Goal: Task Accomplishment & Management: Complete application form

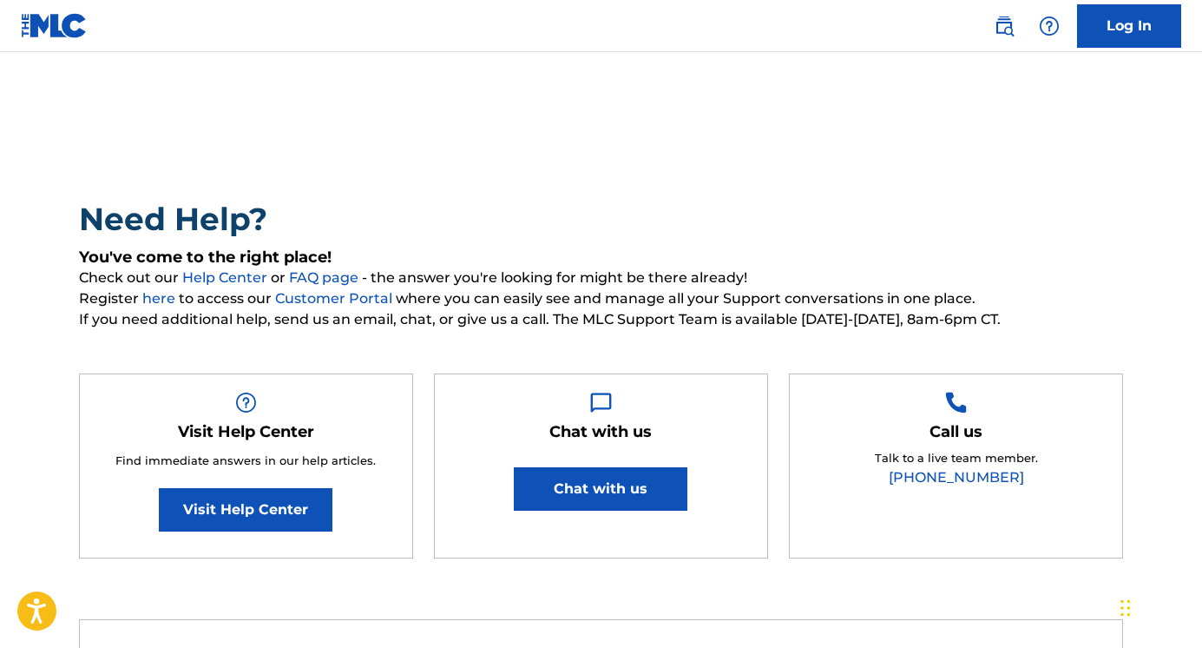
click at [56, 23] on img at bounding box center [54, 25] width 67 height 25
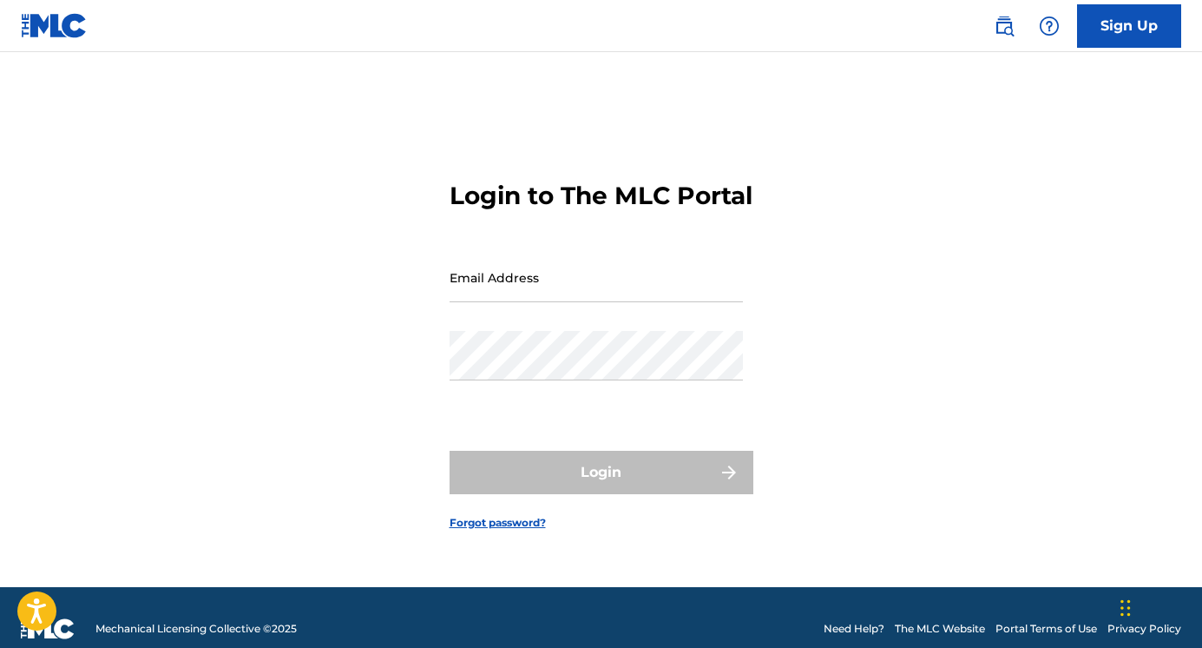
click at [530, 300] on input "Email Address" at bounding box center [596, 277] width 293 height 49
type input "[EMAIL_ADDRESS][DOMAIN_NAME]"
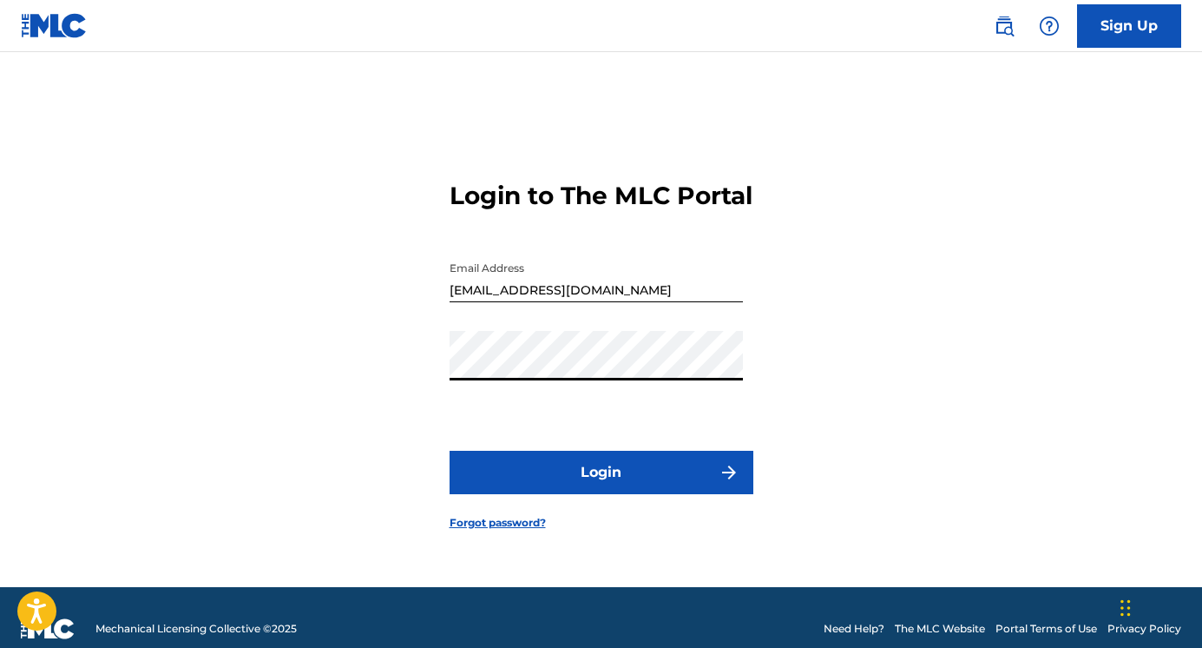
click at [600, 489] on button "Login" at bounding box center [602, 472] width 304 height 43
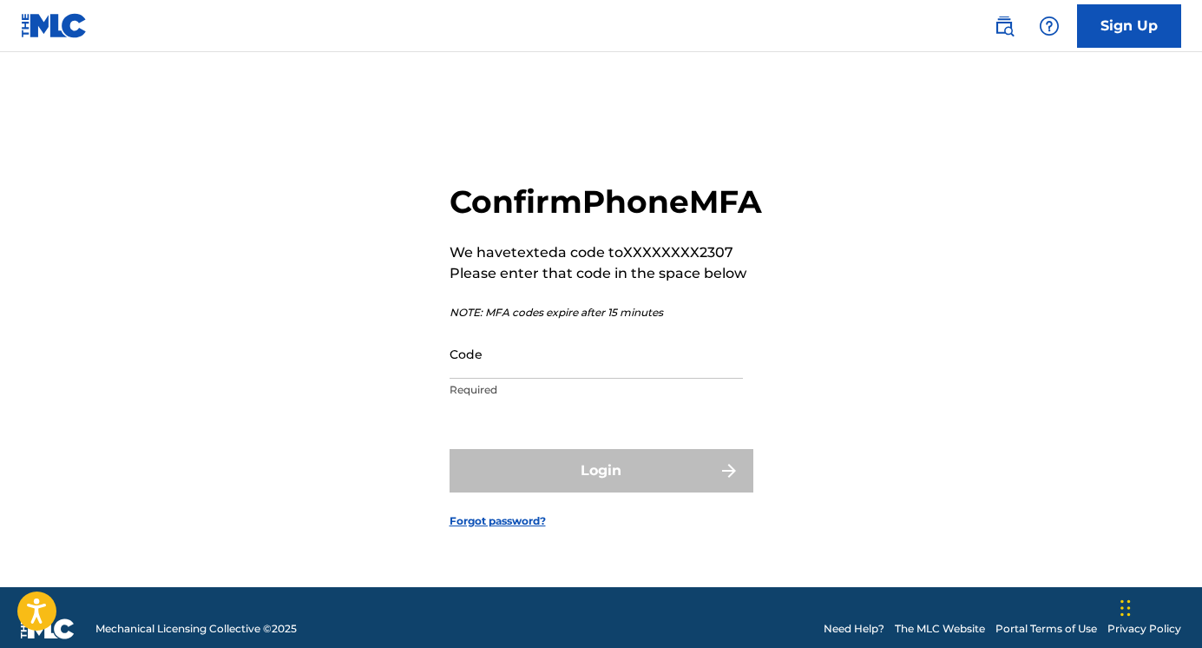
click at [567, 378] on input "Code" at bounding box center [596, 353] width 293 height 49
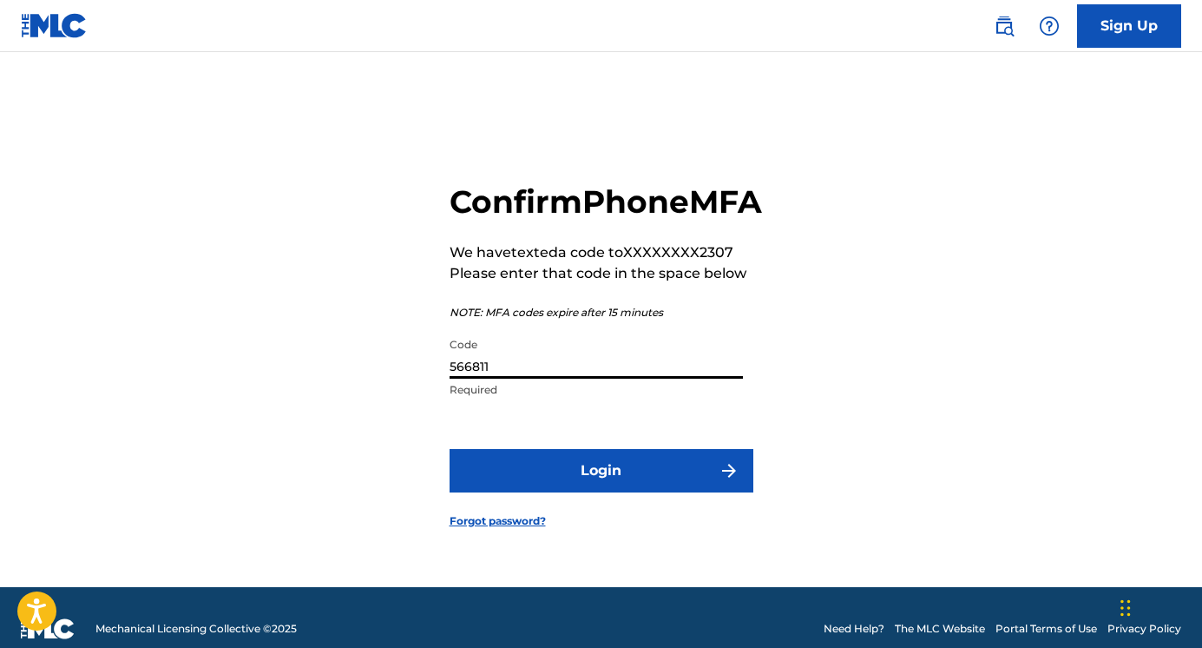
type input "566811"
click at [598, 480] on button "Login" at bounding box center [602, 470] width 304 height 43
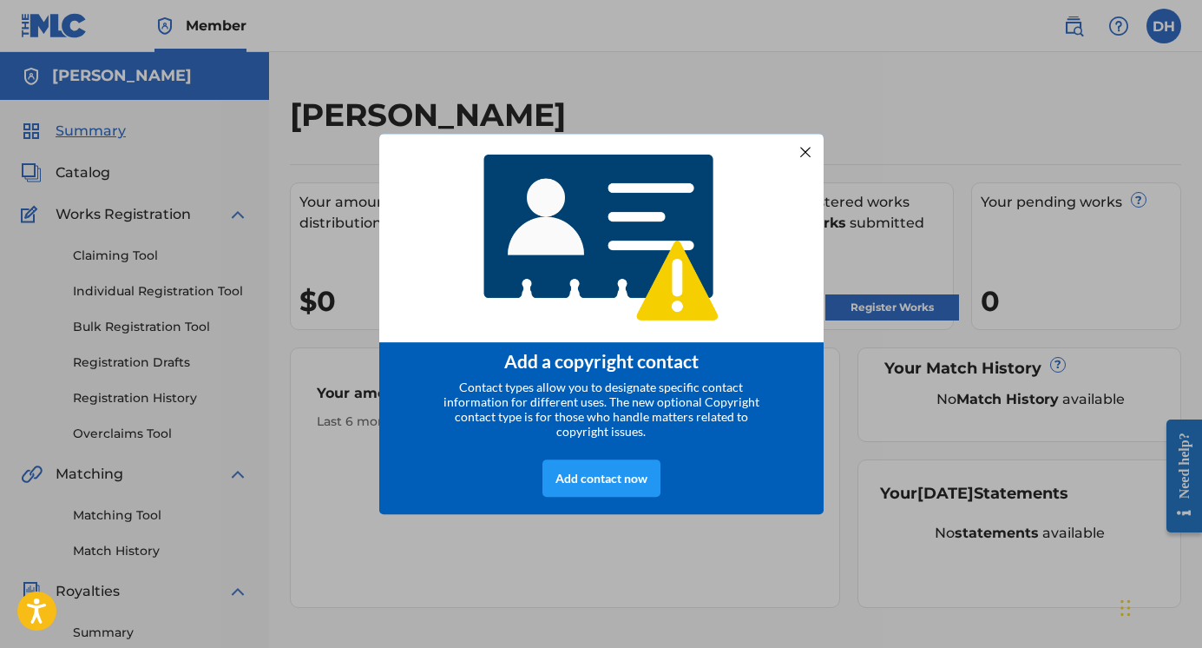
click at [800, 155] on div at bounding box center [804, 152] width 23 height 23
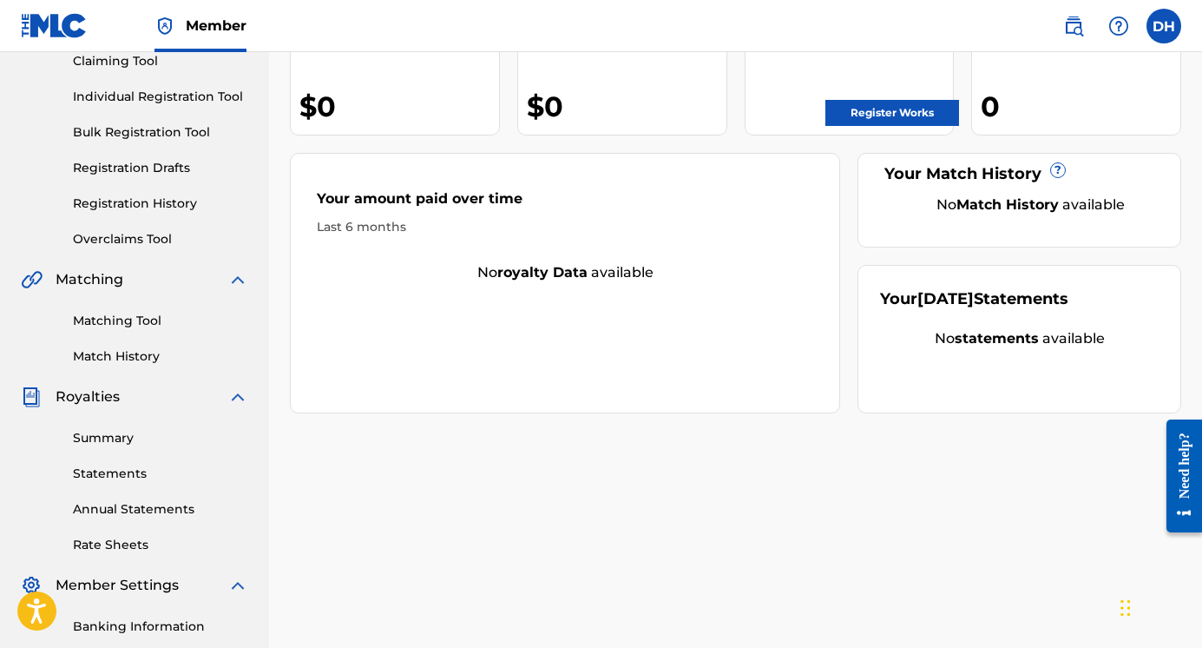
scroll to position [196, 0]
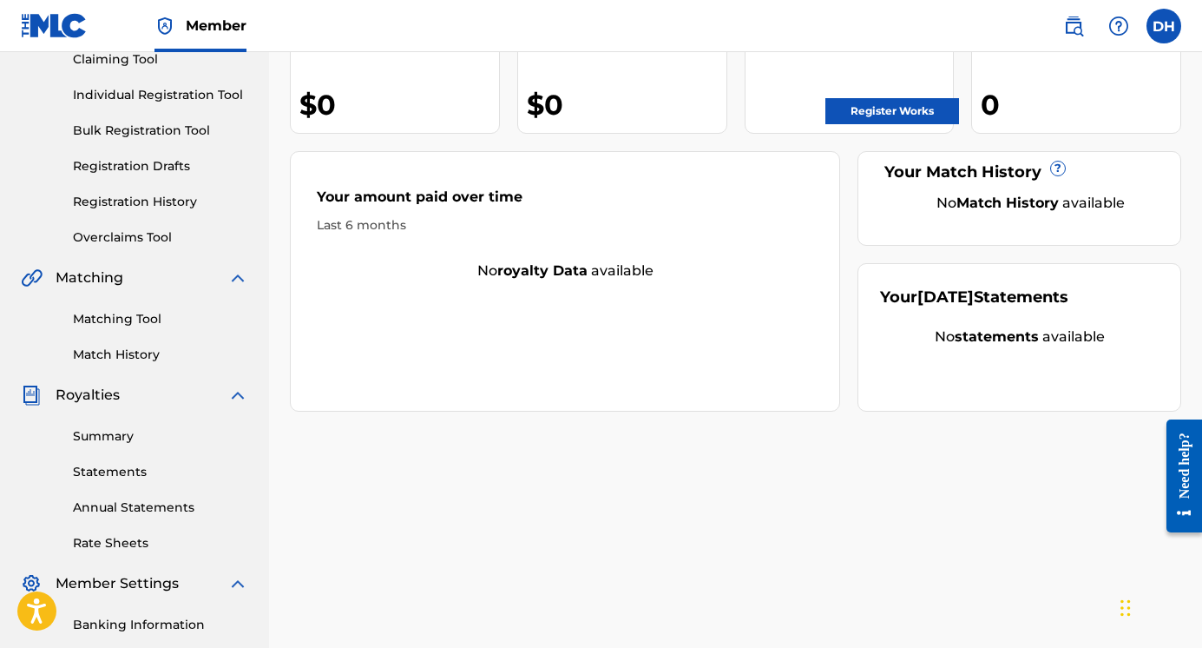
click at [857, 112] on link "Register Works" at bounding box center [893, 111] width 134 height 26
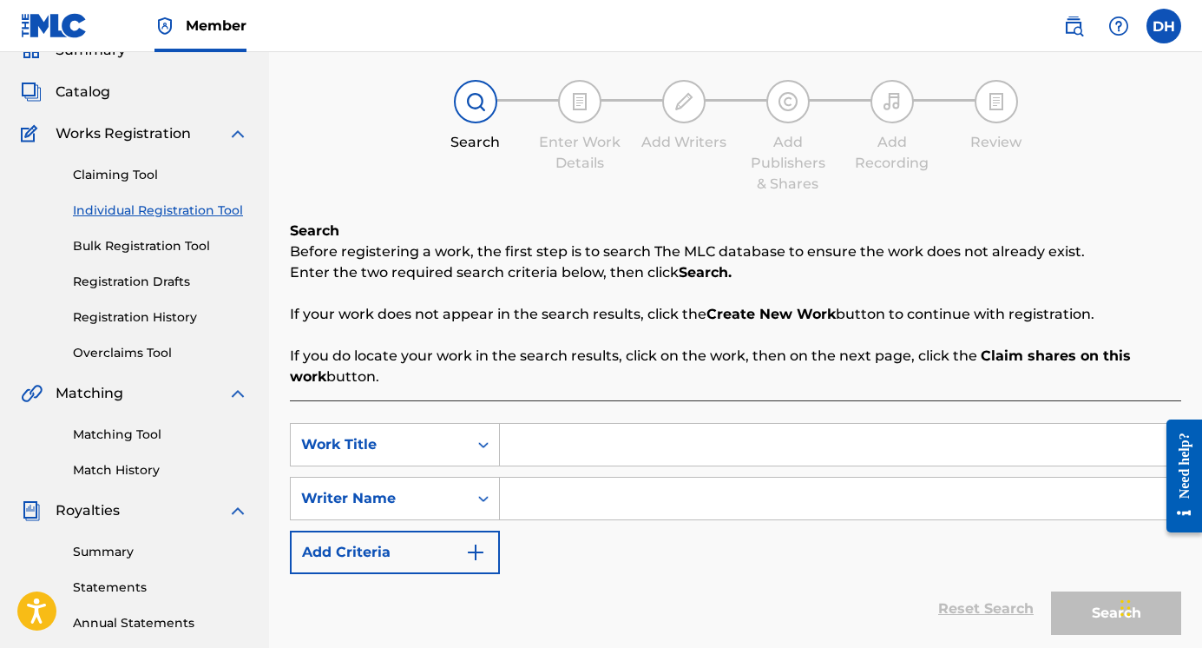
scroll to position [74, 0]
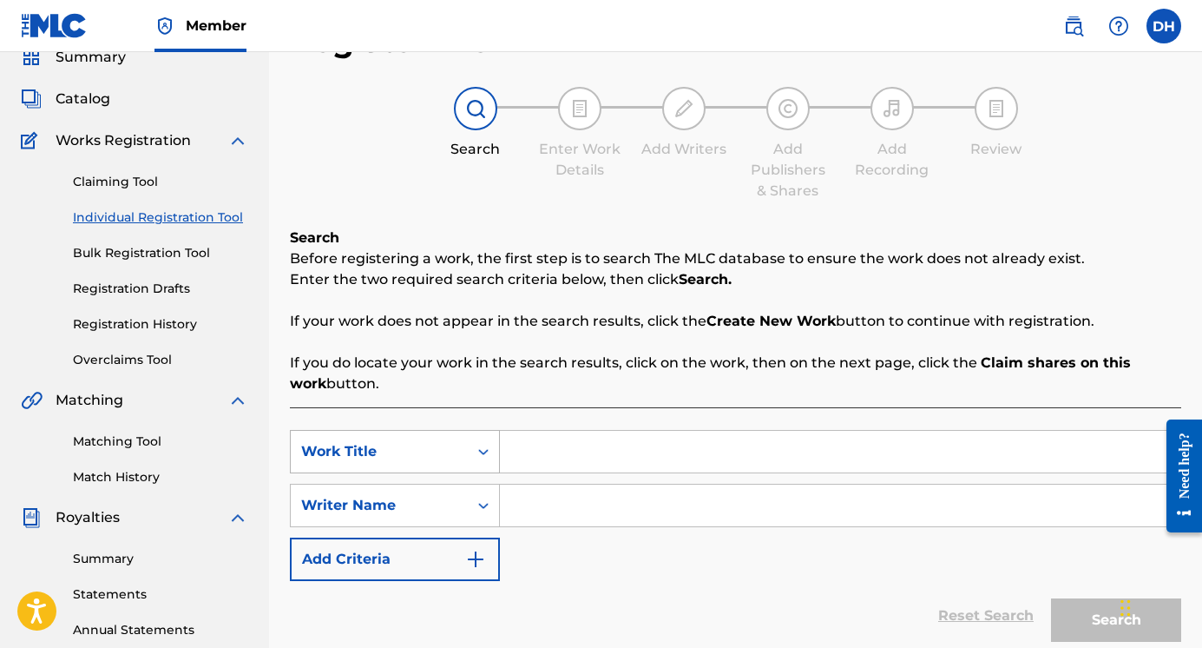
click at [483, 459] on icon "Search Form" at bounding box center [483, 451] width 17 height 17
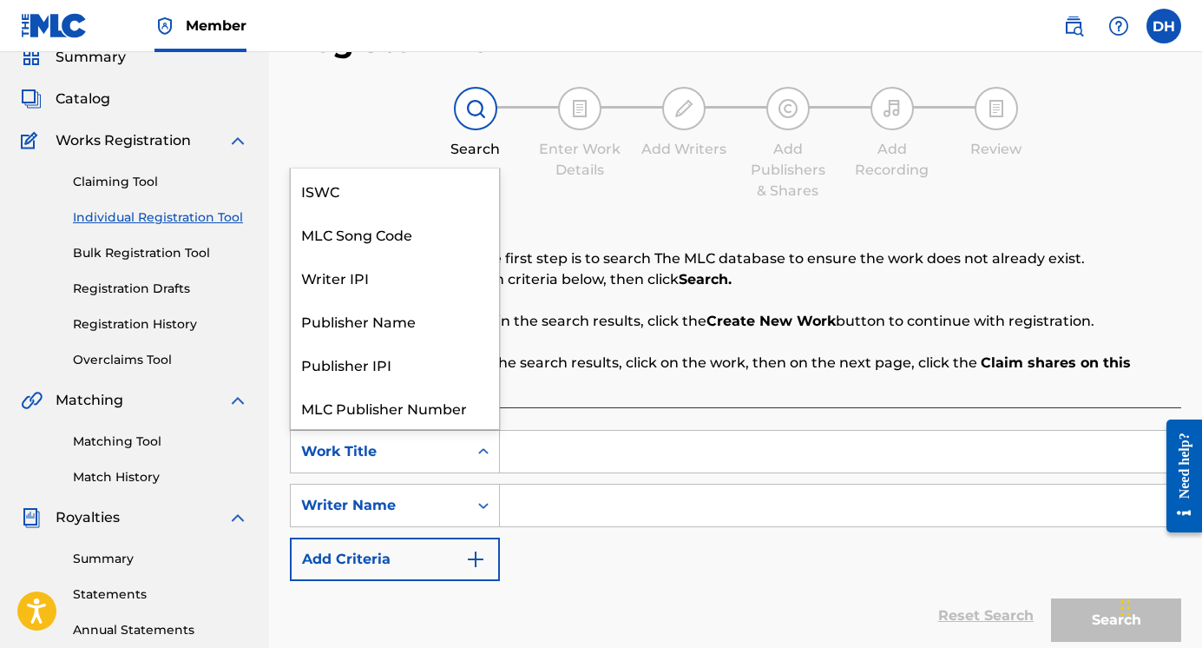
scroll to position [43, 0]
click at [460, 411] on div "Work Title" at bounding box center [395, 406] width 208 height 43
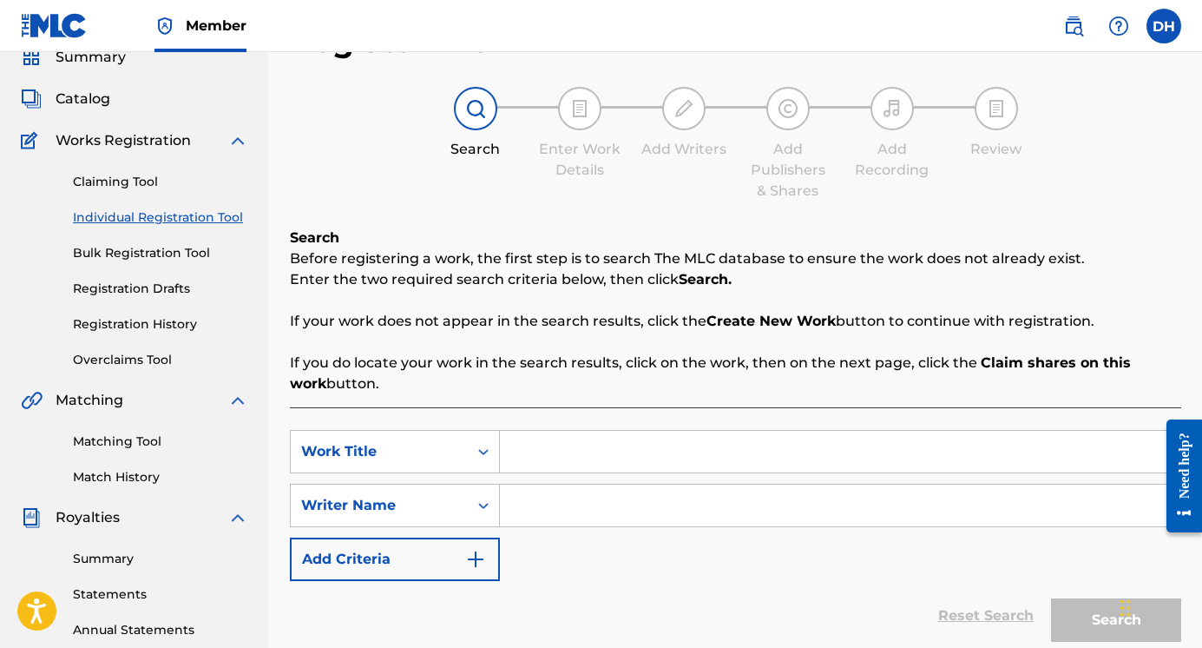
click at [565, 454] on input "Search Form" at bounding box center [840, 452] width 681 height 42
type input "P"
type input "The Heron"
click at [558, 513] on input "Search Form" at bounding box center [840, 505] width 681 height 42
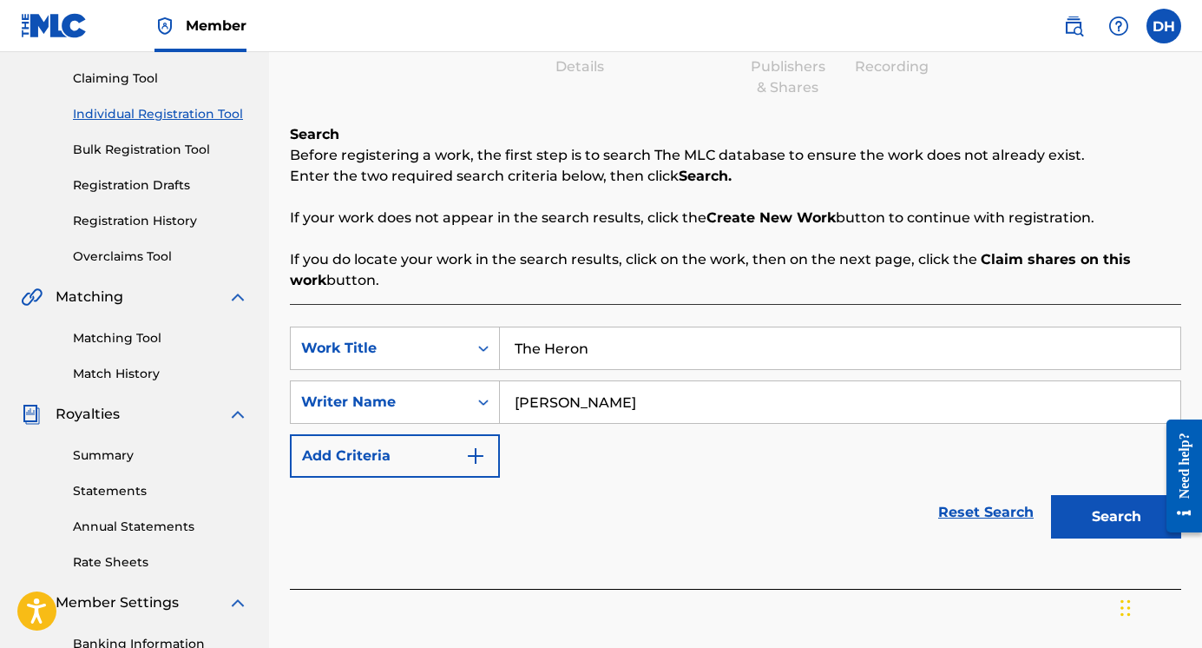
scroll to position [184, 0]
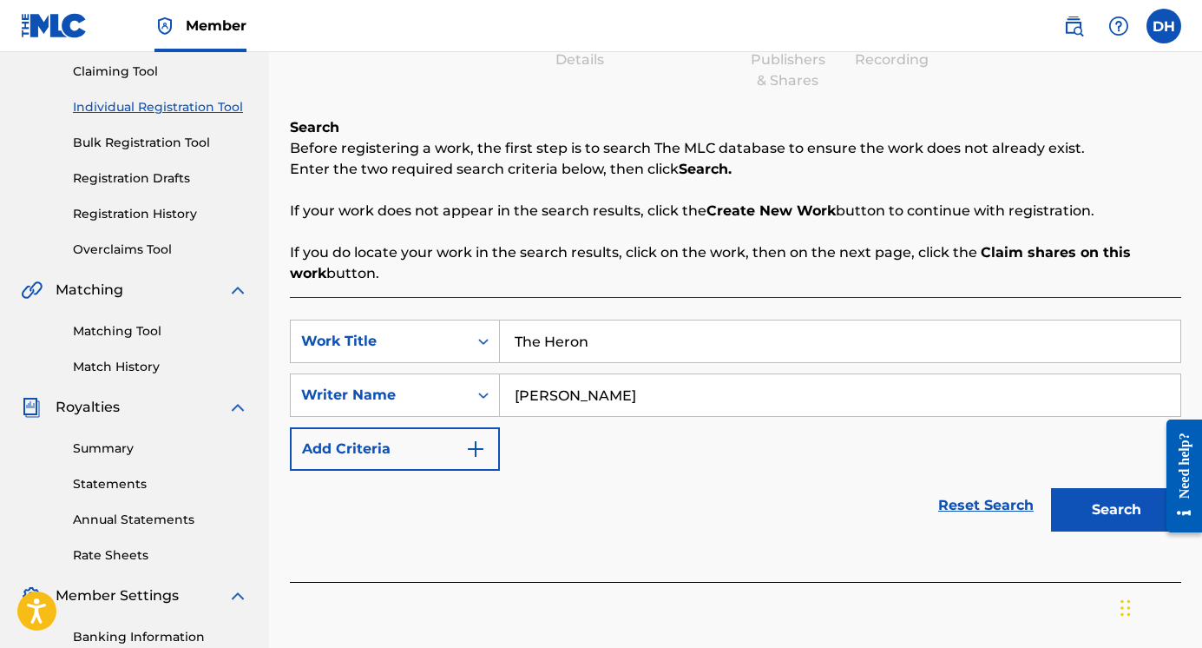
type input "[PERSON_NAME]"
click at [479, 447] on img "Search Form" at bounding box center [475, 448] width 21 height 21
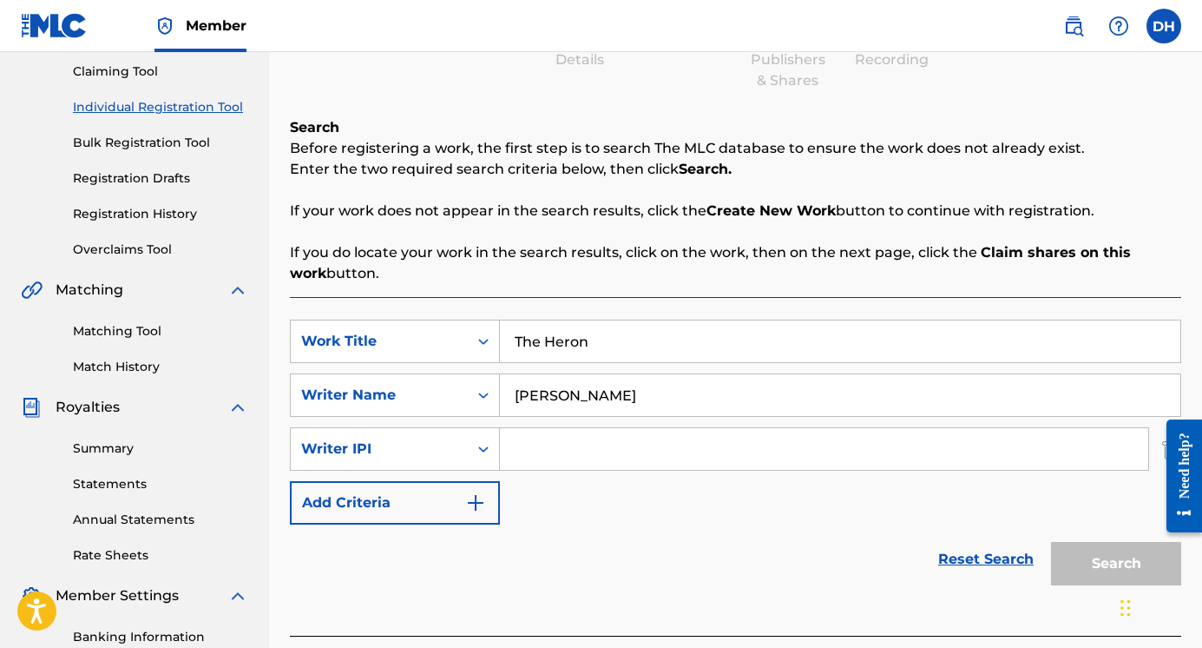
click at [479, 501] on img "Search Form" at bounding box center [475, 502] width 21 height 21
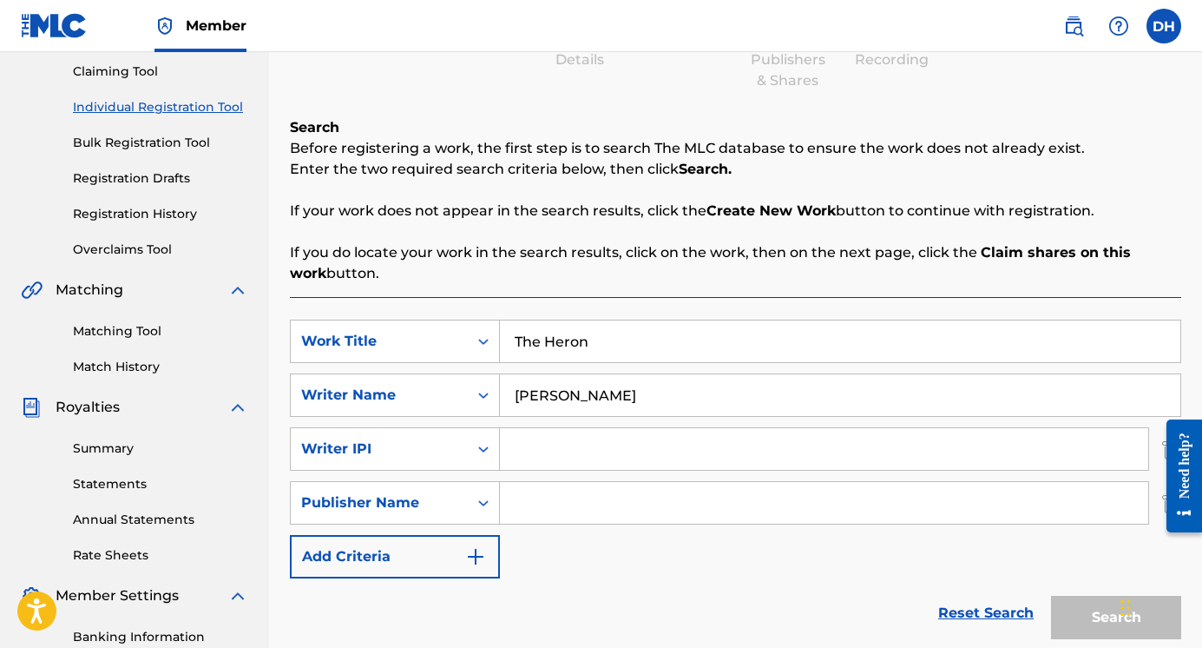
click at [522, 504] on input "Search Form" at bounding box center [824, 503] width 648 height 42
type input "[PERSON_NAME]"
click at [465, 552] on img "Search Form" at bounding box center [475, 556] width 21 height 21
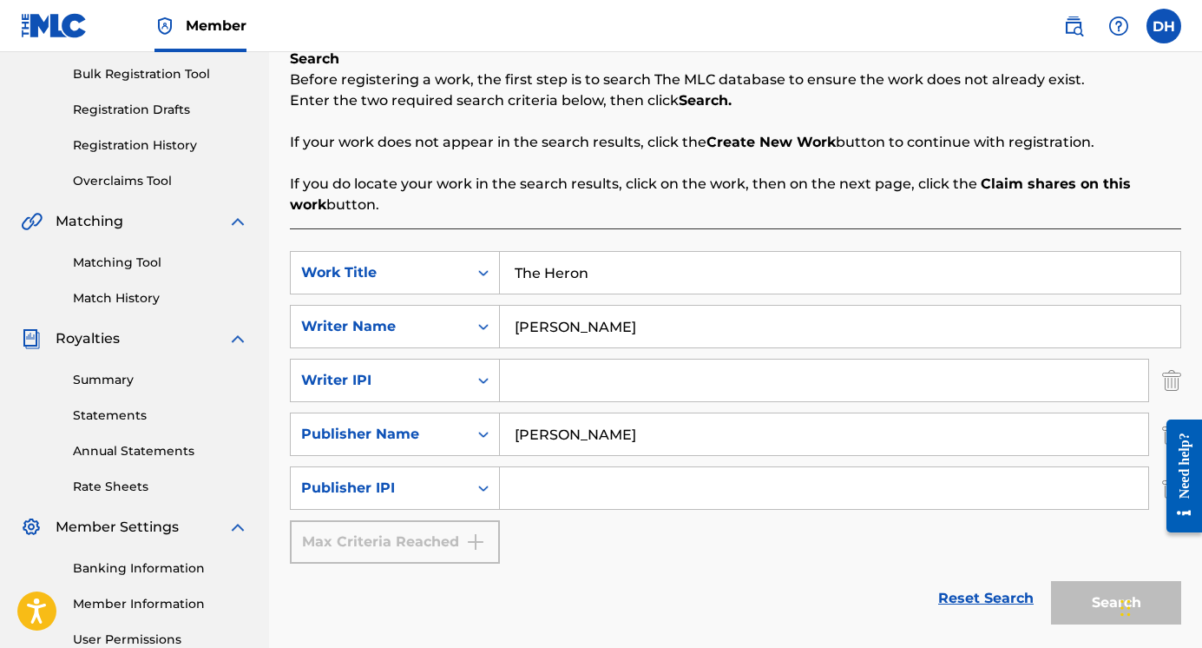
scroll to position [271, 0]
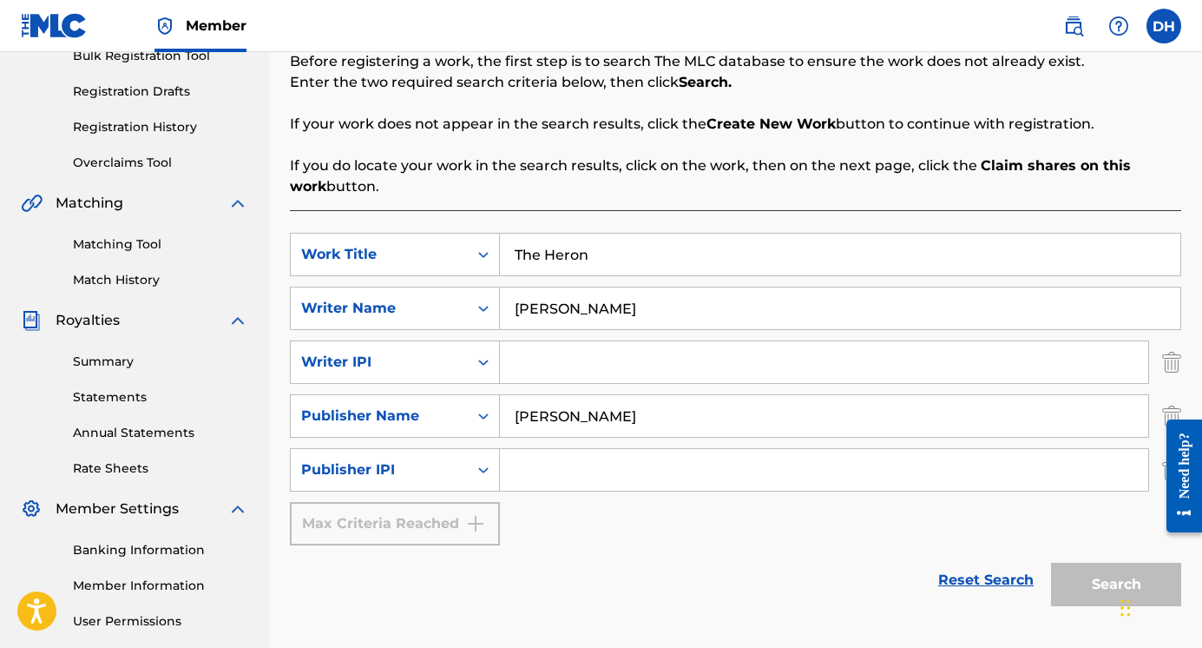
click at [469, 519] on div "Max Criteria Reached" at bounding box center [395, 523] width 210 height 43
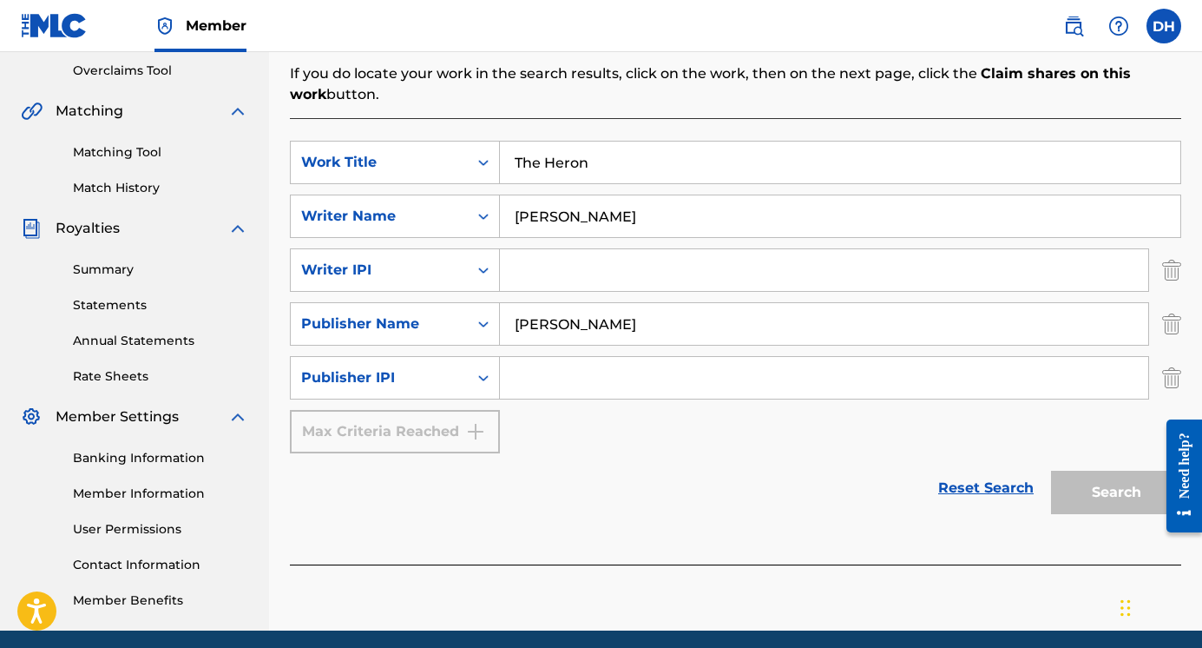
scroll to position [360, 0]
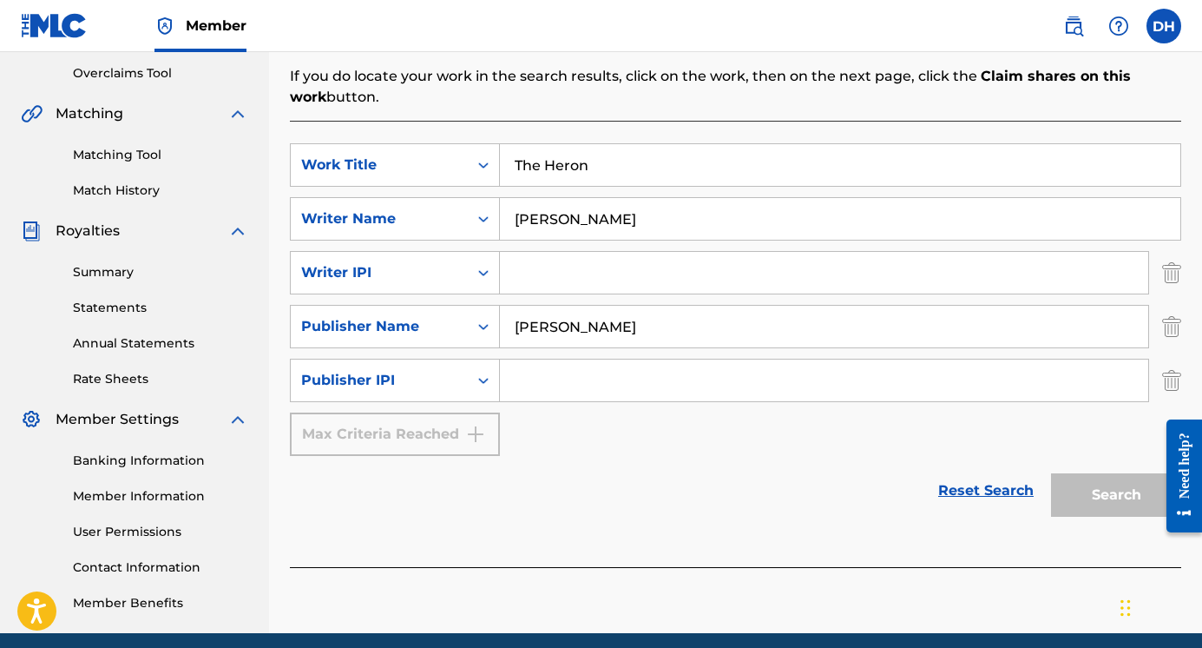
click at [637, 375] on input "Search Form" at bounding box center [824, 380] width 648 height 42
click at [485, 386] on icon "Search Form" at bounding box center [483, 380] width 17 height 17
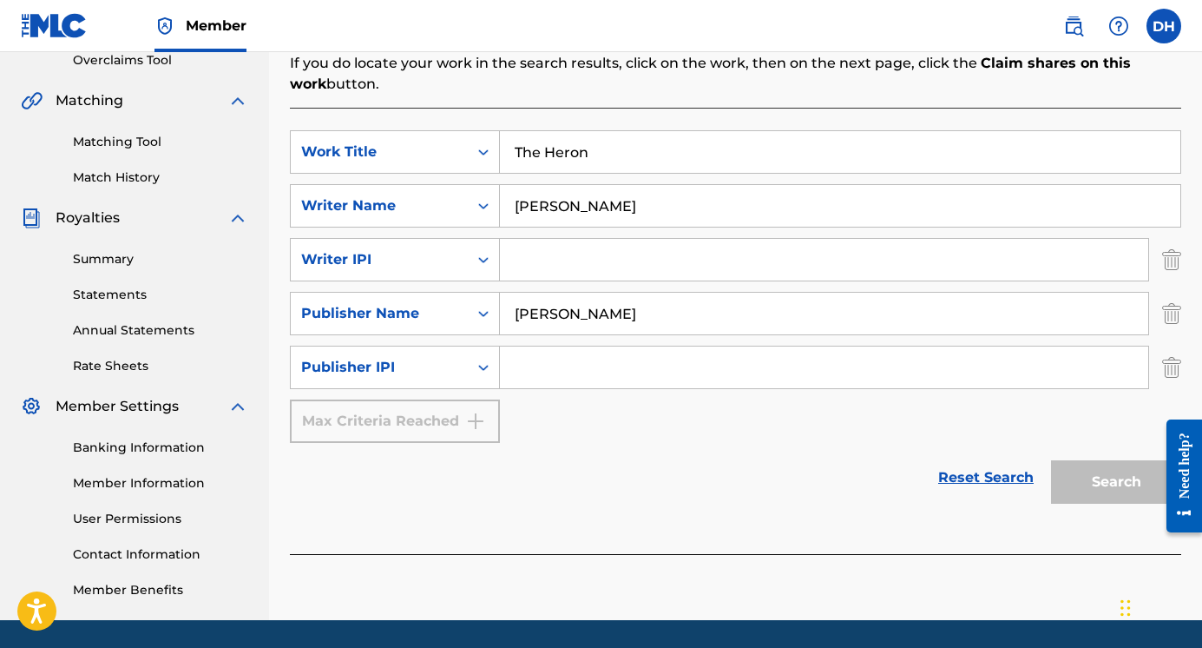
scroll to position [378, 0]
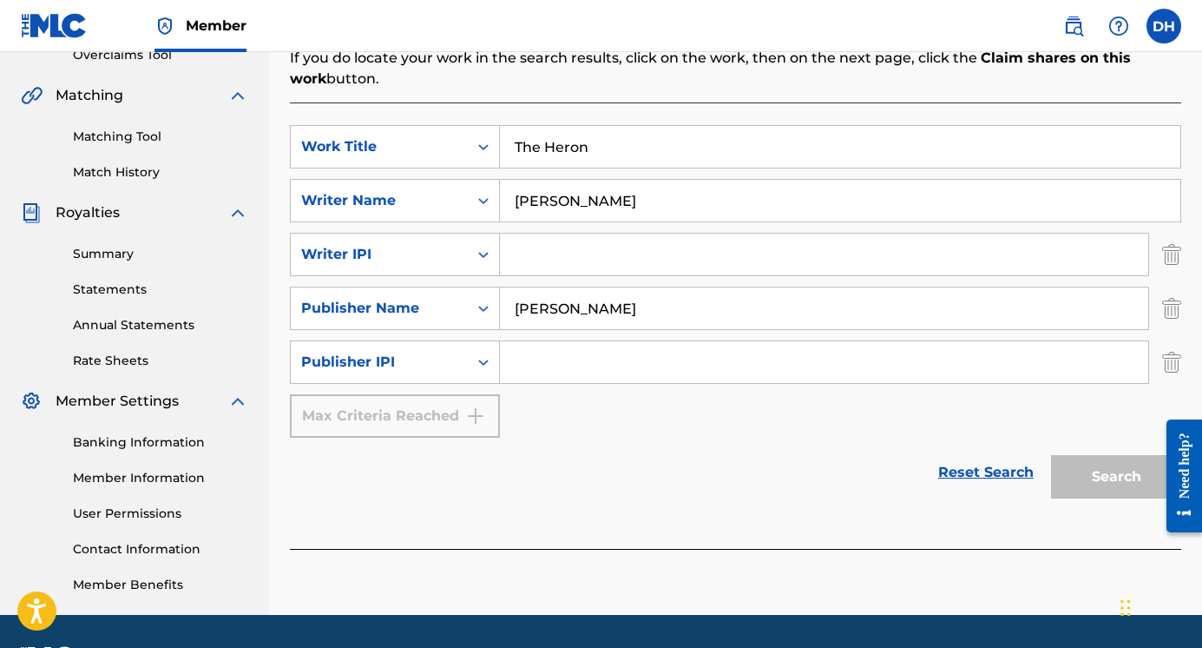
click at [957, 478] on link "Reset Search" at bounding box center [986, 472] width 113 height 38
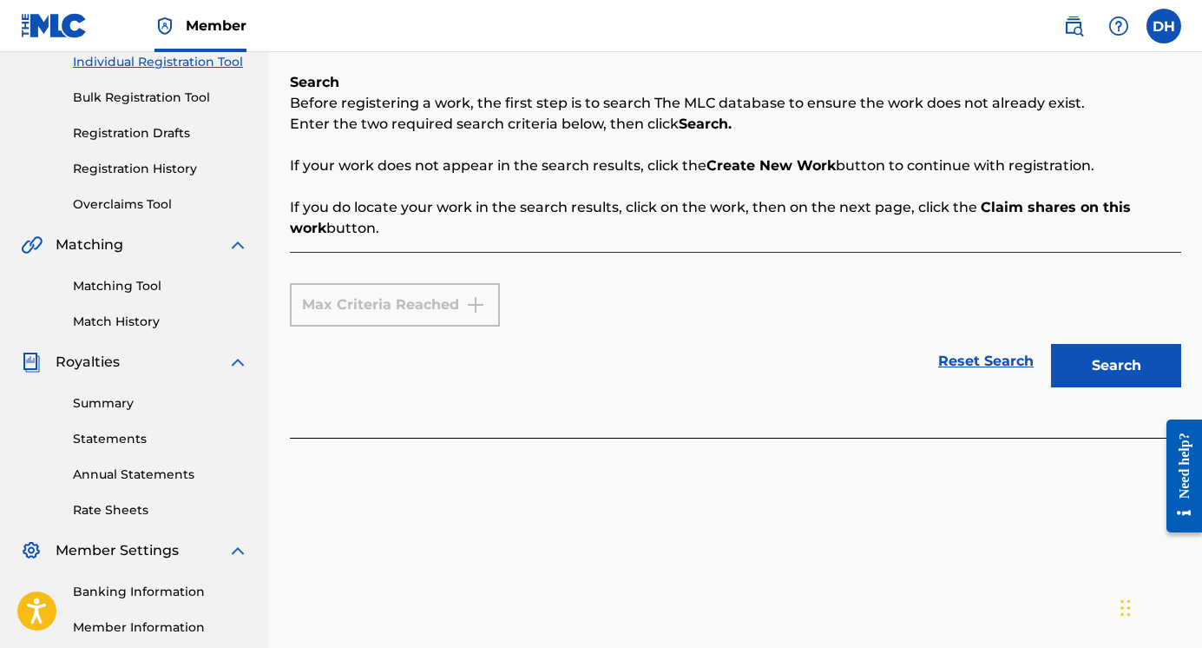
scroll to position [159, 0]
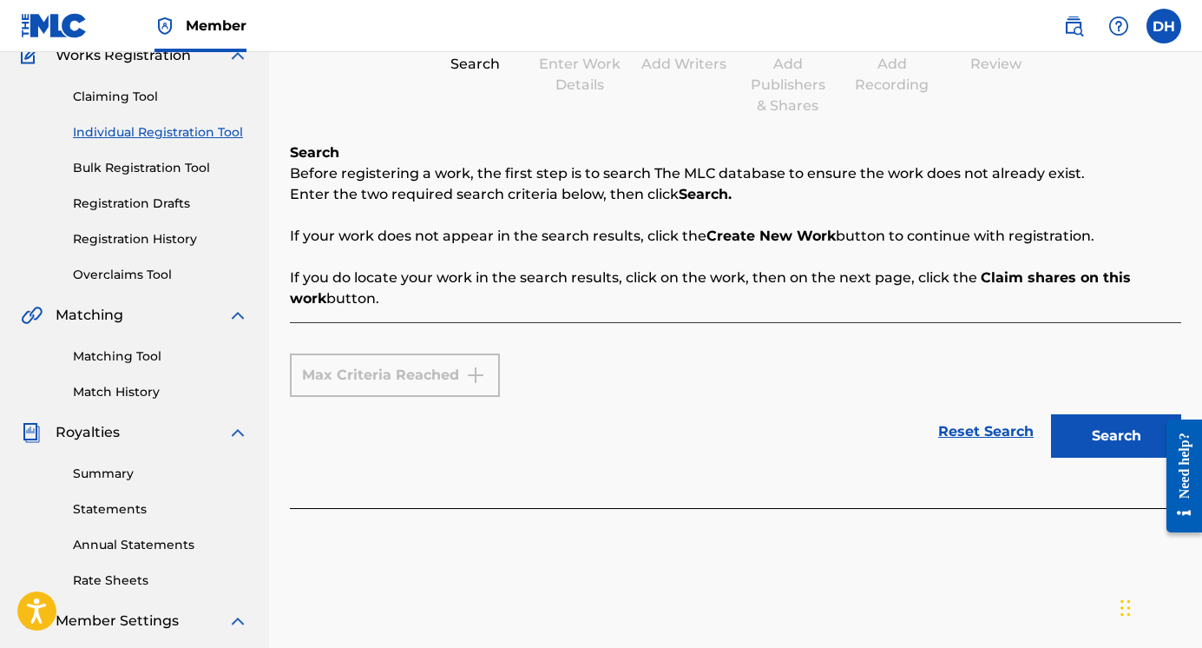
click at [450, 376] on div "Max Criteria Reached" at bounding box center [395, 374] width 210 height 43
click at [1092, 444] on button "Search" at bounding box center [1116, 435] width 130 height 43
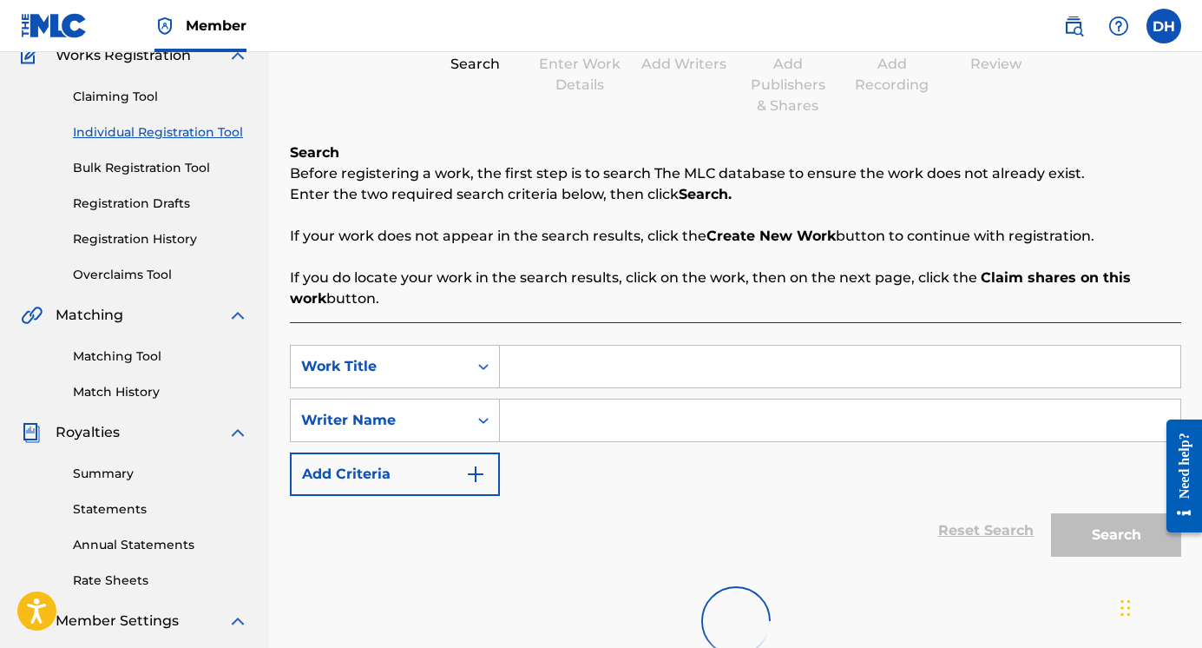
click at [704, 372] on input "Search Form" at bounding box center [840, 366] width 681 height 42
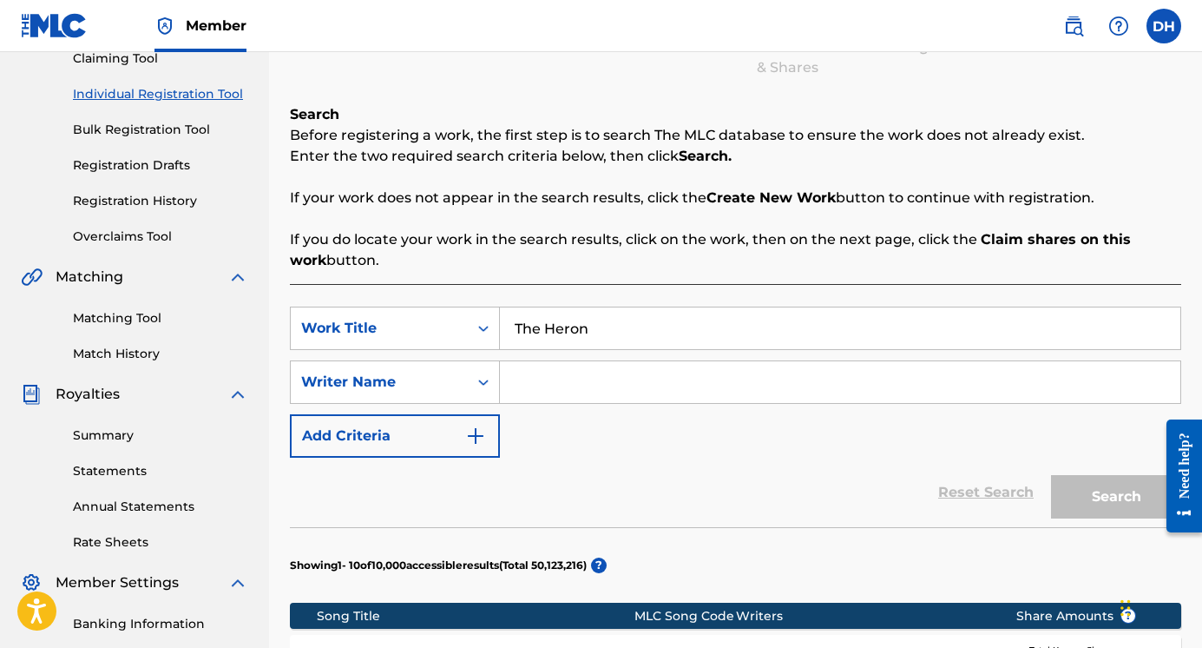
scroll to position [198, 0]
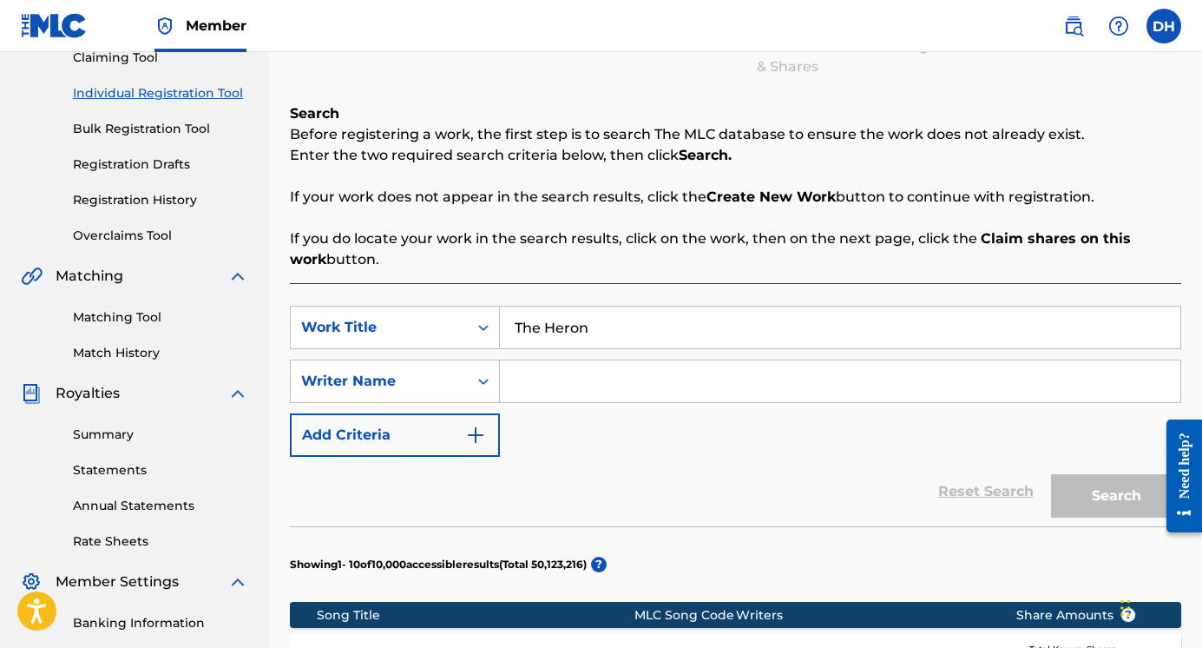
type input "The Heron"
click at [576, 371] on input "Search Form" at bounding box center [840, 381] width 681 height 42
type input "F"
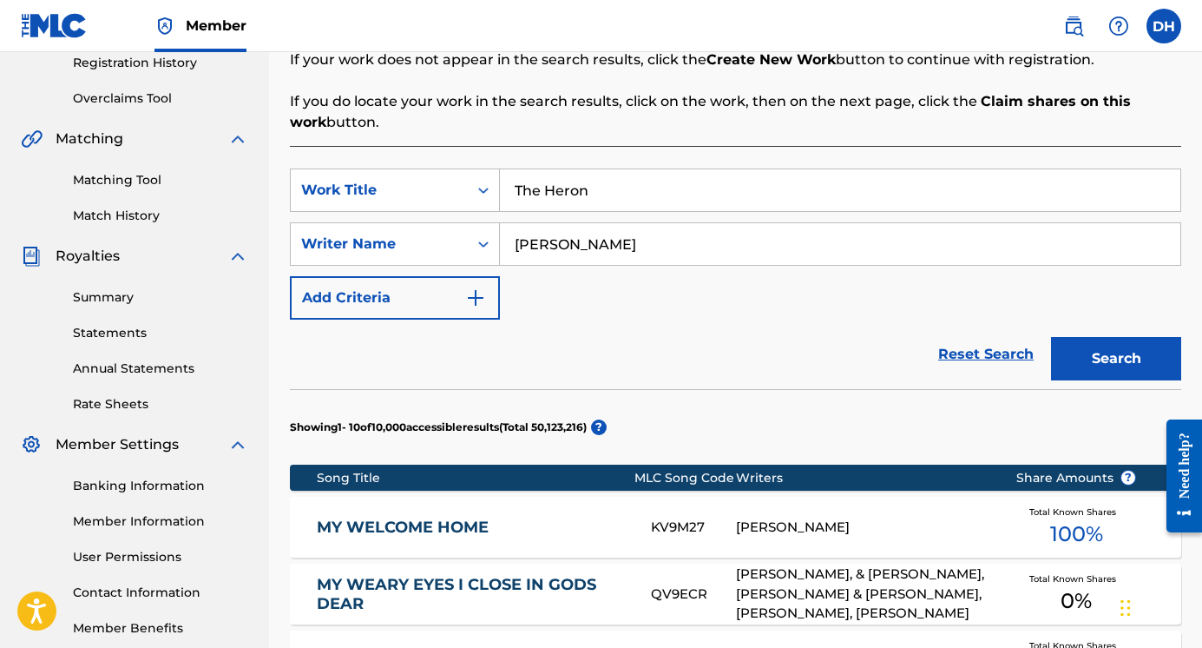
scroll to position [376, 0]
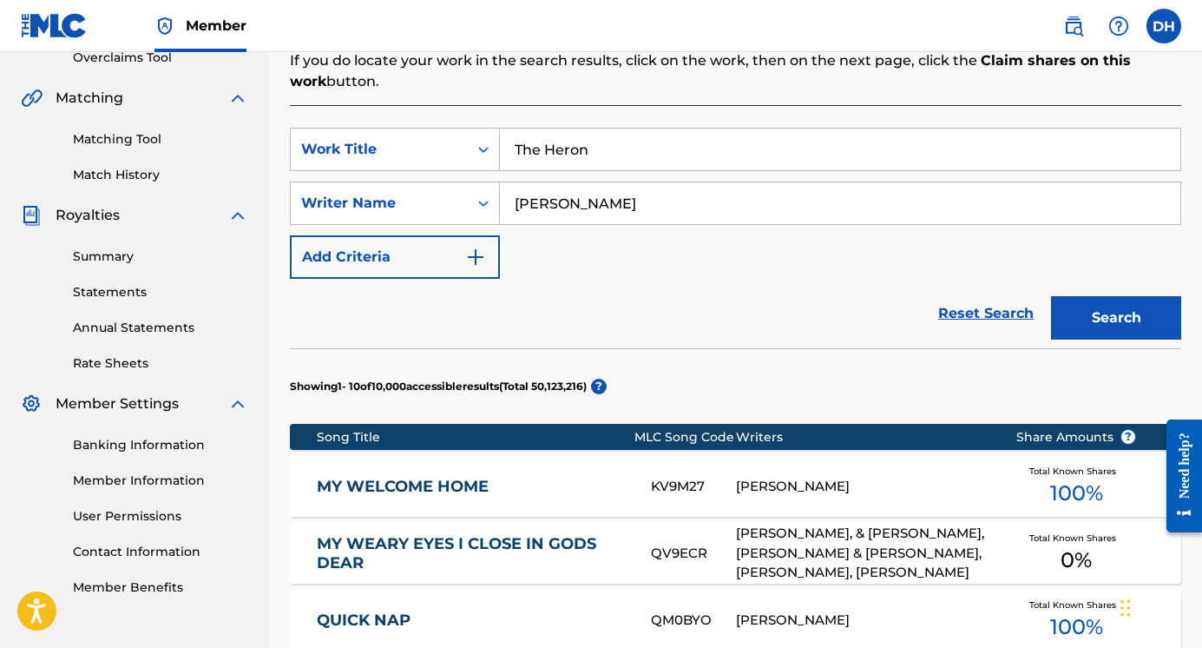
type input "[PERSON_NAME]"
click at [479, 256] on img "Search Form" at bounding box center [475, 257] width 21 height 21
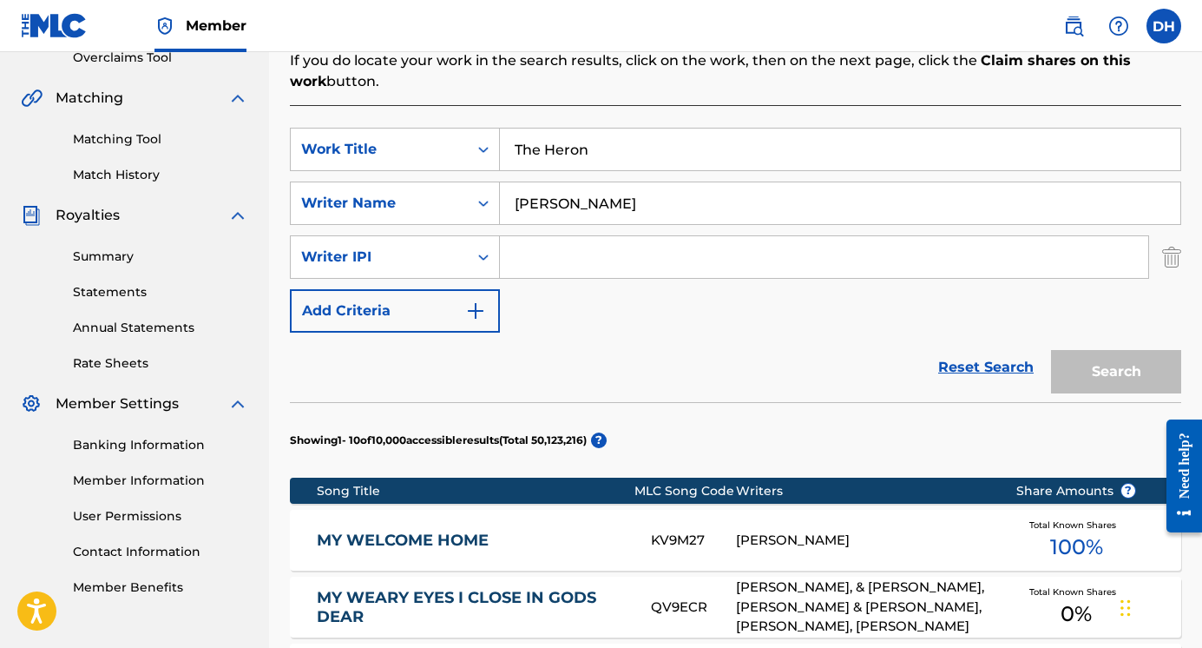
click at [487, 305] on button "Add Criteria" at bounding box center [395, 310] width 210 height 43
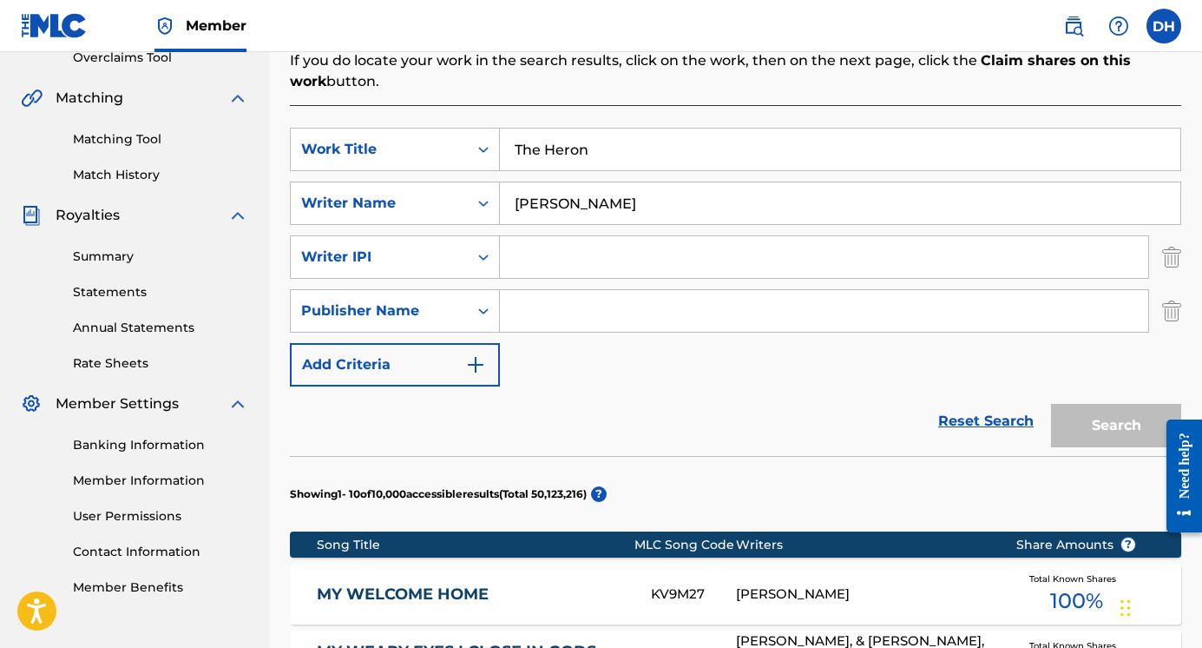
click at [549, 319] on input "Search Form" at bounding box center [824, 311] width 648 height 42
type input "[PERSON_NAME]"
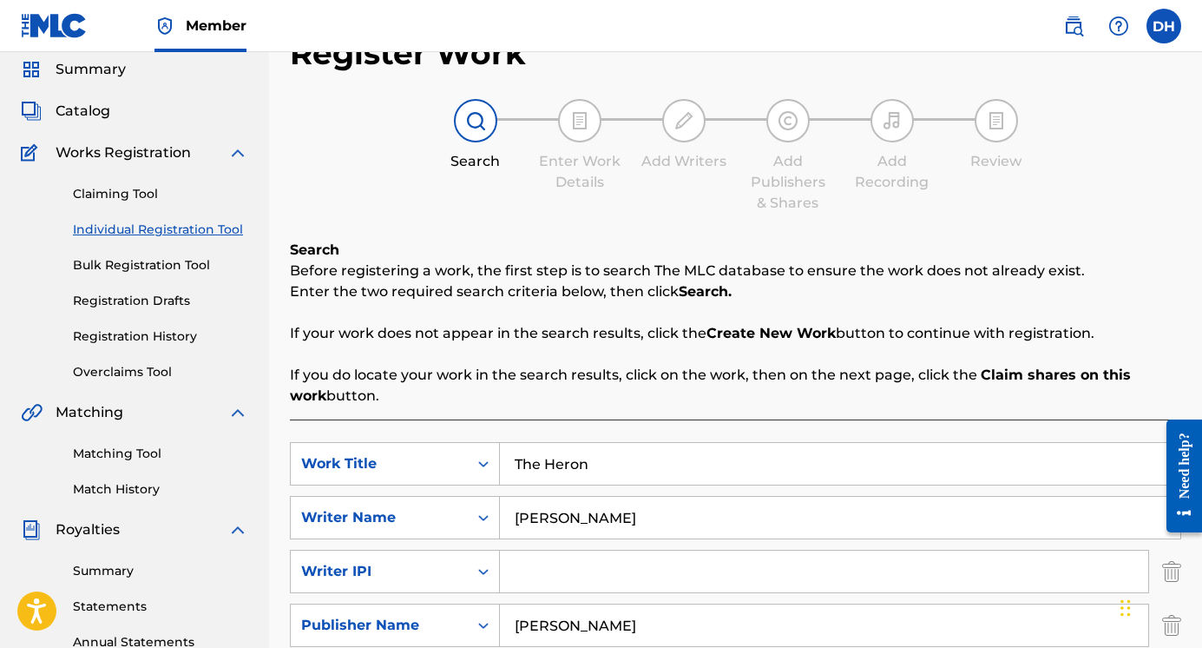
scroll to position [76, 0]
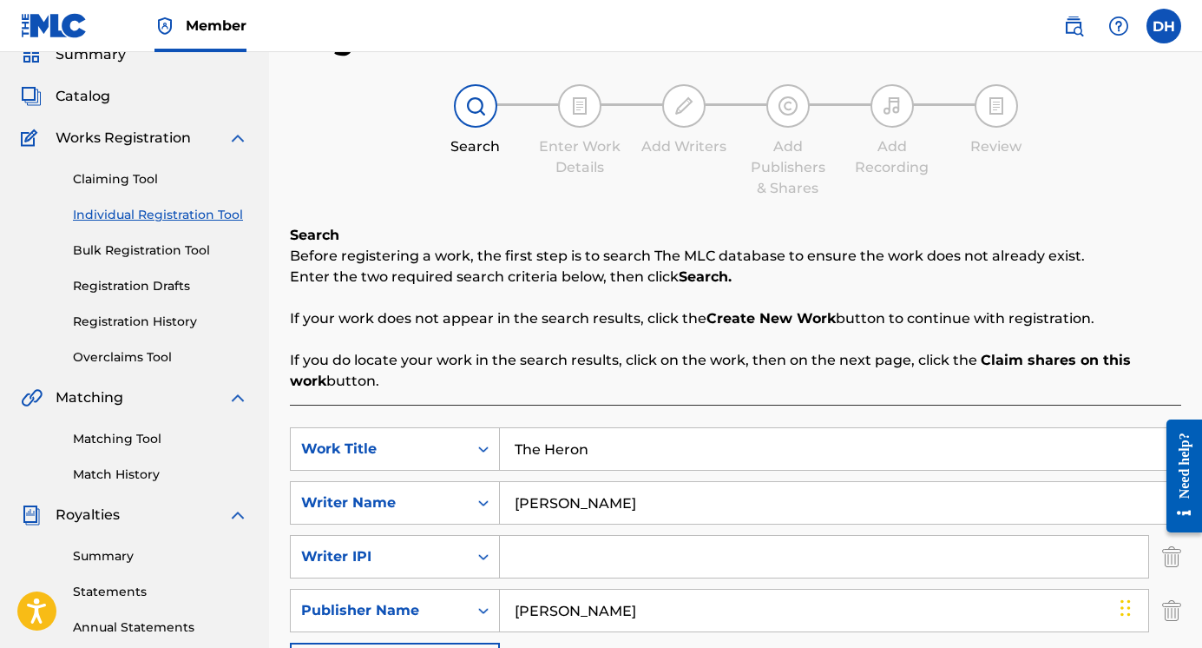
click at [153, 250] on link "Bulk Registration Tool" at bounding box center [160, 250] width 175 height 18
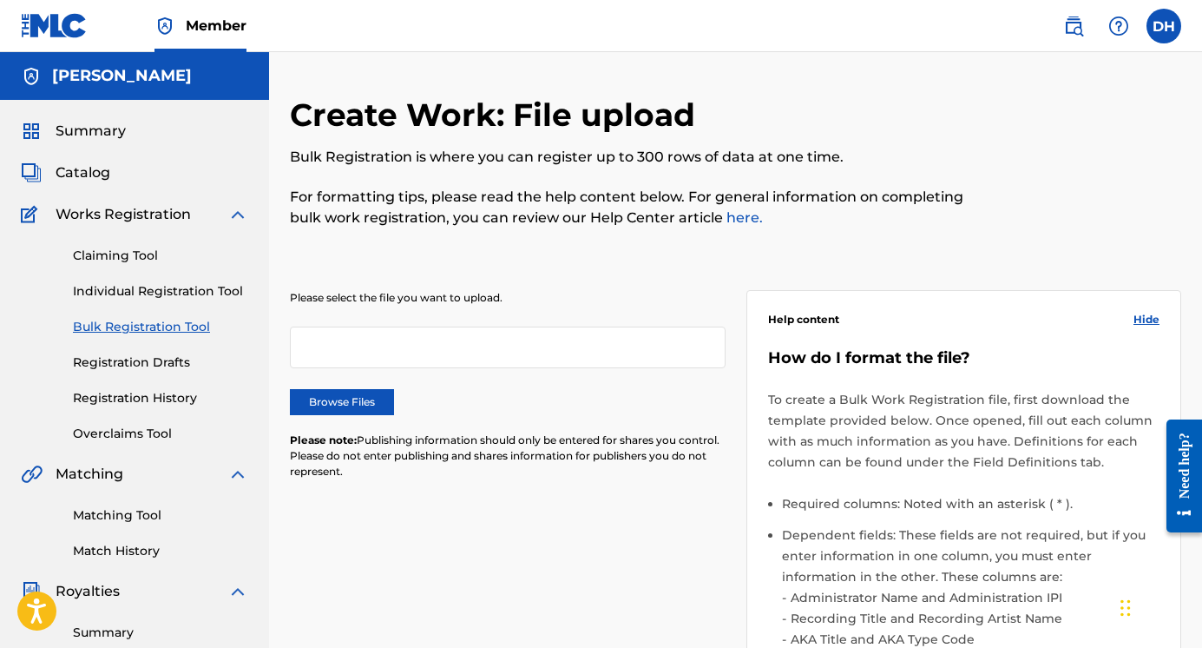
click at [362, 353] on div at bounding box center [508, 347] width 436 height 42
click at [202, 289] on link "Individual Registration Tool" at bounding box center [160, 291] width 175 height 18
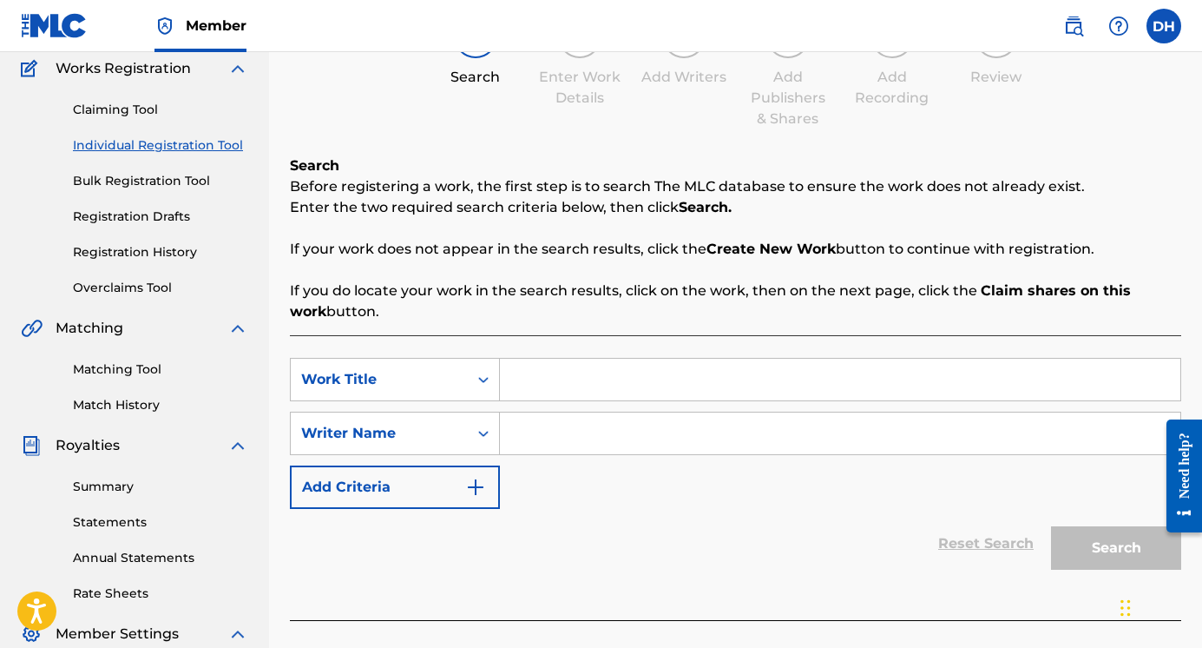
scroll to position [149, 0]
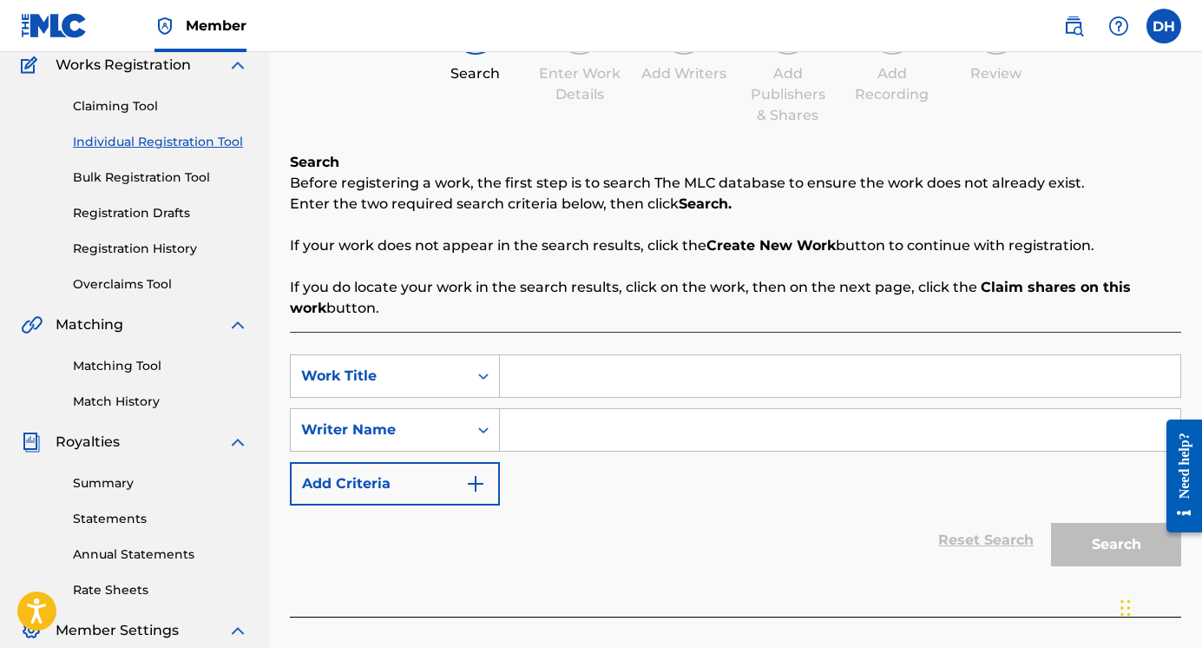
click at [533, 369] on input "Search Form" at bounding box center [840, 376] width 681 height 42
type input "The Heron"
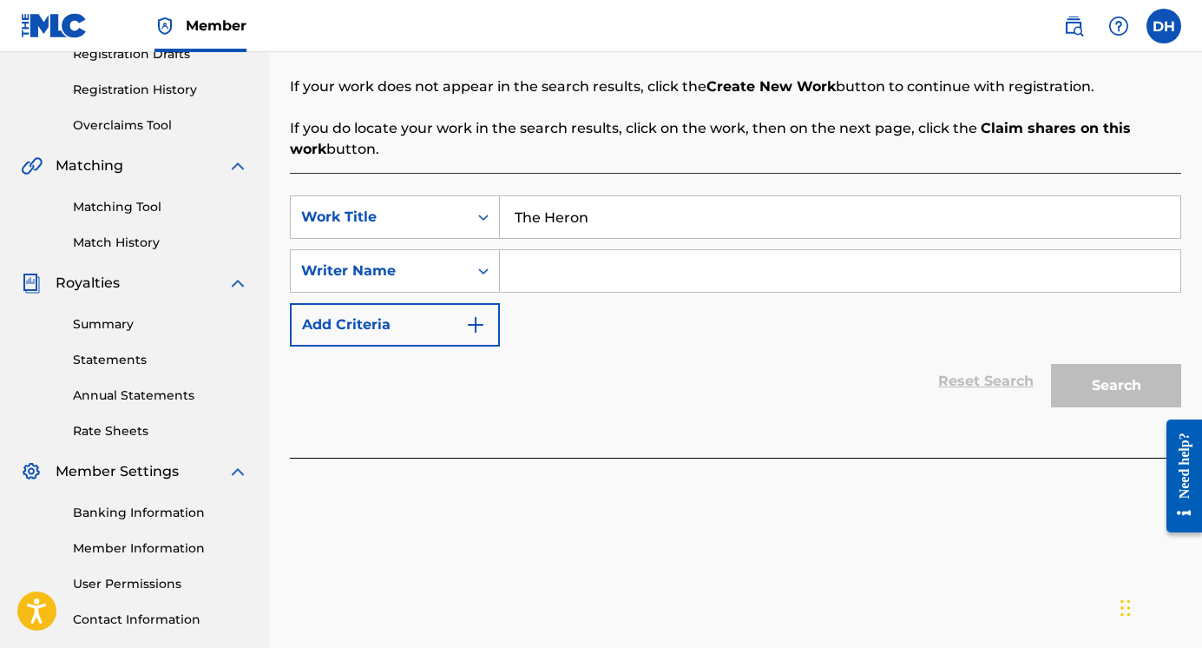
scroll to position [313, 0]
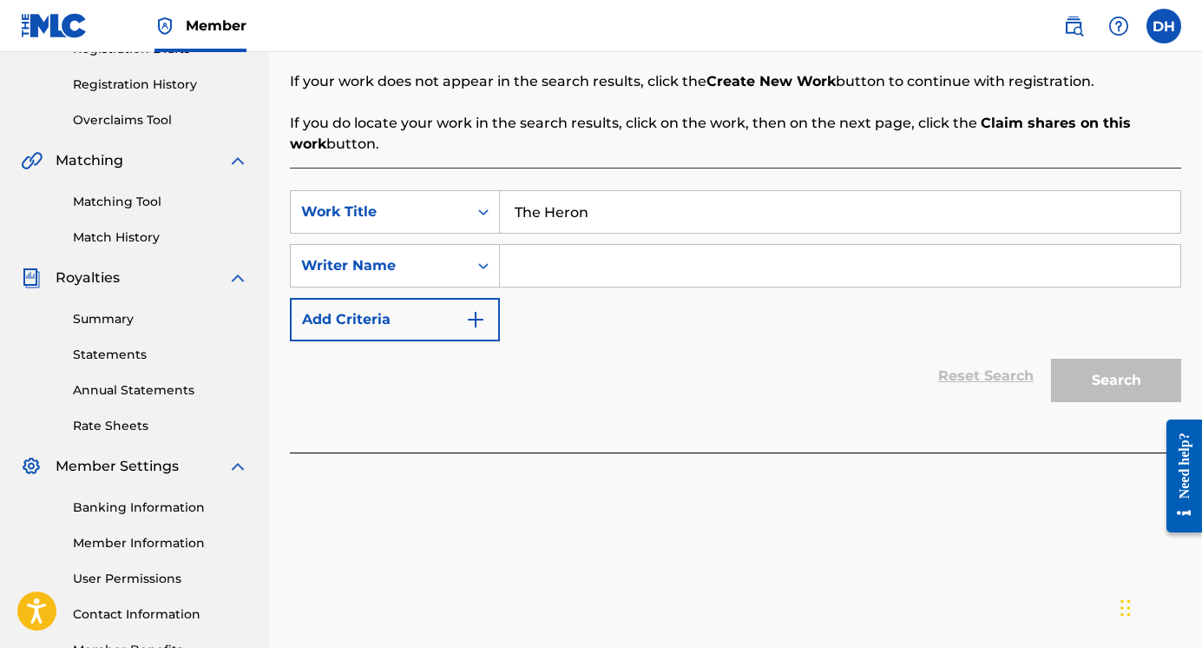
click at [563, 271] on input "Search Form" at bounding box center [840, 266] width 681 height 42
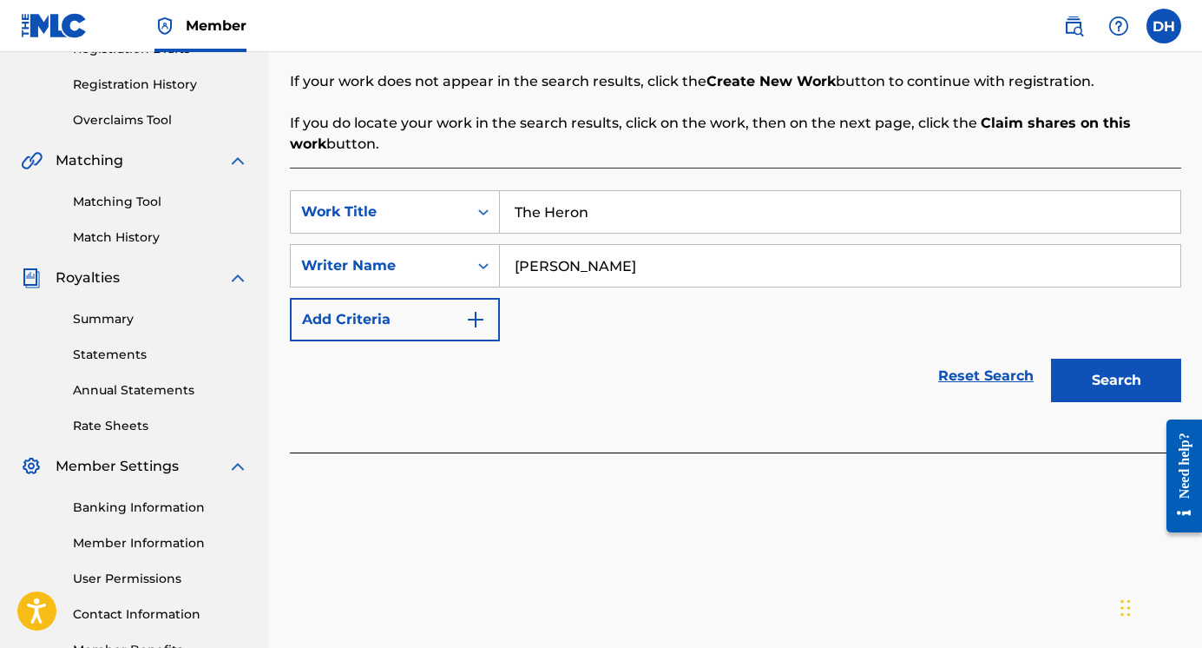
type input "[PERSON_NAME]"
click at [1089, 384] on button "Search" at bounding box center [1116, 380] width 130 height 43
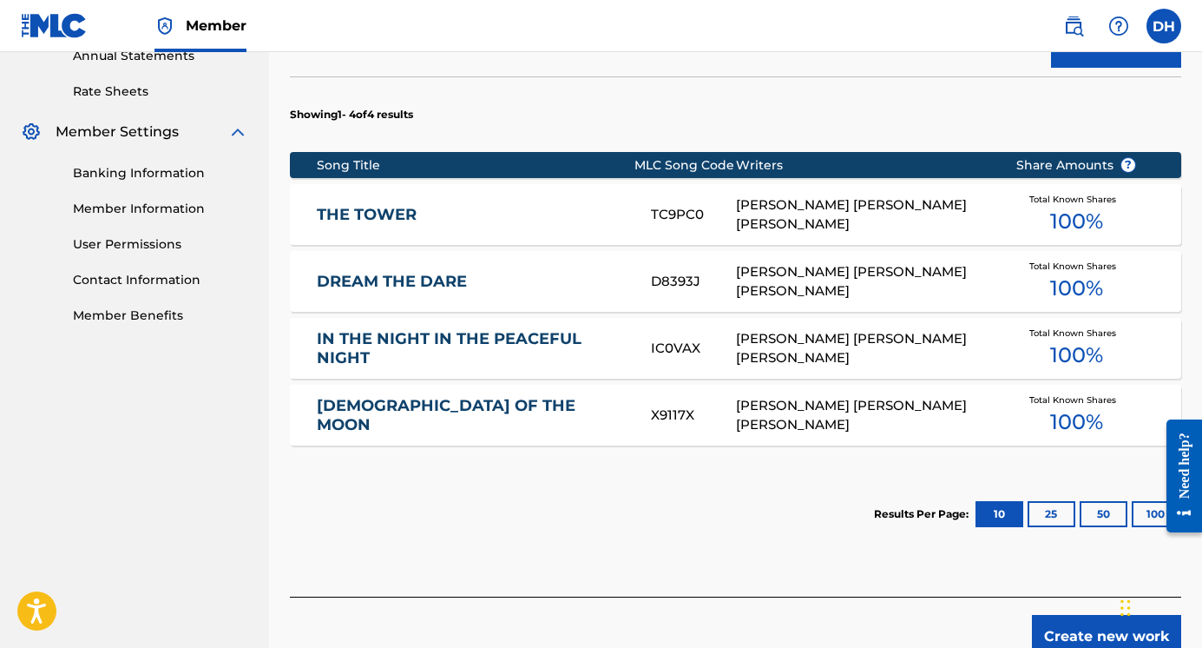
scroll to position [659, 0]
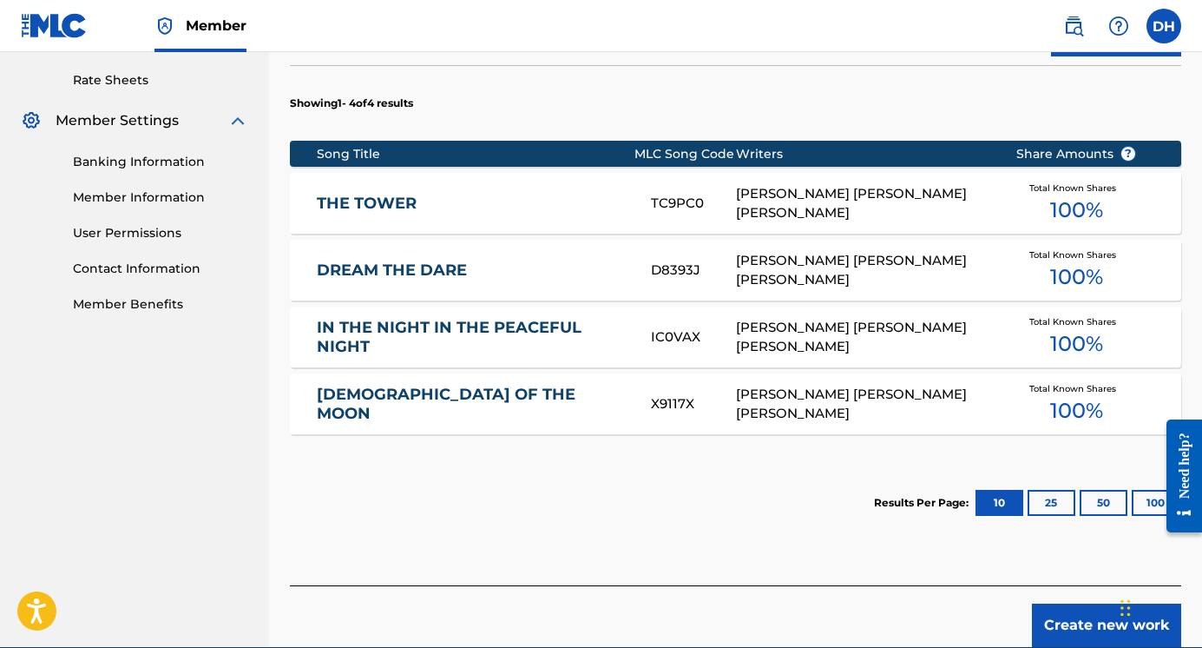
click at [1110, 501] on button "50" at bounding box center [1104, 503] width 48 height 26
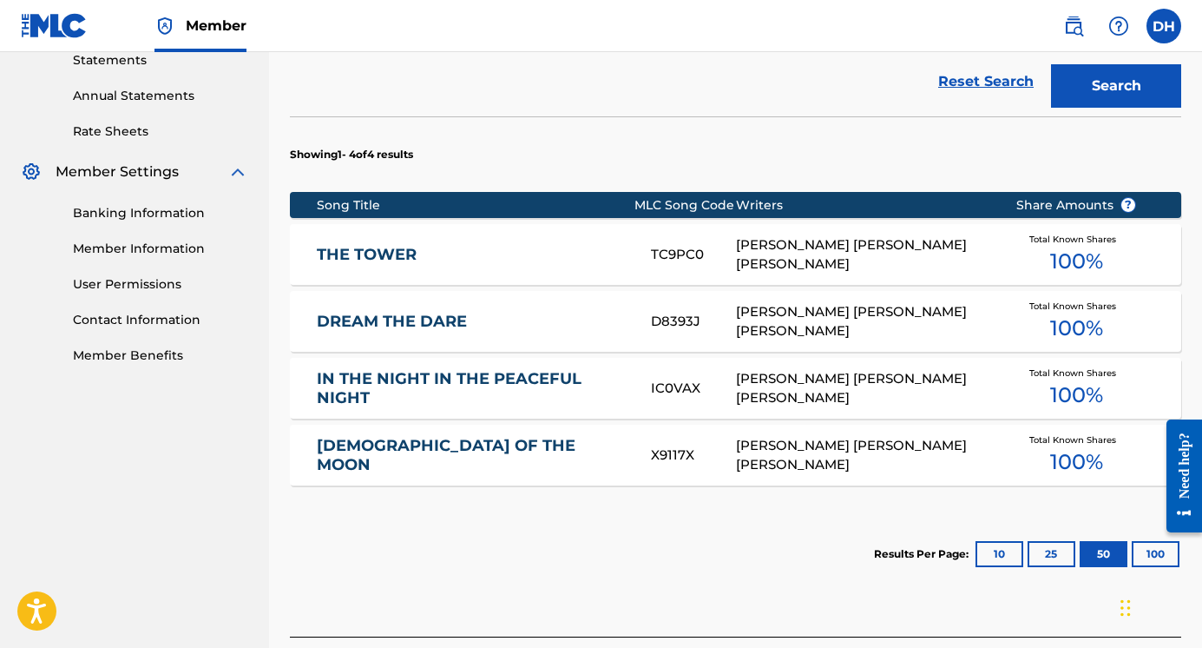
scroll to position [741, 0]
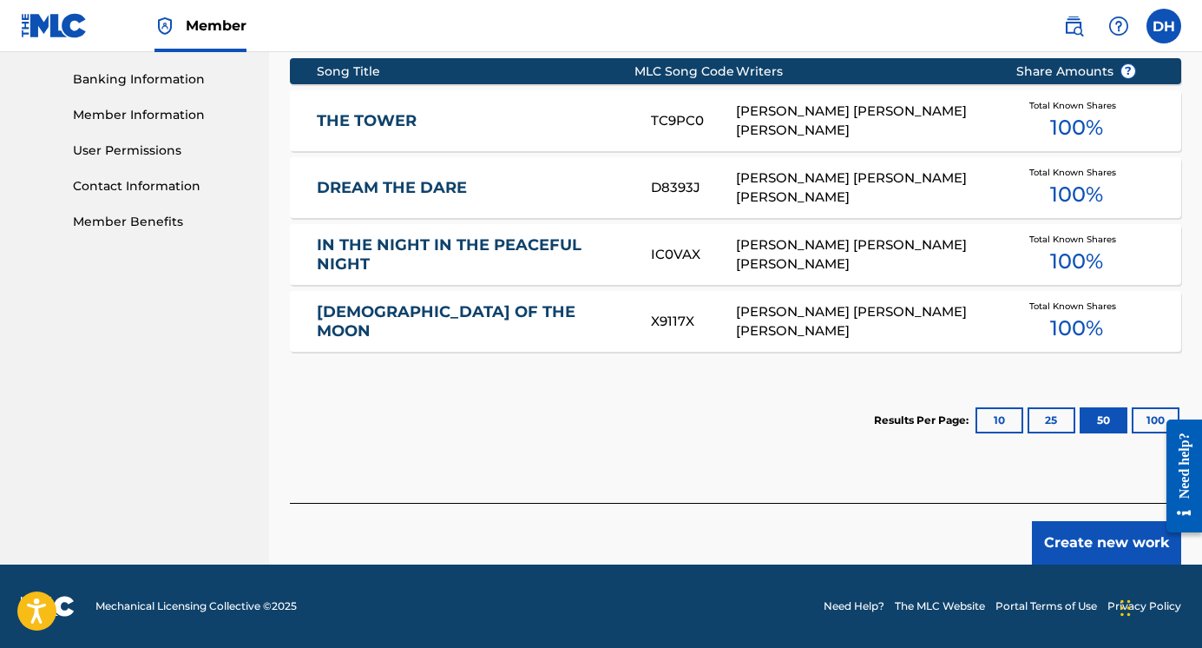
click at [1070, 533] on button "Create new work" at bounding box center [1106, 542] width 149 height 43
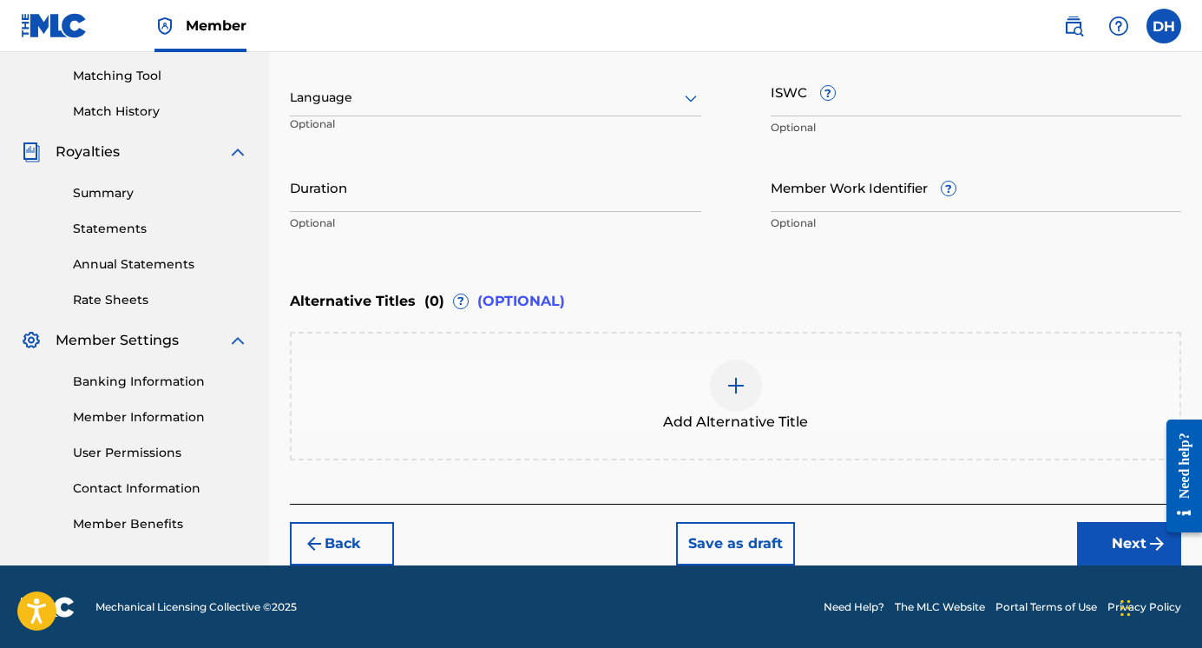
click at [655, 109] on div "Language" at bounding box center [495, 98] width 411 height 36
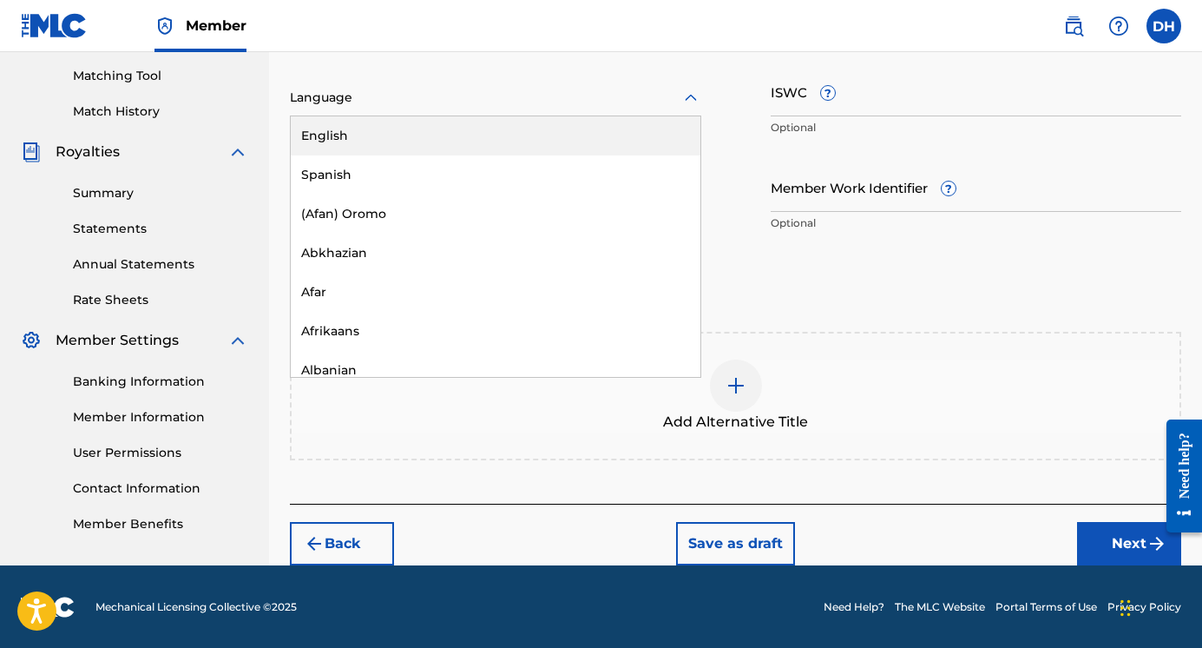
click at [643, 127] on div "English" at bounding box center [496, 135] width 410 height 39
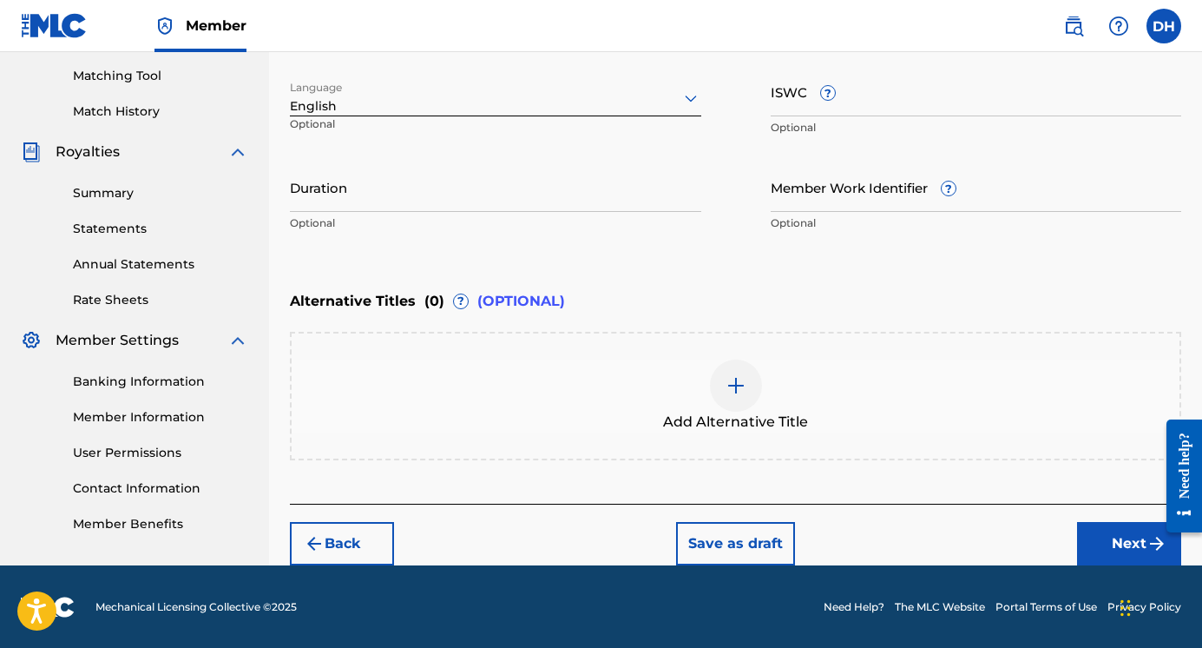
click at [573, 207] on input "Duration" at bounding box center [495, 186] width 411 height 49
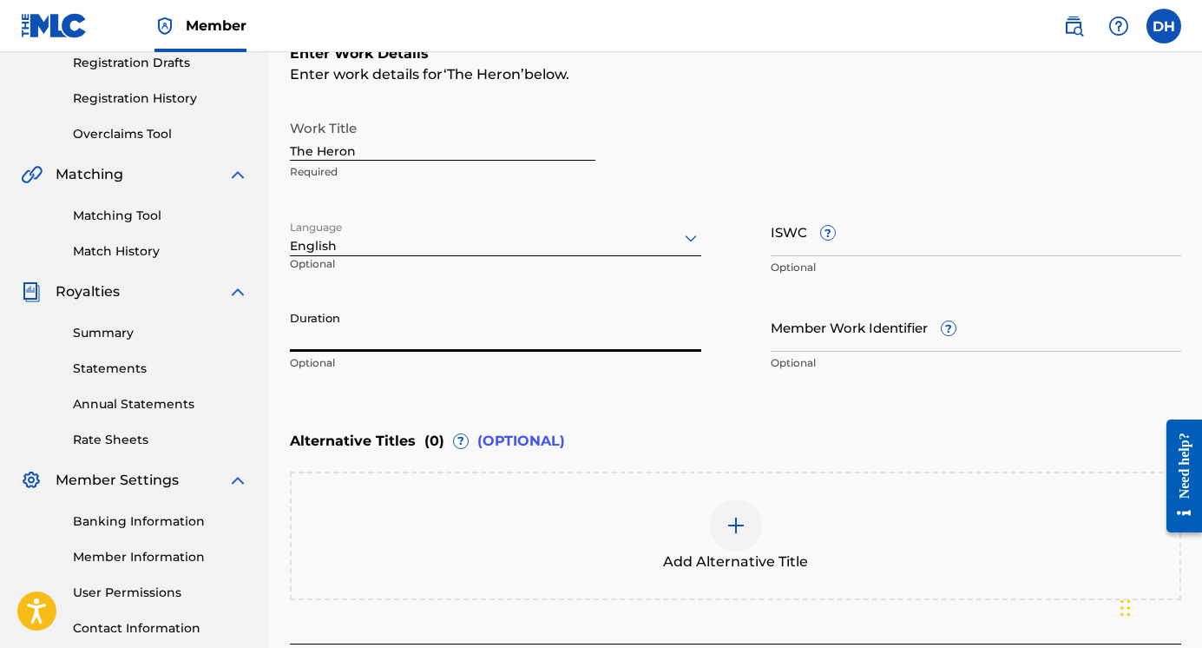
scroll to position [281, 0]
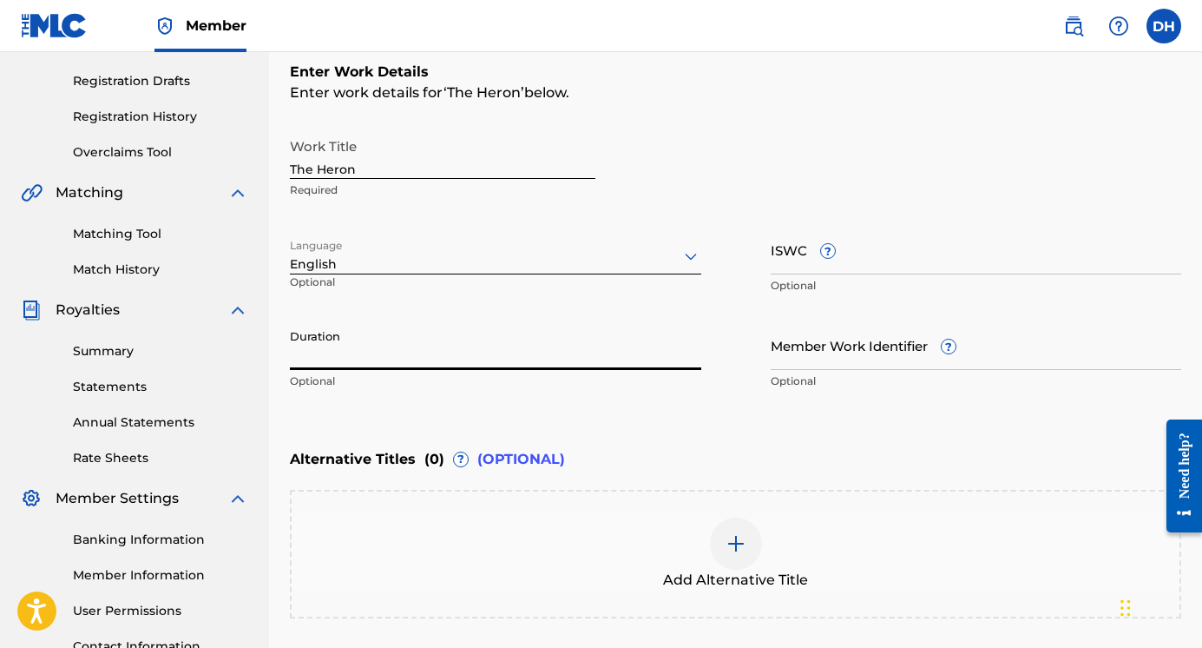
click at [603, 350] on input "Duration" at bounding box center [495, 344] width 411 height 49
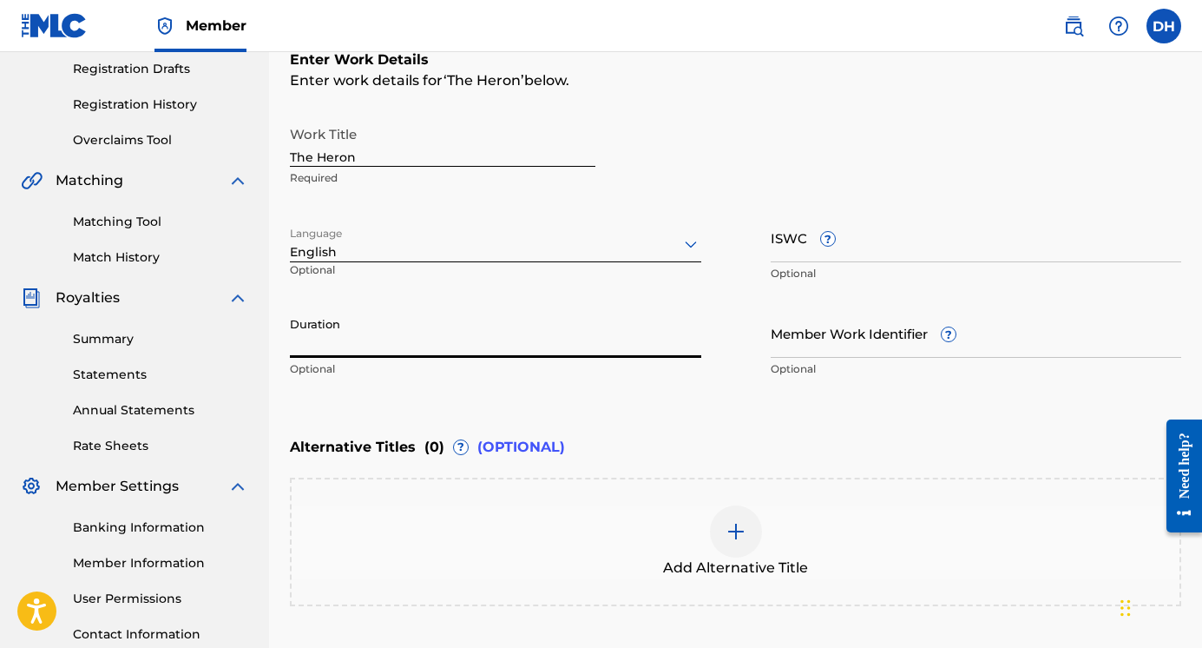
scroll to position [293, 0]
click at [668, 416] on div "Enter Work Details Enter work details for ‘ The Heron ’ below. Work Title The H…" at bounding box center [736, 219] width 892 height 420
click at [293, 350] on input "2:43" at bounding box center [495, 333] width 411 height 49
type input "02:43"
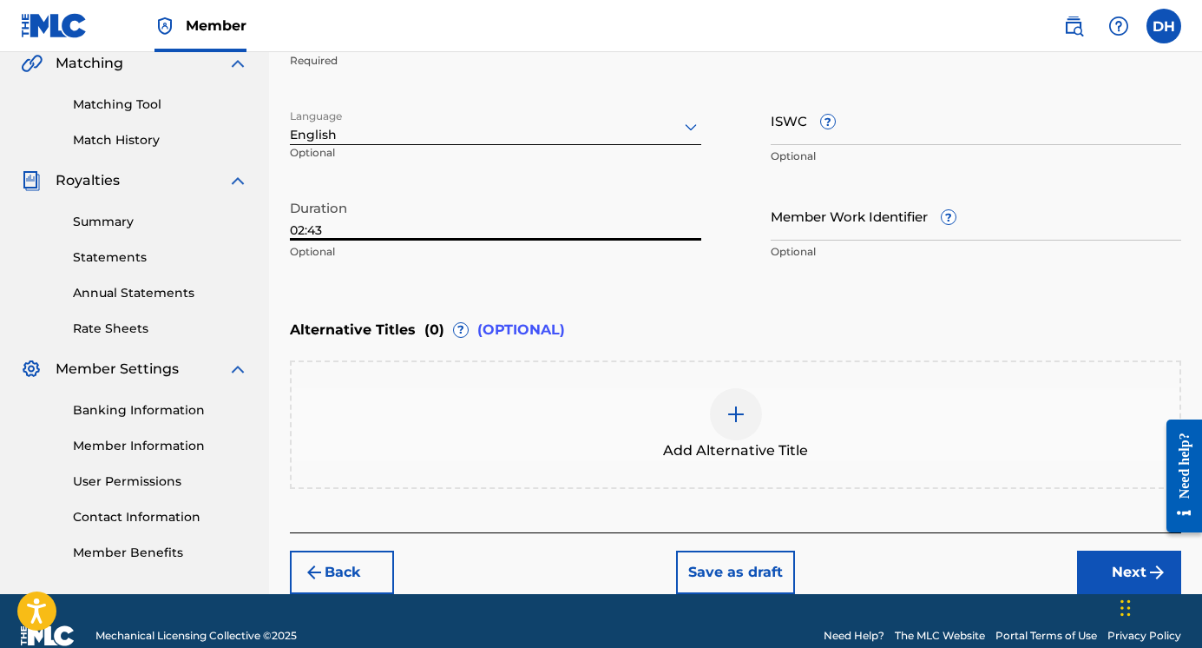
scroll to position [418, 0]
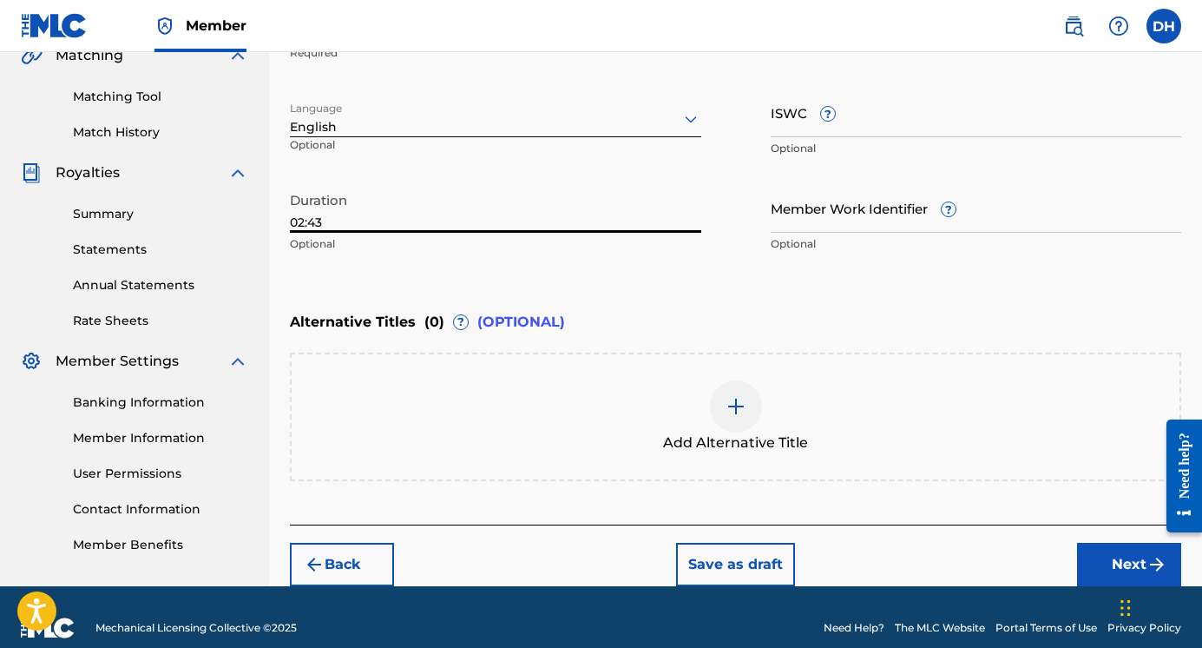
click at [1104, 557] on button "Next" at bounding box center [1129, 564] width 104 height 43
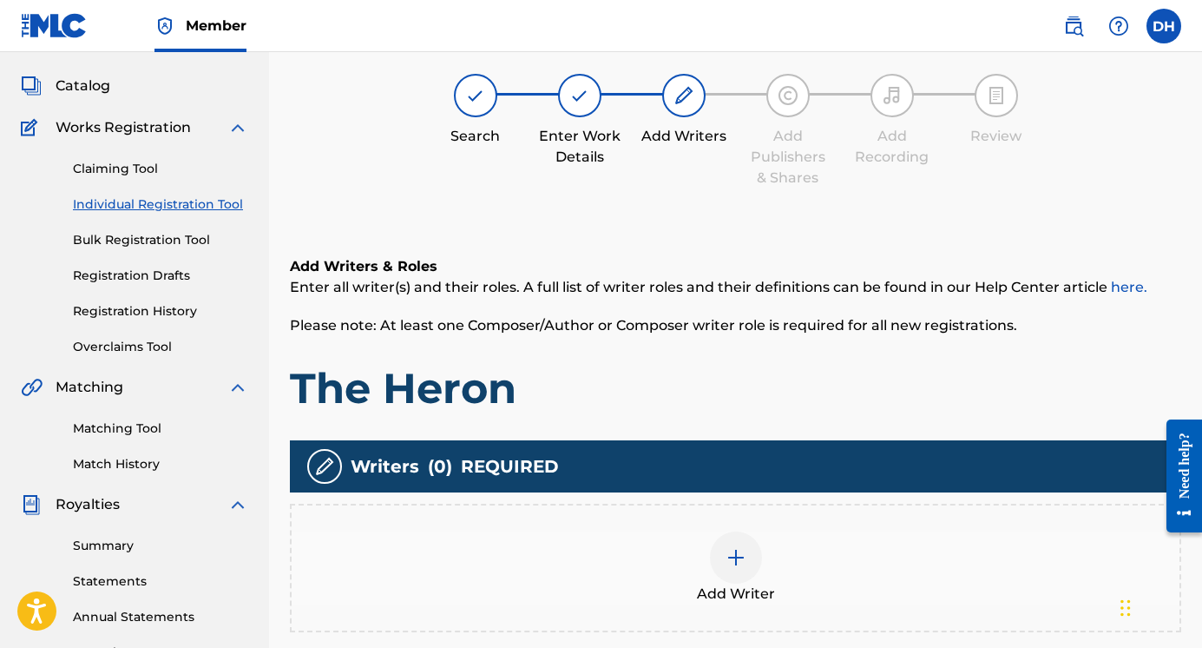
scroll to position [78, 0]
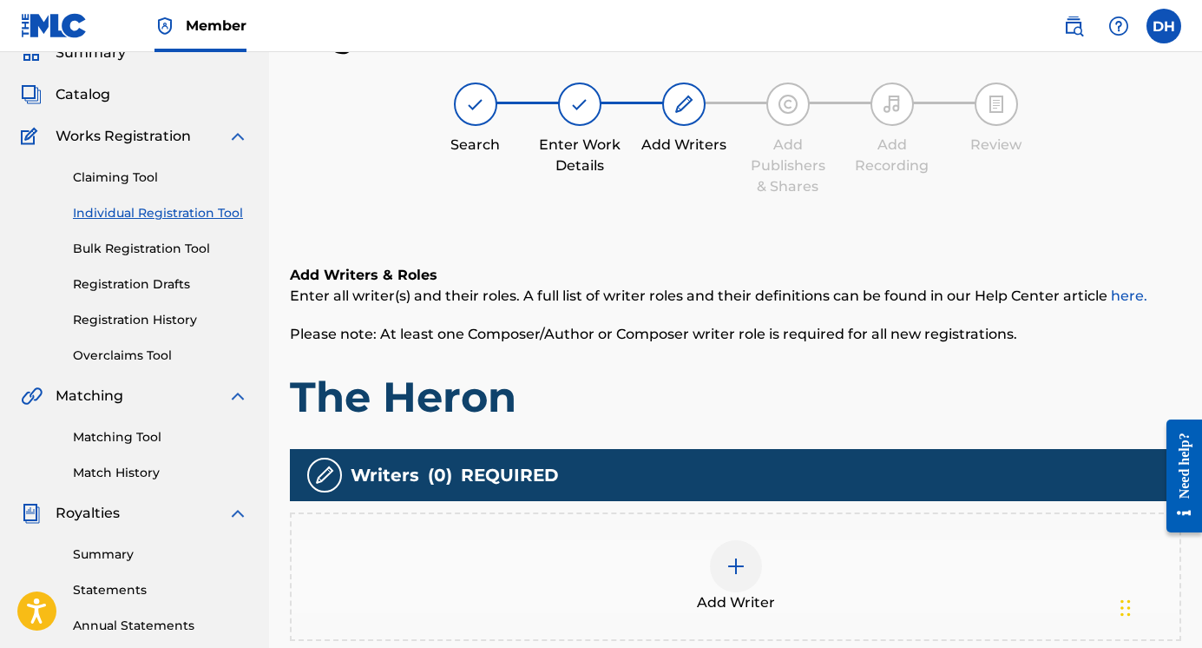
click at [735, 577] on div at bounding box center [736, 566] width 52 height 52
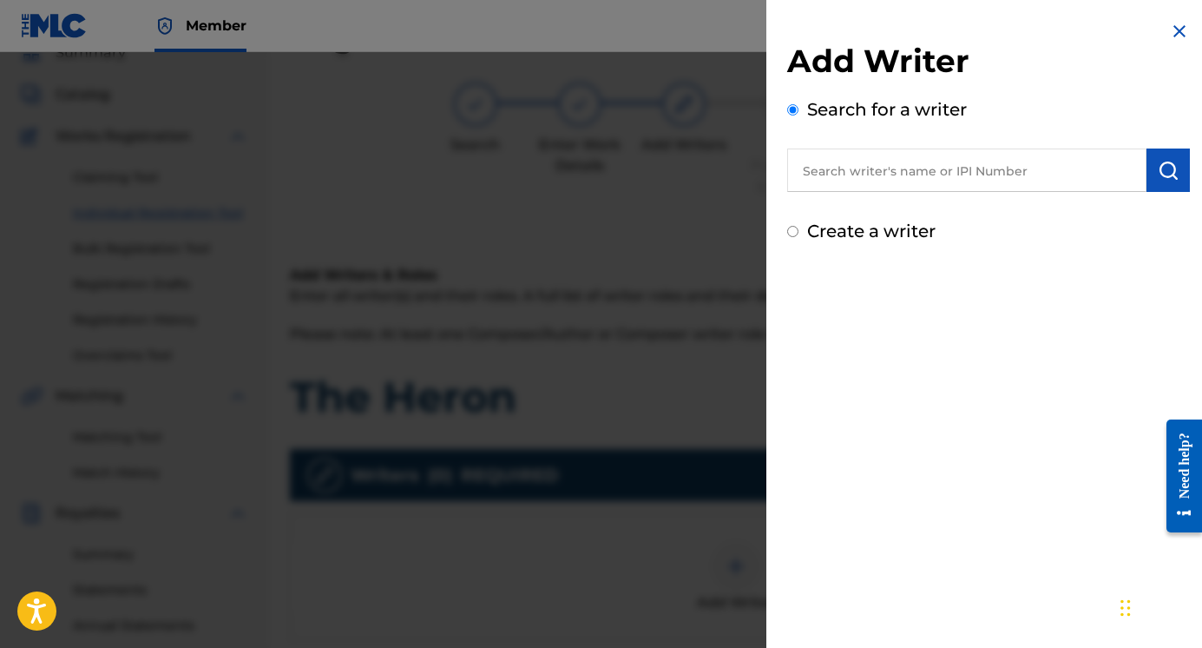
click at [853, 182] on input "text" at bounding box center [966, 169] width 359 height 43
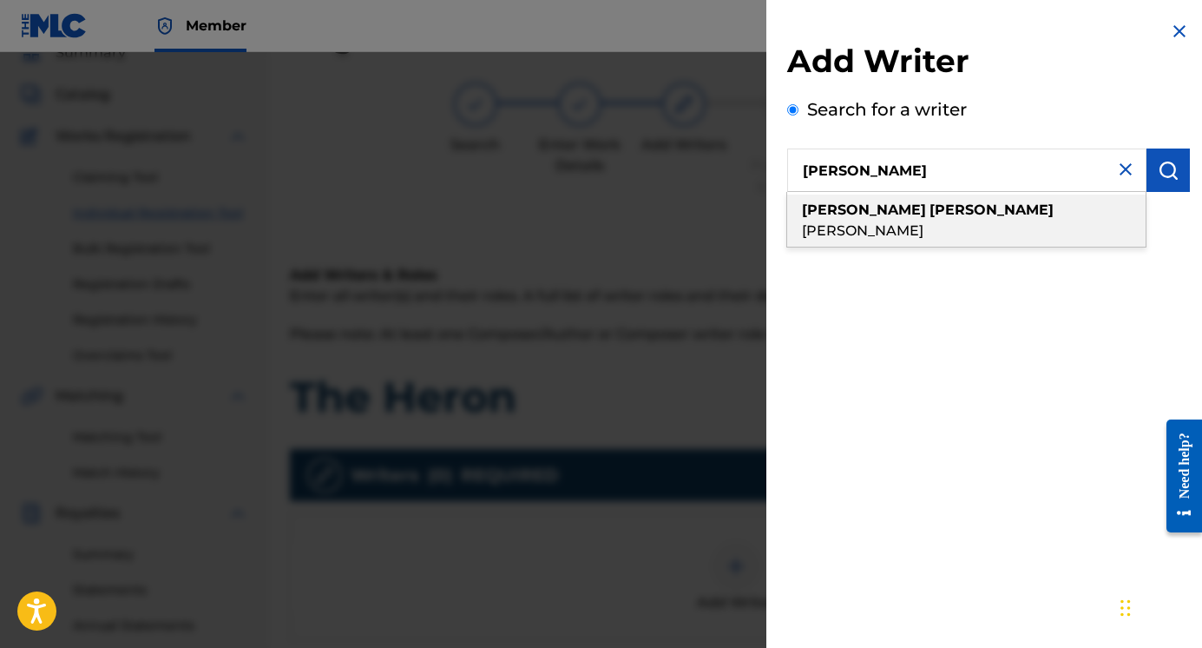
click at [926, 211] on span at bounding box center [927, 209] width 3 height 16
type input "[PERSON_NAME]"
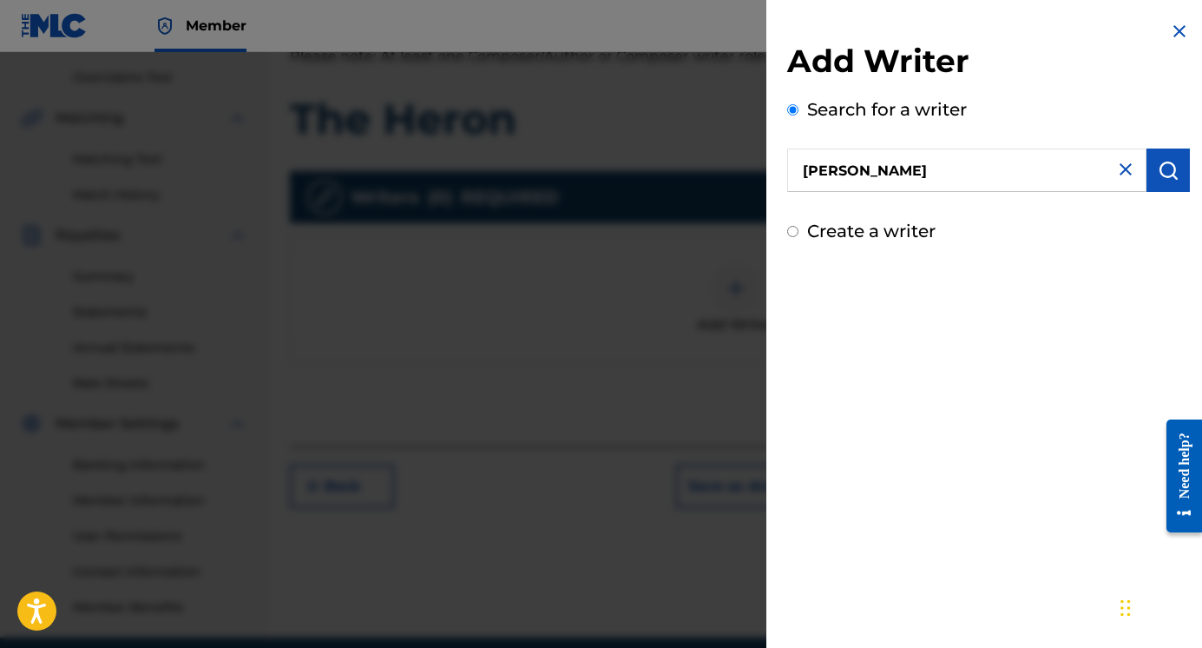
scroll to position [429, 0]
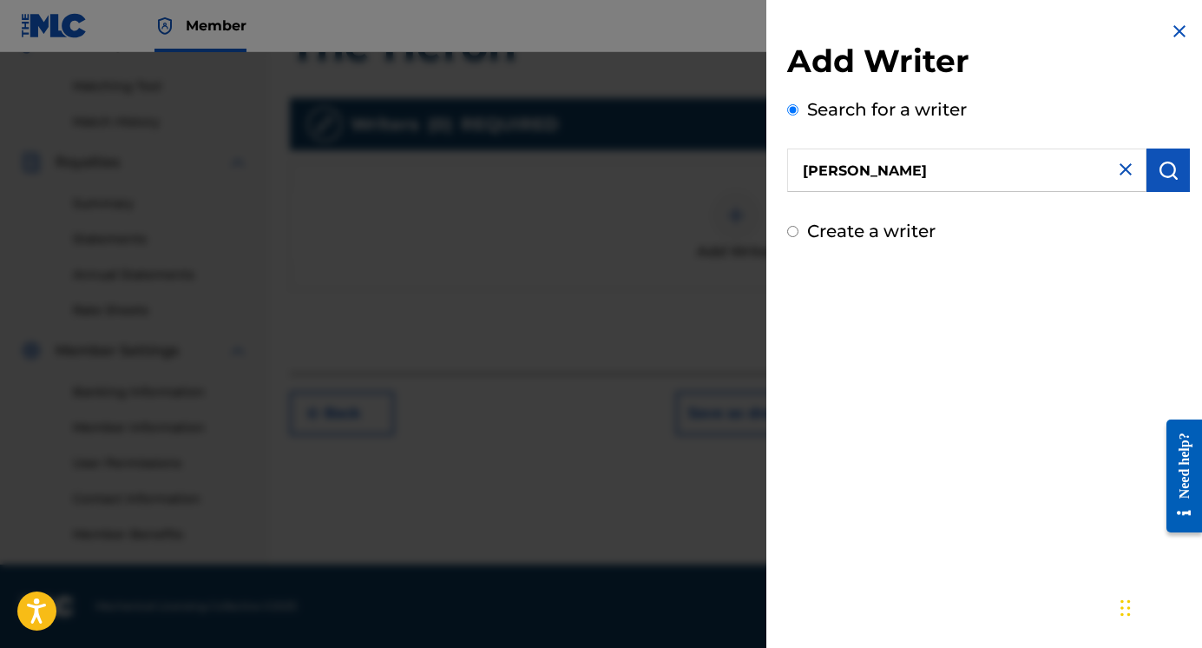
click at [1030, 169] on input "[PERSON_NAME]" at bounding box center [966, 169] width 359 height 43
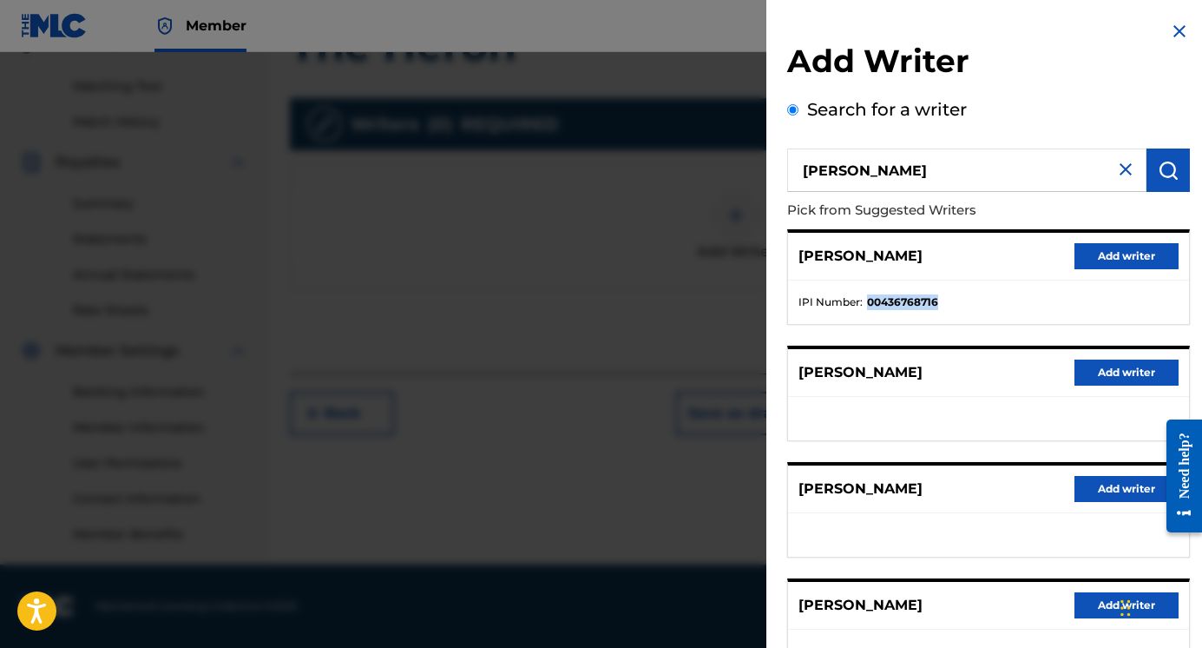
copy strong "00436768716"
drag, startPoint x: 944, startPoint y: 299, endPoint x: 865, endPoint y: 300, distance: 79.0
click at [865, 300] on li "IPI Number : 00436768716" at bounding box center [989, 302] width 380 height 16
click at [1096, 249] on button "Add writer" at bounding box center [1127, 256] width 104 height 26
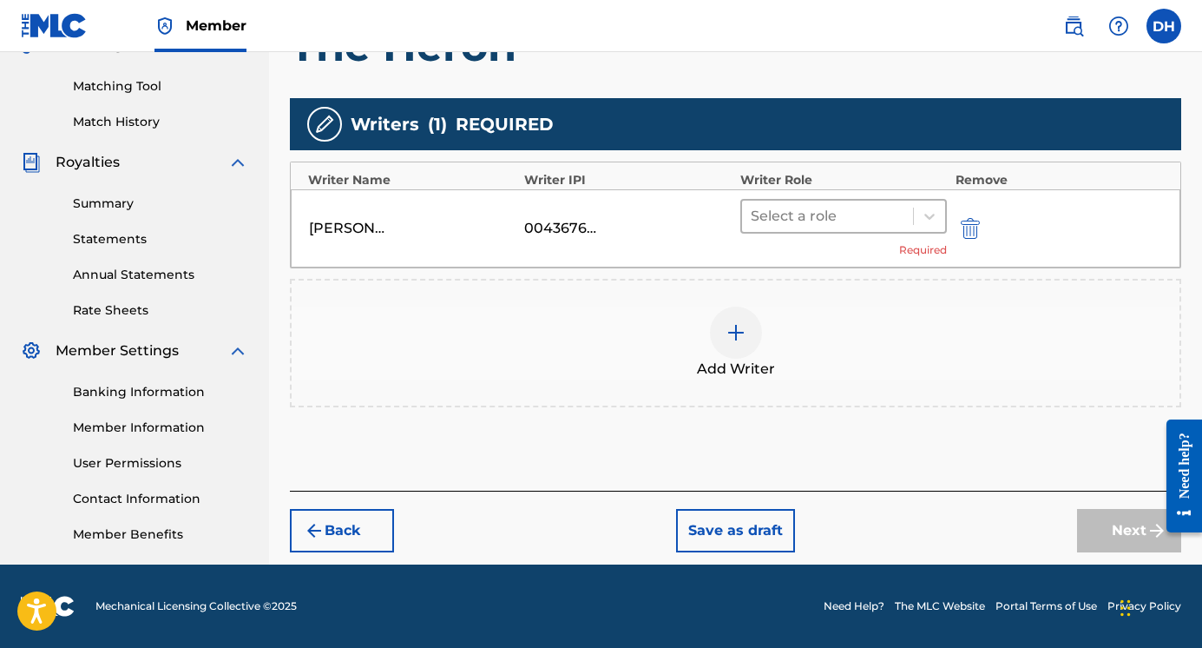
click at [814, 215] on div at bounding box center [828, 216] width 154 height 24
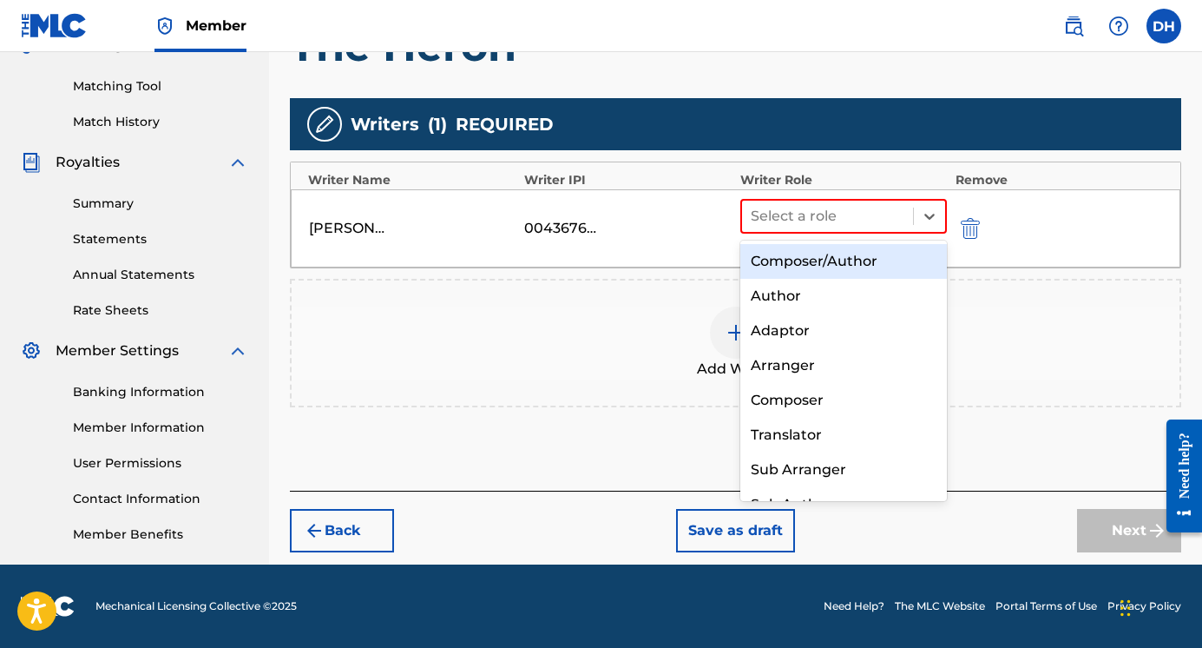
click at [809, 261] on div "Composer/Author" at bounding box center [843, 261] width 207 height 35
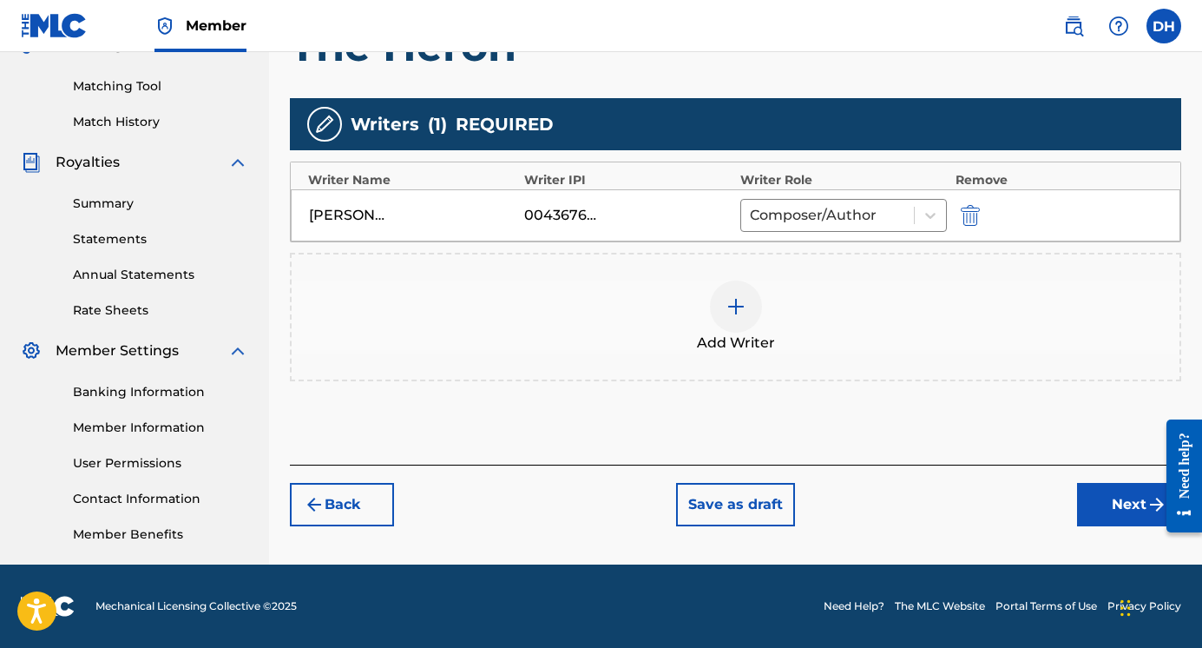
click at [737, 305] on img at bounding box center [736, 306] width 21 height 21
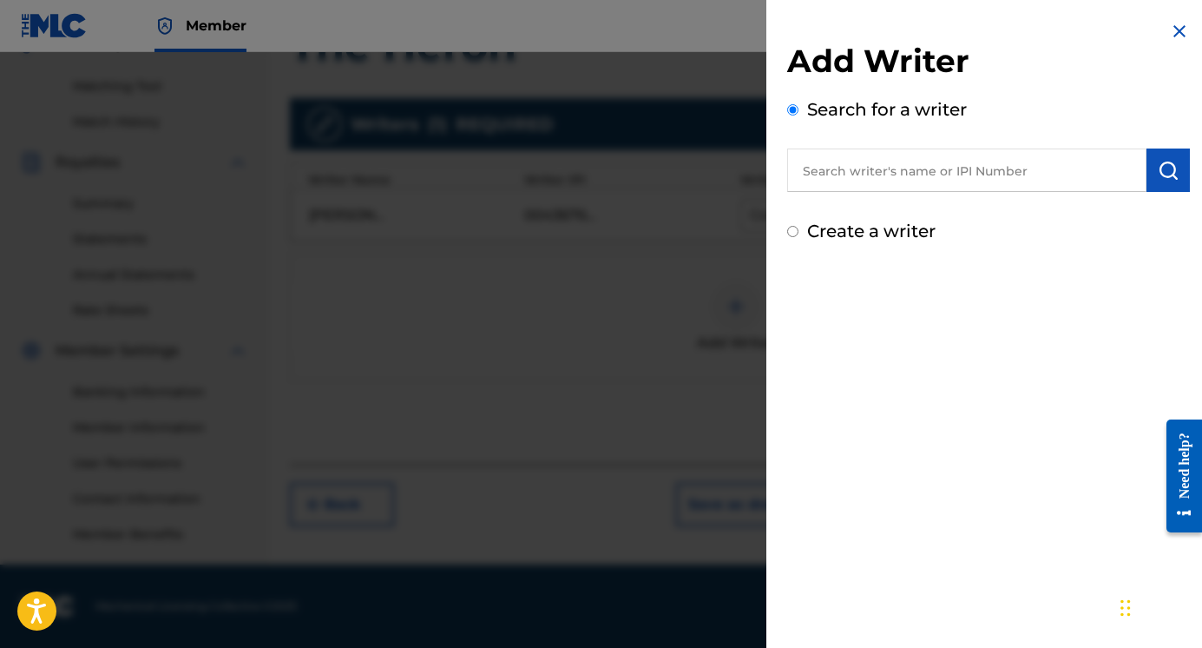
click at [890, 166] on input "text" at bounding box center [966, 169] width 359 height 43
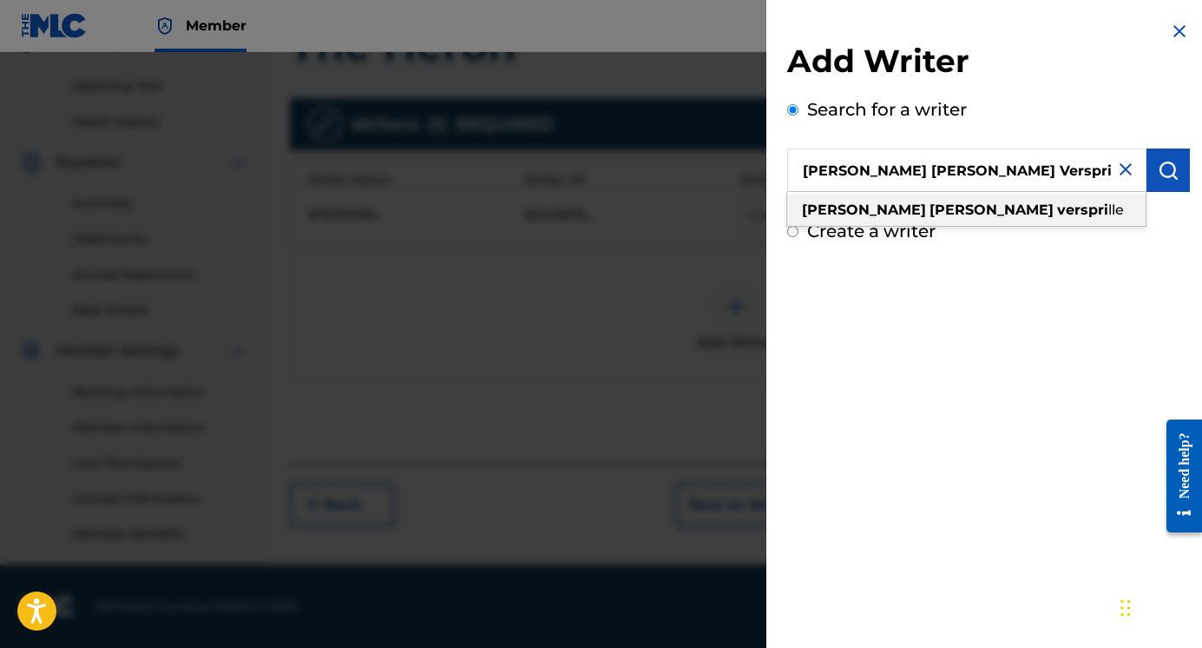
click at [930, 205] on strong "[PERSON_NAME]" at bounding box center [992, 209] width 124 height 16
type input "[PERSON_NAME]"
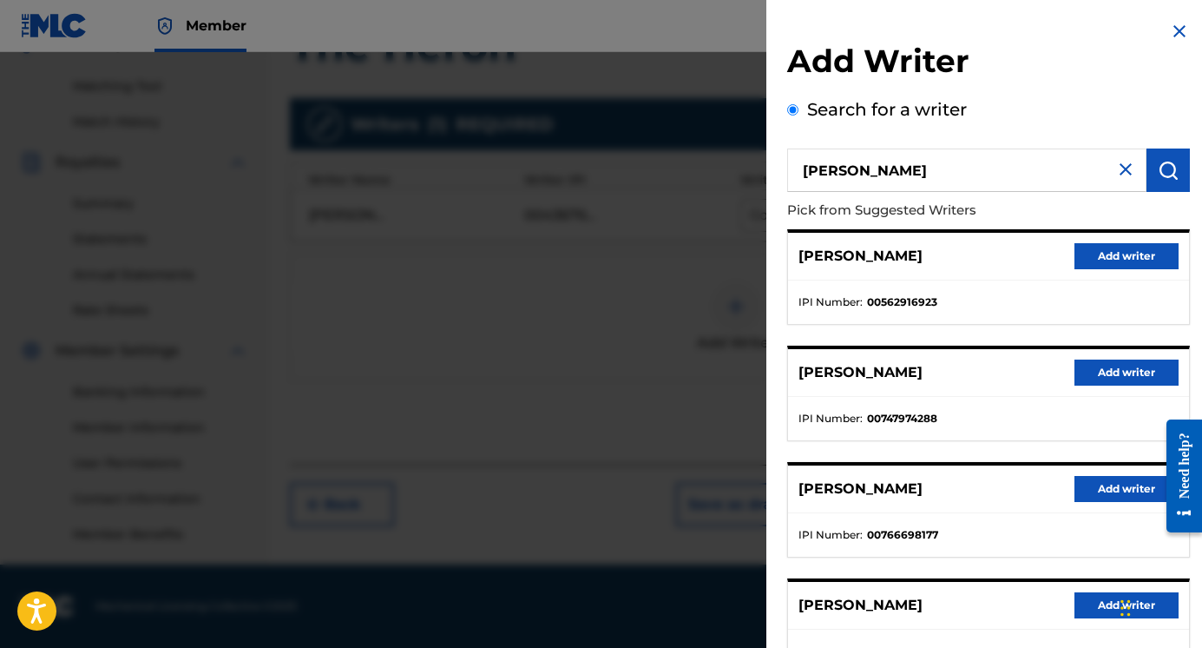
click at [1102, 252] on button "Add writer" at bounding box center [1127, 256] width 104 height 26
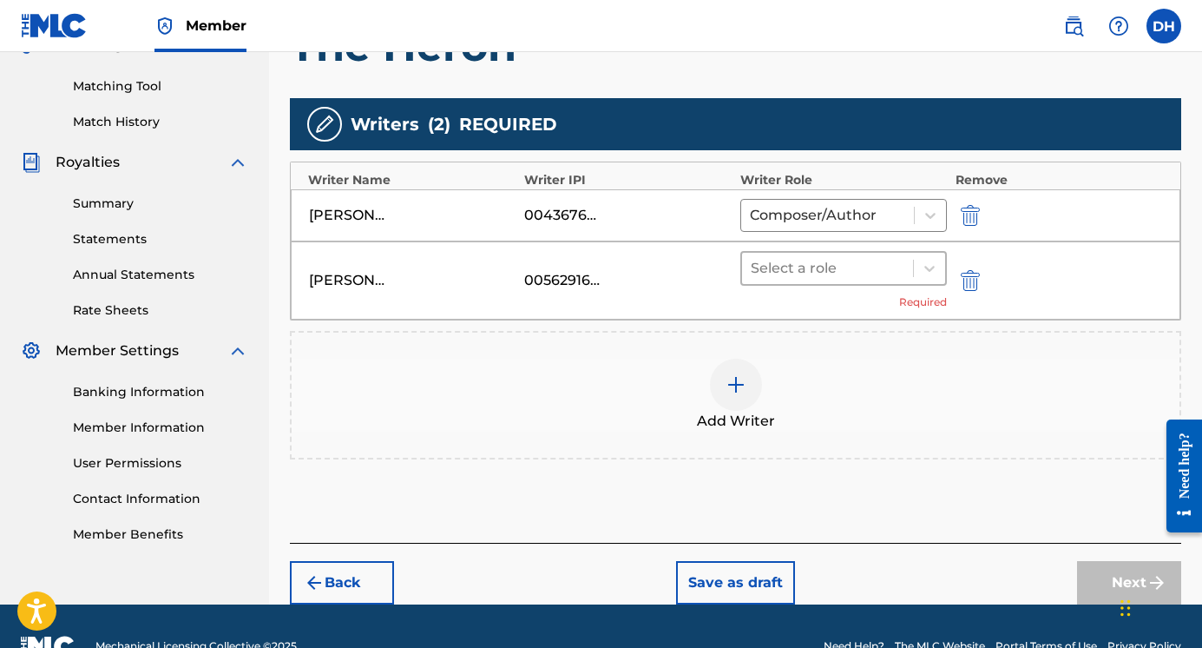
click at [885, 275] on div at bounding box center [828, 268] width 154 height 24
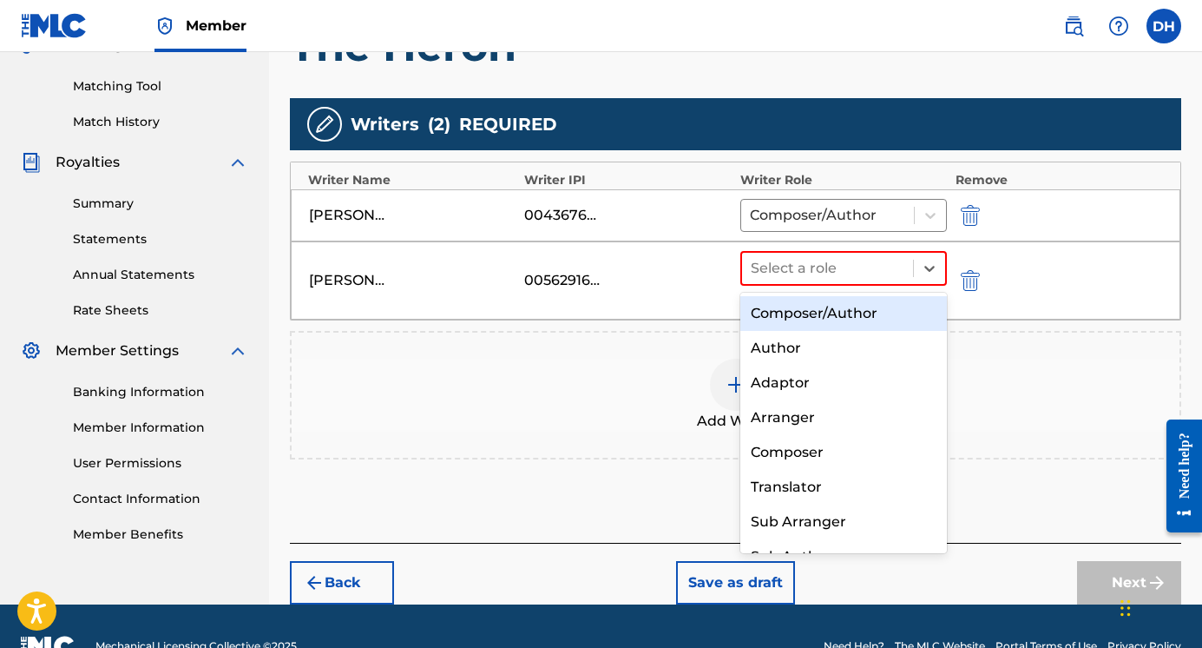
click at [865, 317] on div "Composer/Author" at bounding box center [843, 313] width 207 height 35
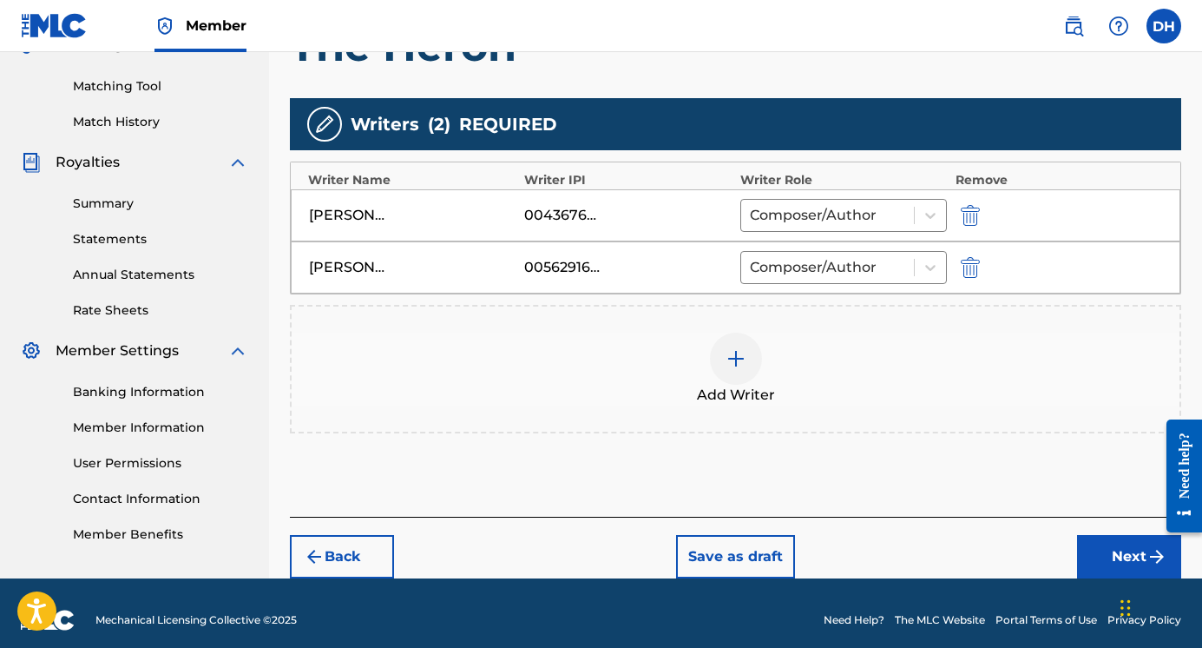
scroll to position [443, 0]
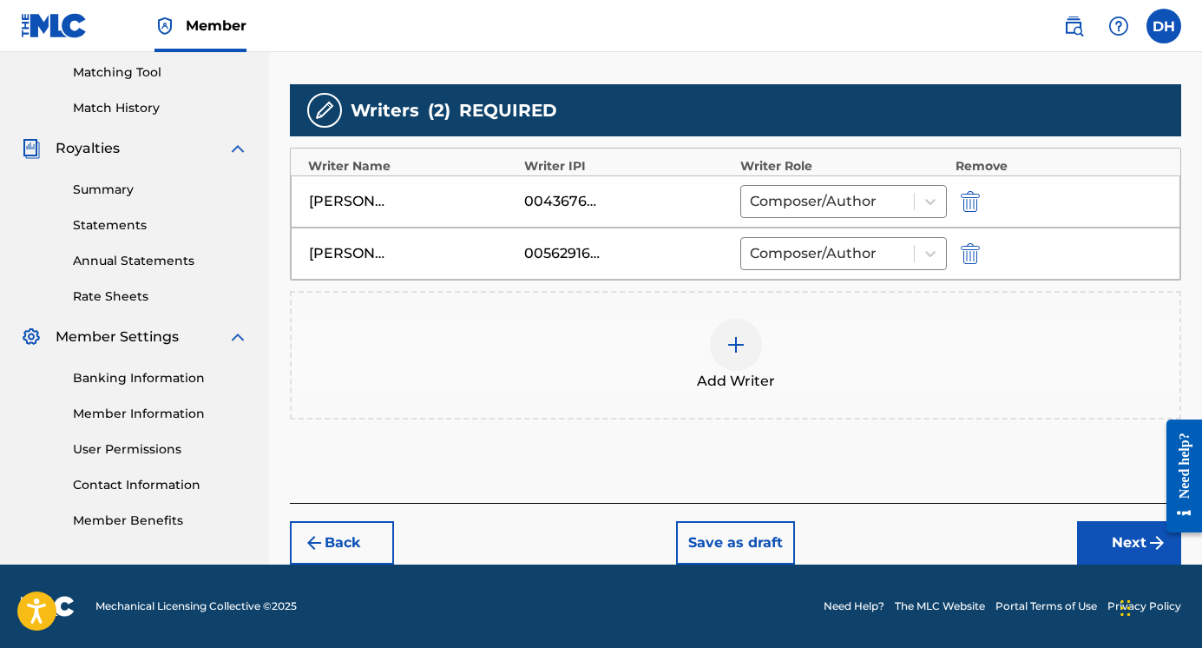
click at [1097, 533] on button "Next" at bounding box center [1129, 542] width 104 height 43
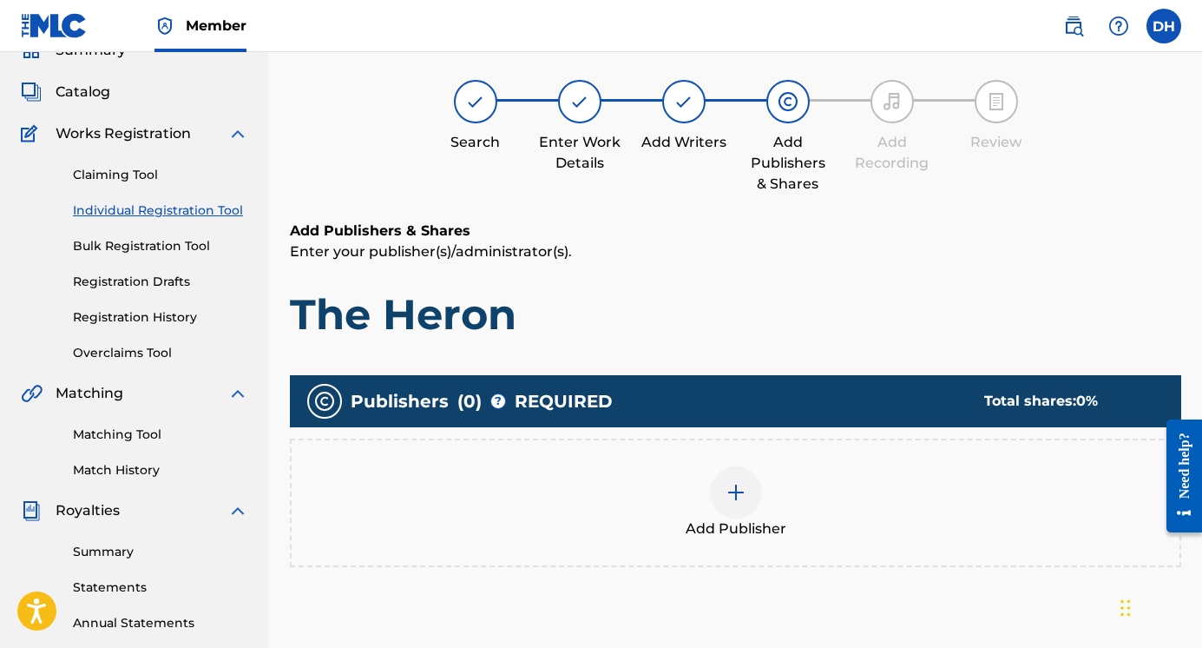
scroll to position [78, 0]
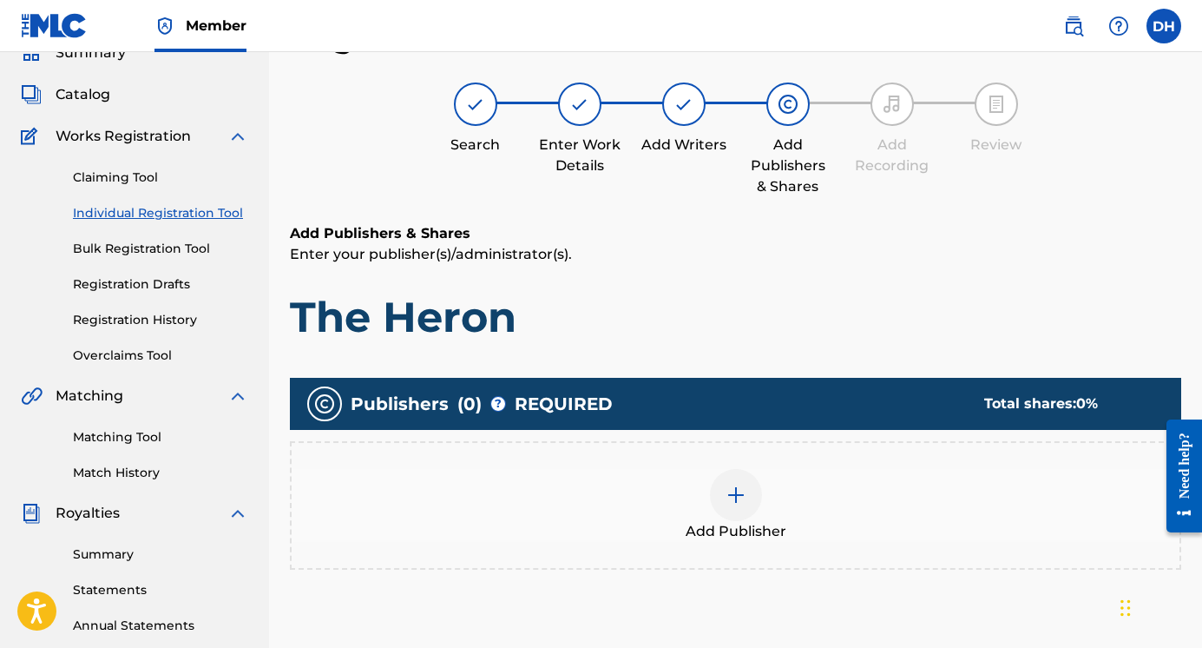
click at [749, 504] on div at bounding box center [736, 495] width 52 height 52
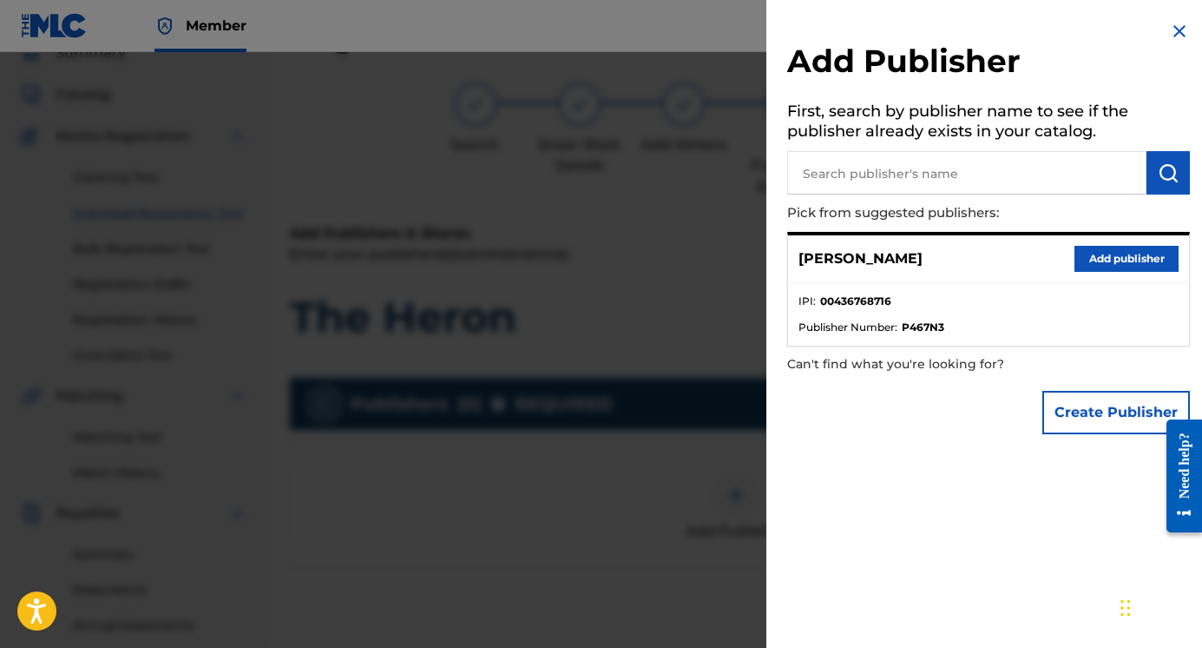
click at [883, 171] on input "text" at bounding box center [966, 172] width 359 height 43
type input "[PERSON_NAME]"
click at [1169, 171] on img "submit" at bounding box center [1168, 172] width 21 height 21
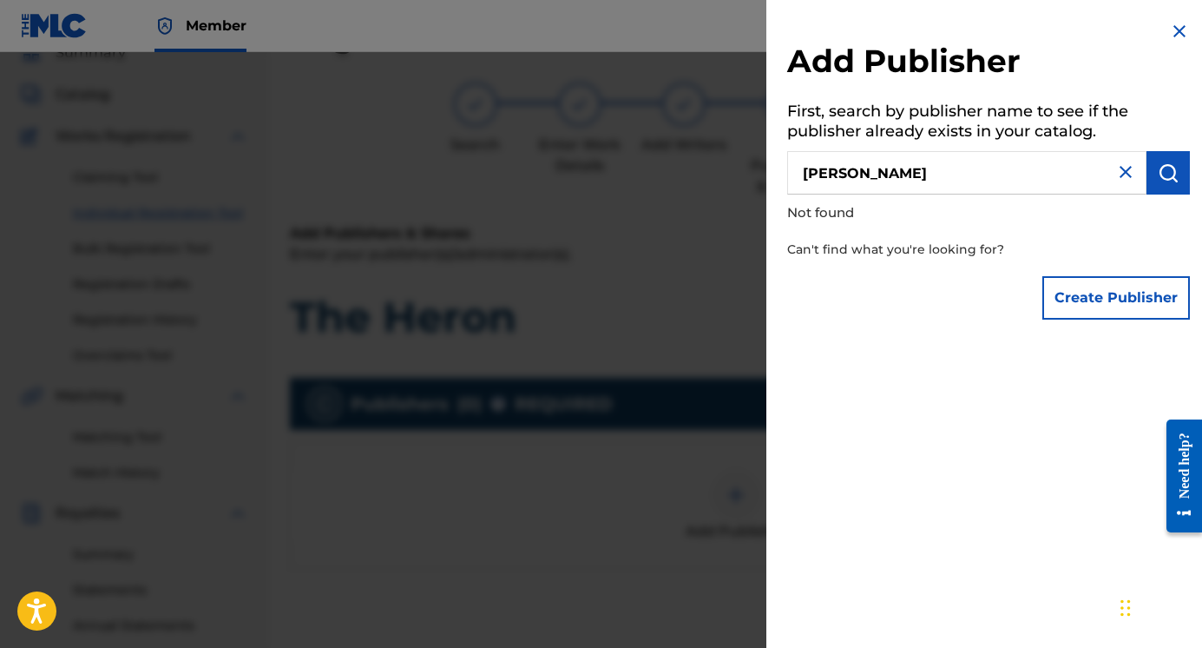
click at [1108, 300] on button "Create Publisher" at bounding box center [1117, 297] width 148 height 43
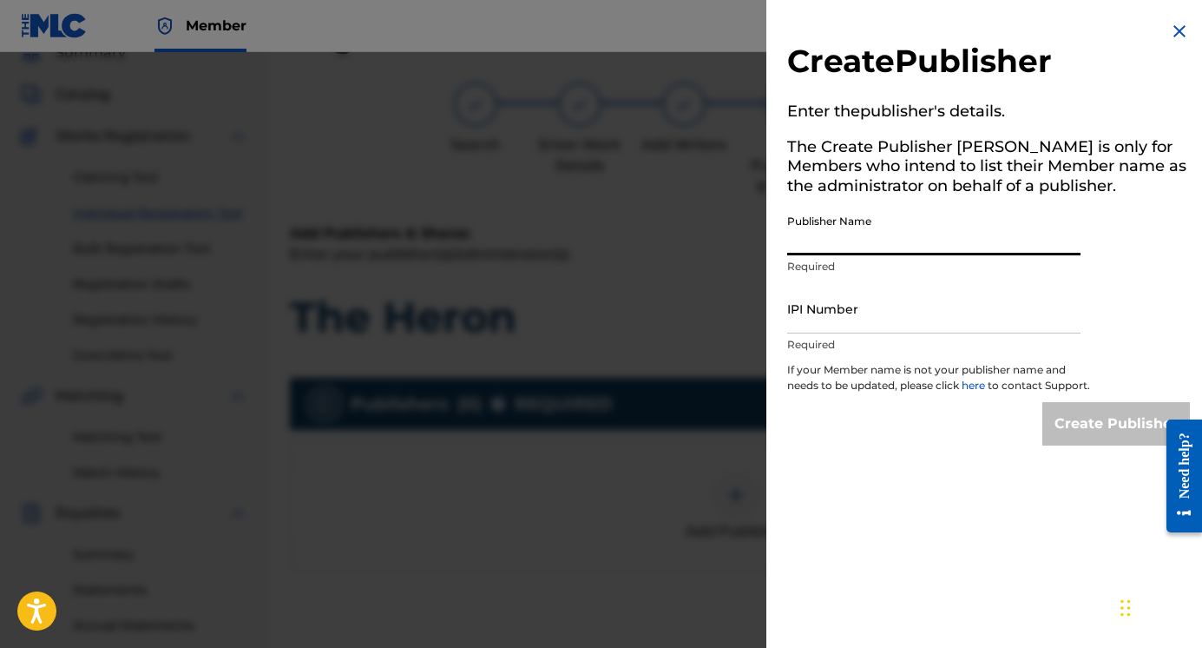
click at [908, 237] on input "Publisher Name" at bounding box center [933, 230] width 293 height 49
type input "[PERSON_NAME]"
click at [912, 322] on input "IPI Number" at bounding box center [933, 308] width 293 height 49
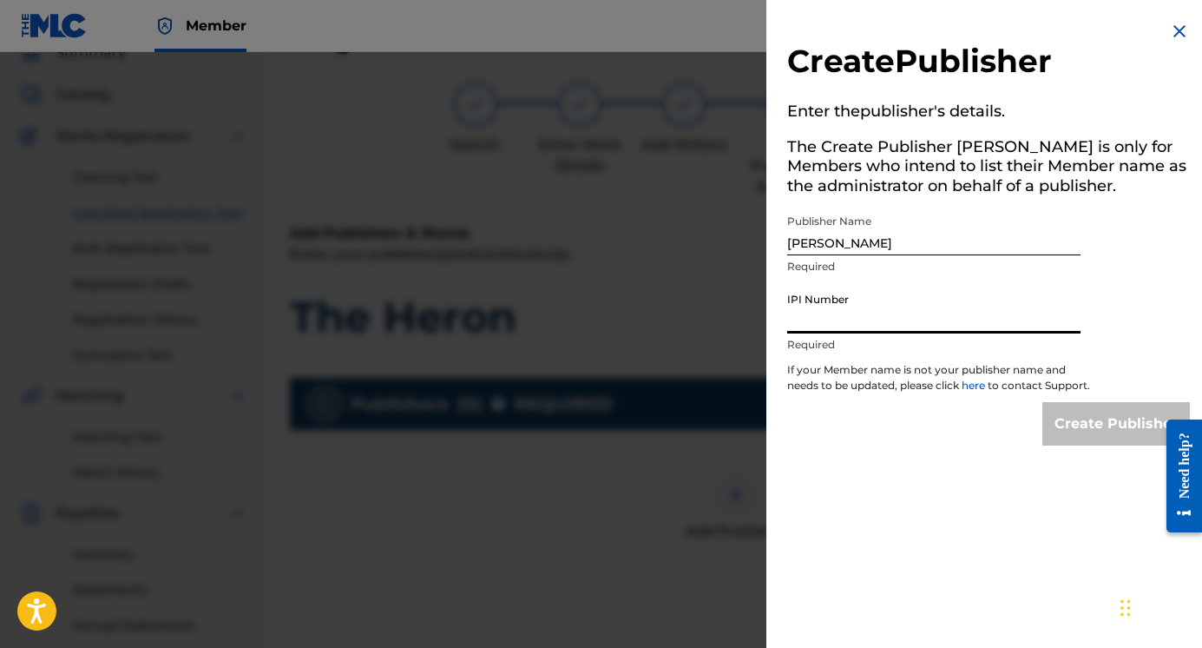
paste input "00776179298"
type input "00776179298"
click at [1075, 434] on input "Create Publisher" at bounding box center [1117, 423] width 148 height 43
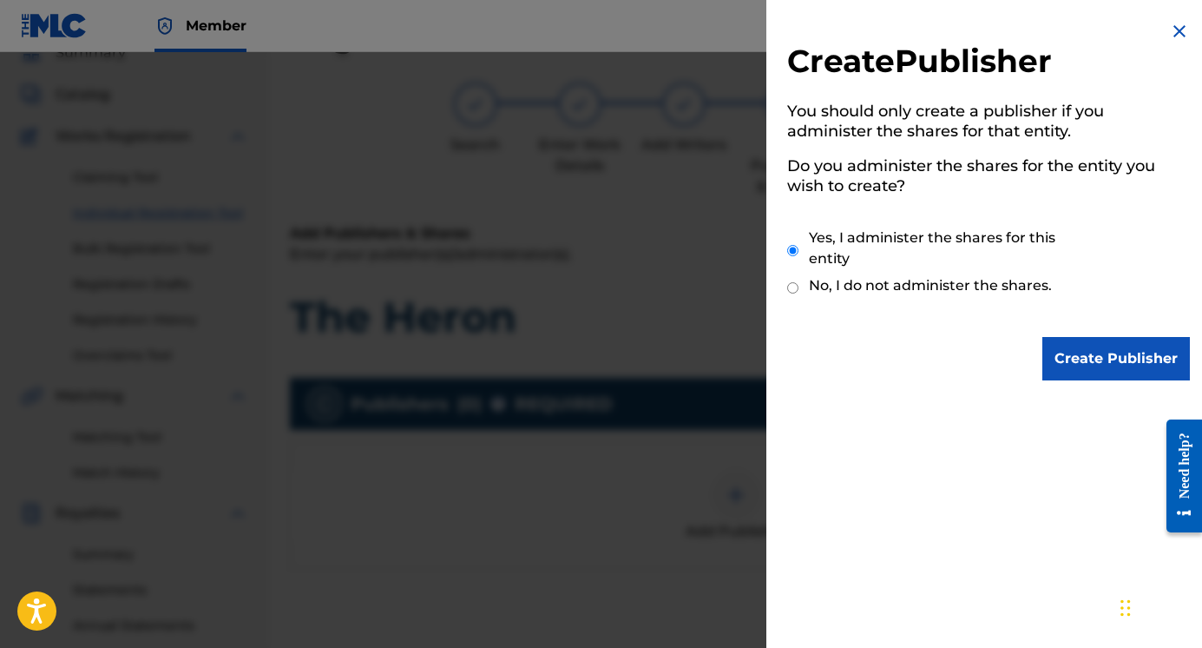
click at [1122, 358] on input "Create Publisher" at bounding box center [1117, 358] width 148 height 43
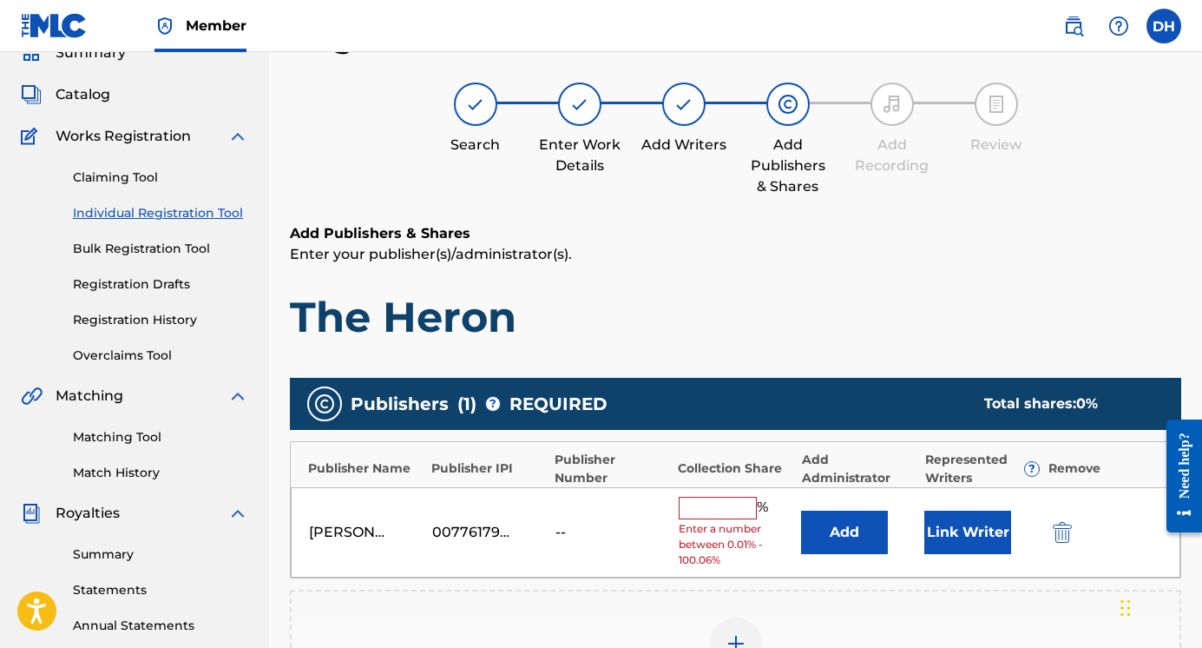
click at [718, 504] on input "text" at bounding box center [718, 508] width 78 height 23
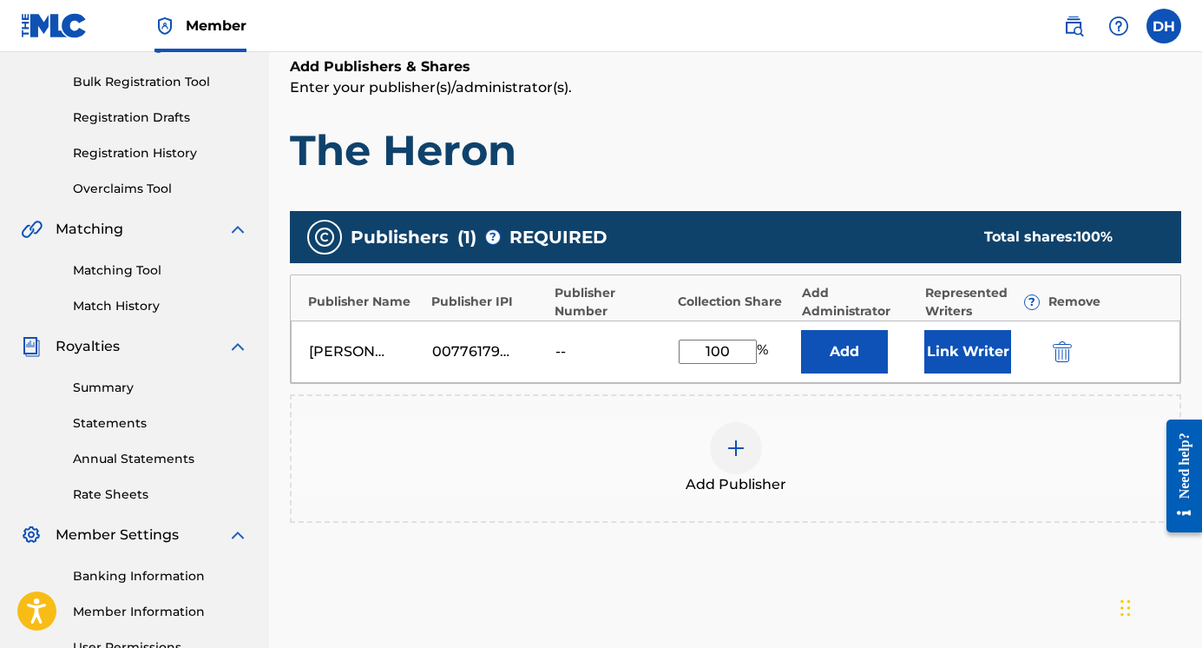
scroll to position [248, 0]
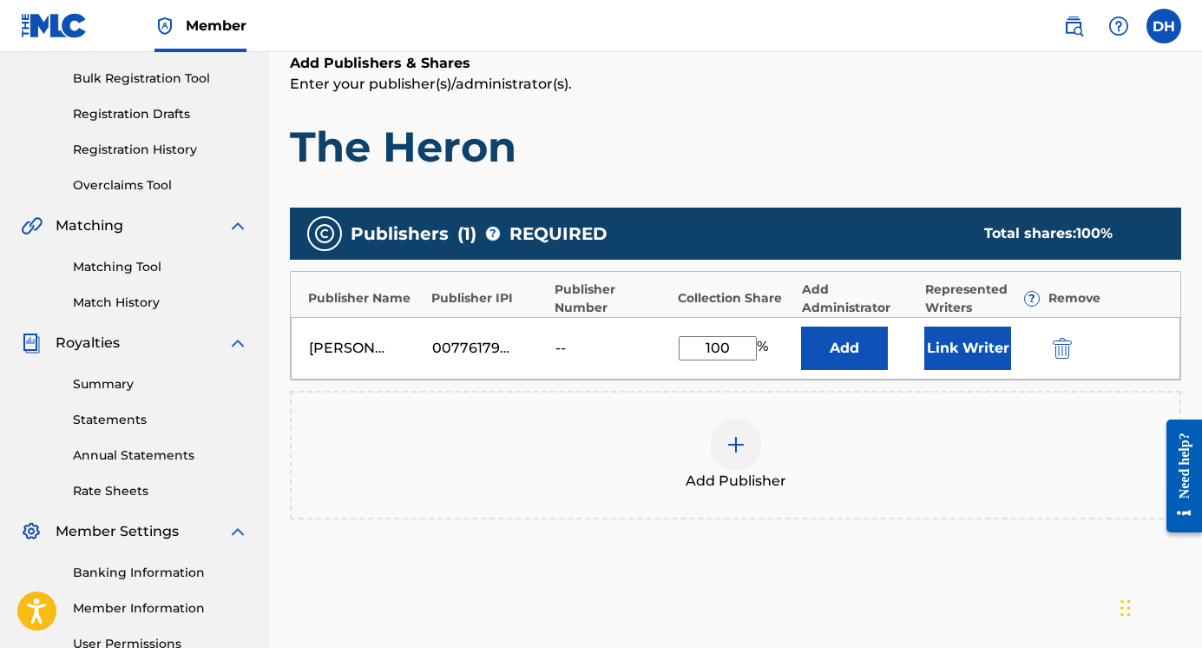
type input "100"
click at [964, 352] on button "Link Writer" at bounding box center [967, 347] width 87 height 43
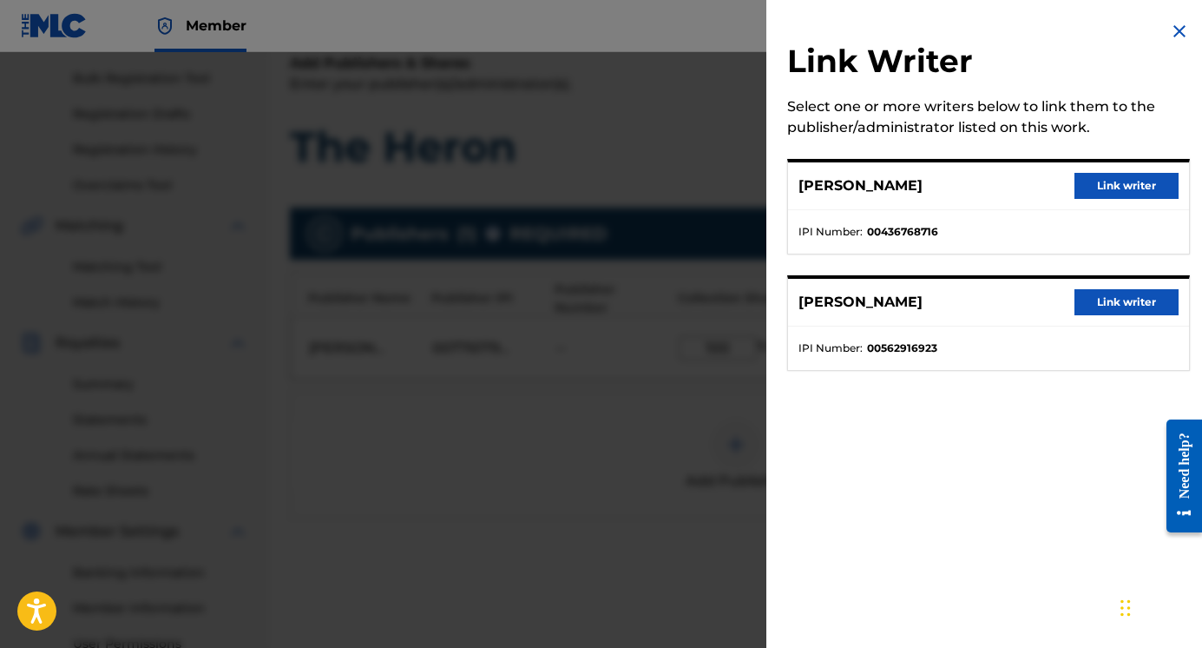
click at [1096, 179] on button "Link writer" at bounding box center [1127, 186] width 104 height 26
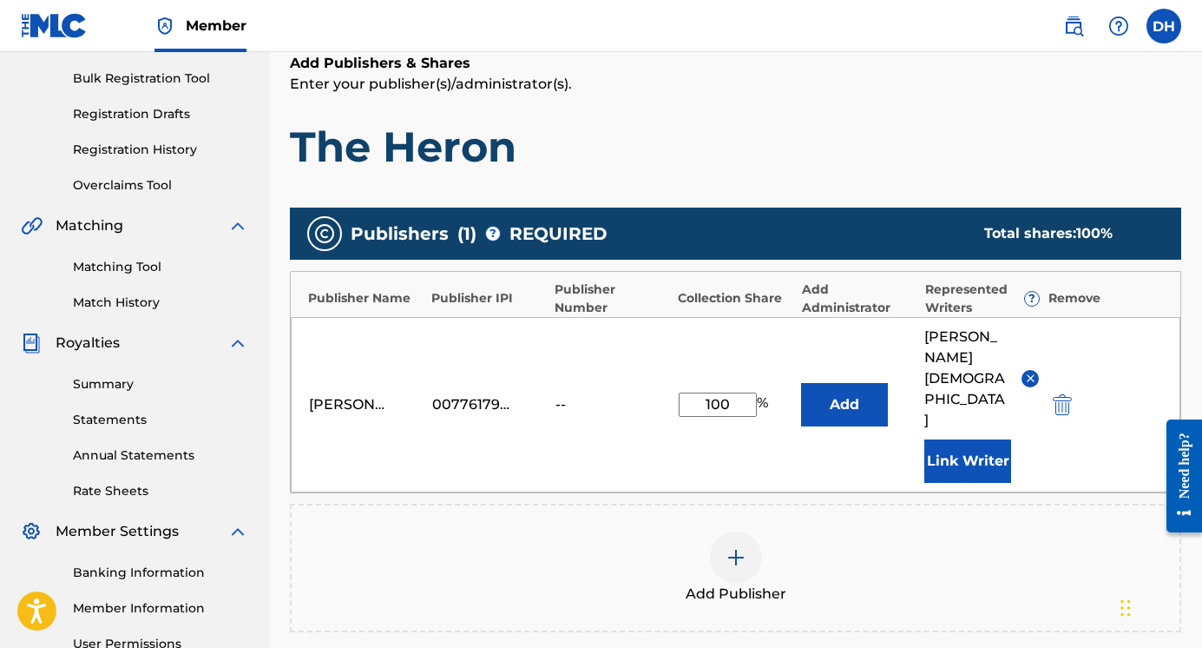
click at [954, 439] on button "Link Writer" at bounding box center [967, 460] width 87 height 43
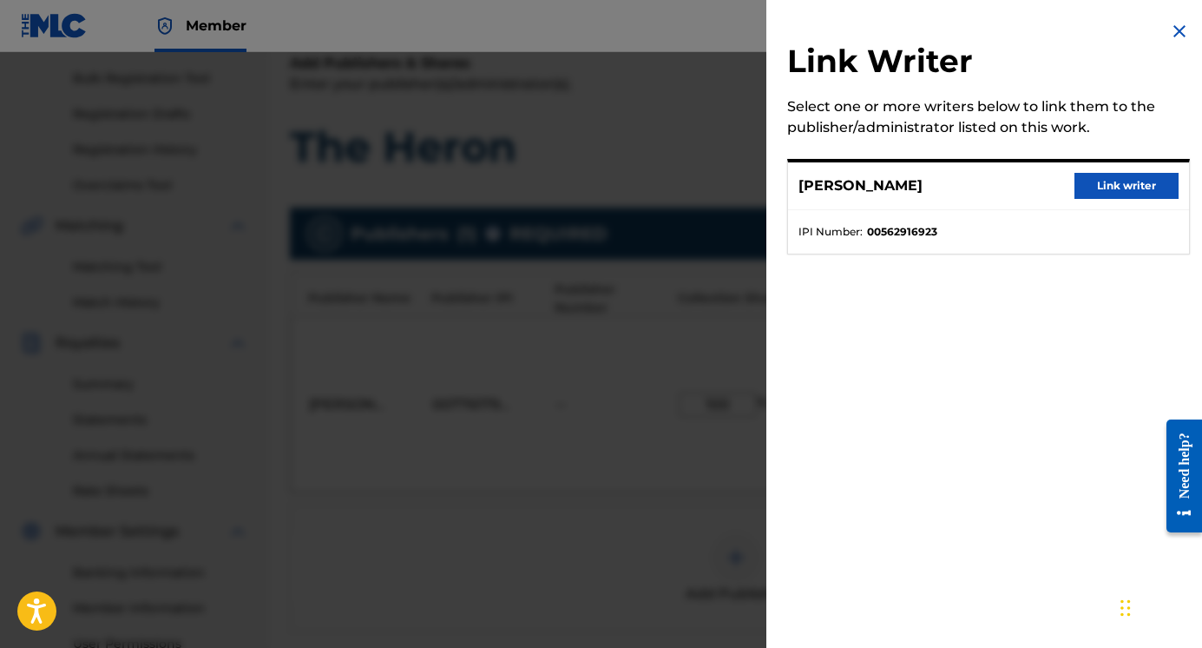
click at [1106, 191] on button "Link writer" at bounding box center [1127, 186] width 104 height 26
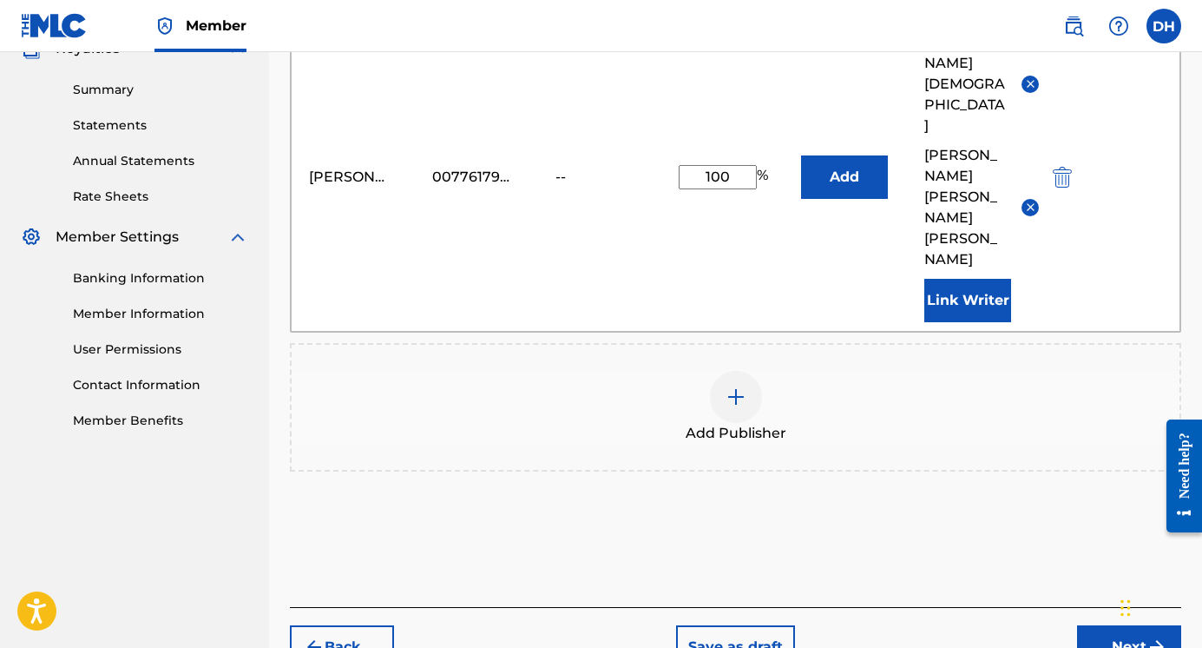
scroll to position [560, 0]
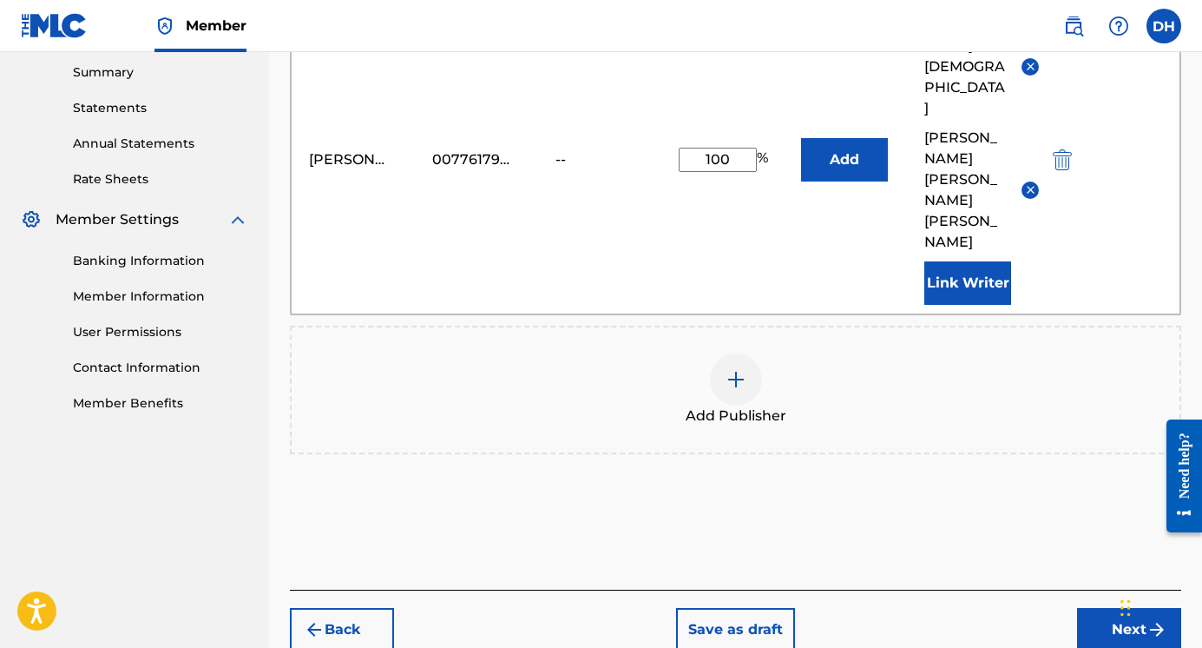
click at [1101, 608] on button "Next" at bounding box center [1129, 629] width 104 height 43
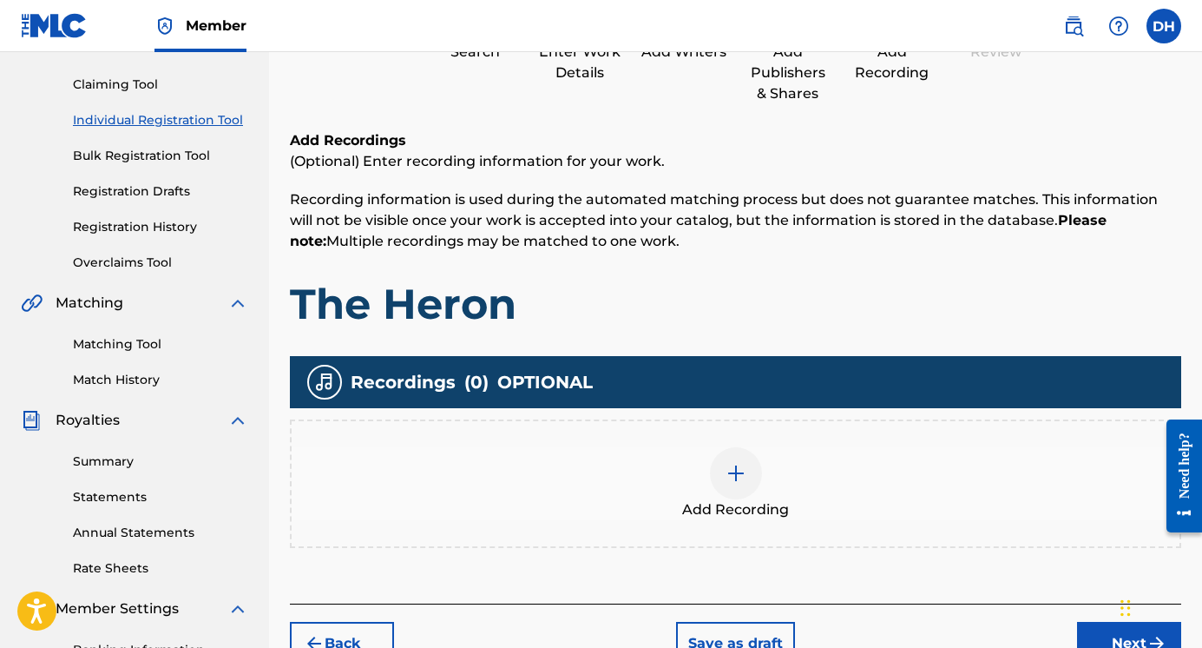
scroll to position [172, 0]
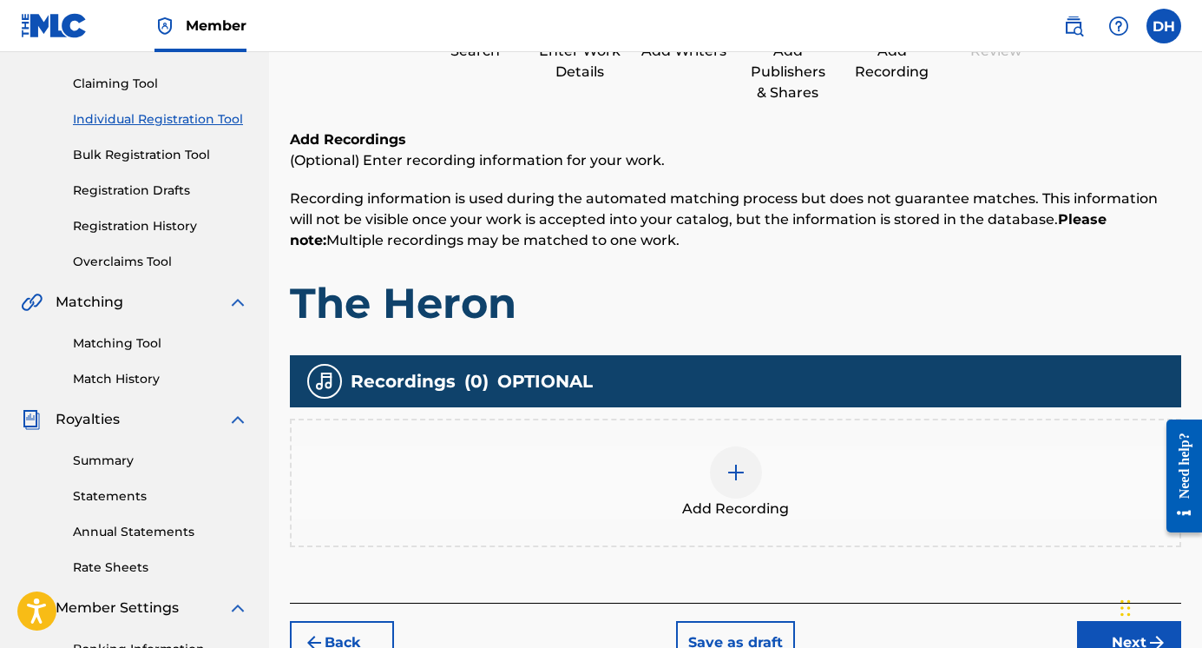
click at [734, 474] on img at bounding box center [736, 472] width 21 height 21
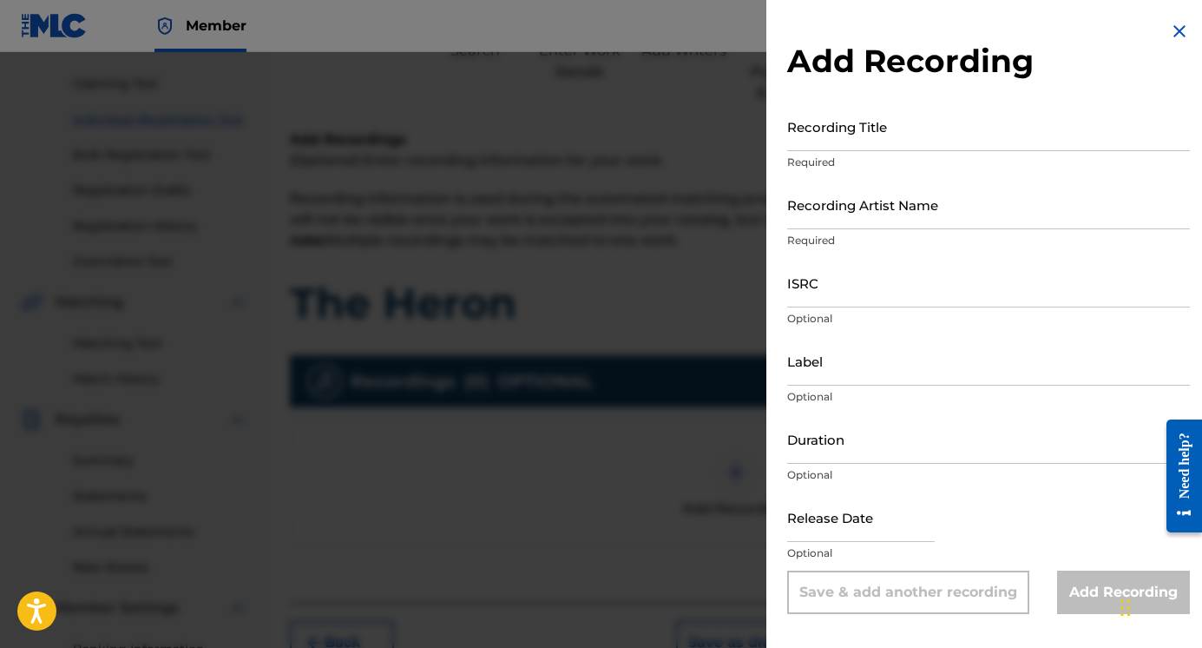
click at [854, 135] on input "Recording Title" at bounding box center [988, 126] width 403 height 49
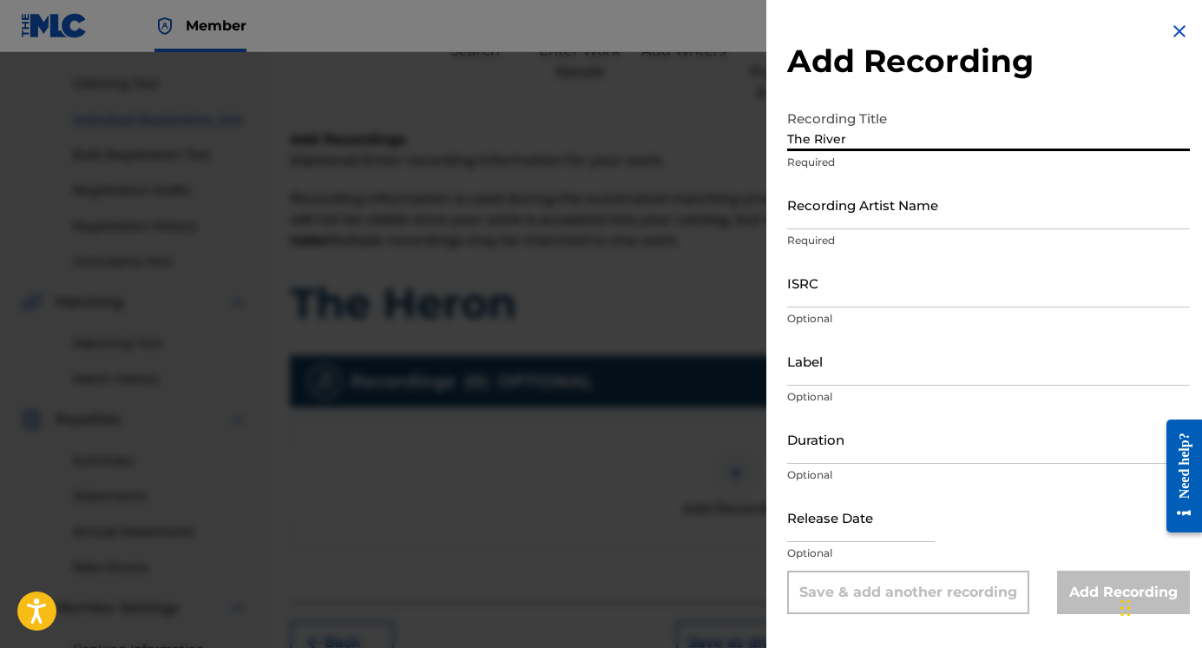
type input "The River"
click at [841, 214] on input "Recording Artist Name" at bounding box center [988, 204] width 403 height 49
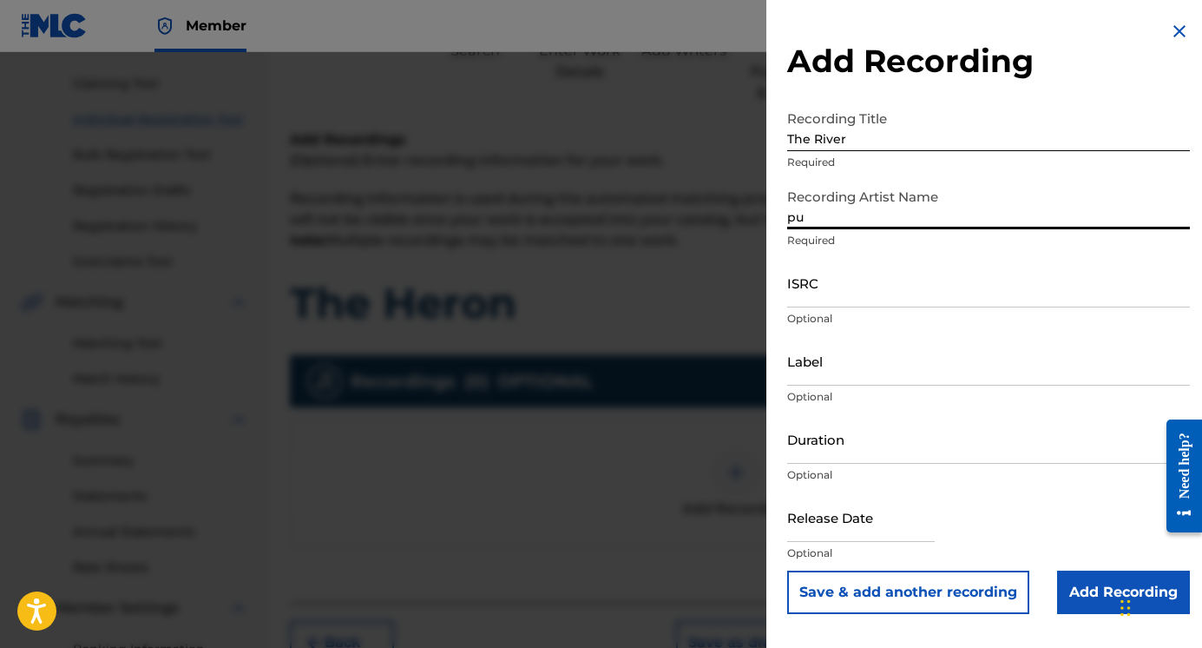
type input "p"
type input "P"
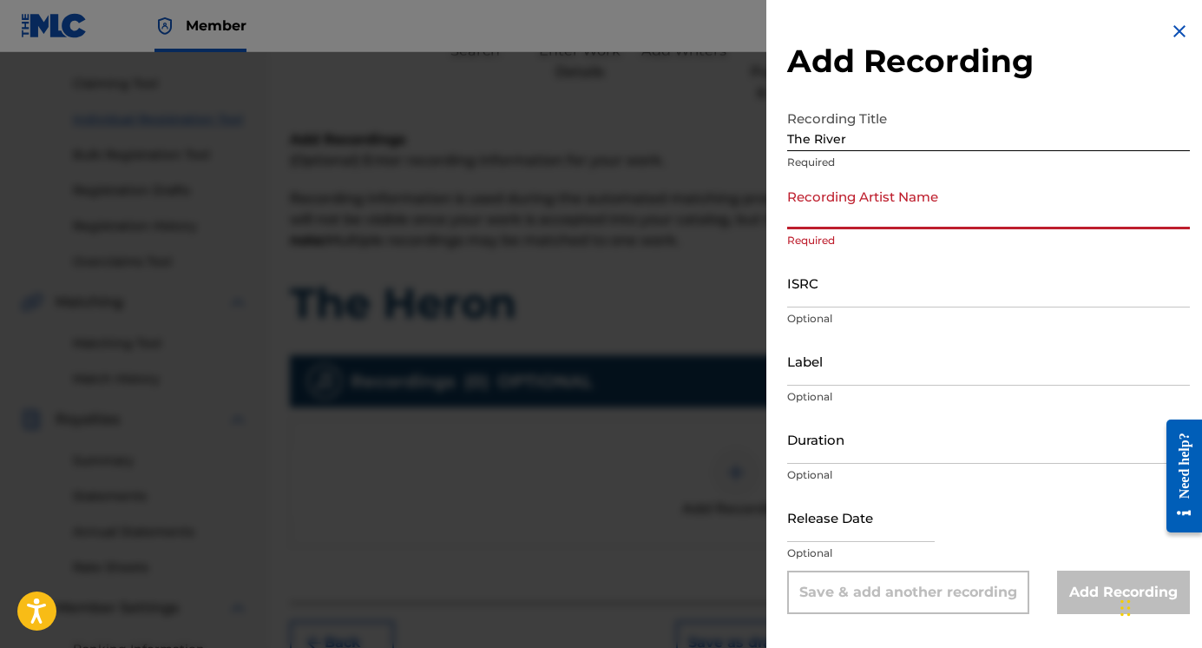
click at [697, 135] on div at bounding box center [601, 376] width 1202 height 648
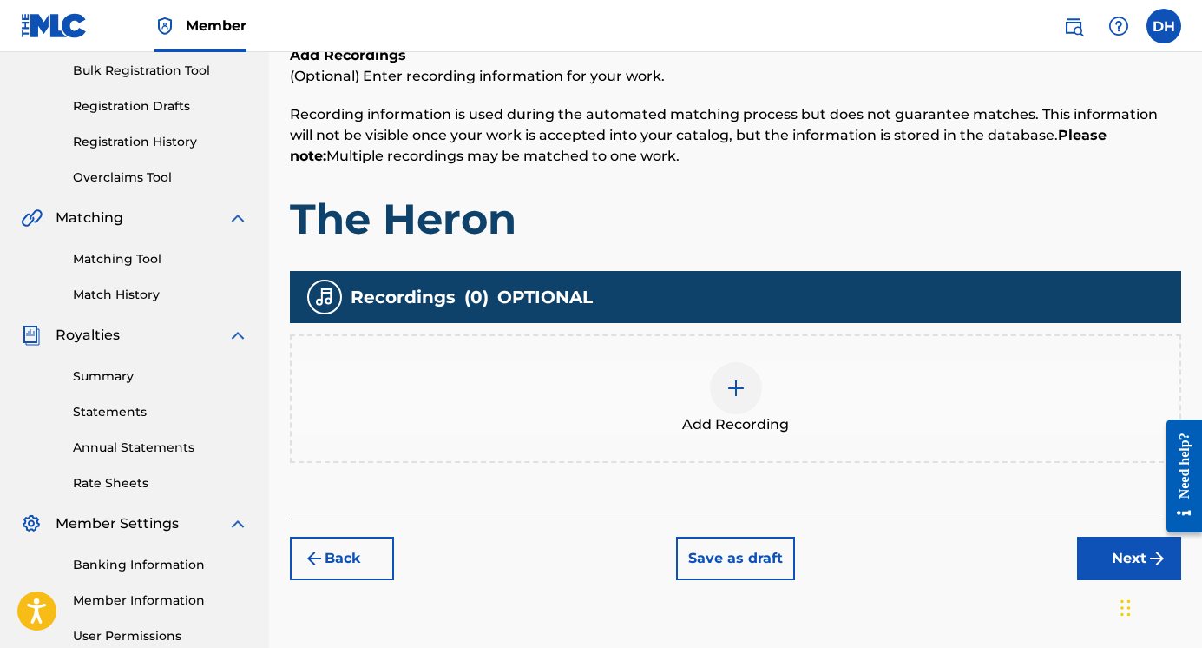
scroll to position [257, 0]
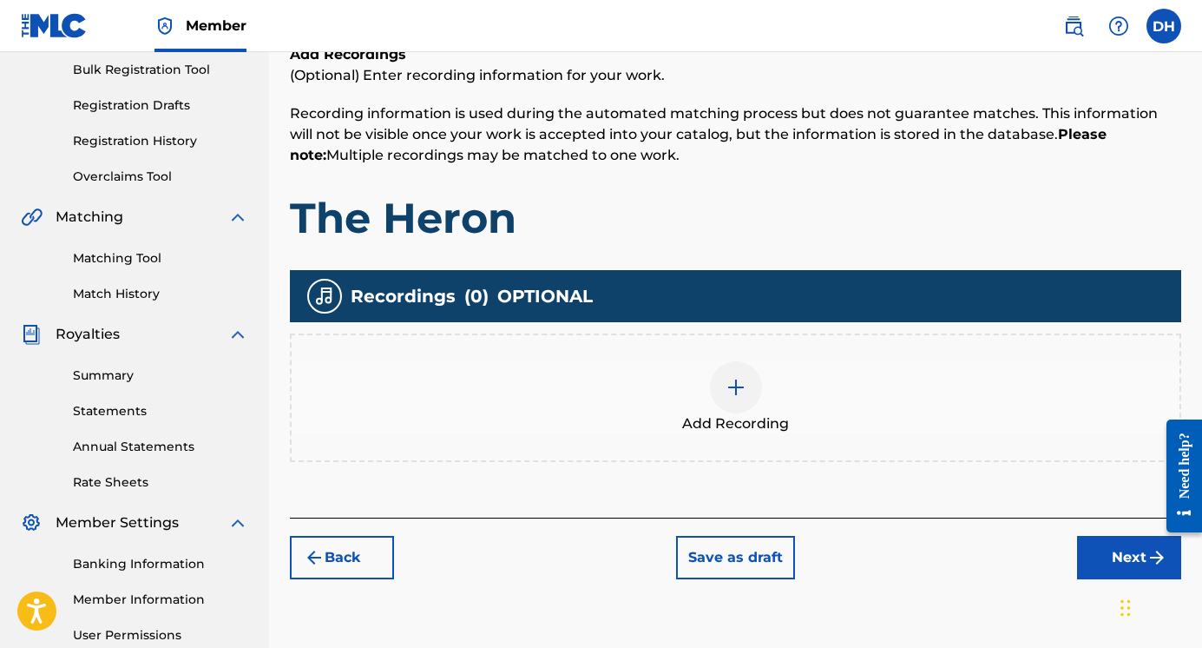
click at [733, 385] on img at bounding box center [736, 387] width 21 height 21
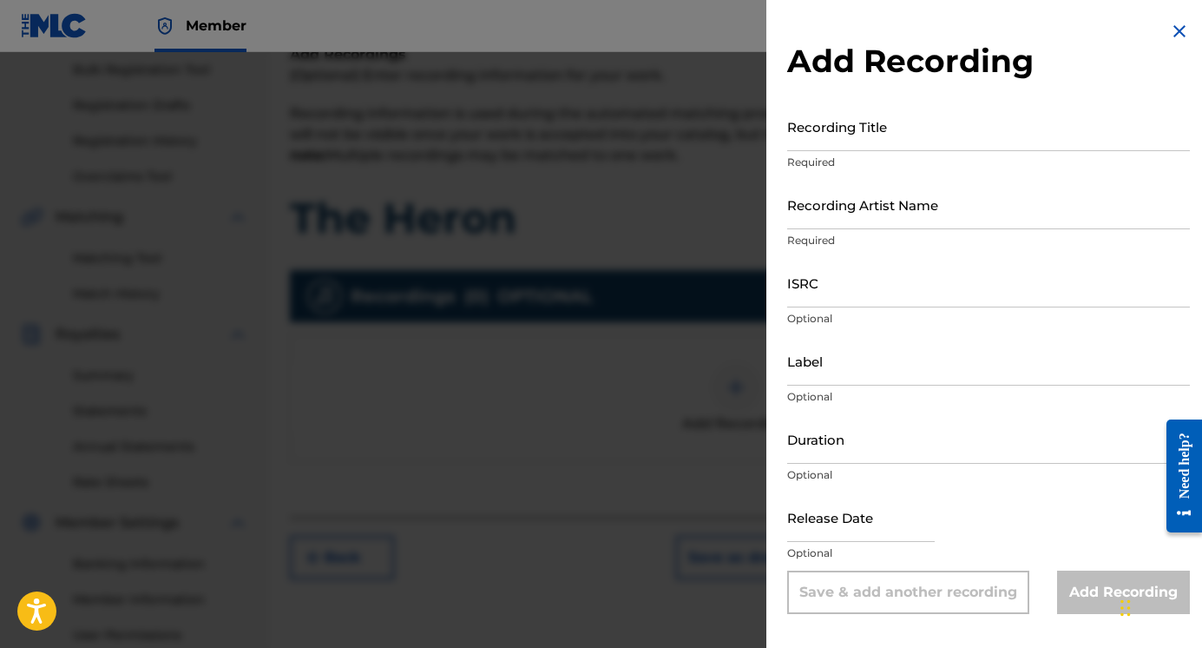
click at [845, 133] on input "Recording Title" at bounding box center [988, 126] width 403 height 49
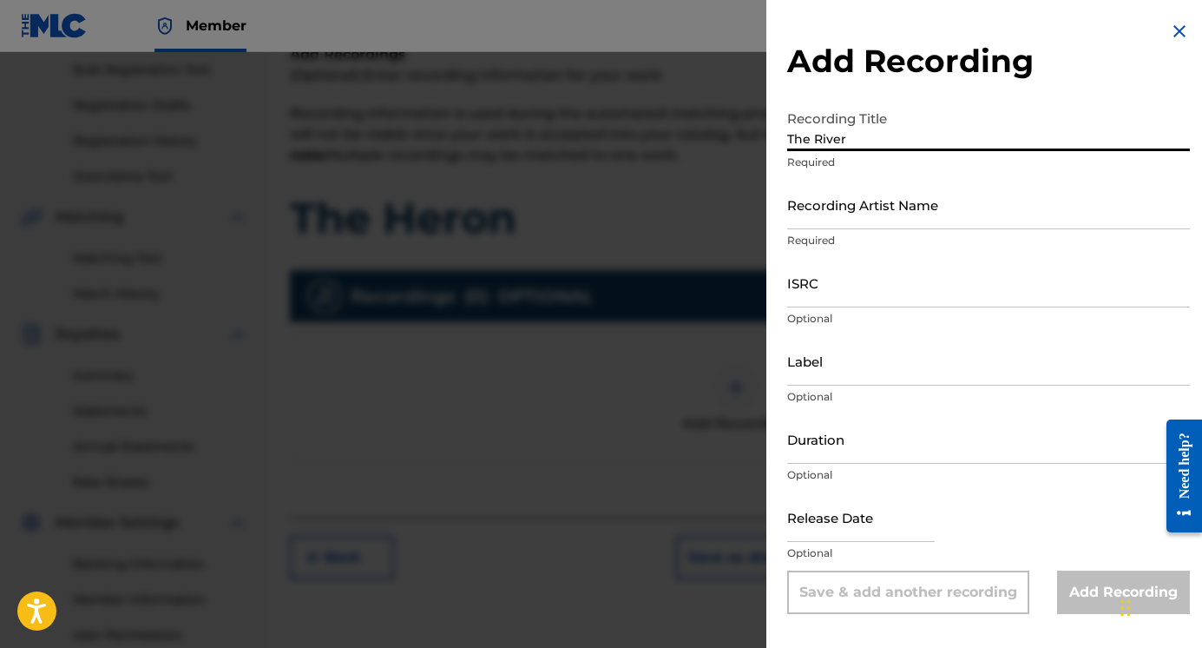
type input "The River"
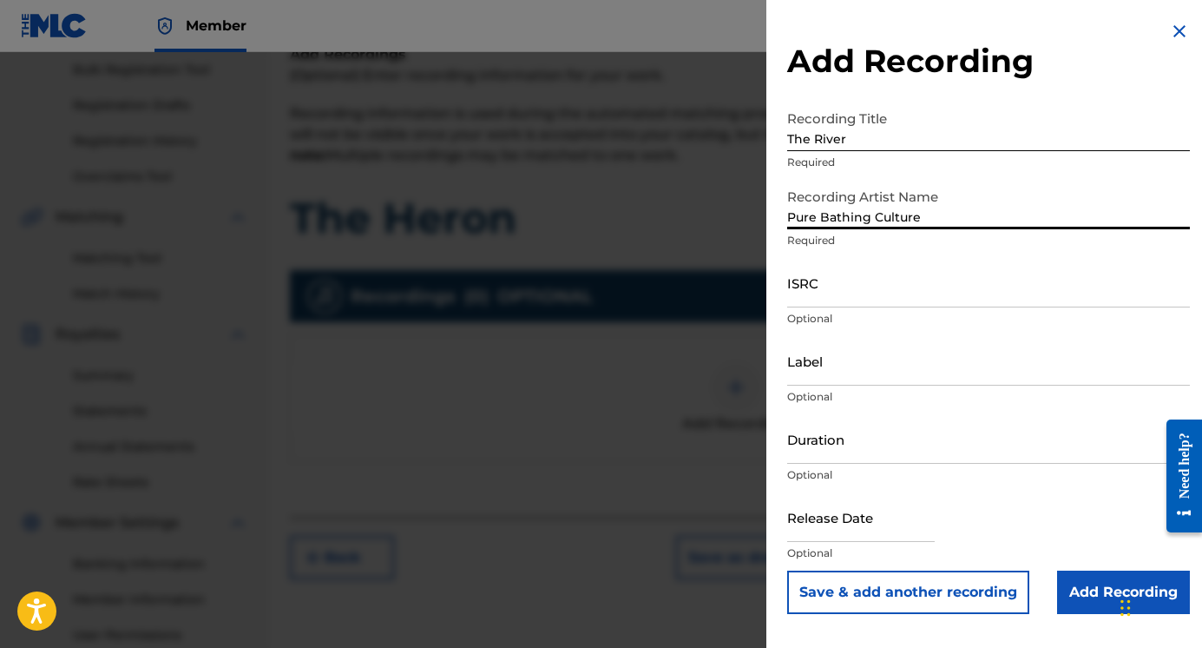
type input "Pure Bathing Culture"
click at [824, 385] on div "Label Optional" at bounding box center [988, 375] width 403 height 78
click at [824, 377] on input "Label" at bounding box center [988, 360] width 403 height 49
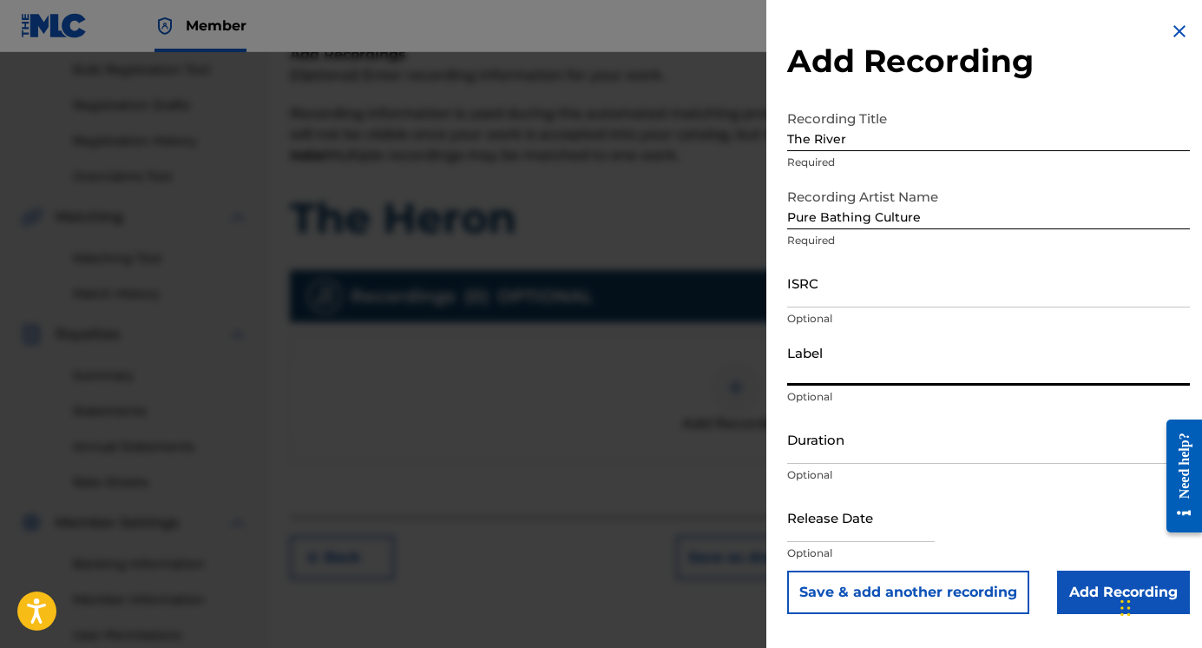
click at [816, 456] on input "Duration" at bounding box center [988, 438] width 403 height 49
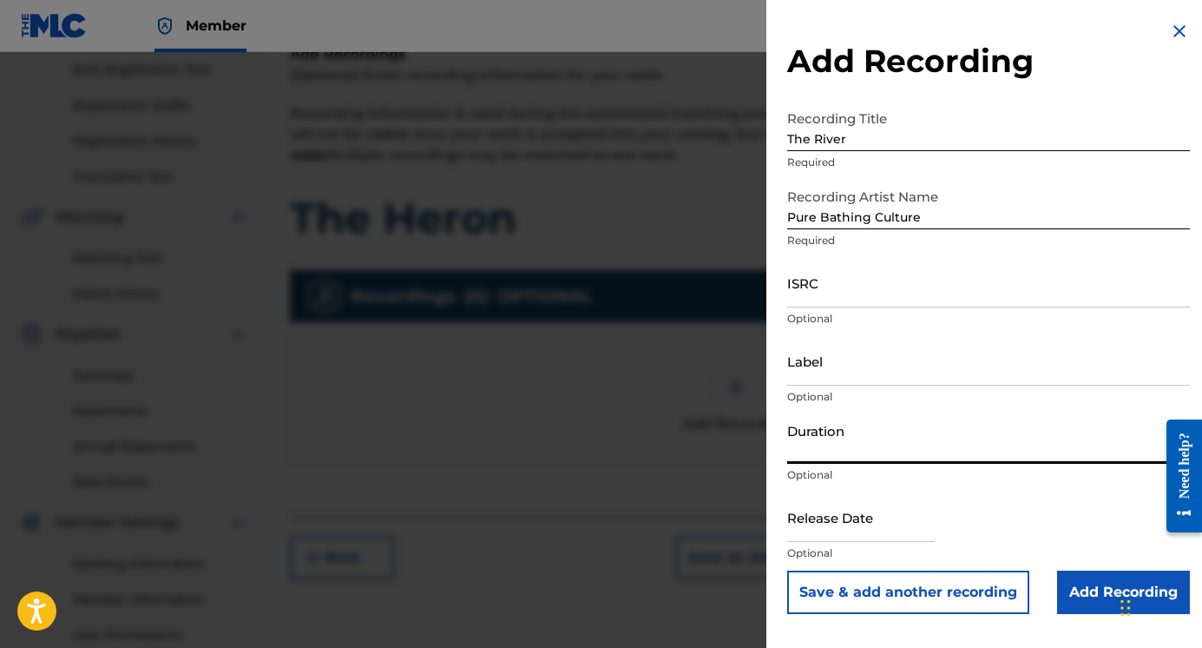
click at [819, 534] on input "text" at bounding box center [861, 516] width 148 height 49
select select "7"
select select "2025"
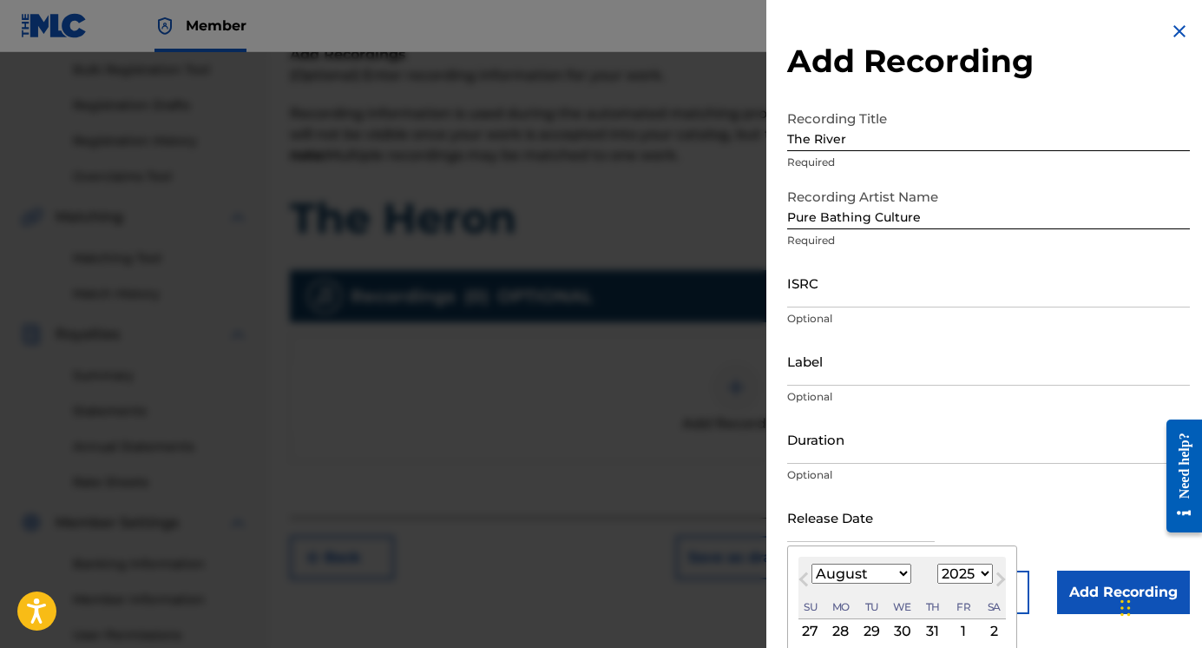
click at [829, 441] on input "Duration" at bounding box center [988, 438] width 403 height 49
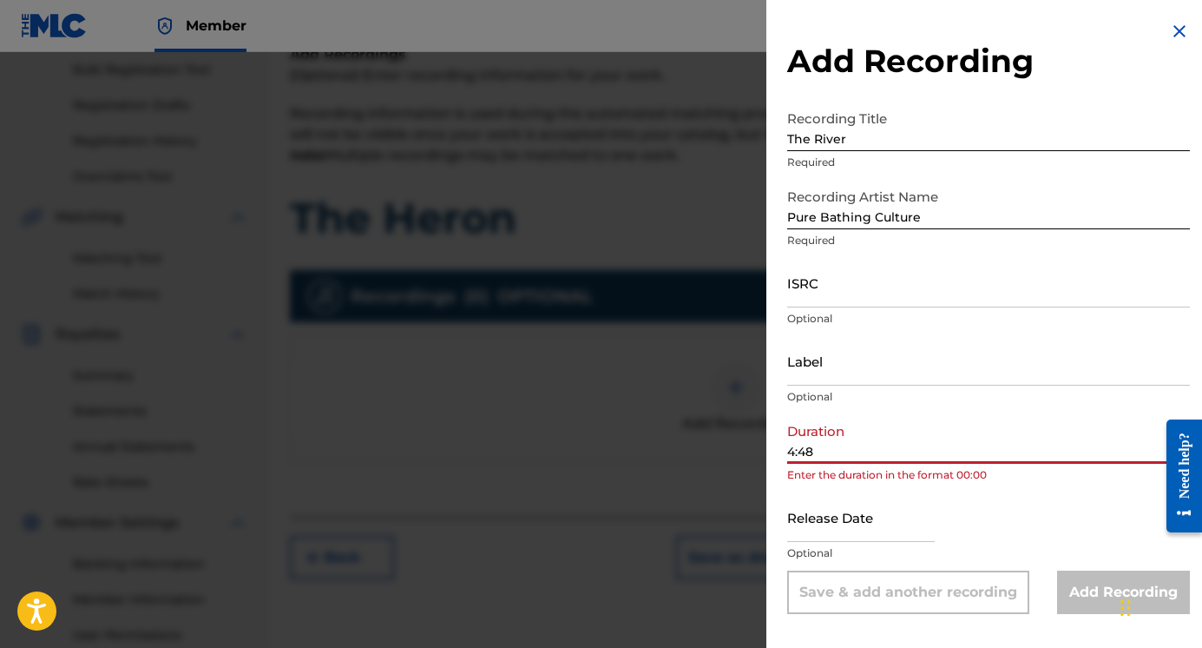
click at [790, 453] on input "4:48" at bounding box center [988, 438] width 403 height 49
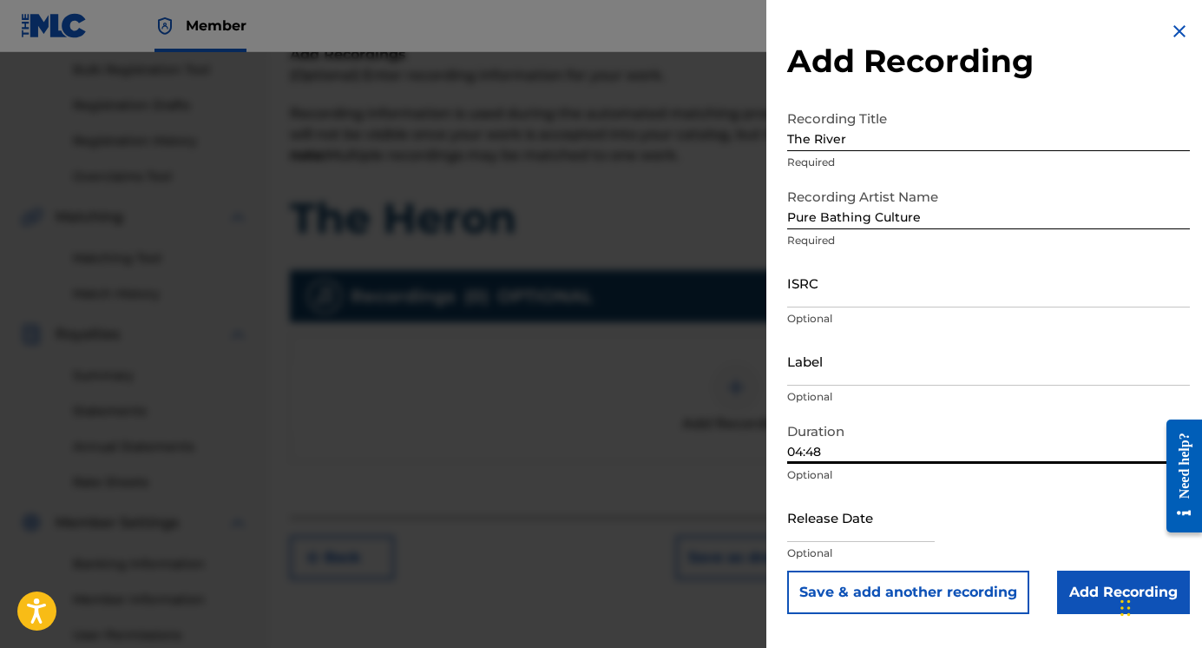
type input "04:48"
click at [830, 519] on input "text" at bounding box center [861, 516] width 148 height 49
select select "7"
select select "2025"
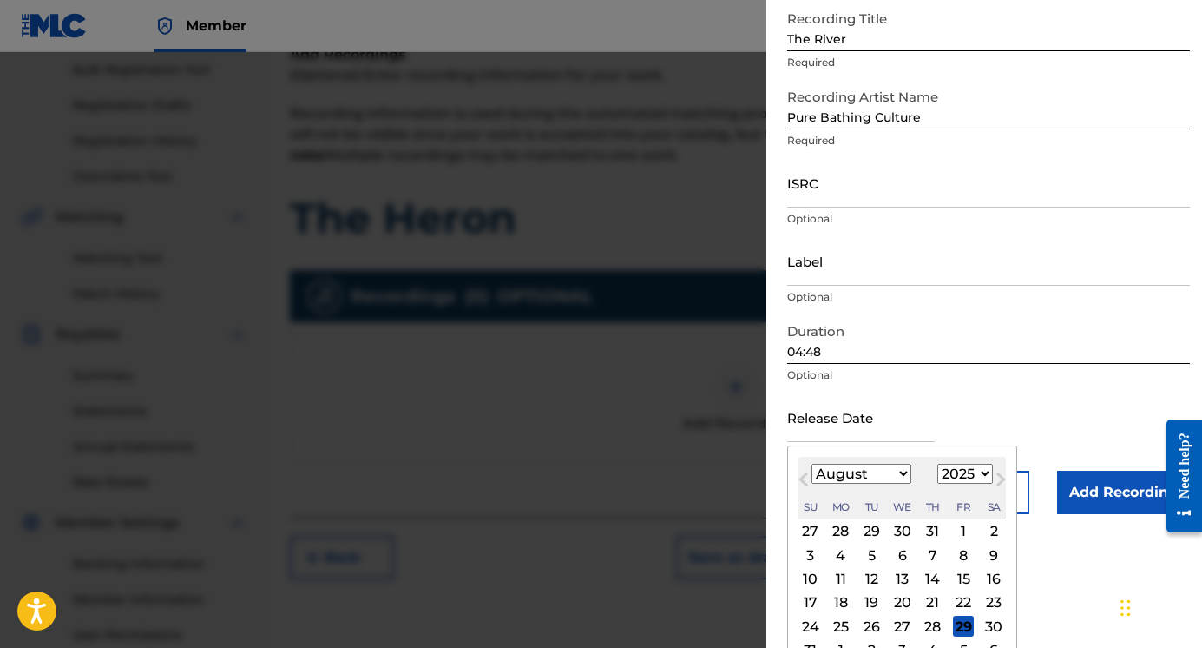
scroll to position [115, 0]
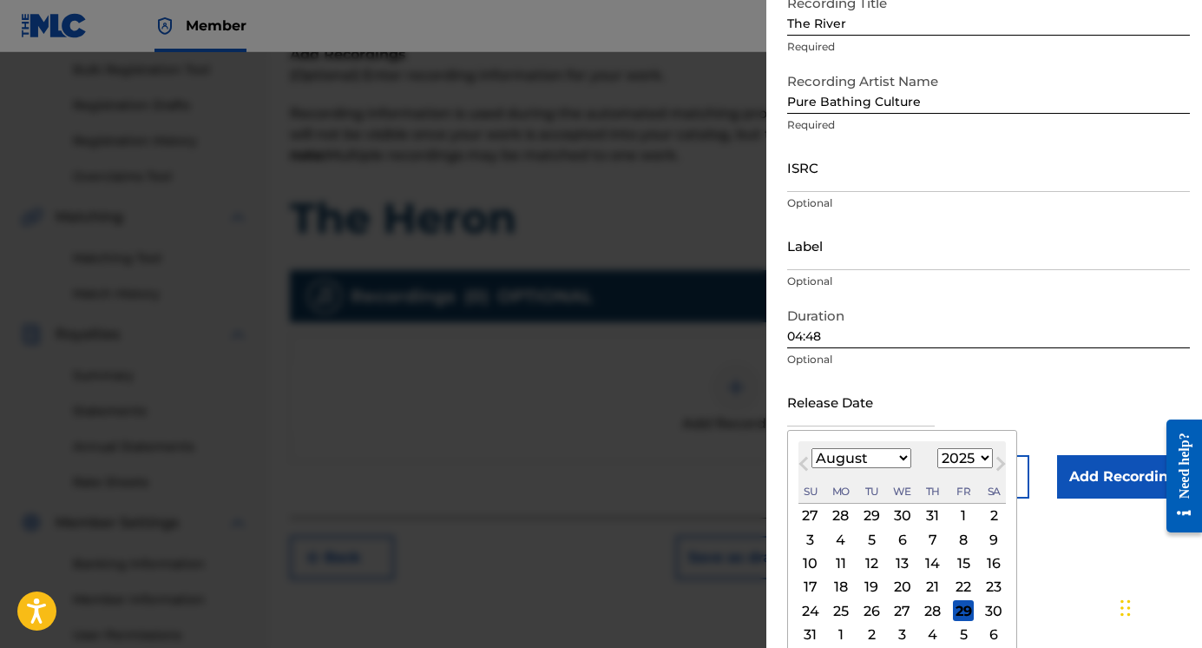
click at [892, 463] on select "January February March April May June July August September October November De…" at bounding box center [862, 458] width 100 height 20
select select "8"
click at [812, 448] on select "January February March April May June July August September October November De…" at bounding box center [862, 458] width 100 height 20
click at [977, 456] on select "1899 1900 1901 1902 1903 1904 1905 1906 1907 1908 1909 1910 1911 1912 1913 1914…" at bounding box center [966, 458] width 56 height 20
select select "2023"
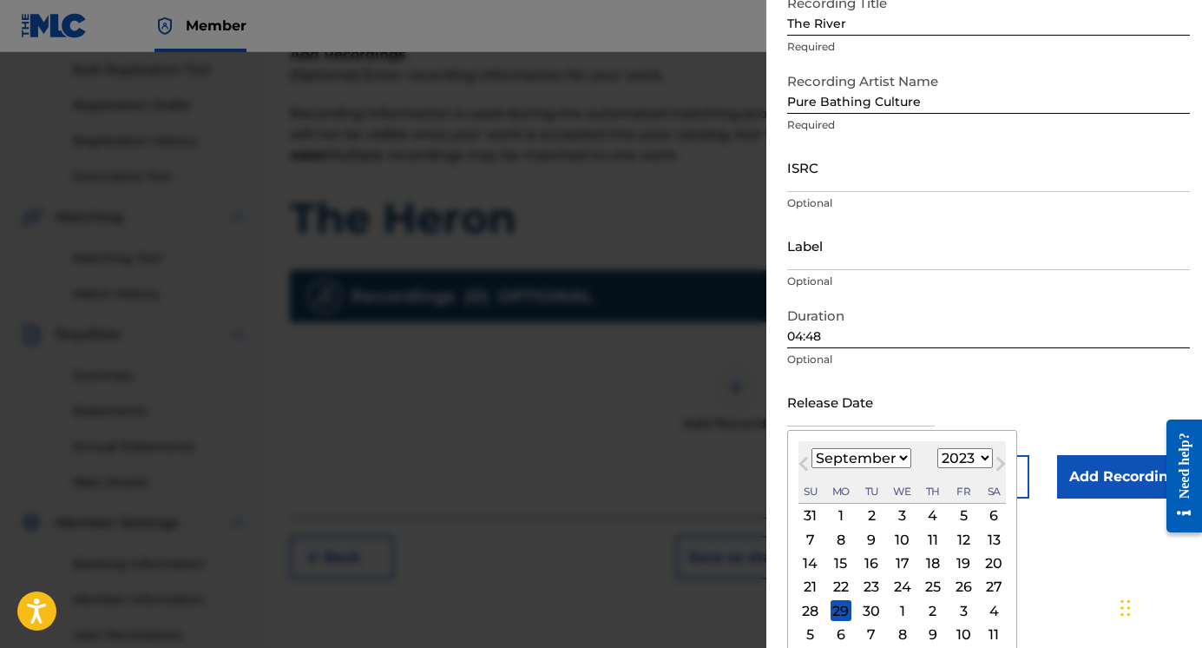
click at [938, 448] on select "1899 1900 1901 1902 1903 1904 1905 1906 1907 1908 1909 1910 1911 1912 1913 1914…" at bounding box center [966, 458] width 56 height 20
click at [871, 563] on div "12" at bounding box center [871, 563] width 21 height 21
type input "[DATE]"
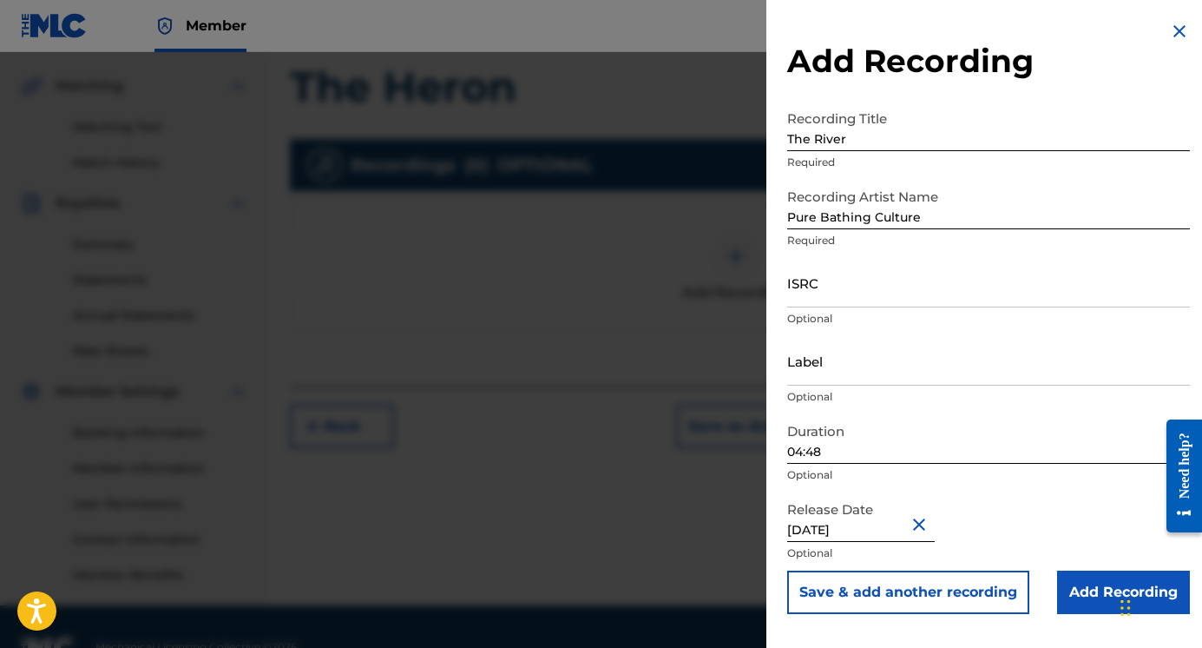
scroll to position [392, 0]
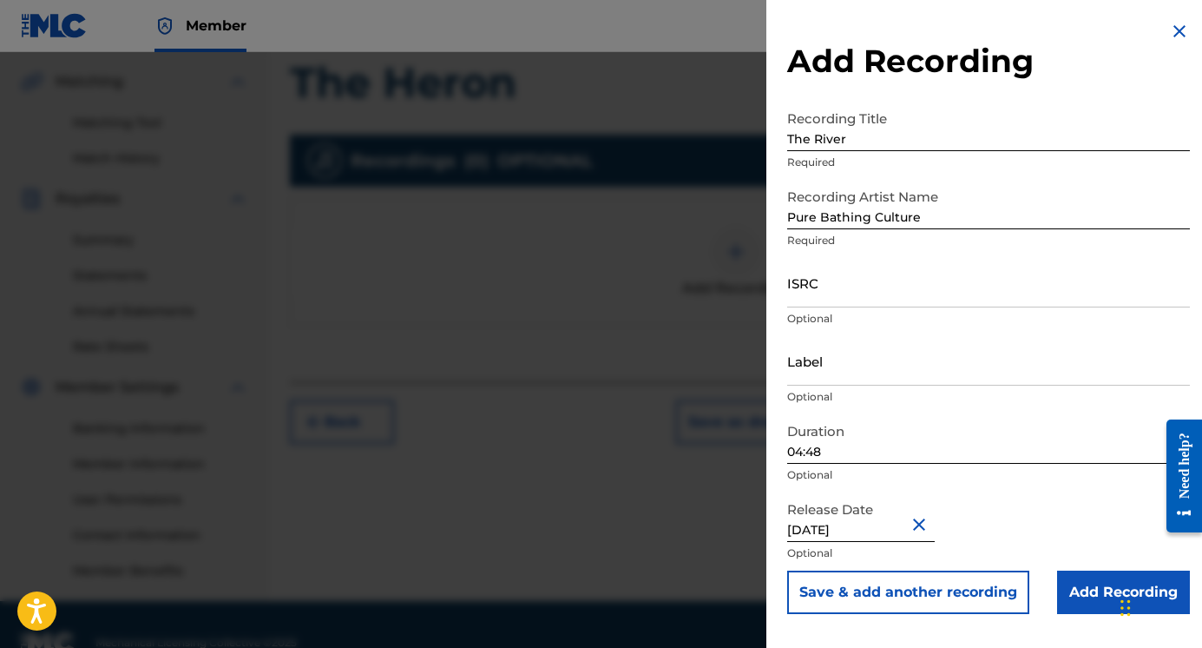
click at [971, 587] on button "Save & add another recording" at bounding box center [908, 591] width 242 height 43
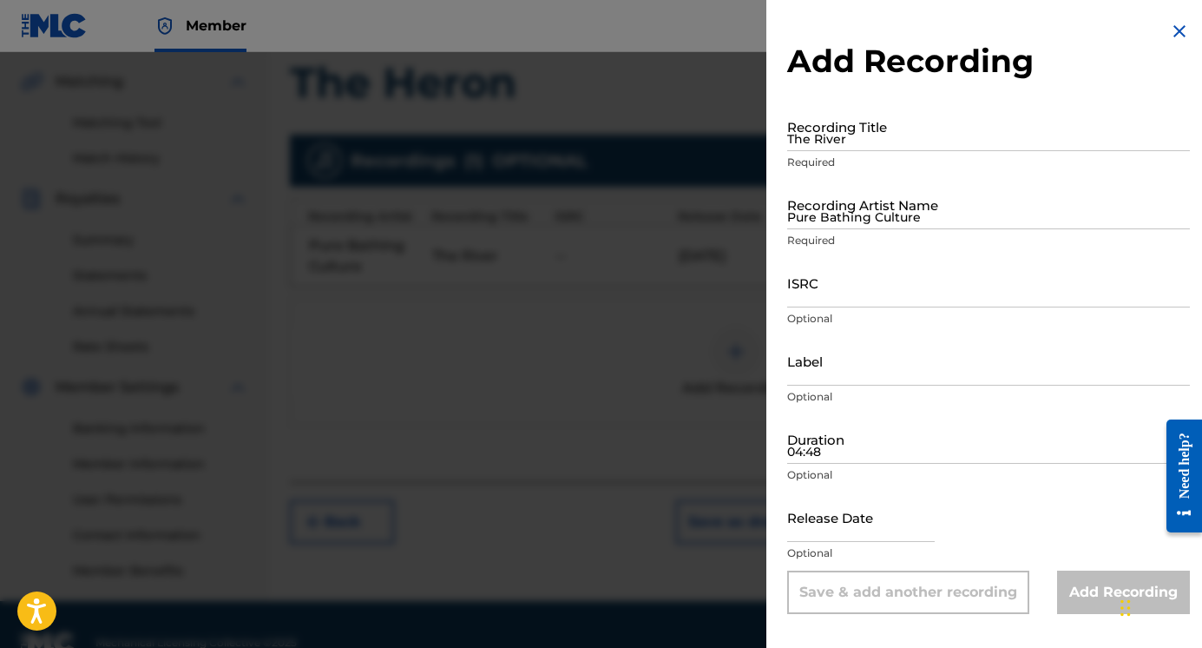
click at [866, 117] on input "The River" at bounding box center [988, 126] width 403 height 49
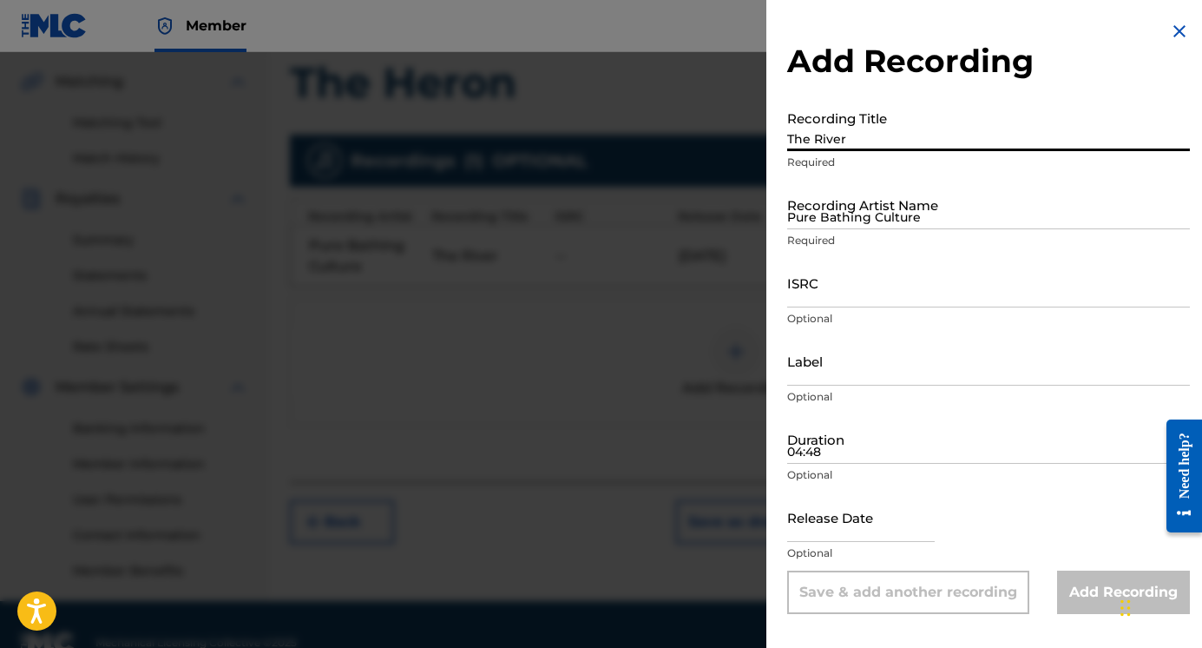
click at [898, 212] on input "Pure Bathing Culture" at bounding box center [988, 204] width 403 height 49
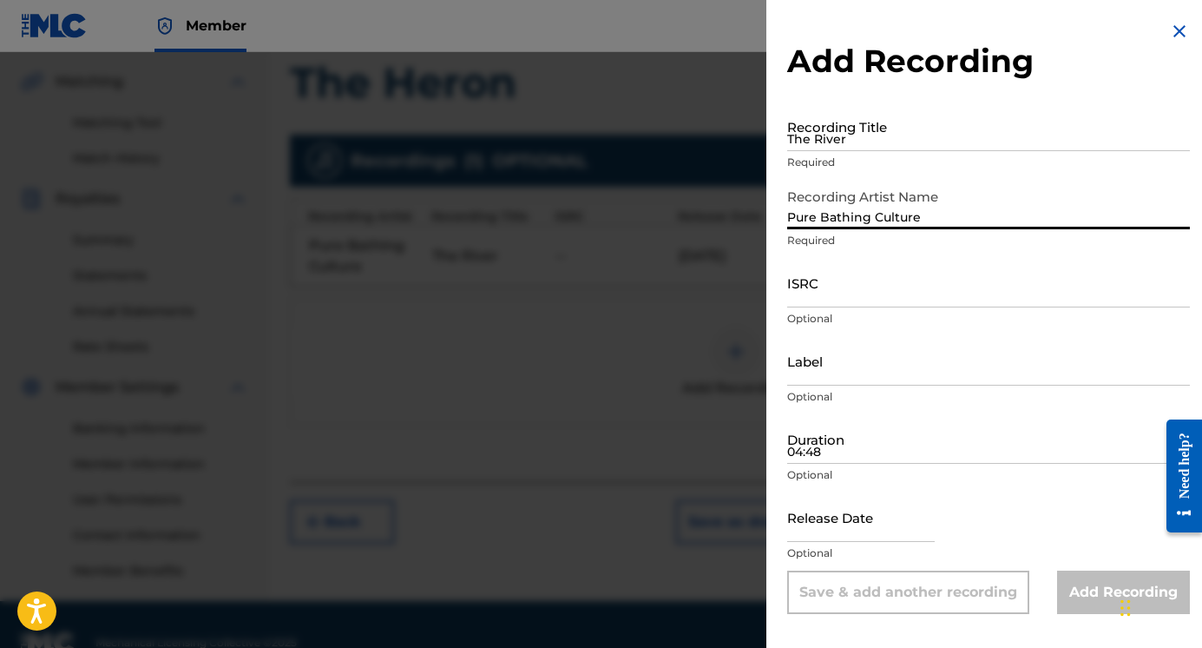
type input "Pure Bathing Culture"
click at [937, 136] on input "The River" at bounding box center [988, 126] width 403 height 49
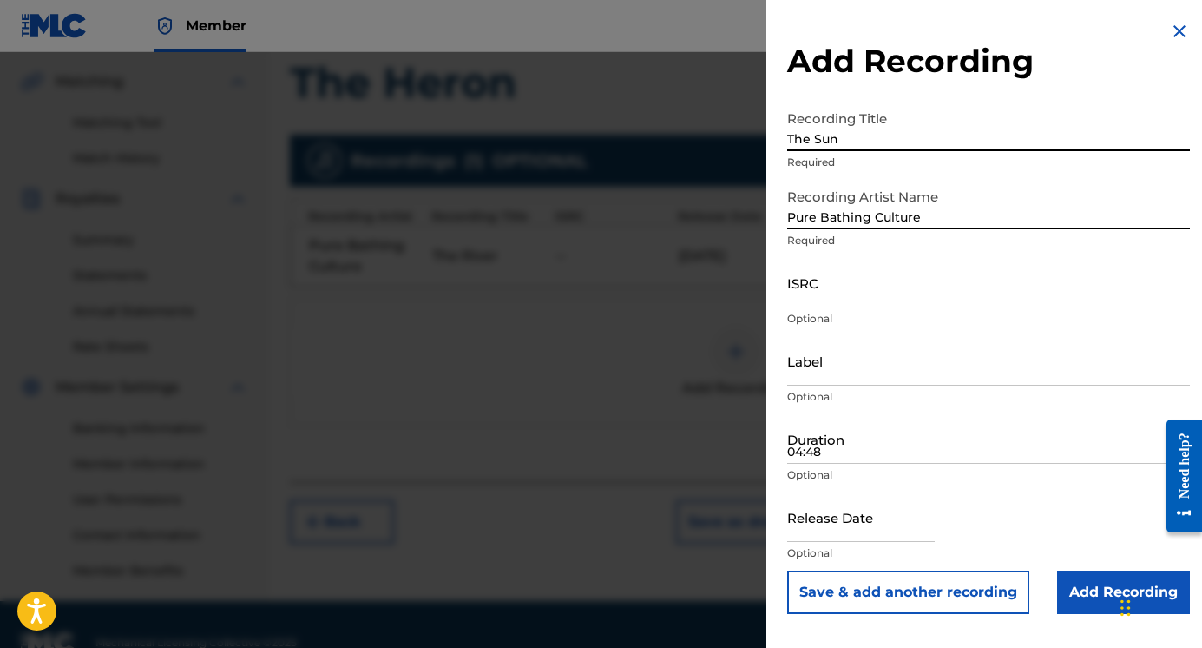
type input "The Sun"
click at [819, 530] on input "text" at bounding box center [861, 516] width 148 height 49
select select "7"
select select "2025"
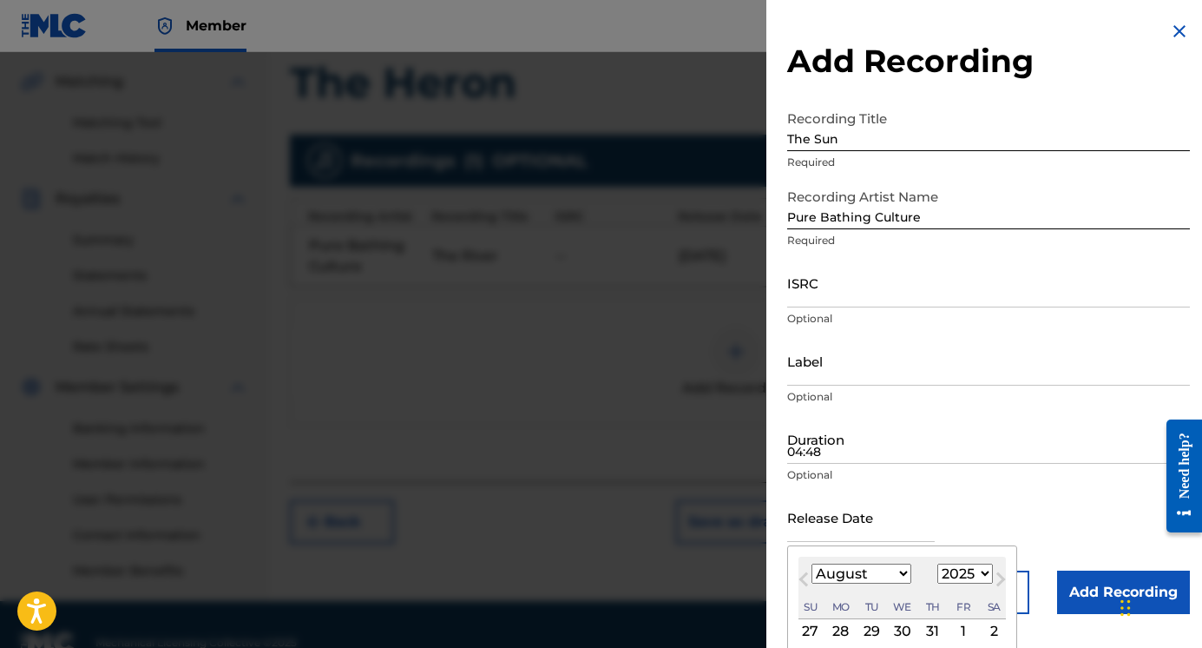
click at [822, 453] on input "04:48" at bounding box center [988, 438] width 403 height 49
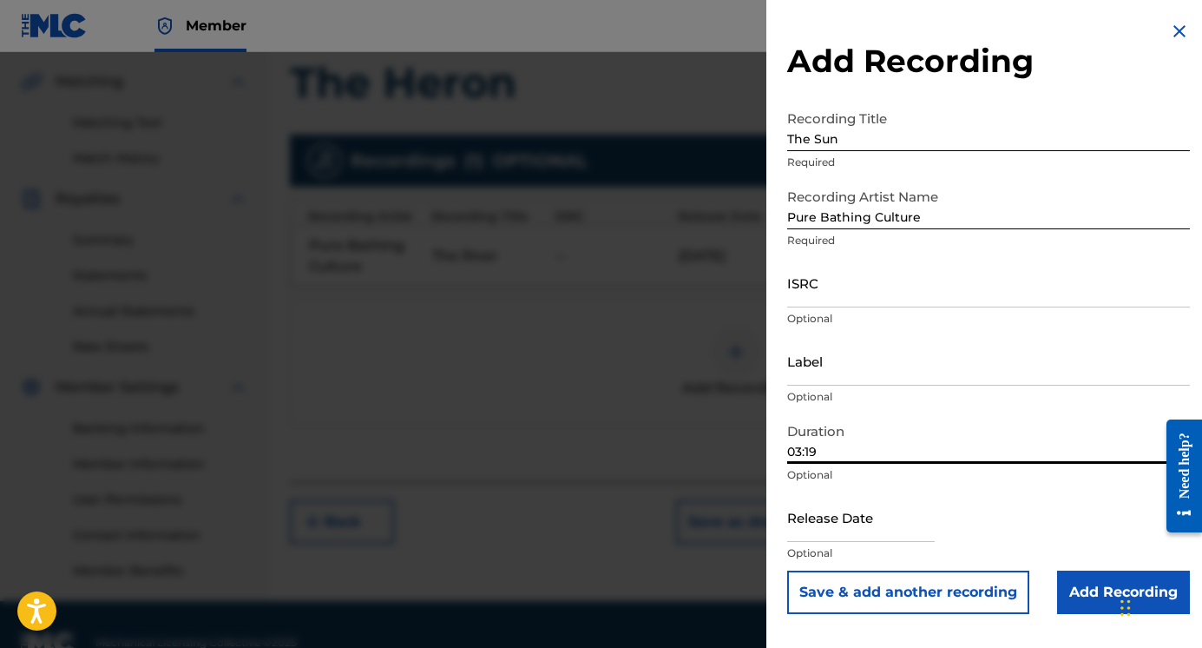
type input "03:19"
click at [824, 521] on input "text" at bounding box center [861, 516] width 148 height 49
select select "7"
select select "2025"
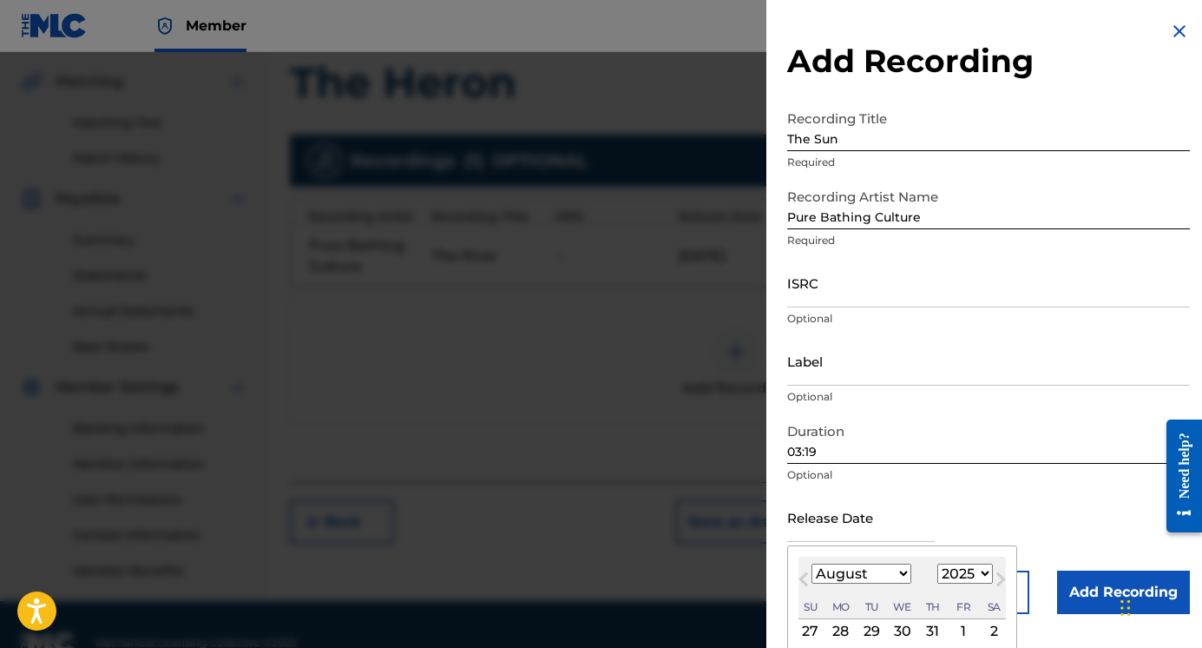
click at [891, 572] on select "January February March April May June July August September October November De…" at bounding box center [862, 573] width 100 height 20
select select "8"
click at [812, 563] on select "January February March April May June July August September October November De…" at bounding box center [862, 573] width 100 height 20
click at [966, 578] on select "1899 1900 1901 1902 1903 1904 1905 1906 1907 1908 1909 1910 1911 1912 1913 1914…" at bounding box center [966, 573] width 56 height 20
select select "2023"
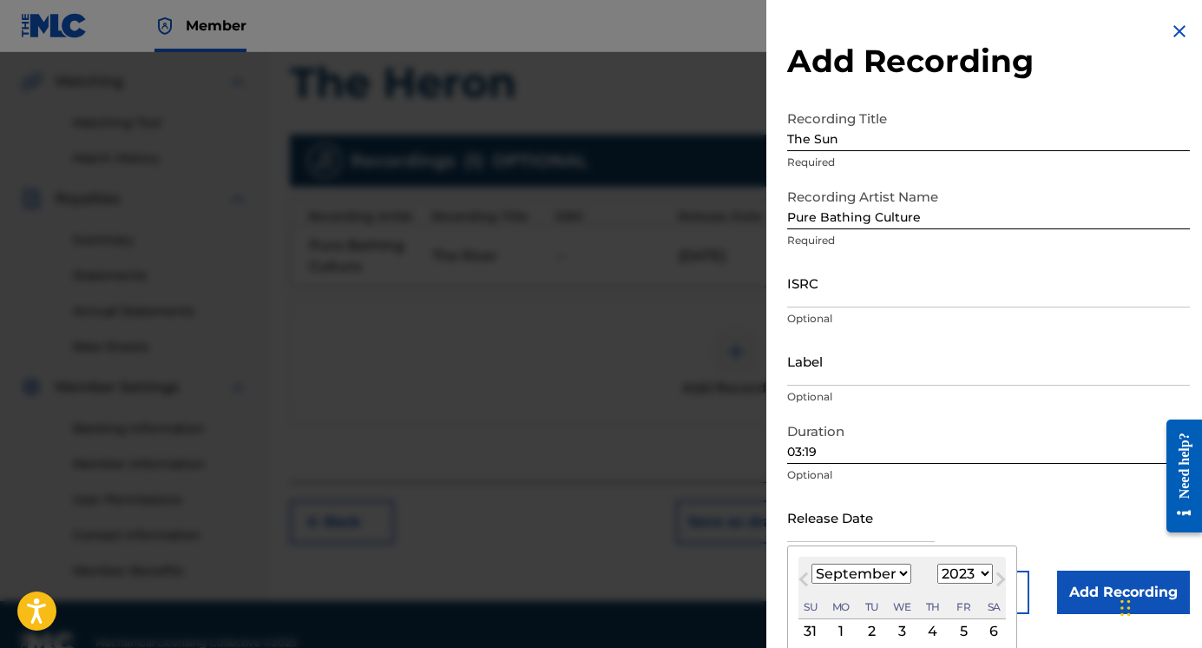
click at [938, 563] on select "1899 1900 1901 1902 1903 1904 1905 1906 1907 1908 1909 1910 1911 1912 1913 1914…" at bounding box center [966, 573] width 56 height 20
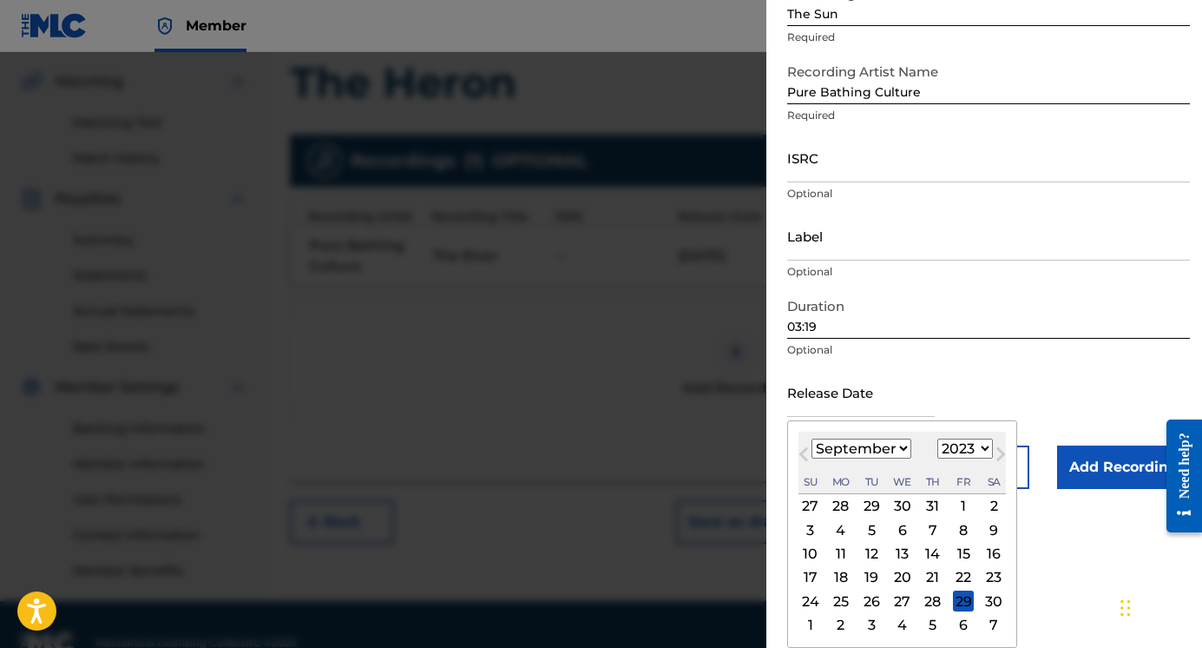
scroll to position [429, 0]
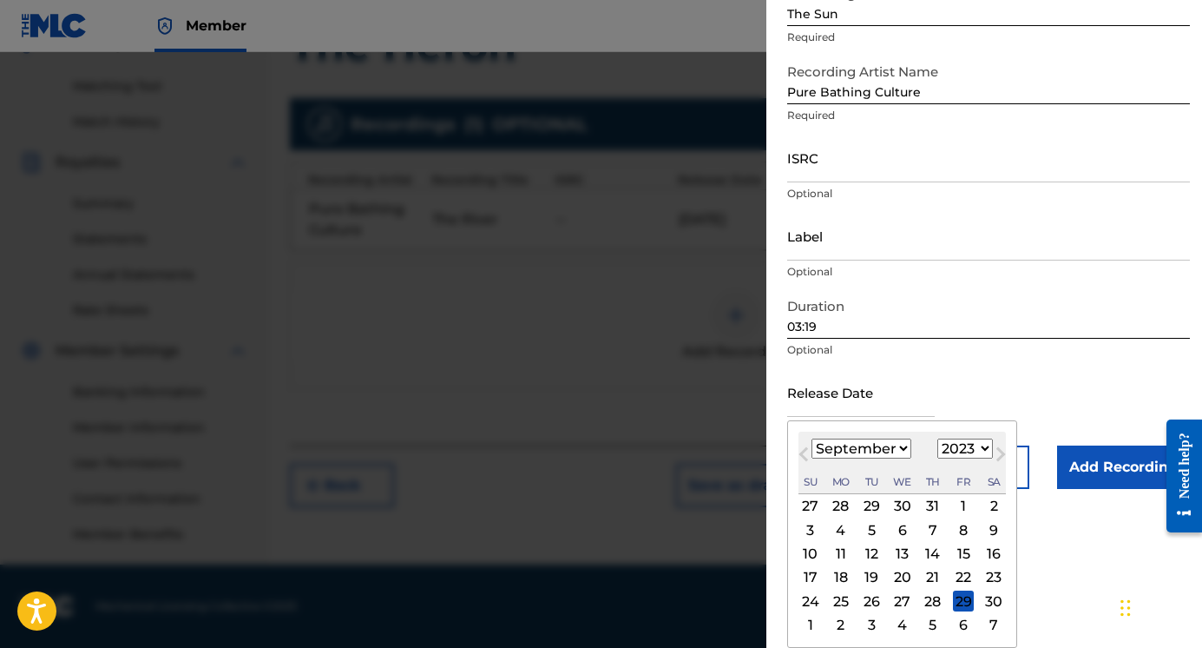
click at [874, 550] on div "12" at bounding box center [871, 553] width 21 height 21
type input "[DATE]"
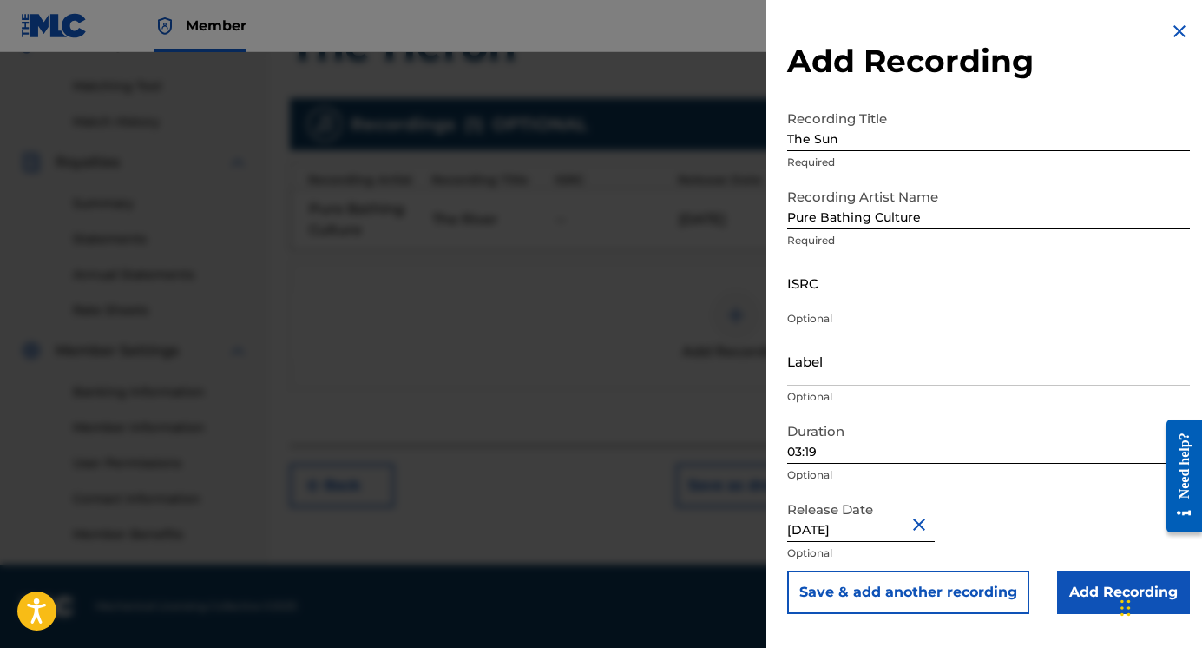
click at [1065, 592] on input "Add Recording" at bounding box center [1123, 591] width 133 height 43
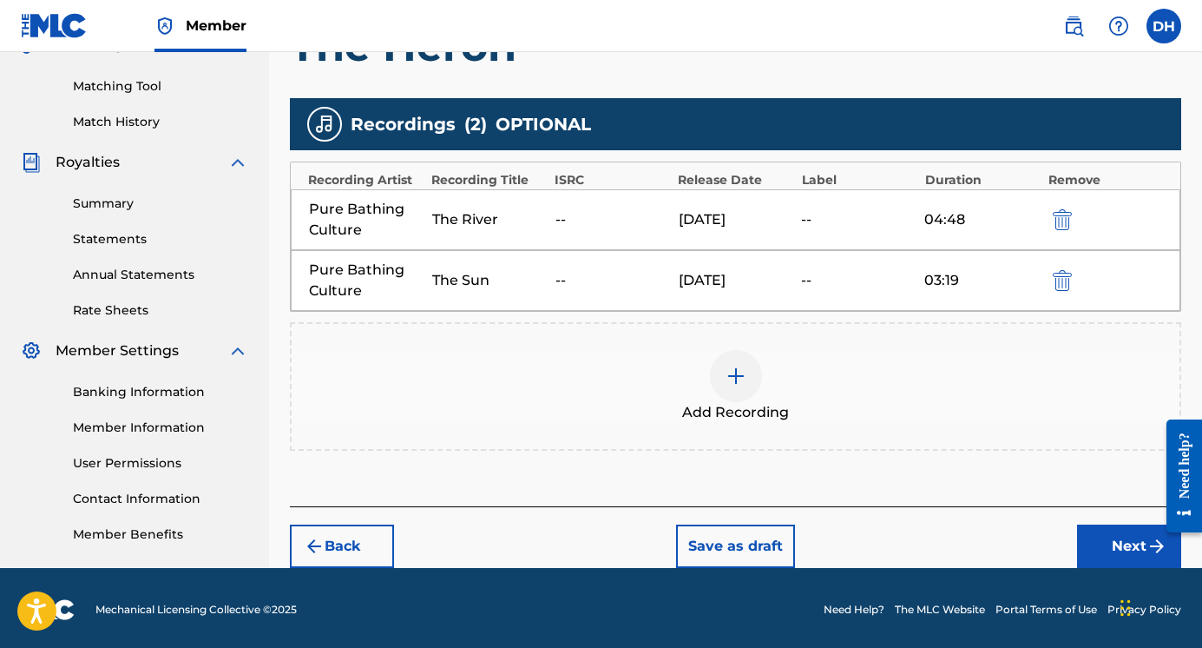
click at [742, 377] on img at bounding box center [736, 375] width 21 height 21
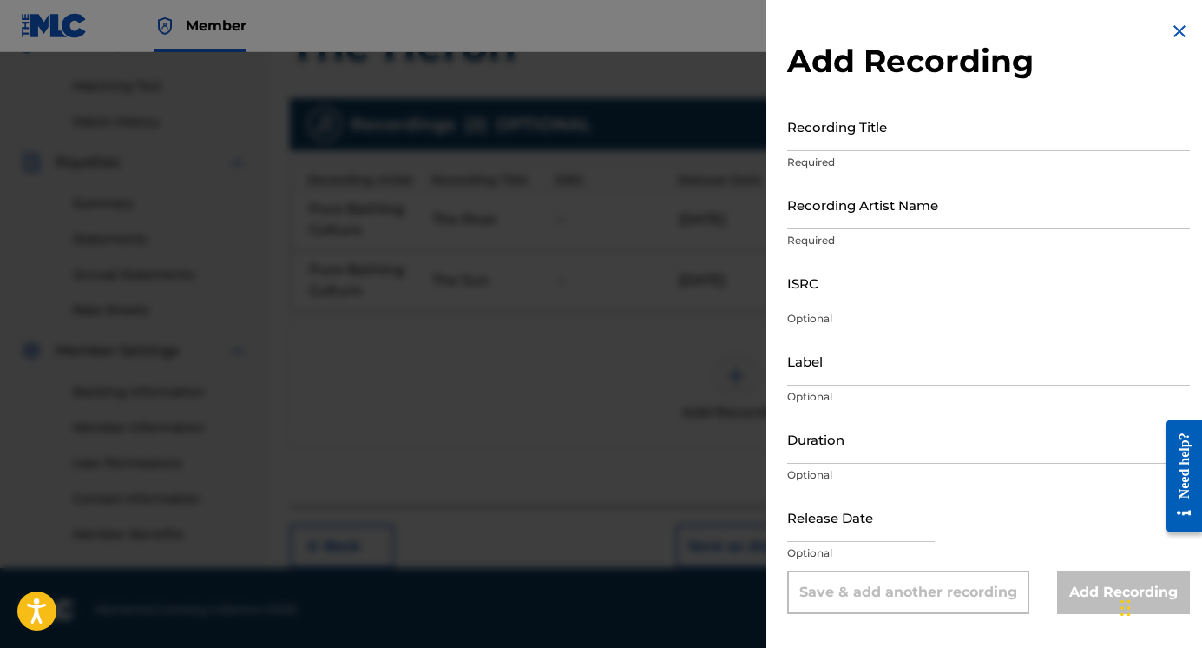
click at [843, 141] on input "Recording Title" at bounding box center [988, 126] width 403 height 49
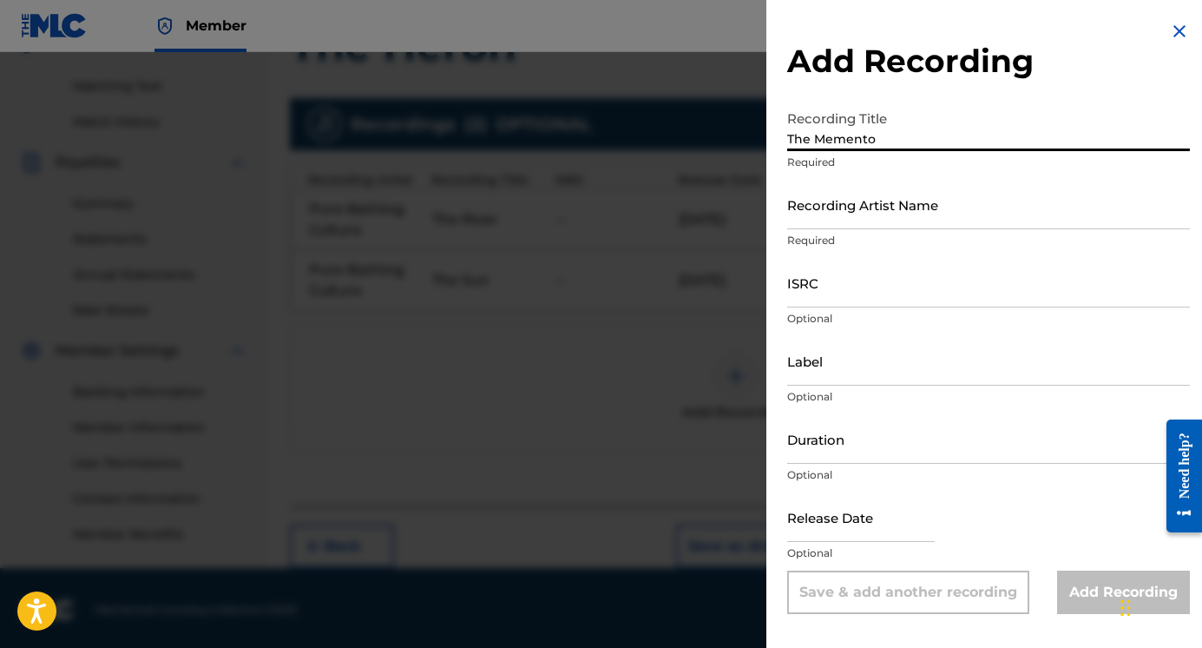
type input "The Memento"
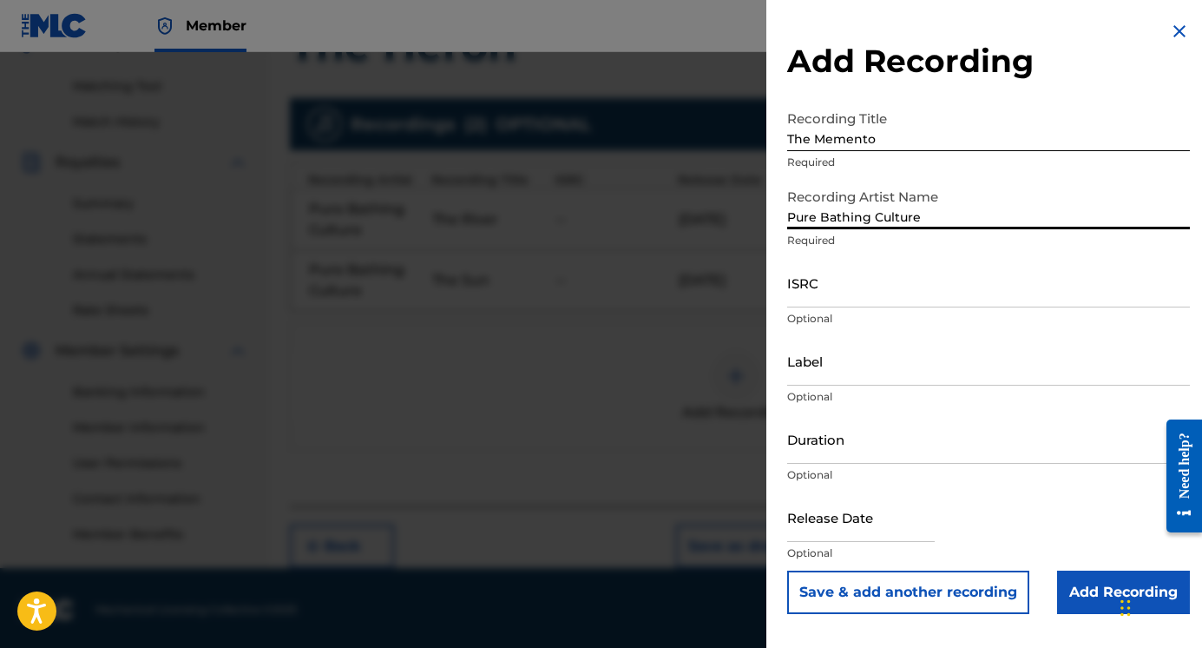
type input "Pure Bathing Culture"
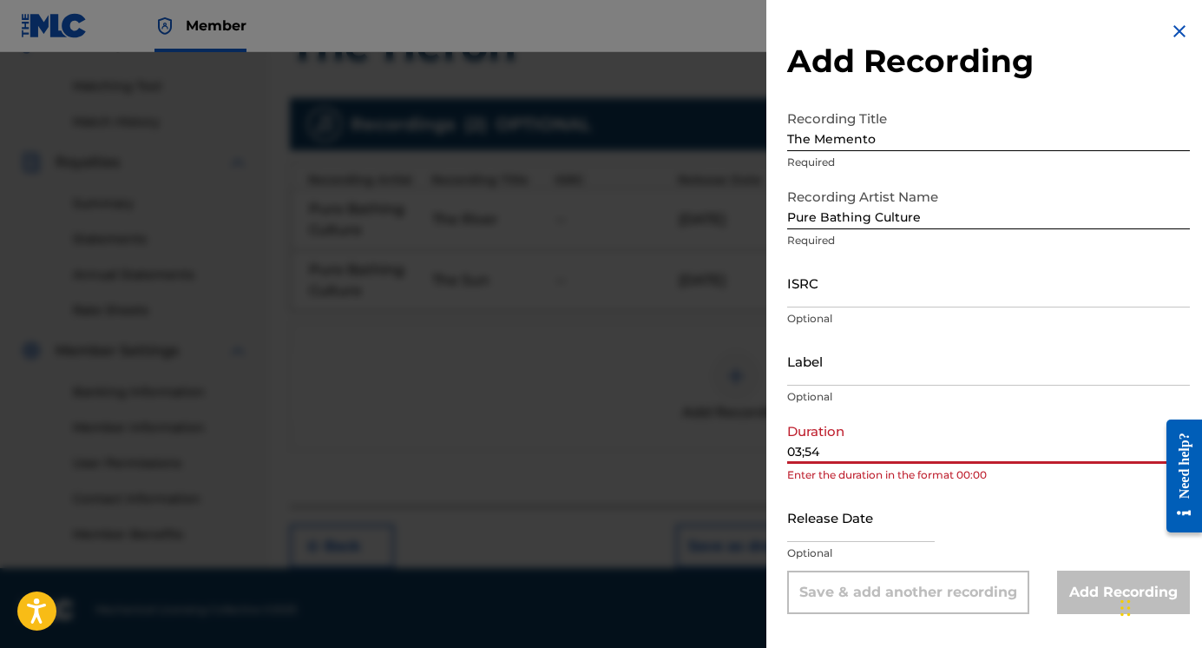
click at [868, 542] on div at bounding box center [861, 518] width 148 height 53
click at [805, 454] on input "03;54" at bounding box center [988, 438] width 403 height 49
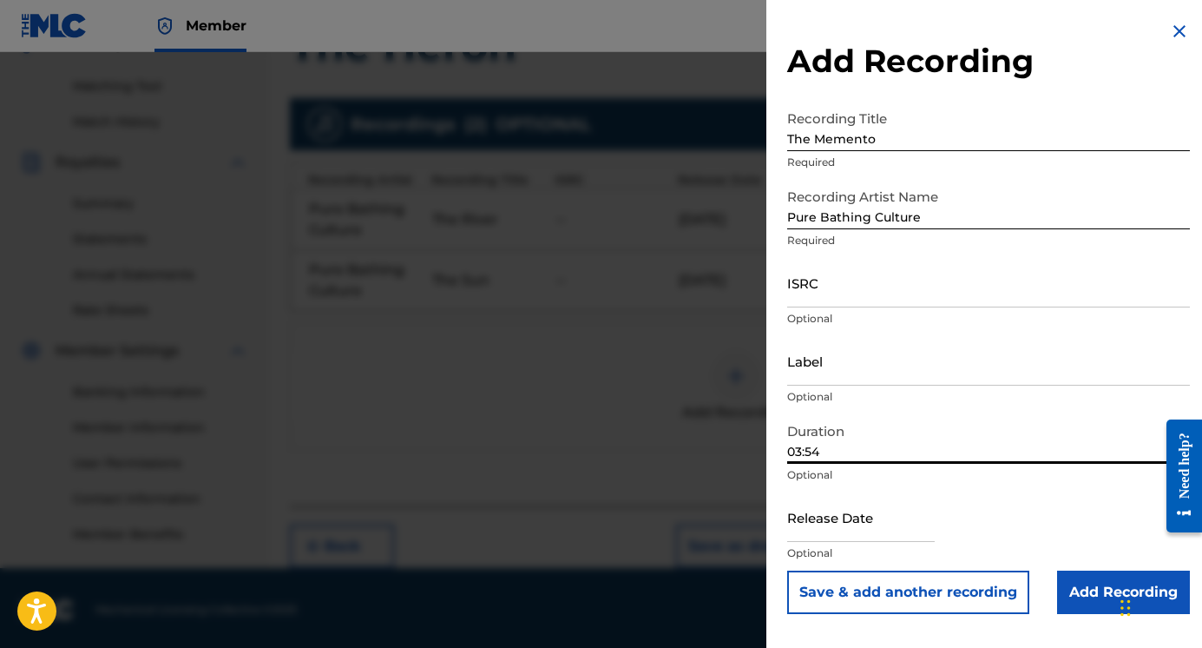
type input "03:54"
click at [853, 599] on button "Save & add another recording" at bounding box center [908, 591] width 242 height 43
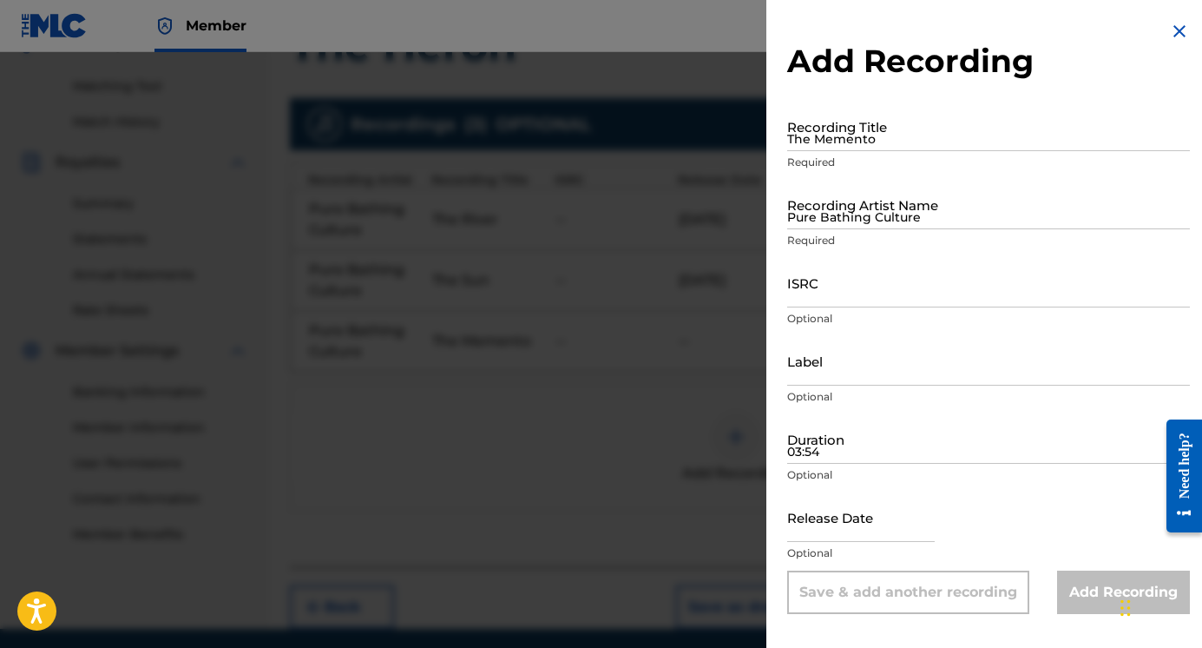
click at [852, 134] on input "The Memento" at bounding box center [988, 126] width 403 height 49
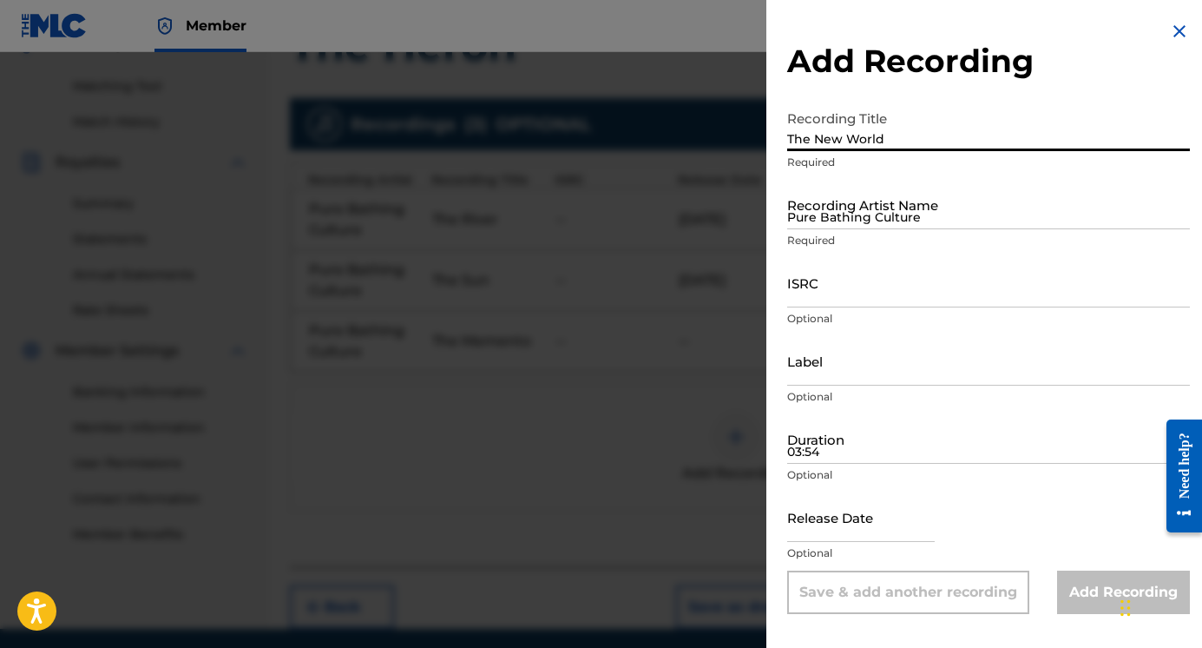
type input "The New World"
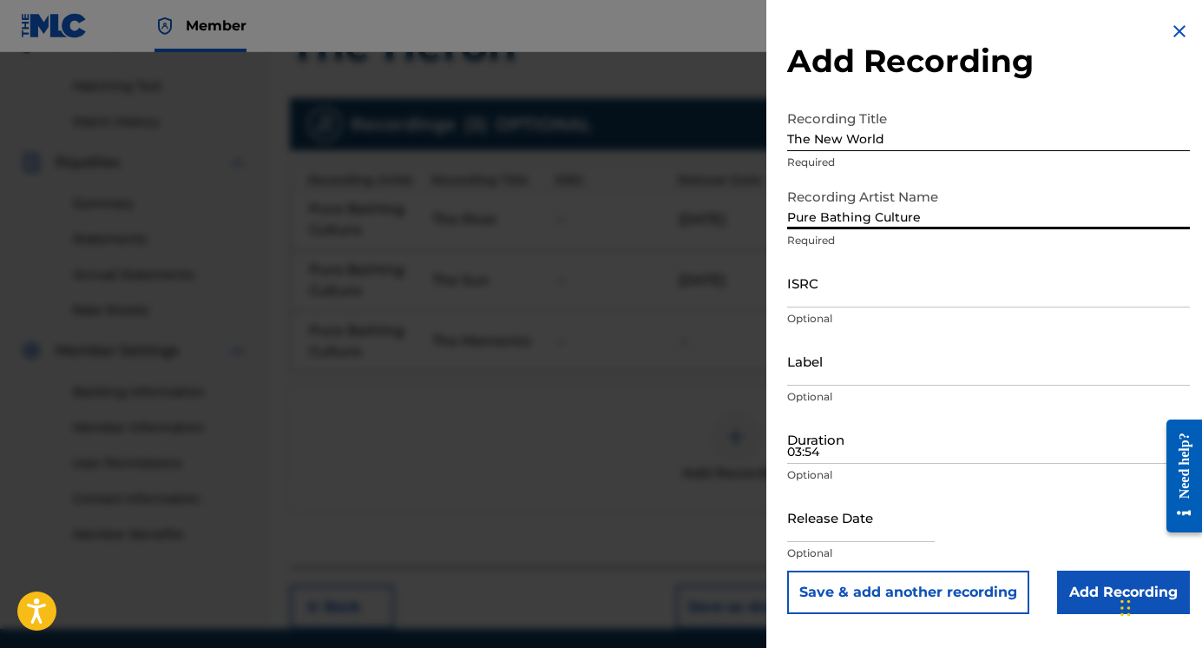
type input "Pure Bathing Culture"
click at [847, 456] on input "03:54" at bounding box center [988, 438] width 403 height 49
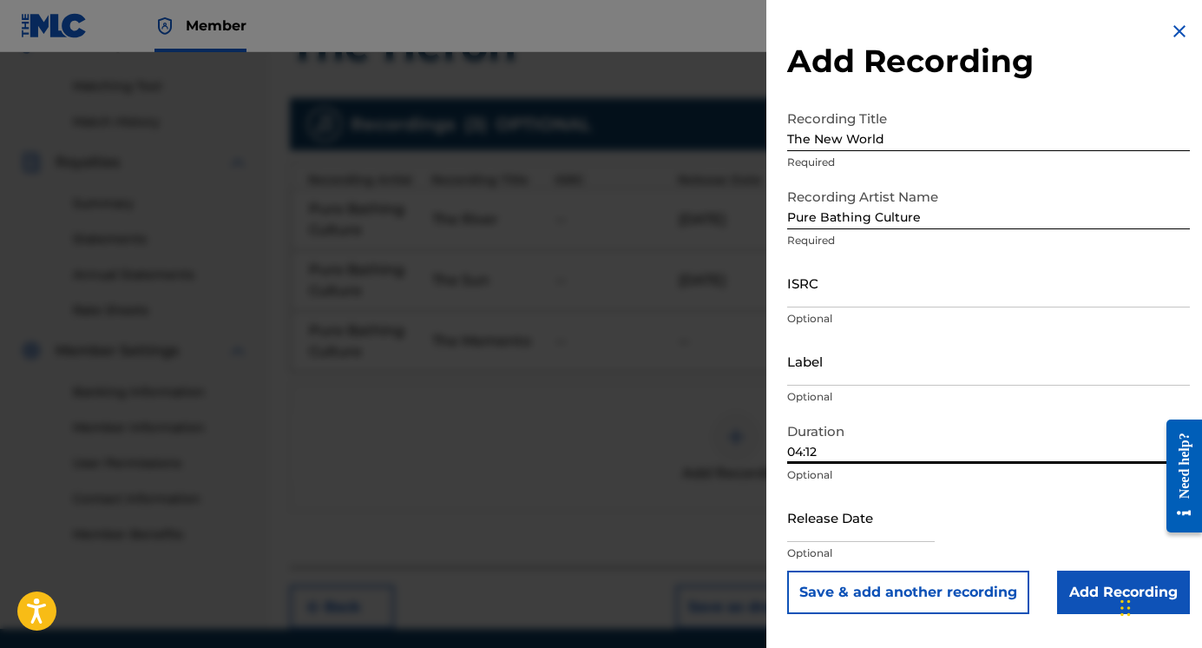
type input "04:12"
click at [913, 582] on button "Save & add another recording" at bounding box center [908, 591] width 242 height 43
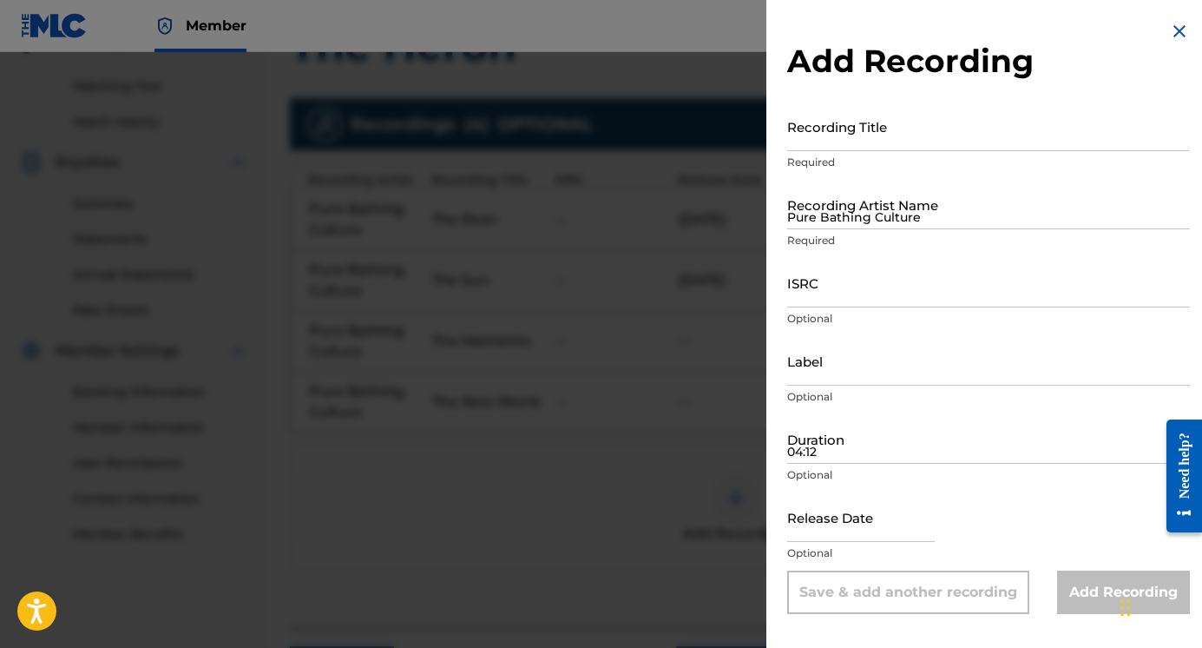
click at [859, 143] on input "Recording Title" at bounding box center [988, 126] width 403 height 49
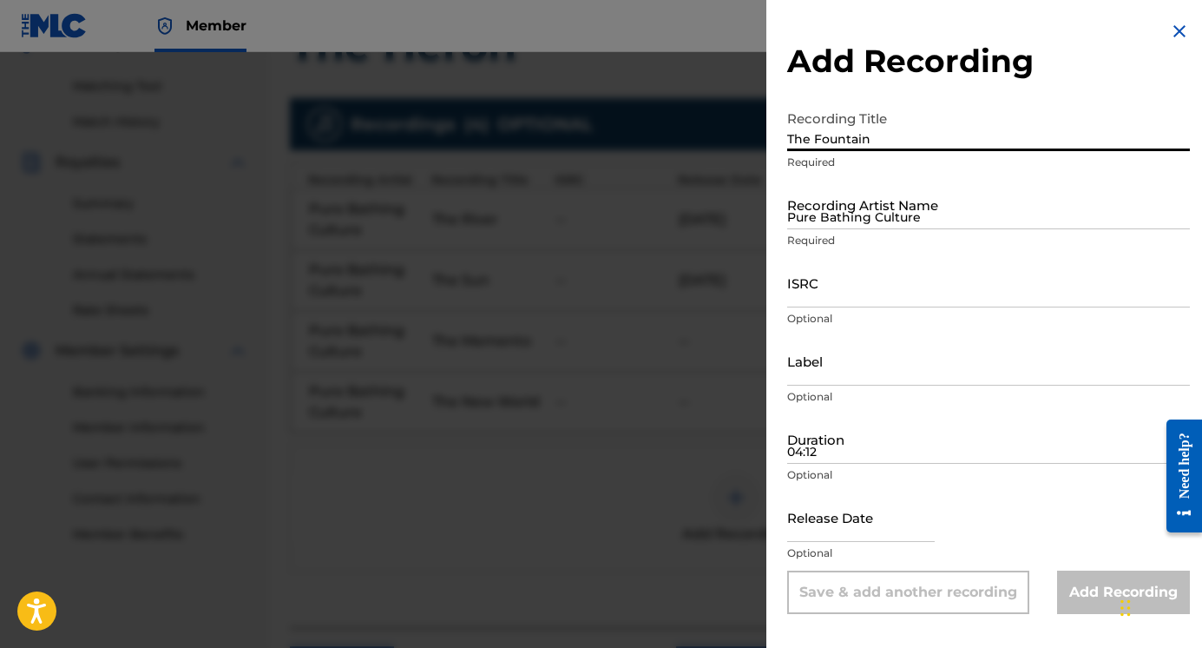
type input "The Fountain"
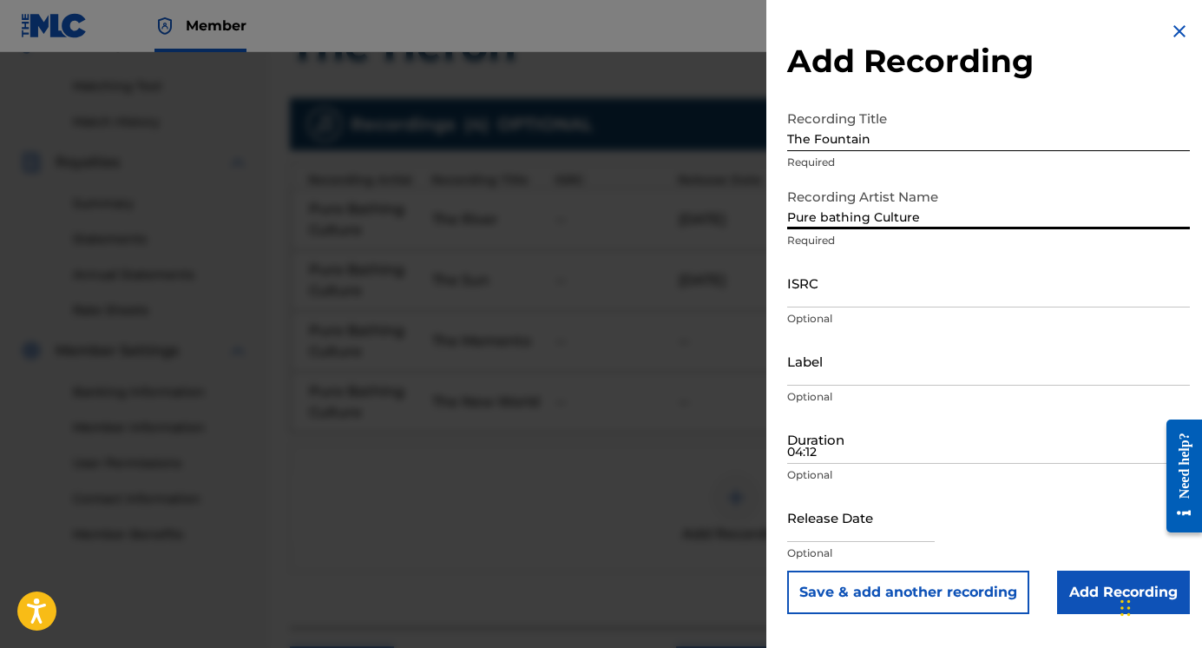
click at [825, 450] on input "04:12" at bounding box center [988, 438] width 403 height 49
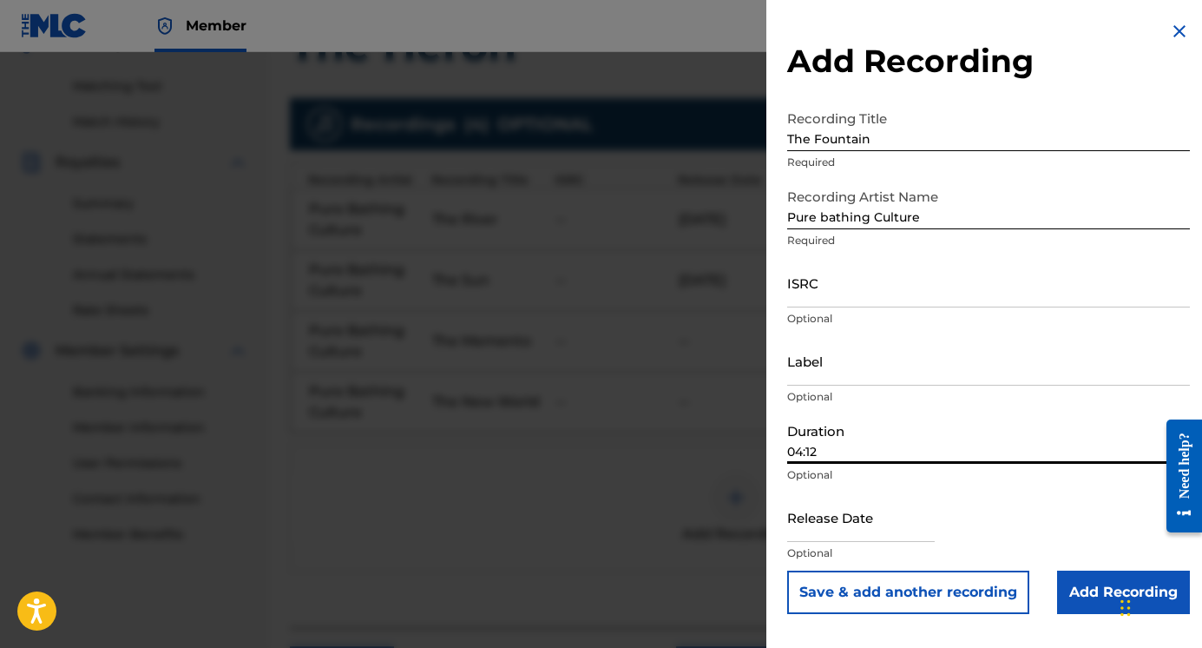
click at [828, 220] on input "Pure bathing Culture" at bounding box center [988, 204] width 403 height 49
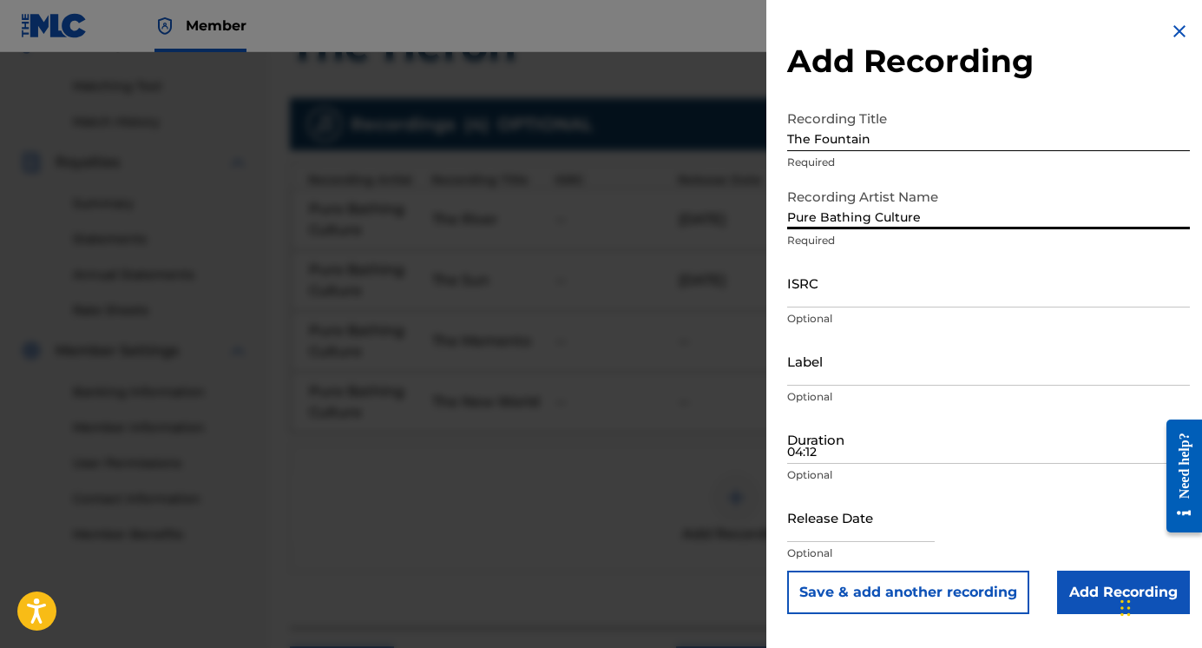
type input "Pure Bathing Culture"
click at [824, 450] on input "04:12" at bounding box center [988, 438] width 403 height 49
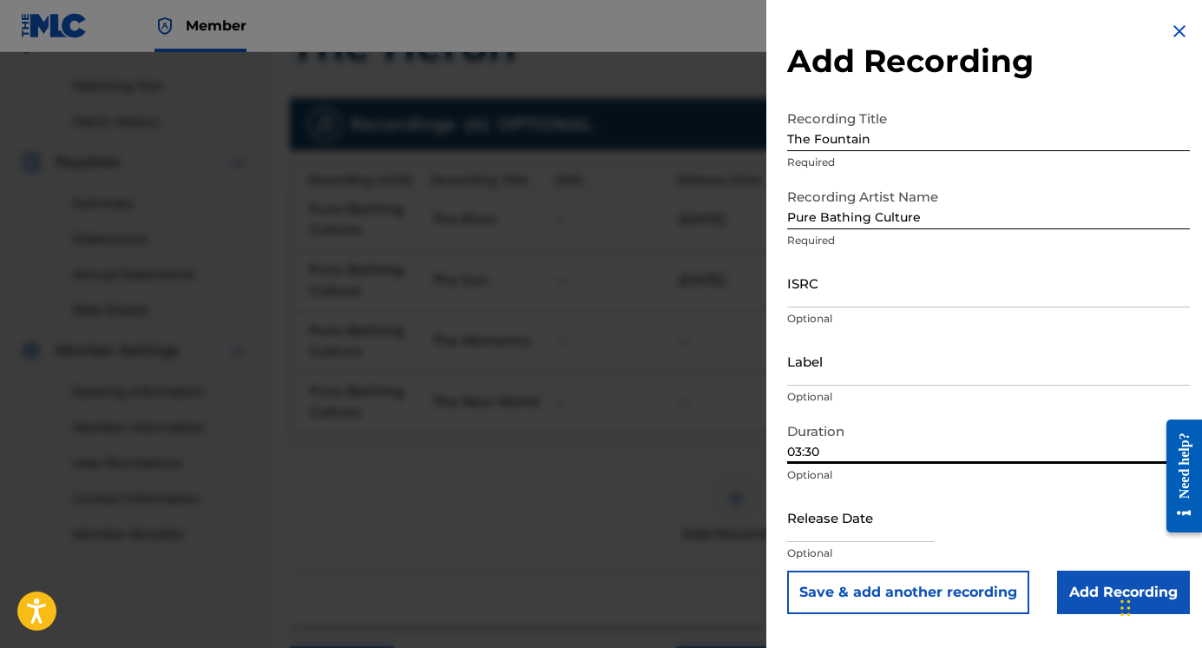
type input "03:30"
click at [866, 590] on button "Save & add another recording" at bounding box center [908, 591] width 242 height 43
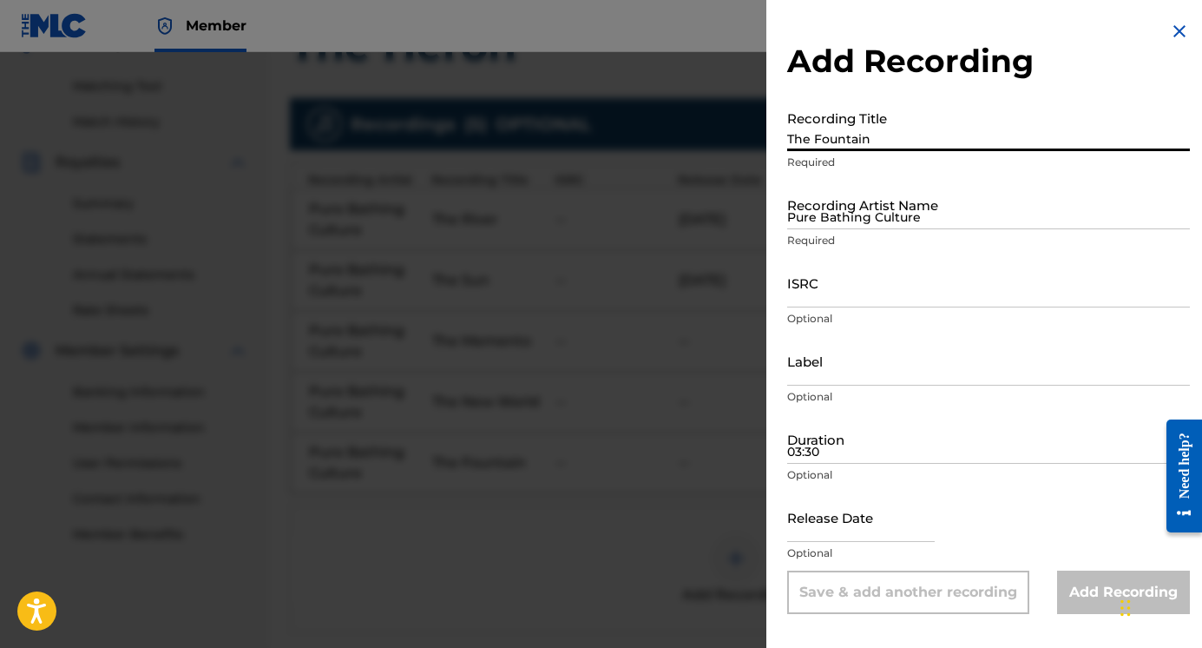
click at [819, 133] on input "The Fountain" at bounding box center [988, 126] width 403 height 49
type input "The Child"
click at [815, 214] on input "Pure Bathing Culture" at bounding box center [988, 204] width 403 height 49
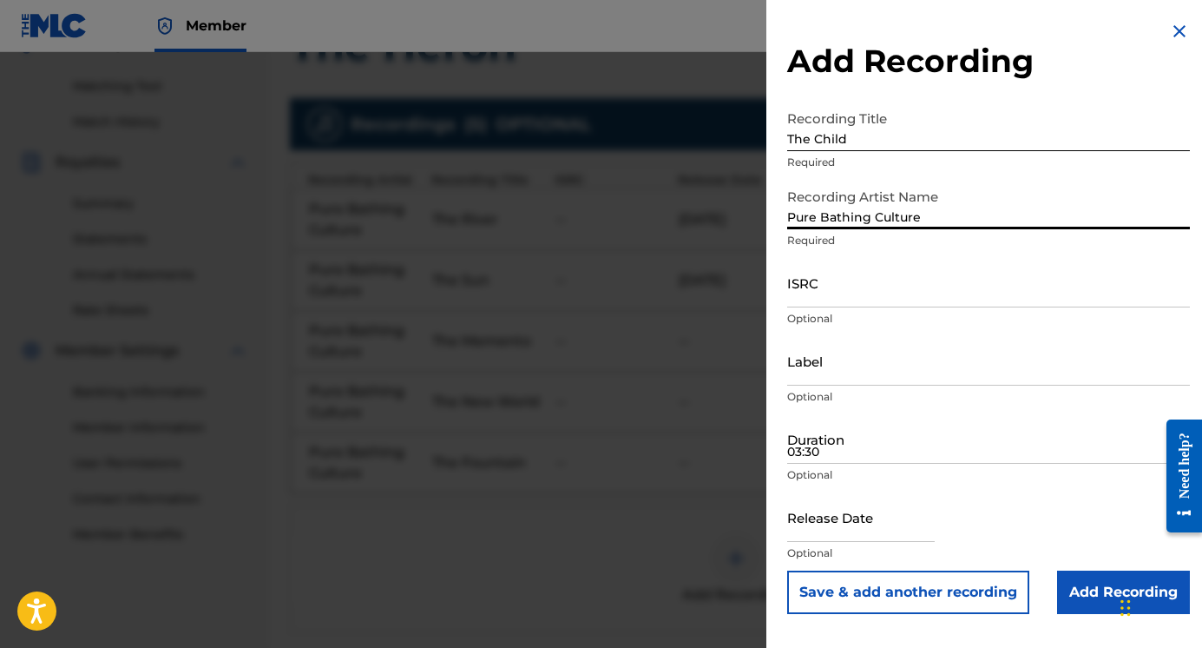
type input "Pure Bathing Culture"
click at [821, 461] on input "03:30" at bounding box center [988, 438] width 403 height 49
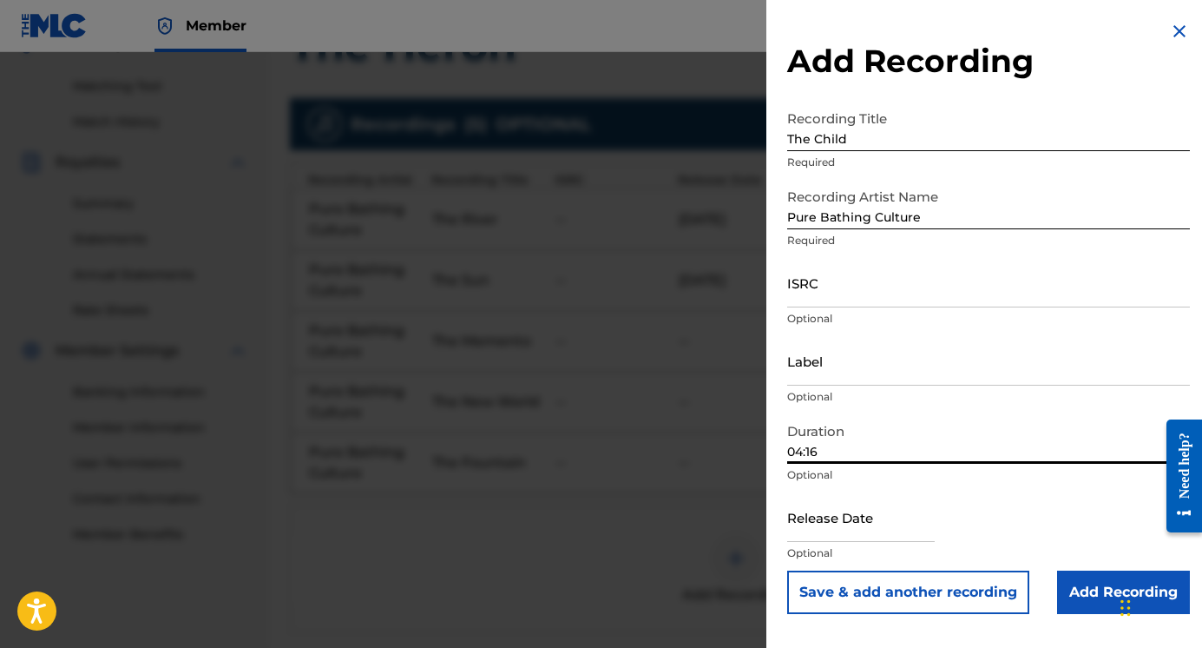
type input "04:16"
click at [869, 596] on button "Save & add another recording" at bounding box center [908, 591] width 242 height 43
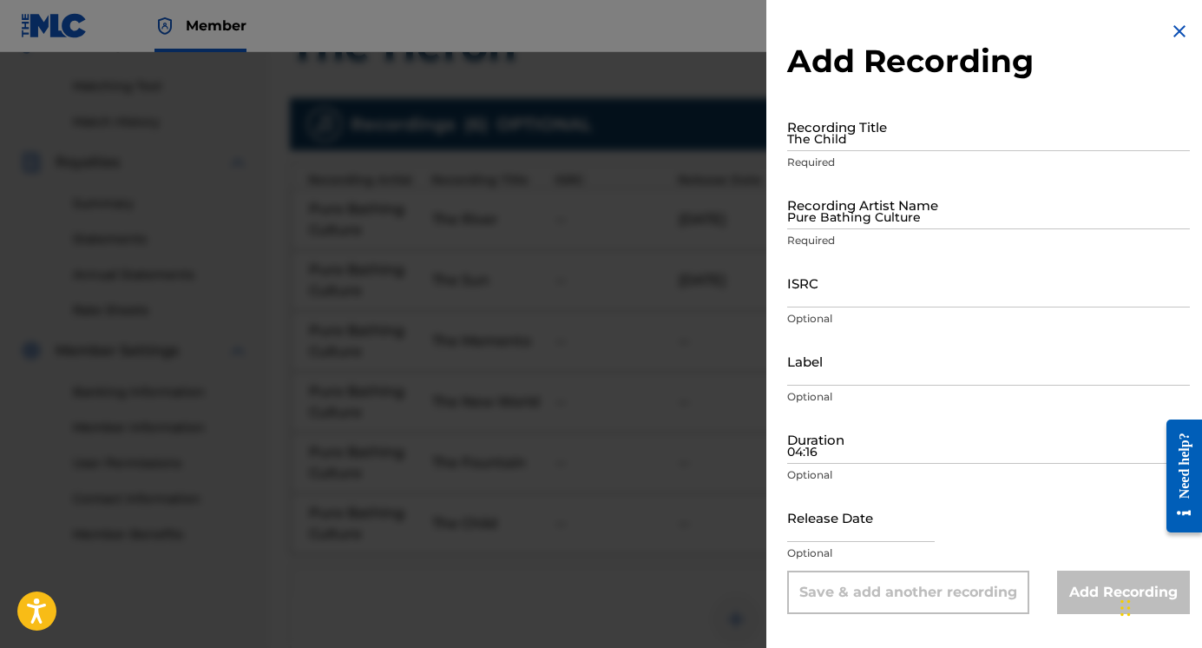
click at [860, 137] on input "The Child" at bounding box center [988, 126] width 403 height 49
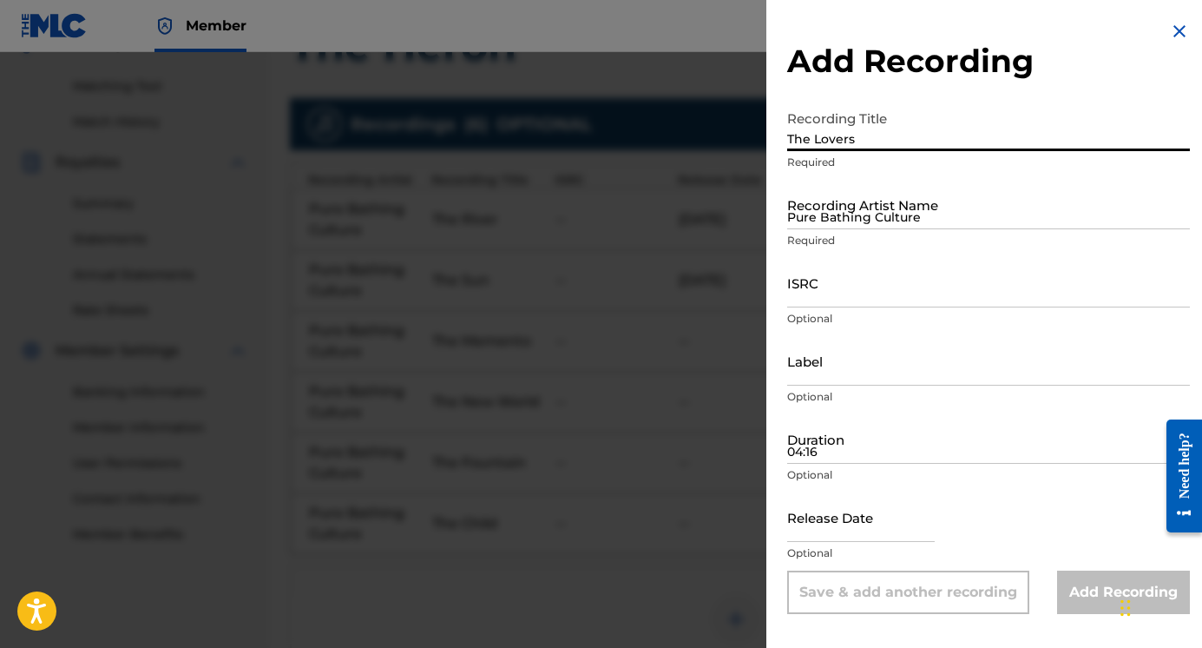
type input "The Lovers"
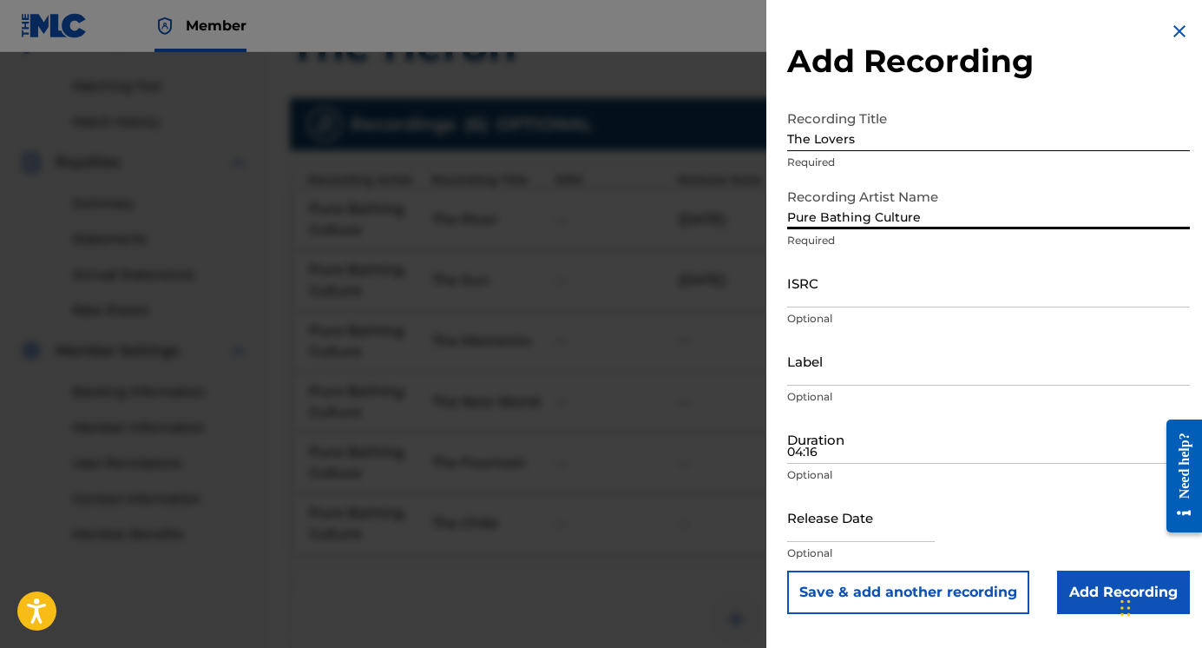
type input "Pure Bathing Culture"
click at [845, 453] on input "04:16" at bounding box center [988, 438] width 403 height 49
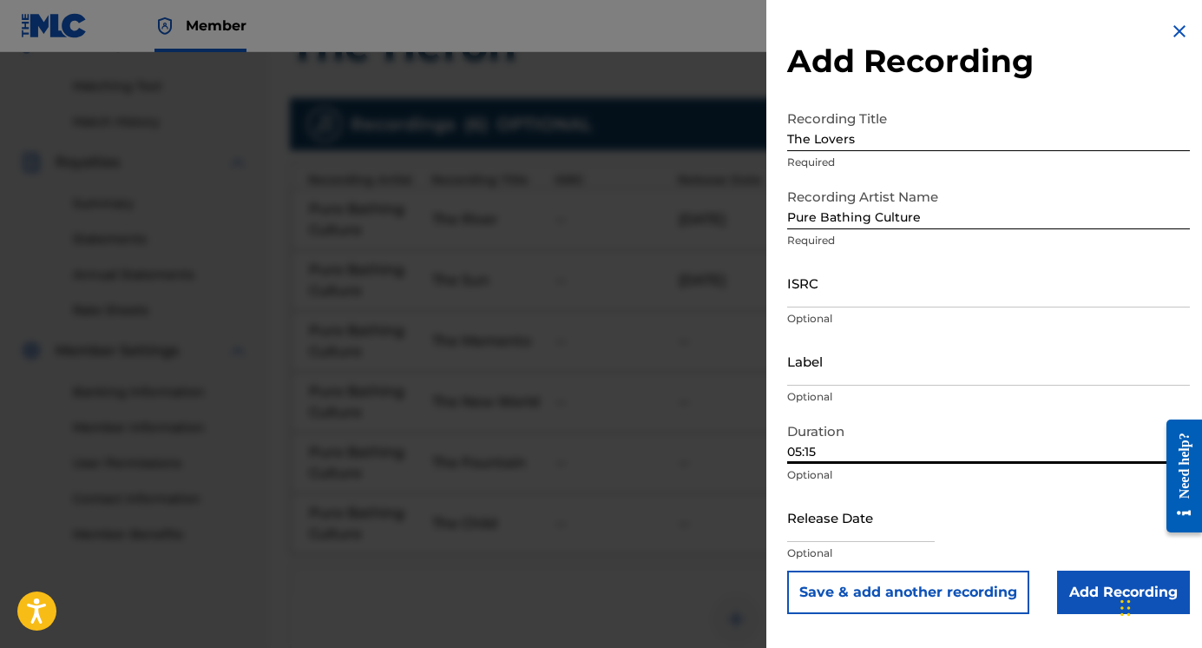
type input "05:15"
click at [897, 599] on button "Save & add another recording" at bounding box center [908, 591] width 242 height 43
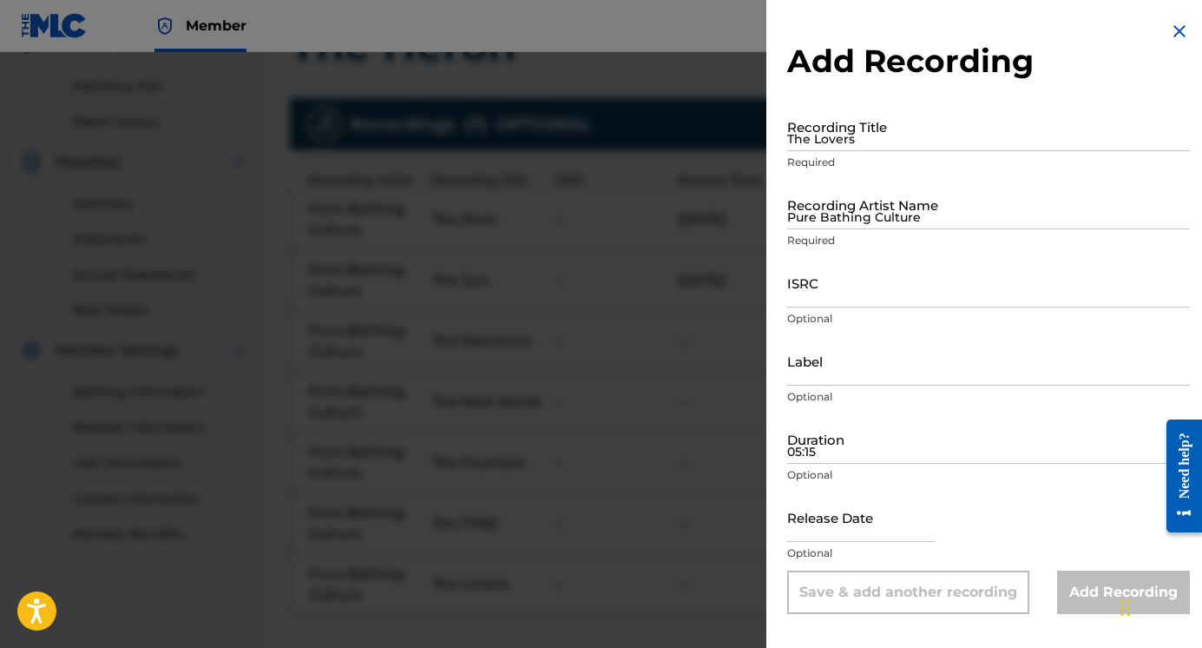
click at [841, 140] on input "The Lovers" at bounding box center [988, 126] width 403 height 49
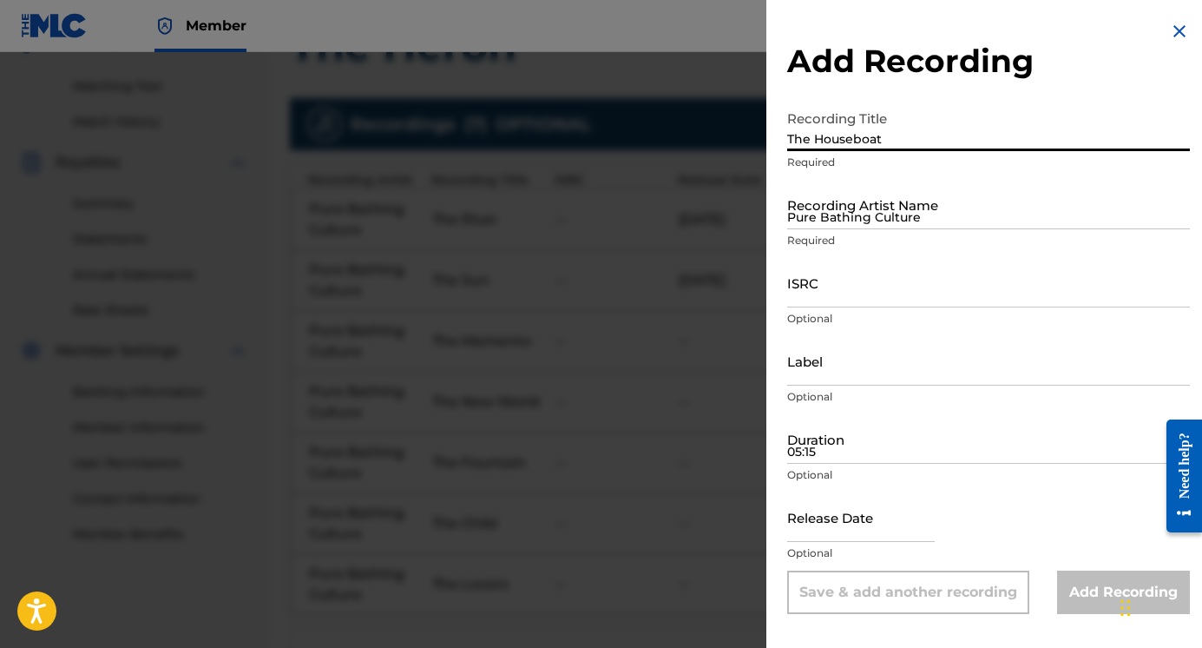
type input "The Houseboat"
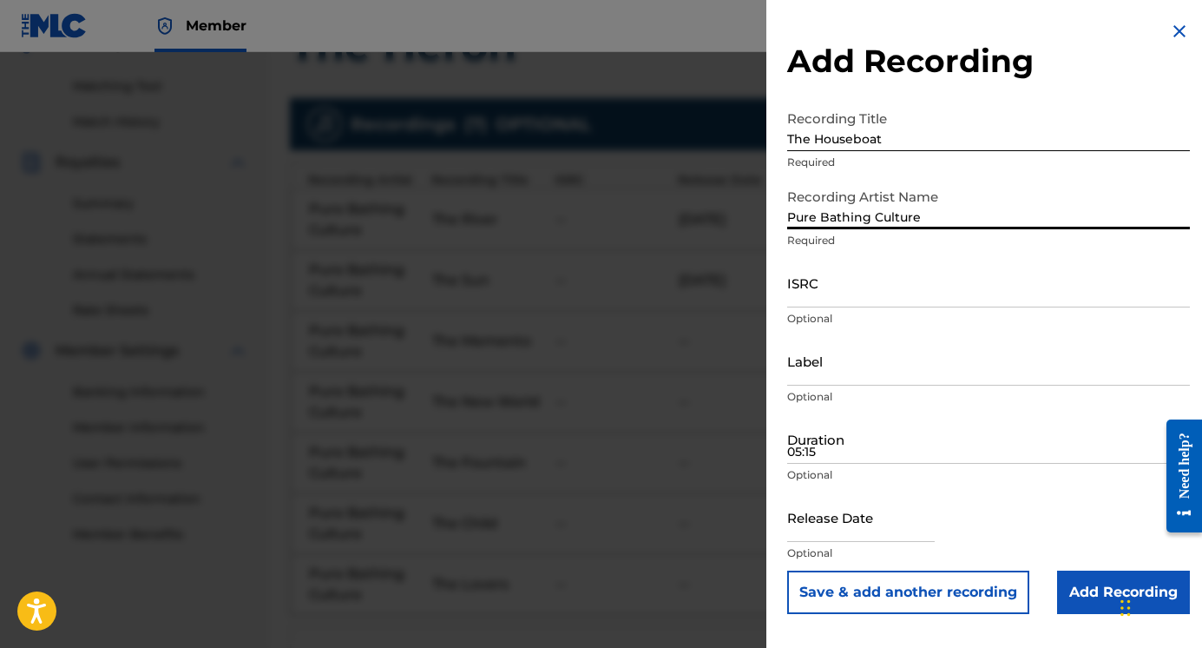
type input "Pure Bathing Culture"
click at [829, 445] on input "05:15" at bounding box center [988, 438] width 403 height 49
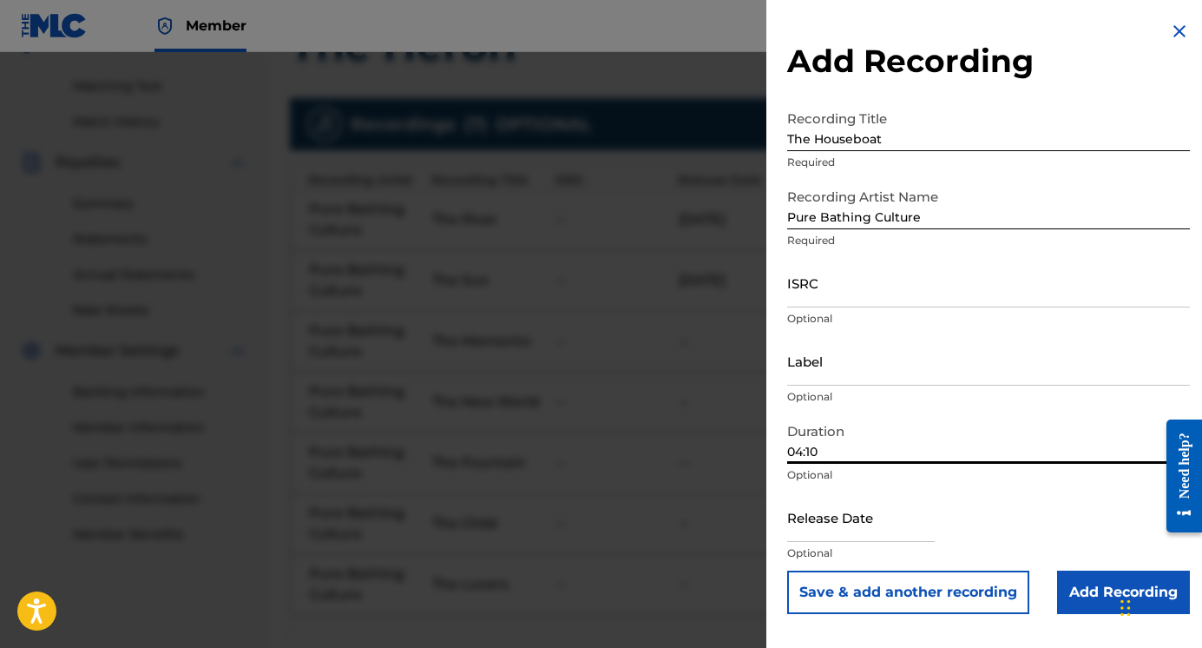
type input "04:10"
click at [931, 597] on button "Save & add another recording" at bounding box center [908, 591] width 242 height 43
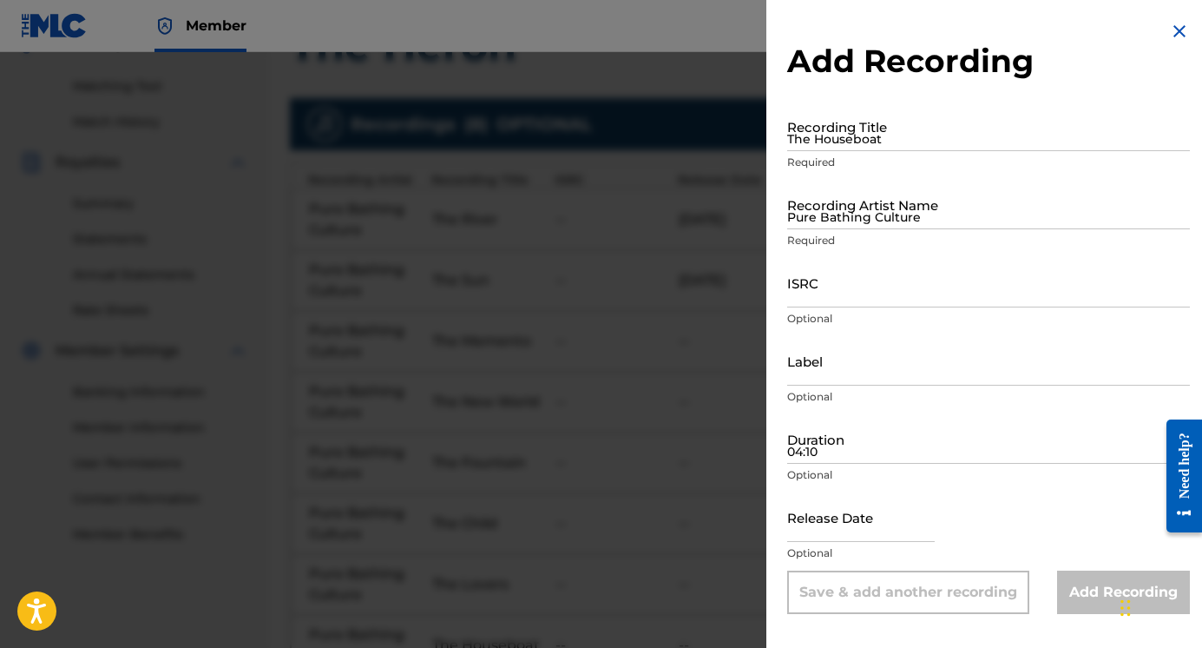
click at [833, 135] on input "The Houseboat" at bounding box center [988, 126] width 403 height 49
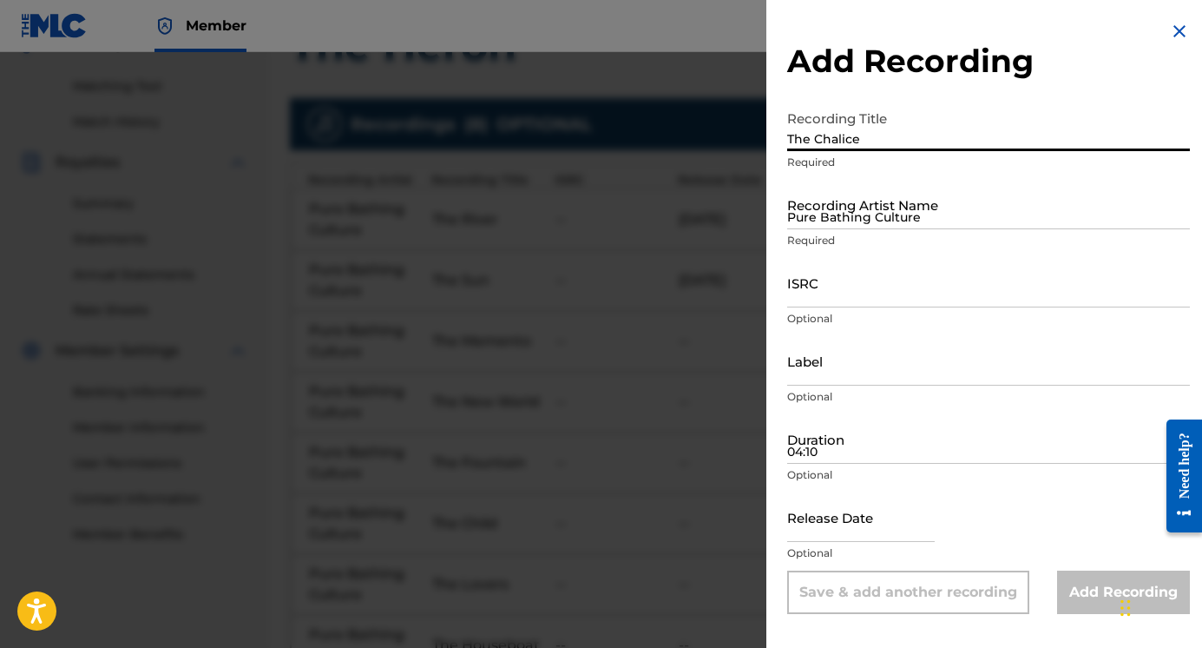
type input "The Chalice"
click at [834, 221] on input "Pure Bathing Culture" at bounding box center [988, 204] width 403 height 49
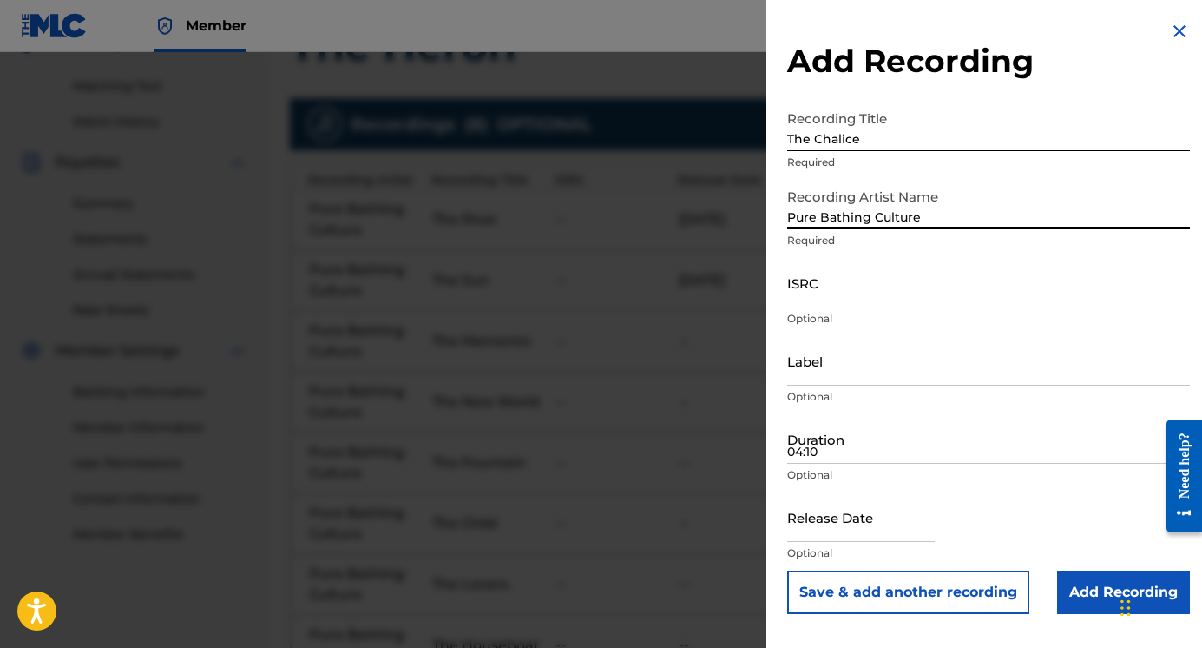
type input "Pure Bathing Culture"
click at [834, 452] on input "04:10" at bounding box center [988, 438] width 403 height 49
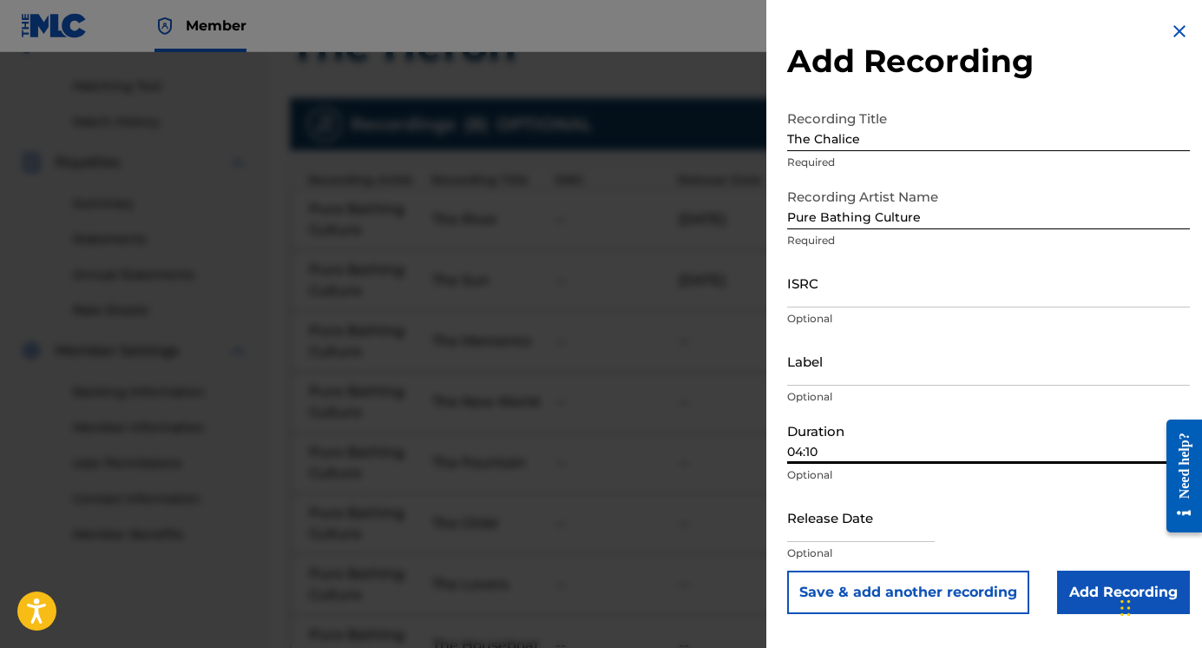
click at [832, 444] on input "04:10" at bounding box center [988, 438] width 403 height 49
type input "03:43"
click at [837, 597] on button "Save & add another recording" at bounding box center [908, 591] width 242 height 43
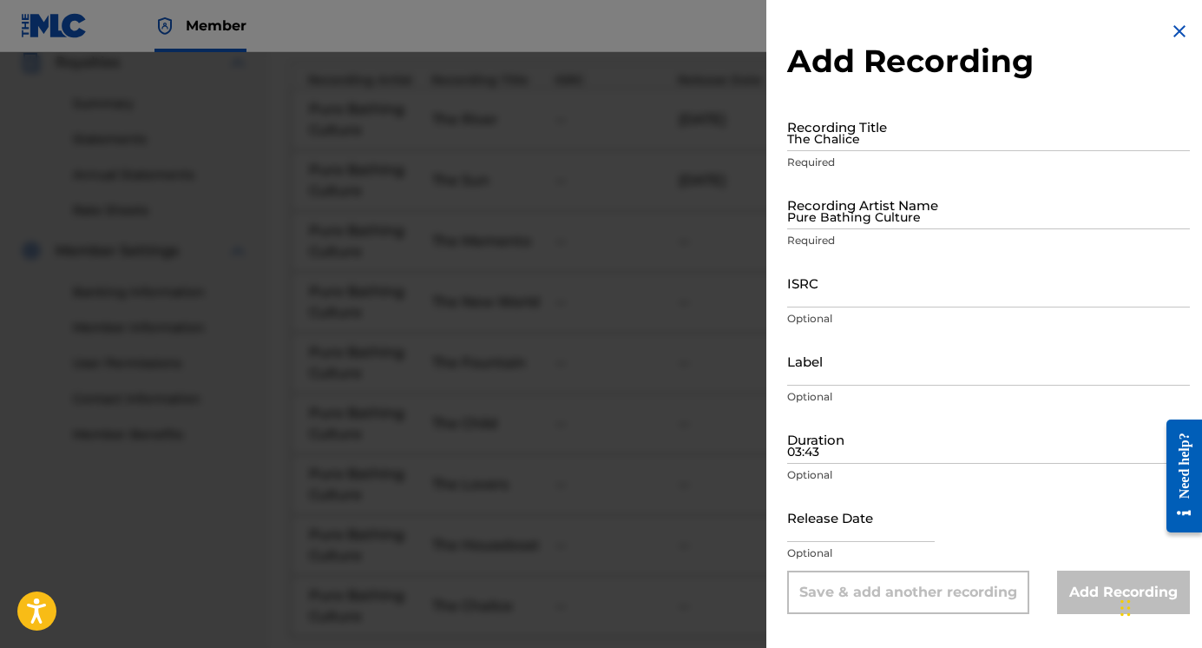
scroll to position [552, 0]
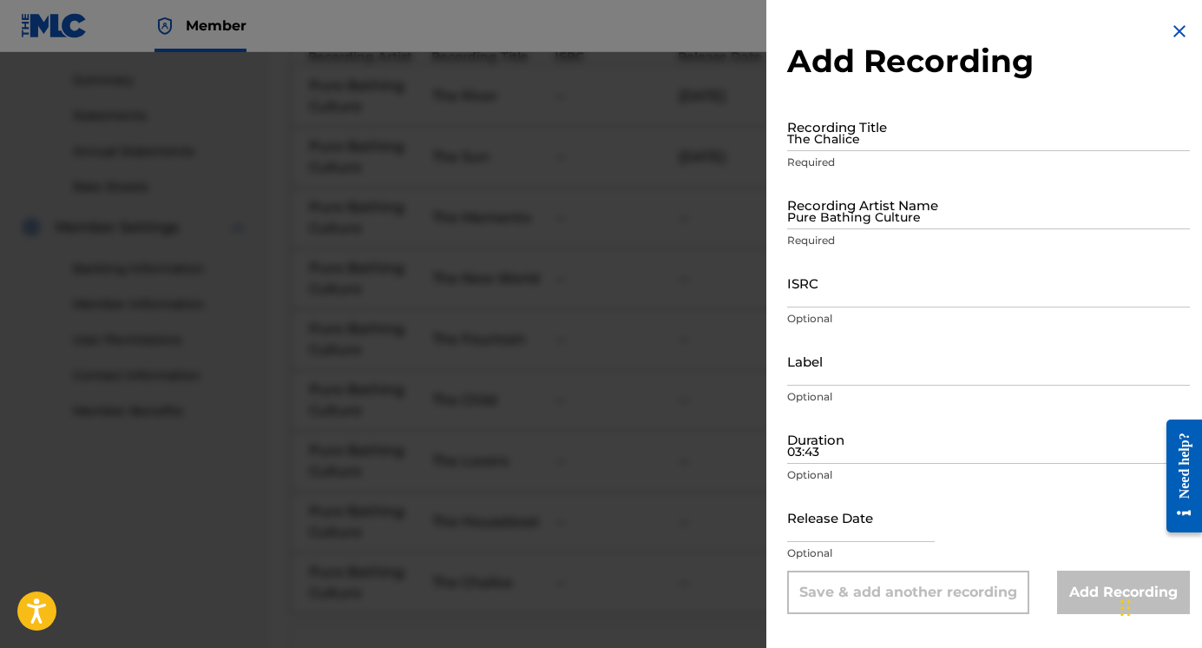
click at [1176, 30] on img at bounding box center [1179, 31] width 21 height 21
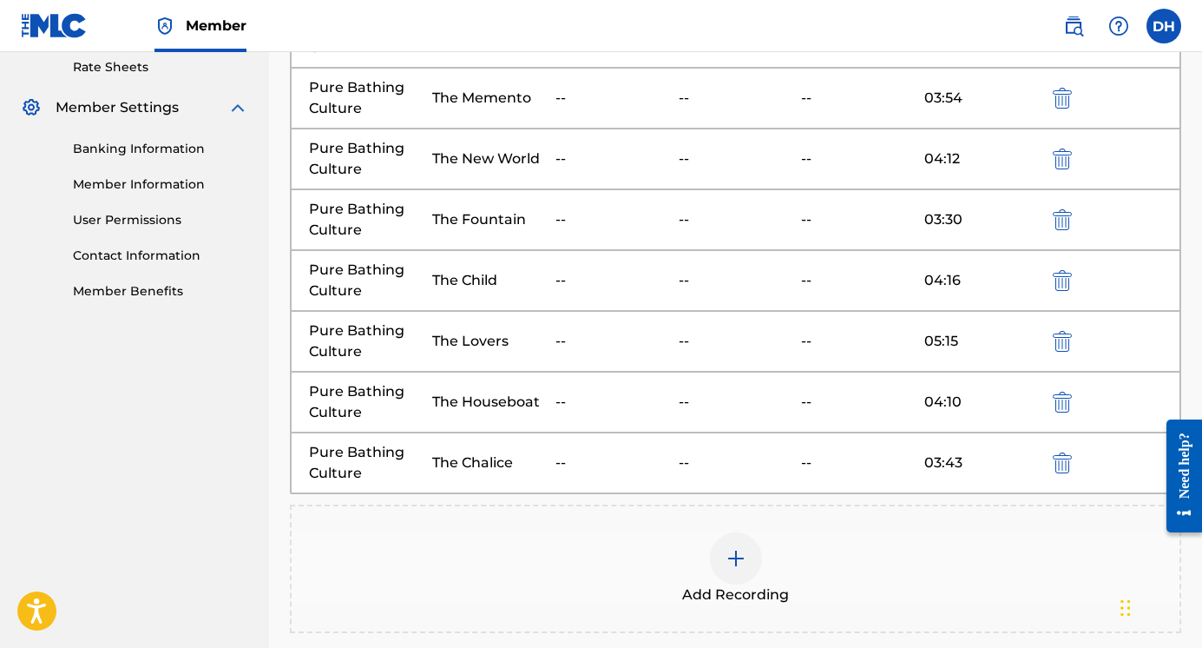
scroll to position [674, 0]
click at [734, 548] on img at bounding box center [736, 556] width 21 height 21
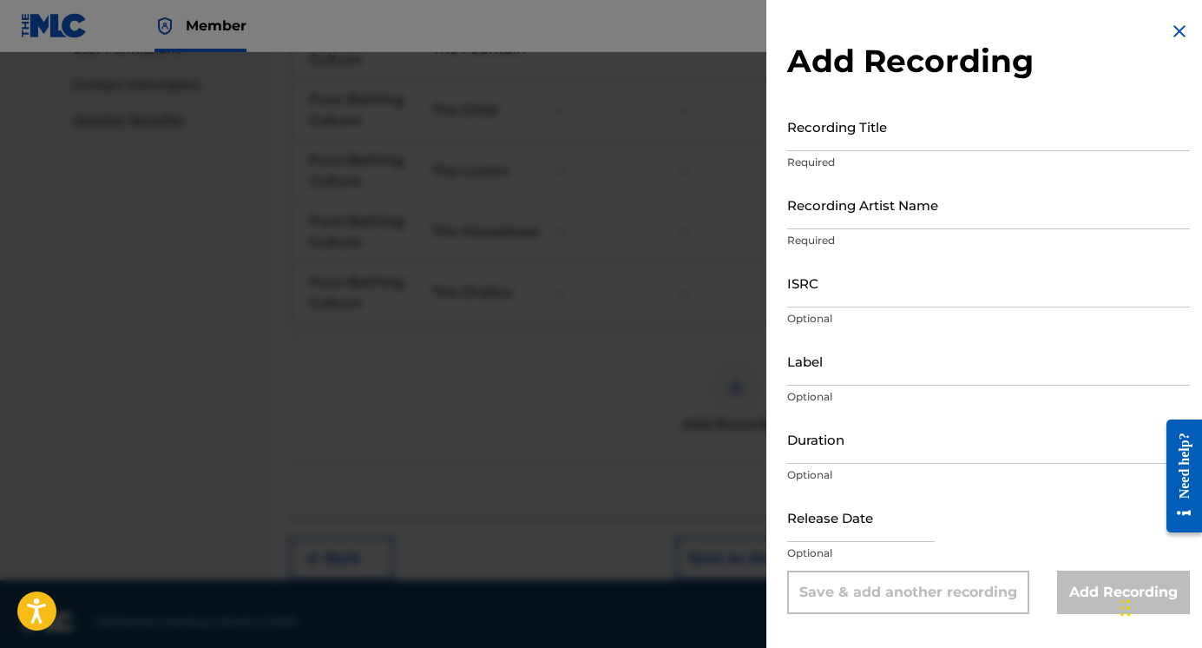
scroll to position [858, 0]
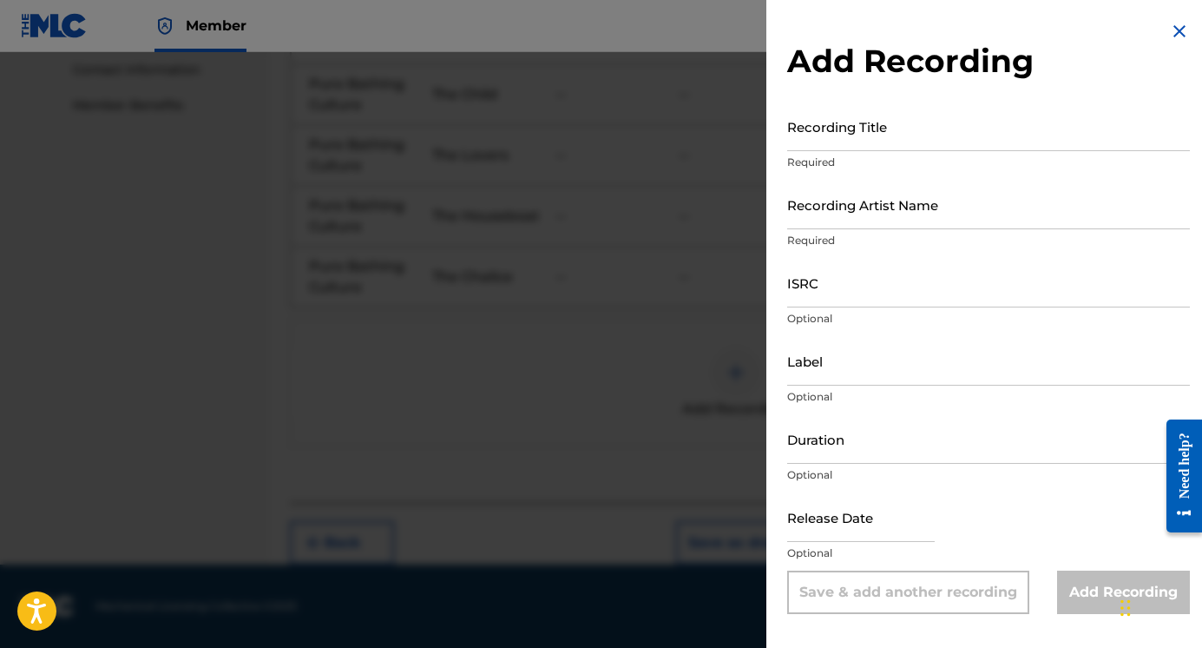
click at [837, 140] on input "Recording Title" at bounding box center [988, 126] width 403 height 49
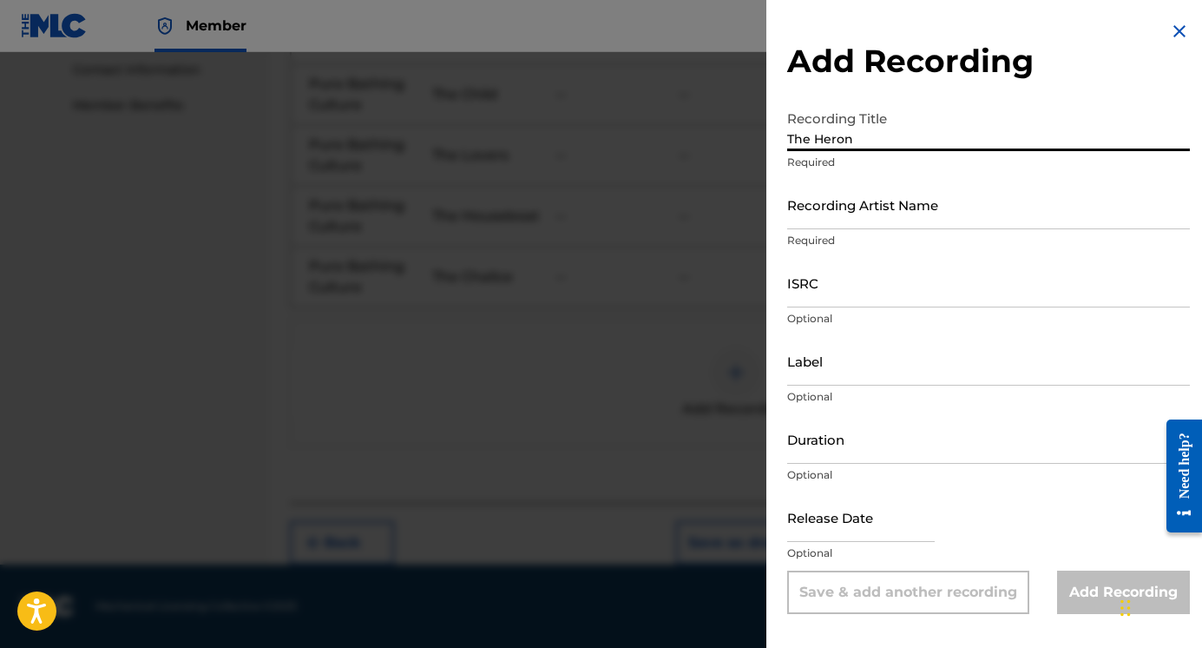
type input "The Heron"
click at [832, 208] on input "Recording Artist Name" at bounding box center [988, 204] width 403 height 49
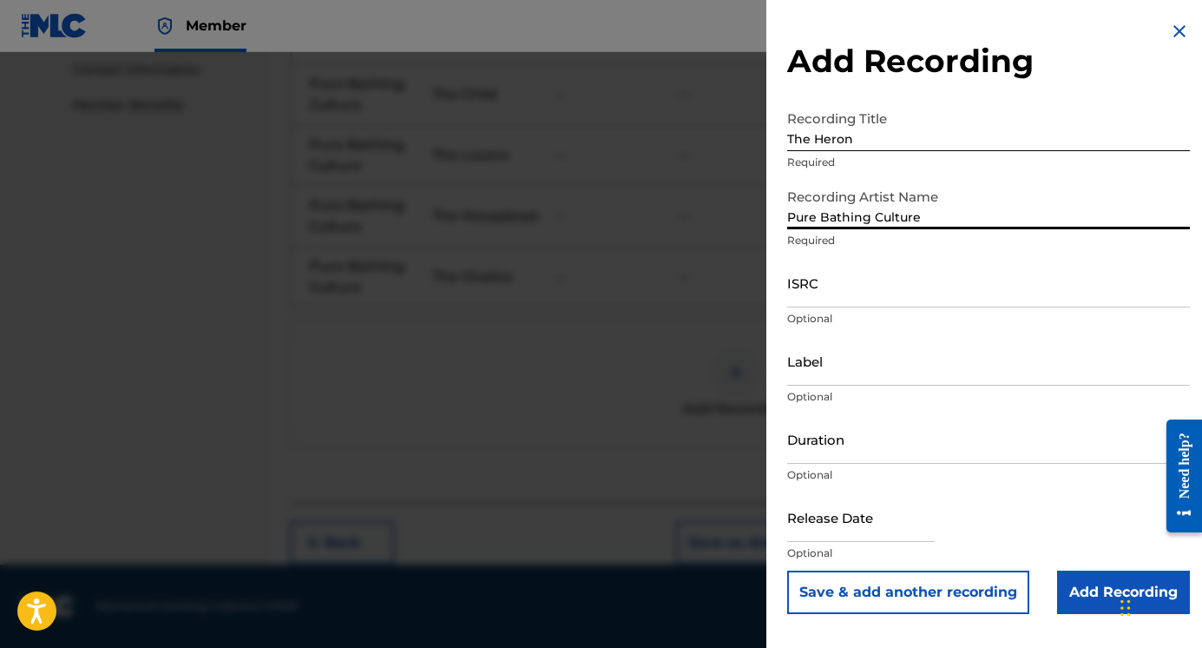
type input "Pure Bathing Culture"
click at [813, 449] on input "Duration" at bounding box center [988, 438] width 403 height 49
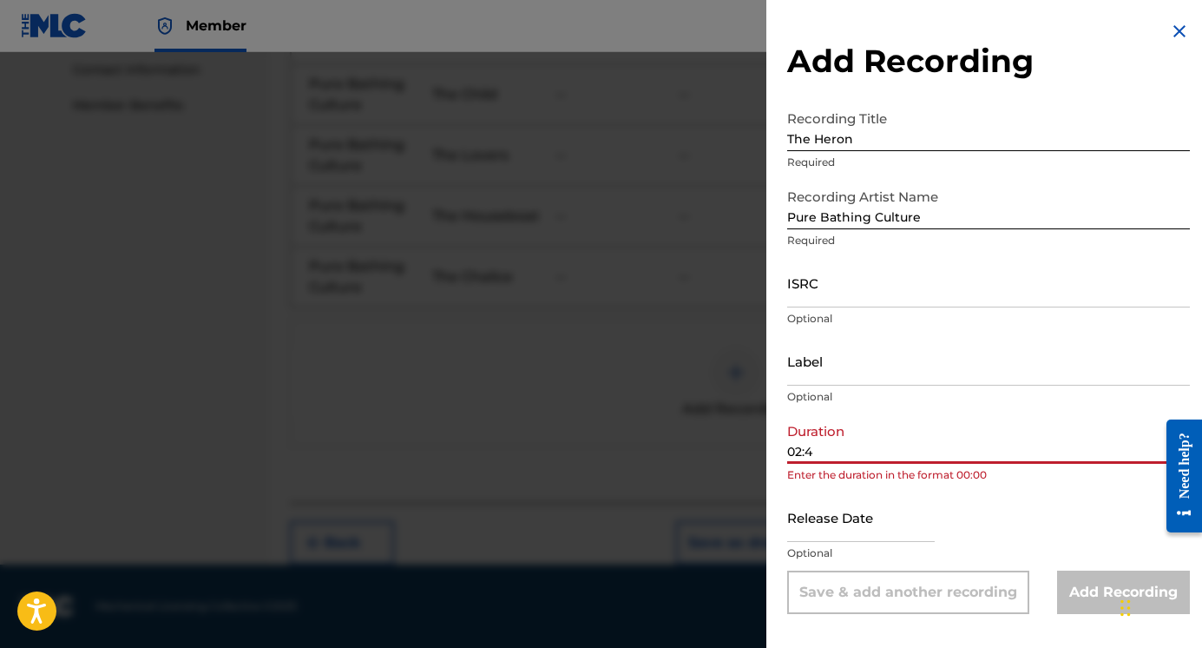
type input "02:42"
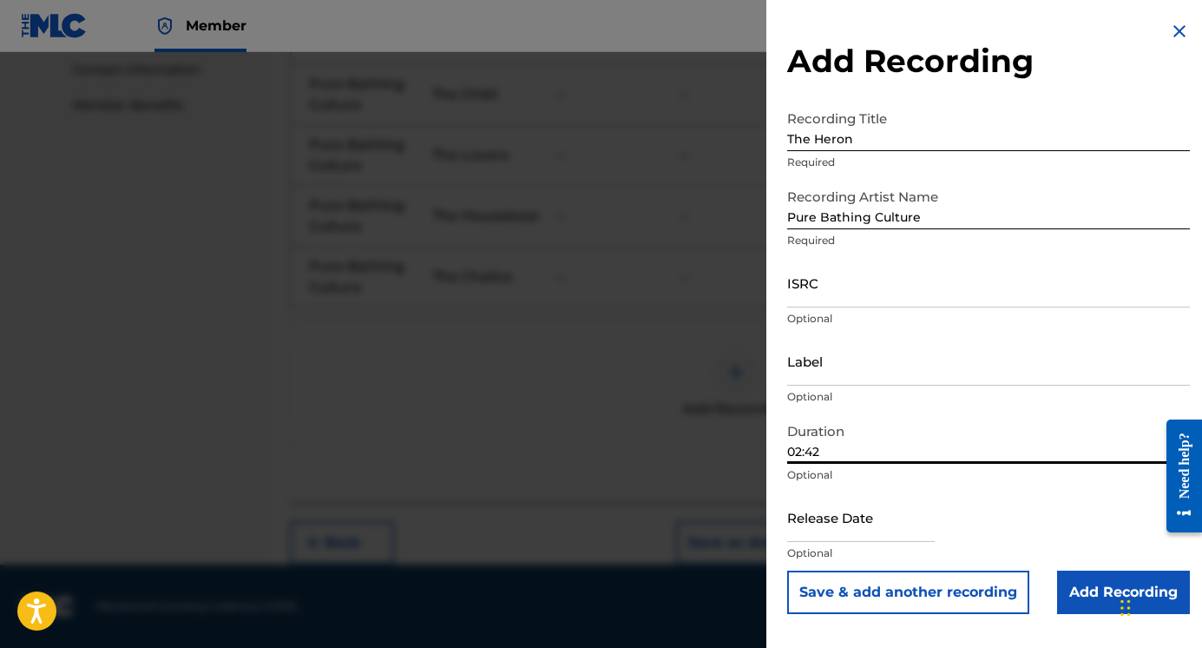
click at [1058, 593] on input "Add Recording" at bounding box center [1123, 591] width 133 height 43
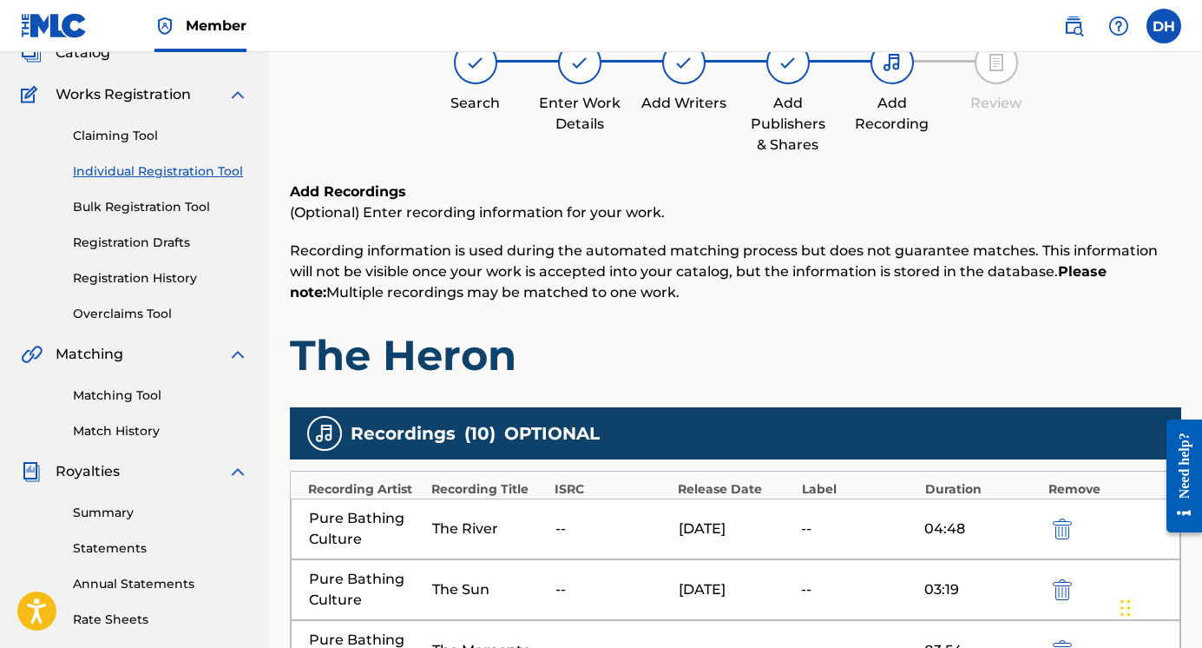
scroll to position [0, 0]
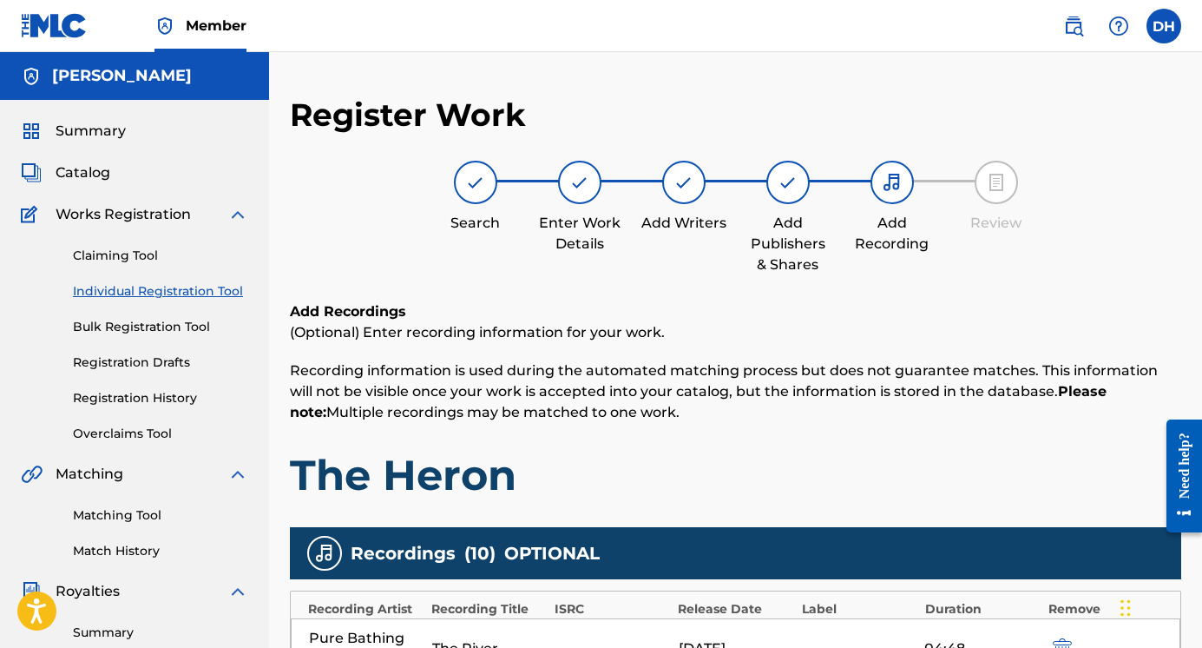
click at [576, 192] on img at bounding box center [579, 182] width 21 height 21
click at [507, 481] on h1 "The Heron" at bounding box center [736, 475] width 892 height 52
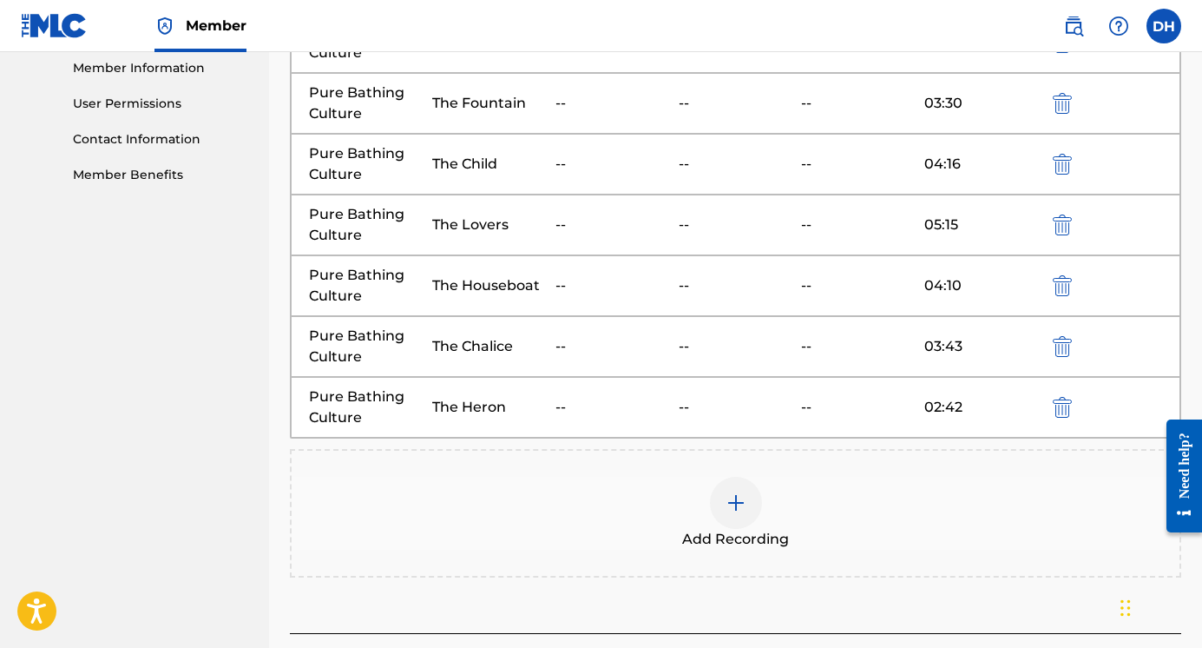
scroll to position [908, 0]
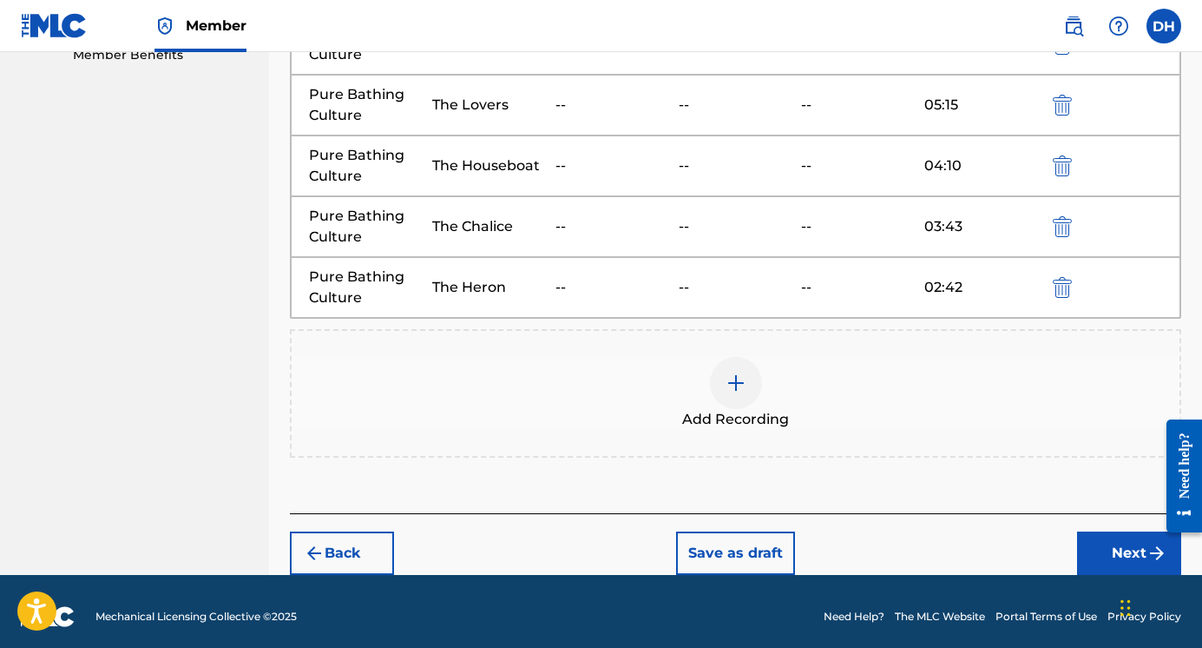
click at [368, 556] on button "Back" at bounding box center [342, 552] width 104 height 43
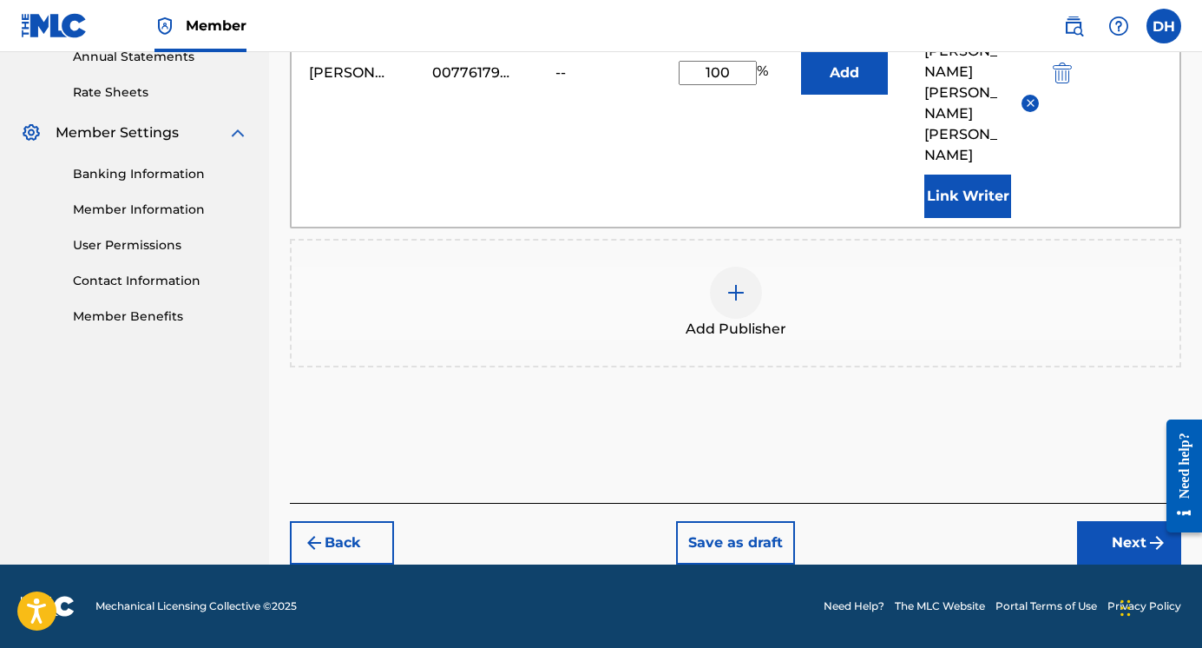
scroll to position [563, 0]
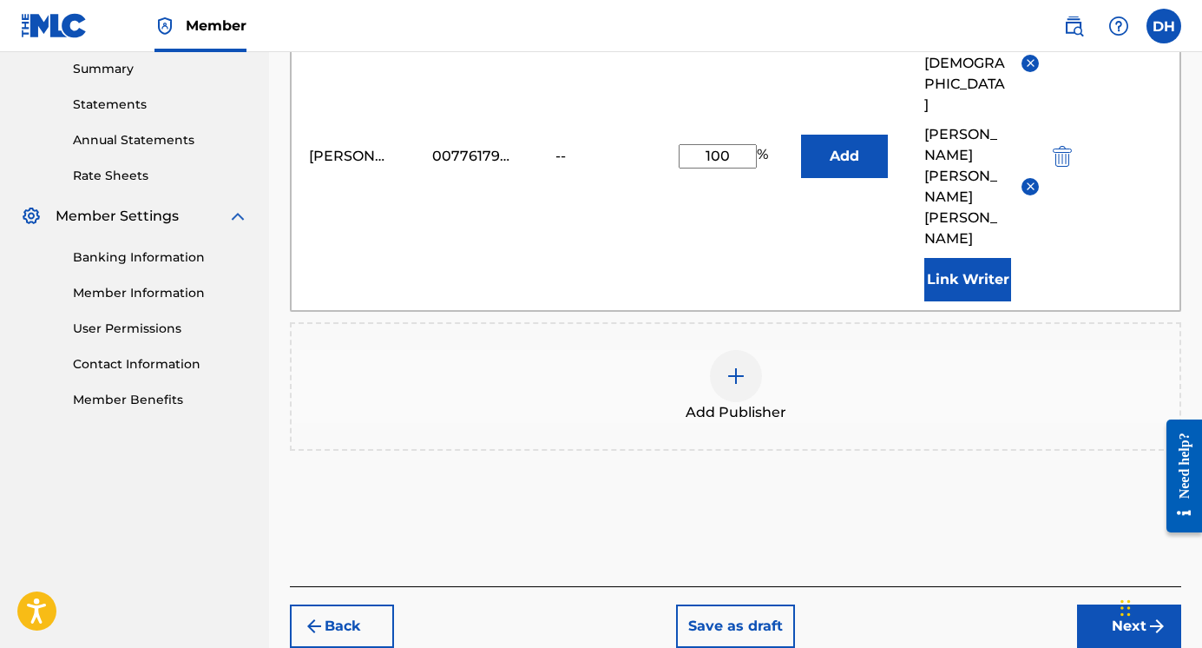
click at [368, 604] on button "Back" at bounding box center [342, 625] width 104 height 43
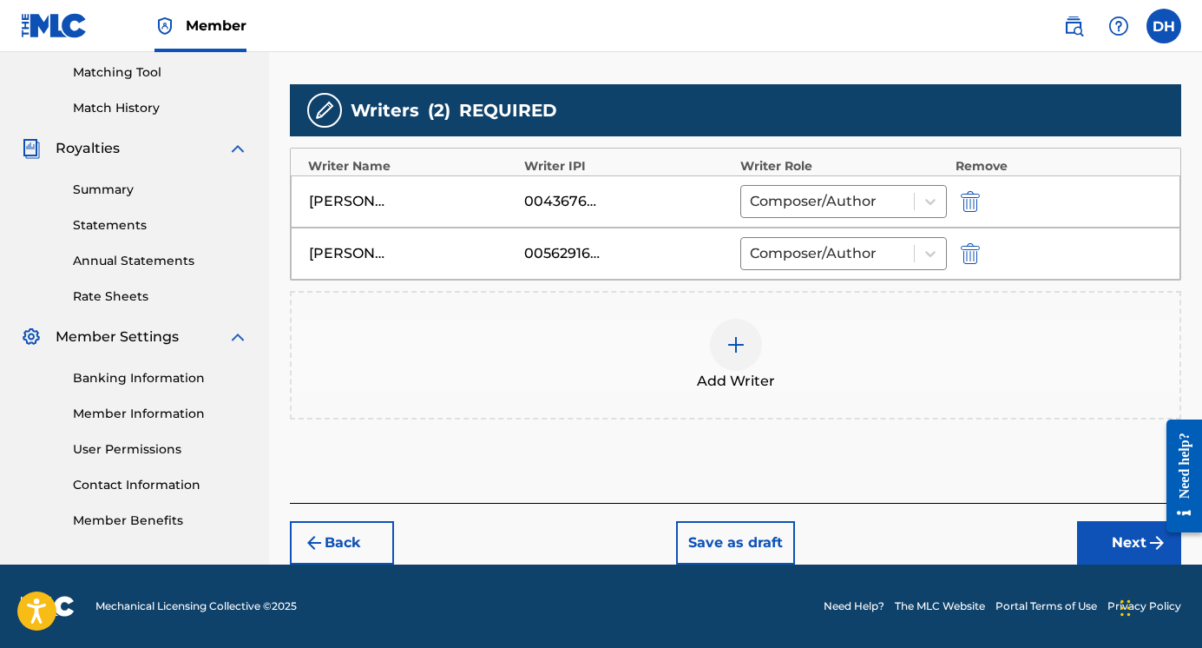
click at [368, 529] on button "Back" at bounding box center [342, 542] width 104 height 43
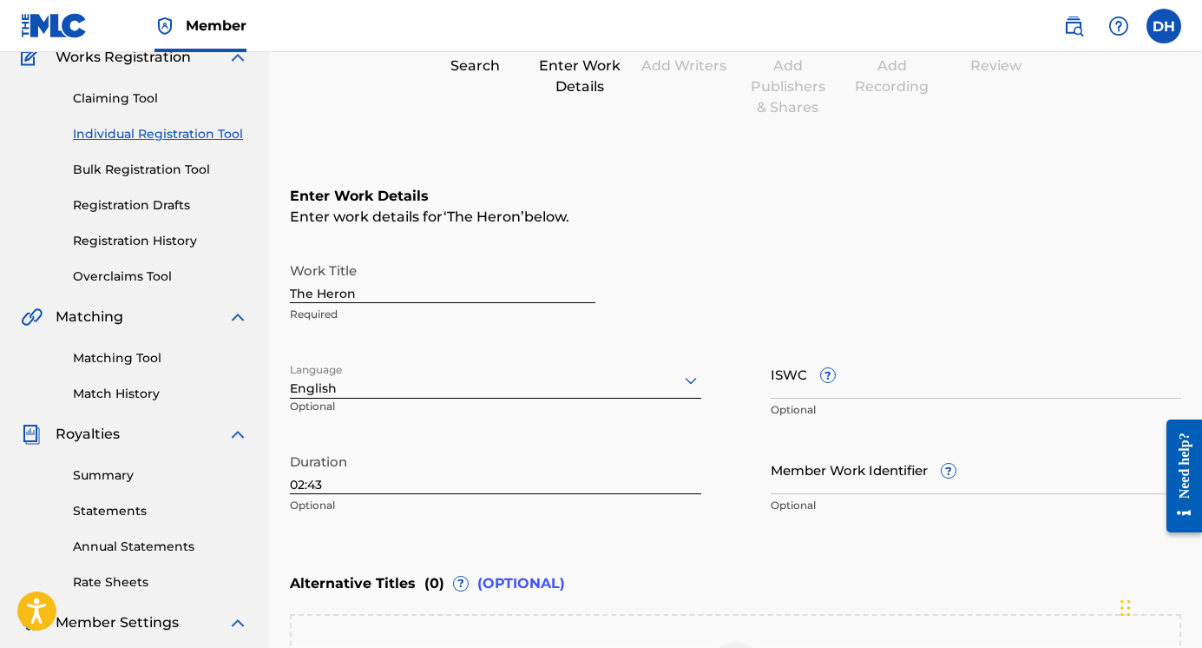
scroll to position [156, 0]
click at [380, 297] on input "The Heron" at bounding box center [443, 278] width 306 height 49
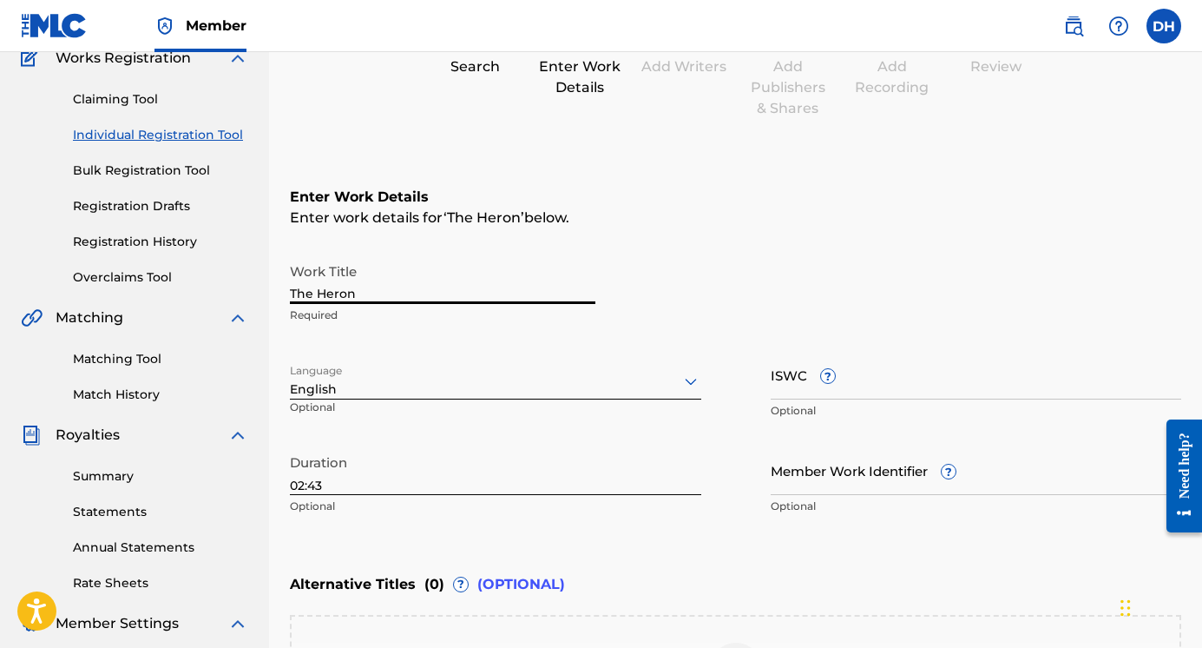
click at [380, 297] on input "The Heron" at bounding box center [443, 278] width 306 height 49
type input "Chalice"
click at [324, 477] on input "02:43" at bounding box center [495, 469] width 411 height 49
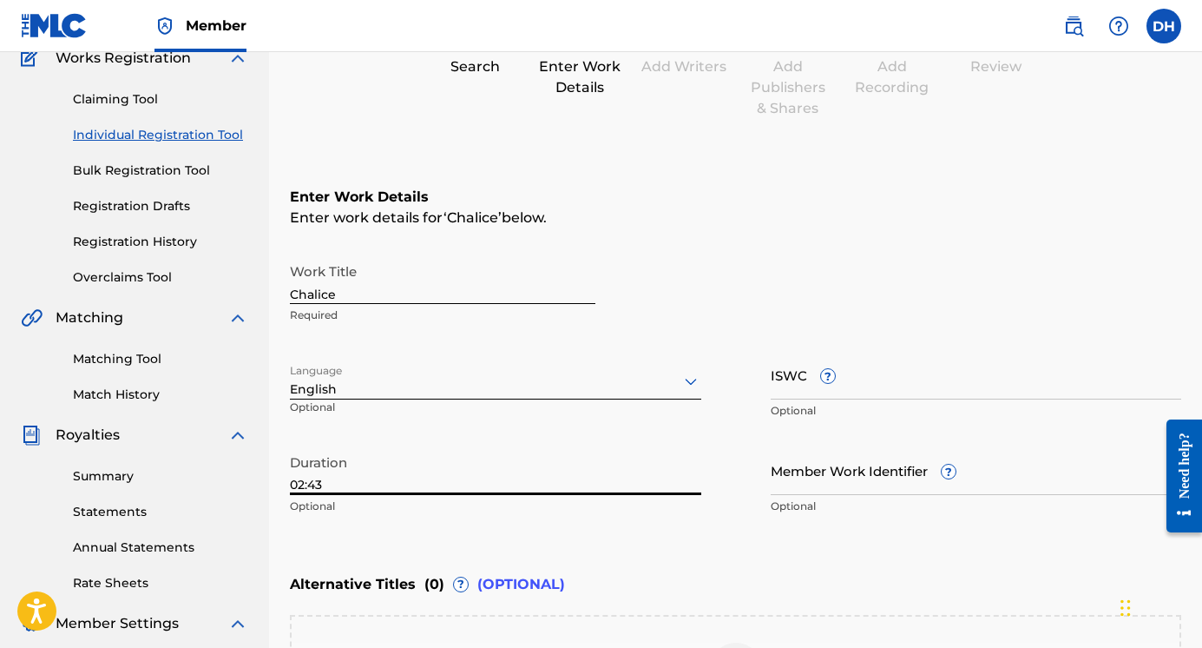
click at [324, 477] on input "02:43" at bounding box center [495, 469] width 411 height 49
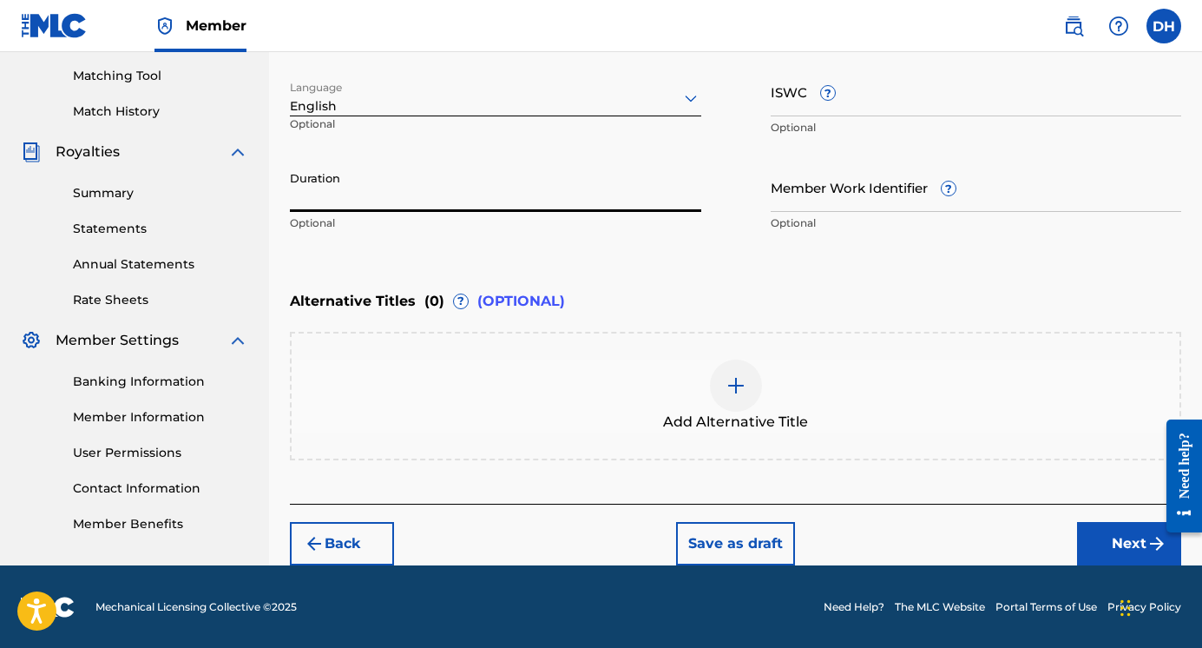
click at [1104, 537] on button "Next" at bounding box center [1129, 543] width 104 height 43
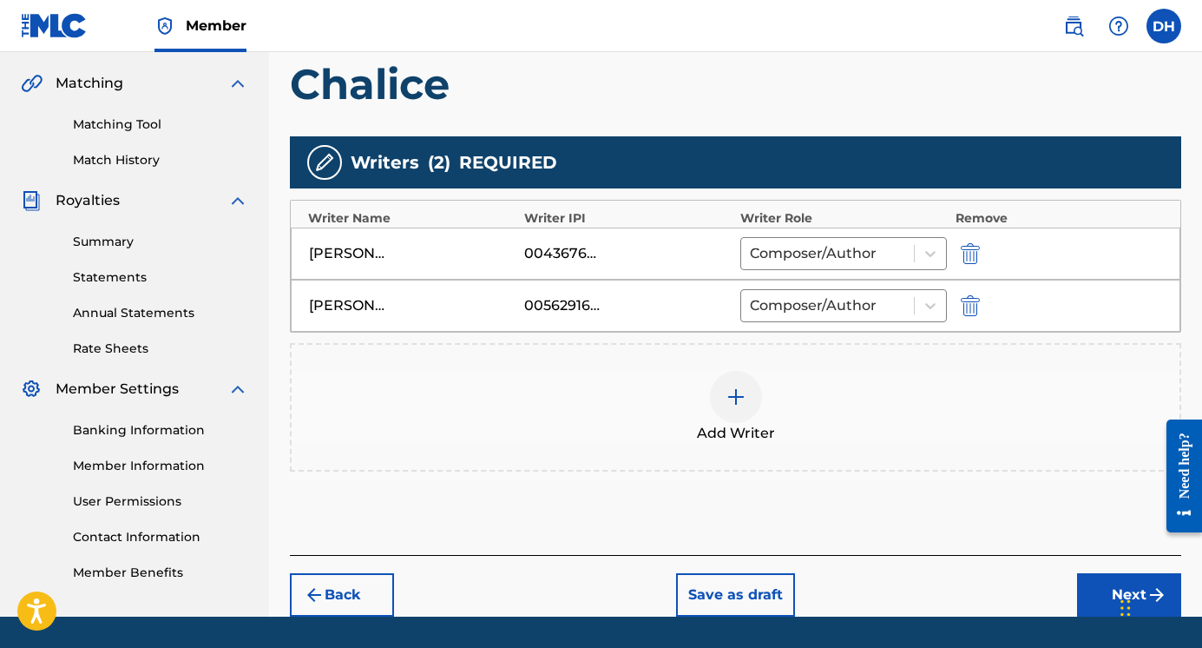
click at [1114, 597] on button "Next" at bounding box center [1129, 594] width 104 height 43
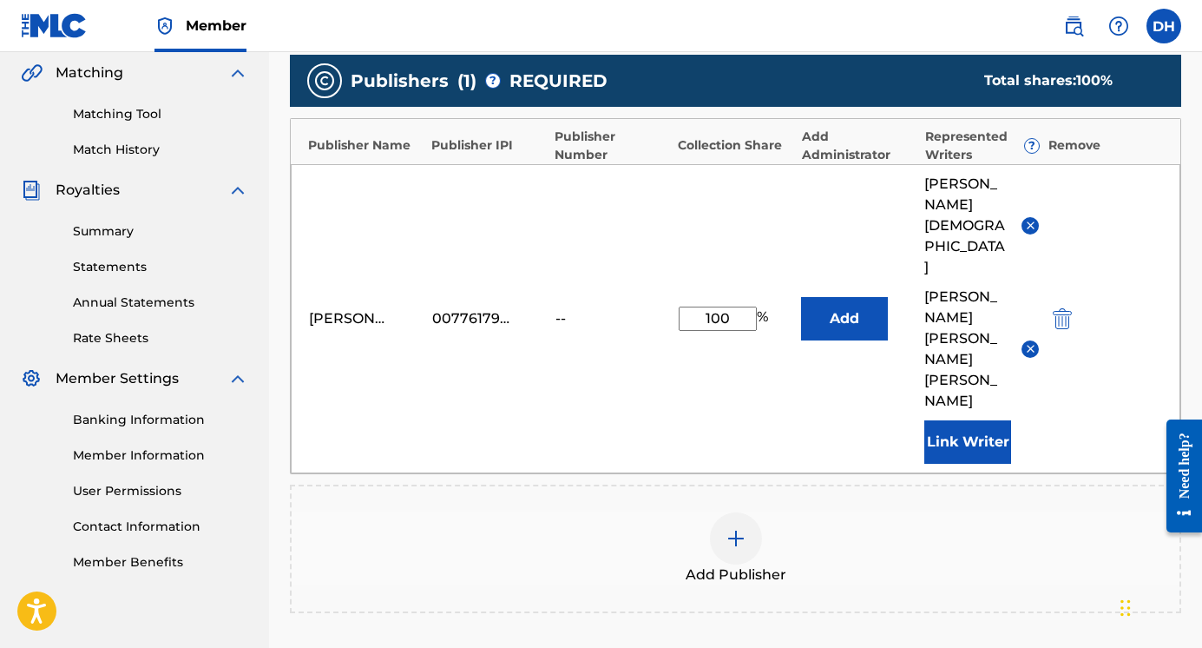
scroll to position [563, 0]
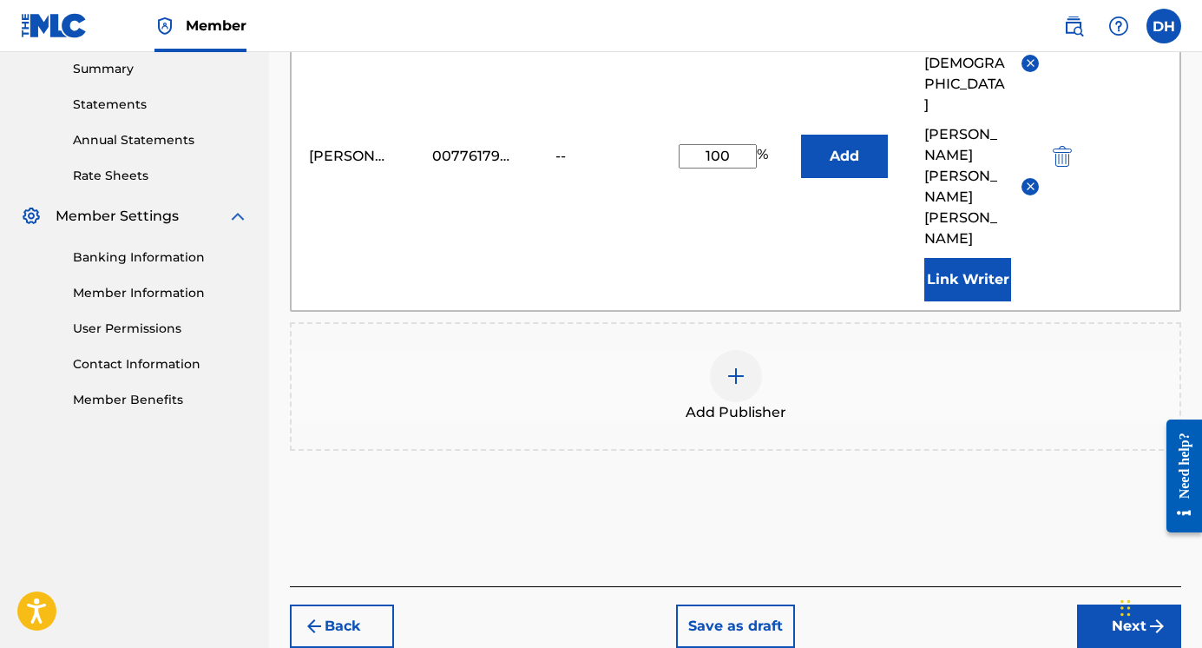
click at [1133, 604] on button "Next" at bounding box center [1129, 625] width 104 height 43
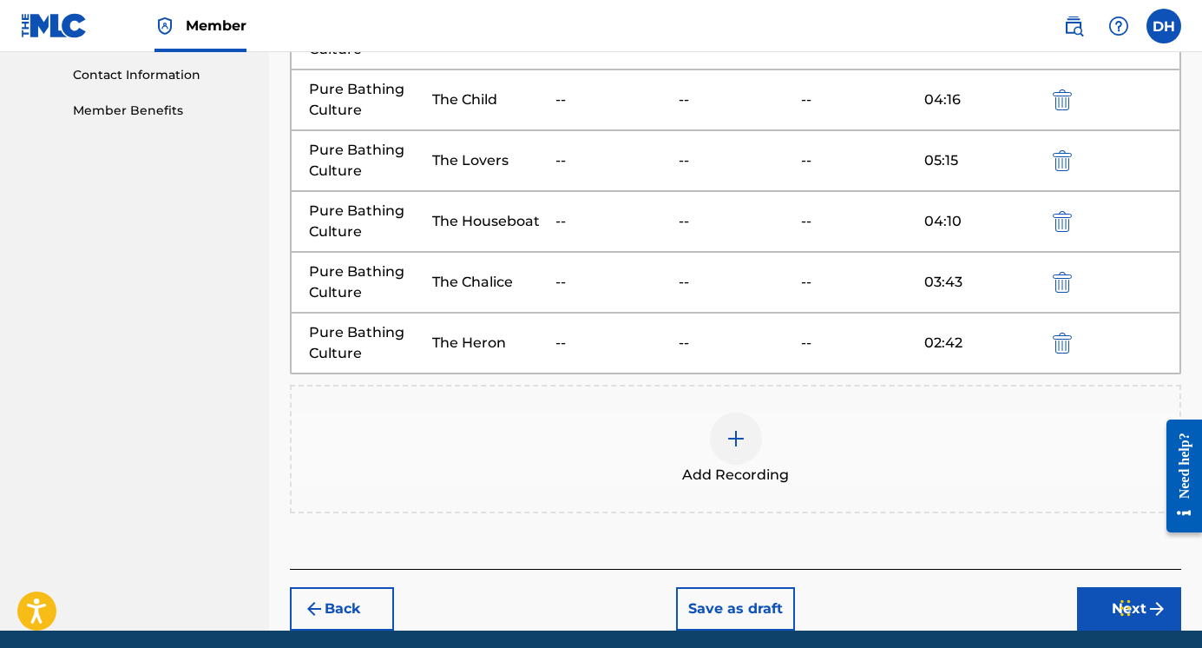
scroll to position [918, 0]
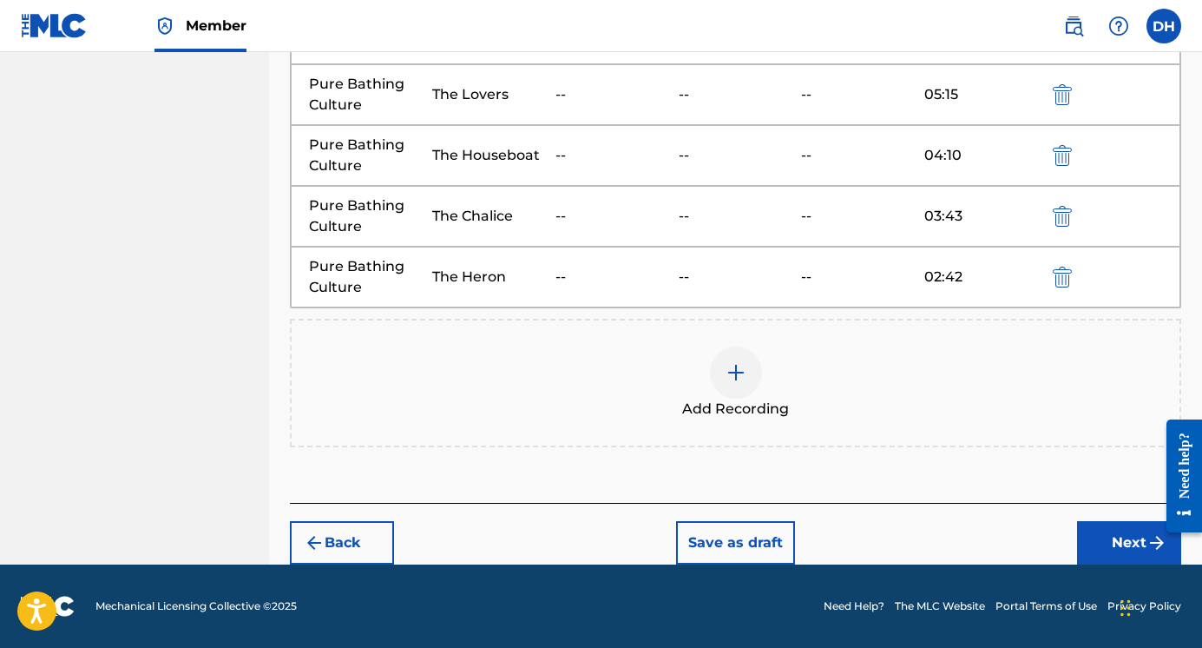
click at [1125, 541] on button "Next" at bounding box center [1129, 542] width 104 height 43
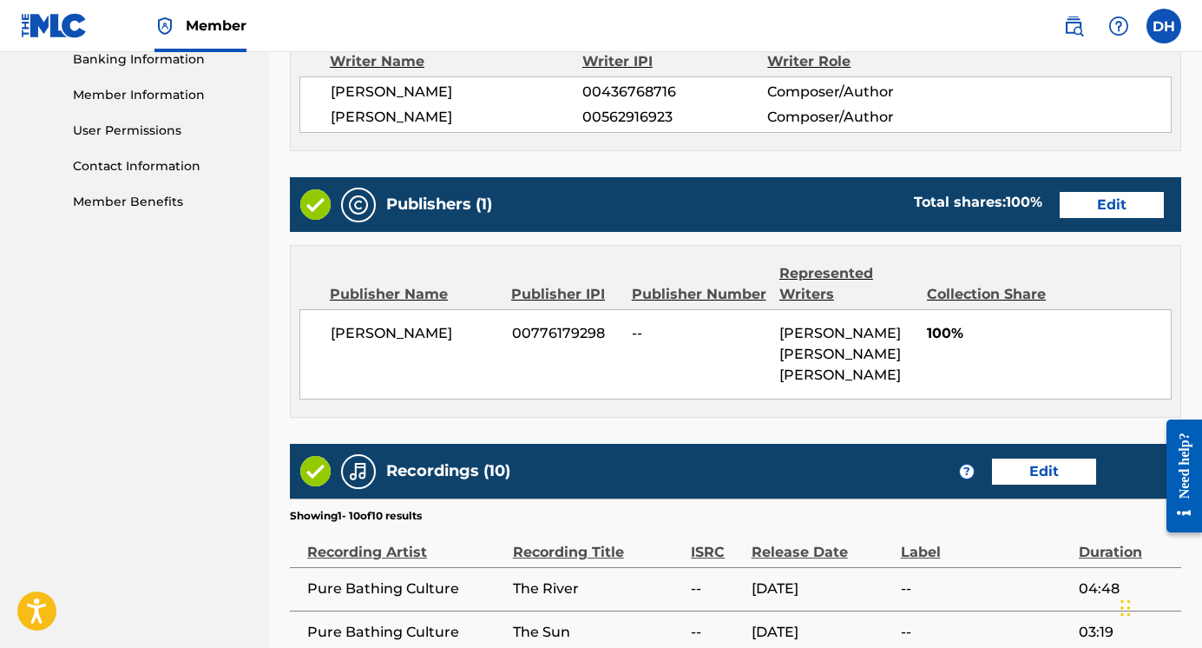
scroll to position [273, 0]
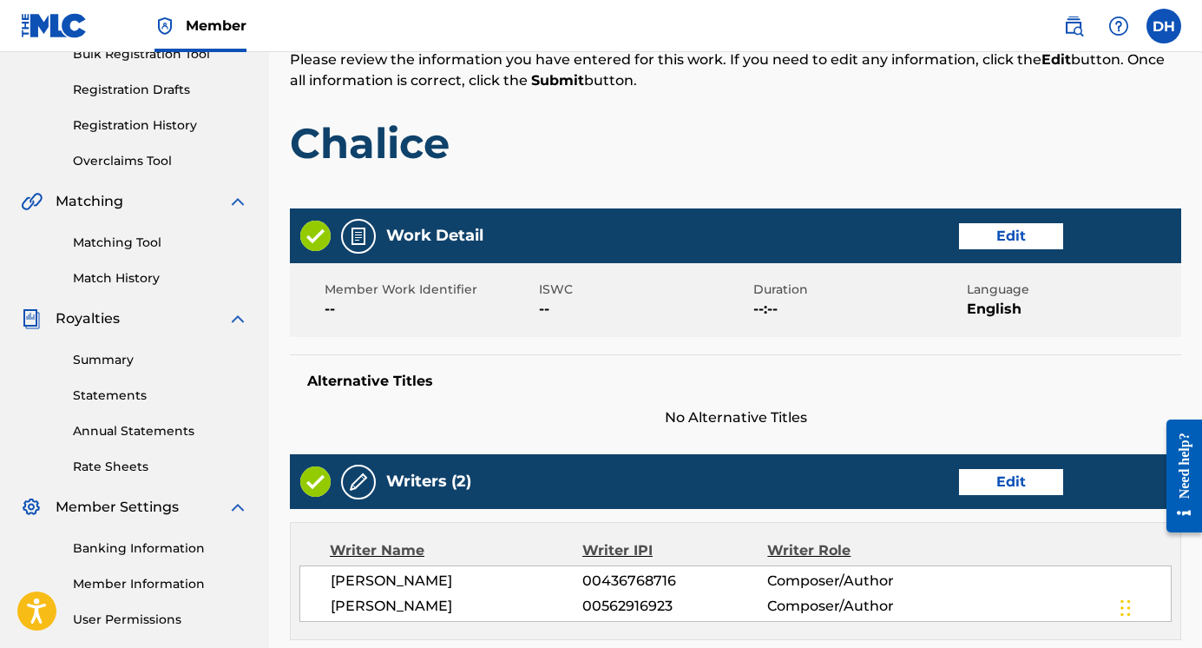
click at [982, 234] on button "Edit" at bounding box center [1011, 236] width 104 height 26
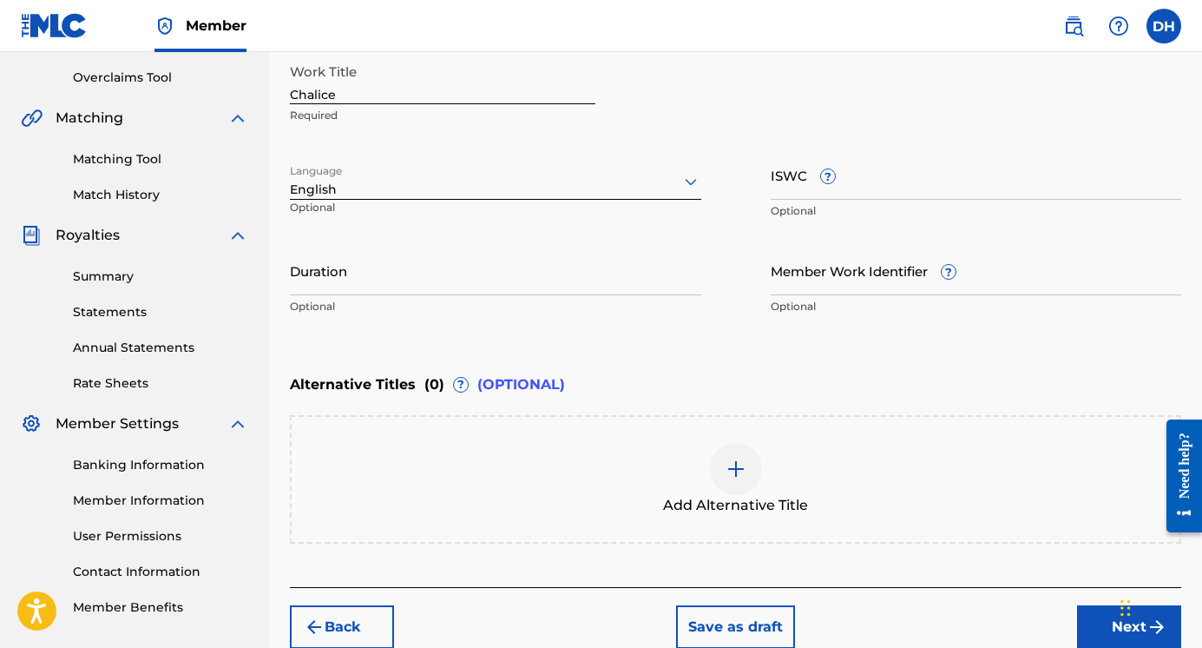
scroll to position [439, 0]
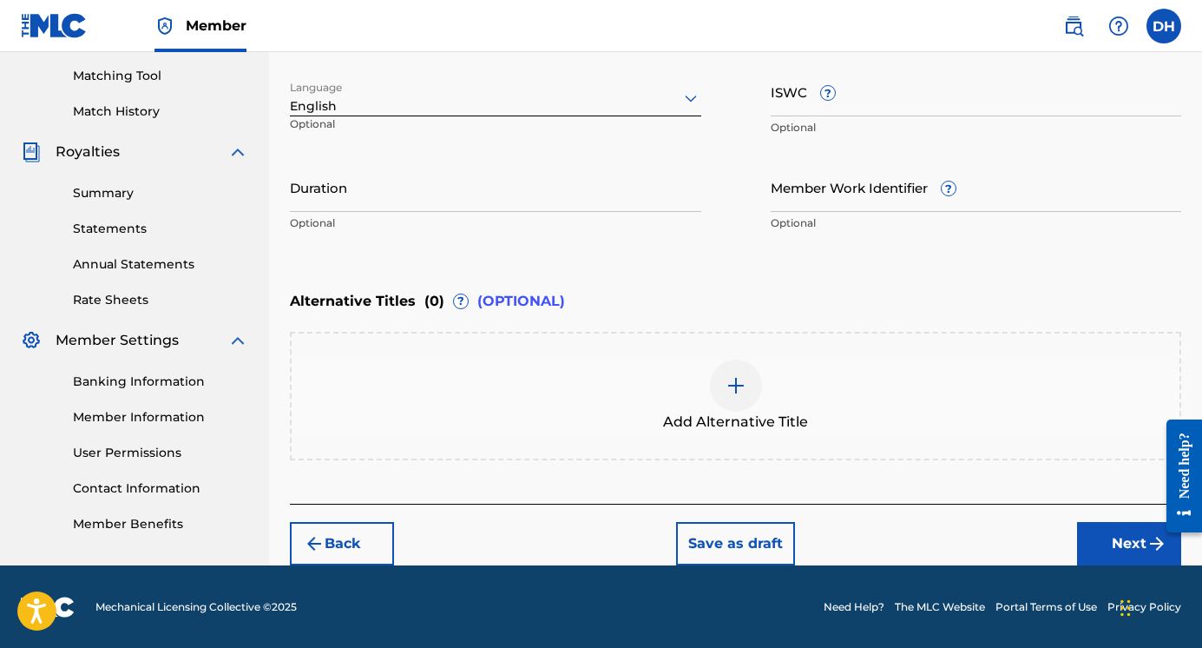
click at [1110, 540] on button "Next" at bounding box center [1129, 543] width 104 height 43
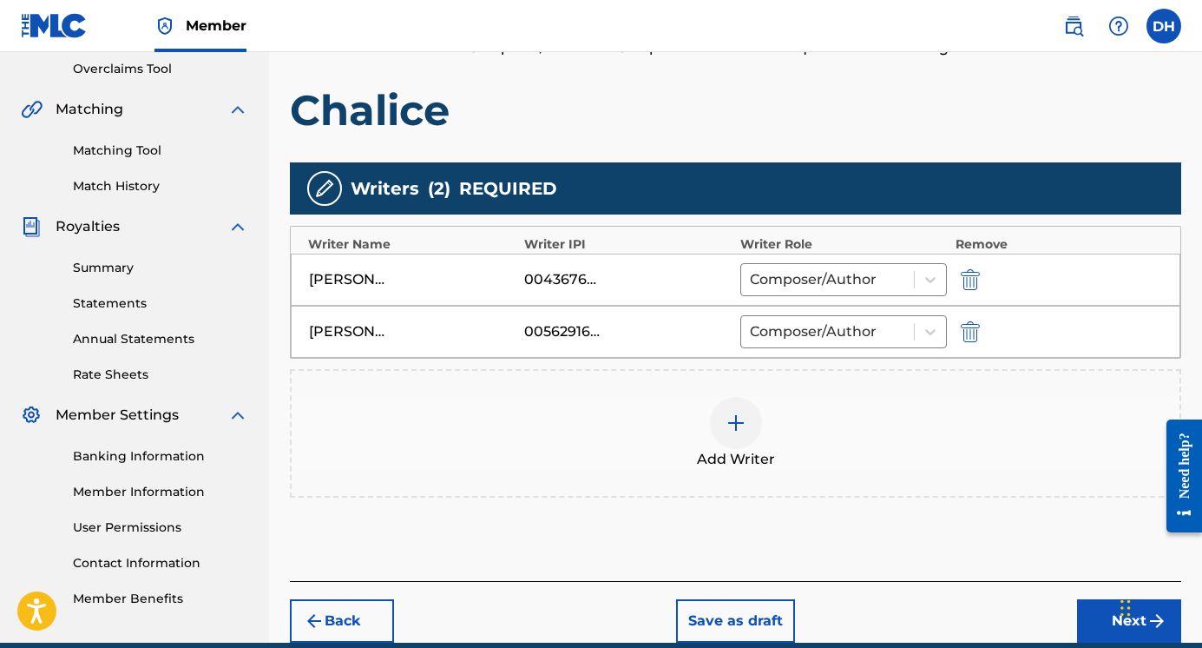
scroll to position [443, 0]
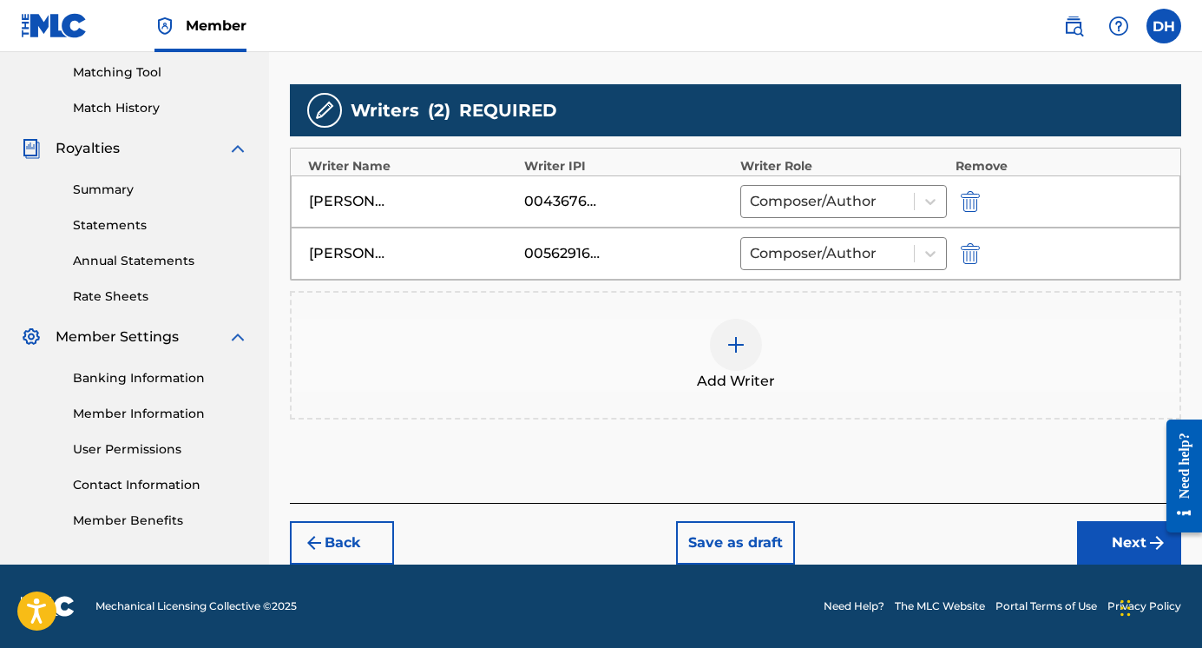
click at [753, 539] on button "Save as draft" at bounding box center [735, 542] width 119 height 43
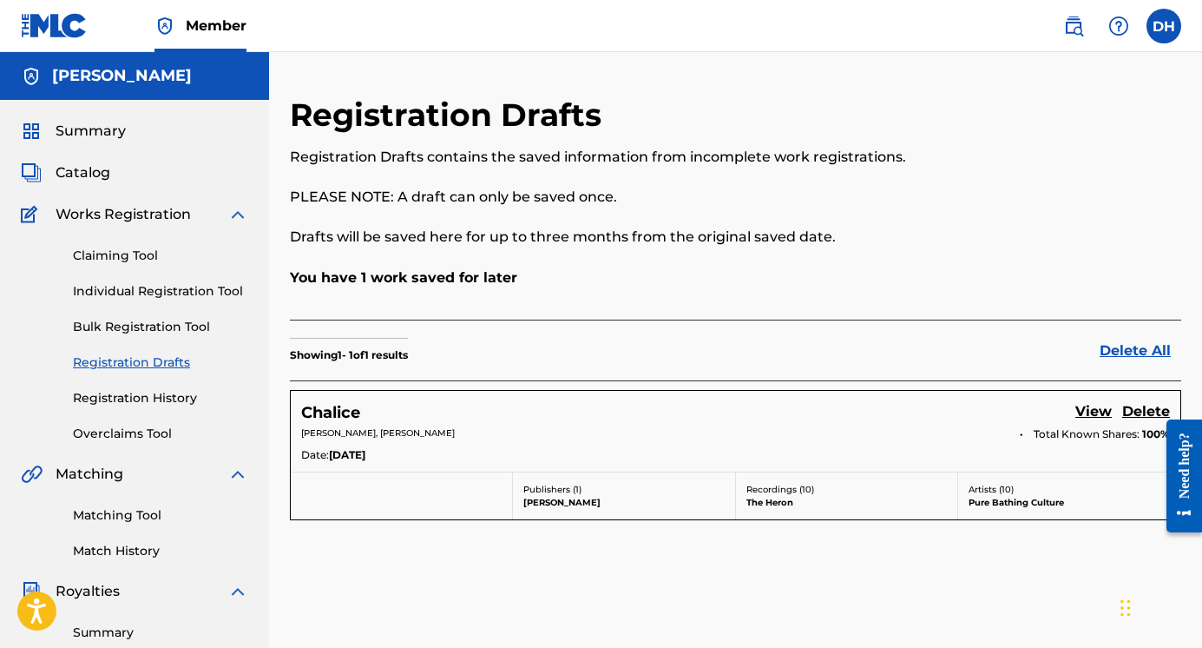
click at [134, 289] on link "Individual Registration Tool" at bounding box center [160, 291] width 175 height 18
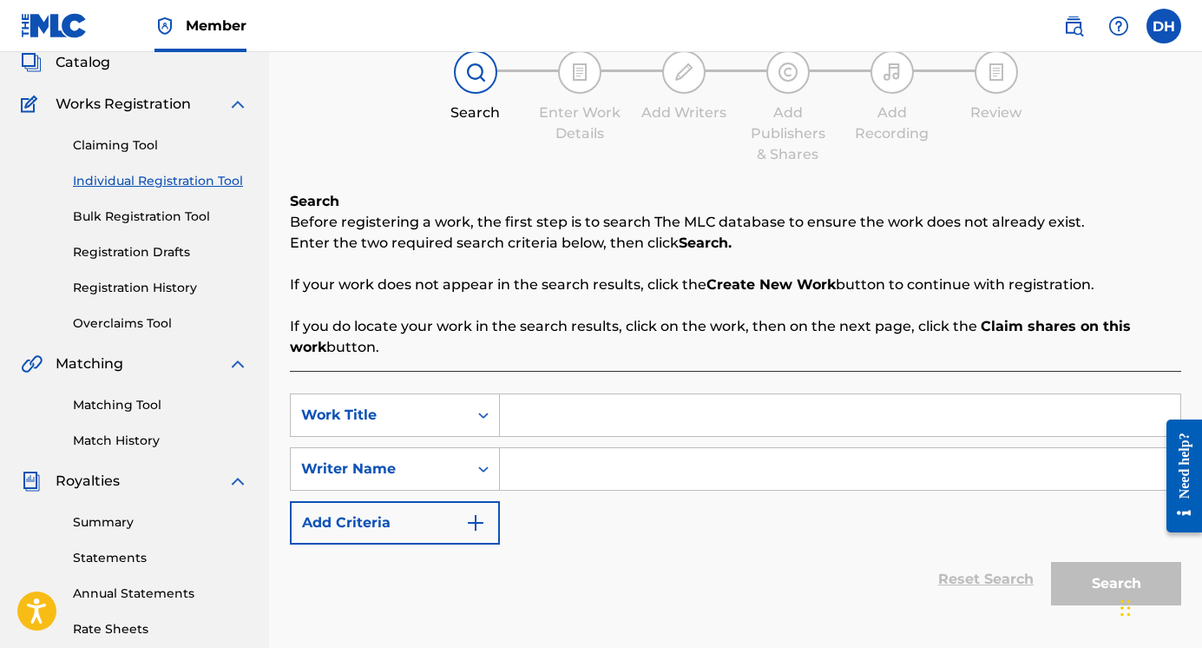
scroll to position [111, 0]
click at [491, 412] on icon "Search Form" at bounding box center [483, 413] width 17 height 17
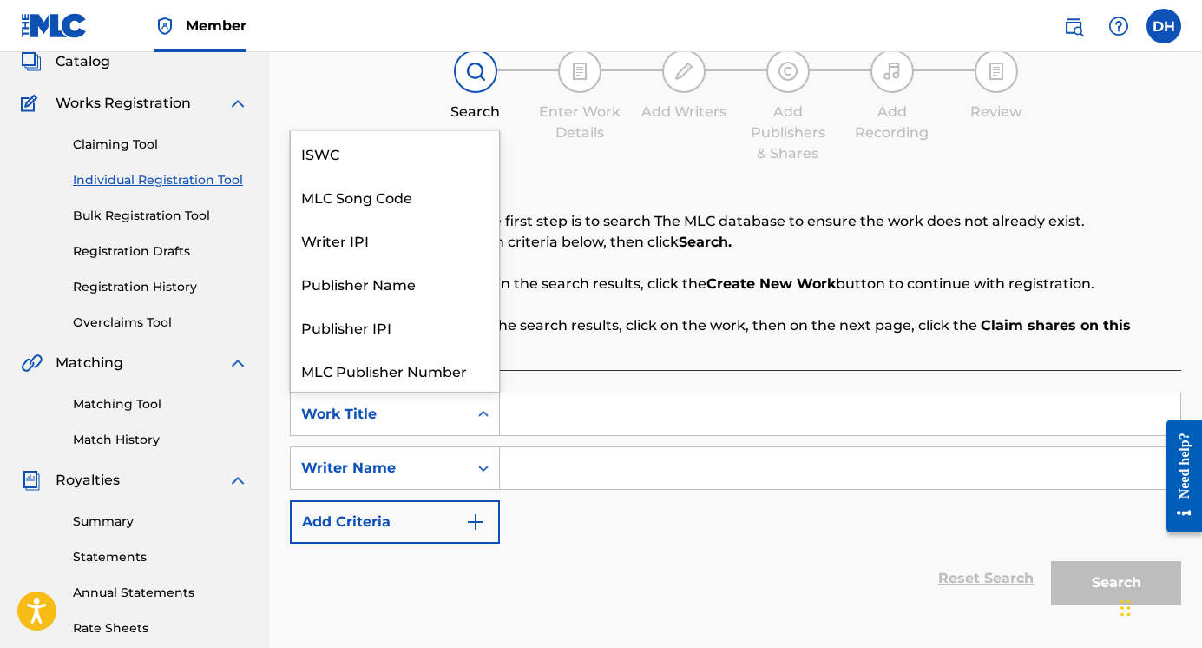
scroll to position [43, 0]
click at [491, 412] on icon "Search Form" at bounding box center [483, 413] width 17 height 17
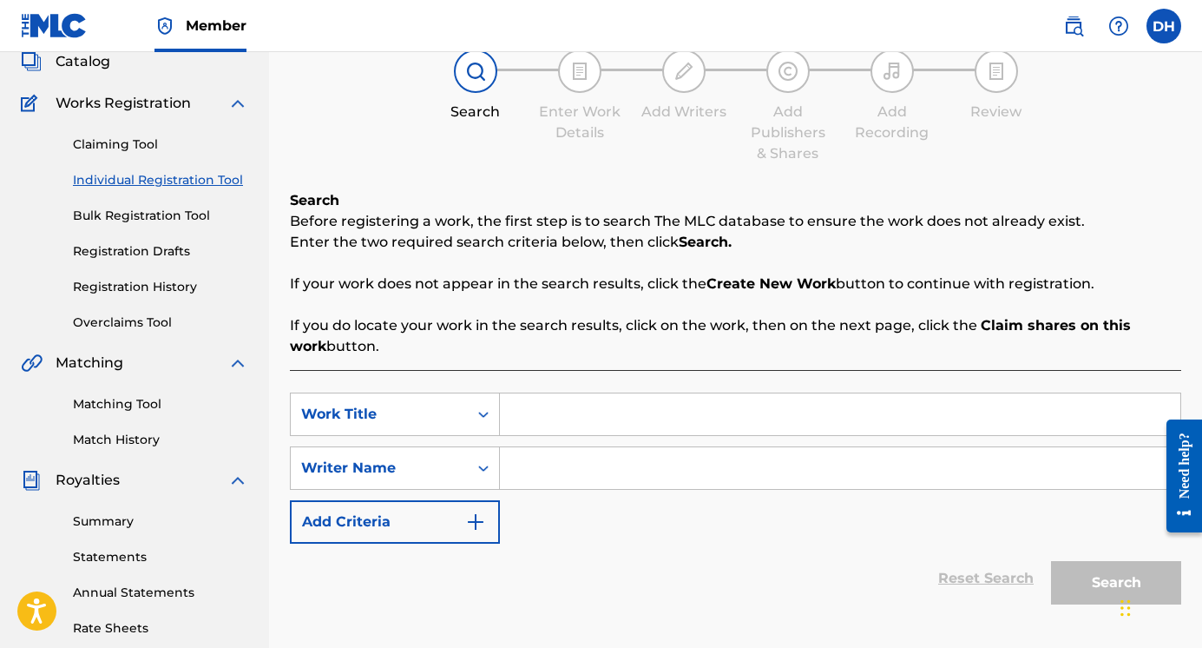
click at [596, 416] on input "Search Form" at bounding box center [840, 414] width 681 height 42
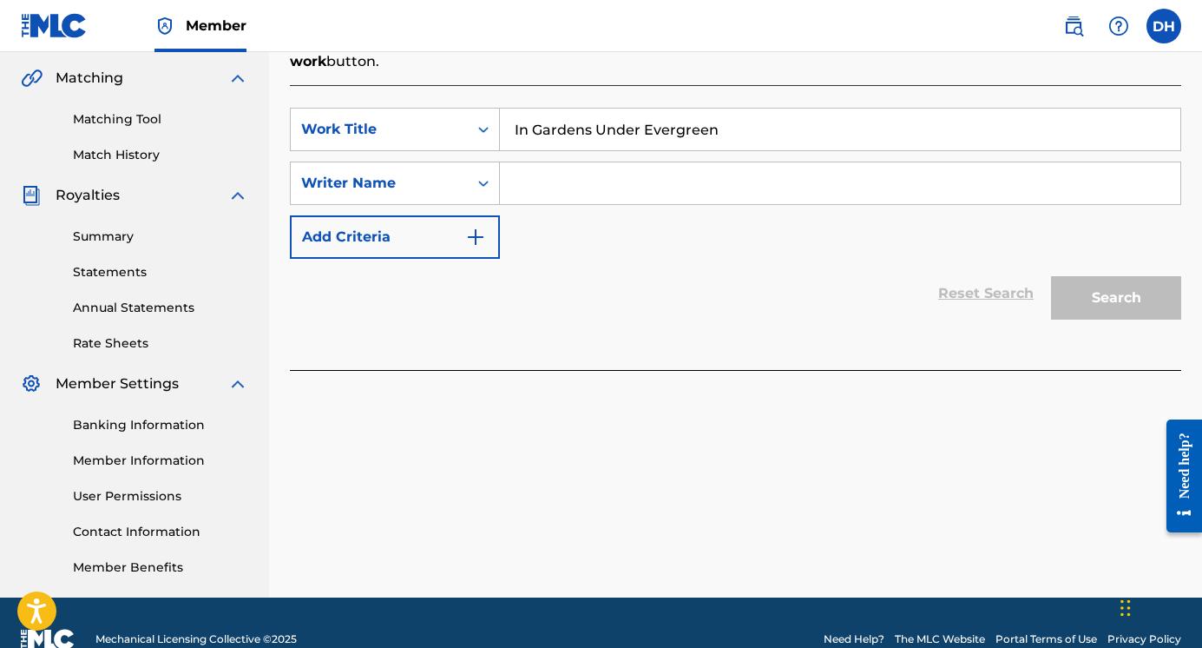
scroll to position [429, 0]
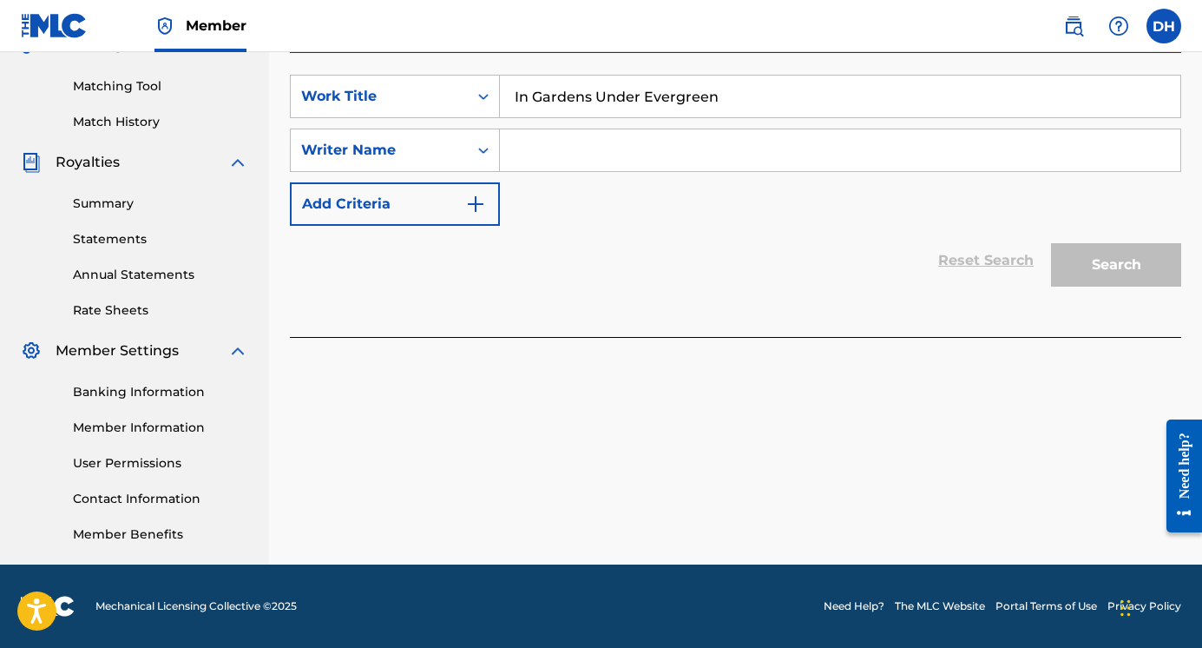
type input "In Gardens Under Evergreen"
click at [747, 96] on input "In Gardens Under Evergreen" at bounding box center [840, 97] width 681 height 42
click at [727, 88] on input "In Gardens Under Evergreen" at bounding box center [840, 97] width 681 height 42
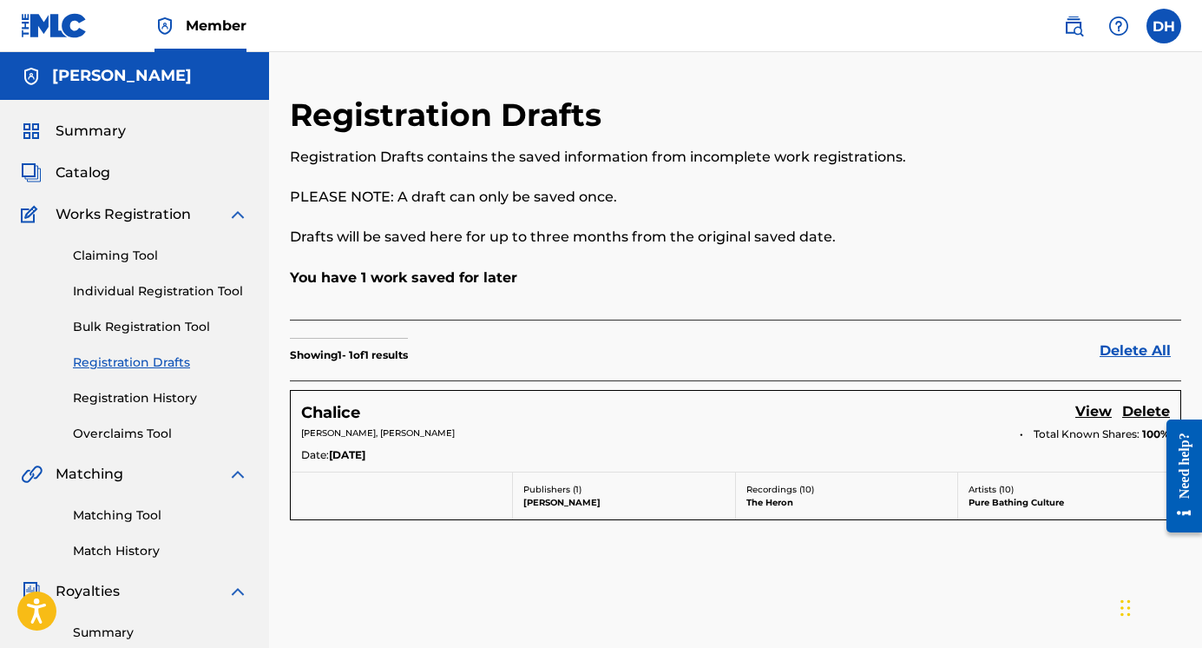
click at [132, 291] on link "Individual Registration Tool" at bounding box center [160, 291] width 175 height 18
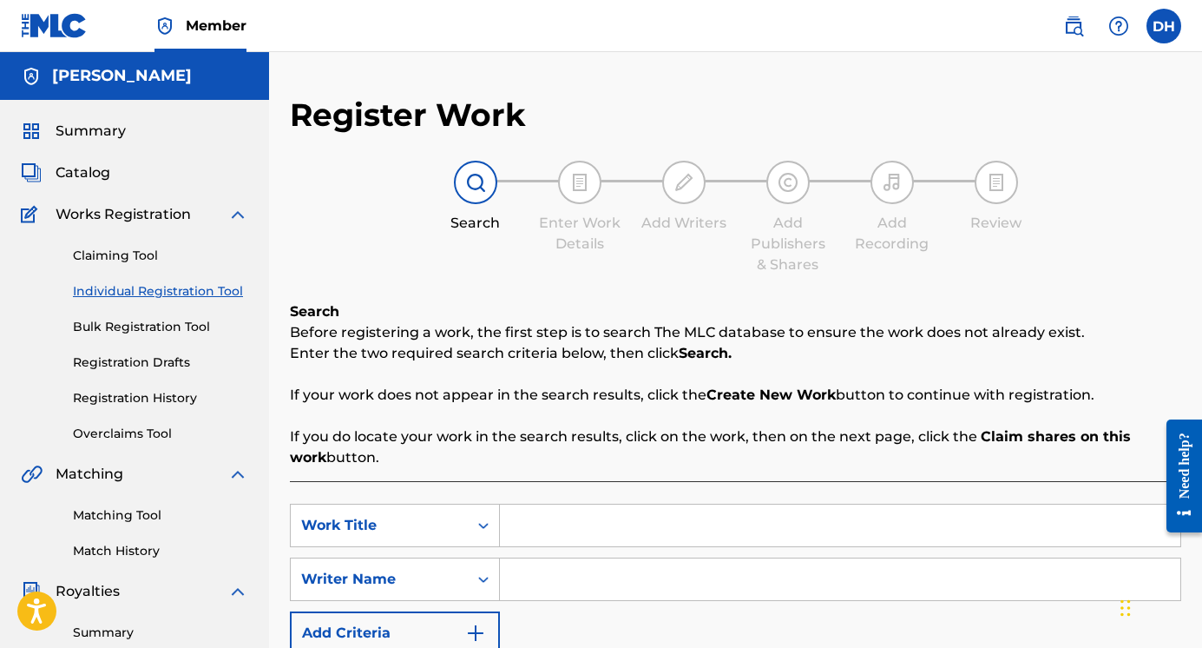
scroll to position [429, 0]
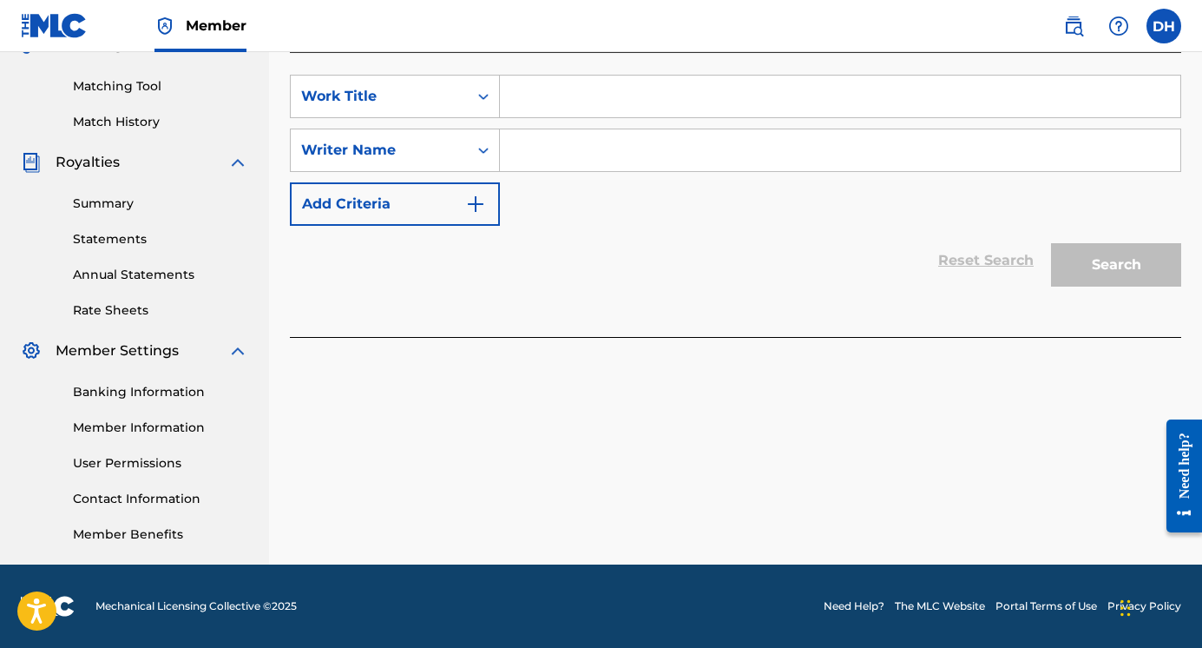
click at [583, 107] on input "Search Form" at bounding box center [840, 97] width 681 height 42
type input "In Gardens Under Evergreen"
click at [984, 260] on div "Reset Search Search" at bounding box center [736, 260] width 892 height 69
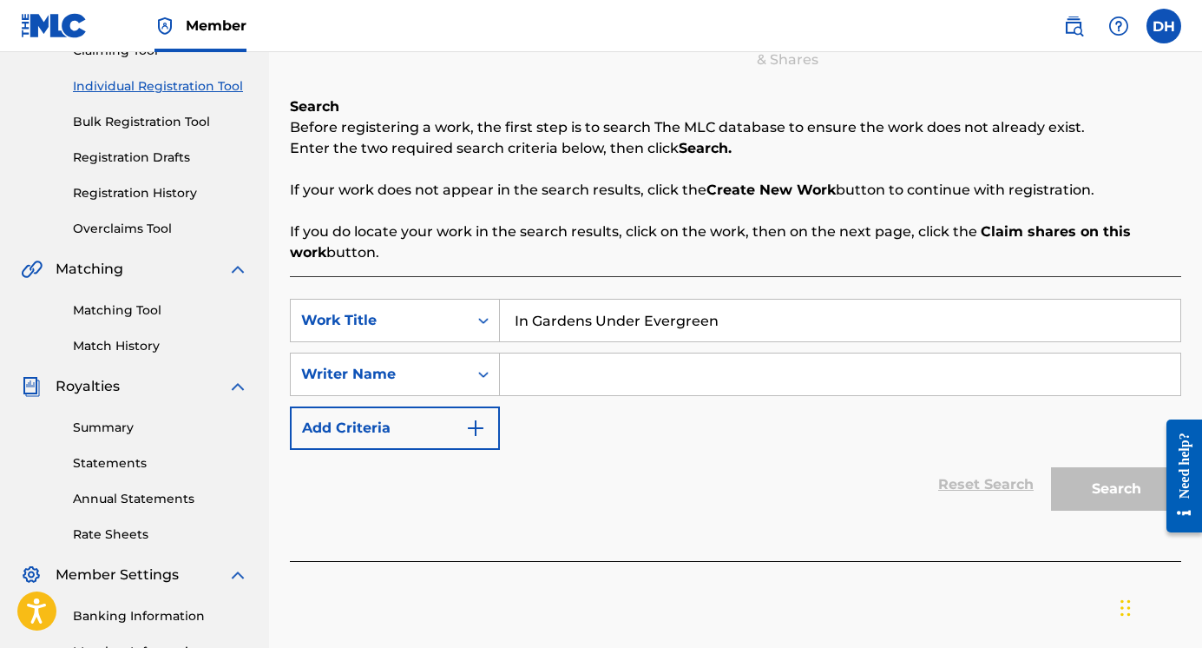
scroll to position [208, 0]
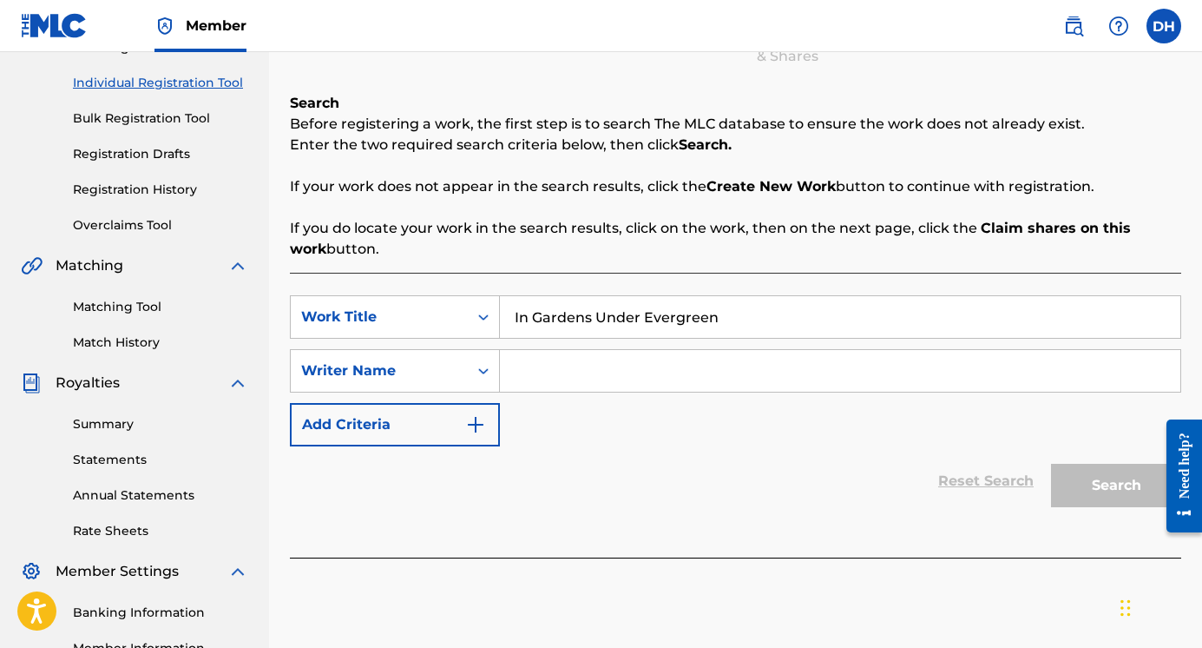
click at [734, 315] on input "In Gardens Under Evergreen" at bounding box center [840, 317] width 681 height 42
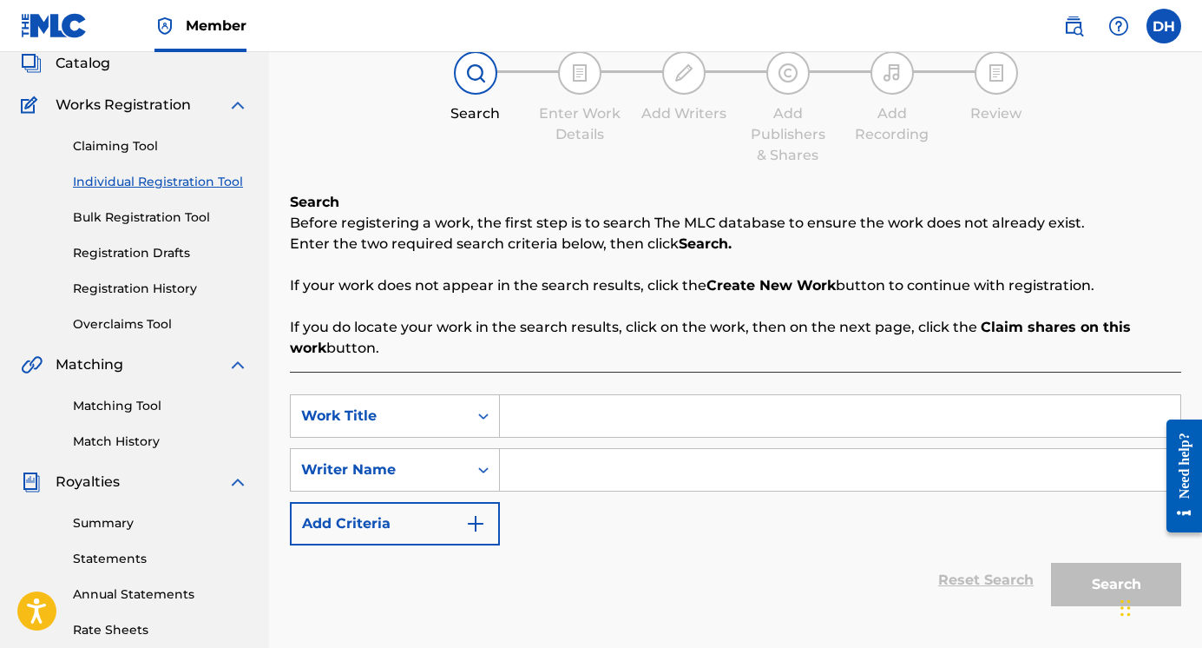
scroll to position [78, 0]
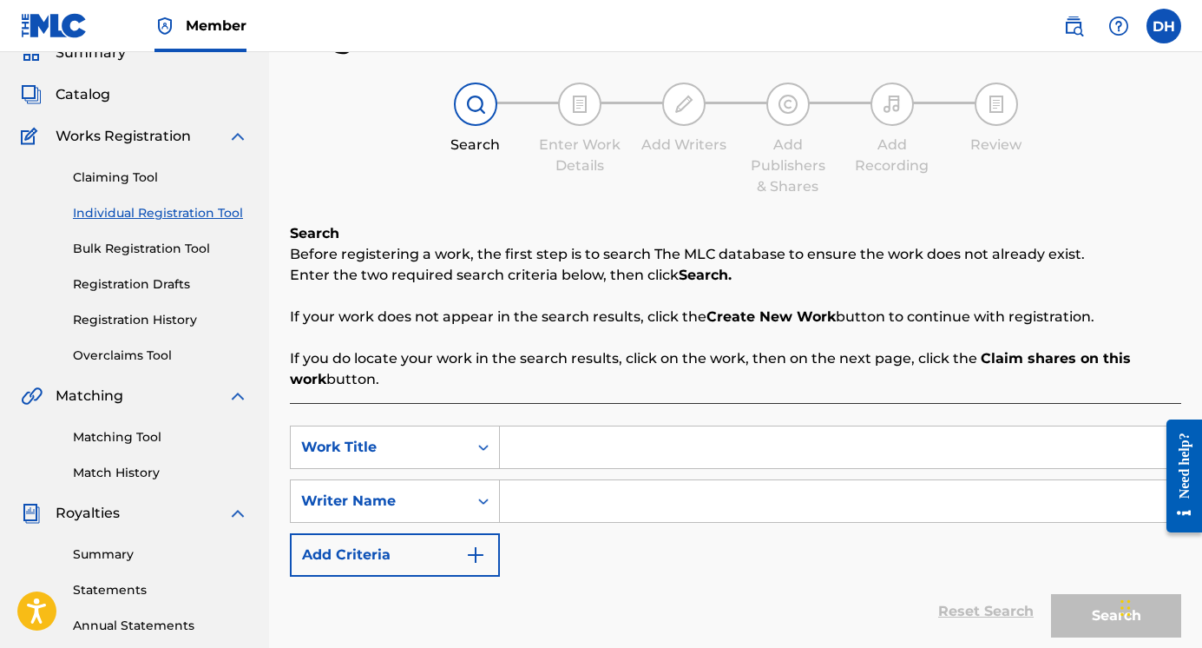
click at [143, 217] on link "Individual Registration Tool" at bounding box center [160, 213] width 175 height 18
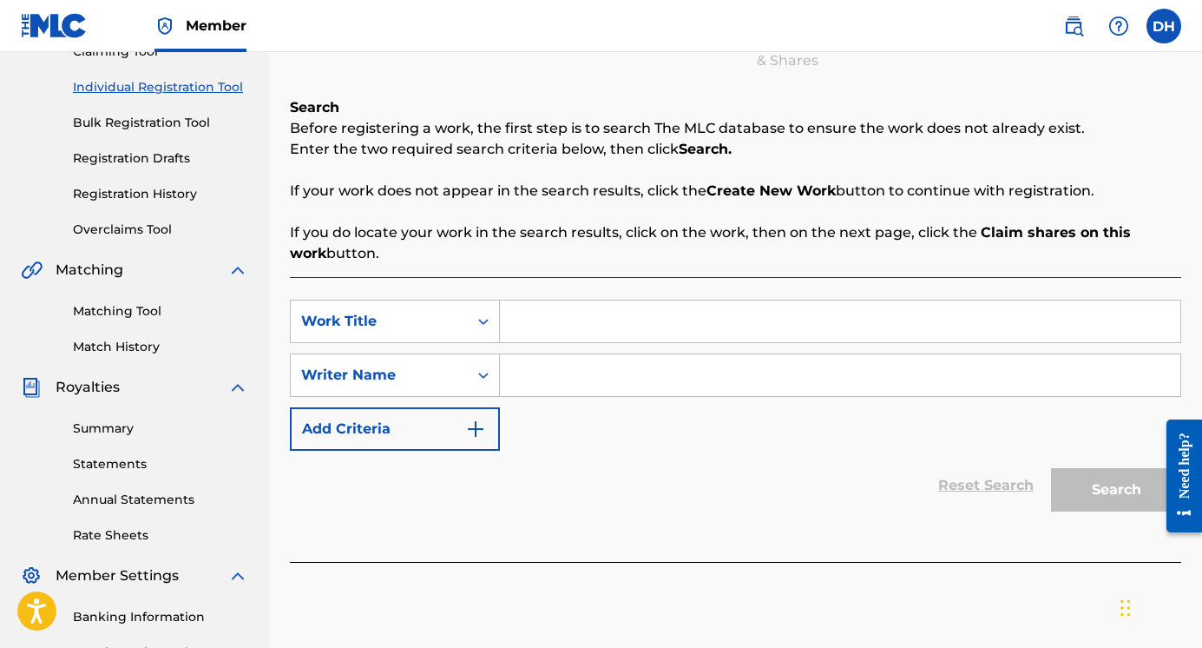
scroll to position [210, 0]
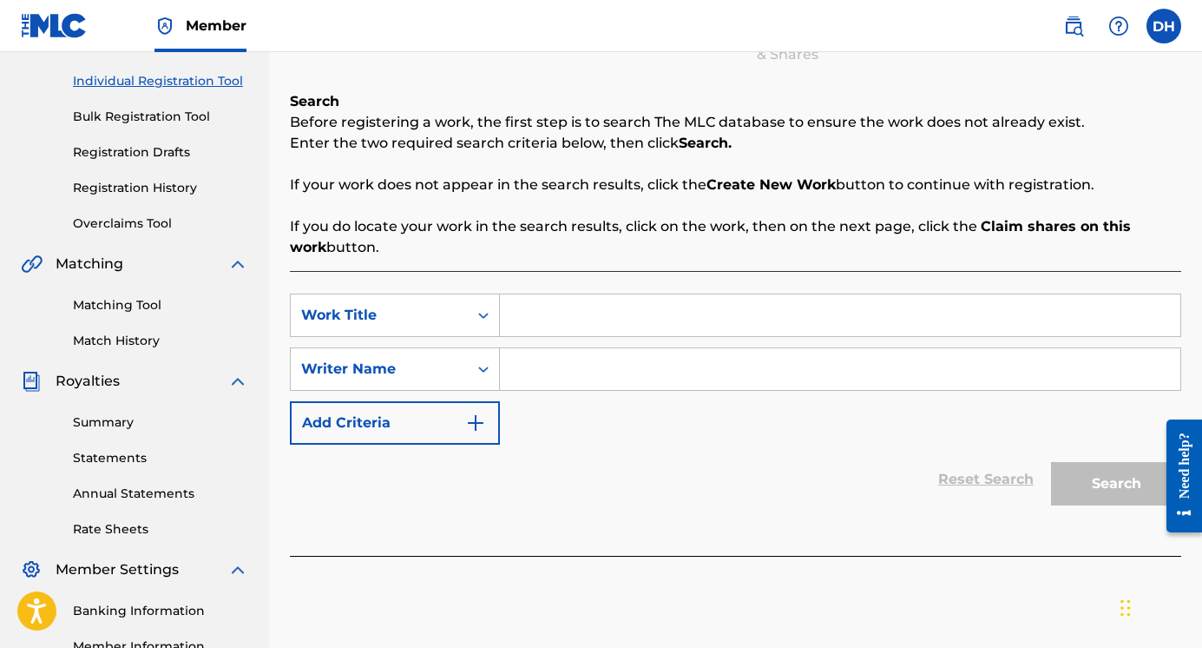
click at [556, 312] on input "Search Form" at bounding box center [840, 315] width 681 height 42
type input "City of Mirrors"
click at [669, 98] on div "Search Before registering a work, the first step is to search The MLC database …" at bounding box center [736, 174] width 892 height 167
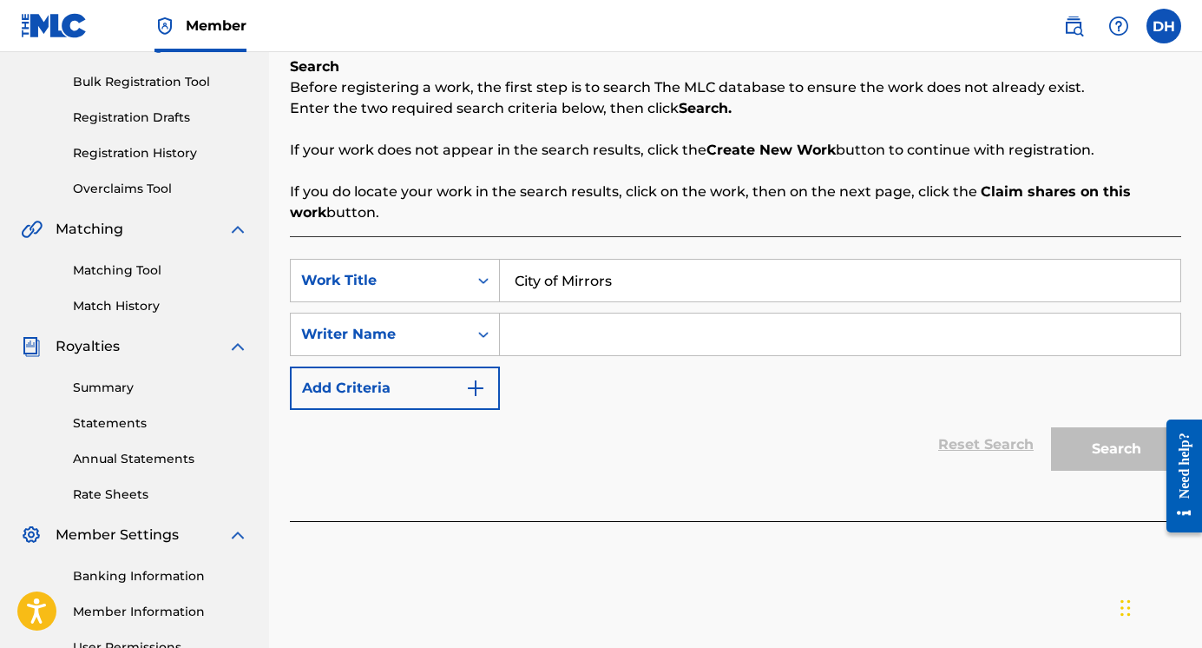
scroll to position [246, 0]
click at [666, 332] on input "Search Form" at bounding box center [840, 334] width 681 height 42
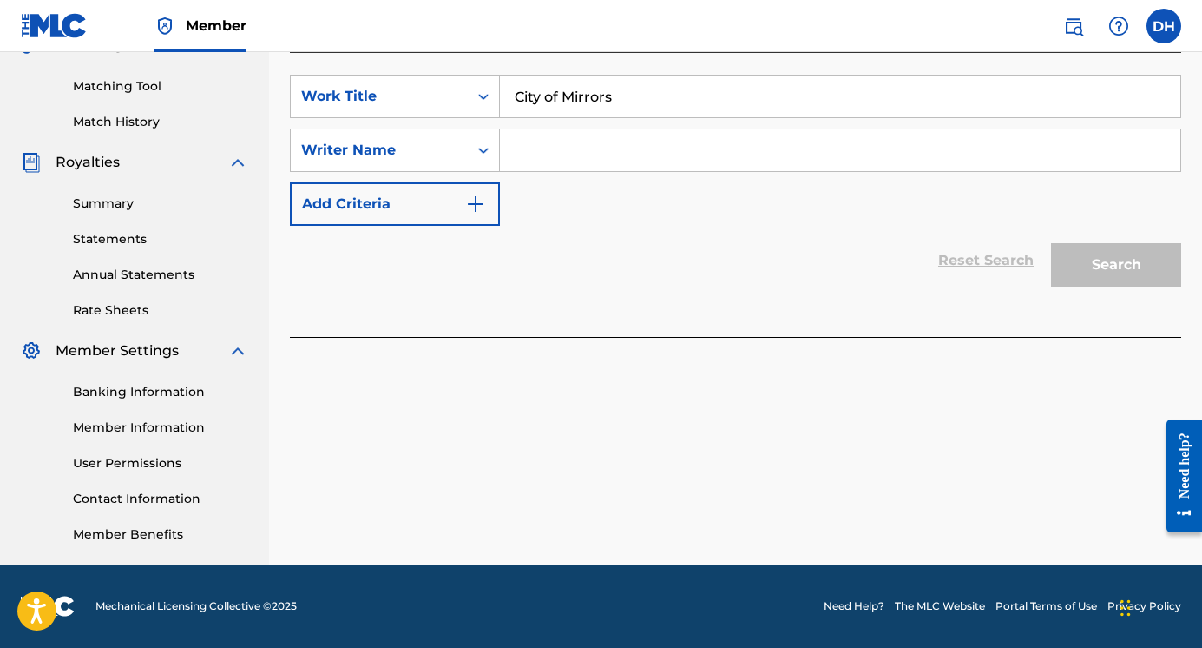
scroll to position [0, 0]
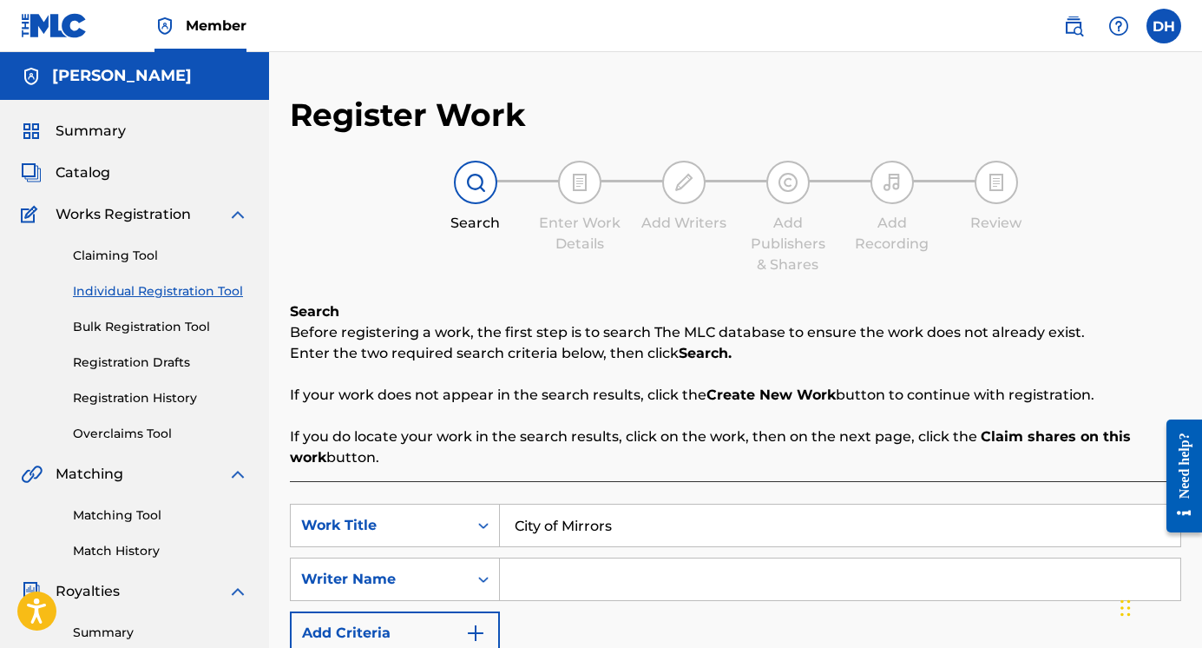
click at [128, 252] on link "Claiming Tool" at bounding box center [160, 256] width 175 height 18
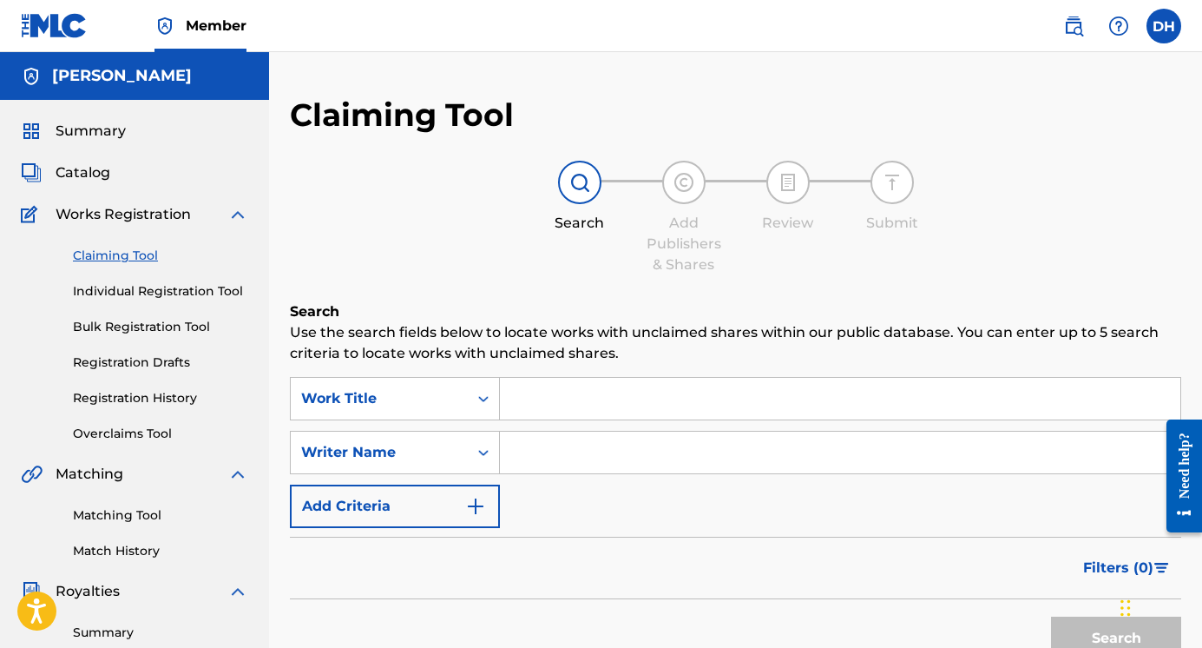
click at [544, 385] on input "Search Form" at bounding box center [840, 399] width 681 height 42
click at [554, 459] on input "Search Form" at bounding box center [840, 452] width 681 height 42
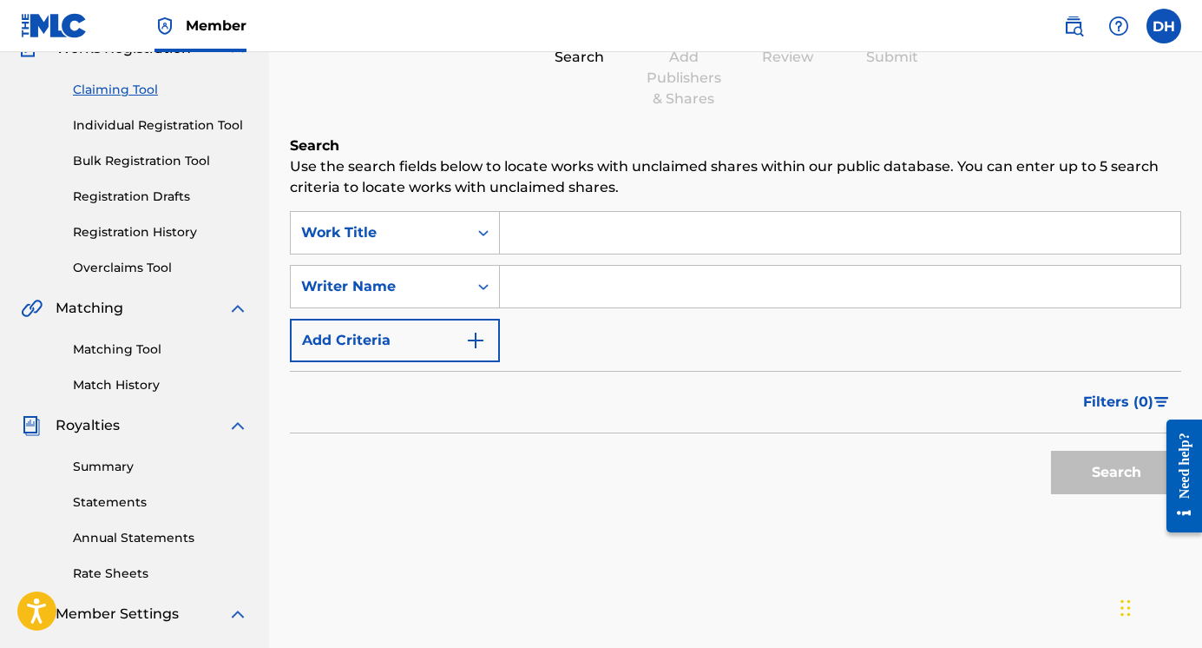
scroll to position [168, 0]
click at [1092, 469] on div "Search" at bounding box center [1112, 465] width 139 height 69
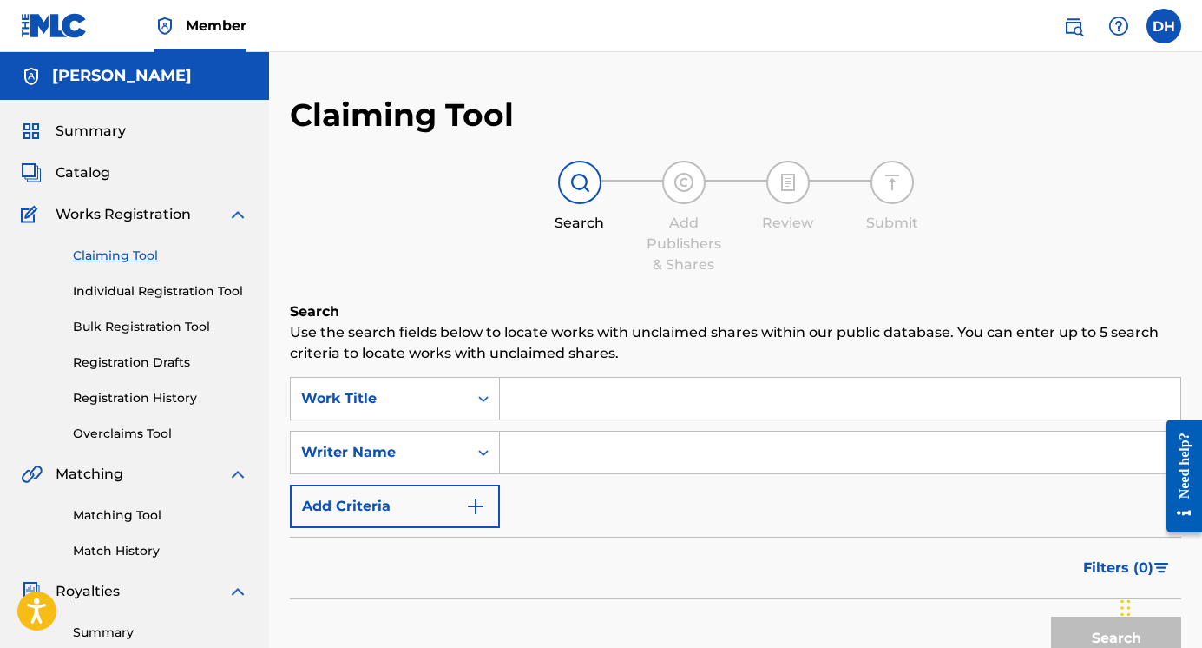
click at [127, 363] on link "Registration Drafts" at bounding box center [160, 362] width 175 height 18
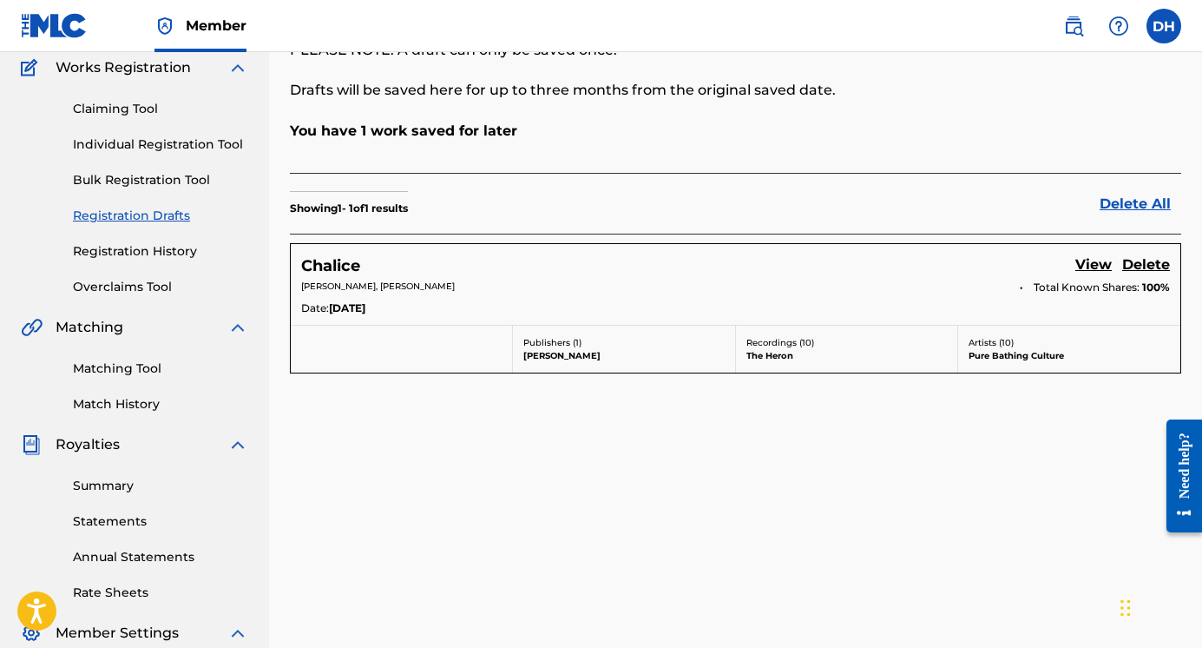
scroll to position [149, 0]
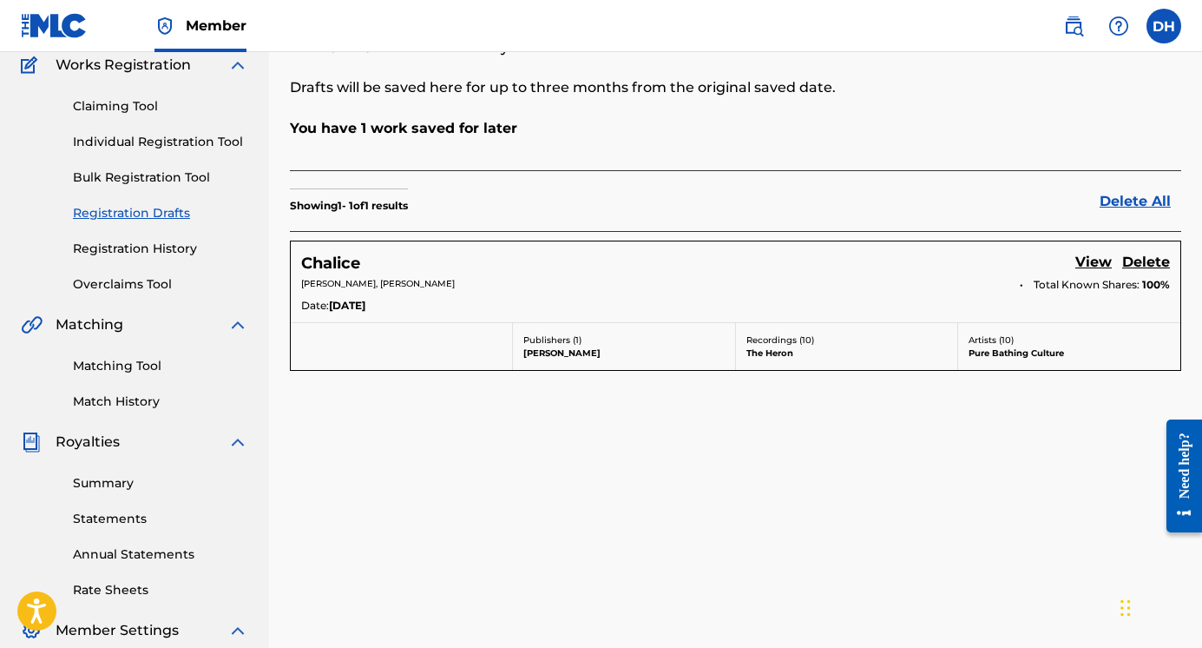
click at [1083, 260] on link "View" at bounding box center [1094, 263] width 36 height 23
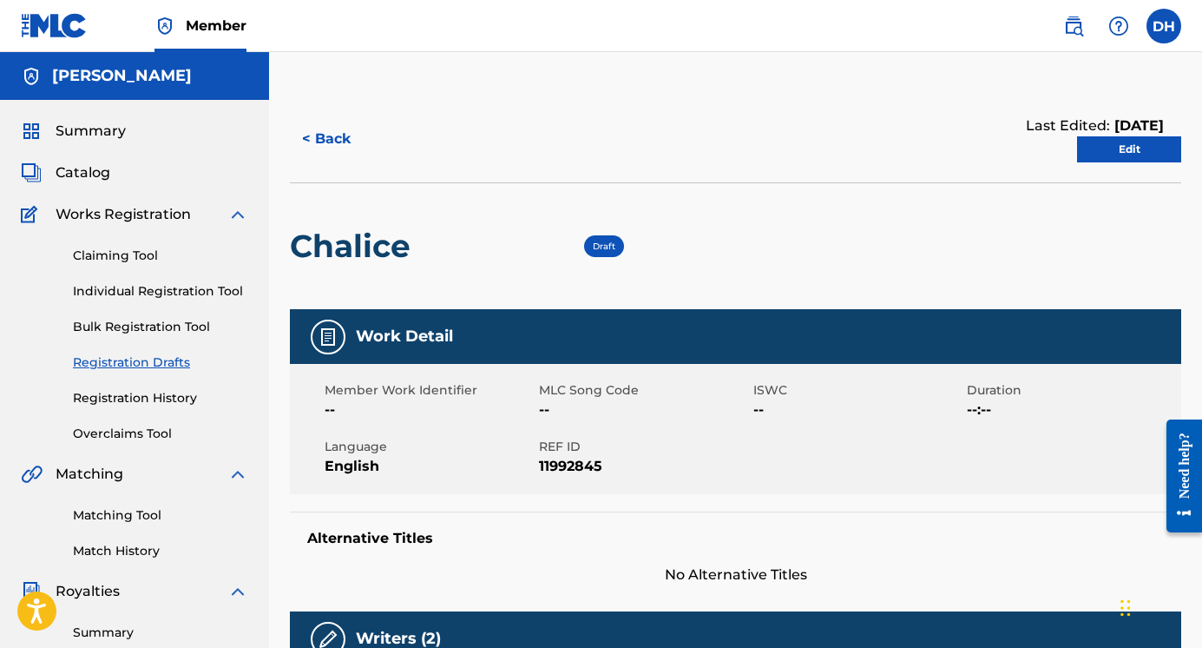
click at [332, 339] on img at bounding box center [328, 336] width 21 height 21
click at [1117, 144] on link "Edit" at bounding box center [1129, 149] width 104 height 26
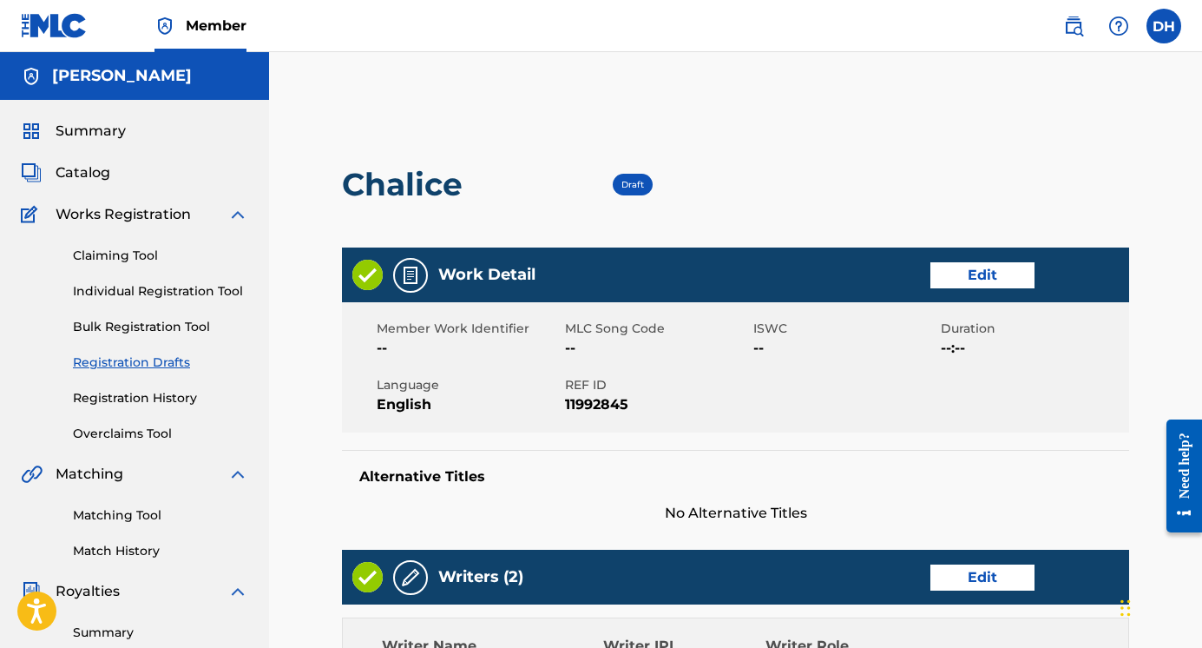
click at [997, 262] on link "Edit" at bounding box center [983, 275] width 104 height 26
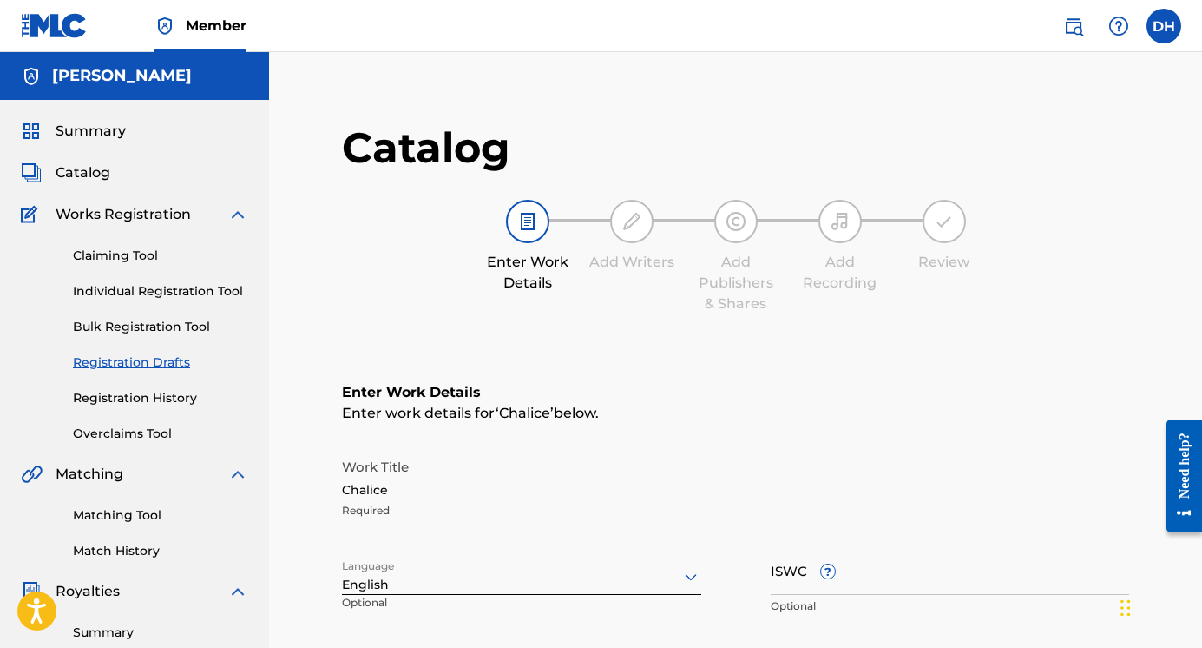
click at [201, 294] on link "Individual Registration Tool" at bounding box center [160, 291] width 175 height 18
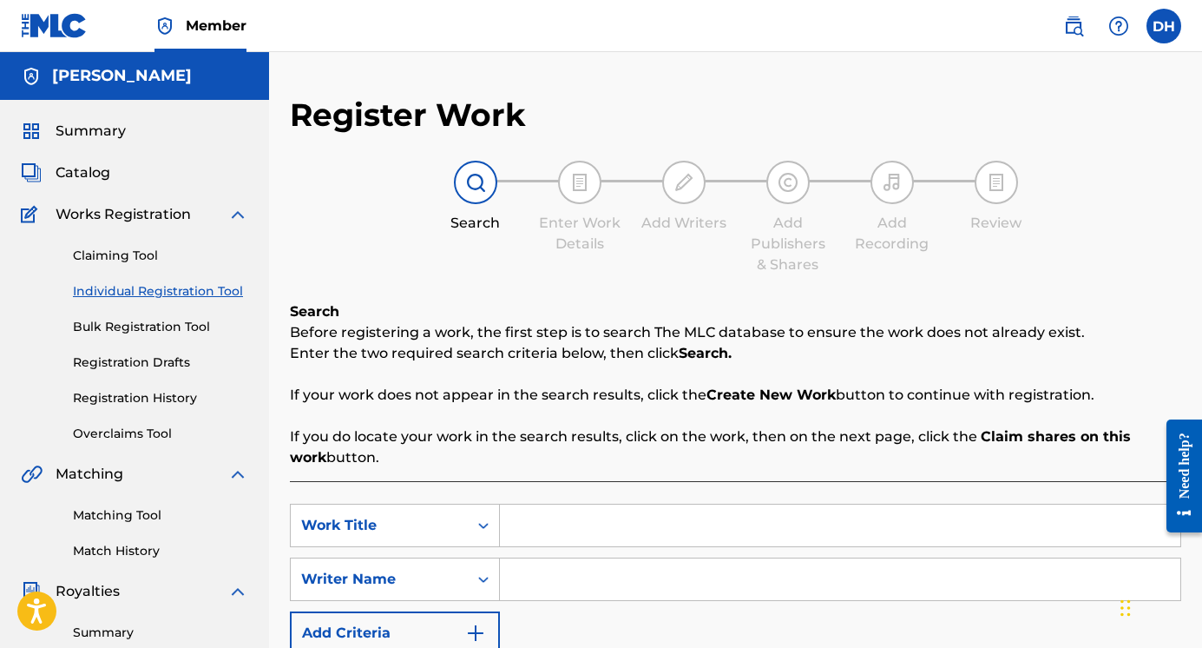
click at [1165, 28] on label at bounding box center [1164, 26] width 35 height 35
click at [1164, 26] on input "DH [PERSON_NAME] [EMAIL_ADDRESS][DOMAIN_NAME] Notification Preferences Profile …" at bounding box center [1164, 26] width 0 height 0
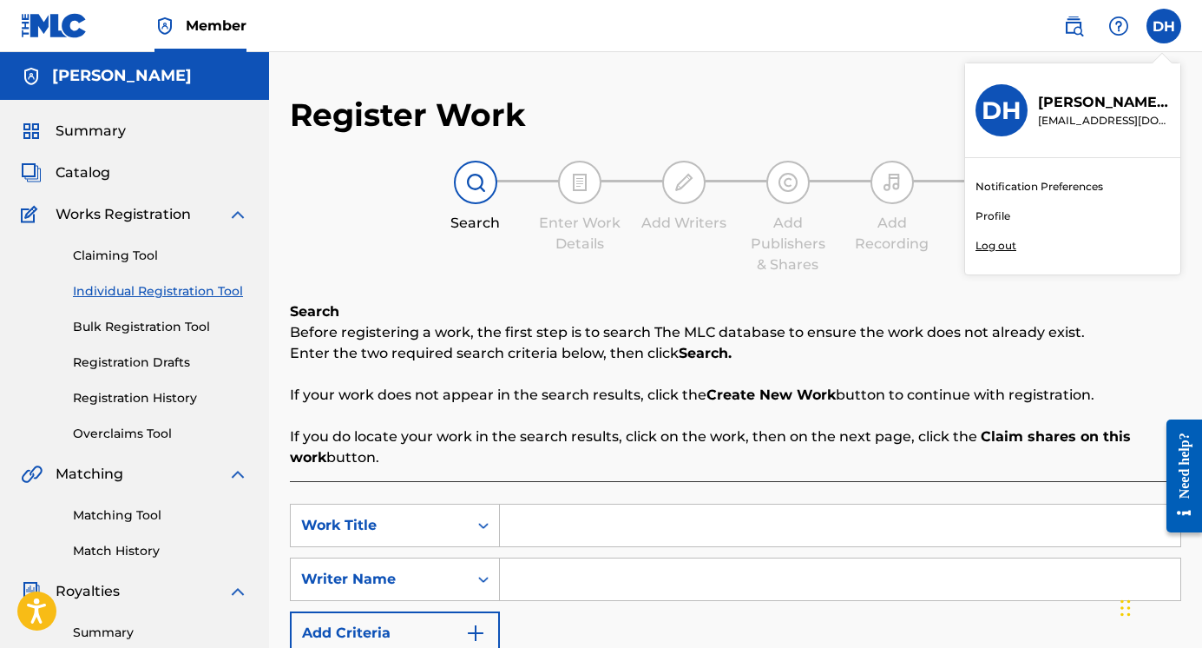
click at [1165, 28] on div "DH DH [PERSON_NAME] [EMAIL_ADDRESS][DOMAIN_NAME] Notification Preferences Profi…" at bounding box center [1164, 26] width 35 height 35
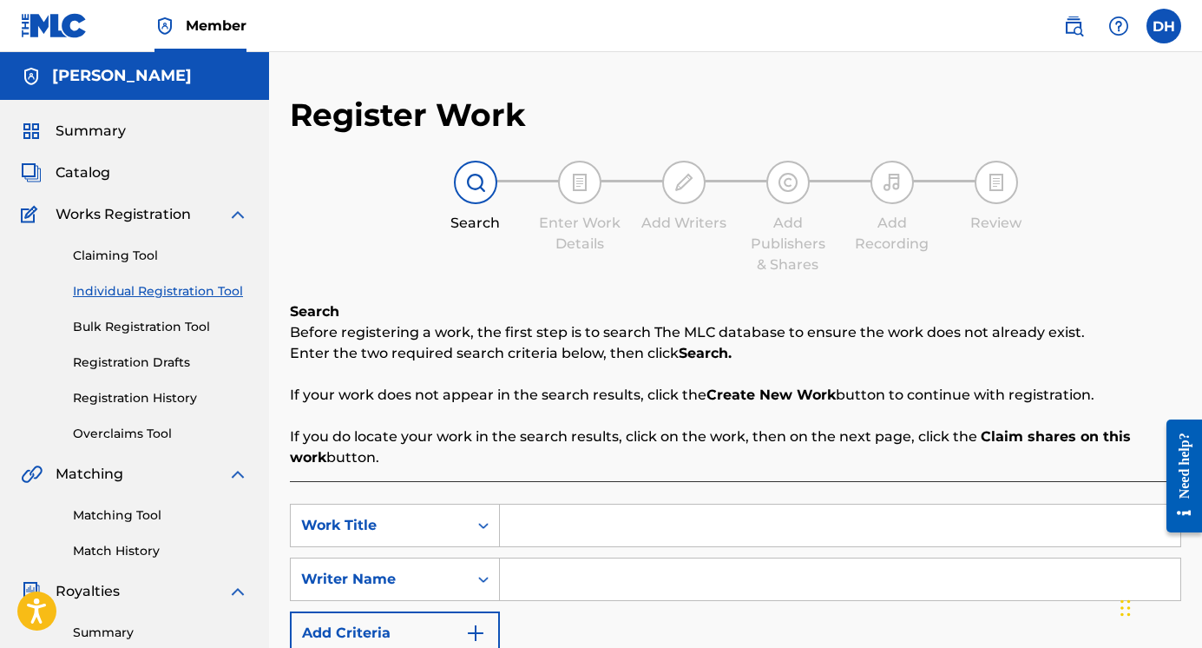
click at [150, 288] on link "Individual Registration Tool" at bounding box center [160, 291] width 175 height 18
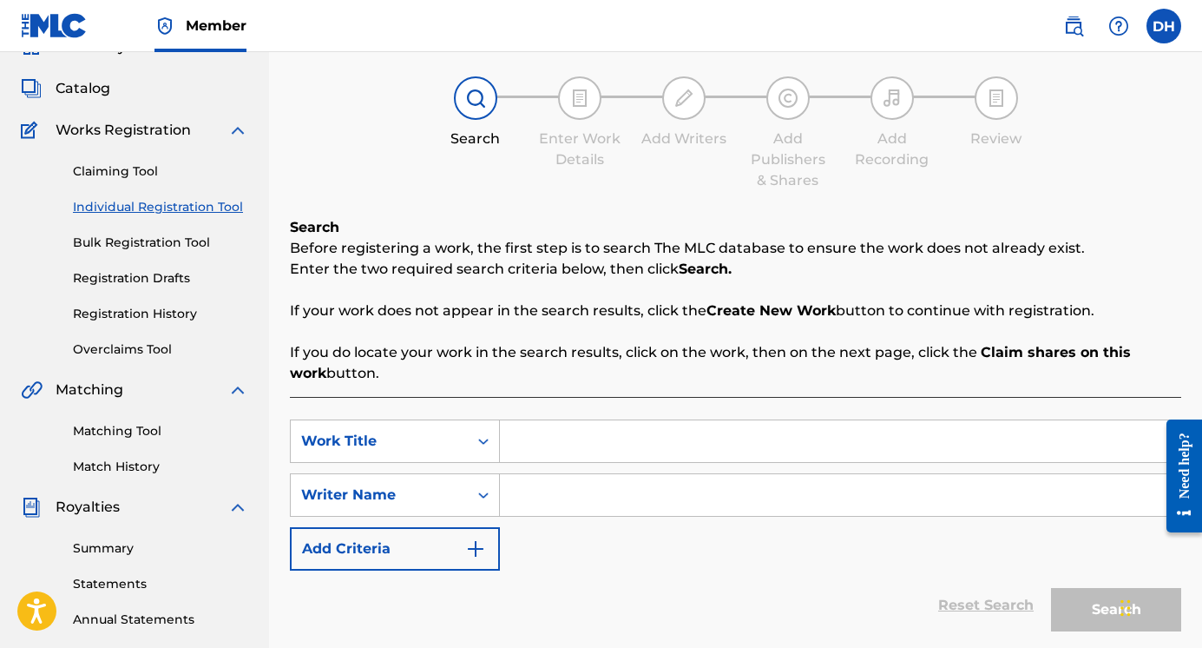
scroll to position [26, 0]
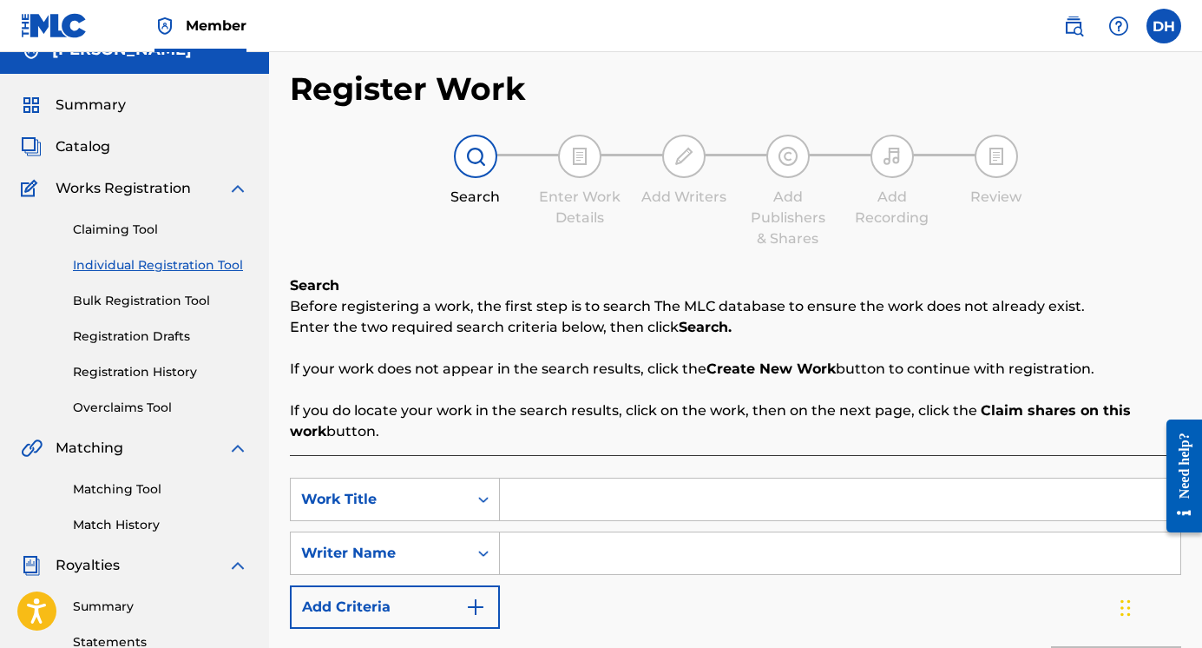
click at [555, 497] on input "Search Form" at bounding box center [840, 499] width 681 height 42
click at [168, 338] on link "Registration Drafts" at bounding box center [160, 336] width 175 height 18
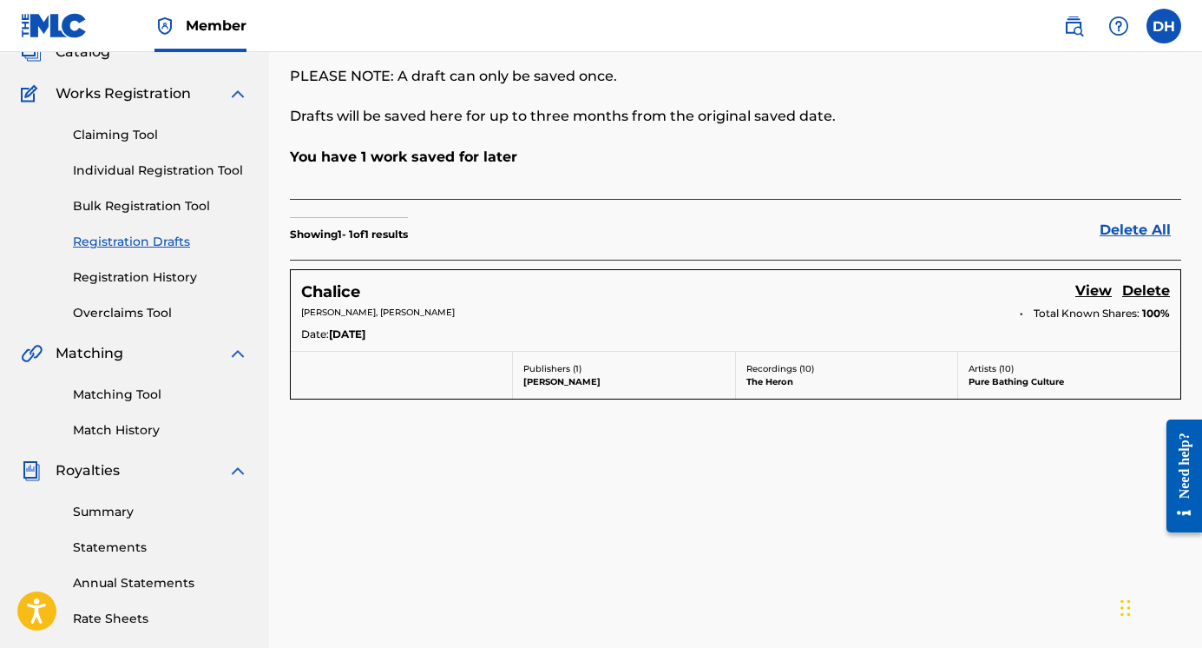
scroll to position [123, 0]
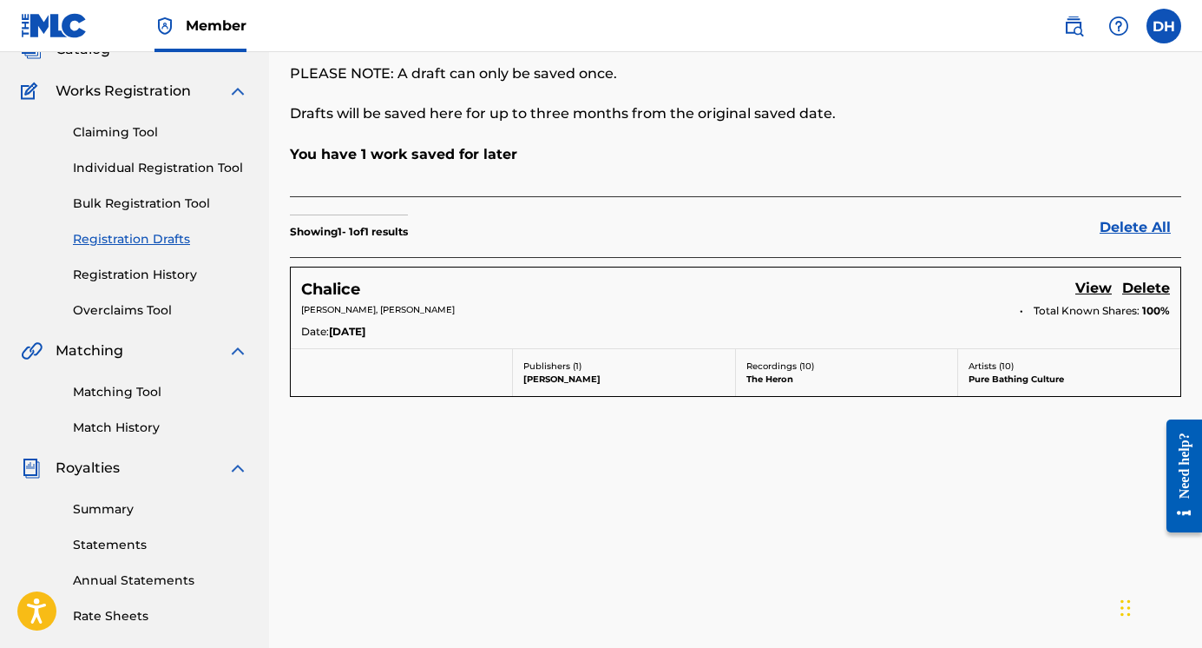
click at [1088, 286] on link "View" at bounding box center [1094, 289] width 36 height 23
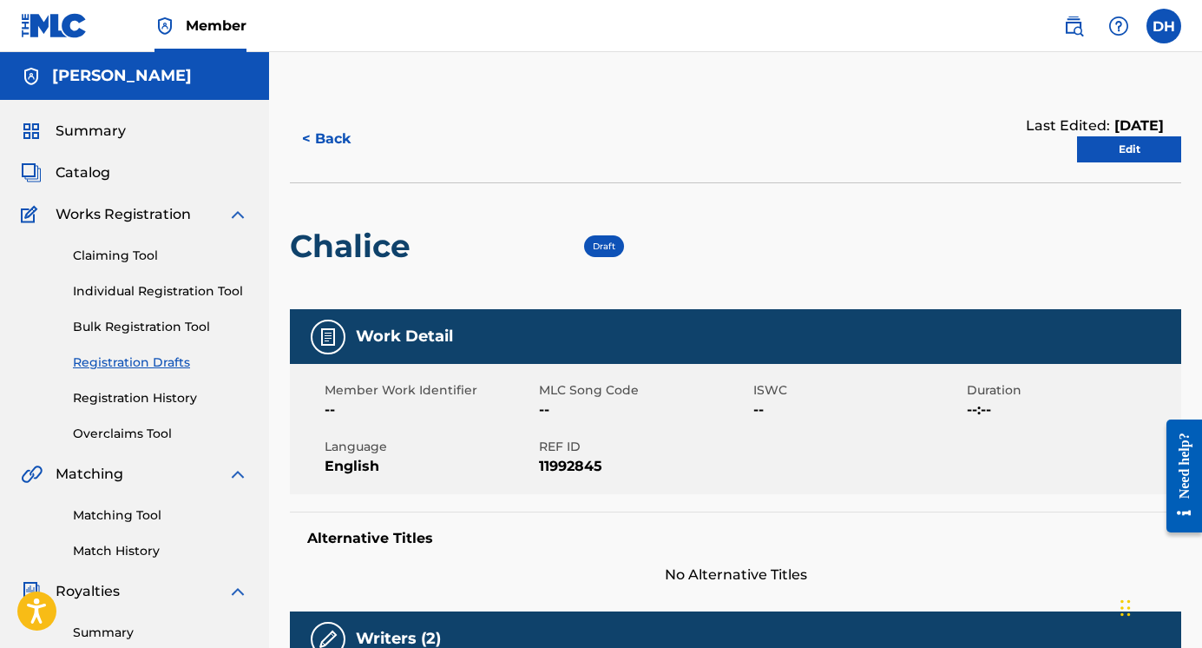
click at [1124, 155] on link "Edit" at bounding box center [1129, 149] width 104 height 26
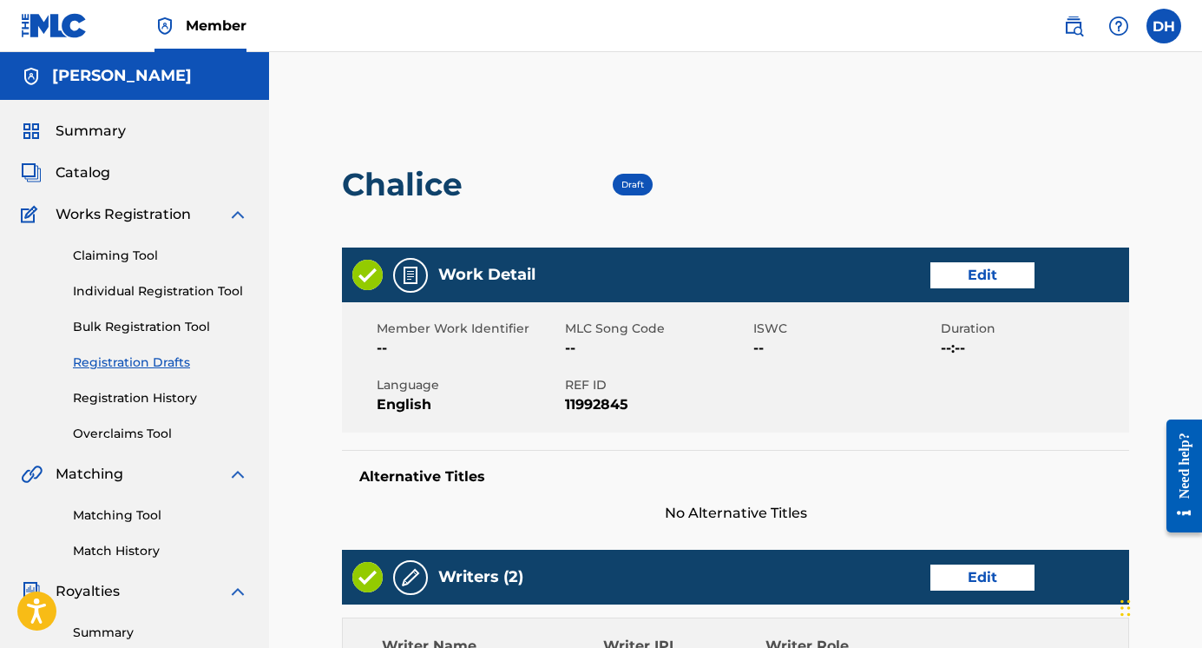
click at [979, 279] on link "Edit" at bounding box center [983, 275] width 104 height 26
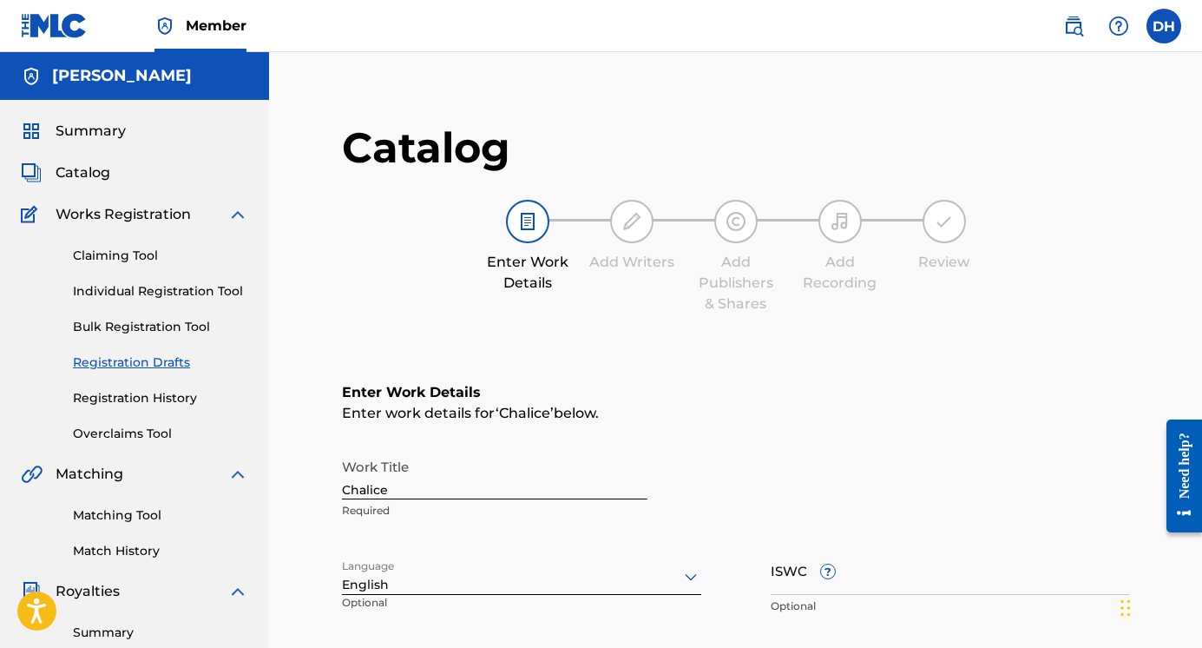
click at [448, 484] on input "Chalice" at bounding box center [495, 474] width 306 height 49
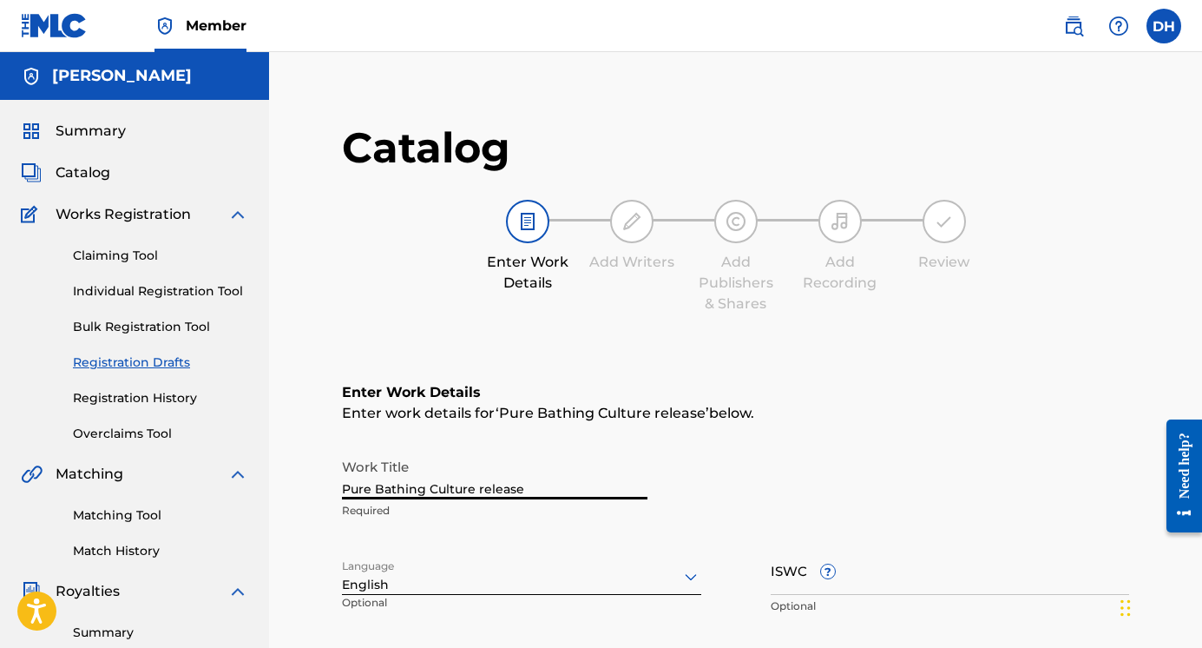
type input "Pure Bathing Culture releases"
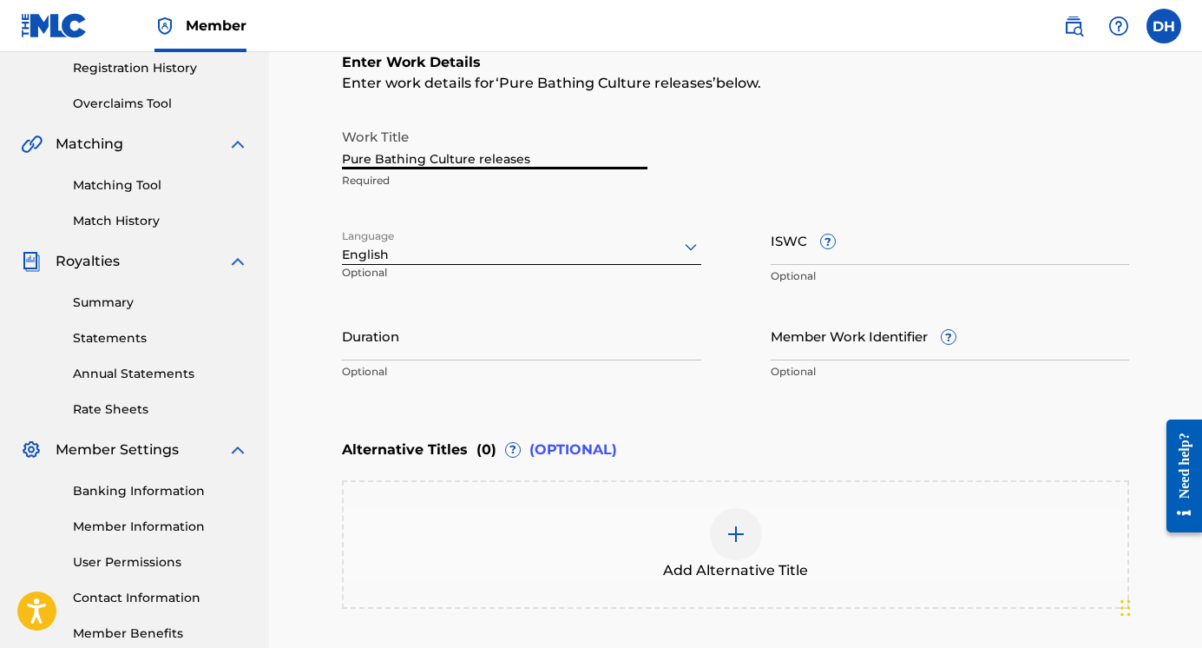
scroll to position [503, 0]
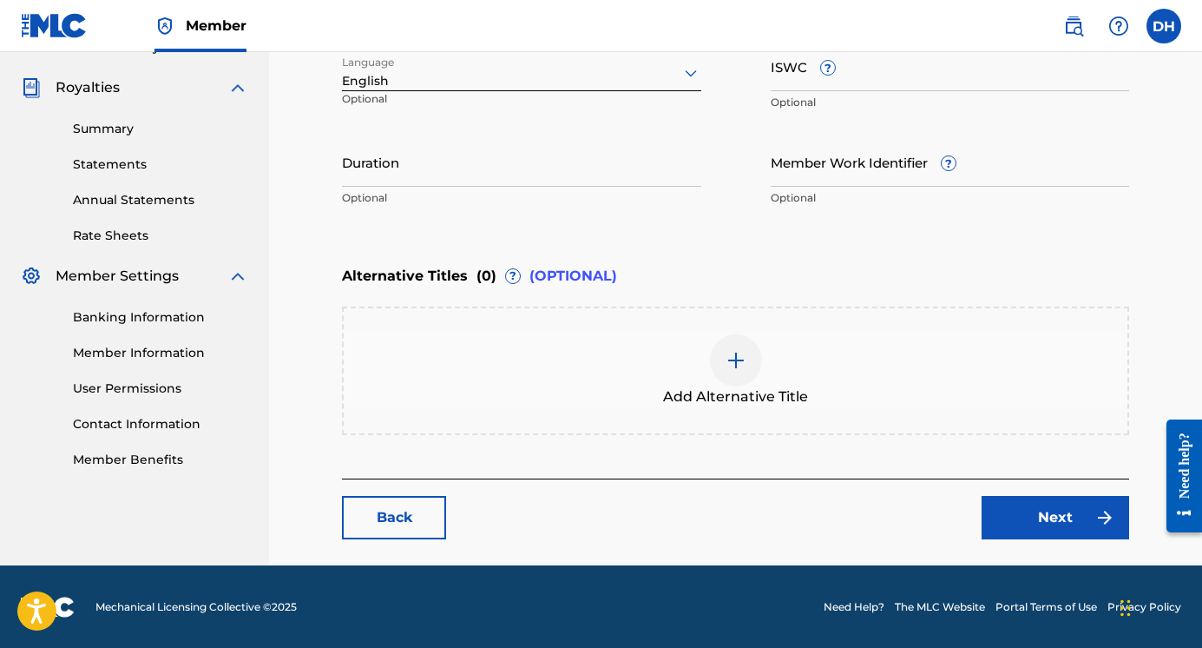
click at [1016, 530] on link "Next" at bounding box center [1056, 517] width 148 height 43
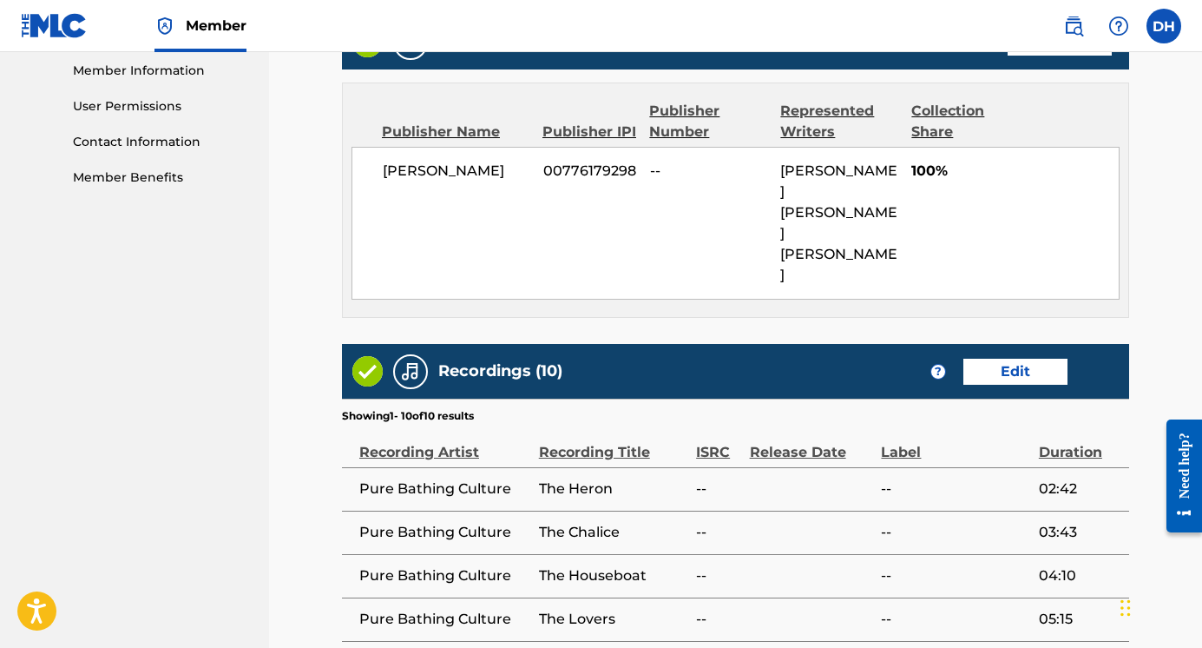
scroll to position [785, 0]
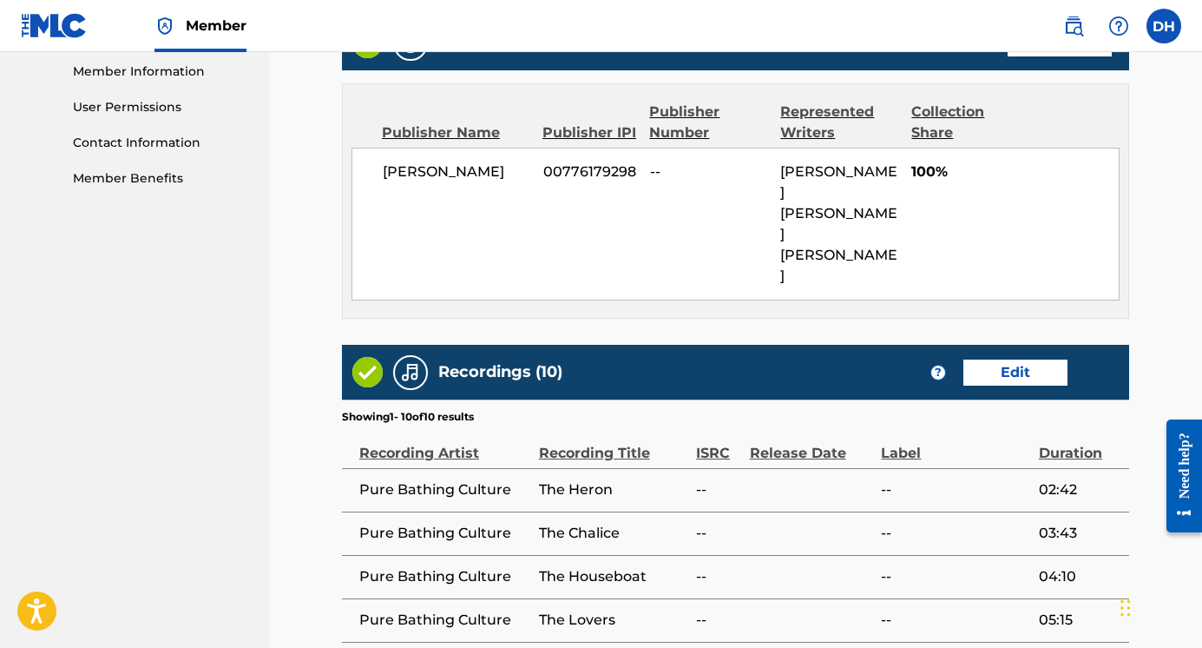
click at [1033, 359] on link "Edit" at bounding box center [1016, 372] width 104 height 26
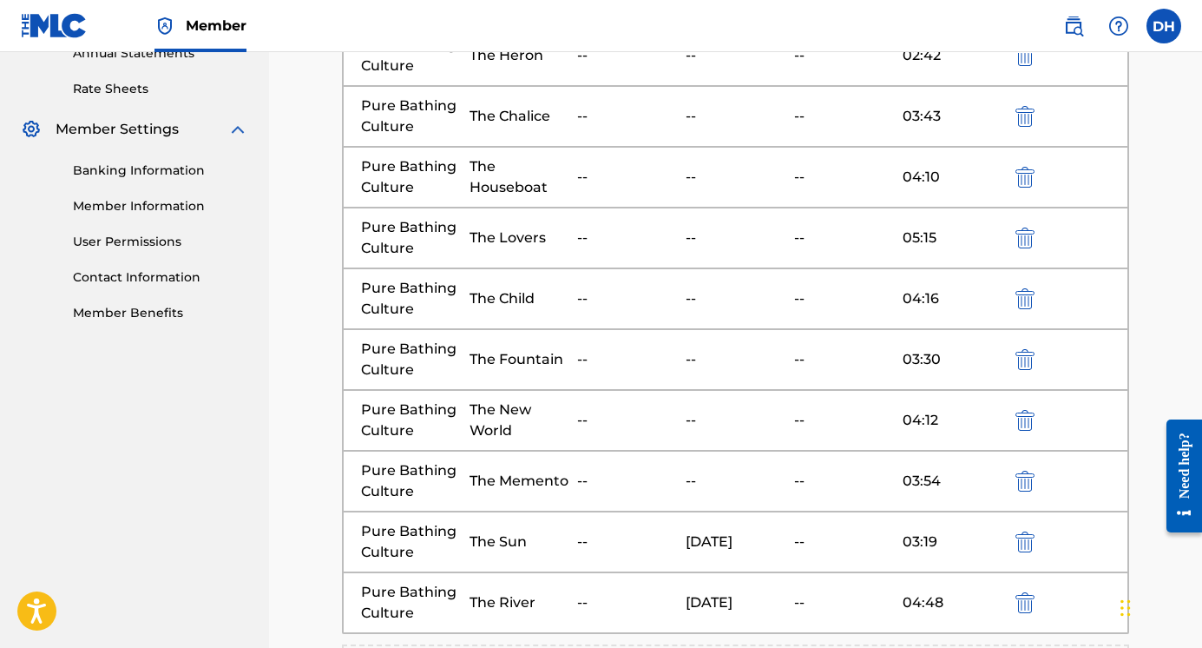
scroll to position [776, 0]
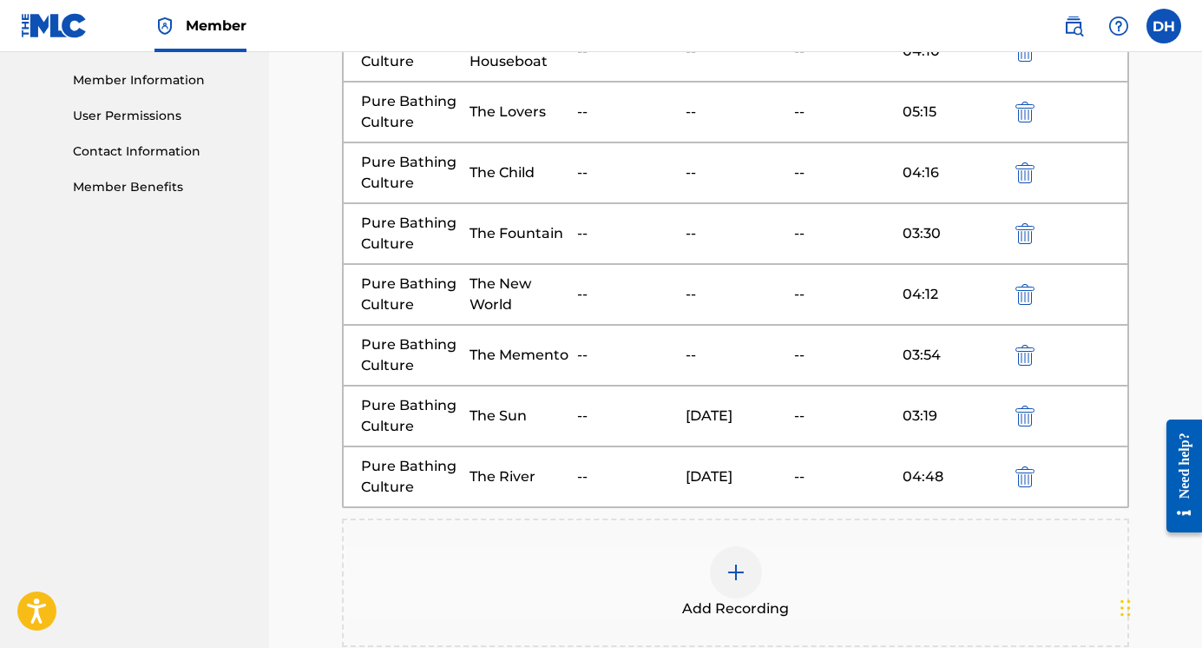
click at [739, 567] on img at bounding box center [736, 572] width 21 height 21
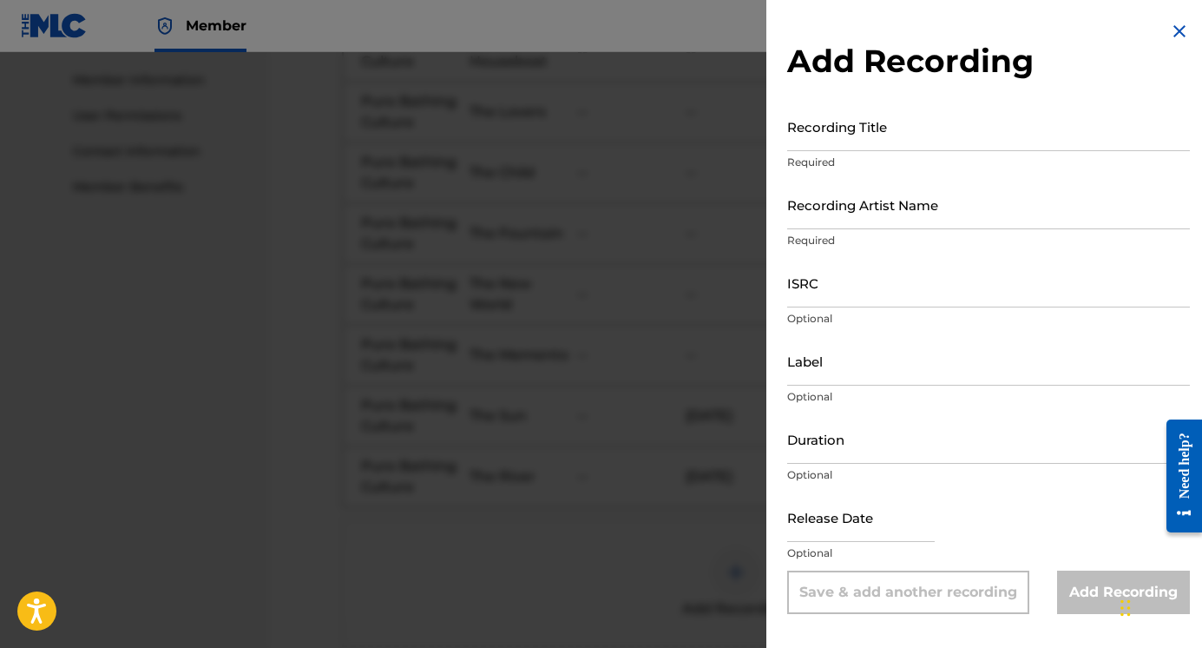
click at [840, 141] on input "Recording Title" at bounding box center [988, 126] width 403 height 49
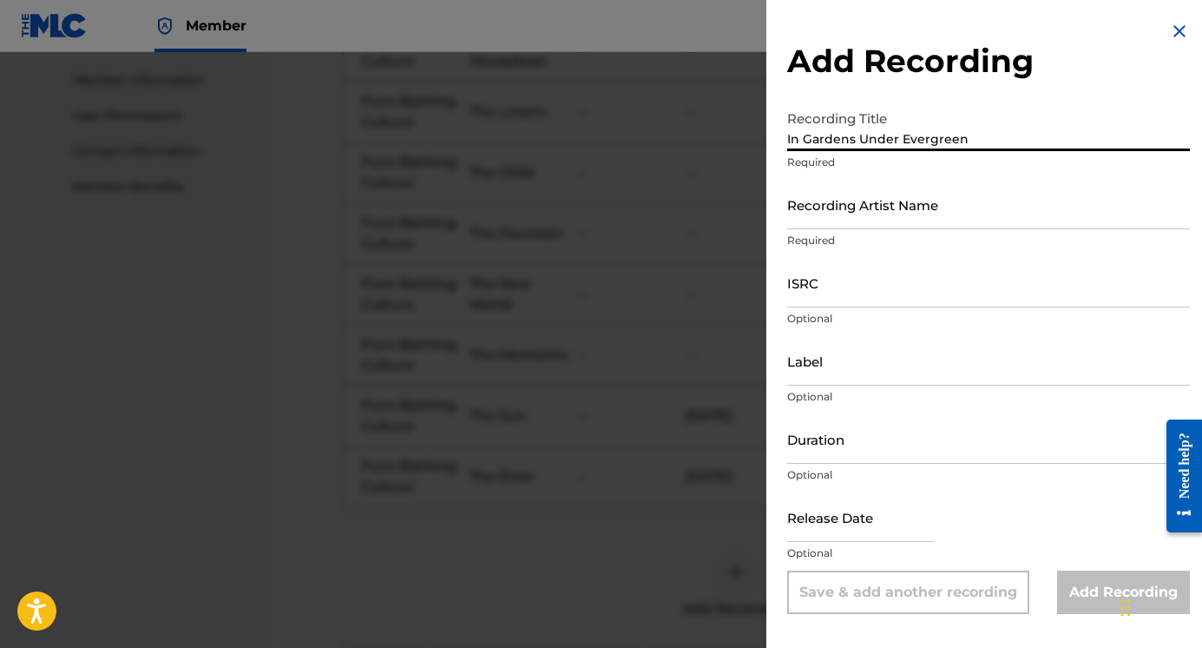
type input "In Gardens Under Evergreen"
click at [857, 218] on input "Recording Artist Name" at bounding box center [988, 204] width 403 height 49
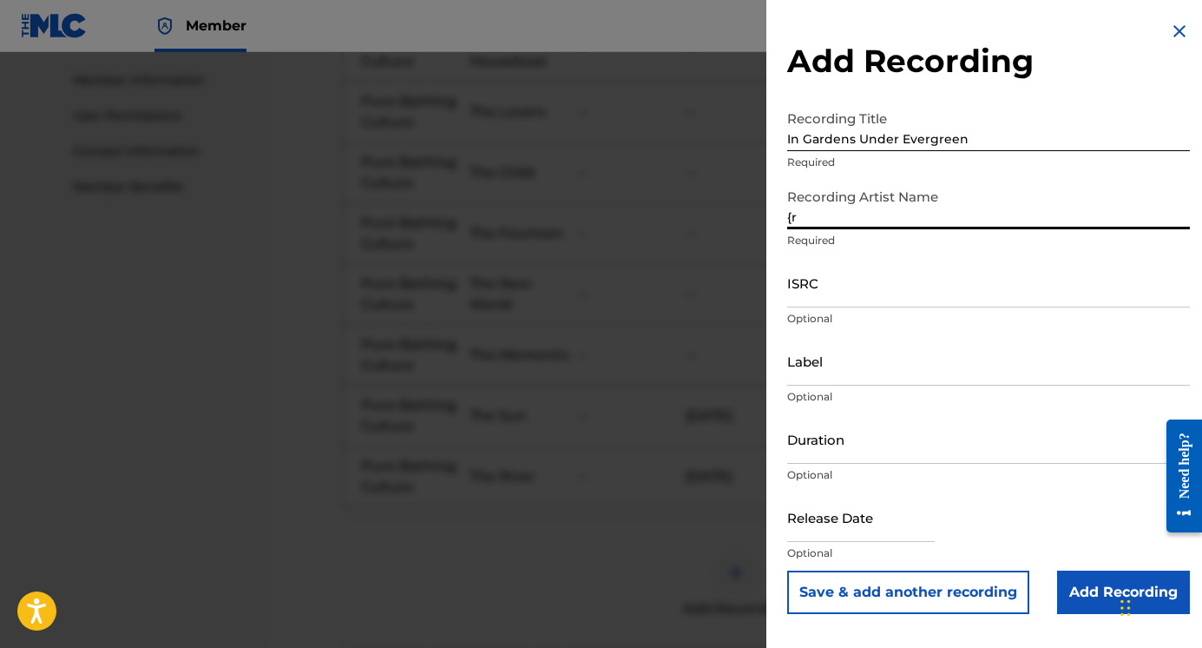
type input "{"
type input "Pure Bathing Culture"
click at [851, 525] on input "text" at bounding box center [861, 516] width 148 height 49
select select "7"
select select "2025"
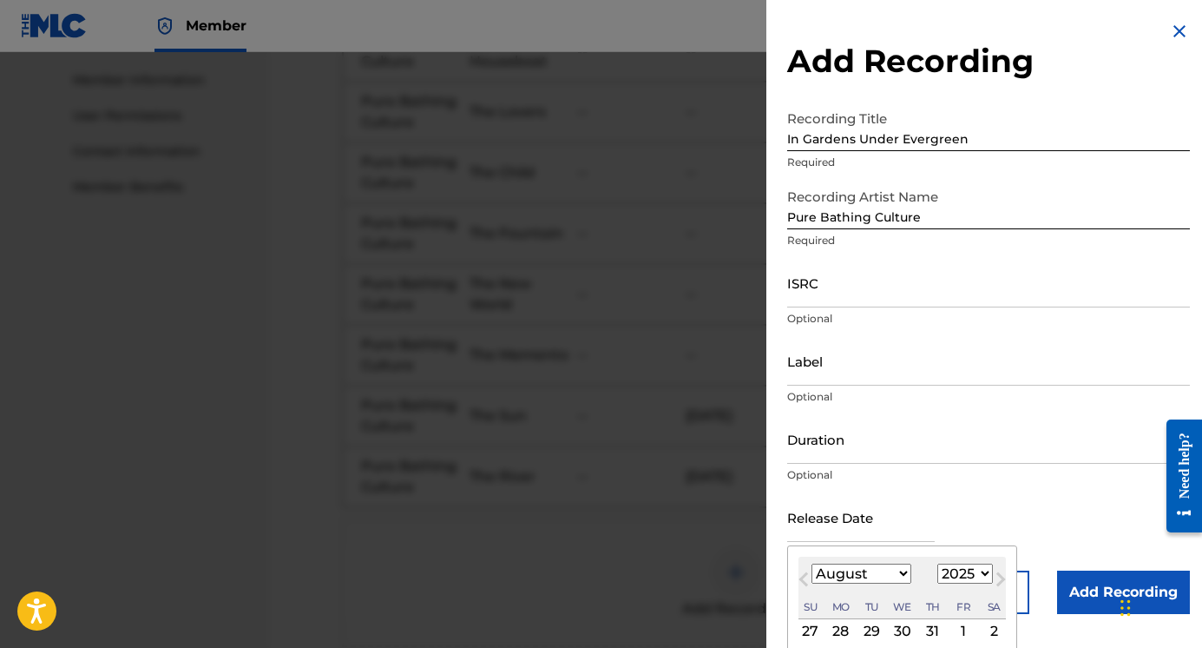
type input "[DATE]"
select select "8"
select select "2023"
click at [888, 575] on select "January February March April May June July August September October November De…" at bounding box center [862, 573] width 100 height 20
select select "6"
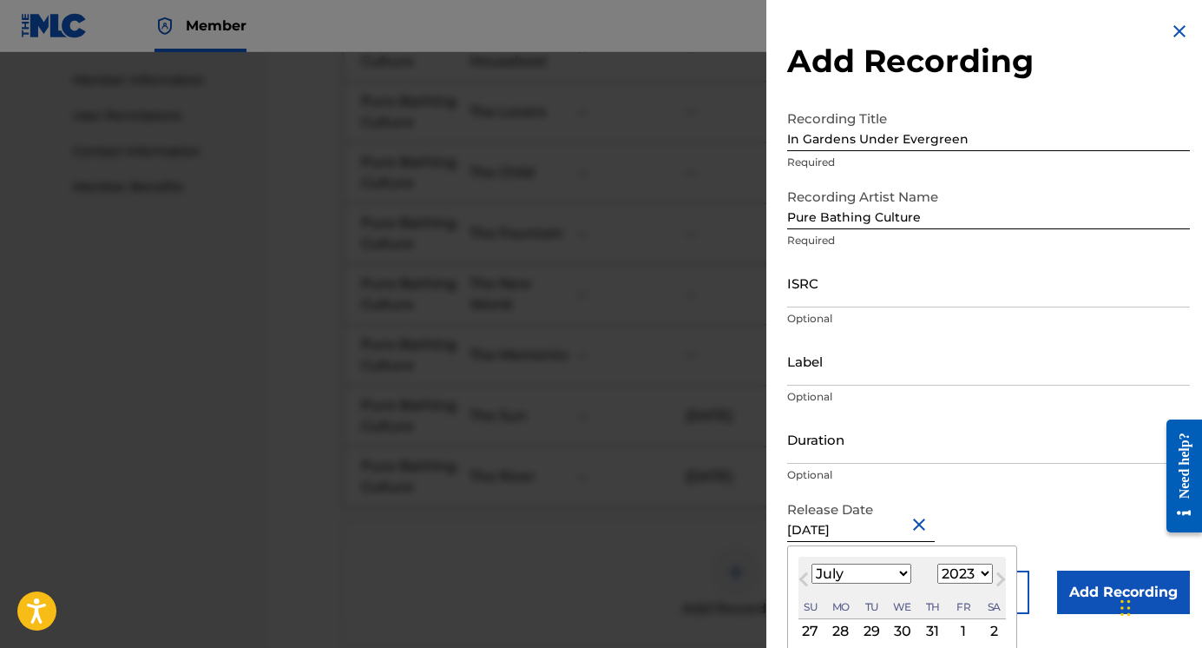
click at [812, 563] on select "January February March April May June July August September October November De…" at bounding box center [862, 573] width 100 height 20
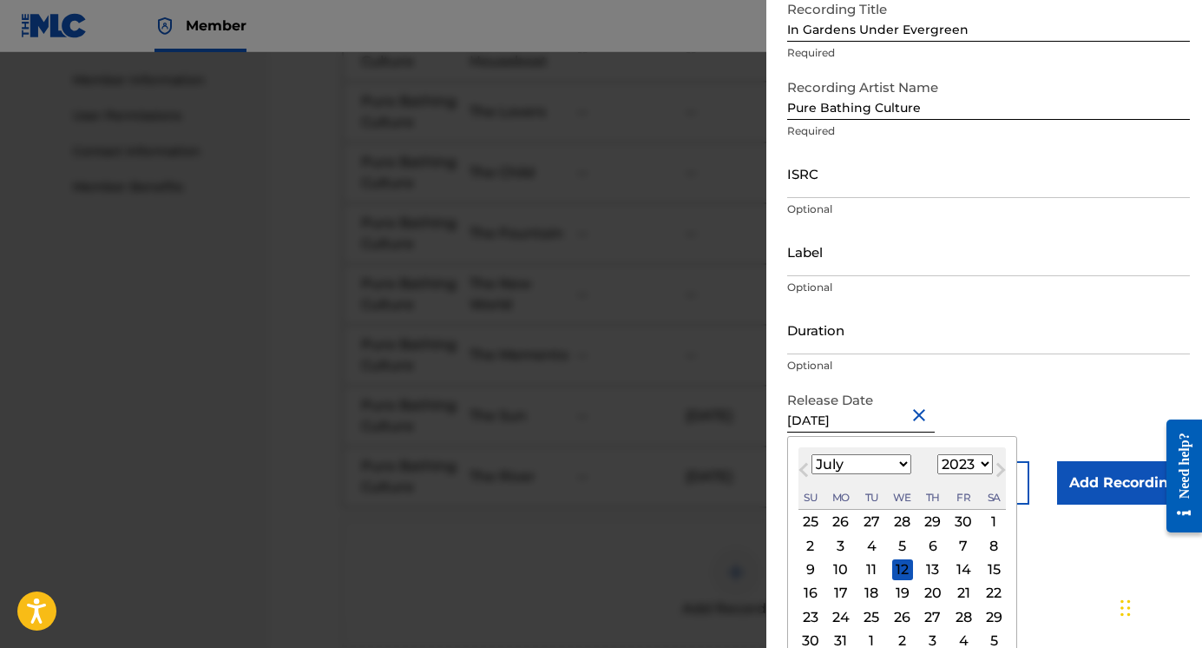
scroll to position [114, 0]
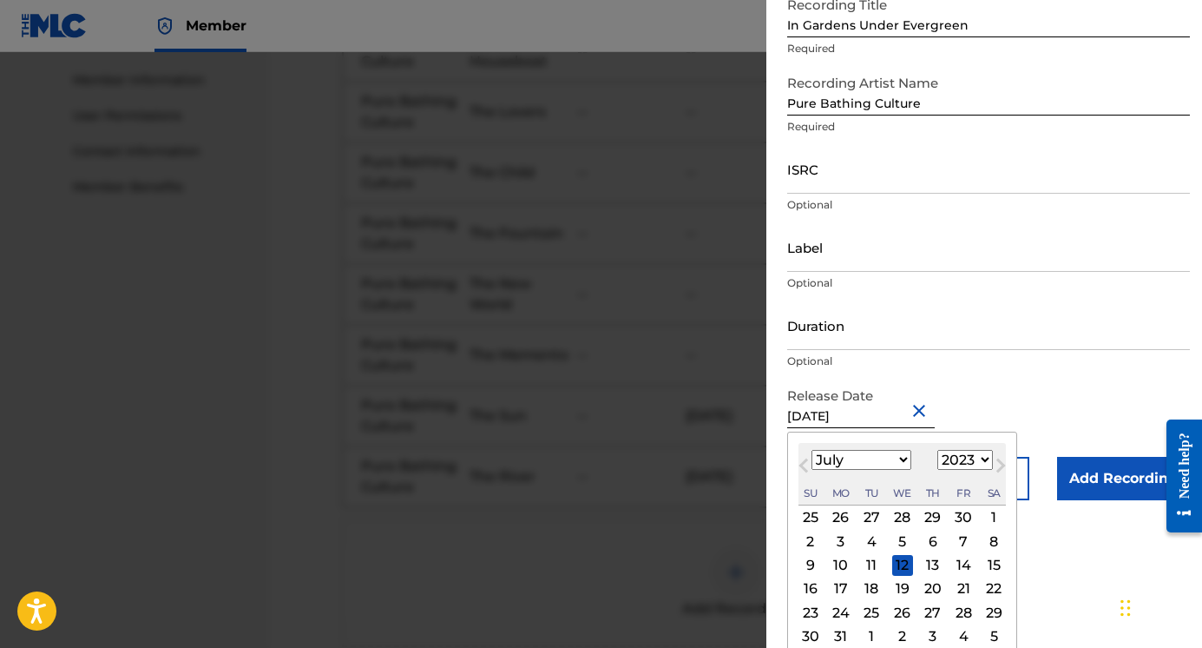
click at [905, 565] on div "12" at bounding box center [902, 565] width 21 height 21
type input "[DATE]"
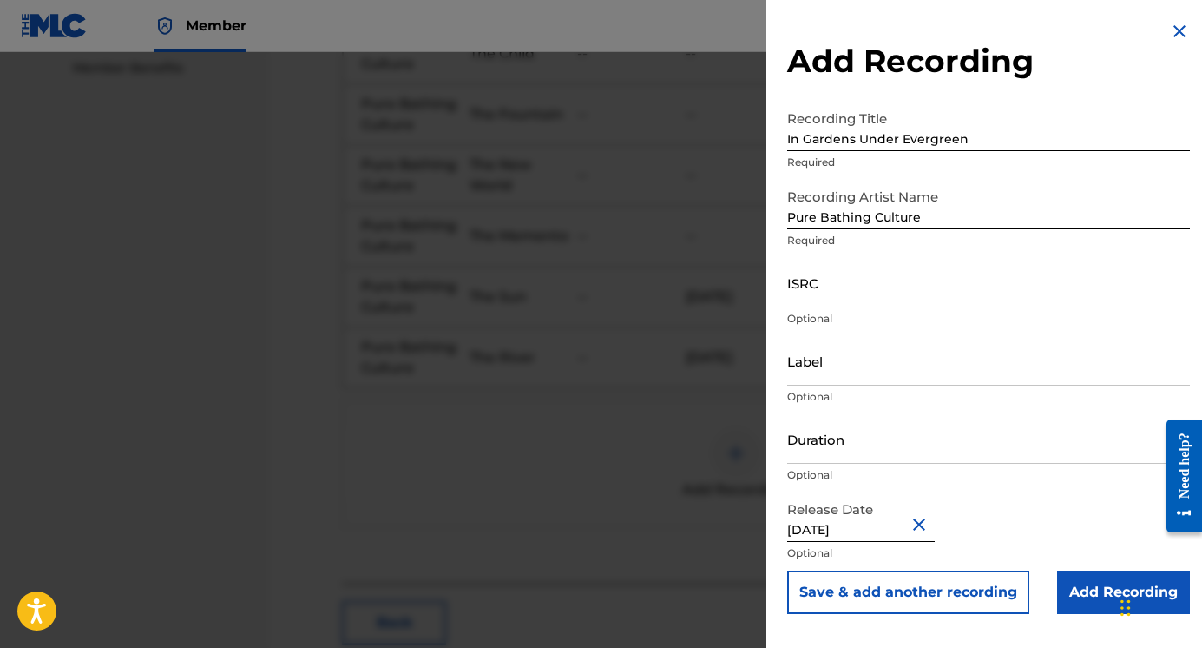
scroll to position [896, 0]
click at [997, 590] on button "Save & add another recording" at bounding box center [908, 591] width 242 height 43
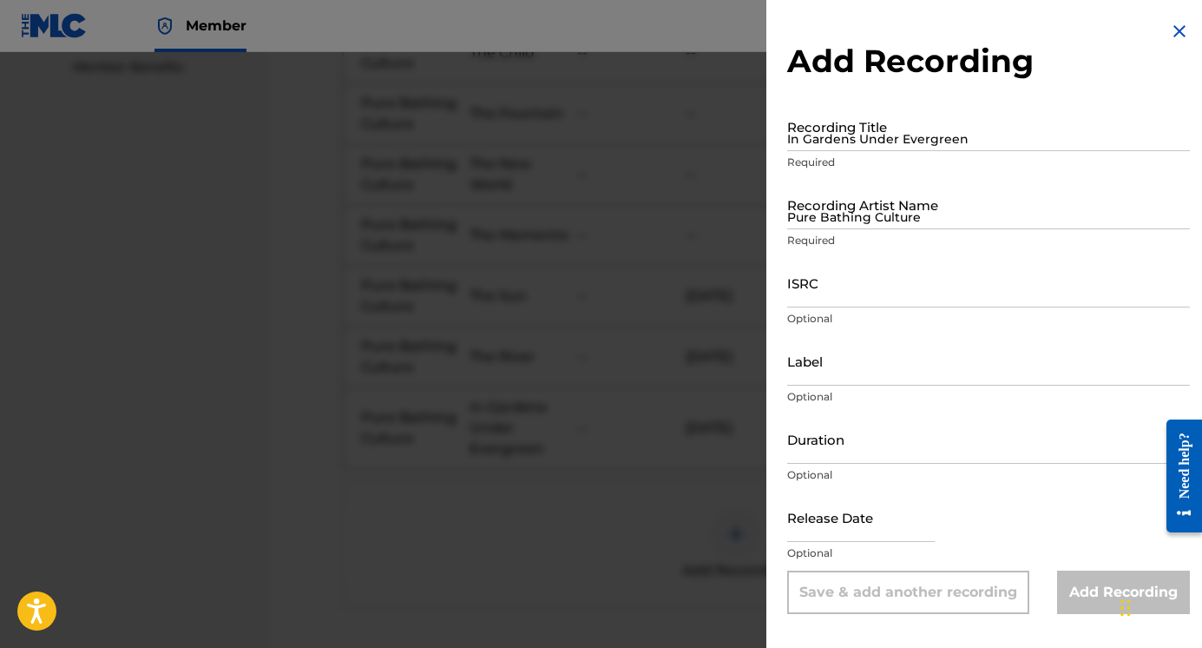
click at [904, 144] on input "In Gardens Under Evergreen" at bounding box center [988, 126] width 403 height 49
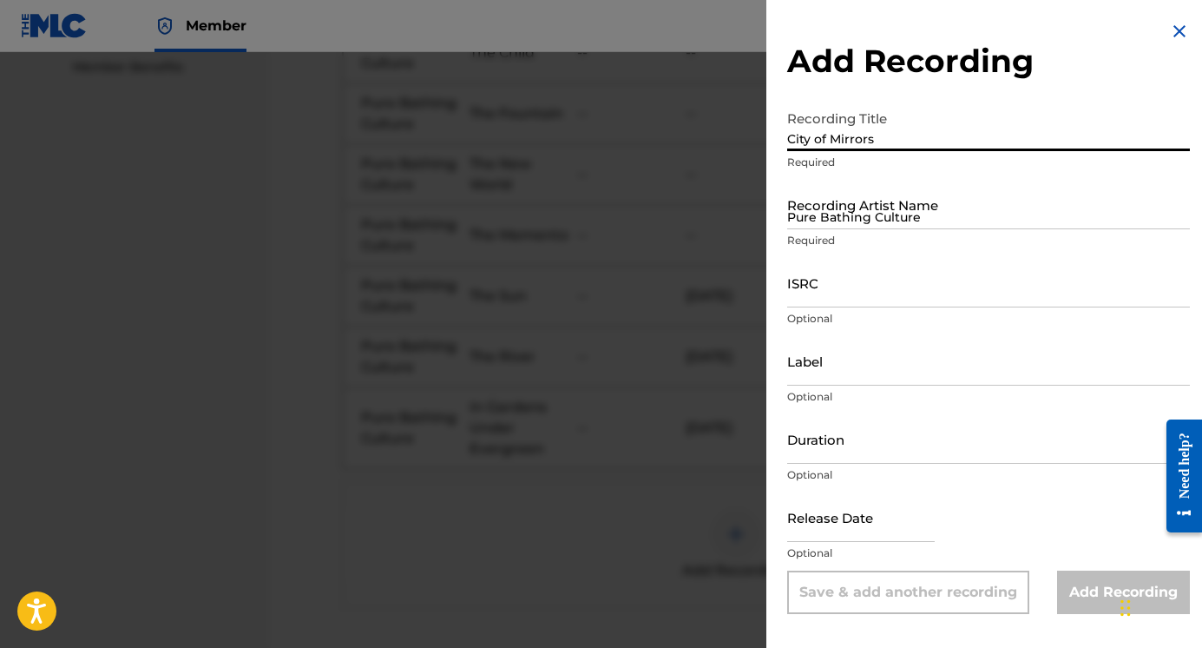
type input "City of Mirrors"
click at [869, 217] on input "Pure Bathing Culture" at bounding box center [988, 204] width 403 height 49
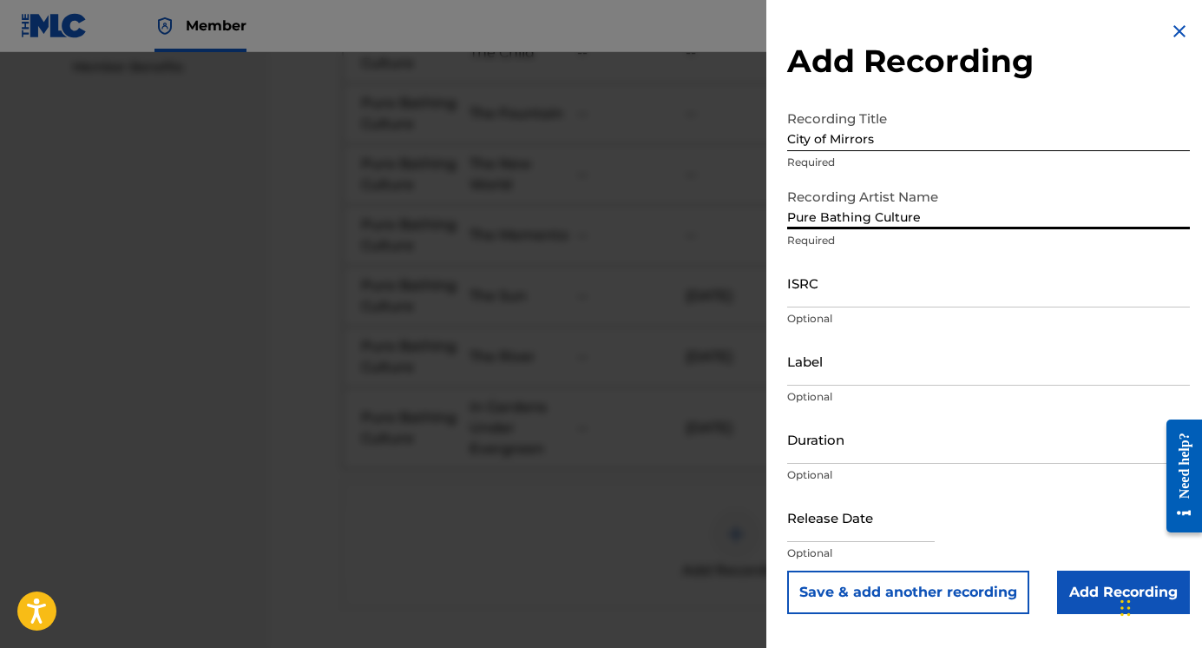
type input "Pure Bathing Culture"
click at [836, 461] on input "Duration" at bounding box center [988, 438] width 403 height 49
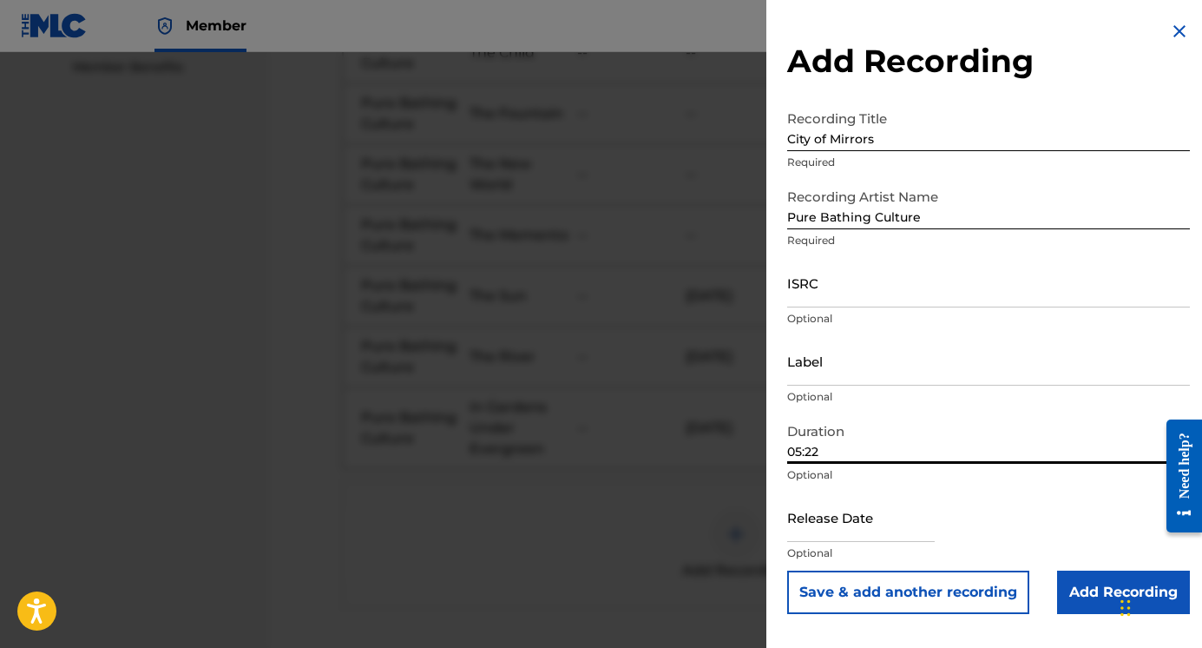
type input "05:22"
click at [835, 531] on input "text" at bounding box center [861, 516] width 148 height 49
select select "7"
select select "2025"
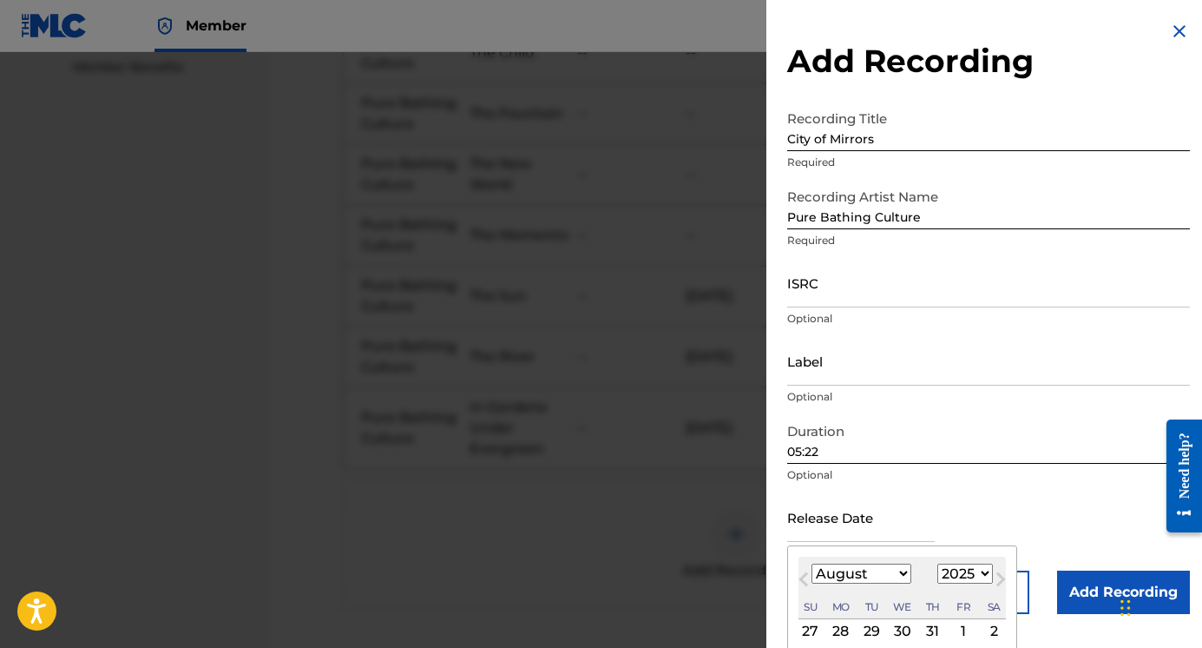
type input "[DATE]"
select select "8"
select select "2023"
click at [869, 576] on select "January February March April May June July August September October November De…" at bounding box center [862, 573] width 100 height 20
select select "6"
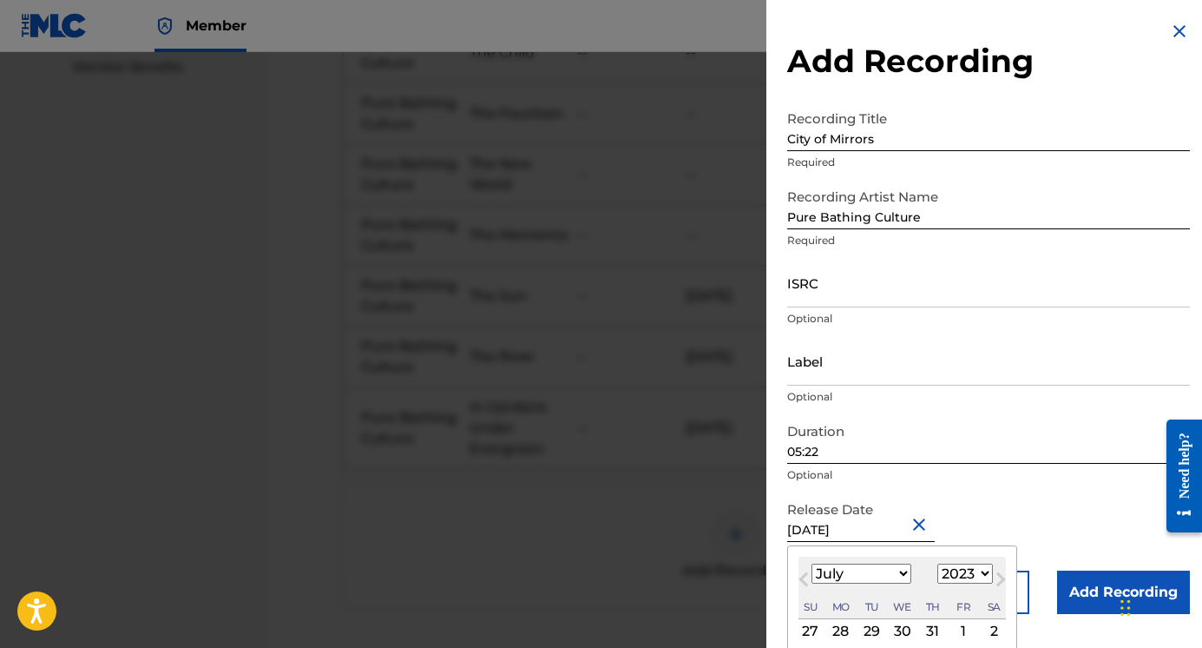
click at [812, 563] on select "January February March April May June July August September October November De…" at bounding box center [862, 573] width 100 height 20
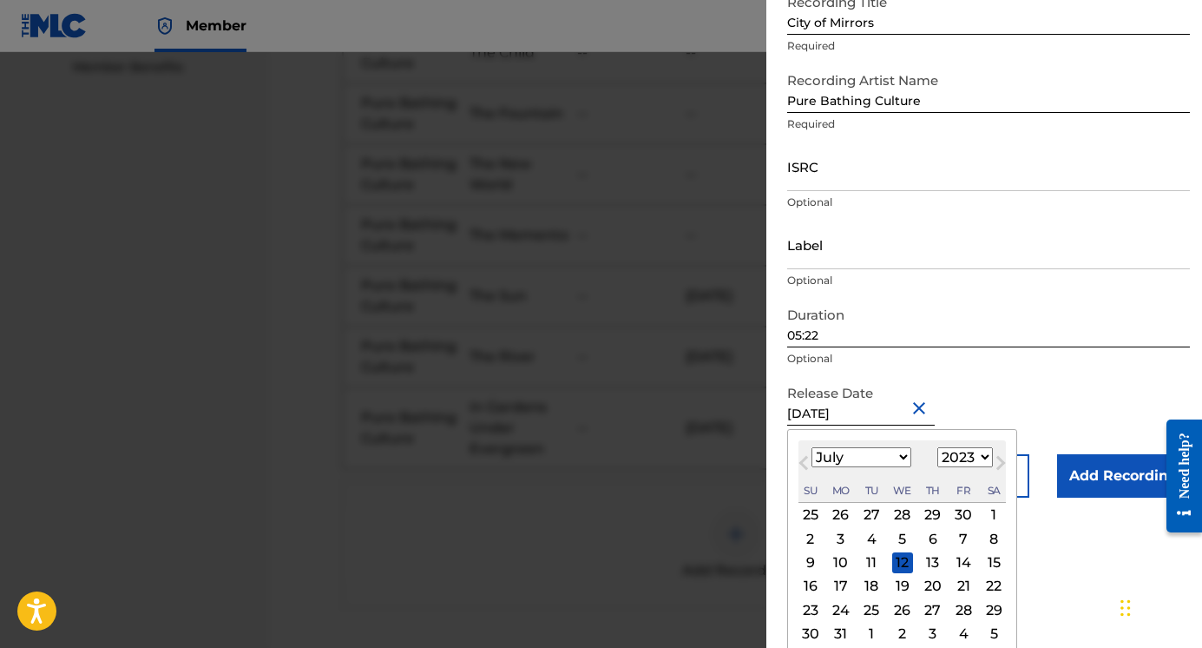
scroll to position [120, 0]
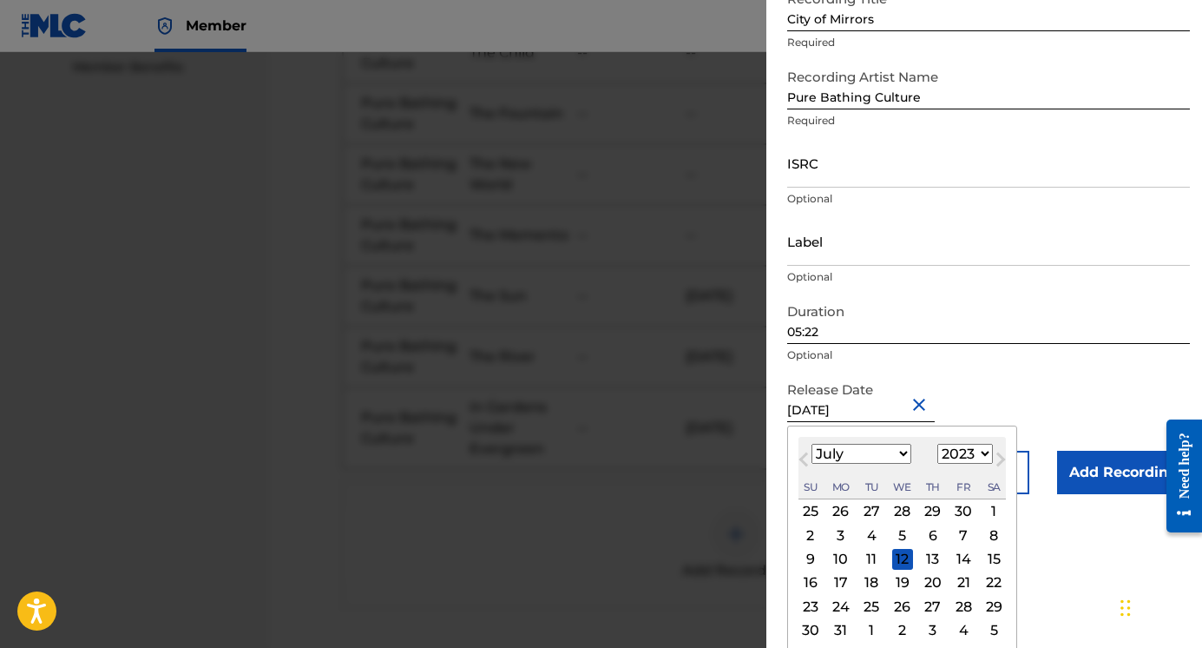
click at [1044, 421] on form "Recording Title City of Mirrors Required Recording Artist Name Pure Bathing Cul…" at bounding box center [988, 238] width 403 height 512
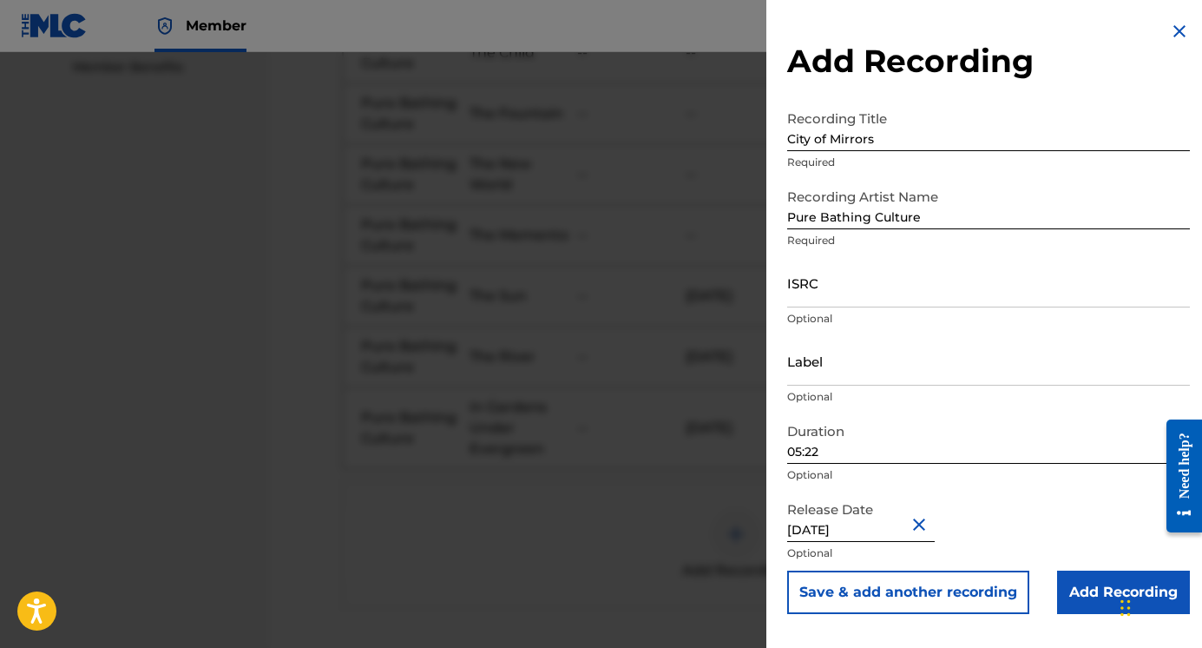
click at [911, 523] on button "Close" at bounding box center [922, 523] width 26 height 53
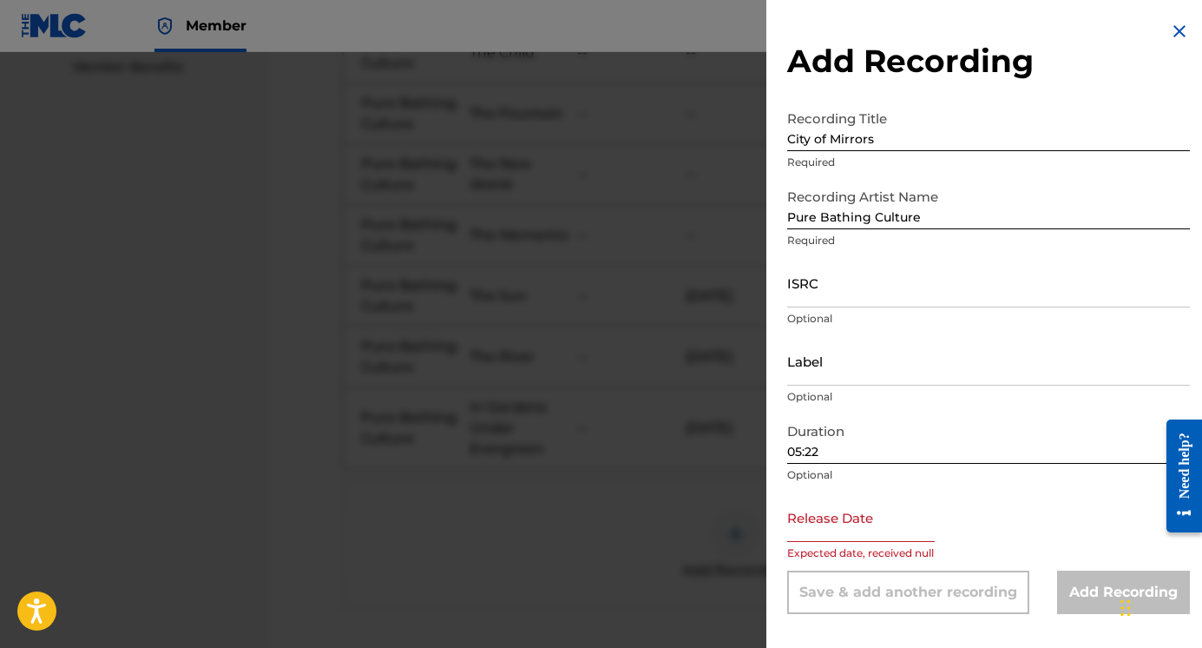
click at [869, 522] on input "text" at bounding box center [861, 516] width 148 height 49
select select "7"
select select "2025"
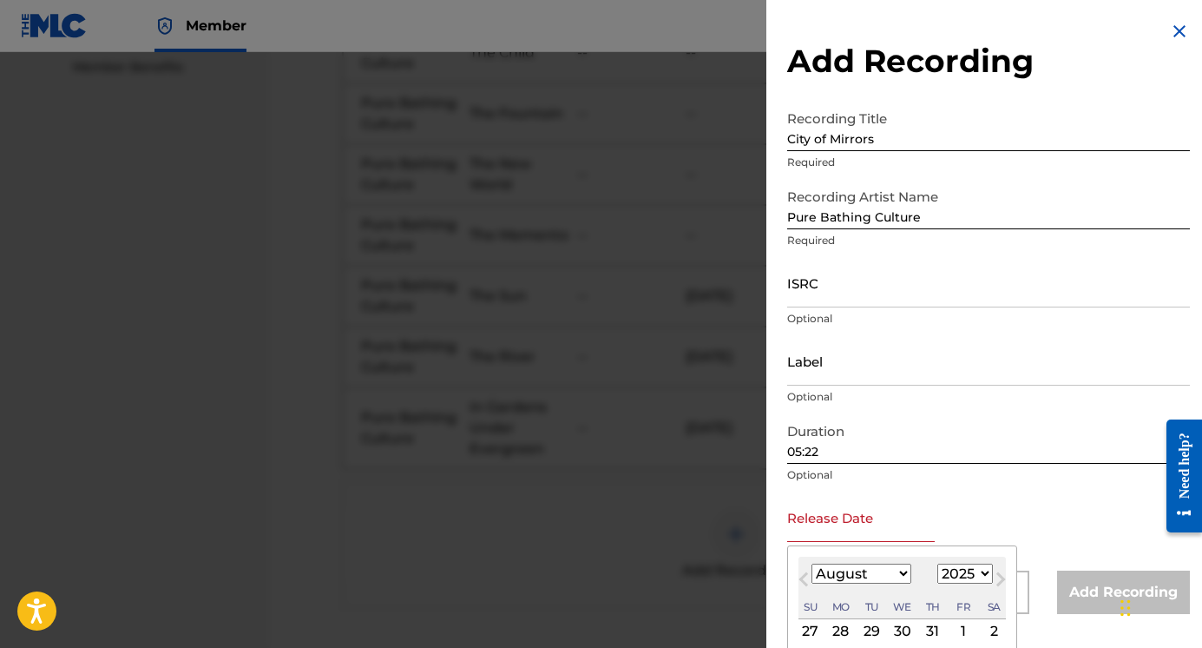
type input "[DATE]"
select select "8"
select select "2023"
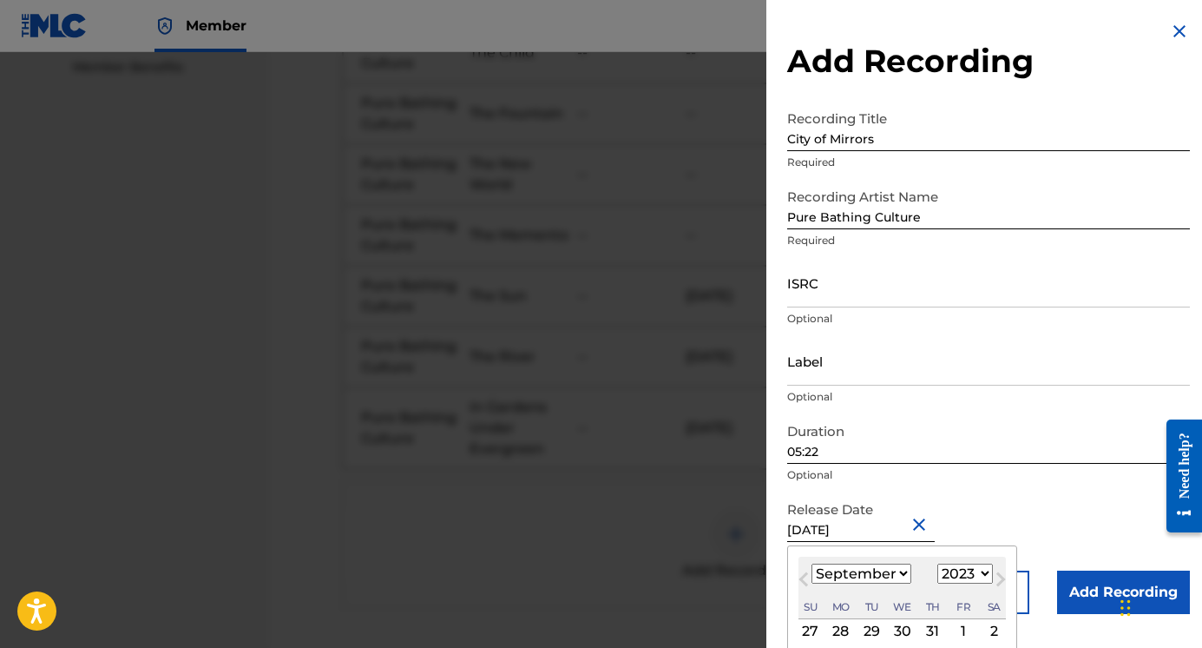
click at [876, 572] on select "January February March April May June July August September October November De…" at bounding box center [862, 573] width 100 height 20
select select "6"
click at [812, 563] on select "January February March April May June July August September October November De…" at bounding box center [862, 573] width 100 height 20
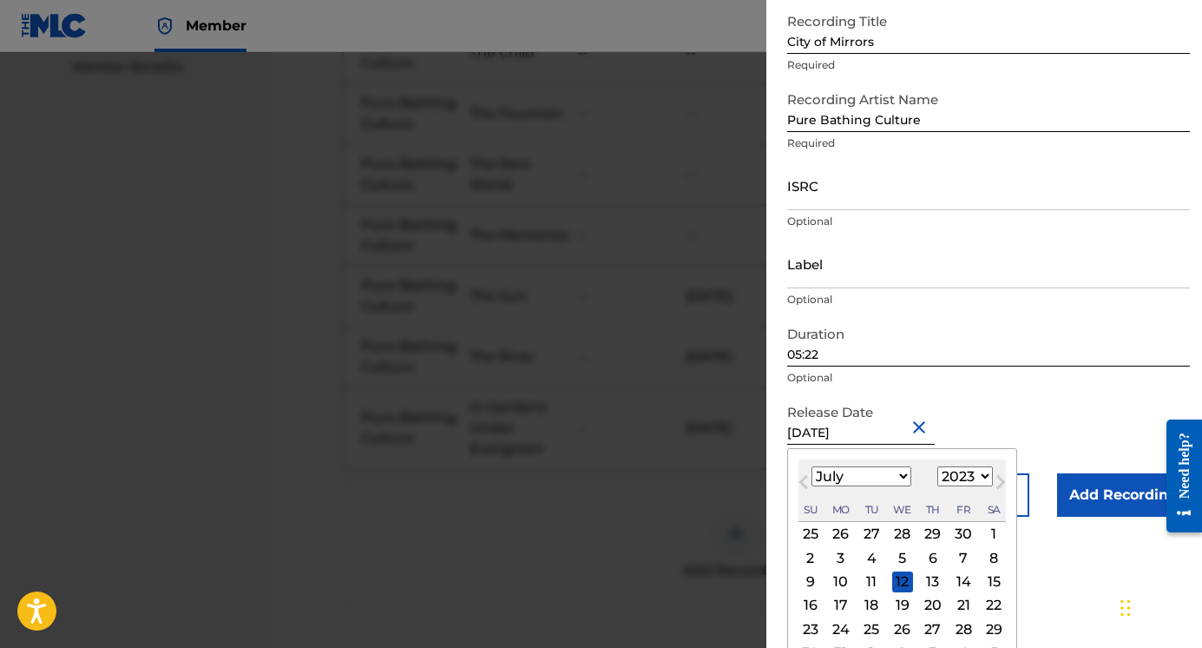
scroll to position [100, 0]
click at [903, 576] on div "12" at bounding box center [902, 579] width 21 height 21
type input "[DATE]"
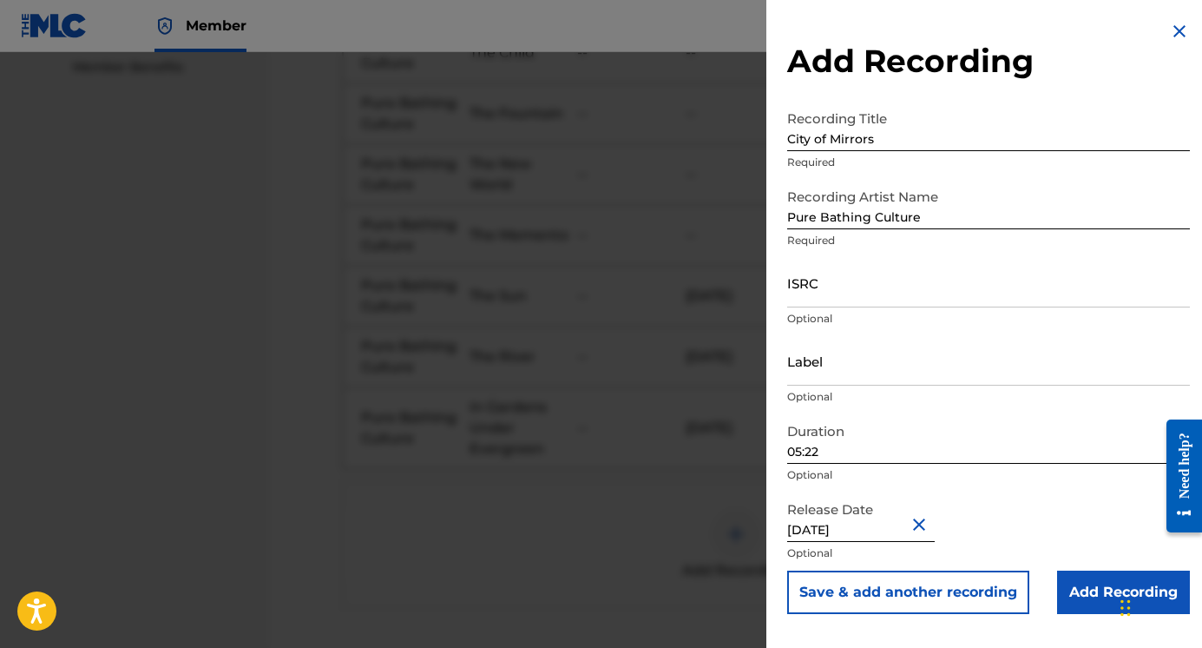
scroll to position [956, 0]
click at [914, 579] on button "Save & add another recording" at bounding box center [908, 591] width 242 height 43
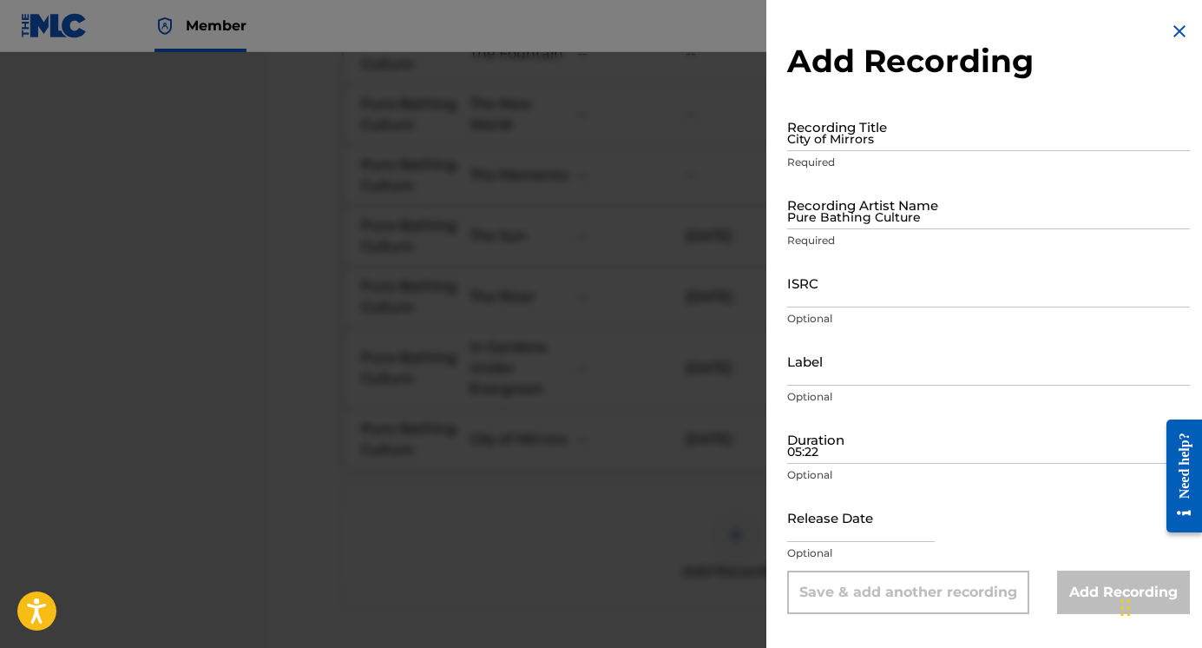
click at [881, 136] on input "City of Mirrors" at bounding box center [988, 126] width 403 height 49
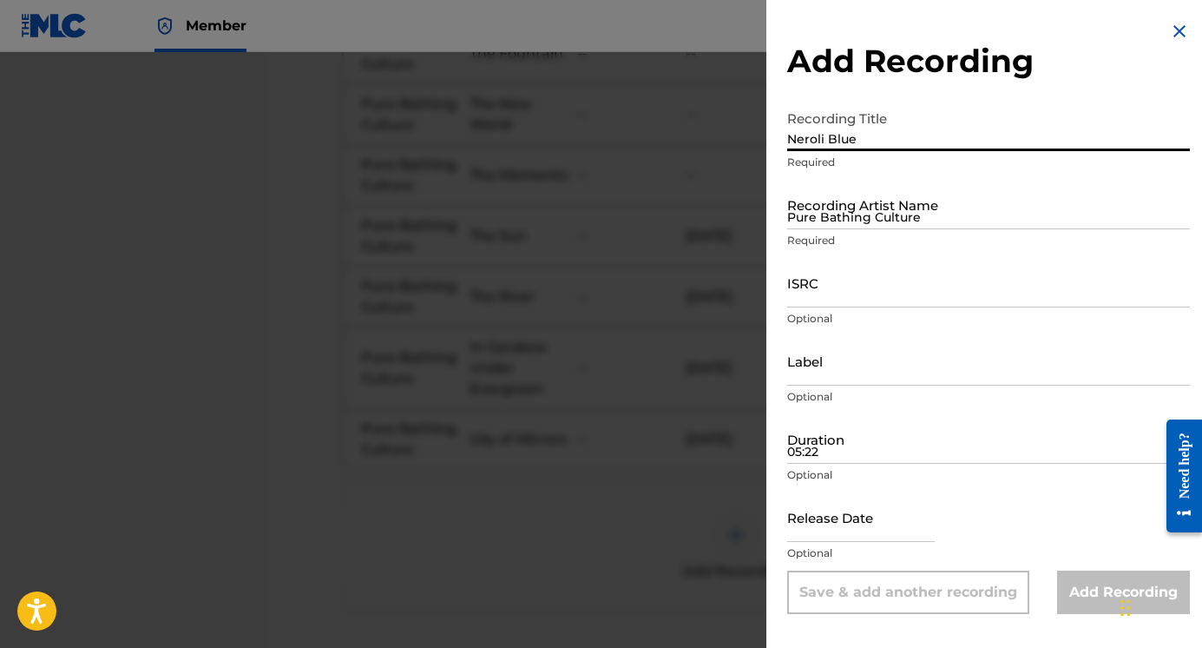
type input "Neroli Blue"
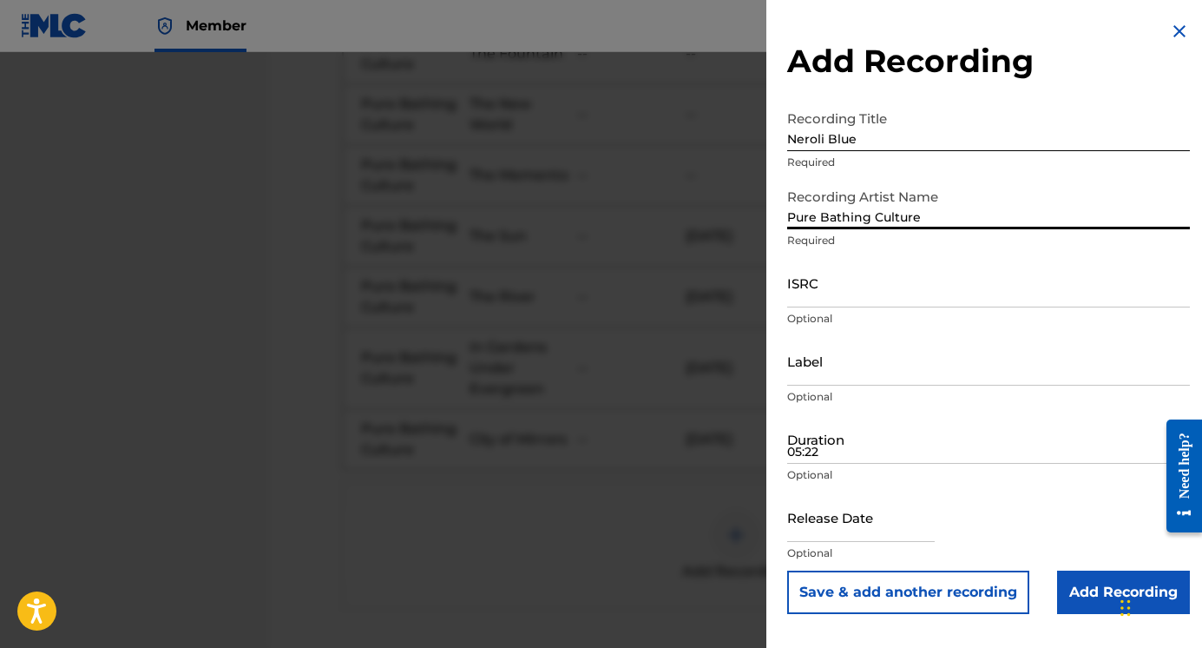
type input "Pure Bathing Culture"
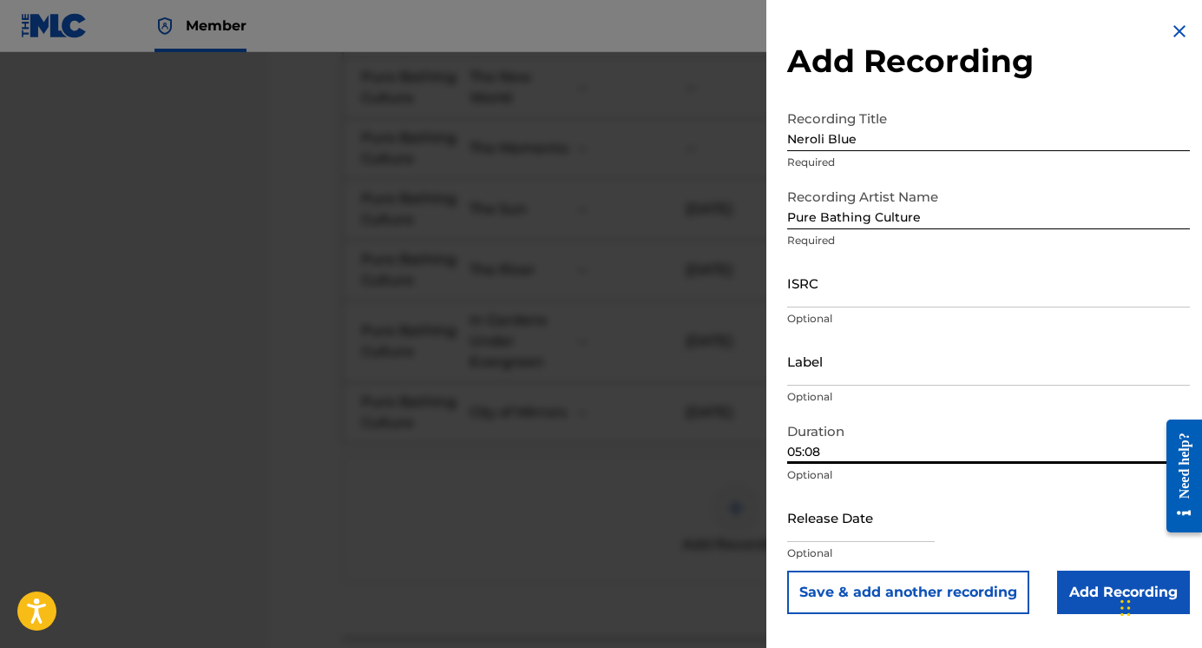
scroll to position [984, 0]
type input "05:08"
click at [840, 528] on input "text" at bounding box center [861, 516] width 148 height 49
select select "7"
select select "2025"
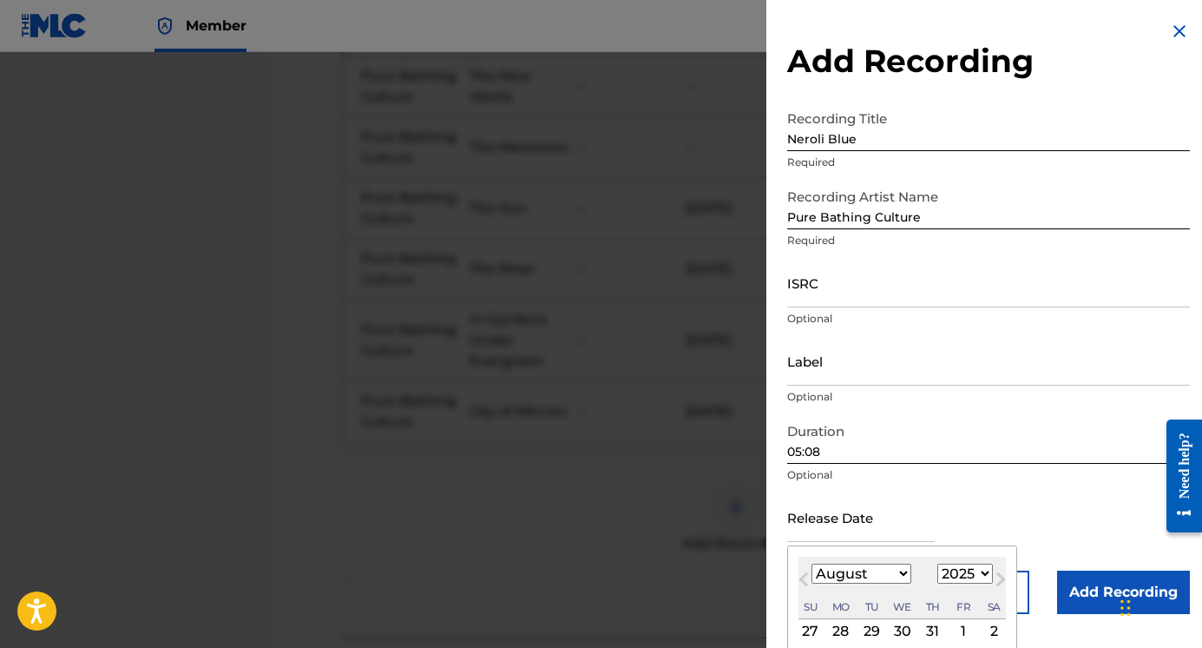
type input "[DATE]"
select select "8"
select select "2023"
click at [861, 576] on select "January February March April May June July August September October November De…" at bounding box center [862, 573] width 100 height 20
select select "6"
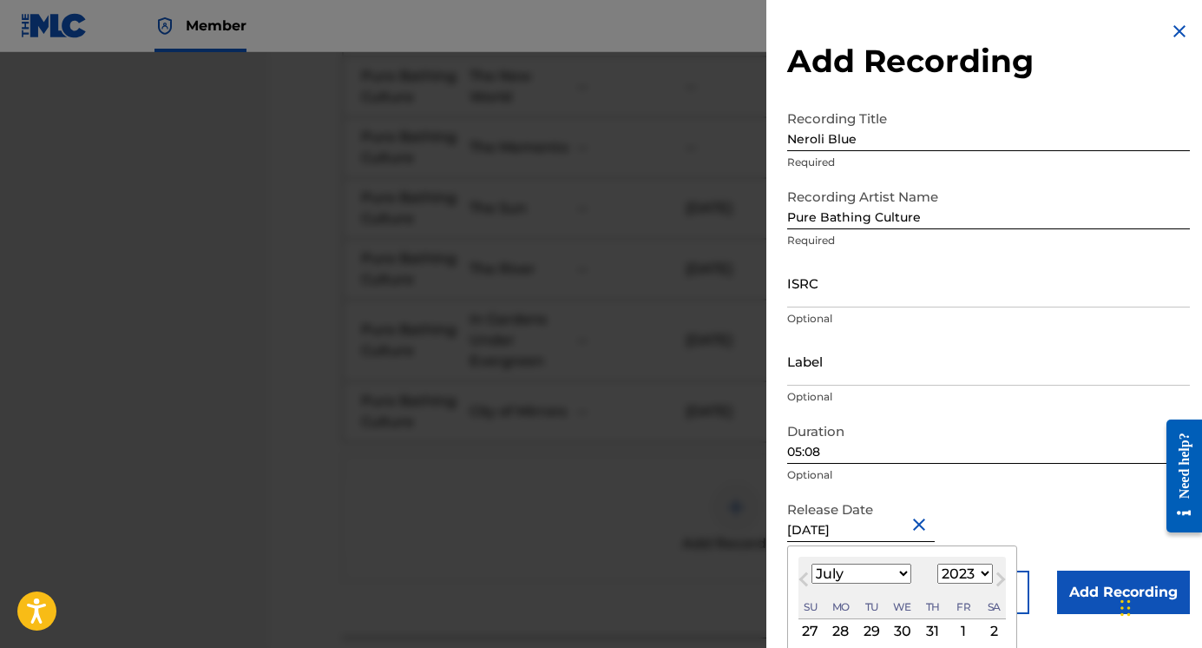
click at [812, 563] on select "January February March April May June July August September October November De…" at bounding box center [862, 573] width 100 height 20
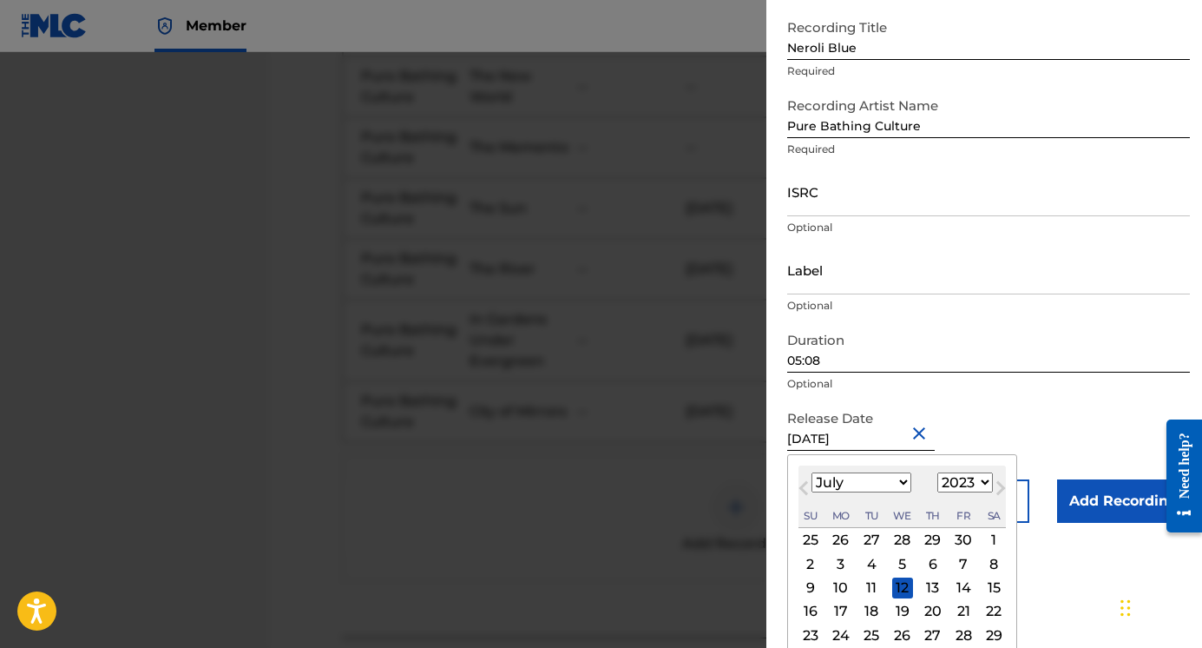
click at [894, 581] on div "12" at bounding box center [902, 587] width 21 height 21
type input "[DATE]"
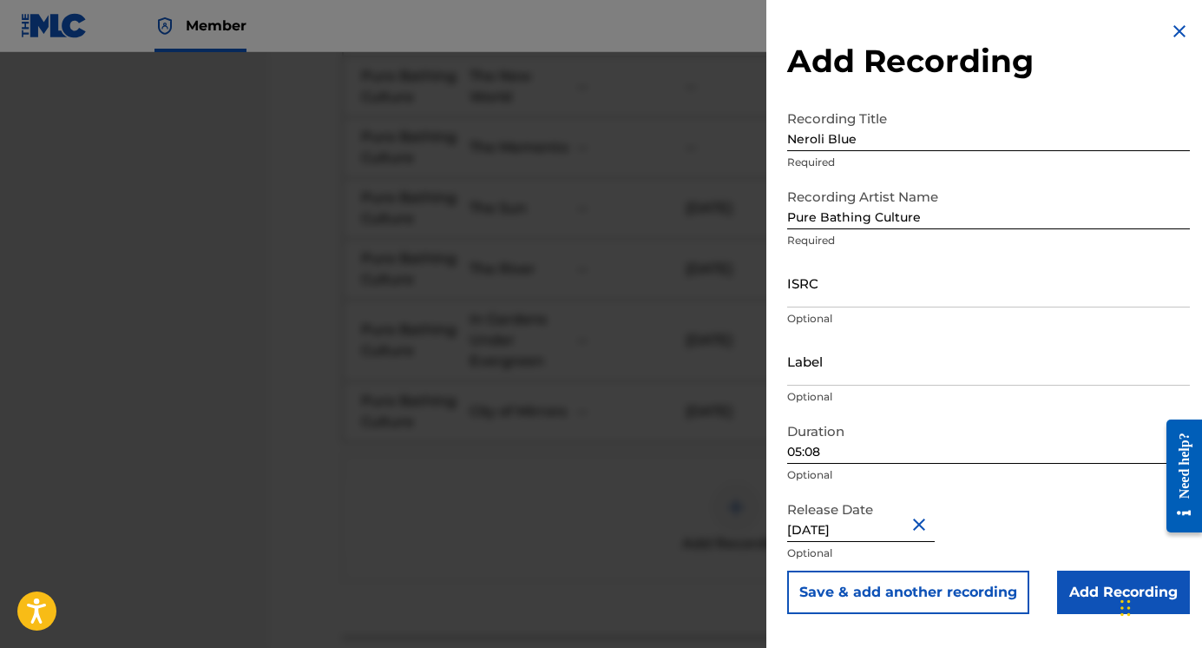
scroll to position [0, 0]
click at [911, 601] on button "Save & add another recording" at bounding box center [908, 591] width 242 height 43
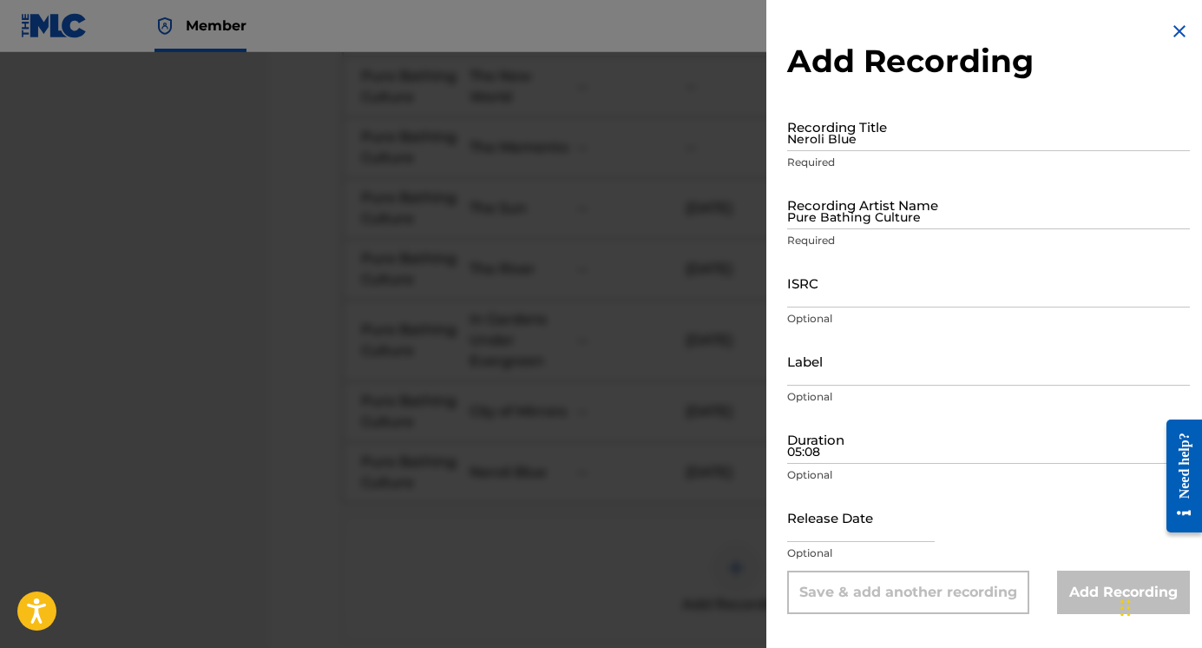
click at [871, 137] on input "Neroli Blue" at bounding box center [988, 126] width 403 height 49
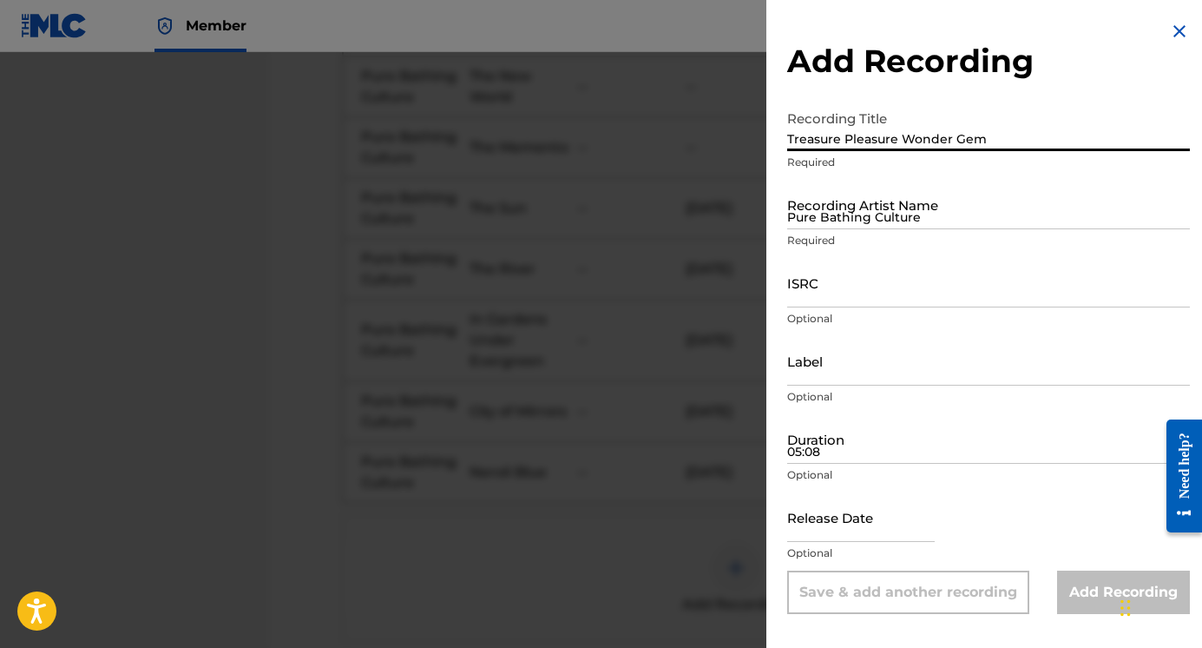
type input "Treasure Pleasure Wonder Gem"
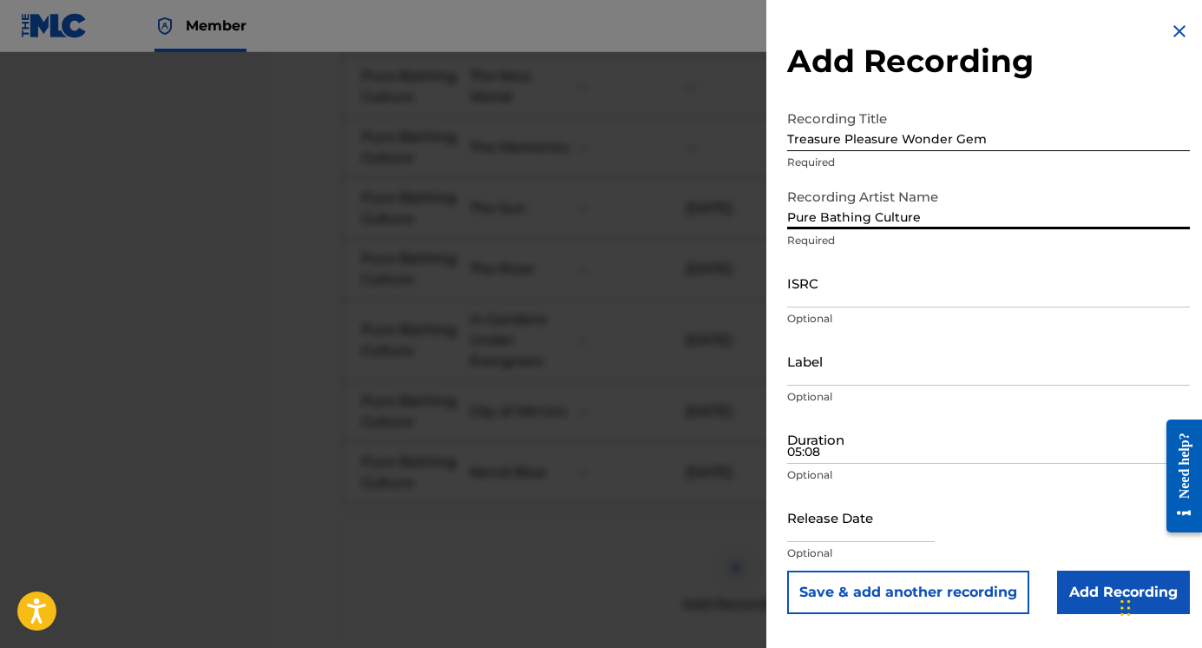
type input "Pure Bathing Culture"
click at [839, 455] on input "05:08" at bounding box center [988, 438] width 403 height 49
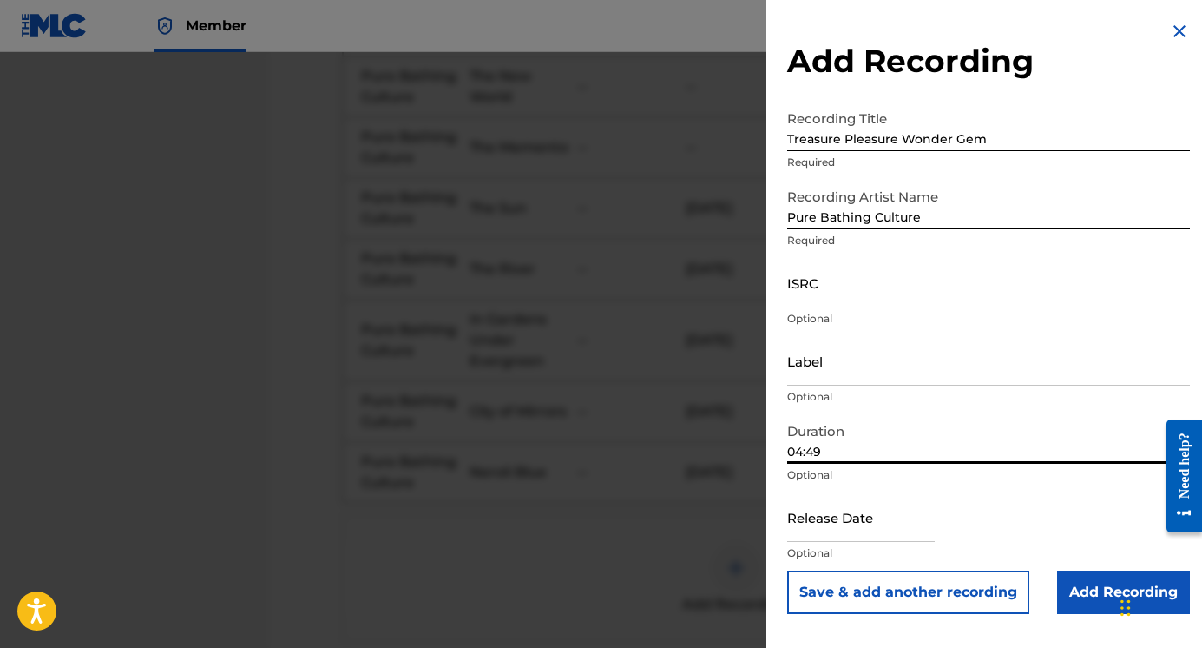
type input "04:49"
click at [819, 536] on input "text" at bounding box center [861, 516] width 148 height 49
select select "7"
select select "2025"
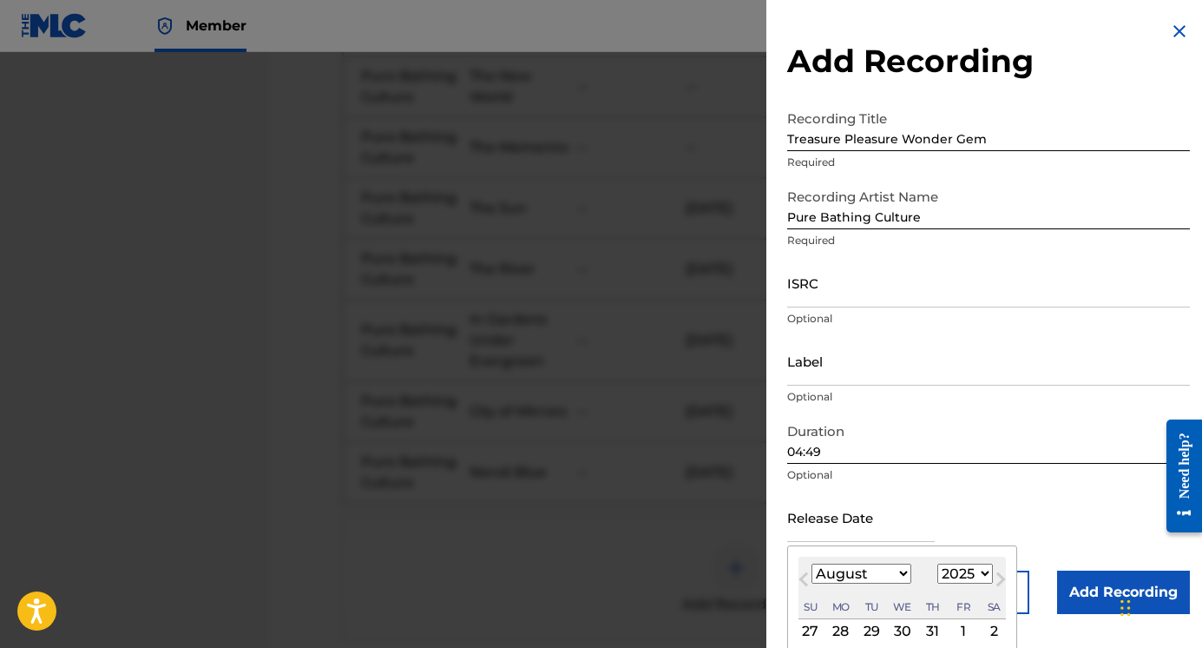
type input "[DATE]"
select select "8"
select select "2023"
click at [860, 574] on select "January February March April May June July August September October November De…" at bounding box center [862, 573] width 100 height 20
select select "6"
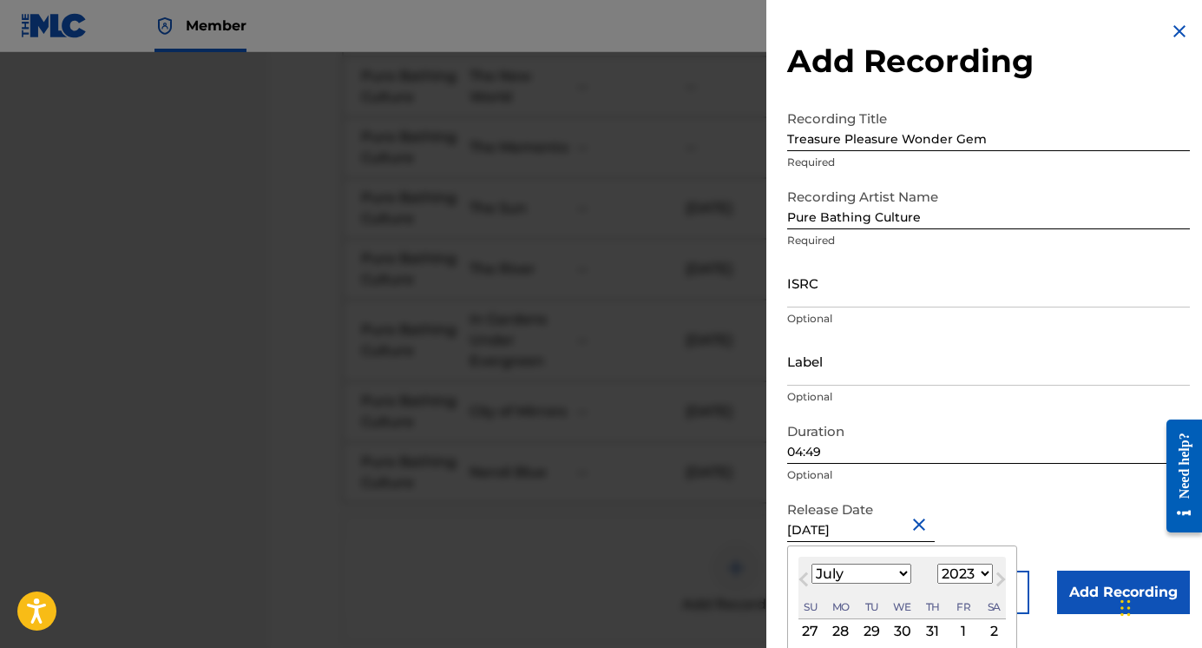
click at [812, 563] on select "January February March April May June July August September October November De…" at bounding box center [862, 573] width 100 height 20
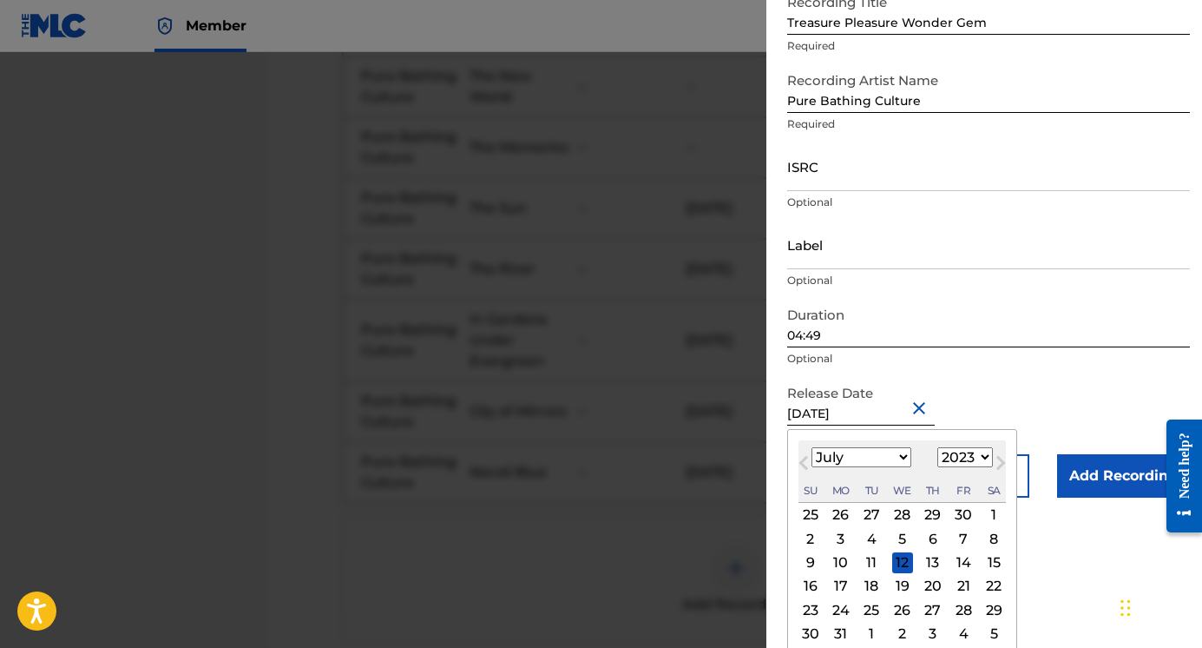
click at [902, 560] on div "12" at bounding box center [902, 562] width 21 height 21
type input "[DATE]"
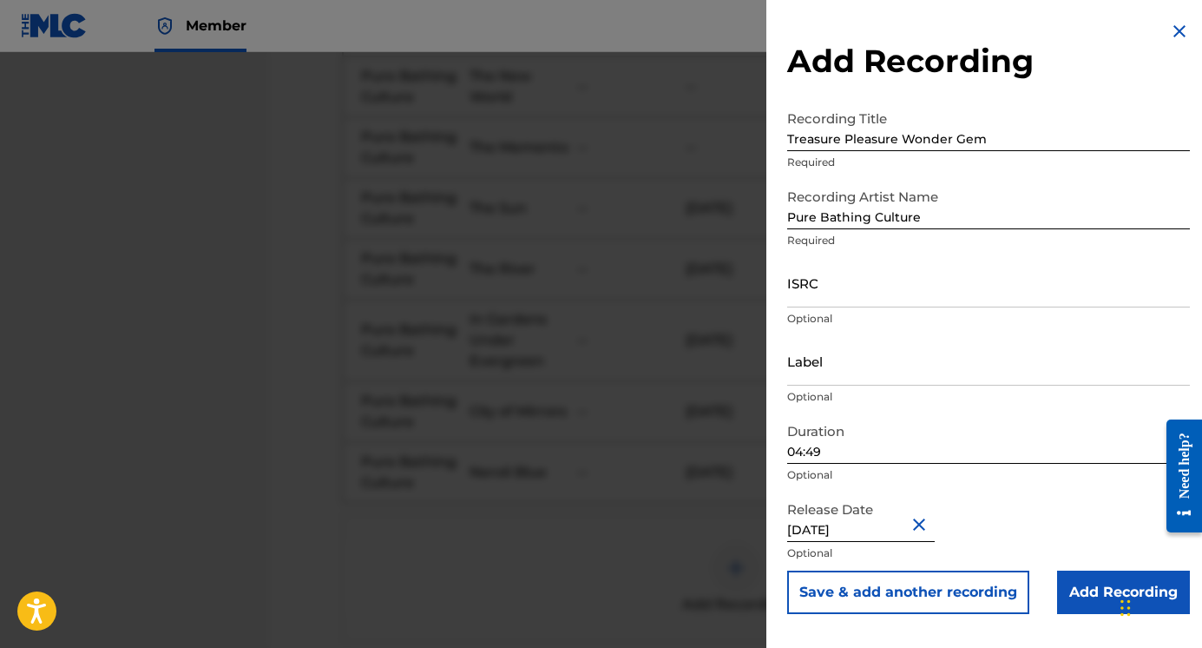
click at [980, 589] on button "Save & add another recording" at bounding box center [908, 591] width 242 height 43
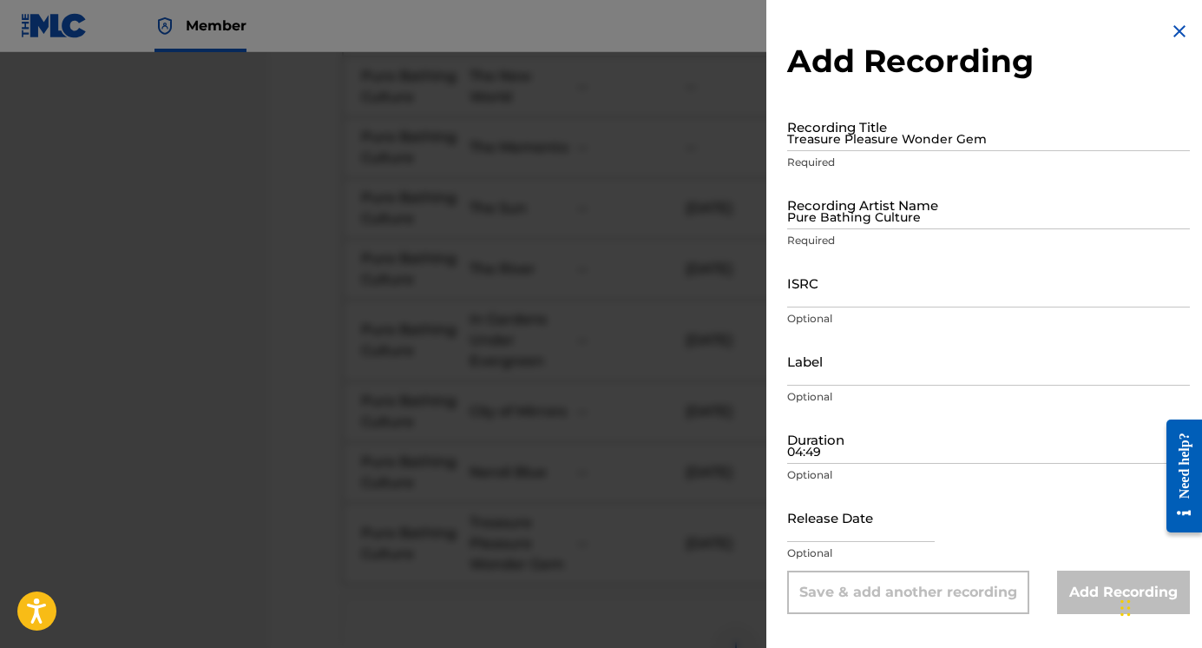
click at [915, 141] on input "Treasure Pleasure Wonder Gem" at bounding box center [988, 126] width 403 height 49
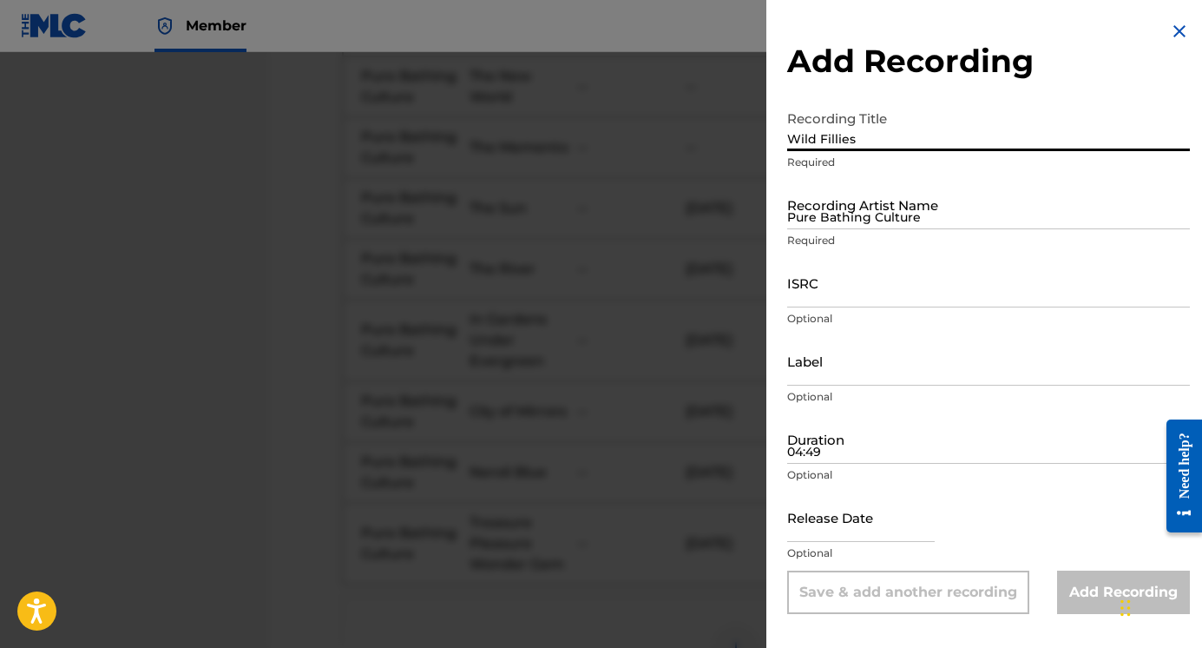
type input "Wild Fillies"
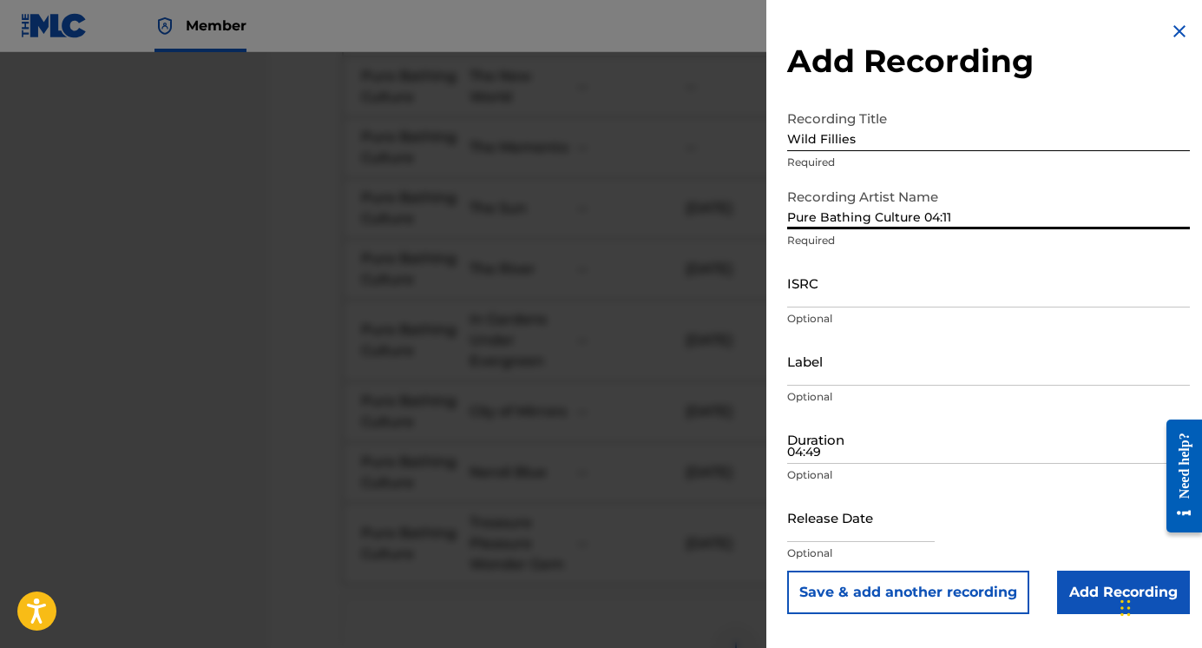
click at [852, 456] on input "04:49" at bounding box center [988, 438] width 403 height 49
drag, startPoint x: 954, startPoint y: 214, endPoint x: 918, endPoint y: 220, distance: 36.1
click at [918, 220] on input "Pure Bathing Culture 04:11" at bounding box center [988, 204] width 403 height 49
type input "Pure Bathing Culture"
click at [821, 438] on input "04:49" at bounding box center [988, 438] width 403 height 49
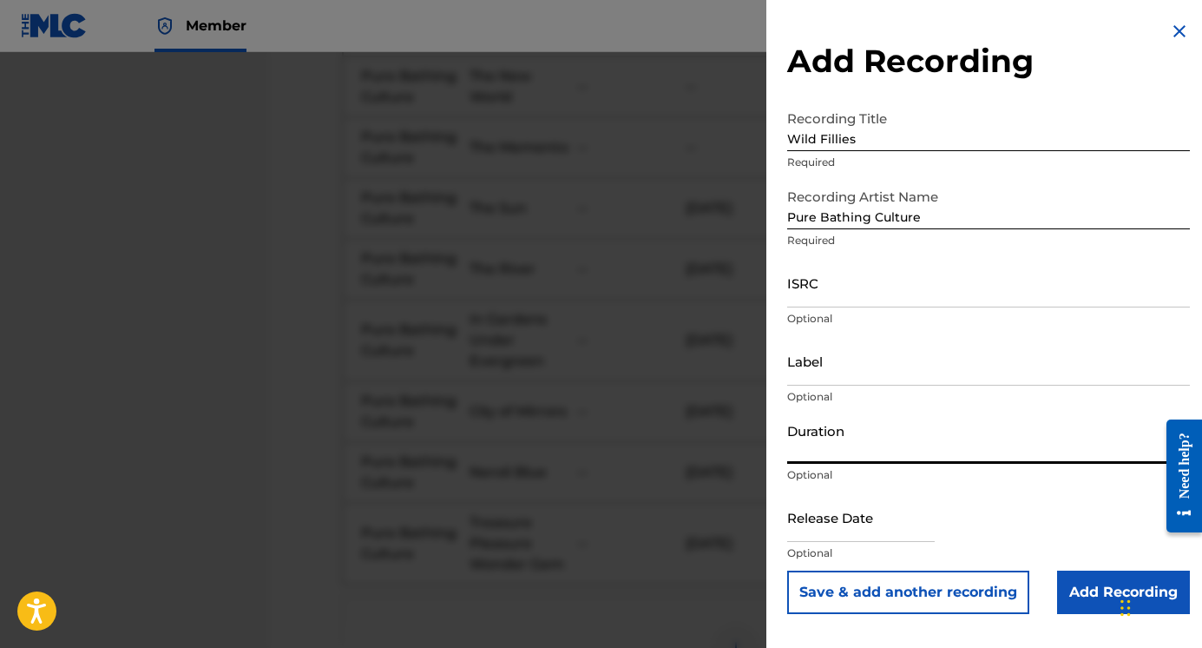
paste input "04:11"
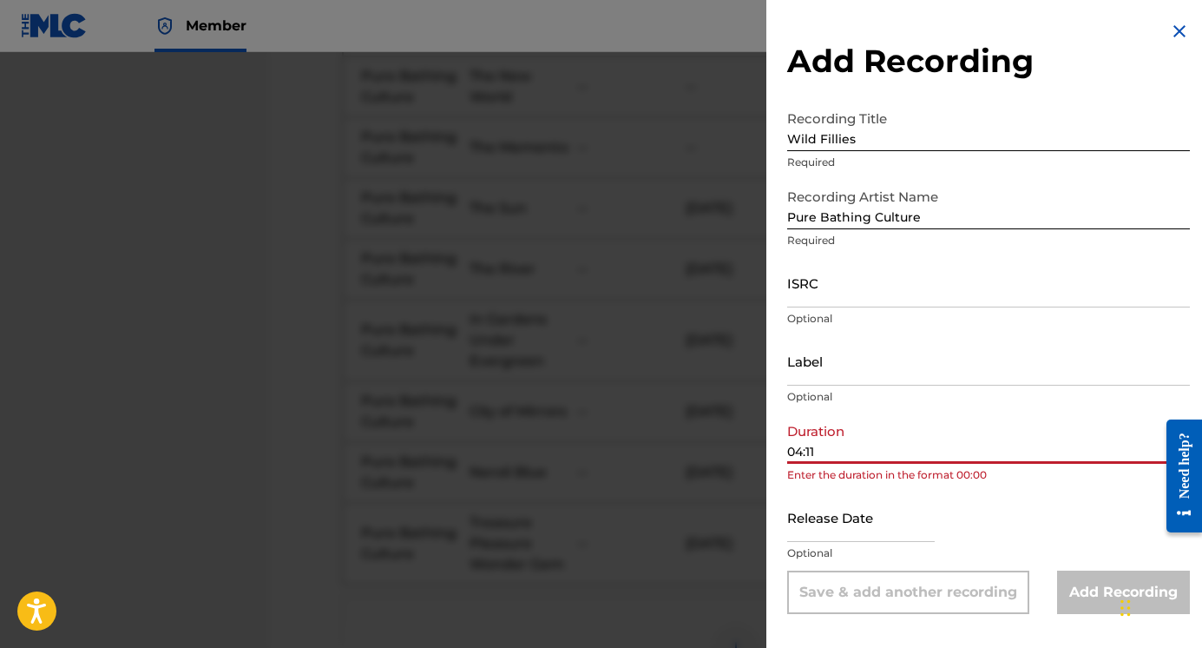
type input "04:11"
click at [815, 538] on input "text" at bounding box center [861, 516] width 148 height 49
select select "7"
select select "2025"
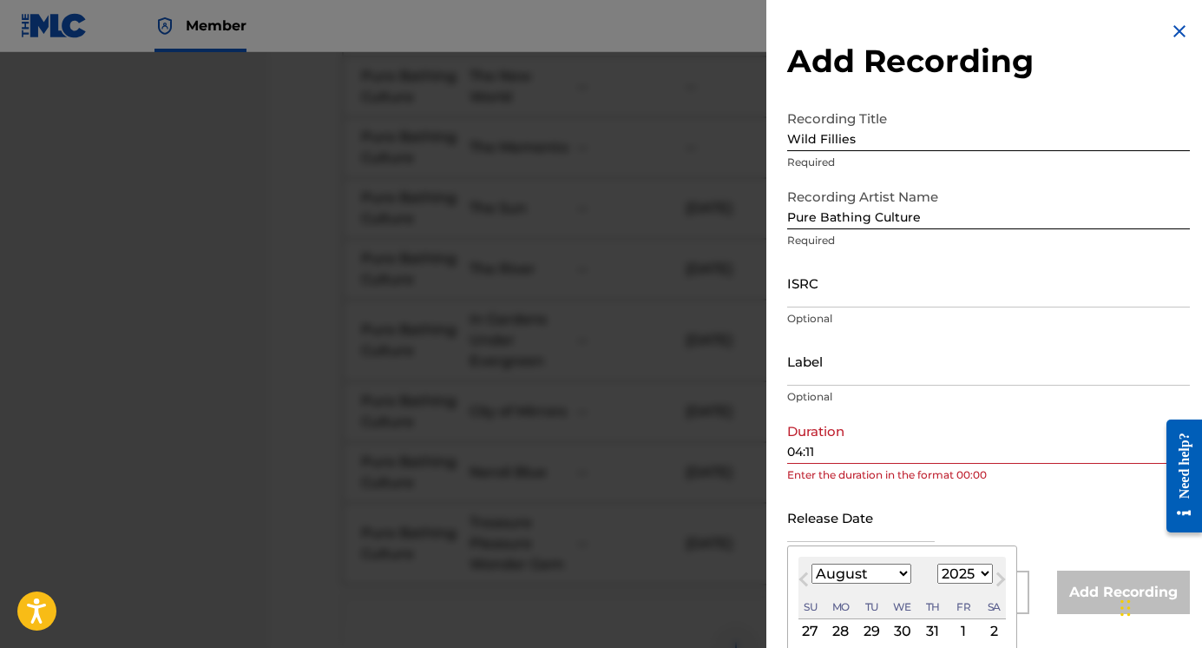
click at [867, 460] on input "04:11" at bounding box center [988, 438] width 403 height 49
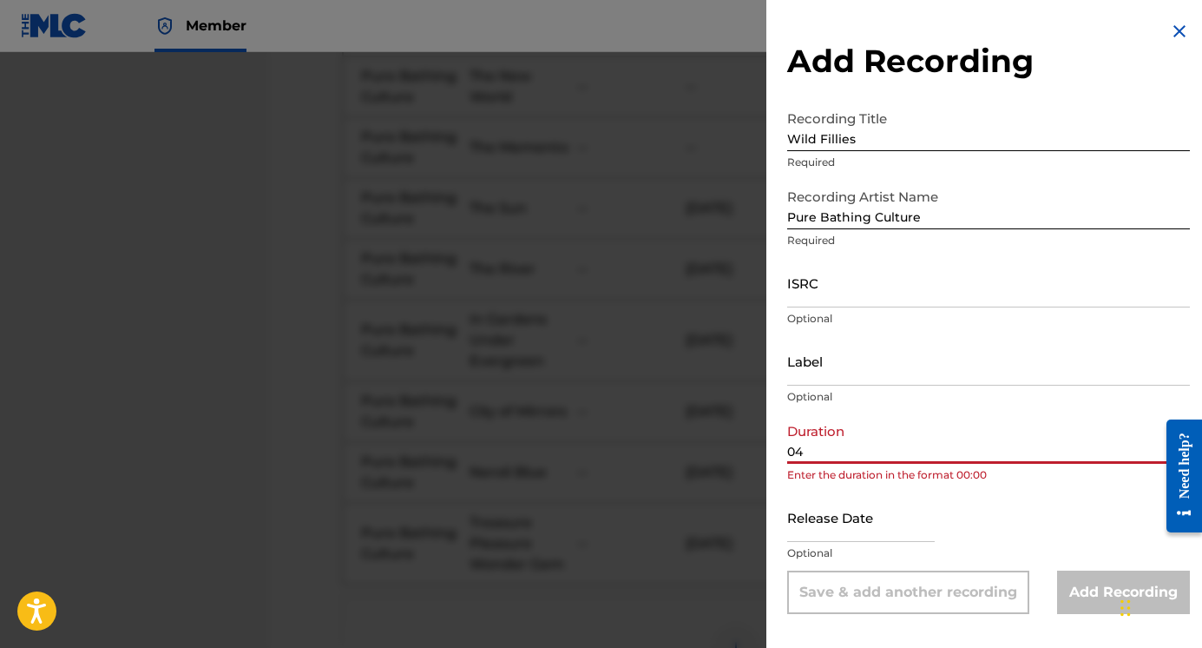
type input "0"
type input "04:11"
click at [873, 518] on input "text" at bounding box center [861, 516] width 148 height 49
select select "7"
select select "2025"
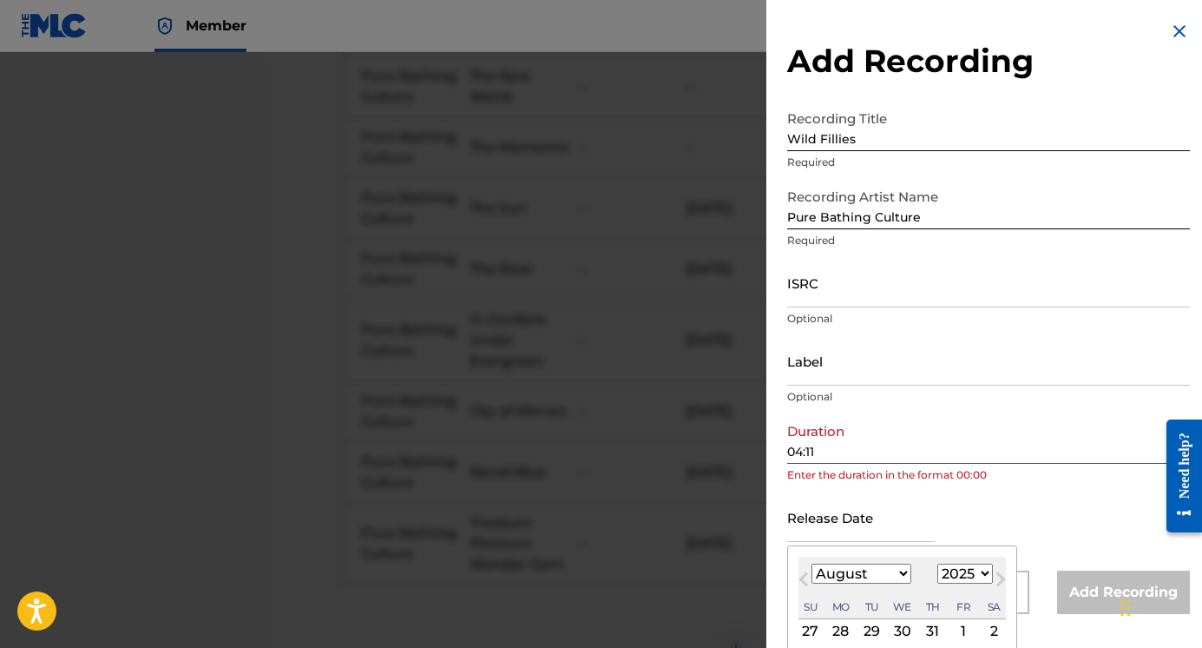
click at [977, 495] on div "Release Date Previous Month Next Month August [DATE] February March April May J…" at bounding box center [988, 531] width 403 height 78
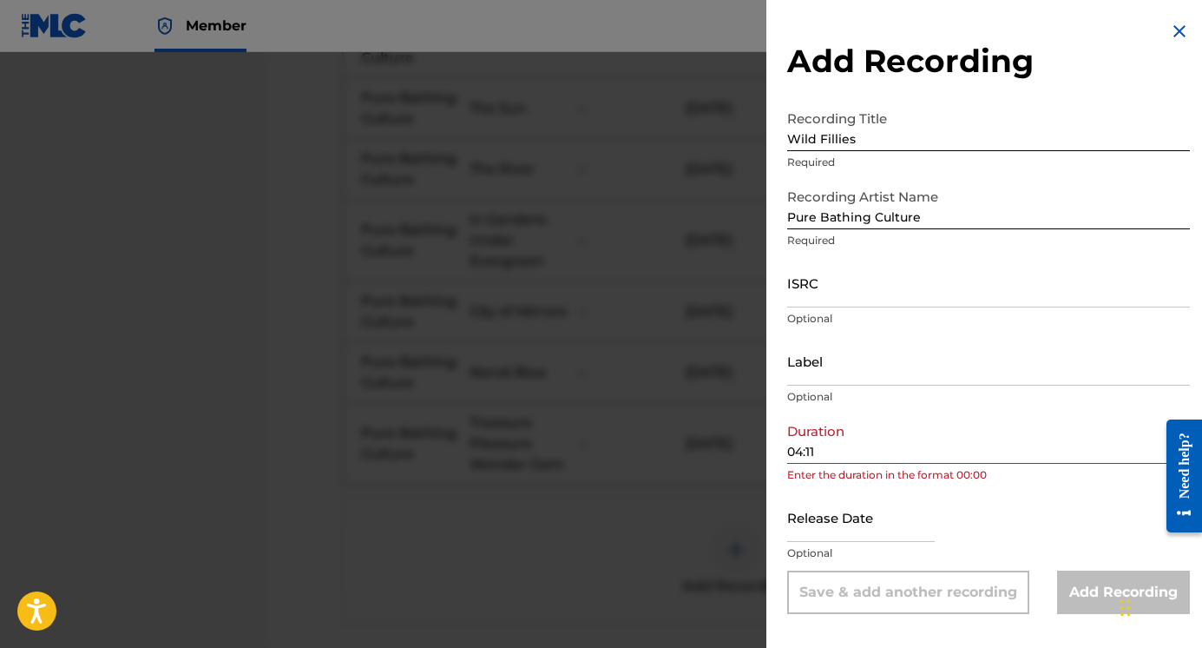
scroll to position [1084, 0]
click at [852, 528] on input "text" at bounding box center [861, 516] width 148 height 49
select select "7"
select select "2025"
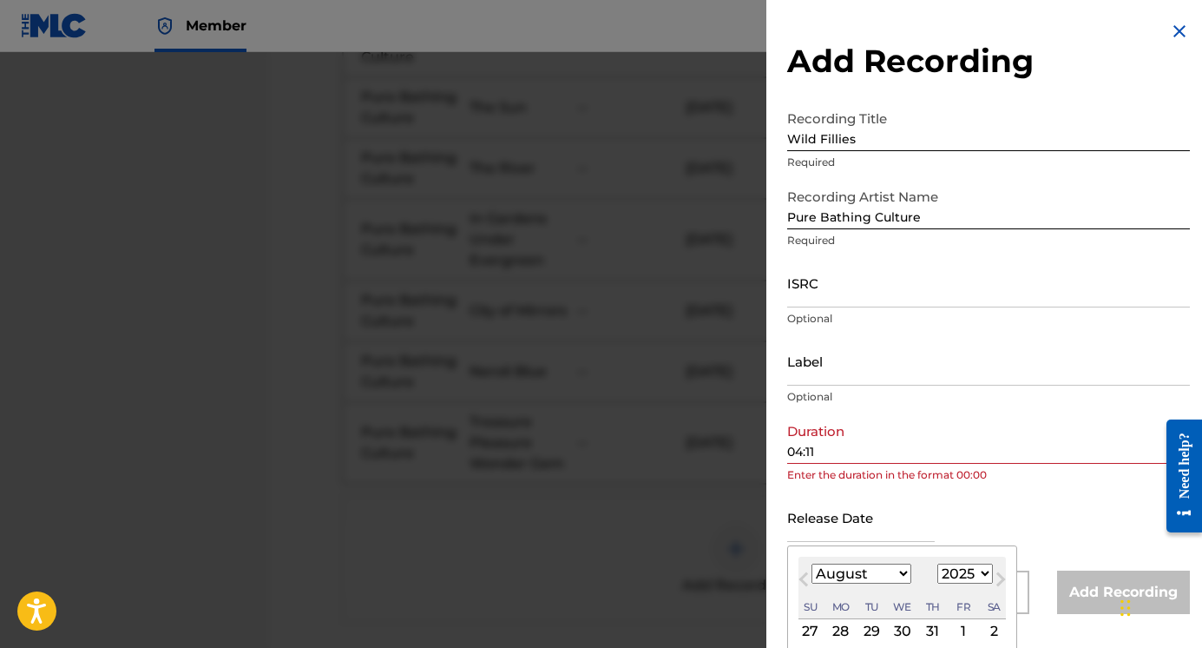
type input "[DATE]"
select select "8"
click at [968, 576] on select "1899 1900 1901 1902 1903 1904 1905 1906 1907 1908 1909 1910 1911 1912 1913 1914…" at bounding box center [966, 573] width 56 height 20
click at [938, 563] on select "1899 1900 1901 1902 1903 1904 1905 1906 1907 1908 1909 1910 1911 1912 1913 1914…" at bounding box center [966, 573] width 56 height 20
click at [962, 576] on select "1899 1900 1901 1902 1903 1904 1905 1906 1907 1908 1909 1910 1911 1912 1913 1914…" at bounding box center [966, 573] width 56 height 20
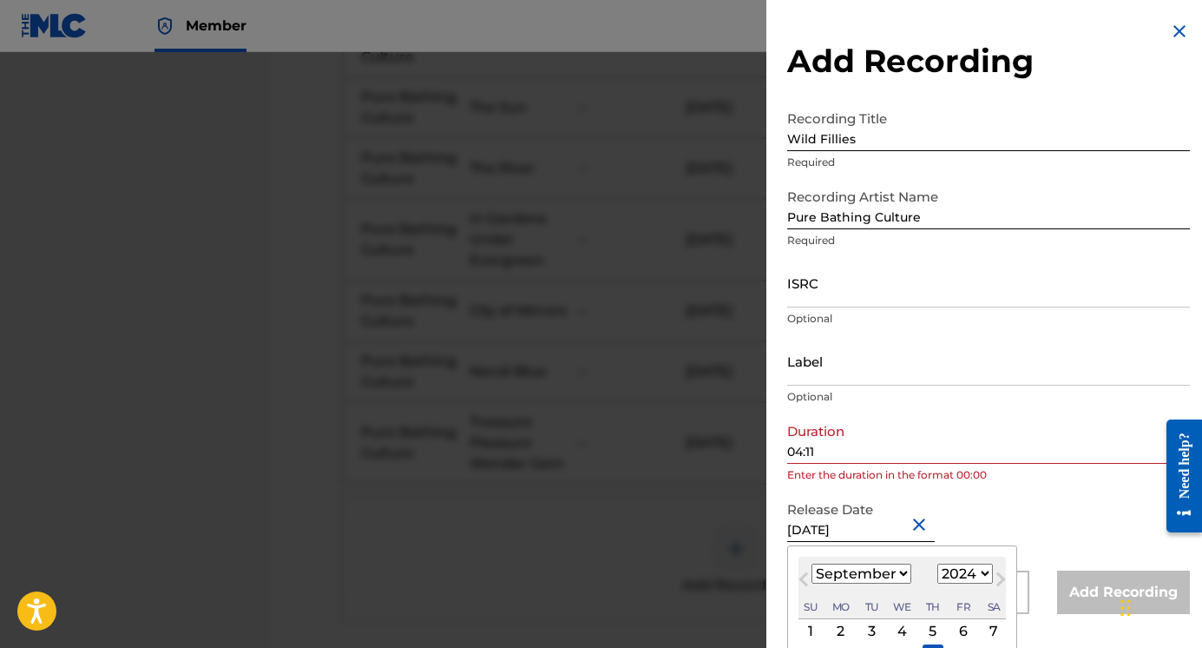
select select "2025"
click at [938, 563] on select "1899 1900 1901 1902 1903 1904 1905 1906 1907 1908 1909 1910 1911 1912 1913 1914…" at bounding box center [966, 573] width 56 height 20
click at [895, 570] on select "January February March April May June July August September October November De…" at bounding box center [862, 573] width 100 height 20
select select "2"
click at [812, 563] on select "January February March April May June July August September October November De…" at bounding box center [862, 573] width 100 height 20
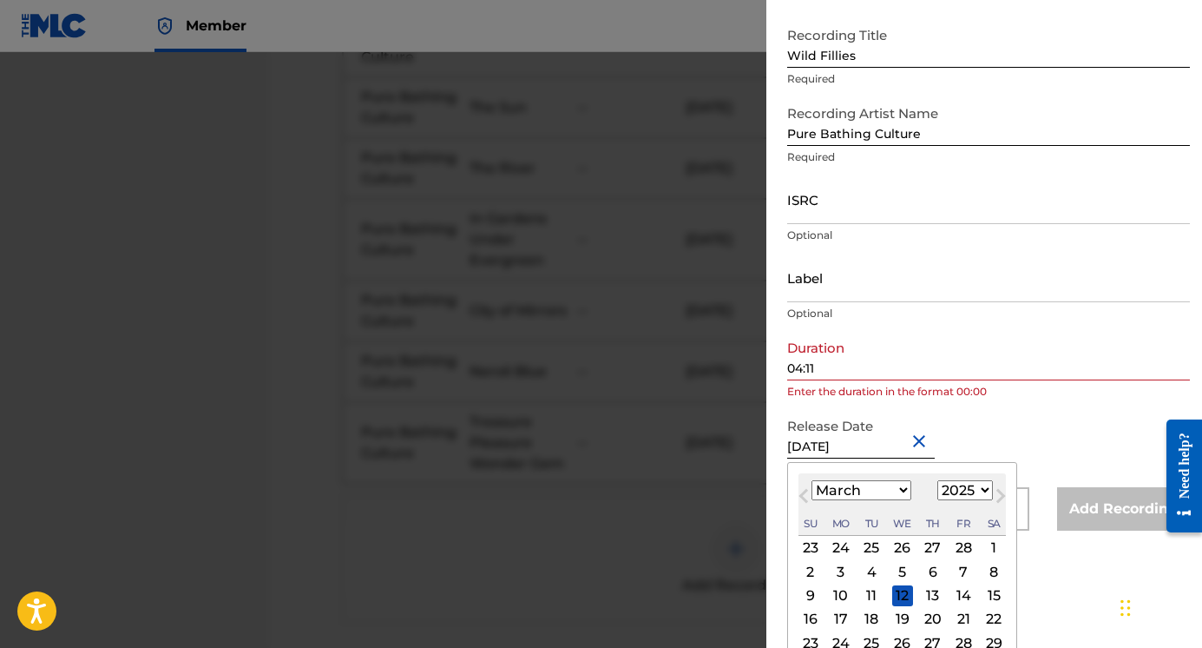
scroll to position [112, 0]
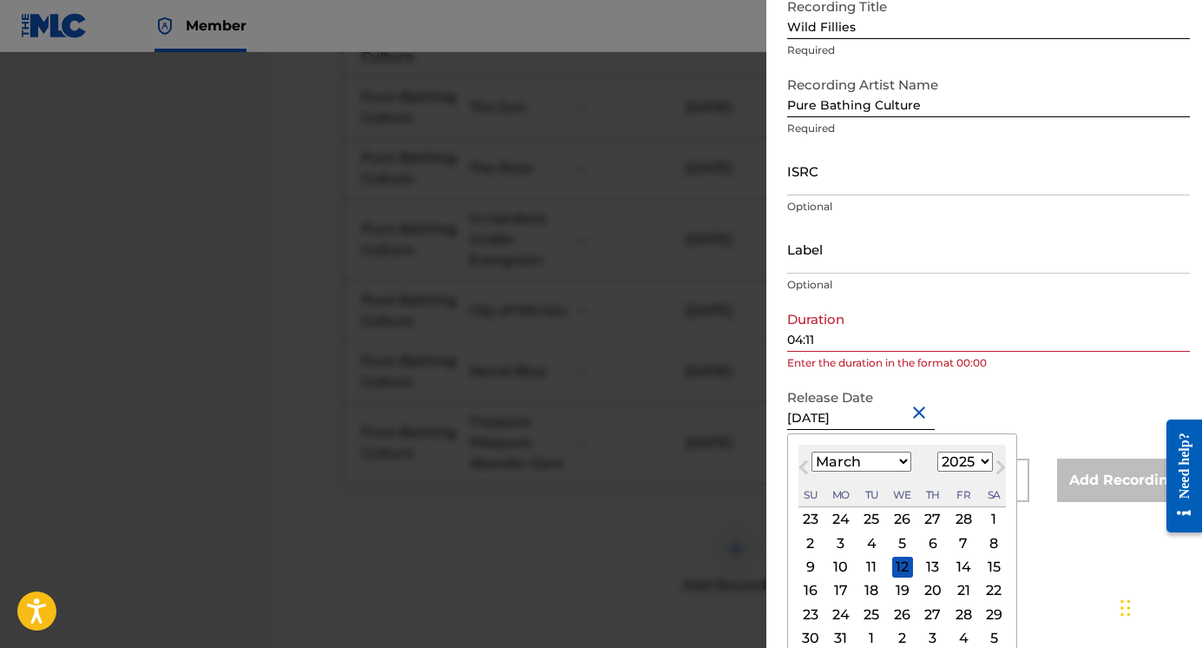
click at [934, 543] on div "6" at bounding box center [933, 542] width 21 height 21
type input "[DATE]"
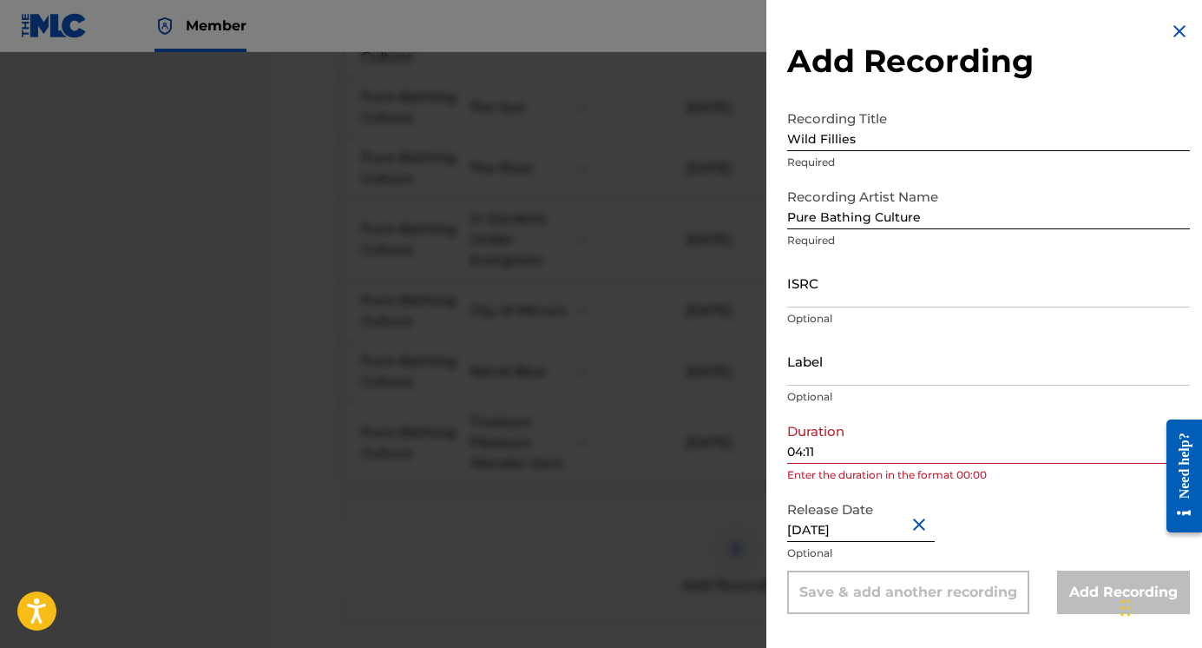
click at [881, 456] on input "04:11" at bounding box center [988, 438] width 403 height 49
type input "0"
type input "04:11"
click at [920, 521] on button "Close" at bounding box center [922, 523] width 26 height 53
click at [941, 383] on input "Label" at bounding box center [988, 360] width 403 height 49
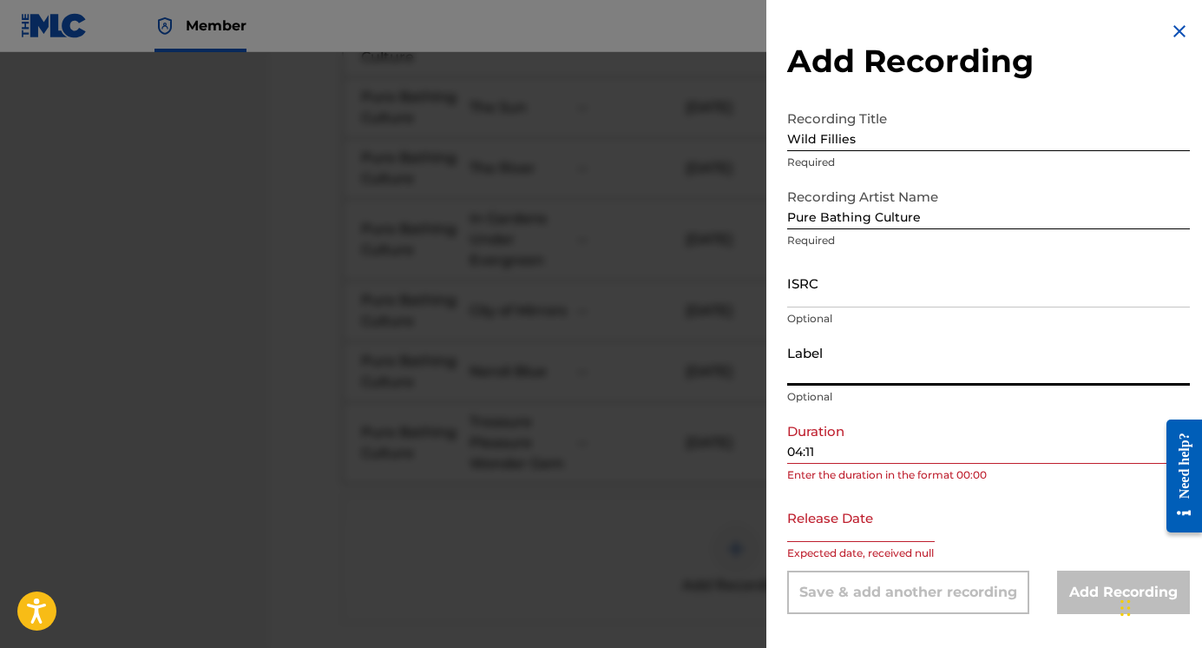
click at [893, 464] on div "Duration 04:11 Enter the duration in the format 00:00" at bounding box center [988, 453] width 403 height 78
click at [890, 450] on input "04:11" at bounding box center [988, 438] width 403 height 49
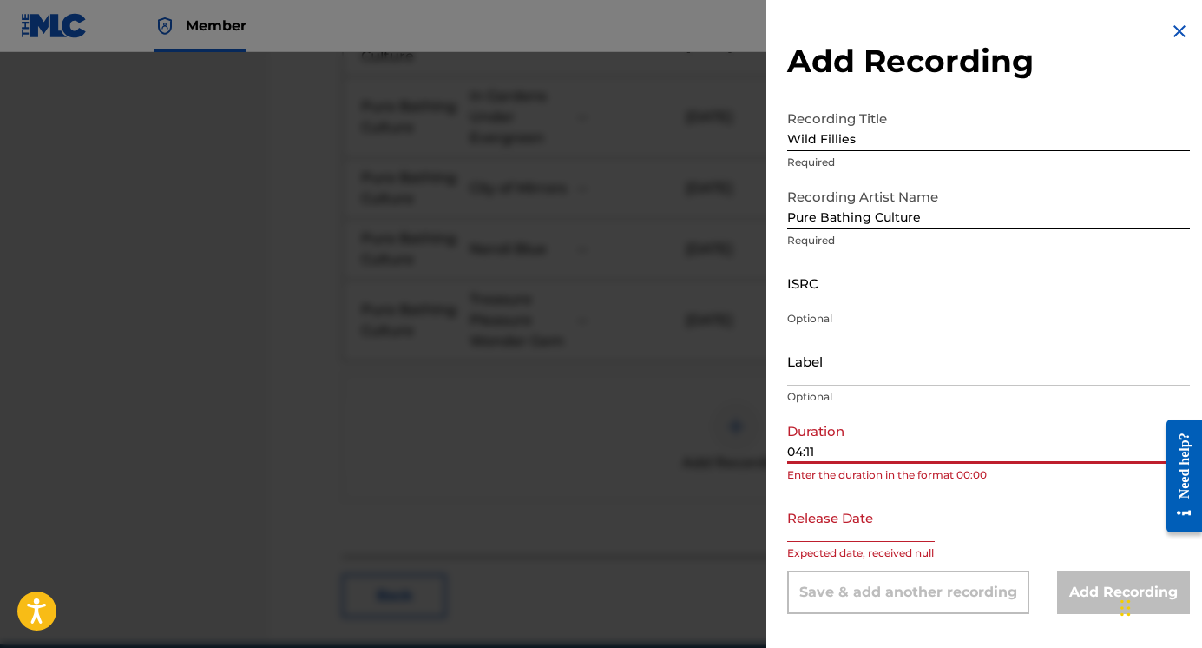
scroll to position [1207, 0]
click at [872, 528] on input "text" at bounding box center [861, 516] width 148 height 49
select select "7"
select select "2025"
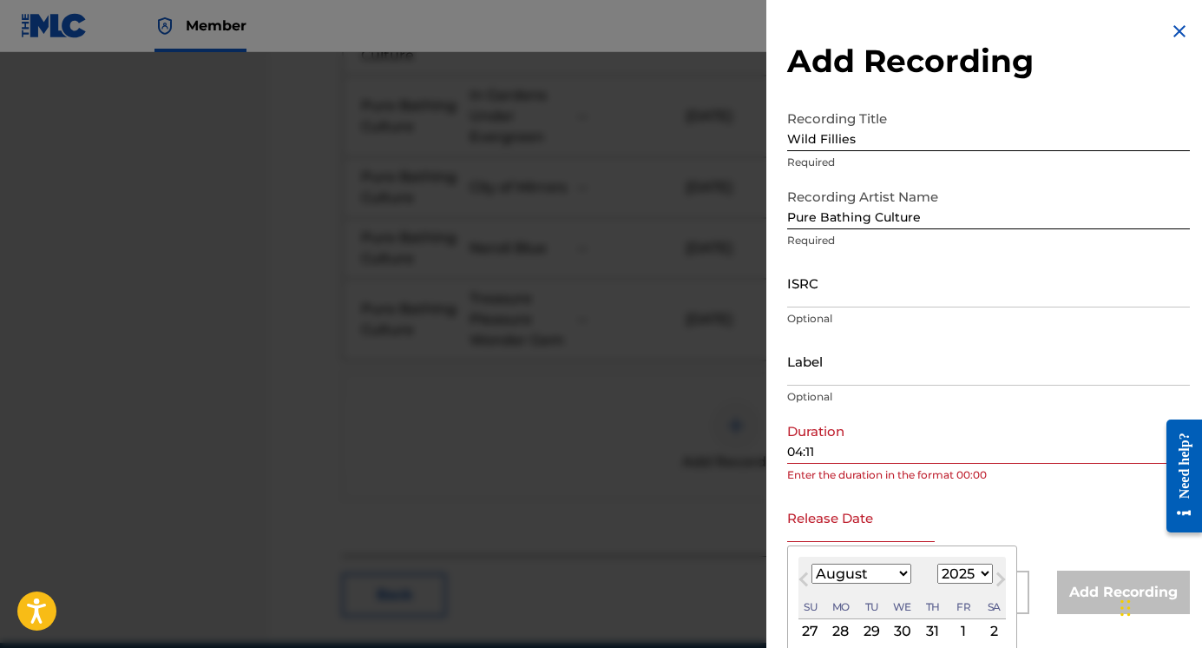
type input "[DATE]"
select select "8"
click at [952, 572] on select "1899 1900 1901 1902 1903 1904 1905 1906 1907 1908 1909 1910 1911 1912 1913 1914…" at bounding box center [966, 573] width 56 height 20
select select "2025"
click at [938, 563] on select "1899 1900 1901 1902 1903 1904 1905 1906 1907 1908 1909 1910 1911 1912 1913 1914…" at bounding box center [966, 573] width 56 height 20
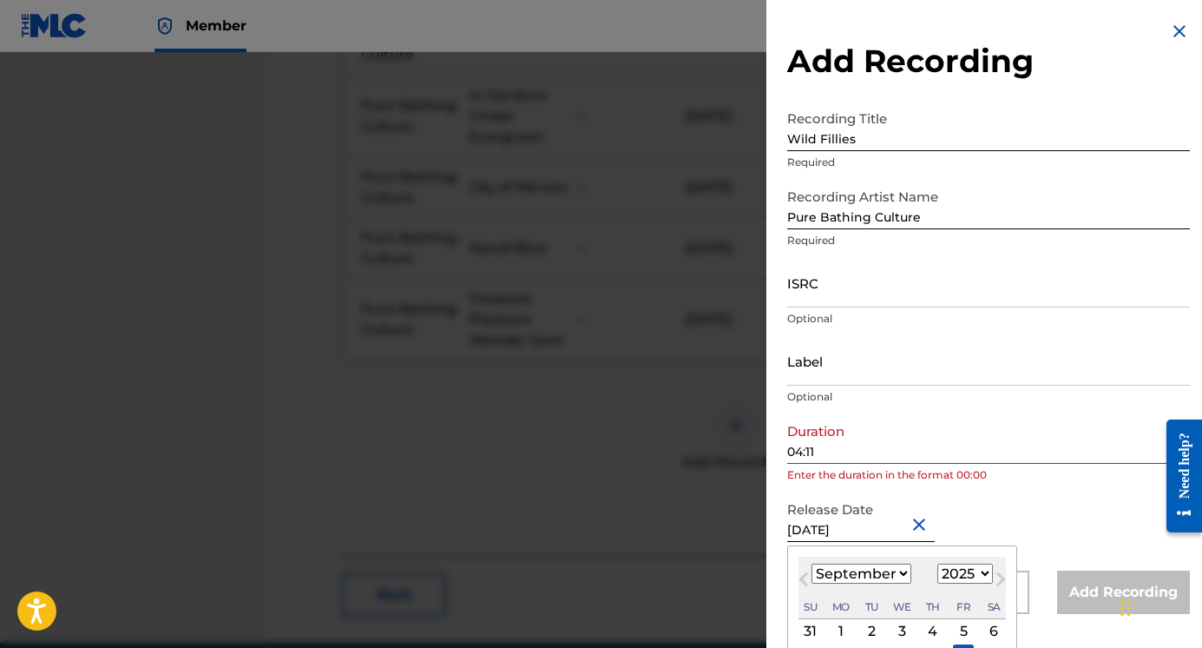
scroll to position [125, 0]
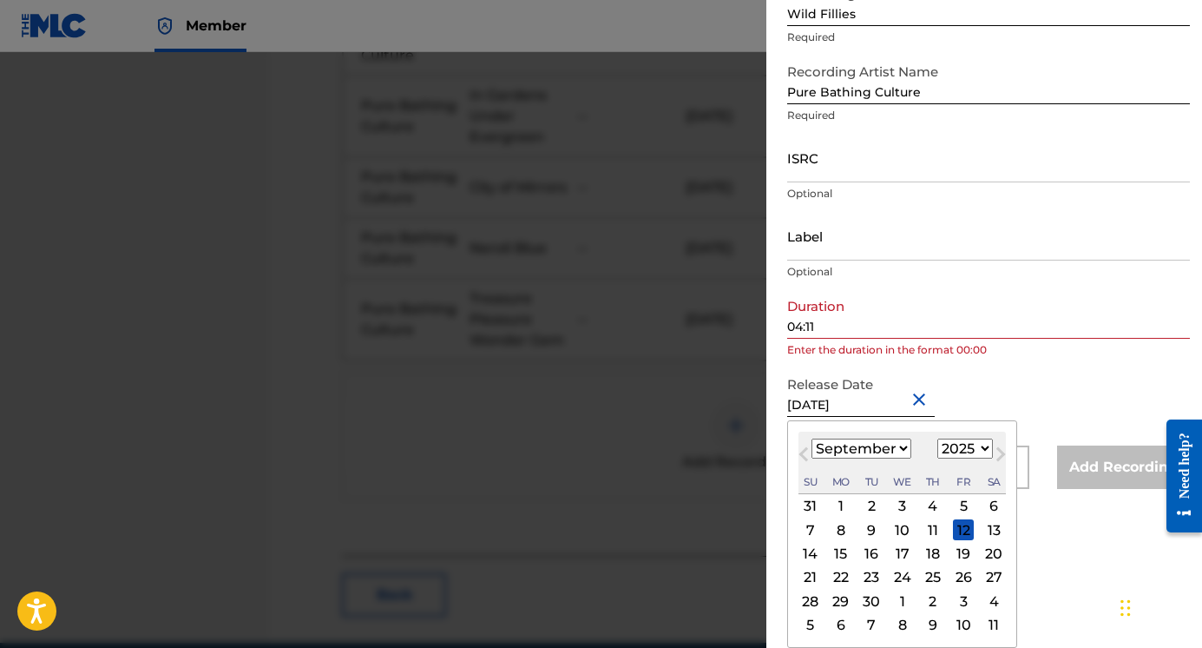
click at [903, 451] on select "January February March April May June July August September October November De…" at bounding box center [862, 448] width 100 height 20
select select "2"
click at [812, 438] on select "January February March April May June July August September October November De…" at bounding box center [862, 448] width 100 height 20
click at [934, 529] on div "6" at bounding box center [933, 529] width 21 height 21
type input "[DATE]"
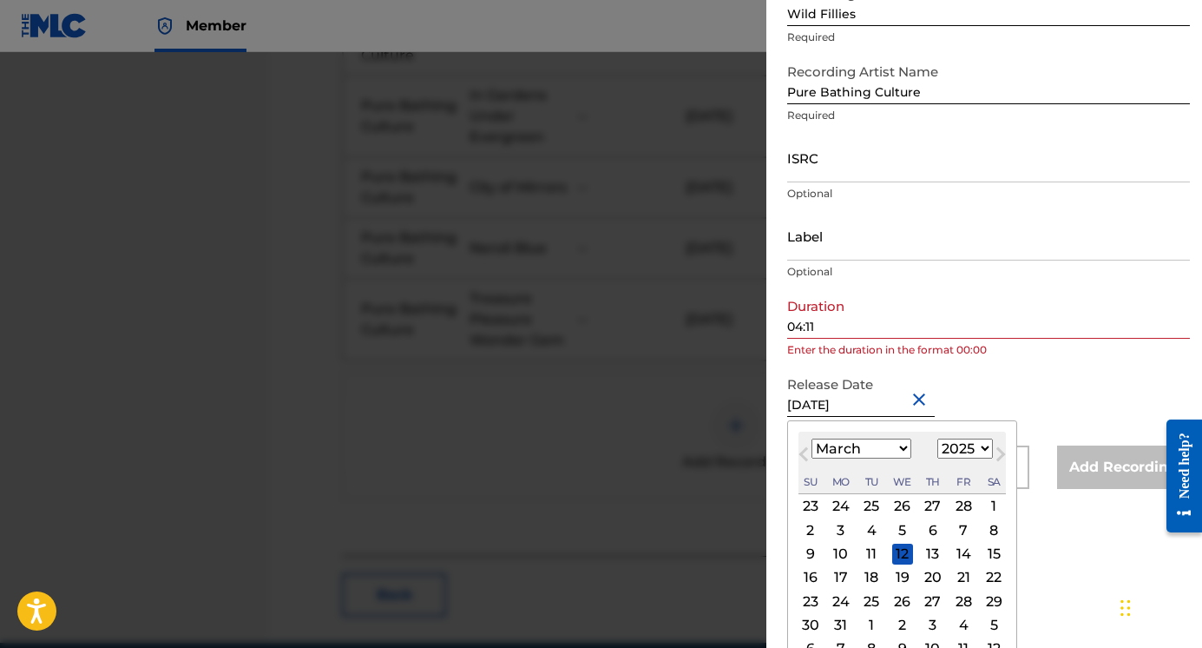
scroll to position [0, 0]
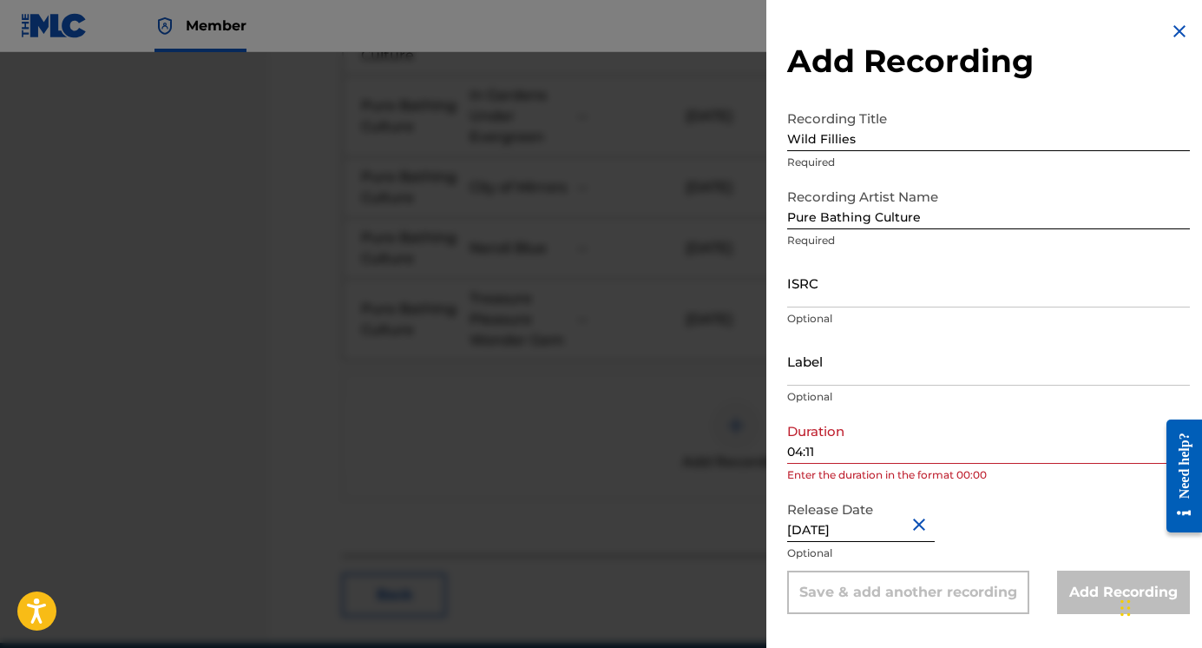
click at [1030, 371] on input "Label" at bounding box center [988, 360] width 403 height 49
click at [945, 437] on input "04:11" at bounding box center [988, 438] width 403 height 49
type input "0"
type input "04:11"
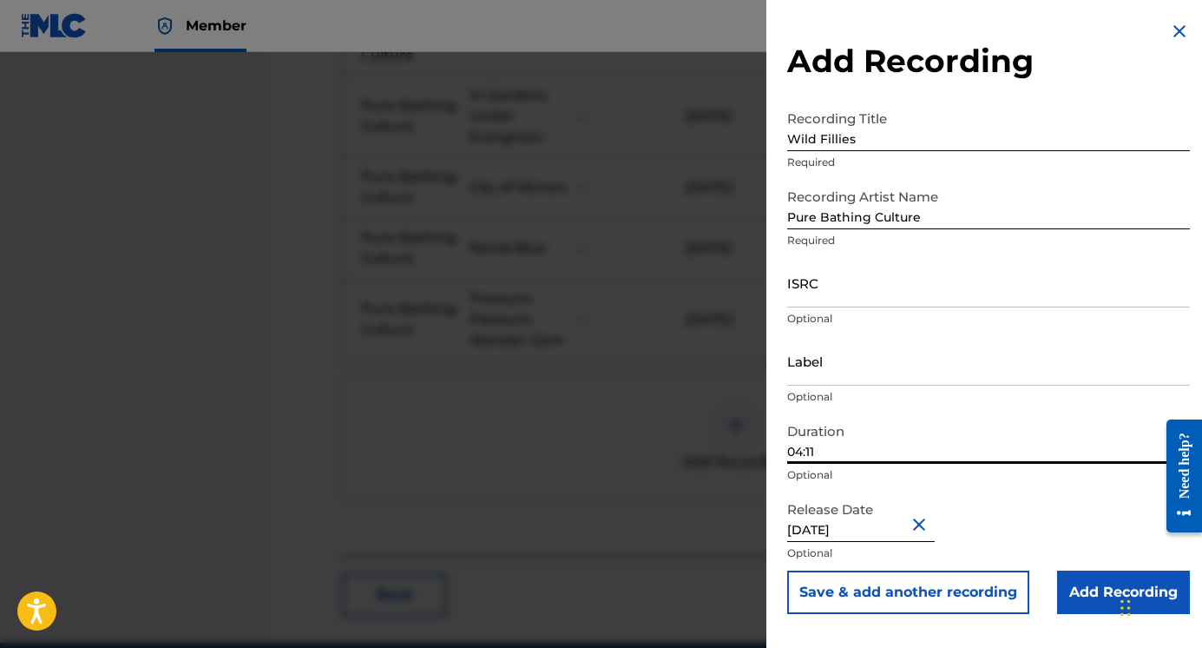
click at [1084, 602] on input "Add Recording" at bounding box center [1123, 591] width 133 height 43
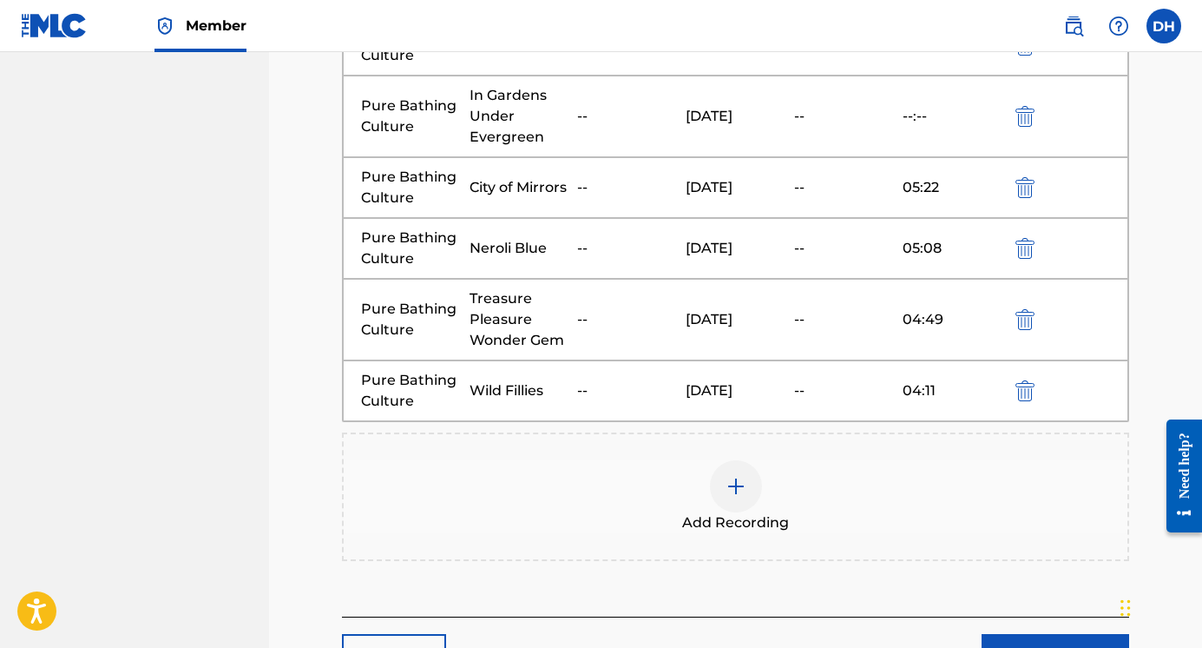
click at [727, 473] on div at bounding box center [736, 486] width 52 height 52
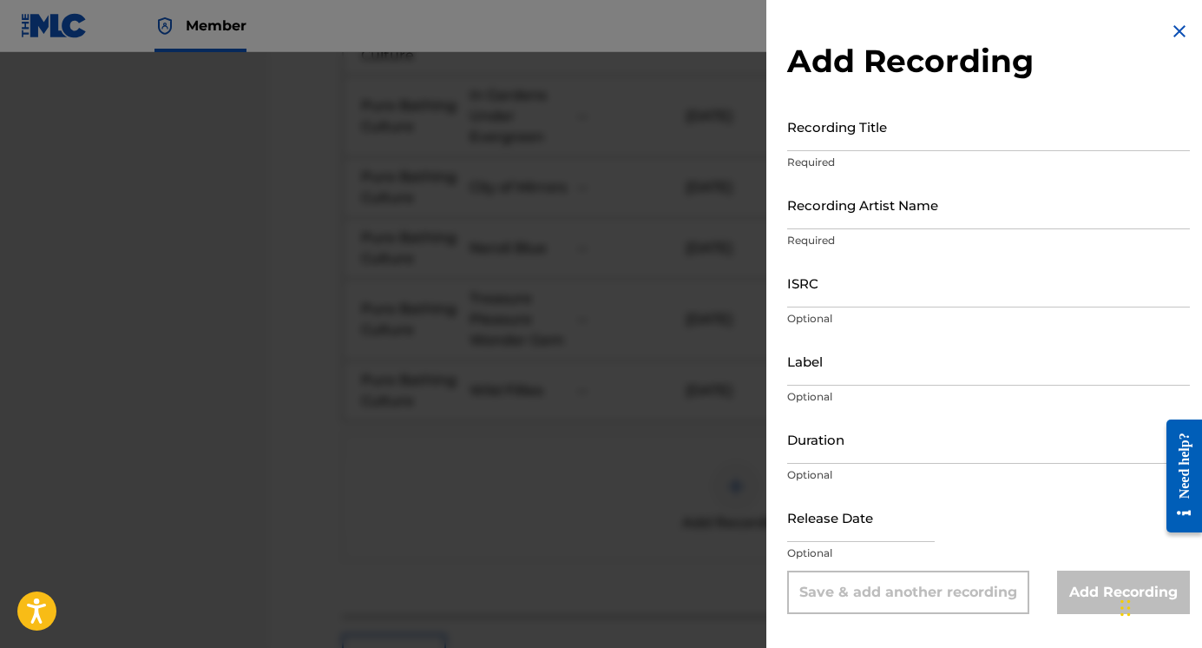
click at [851, 135] on input "Recording Title" at bounding box center [988, 126] width 403 height 49
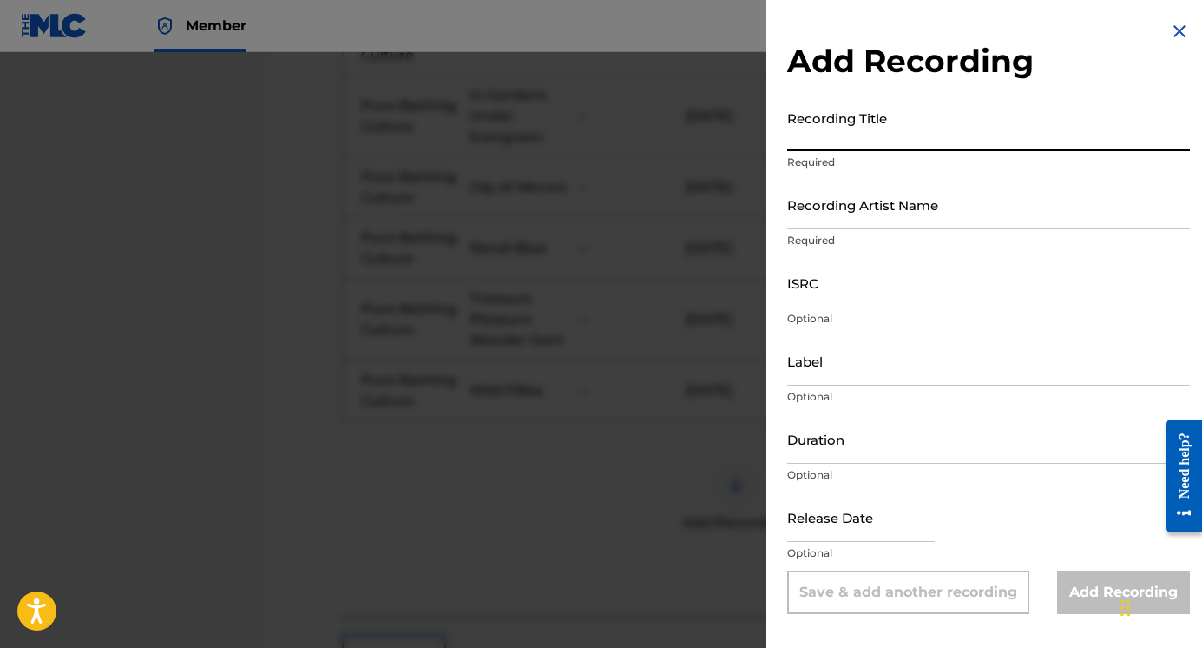
click at [873, 139] on input "Recording Title" at bounding box center [988, 126] width 403 height 49
type input "Cardinal"
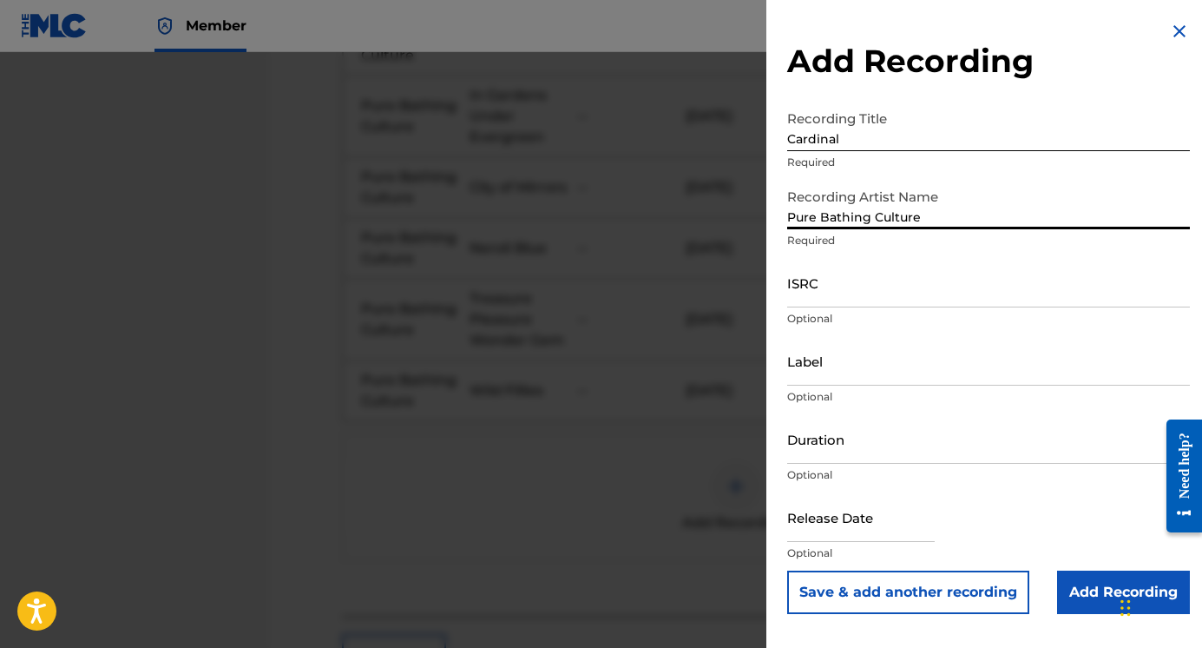
type input "Pure Bathing Culture"
click at [839, 458] on input "Duration" at bounding box center [988, 438] width 403 height 49
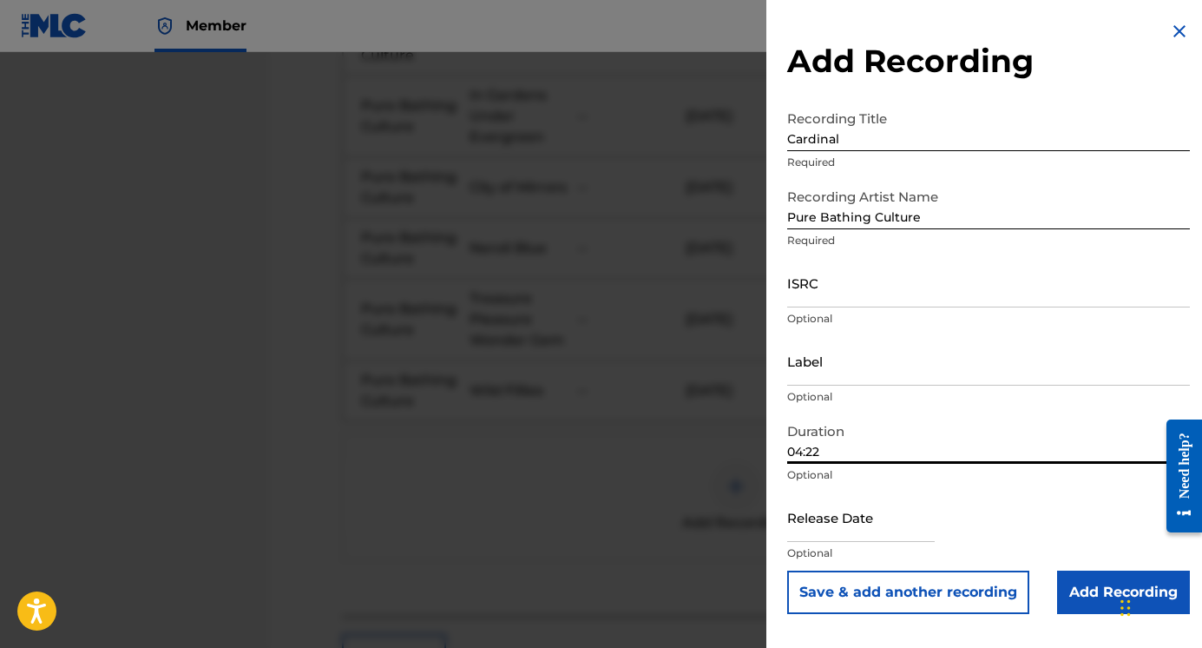
type input "04:22"
click at [889, 532] on input "text" at bounding box center [861, 516] width 148 height 49
select select "7"
select select "2025"
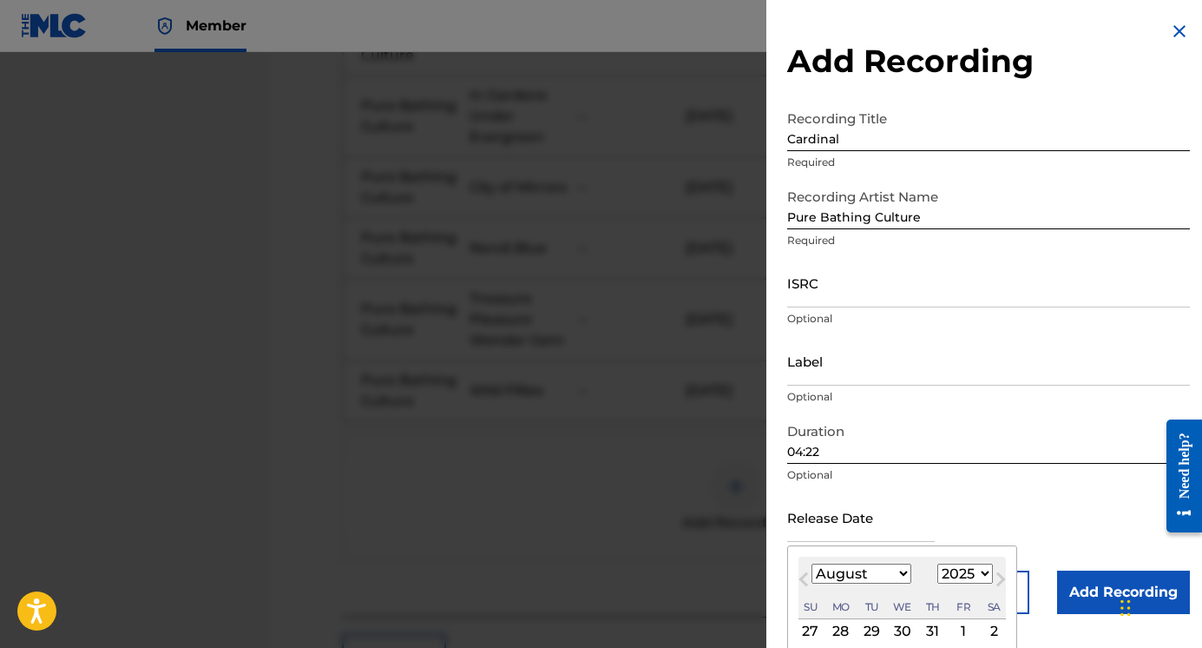
type input "[DATE]"
select select "2"
click at [989, 497] on div "Release Date [DATE] [DATE] Previous Month Next Month March [DATE] February Marc…" at bounding box center [988, 531] width 403 height 78
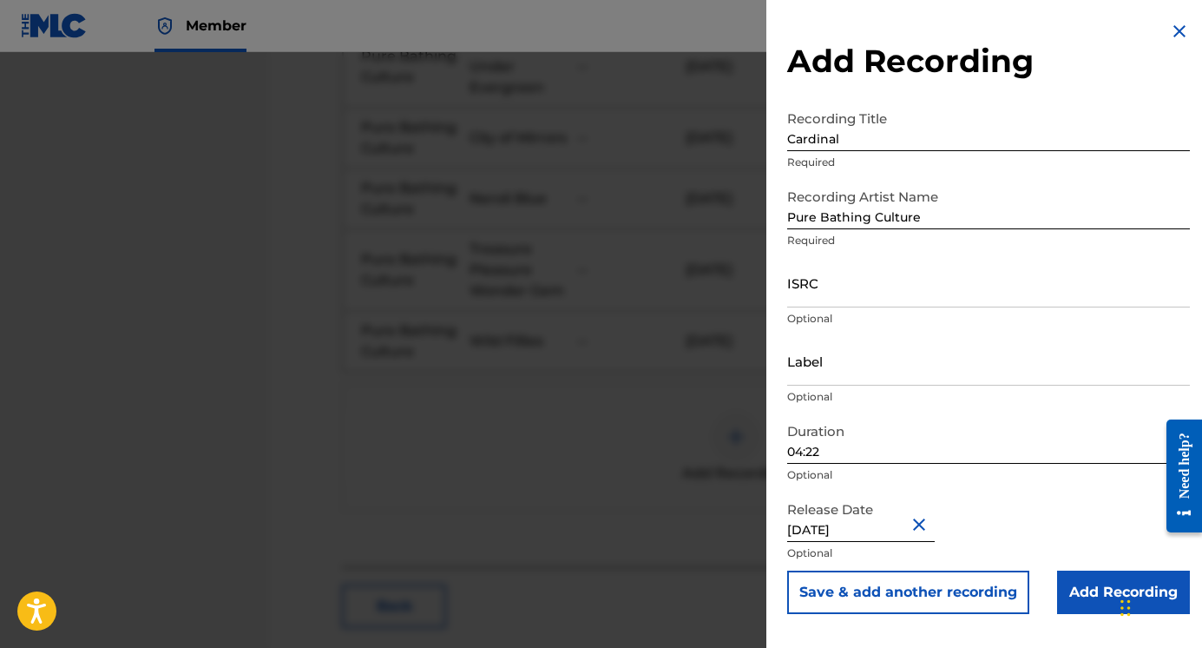
scroll to position [1259, 0]
click at [829, 448] on input "04:22" at bounding box center [988, 438] width 403 height 49
type input "04:21"
click at [1086, 595] on input "Add Recording" at bounding box center [1123, 591] width 133 height 43
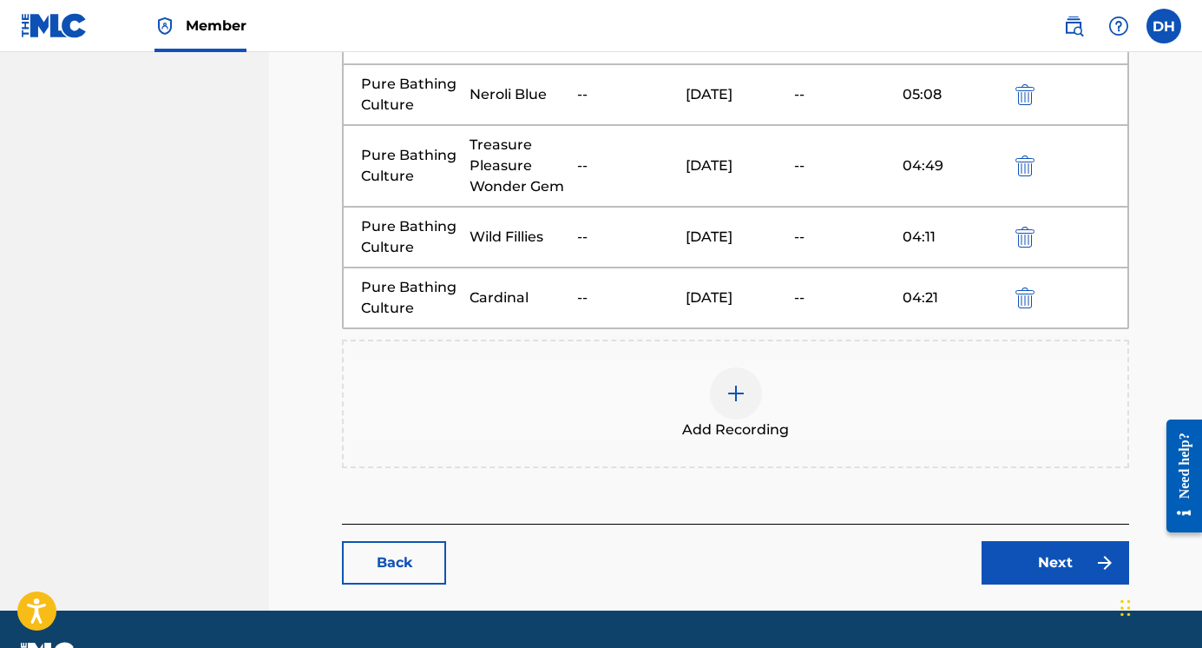
scroll to position [1380, 0]
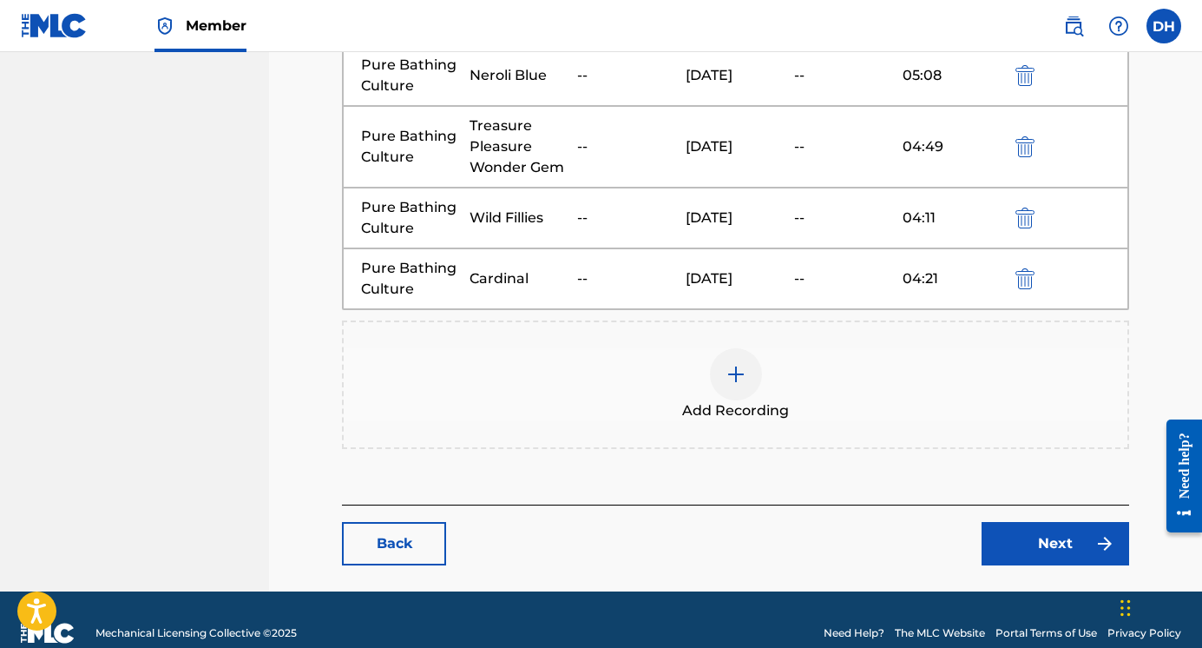
click at [1005, 538] on link "Next" at bounding box center [1056, 543] width 148 height 43
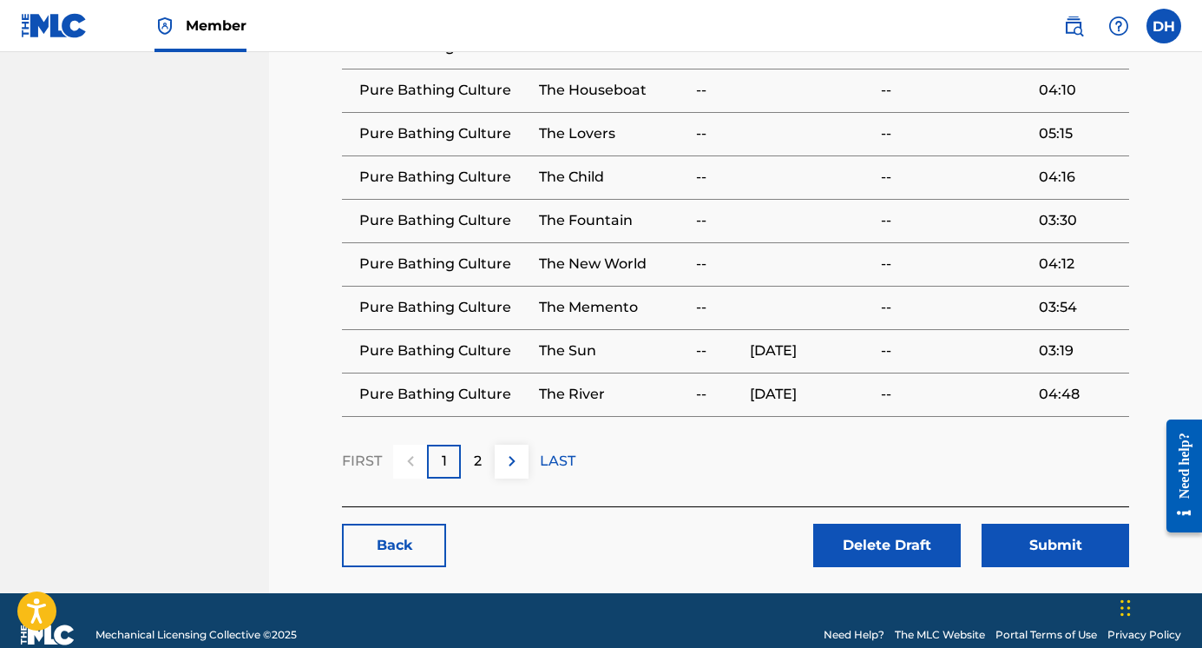
scroll to position [1276, 0]
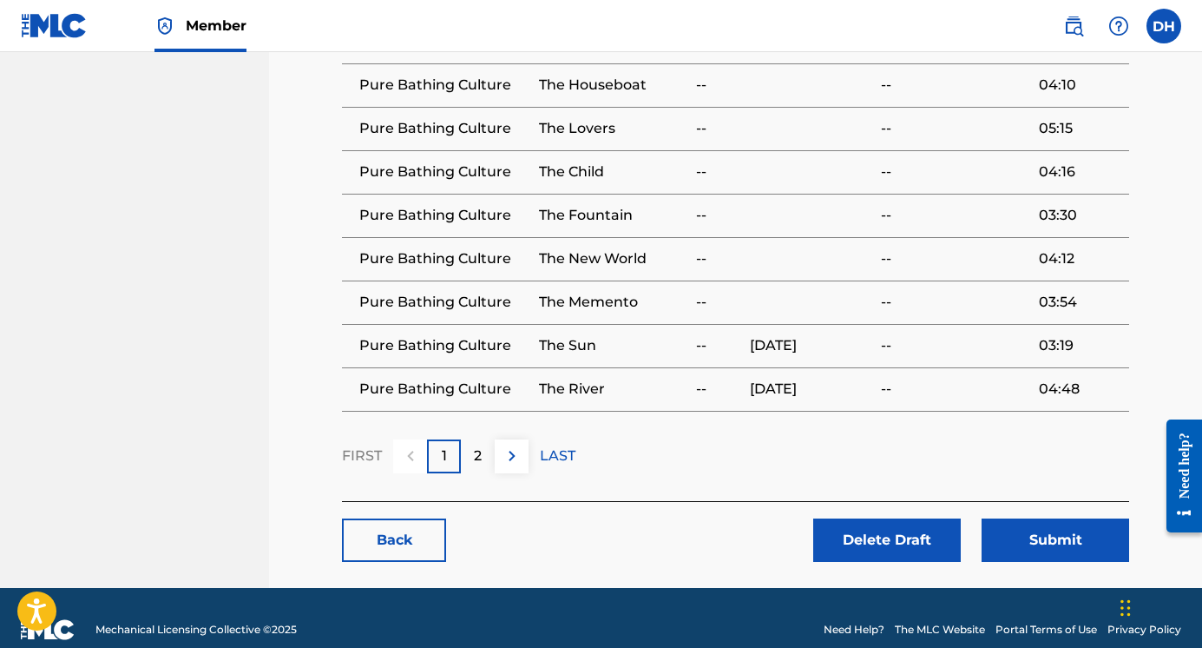
click at [512, 445] on img at bounding box center [512, 455] width 21 height 21
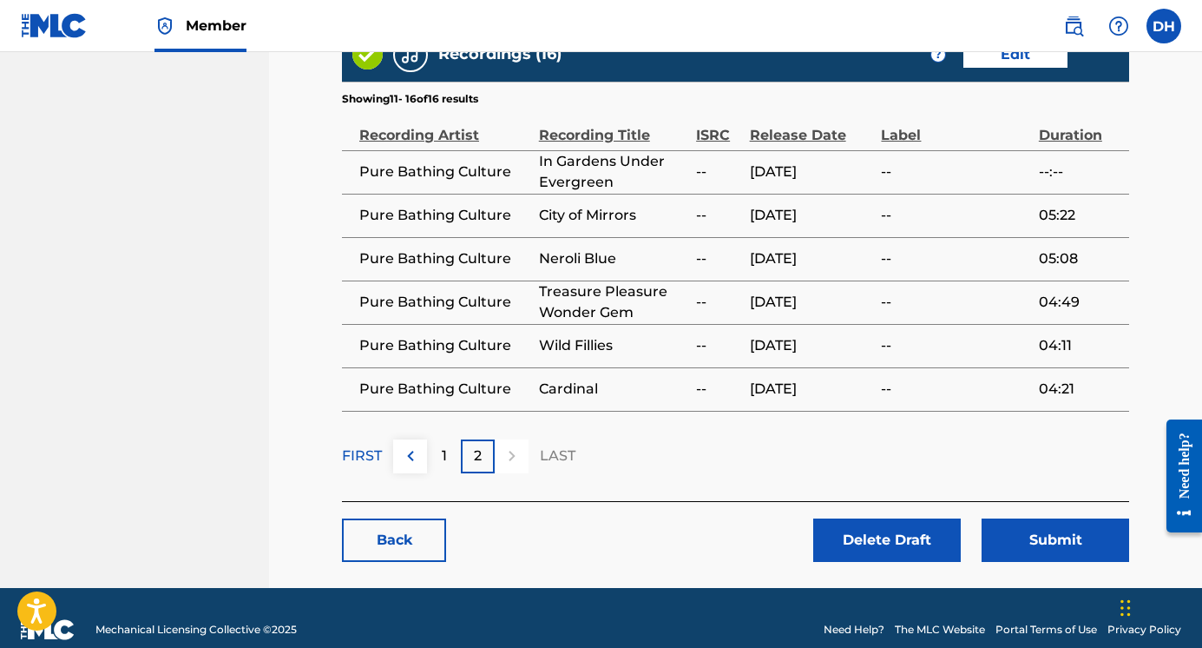
click at [418, 445] on img at bounding box center [410, 455] width 21 height 21
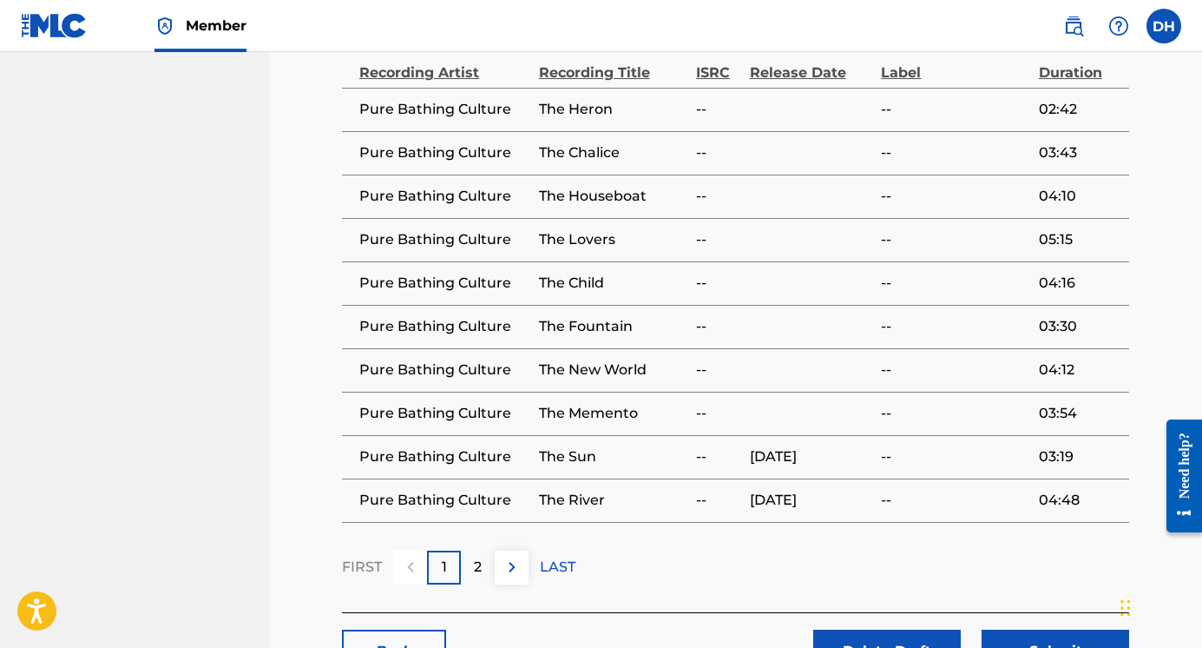
scroll to position [1060, 0]
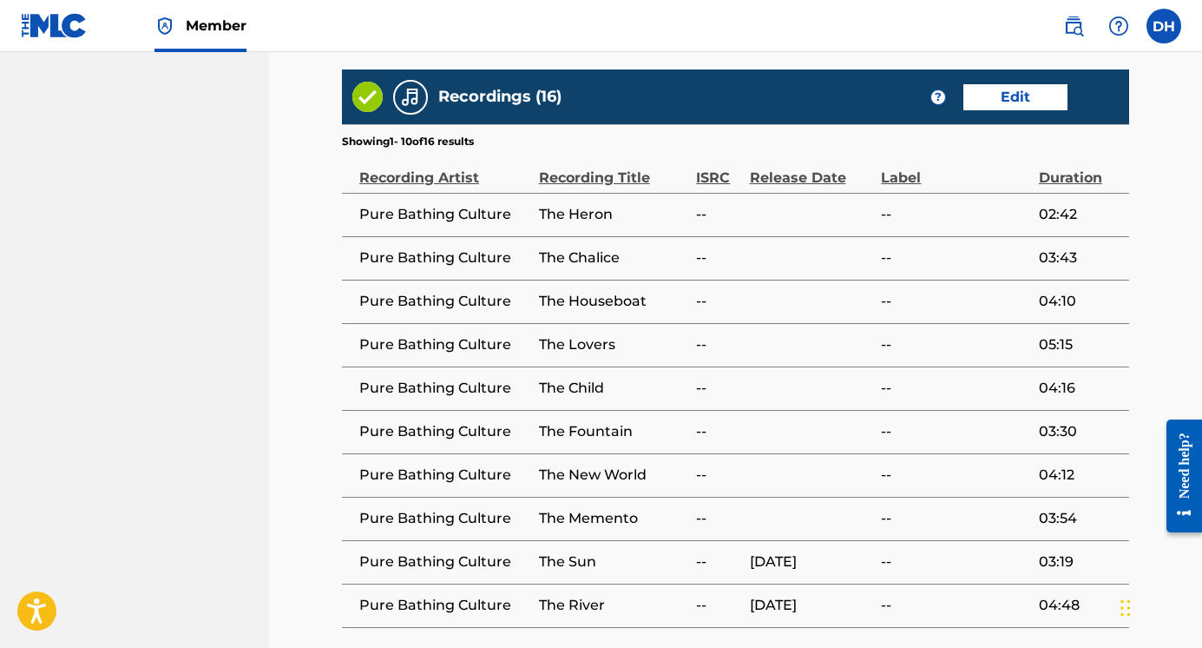
click at [1033, 84] on link "Edit" at bounding box center [1016, 97] width 104 height 26
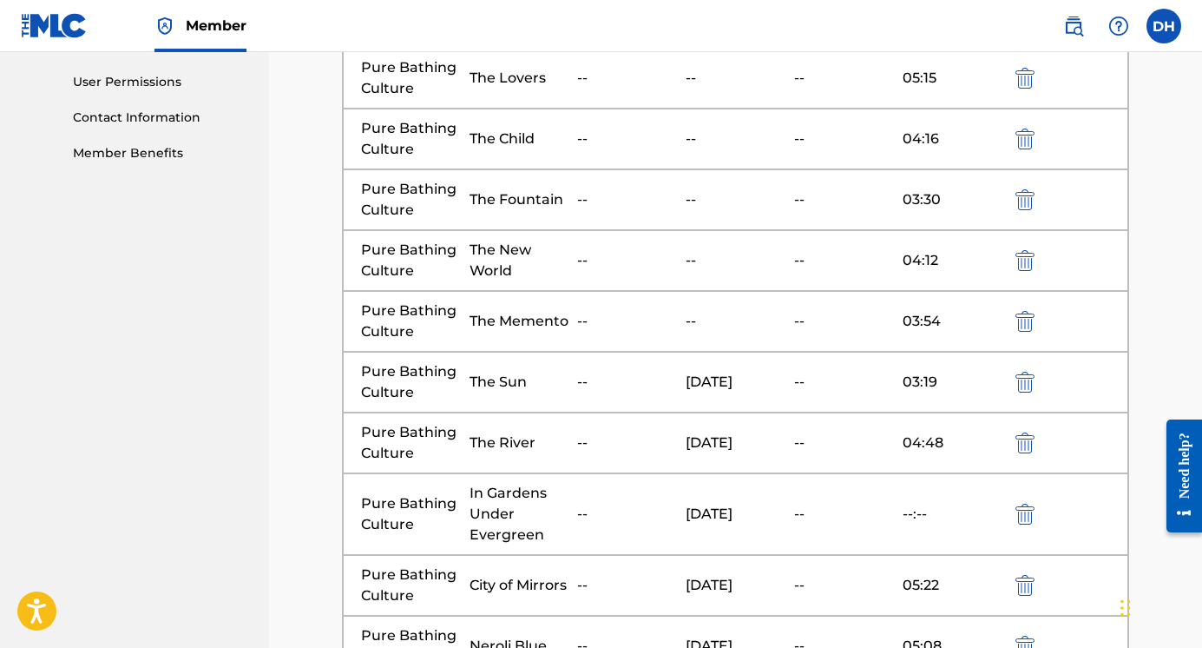
scroll to position [862, 0]
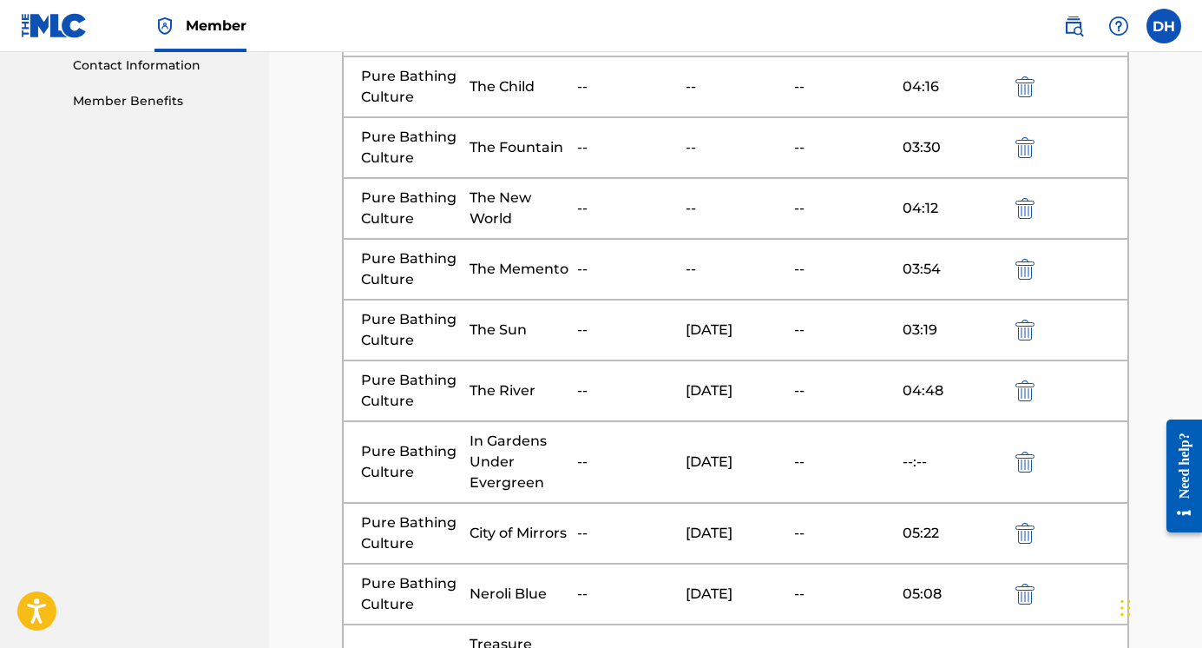
click at [577, 468] on div "--" at bounding box center [627, 461] width 100 height 21
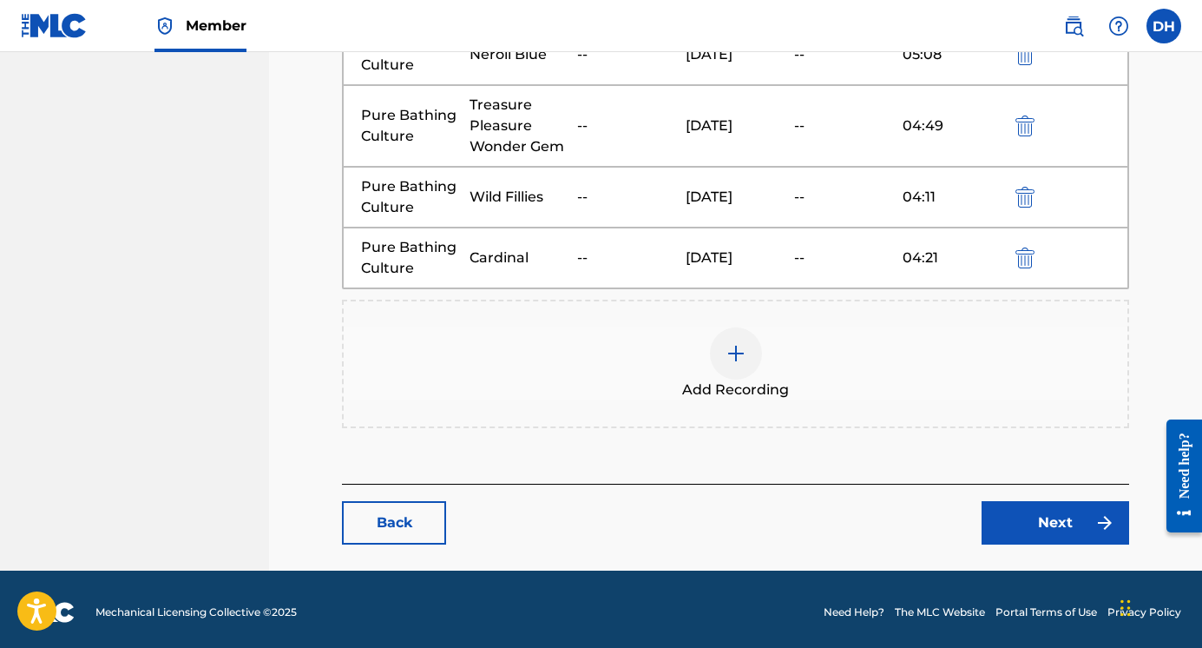
scroll to position [1407, 0]
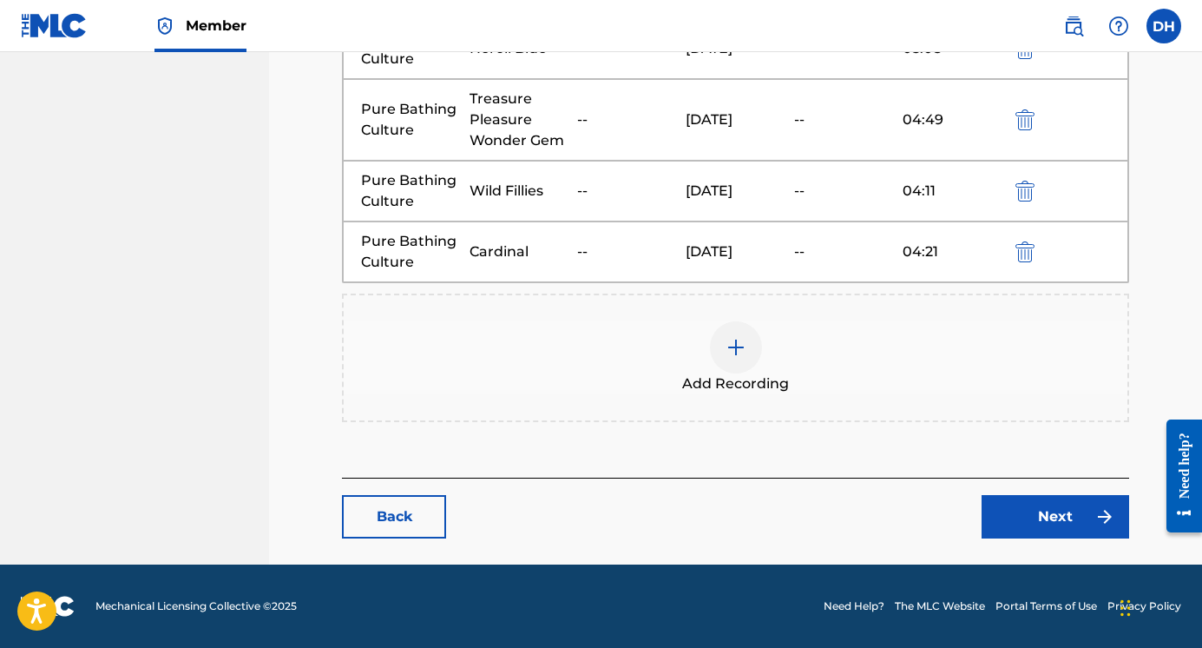
click at [1026, 510] on link "Next" at bounding box center [1056, 516] width 148 height 43
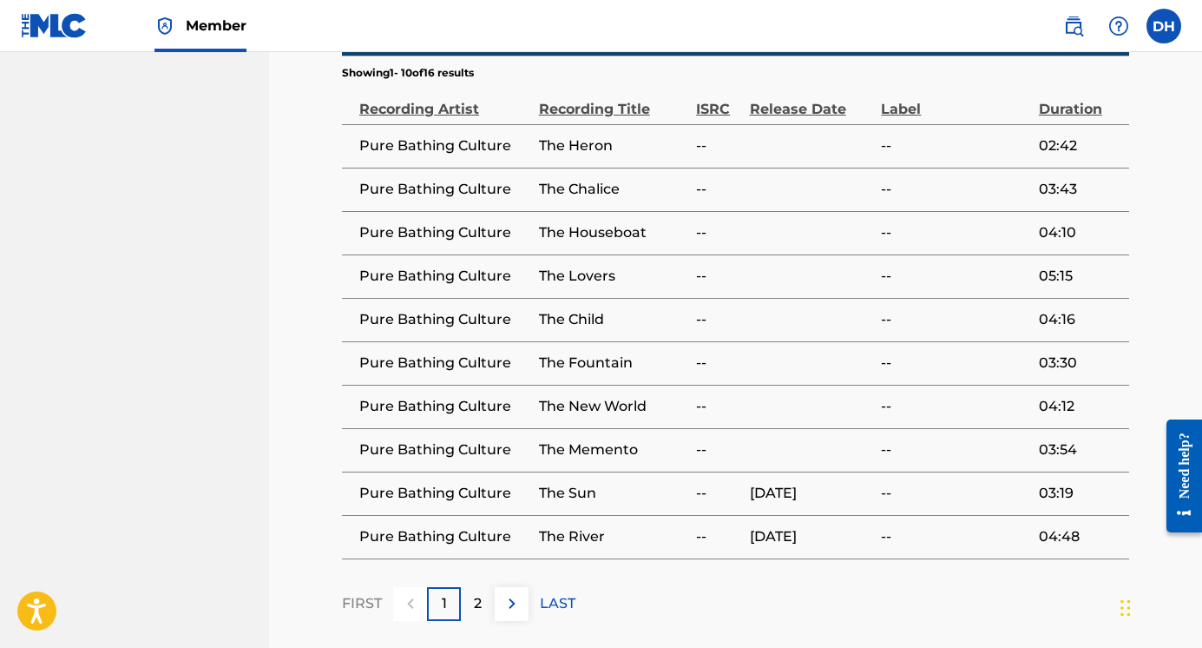
scroll to position [1276, 0]
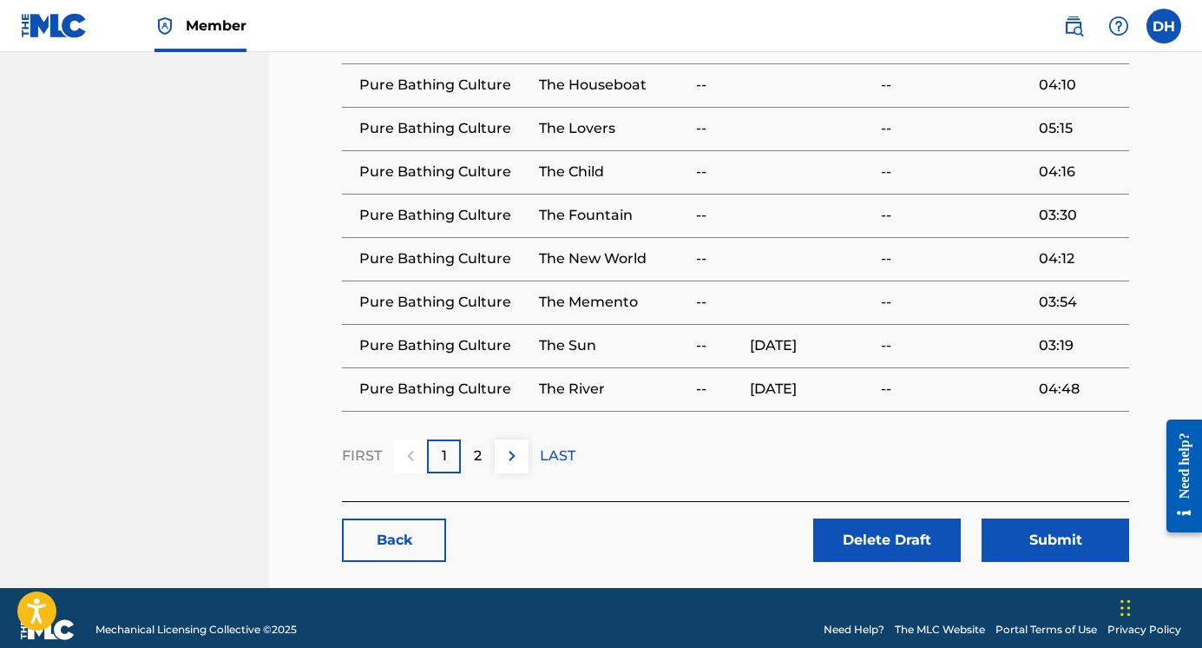
click at [510, 445] on img at bounding box center [512, 455] width 21 height 21
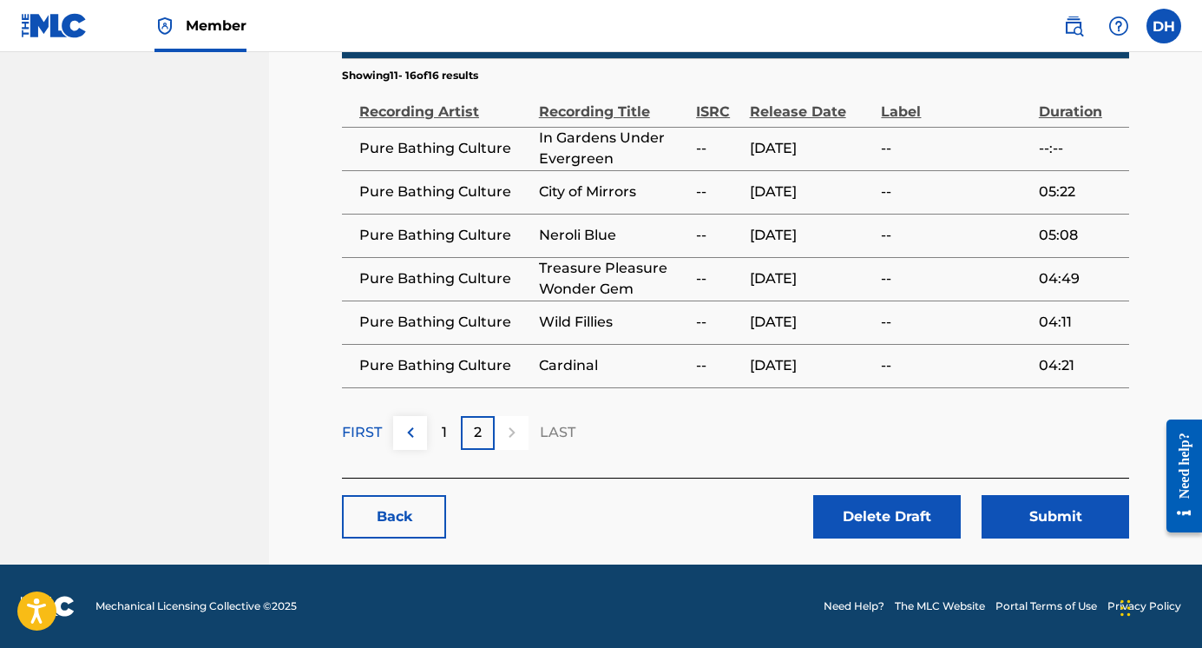
scroll to position [1102, 0]
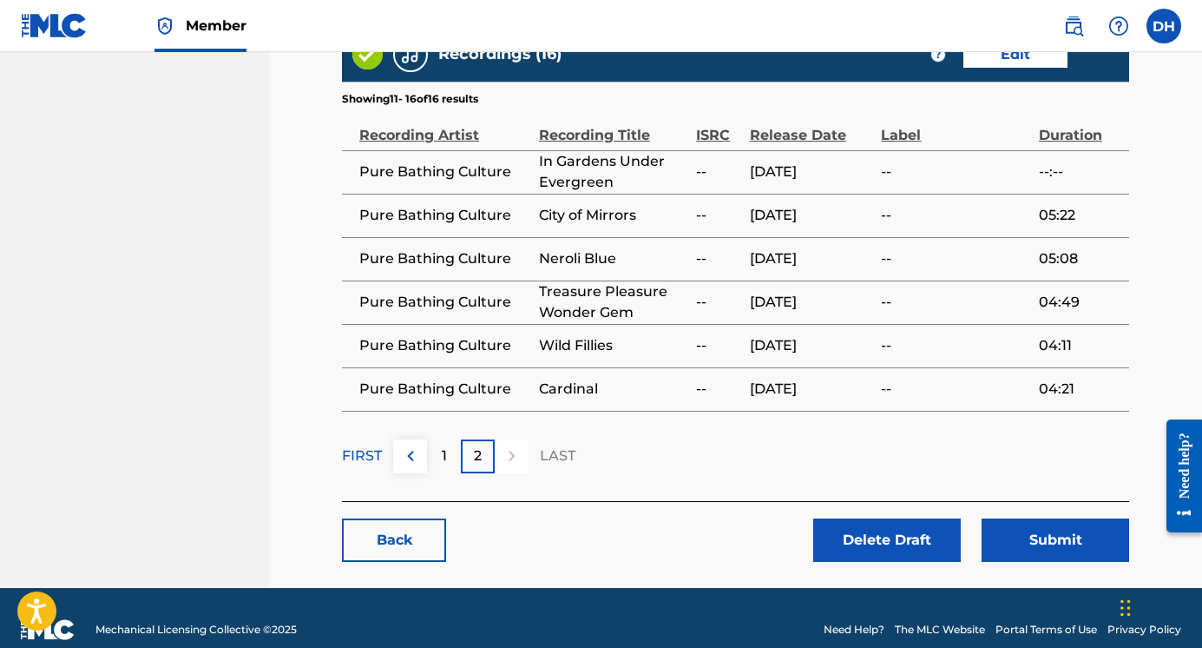
click at [412, 444] on button at bounding box center [410, 456] width 34 height 34
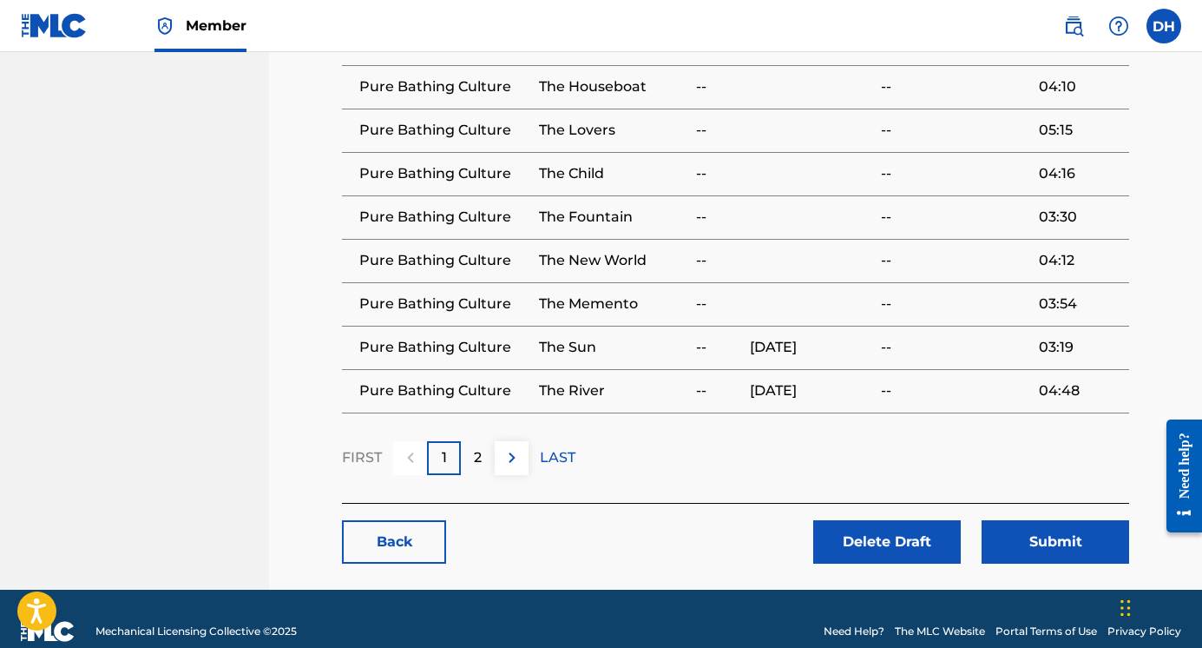
scroll to position [1276, 0]
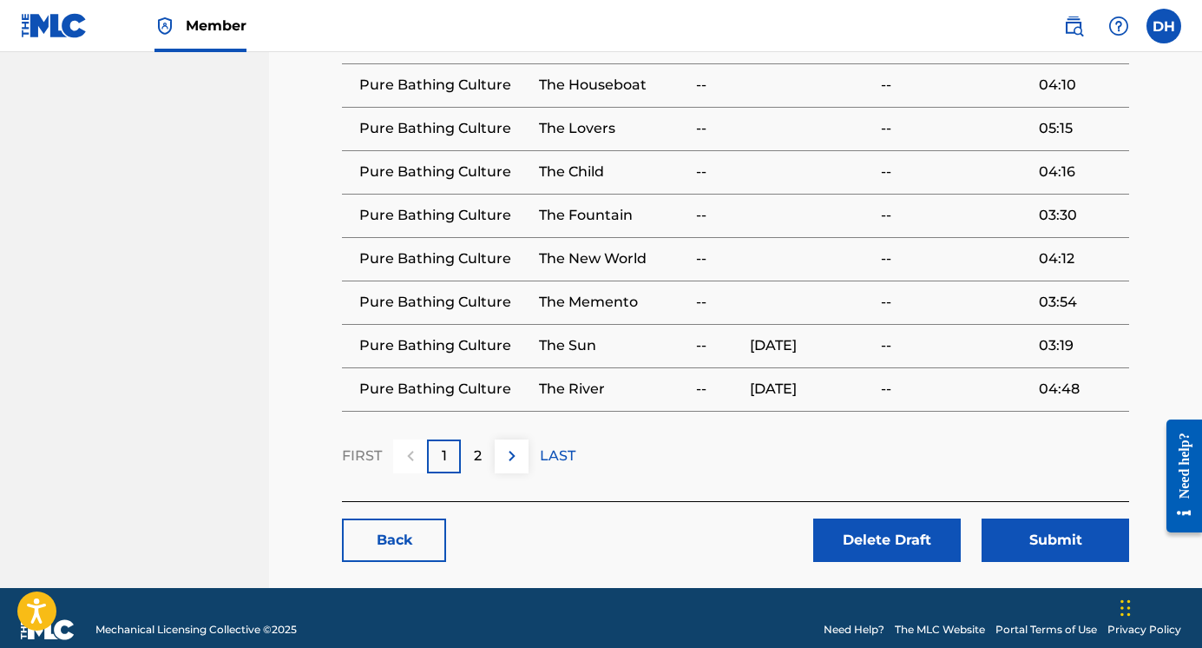
click at [1028, 518] on button "Submit" at bounding box center [1056, 539] width 148 height 43
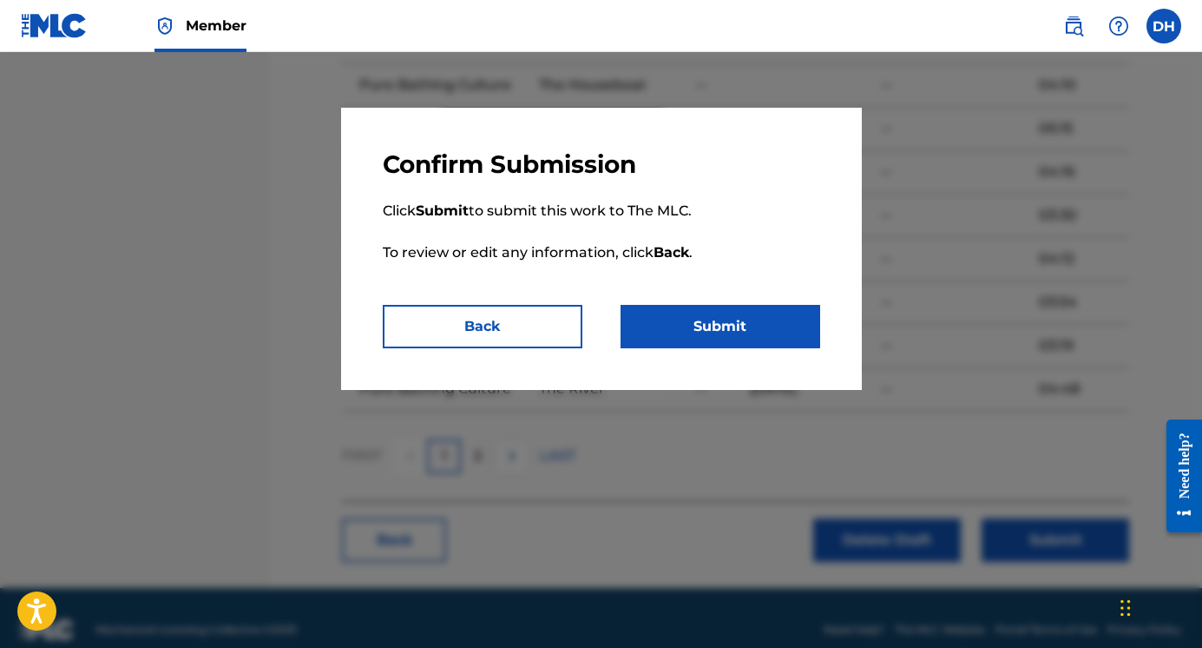
click at [724, 323] on button "Submit" at bounding box center [721, 326] width 200 height 43
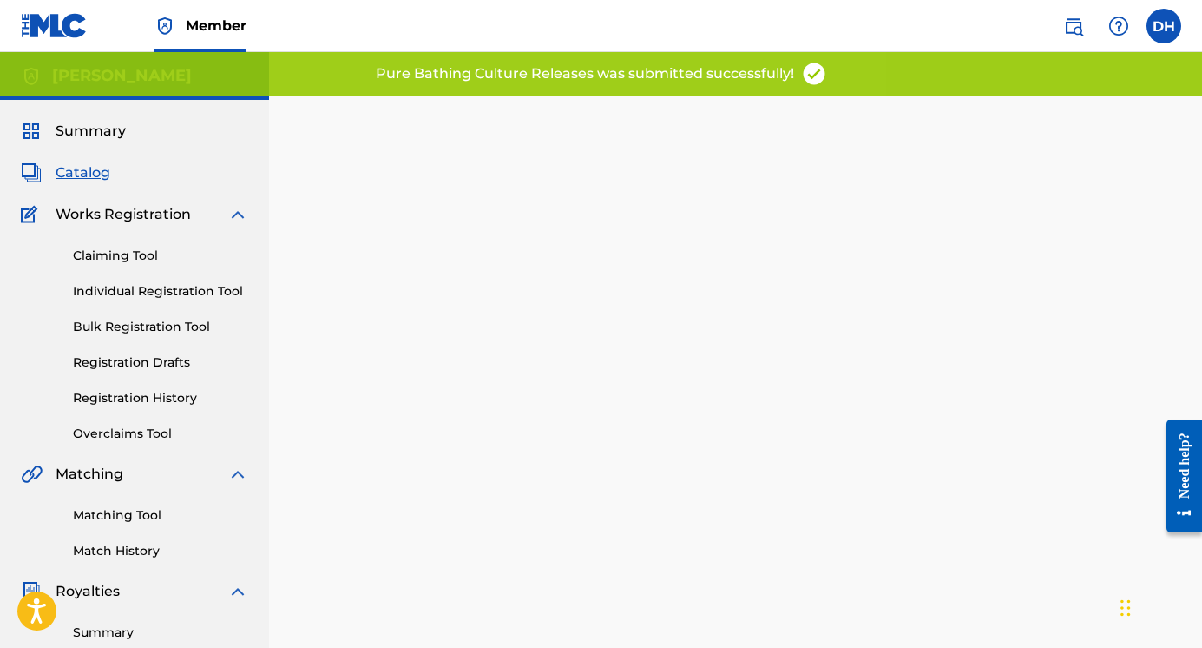
click at [1171, 31] on label at bounding box center [1164, 26] width 35 height 35
click at [1164, 26] on input "DH [PERSON_NAME] [EMAIL_ADDRESS][DOMAIN_NAME] Notification Preferences Profile …" at bounding box center [1164, 26] width 0 height 0
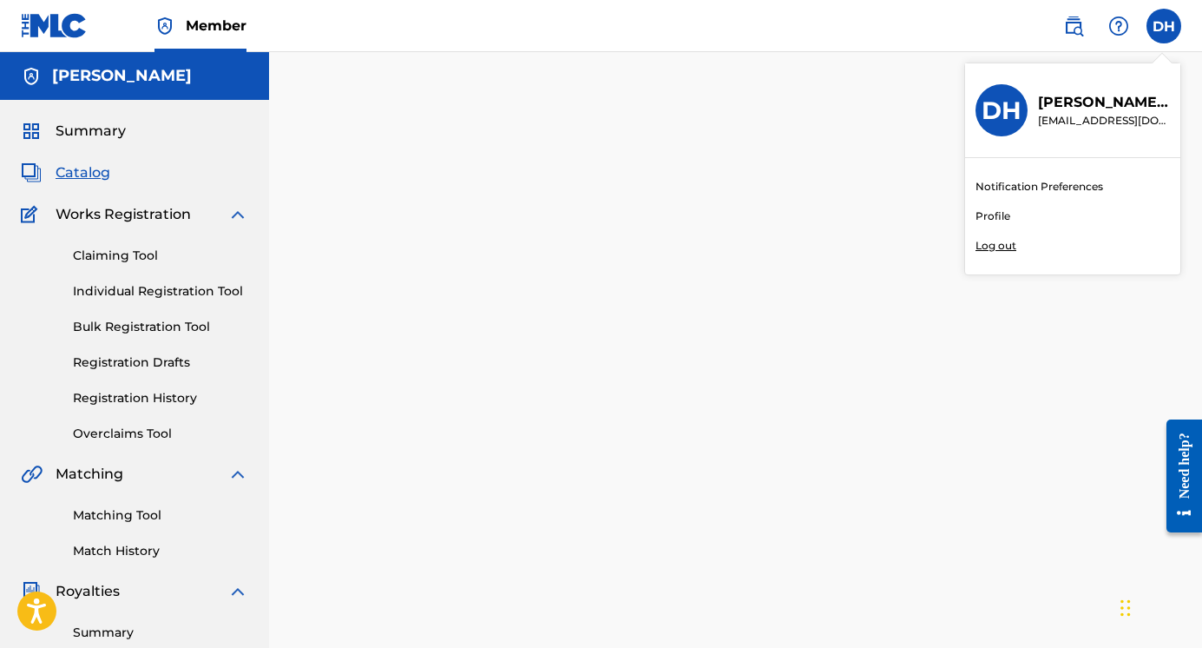
click at [1003, 246] on p "Log out" at bounding box center [996, 246] width 41 height 16
click at [1164, 26] on input "DH [PERSON_NAME] [EMAIL_ADDRESS][DOMAIN_NAME] Notification Preferences Profile …" at bounding box center [1164, 26] width 0 height 0
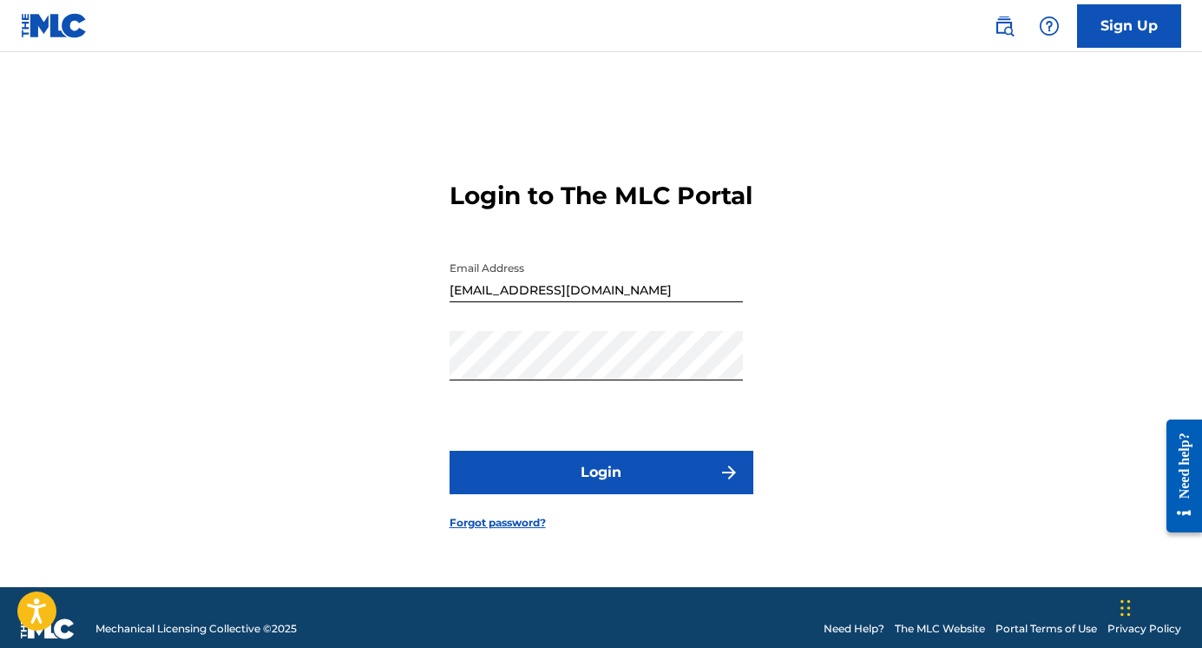
click at [676, 302] on input "[EMAIL_ADDRESS][DOMAIN_NAME]" at bounding box center [596, 277] width 293 height 49
type input "[EMAIL_ADDRESS][DOMAIN_NAME]"
click at [609, 492] on button "Login" at bounding box center [602, 472] width 304 height 43
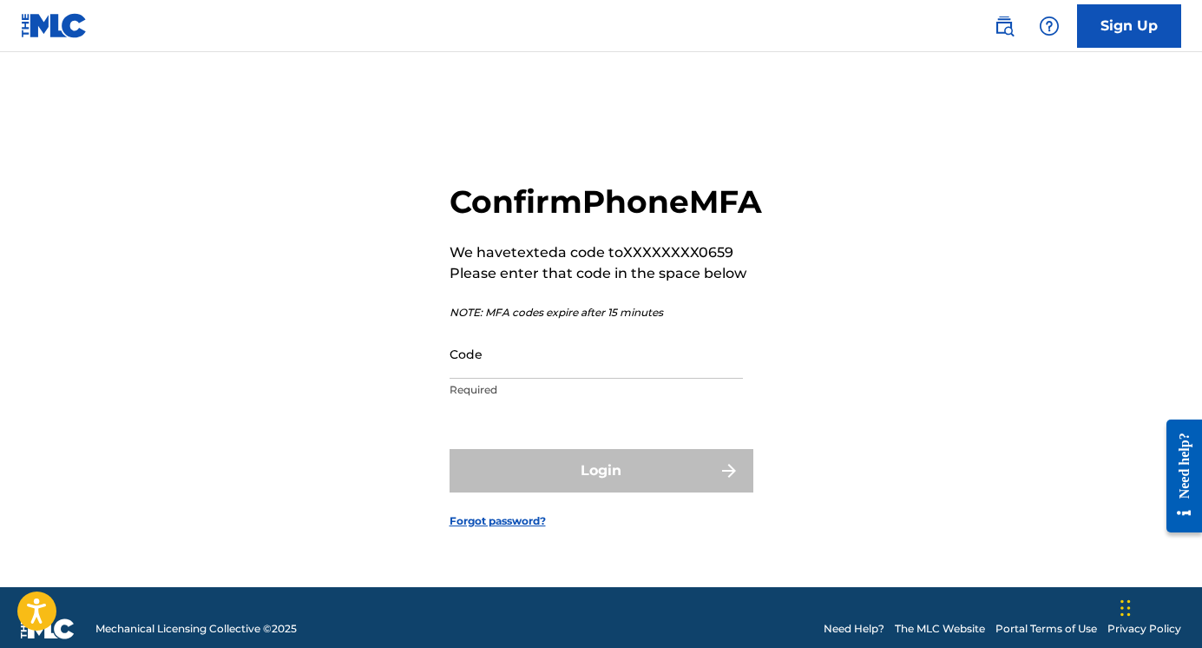
click at [471, 377] on input "Code" at bounding box center [596, 353] width 293 height 49
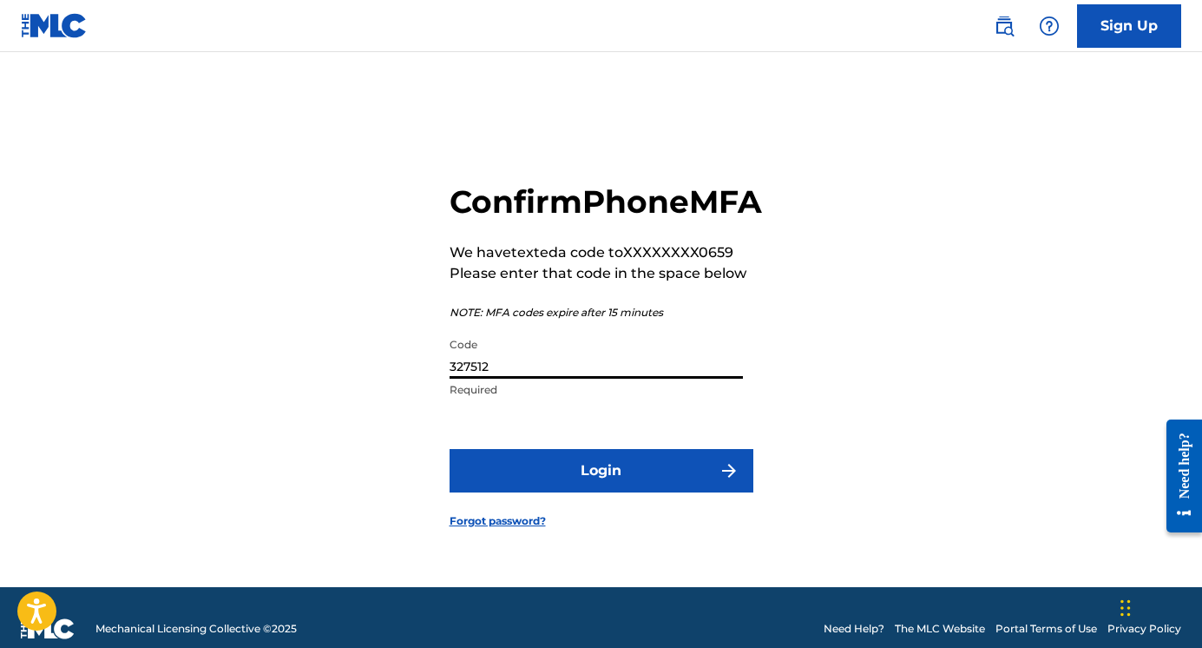
type input "327512"
click at [525, 490] on button "Login" at bounding box center [602, 470] width 304 height 43
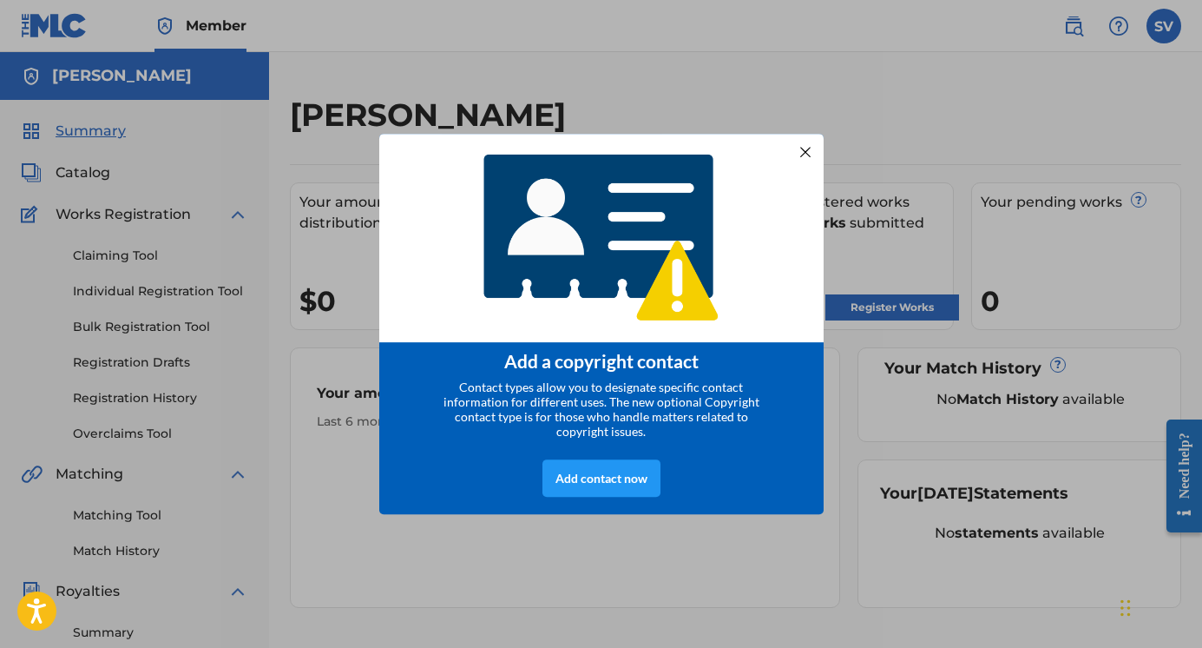
click at [799, 150] on div at bounding box center [804, 152] width 23 height 23
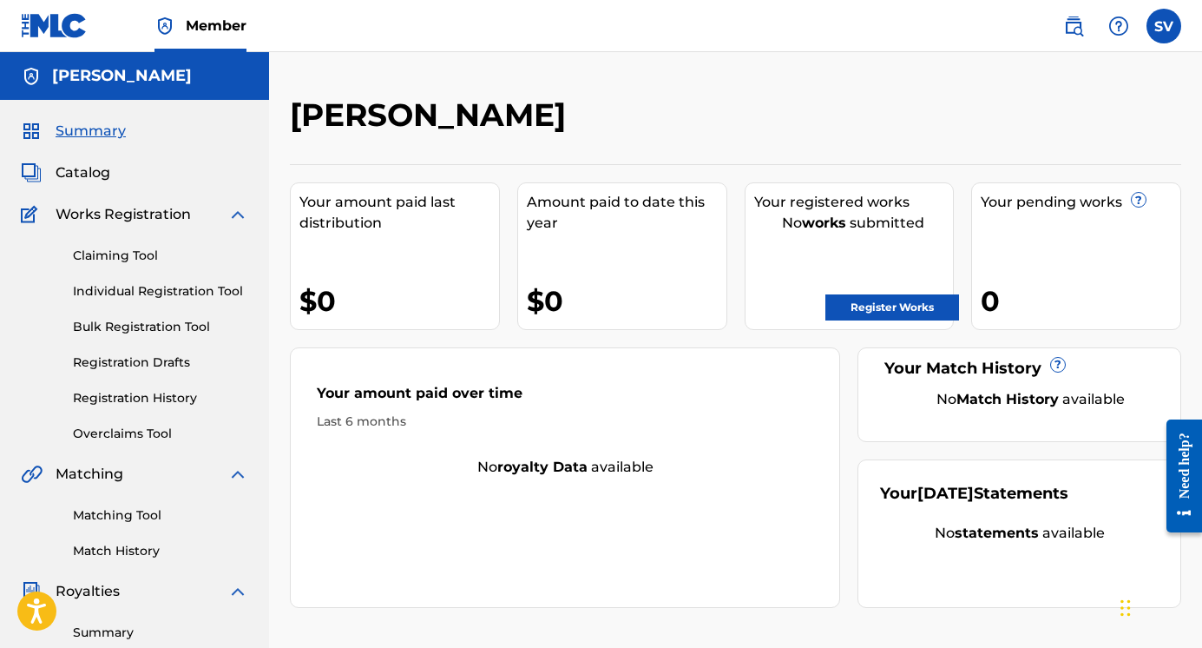
click at [866, 315] on link "Register Works" at bounding box center [893, 307] width 134 height 26
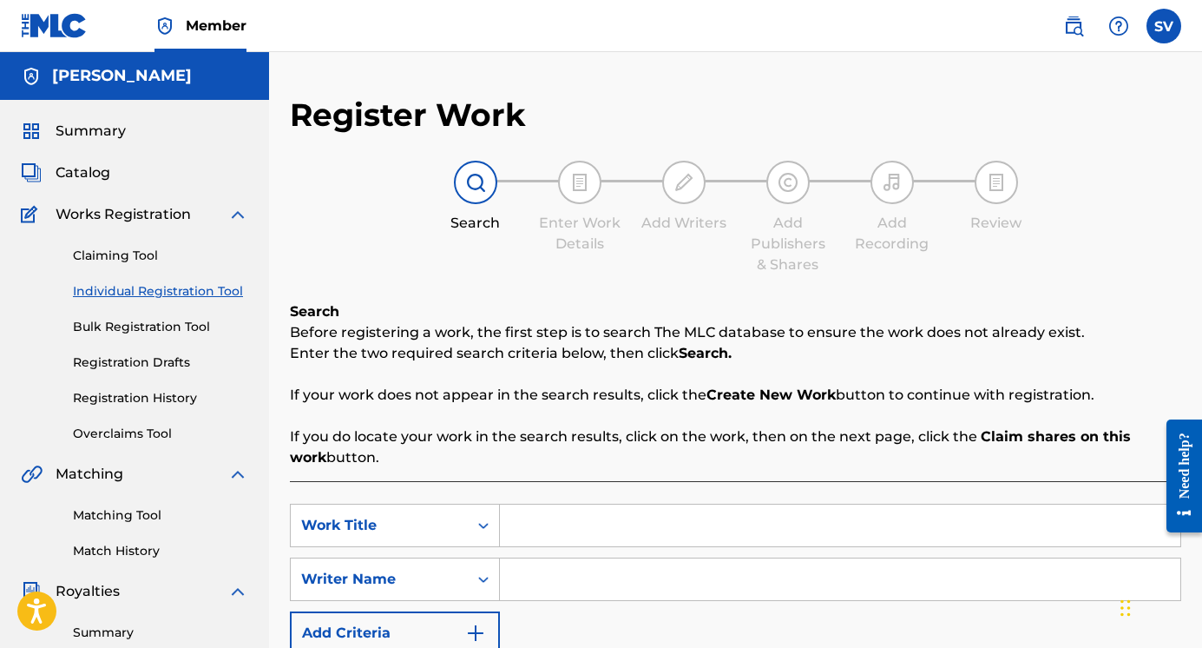
click at [548, 530] on input "Search Form" at bounding box center [840, 525] width 681 height 42
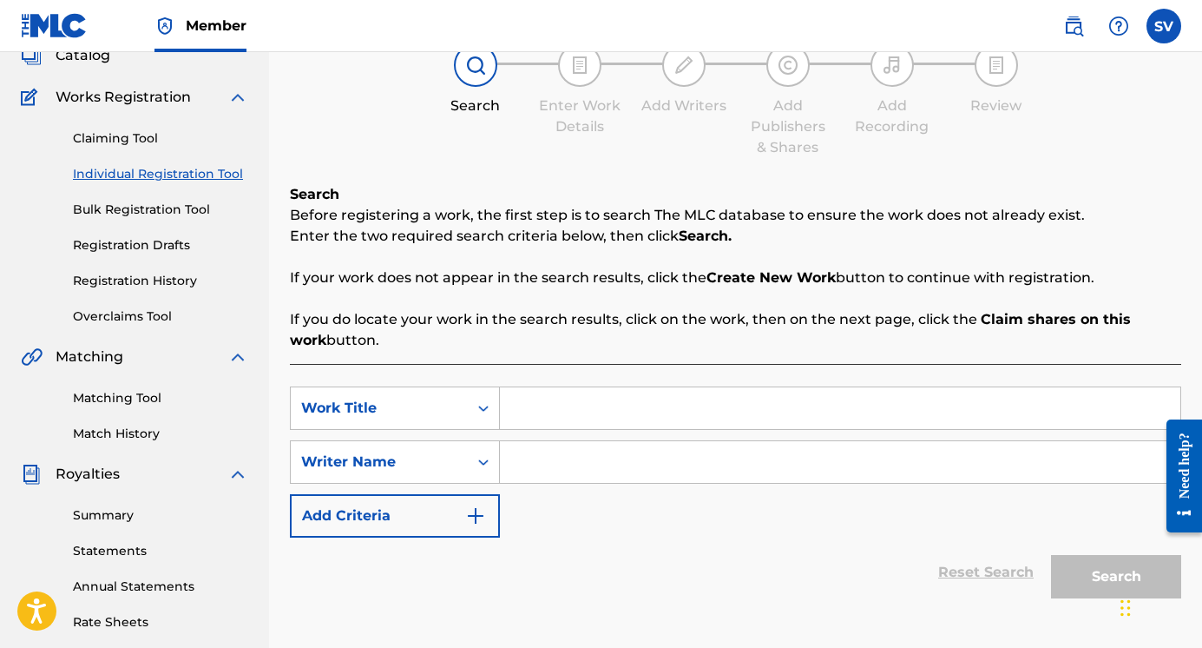
scroll to position [110, 0]
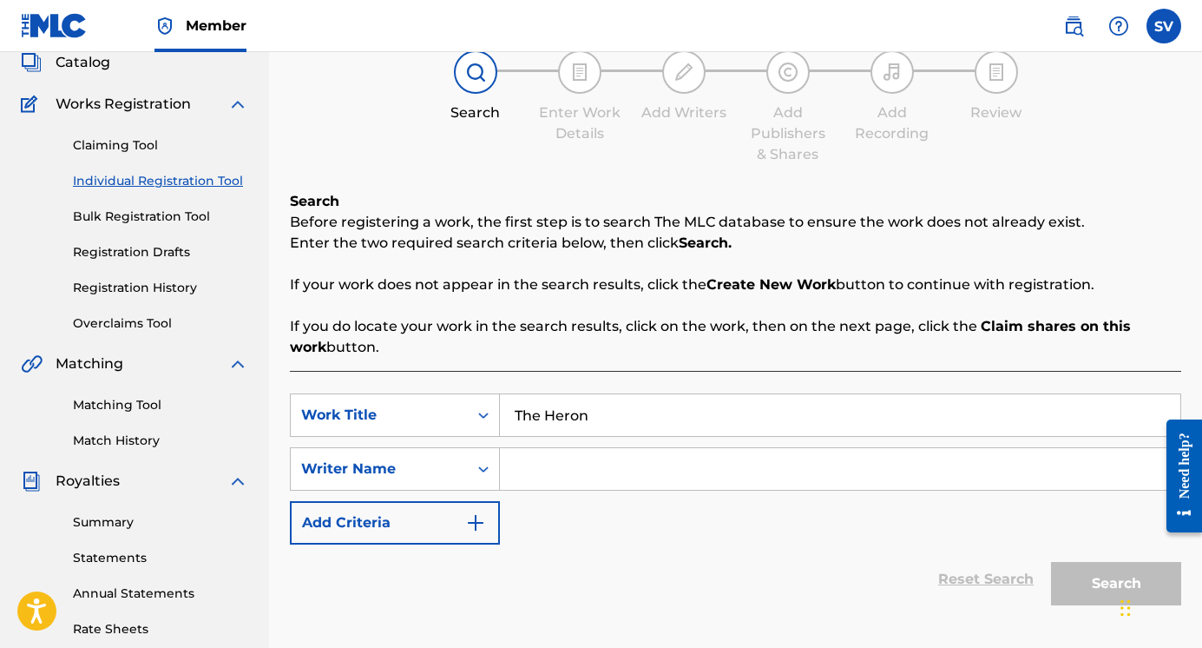
type input "The Heron"
click at [563, 475] on input "Search Form" at bounding box center [840, 469] width 681 height 42
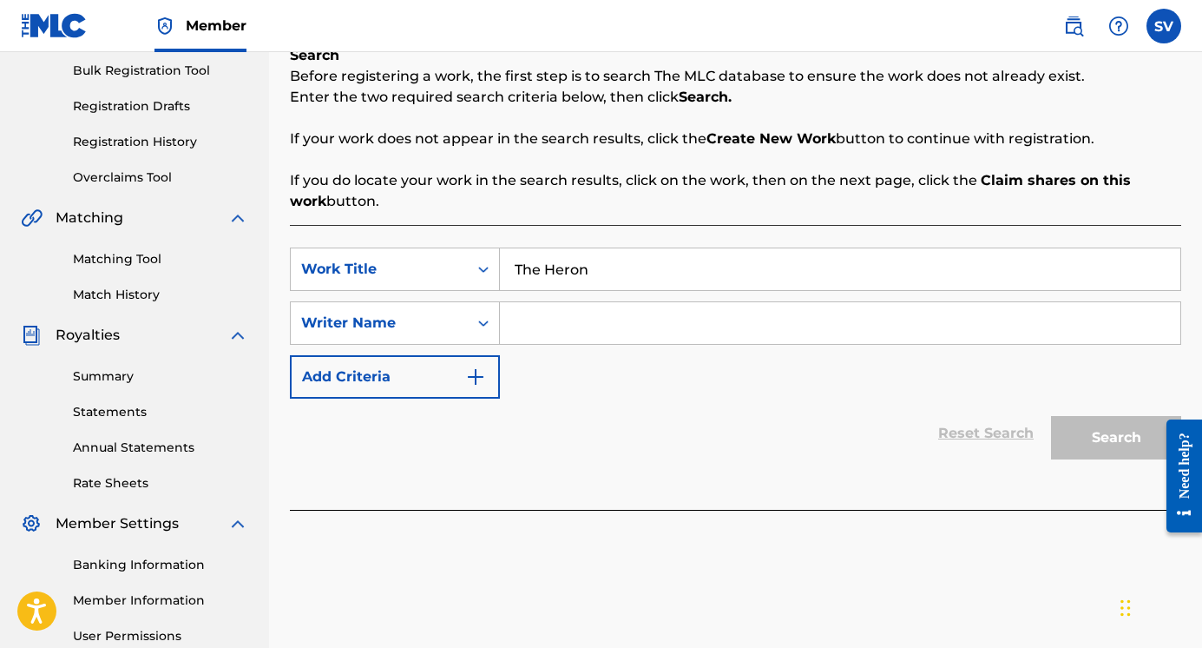
scroll to position [0, 0]
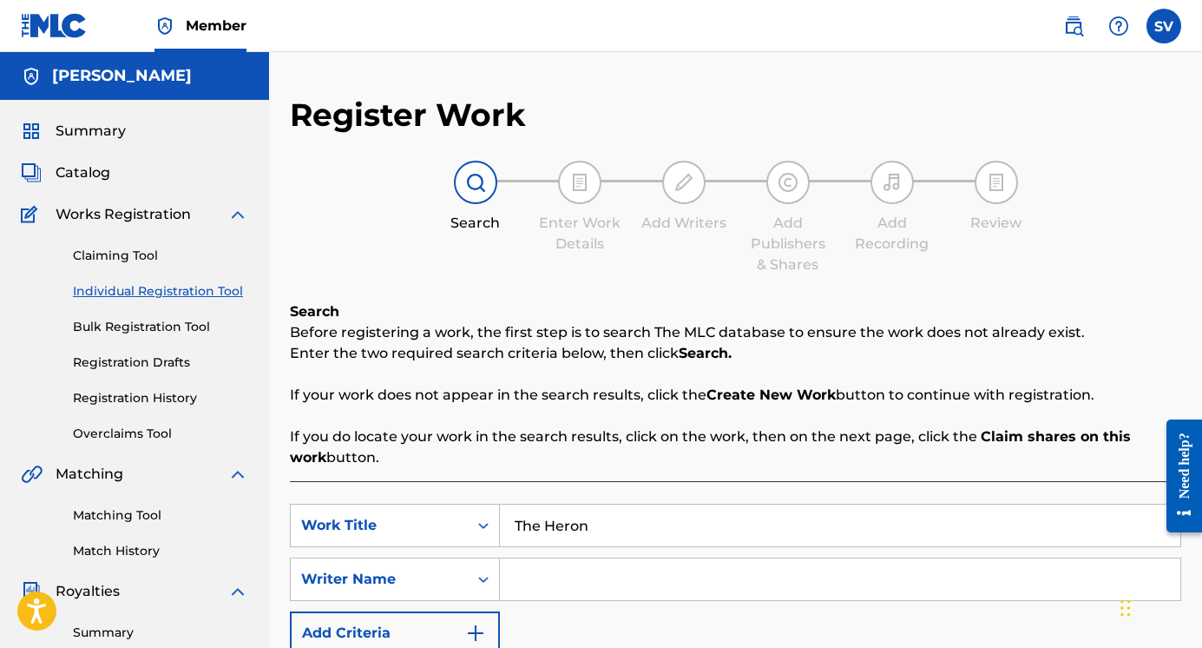
click at [594, 582] on input "Search Form" at bounding box center [840, 579] width 681 height 42
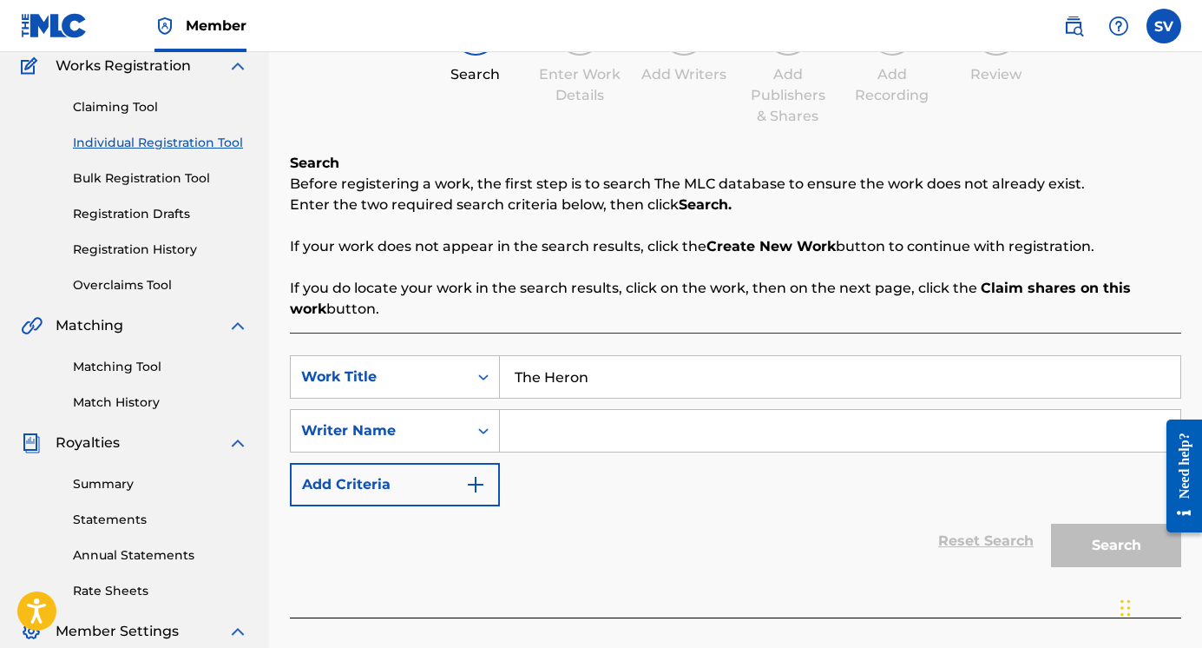
scroll to position [214, 0]
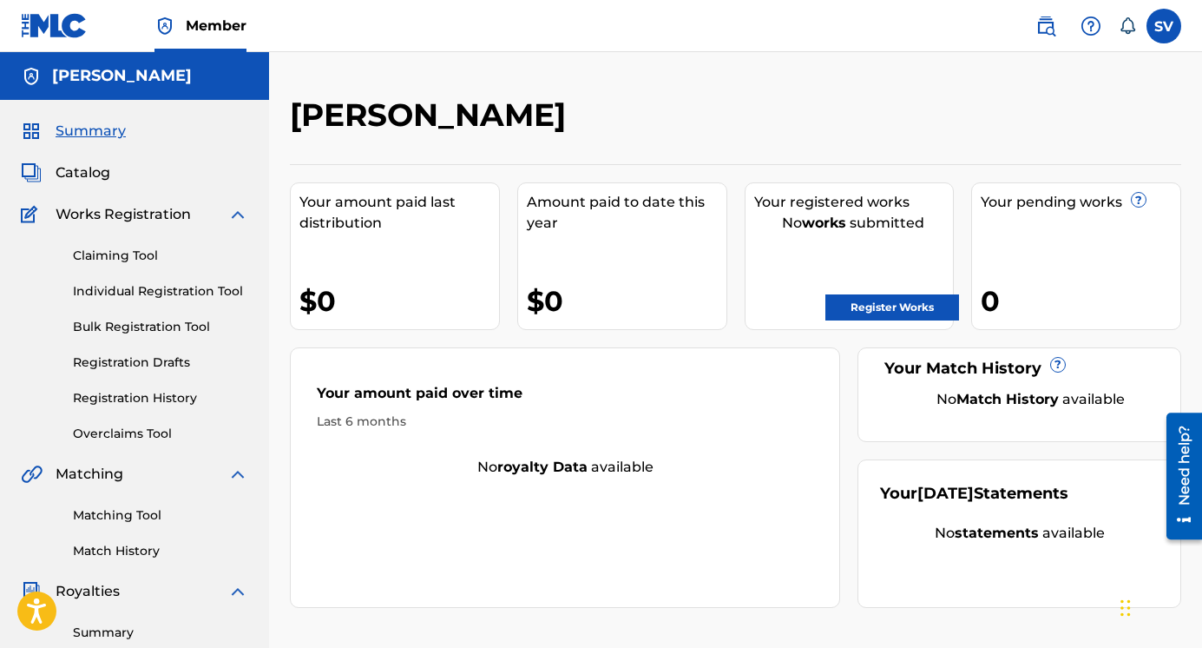
click at [157, 294] on link "Individual Registration Tool" at bounding box center [160, 291] width 175 height 18
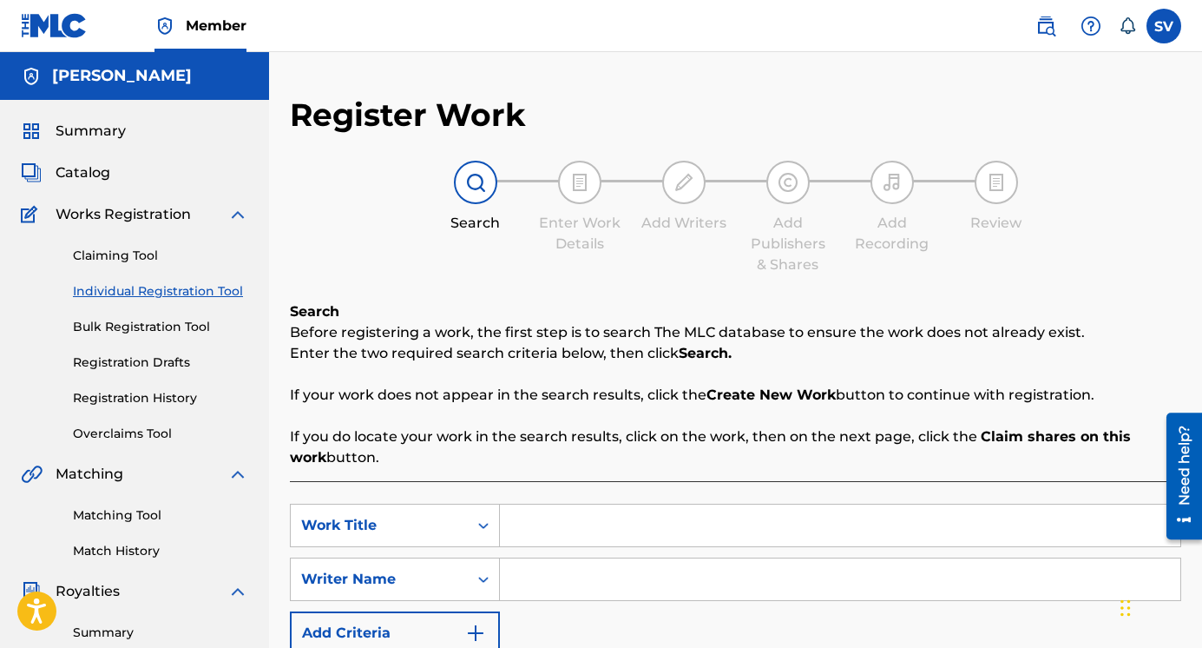
click at [560, 534] on input "Search Form" at bounding box center [840, 525] width 681 height 42
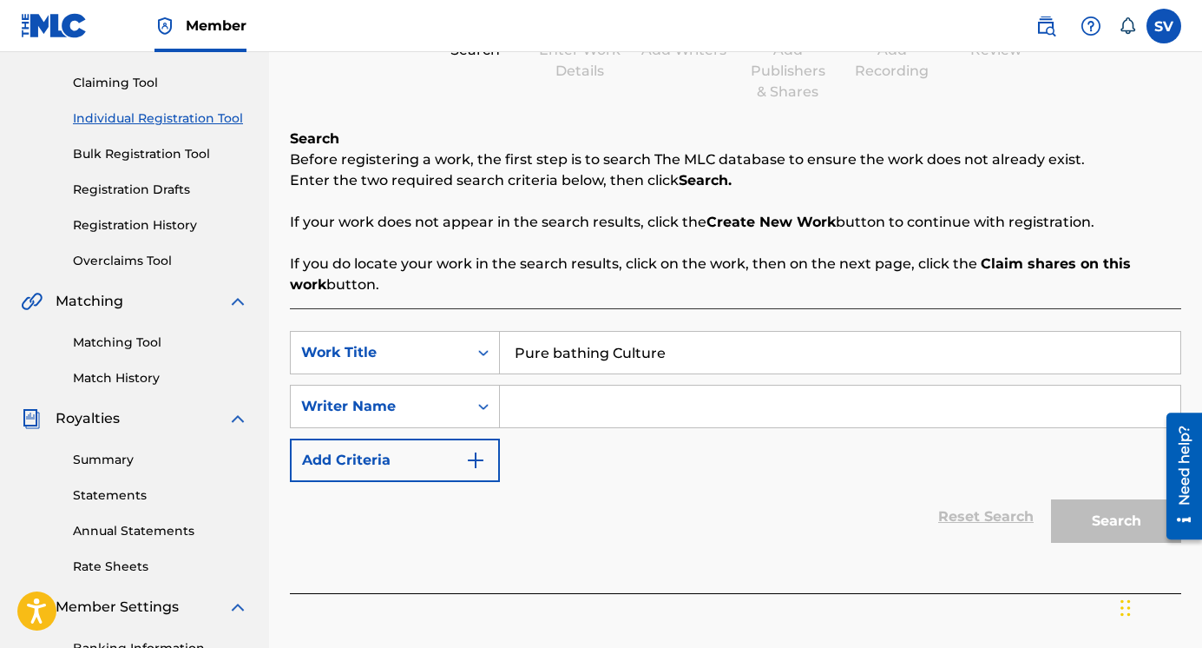
scroll to position [214, 0]
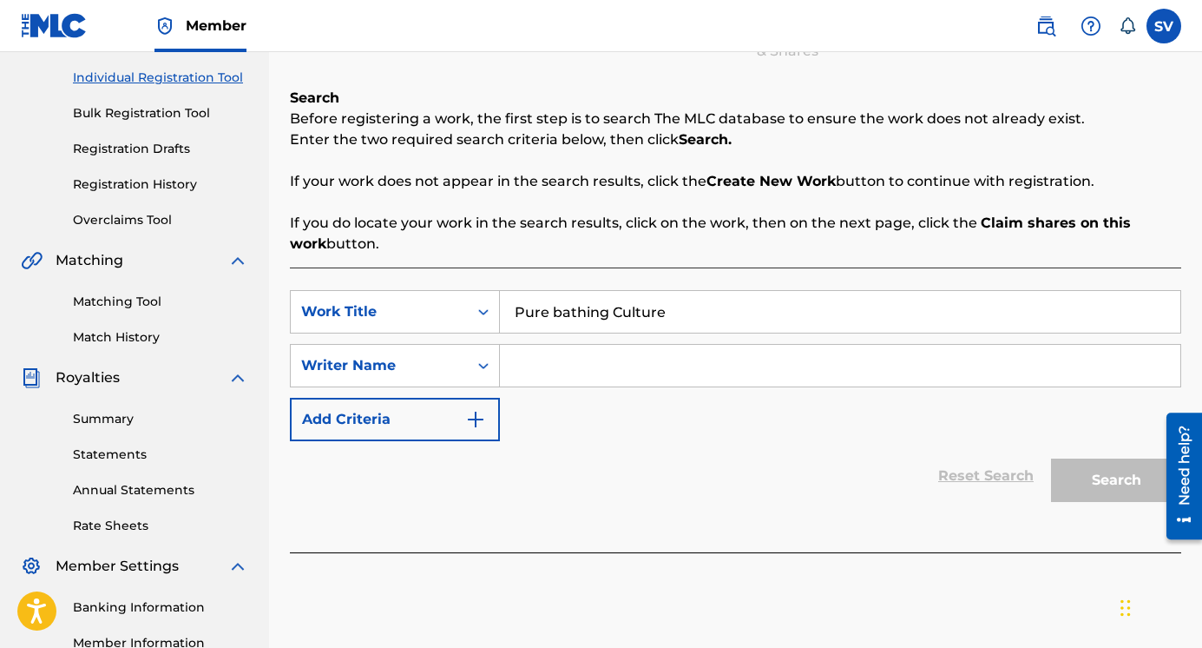
type input "Pure bathing Culture"
click at [624, 372] on input "Search Form" at bounding box center [840, 366] width 681 height 42
click at [674, 313] on input "Pure bathing Culture" at bounding box center [840, 312] width 681 height 42
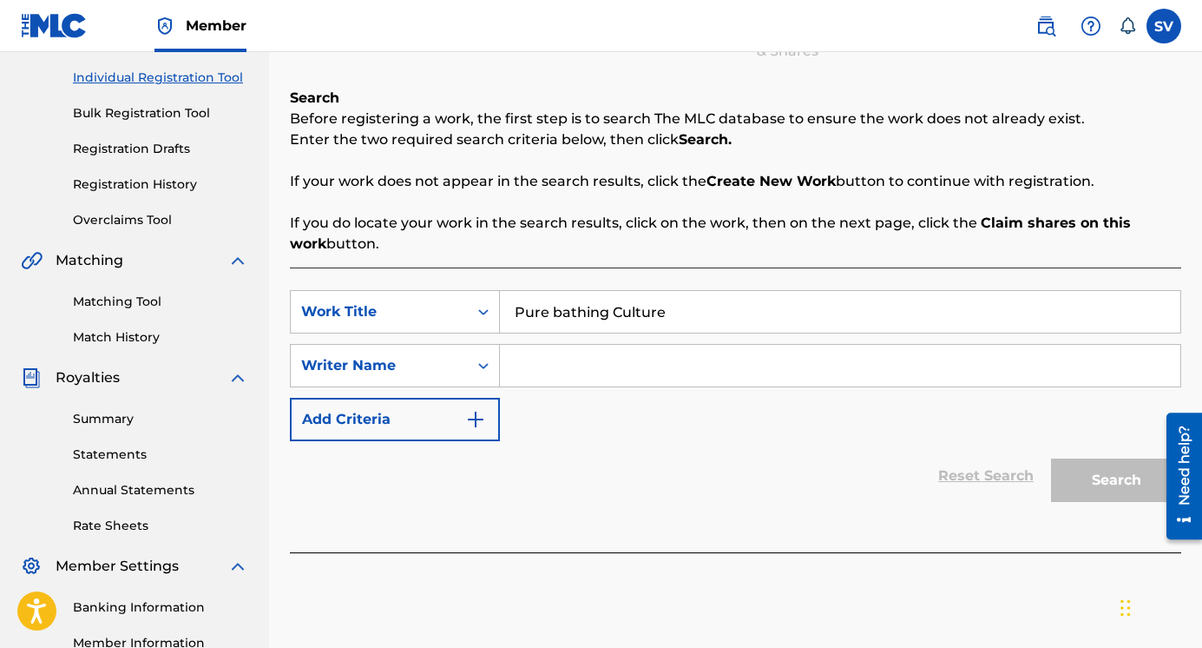
click at [674, 313] on input "Pure bathing Culture" at bounding box center [840, 312] width 681 height 42
type input "The Heron"
click at [700, 371] on input "Search Form" at bounding box center [840, 366] width 681 height 42
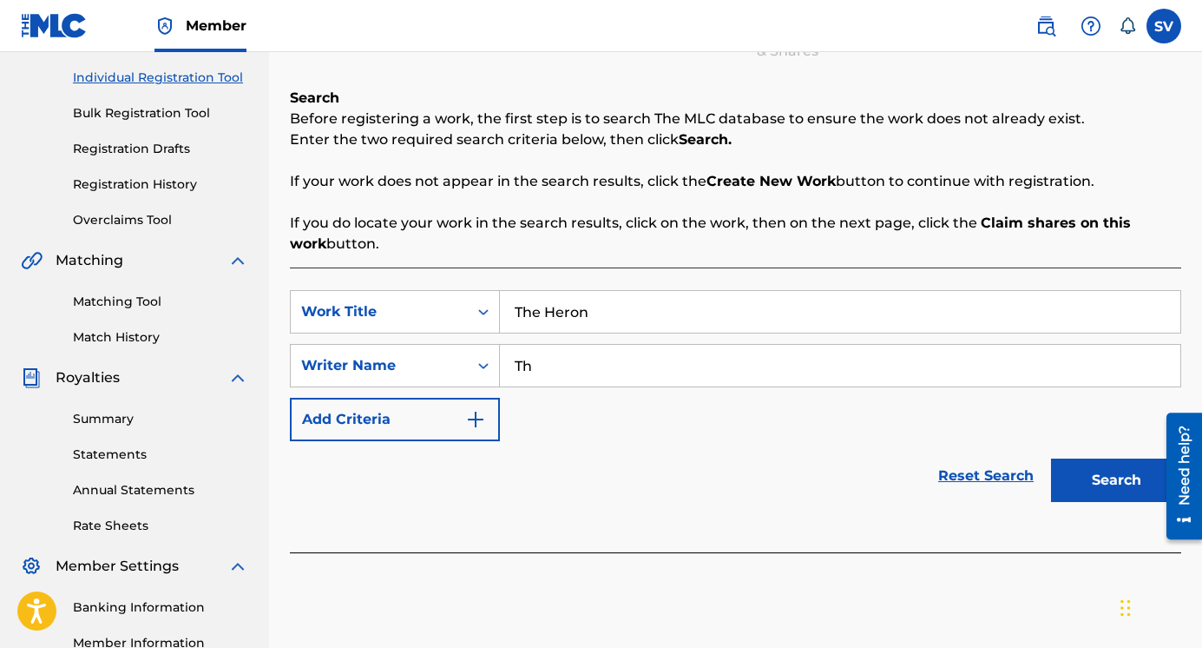
type input "T"
type input "Pure Bathing Culture"
click at [1082, 473] on button "Search" at bounding box center [1116, 479] width 130 height 43
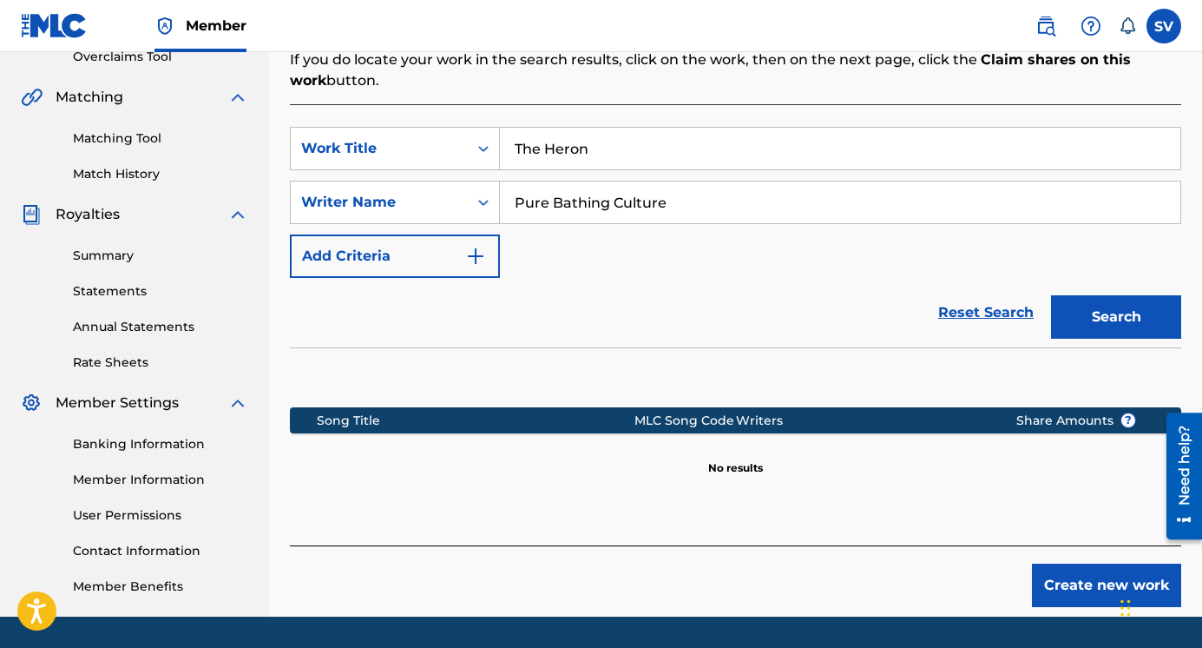
scroll to position [429, 0]
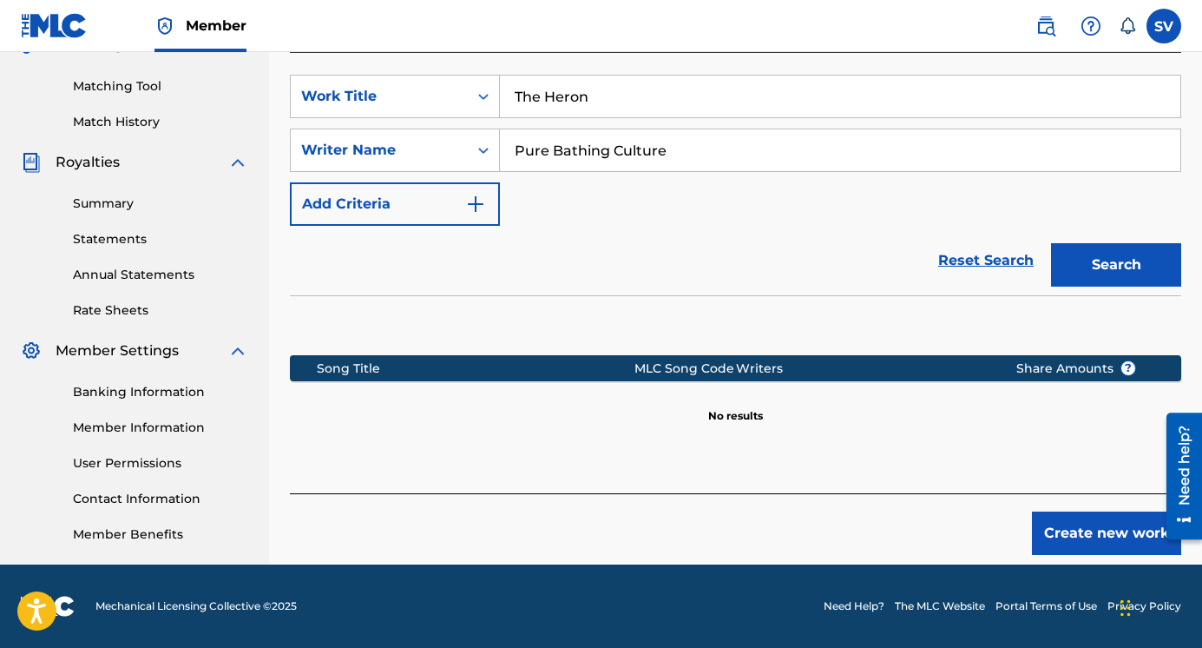
click at [1071, 541] on button "Create new work" at bounding box center [1106, 532] width 149 height 43
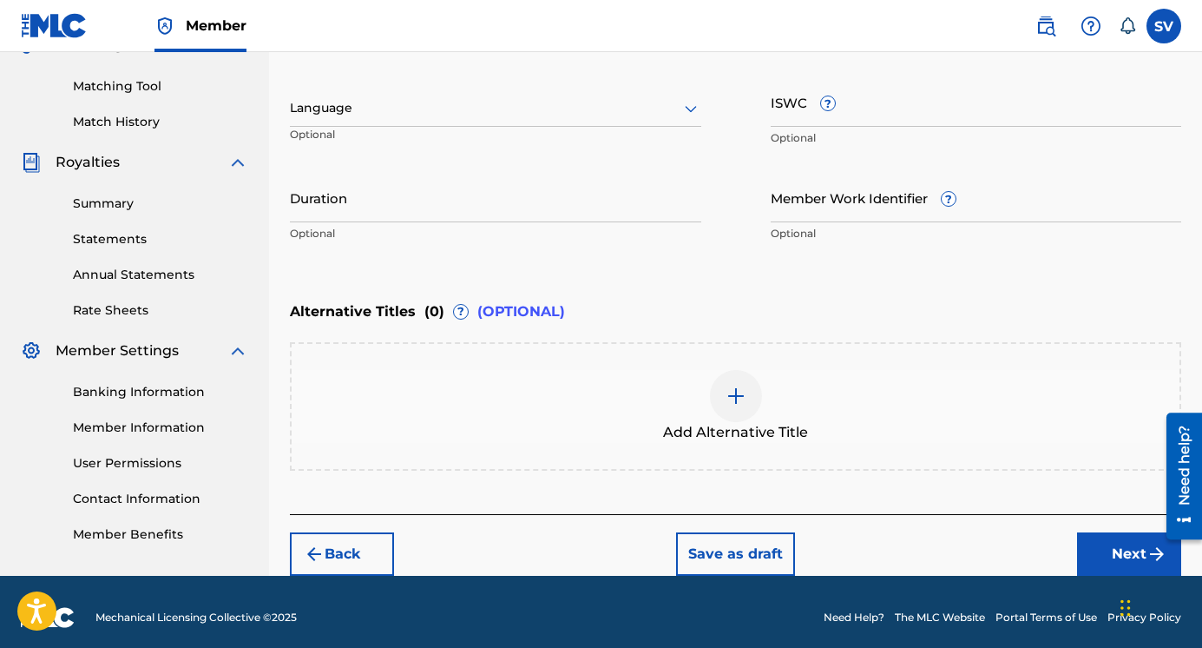
click at [688, 109] on icon at bounding box center [691, 109] width 12 height 7
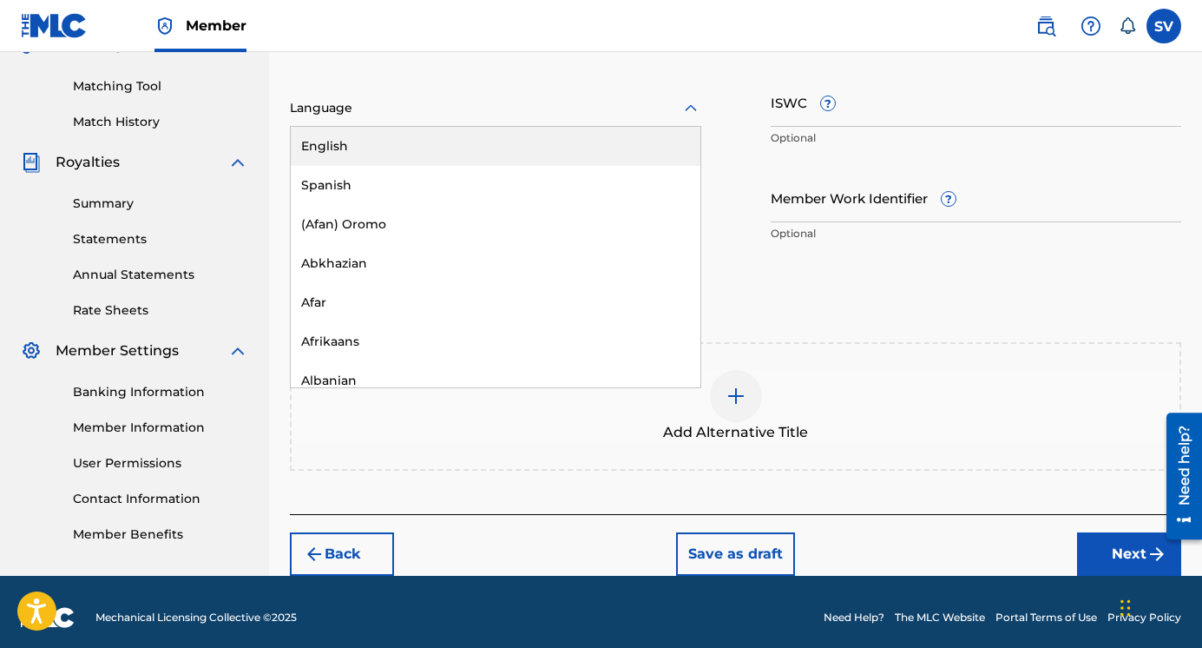
click at [641, 155] on div "English" at bounding box center [496, 146] width 410 height 39
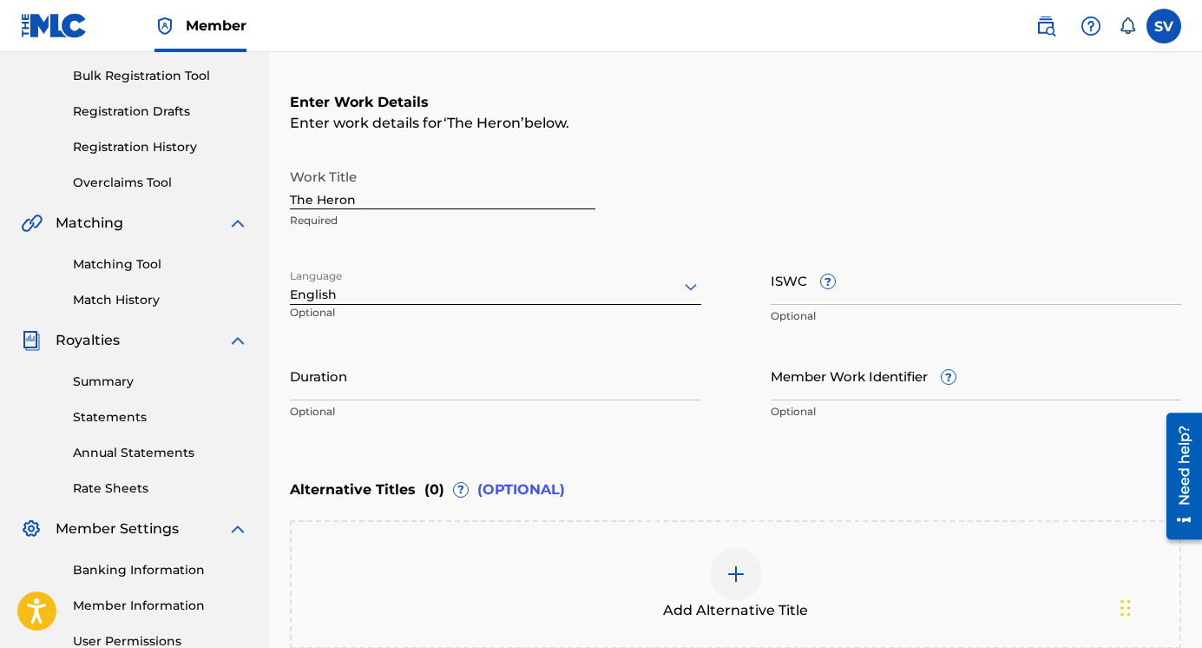
scroll to position [249, 0]
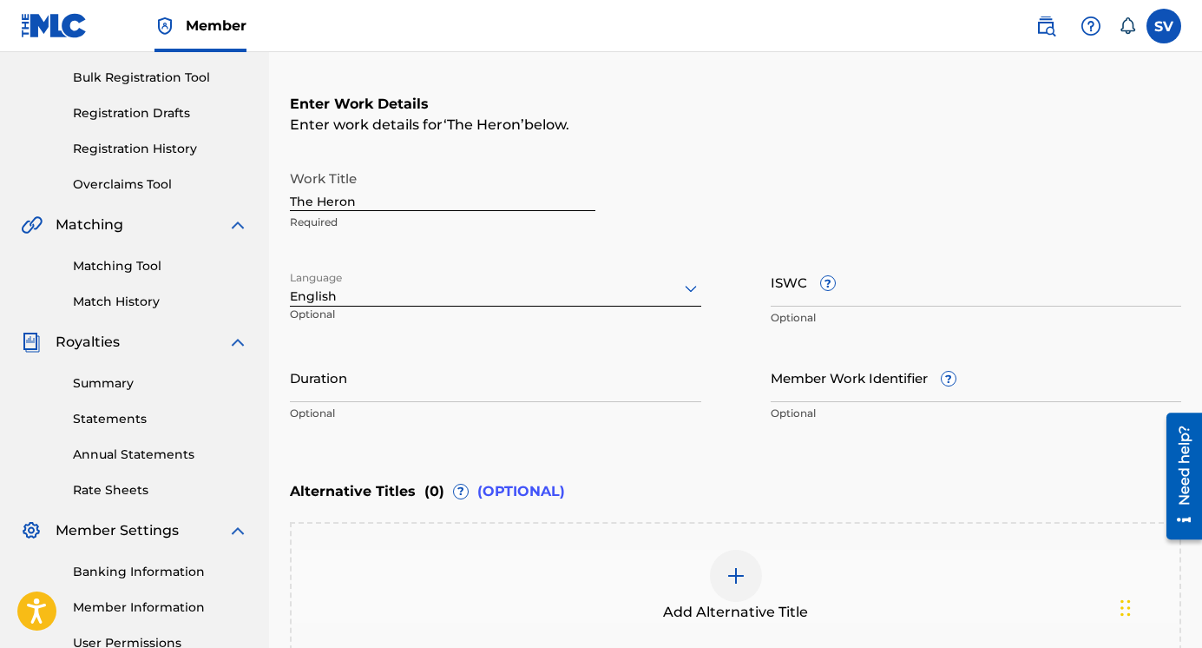
click at [573, 208] on input "The Heron" at bounding box center [443, 185] width 306 height 49
type input "Pure Bathing Culture"
click at [795, 234] on div "Work Title Pure Bathing Culture Required" at bounding box center [736, 200] width 892 height 78
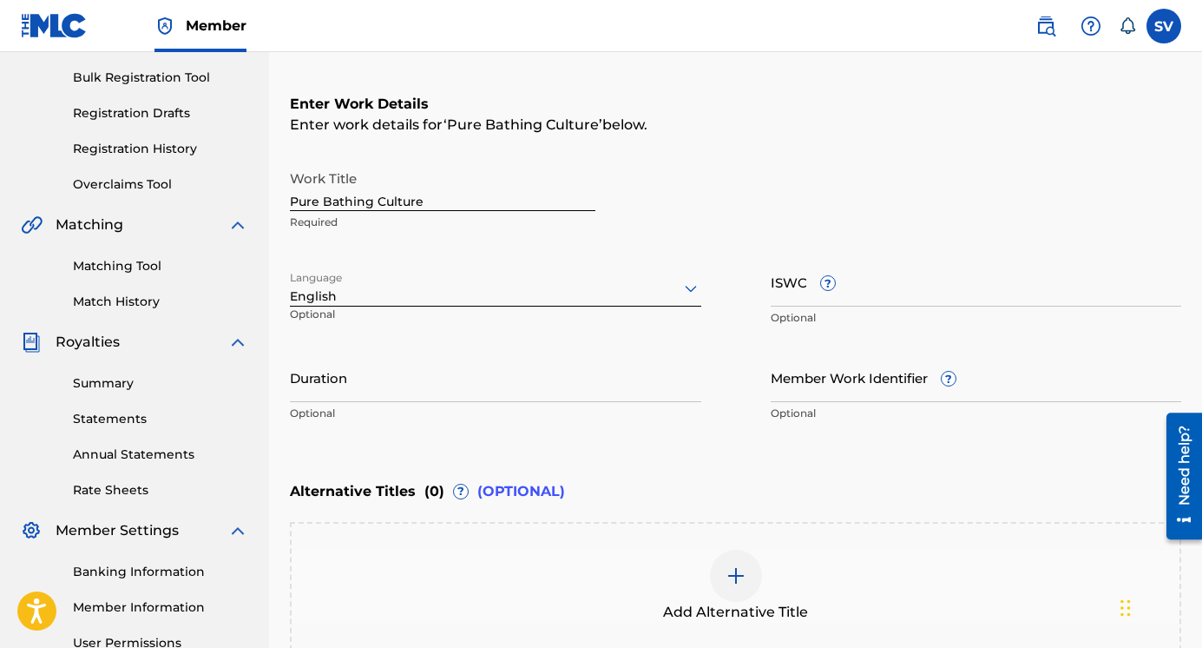
scroll to position [439, 0]
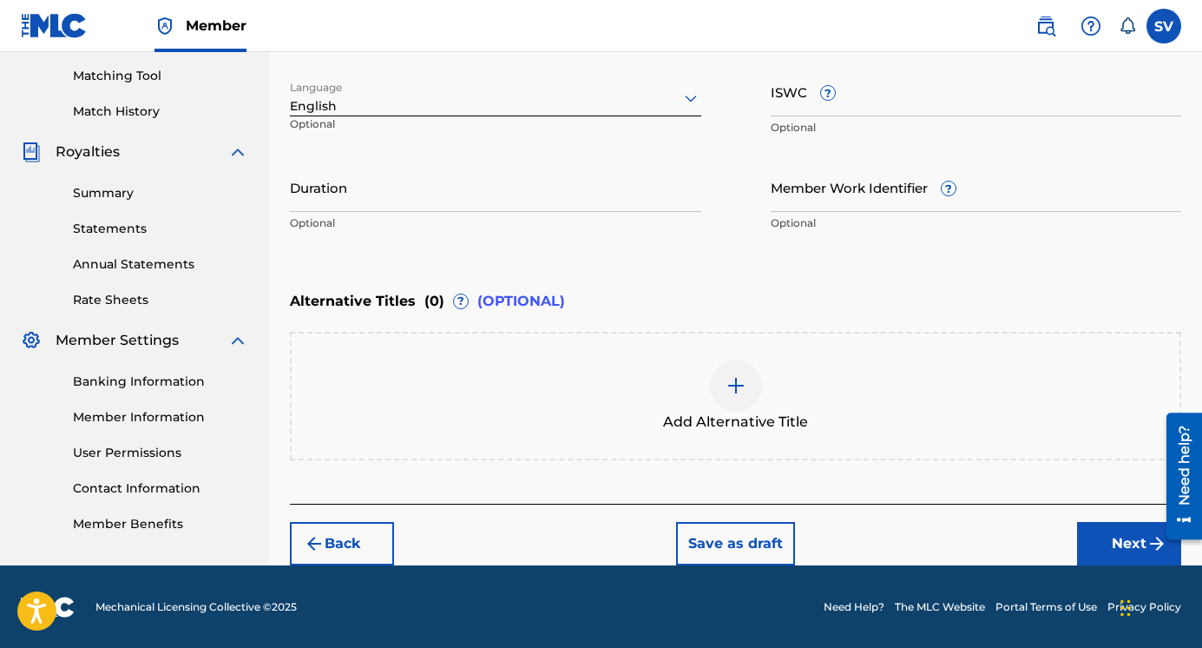
click at [732, 398] on div at bounding box center [736, 385] width 52 height 52
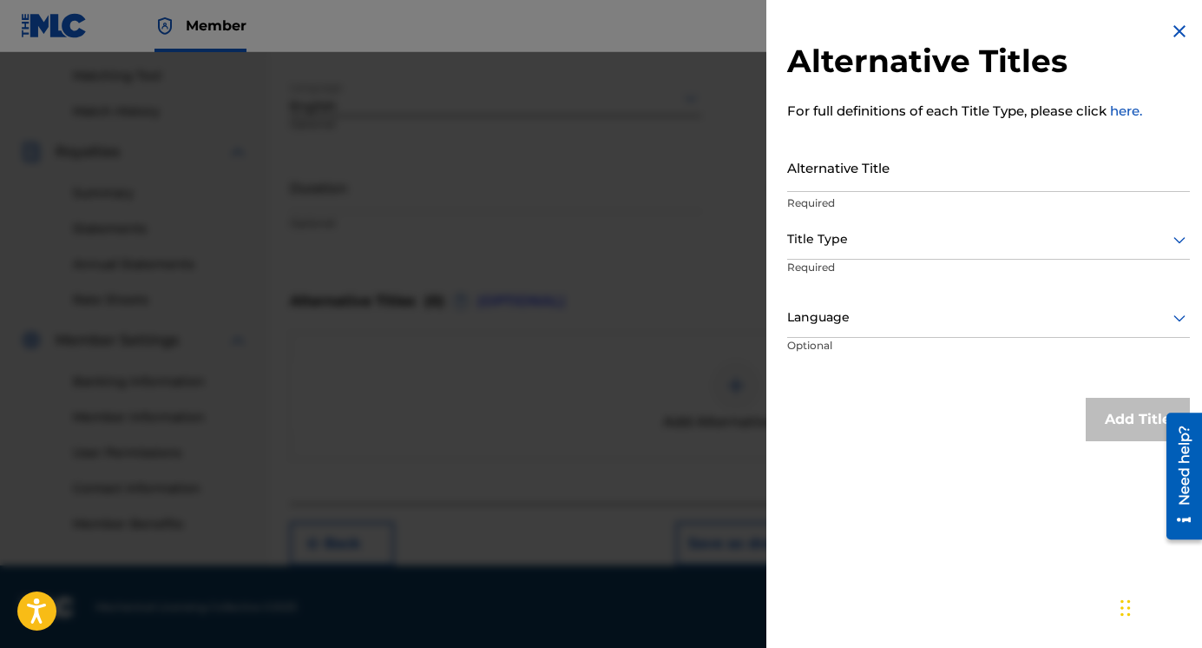
click at [1171, 39] on img at bounding box center [1179, 31] width 21 height 21
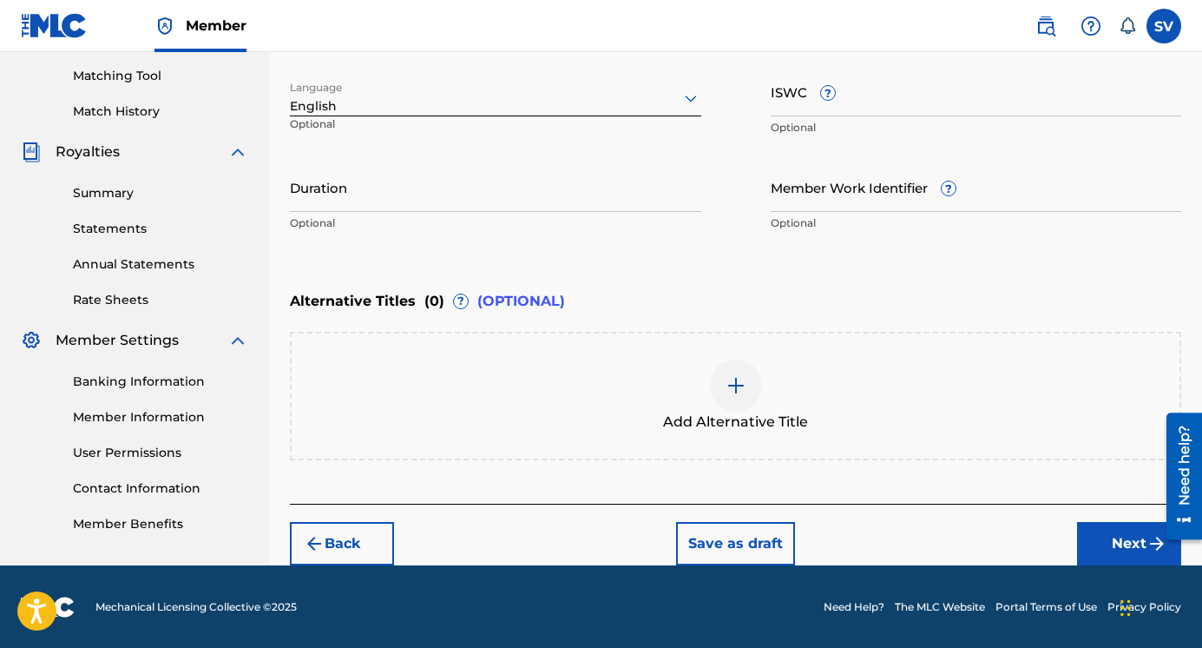
click at [1098, 540] on button "Next" at bounding box center [1129, 543] width 104 height 43
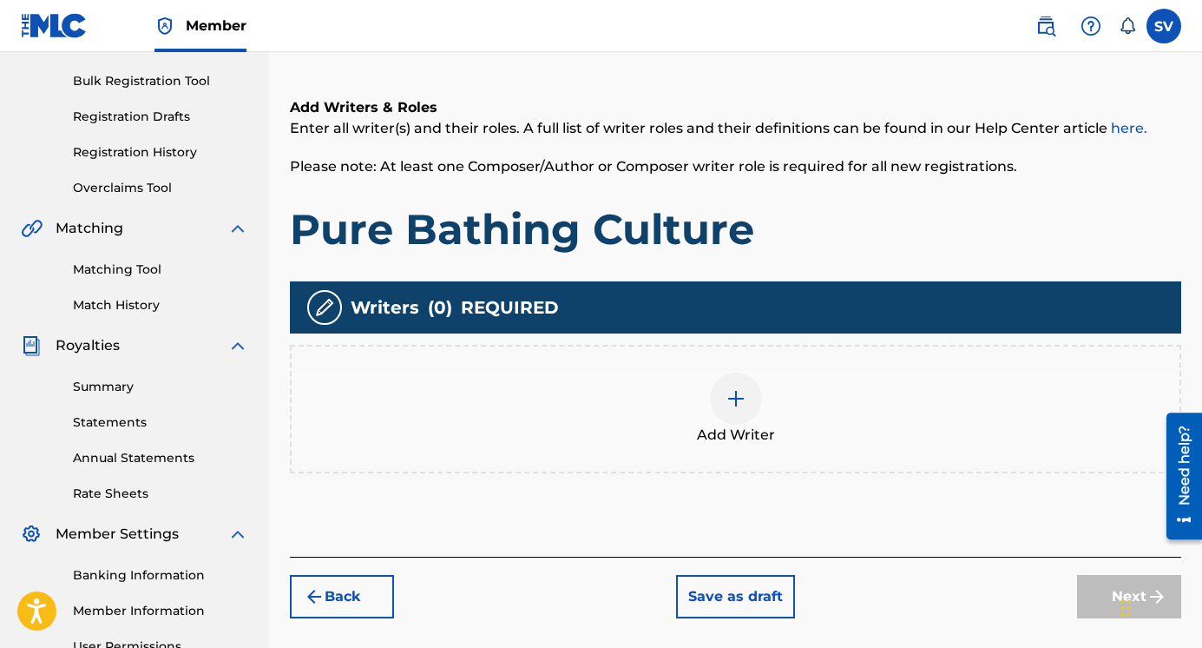
scroll to position [247, 0]
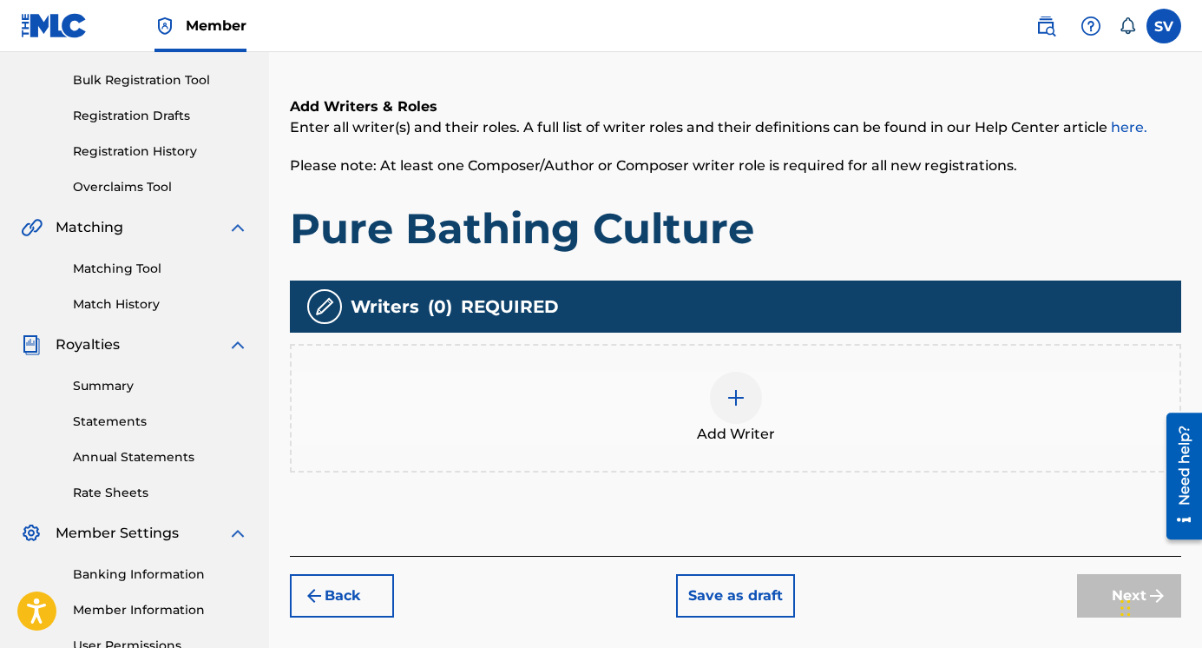
click at [747, 403] on div at bounding box center [736, 398] width 52 height 52
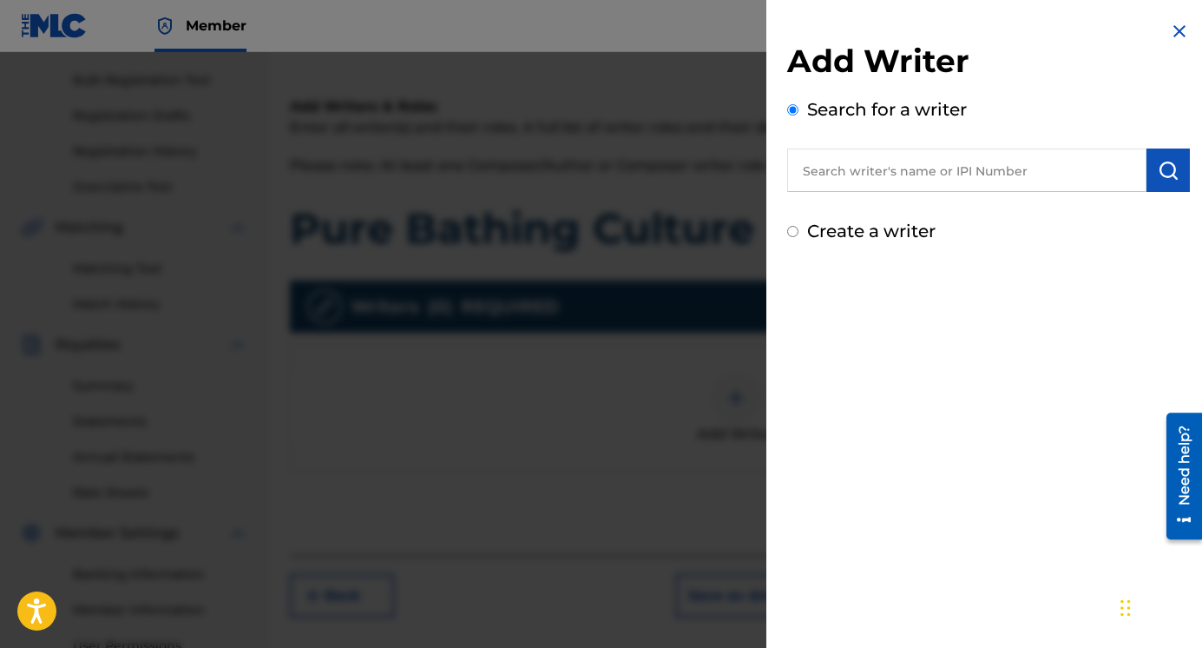
click at [890, 167] on input "text" at bounding box center [966, 169] width 359 height 43
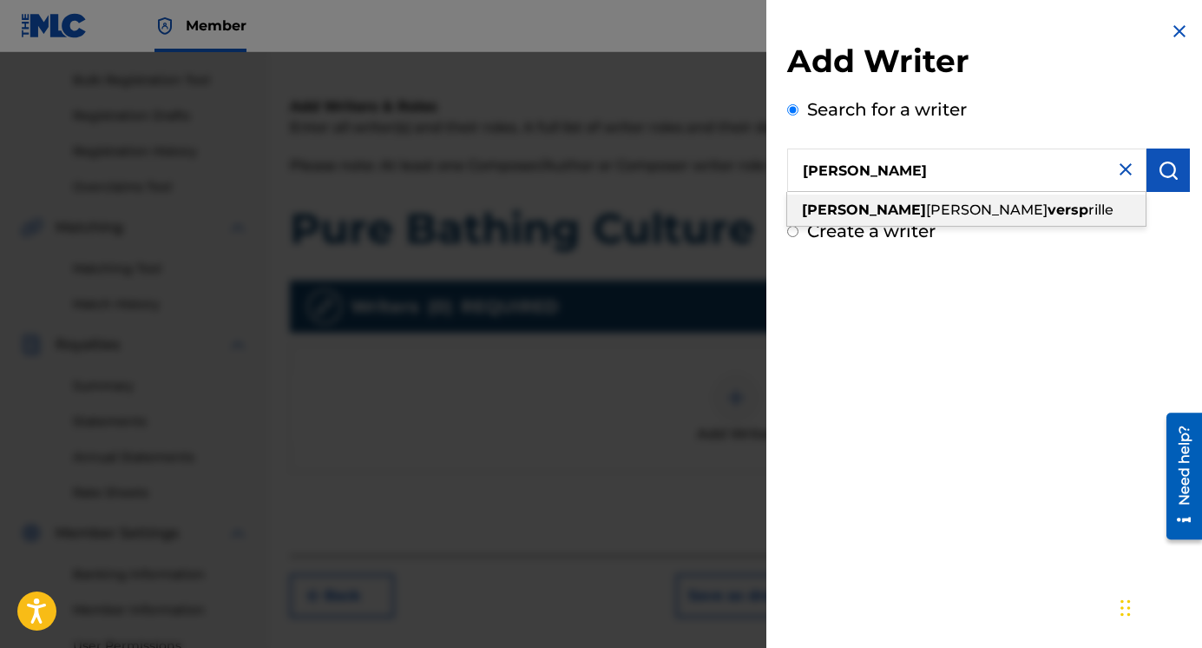
click at [1048, 211] on strong "versp" at bounding box center [1068, 209] width 41 height 16
type input "[PERSON_NAME]"
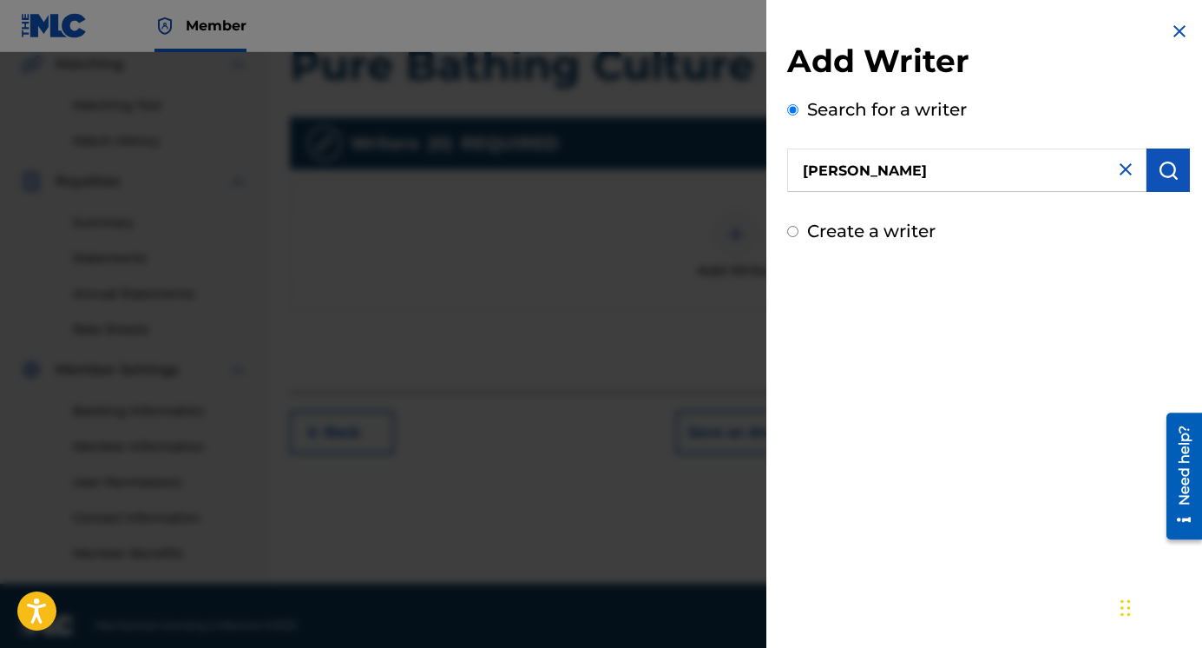
scroll to position [409, 0]
click at [1091, 185] on input "[PERSON_NAME]" at bounding box center [966, 169] width 359 height 43
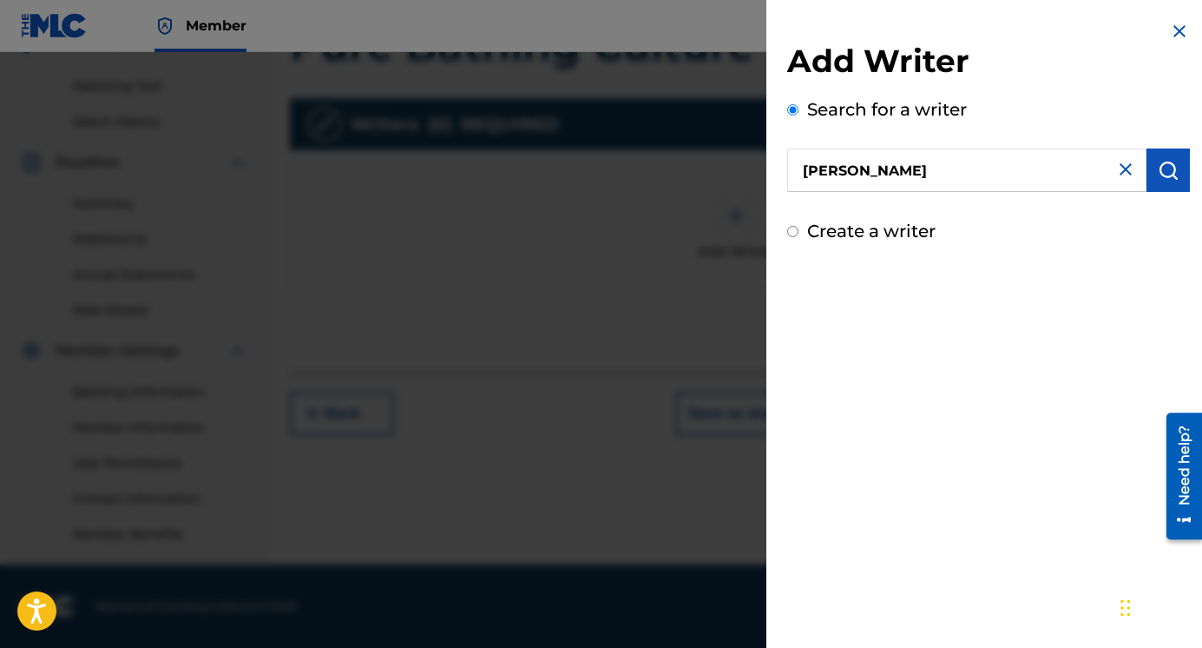
click at [1158, 163] on img "submit" at bounding box center [1168, 170] width 21 height 21
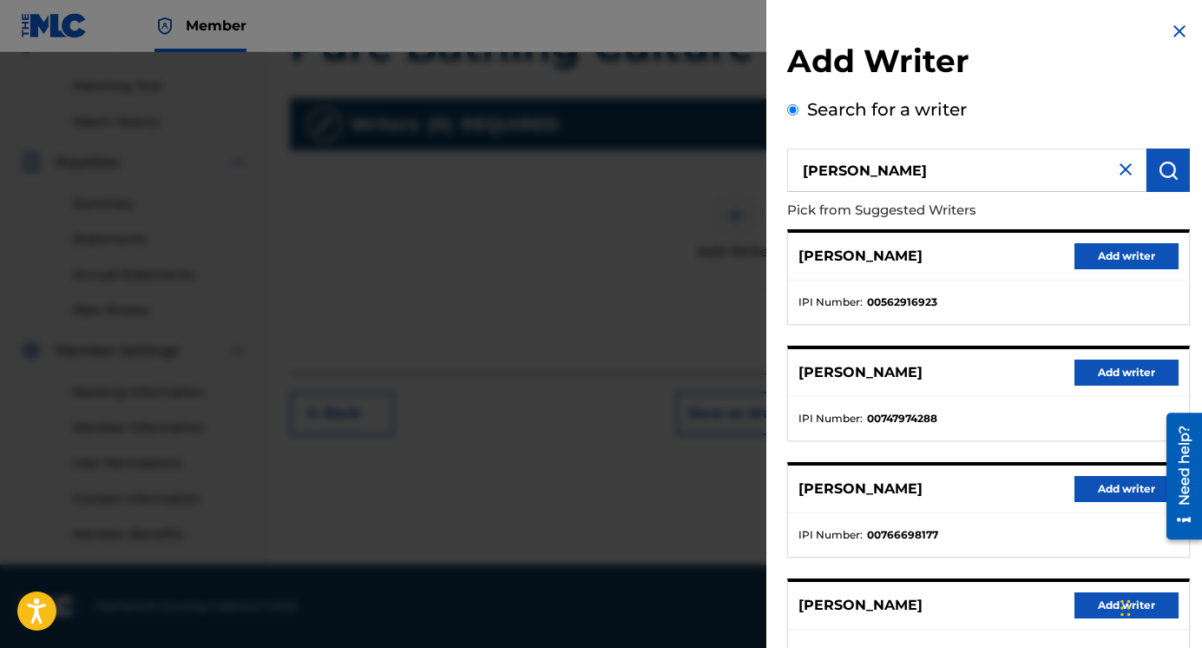
click at [1111, 256] on button "Add writer" at bounding box center [1127, 256] width 104 height 26
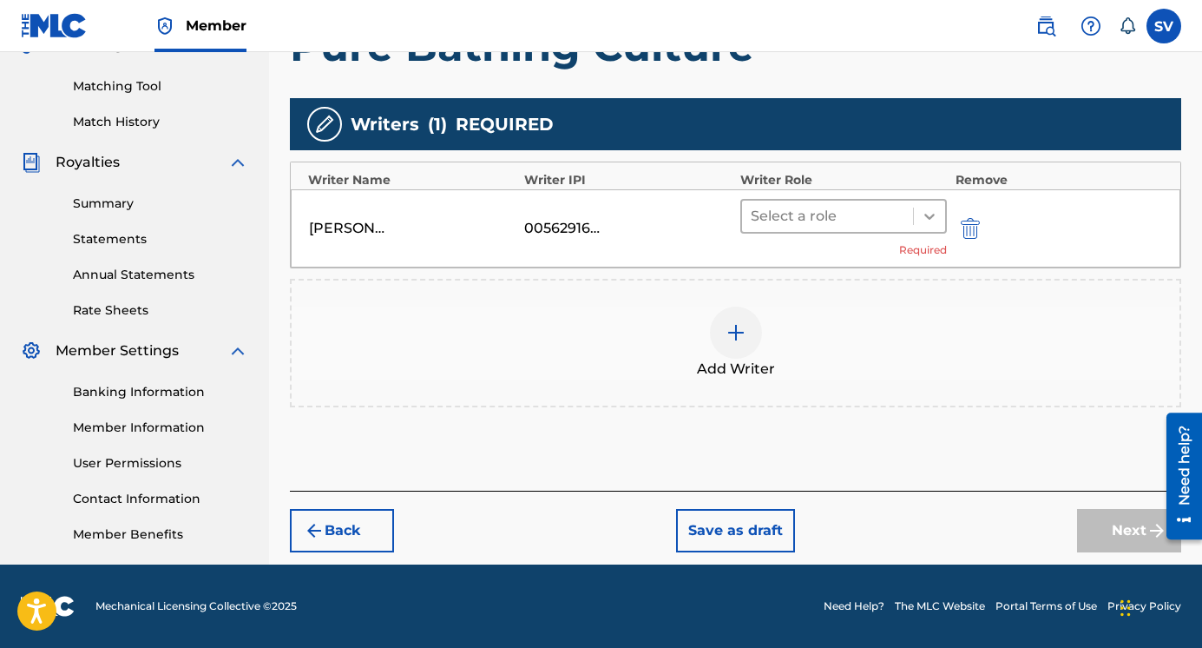
click at [931, 213] on icon at bounding box center [929, 215] width 17 height 17
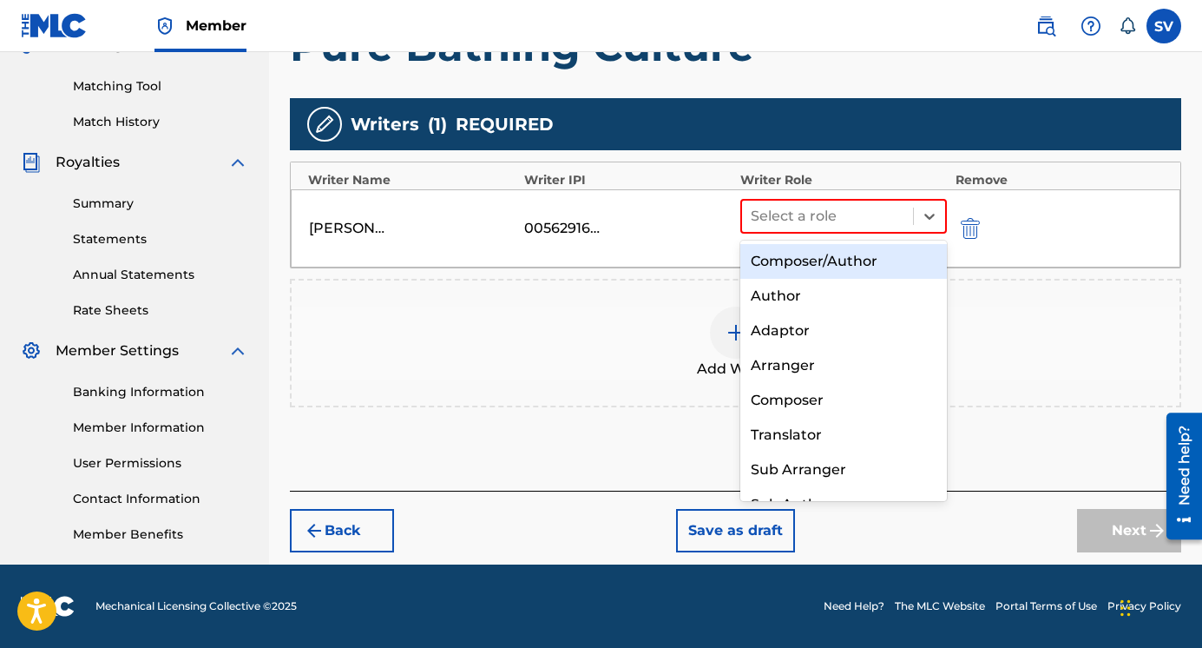
click at [908, 254] on div "Composer/Author" at bounding box center [843, 261] width 207 height 35
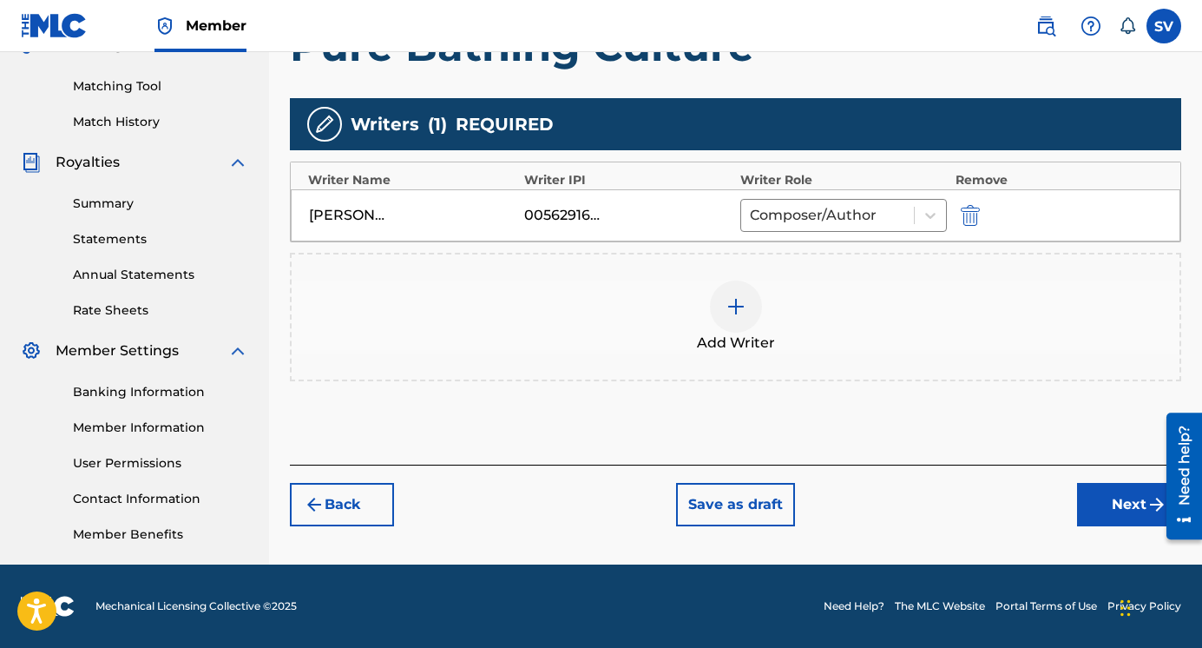
click at [734, 304] on img at bounding box center [736, 306] width 21 height 21
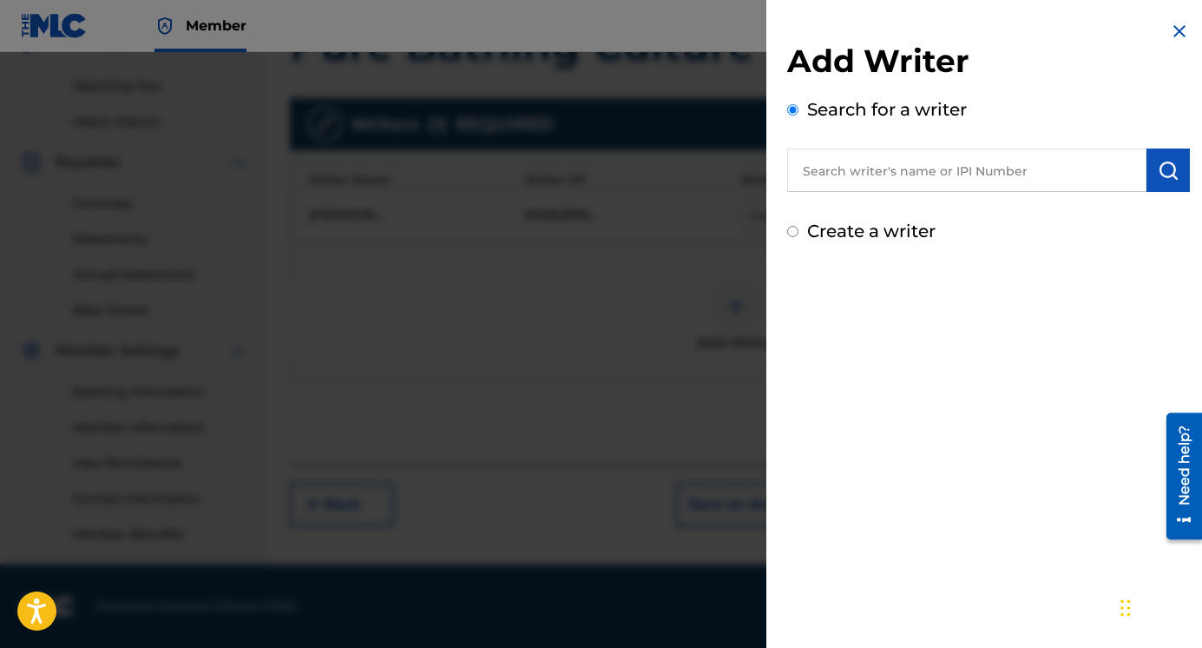
click at [858, 169] on input "text" at bounding box center [966, 169] width 359 height 43
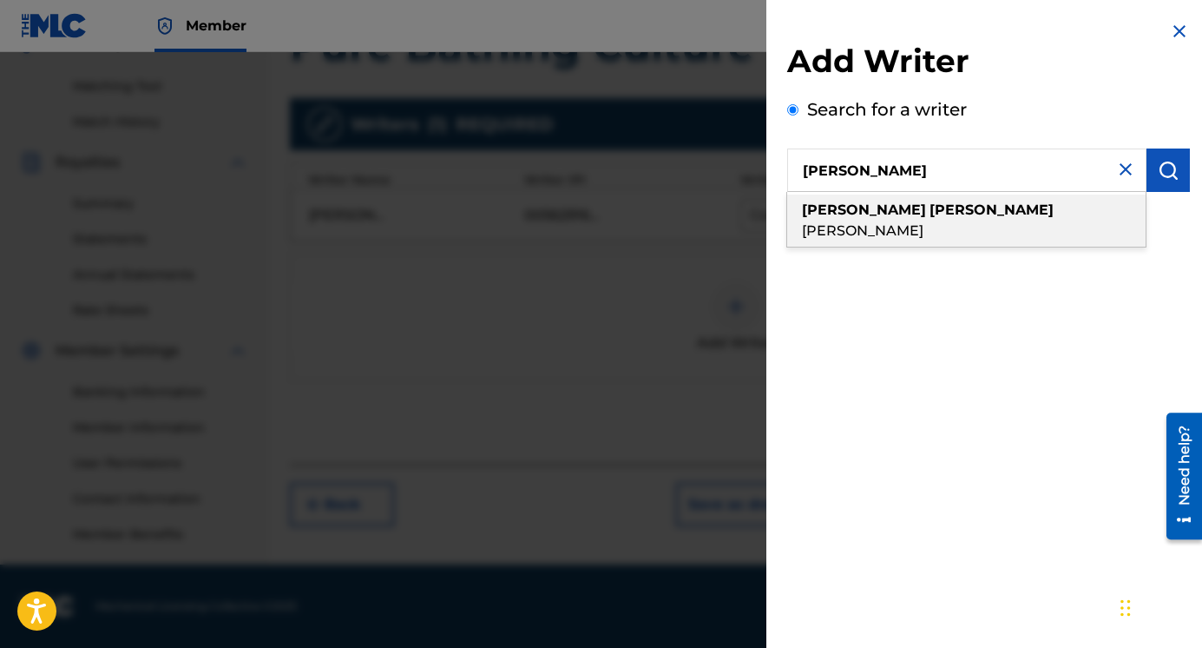
click at [891, 200] on div "daniel mcfaul hindman" at bounding box center [966, 220] width 359 height 52
type input "[PERSON_NAME]"
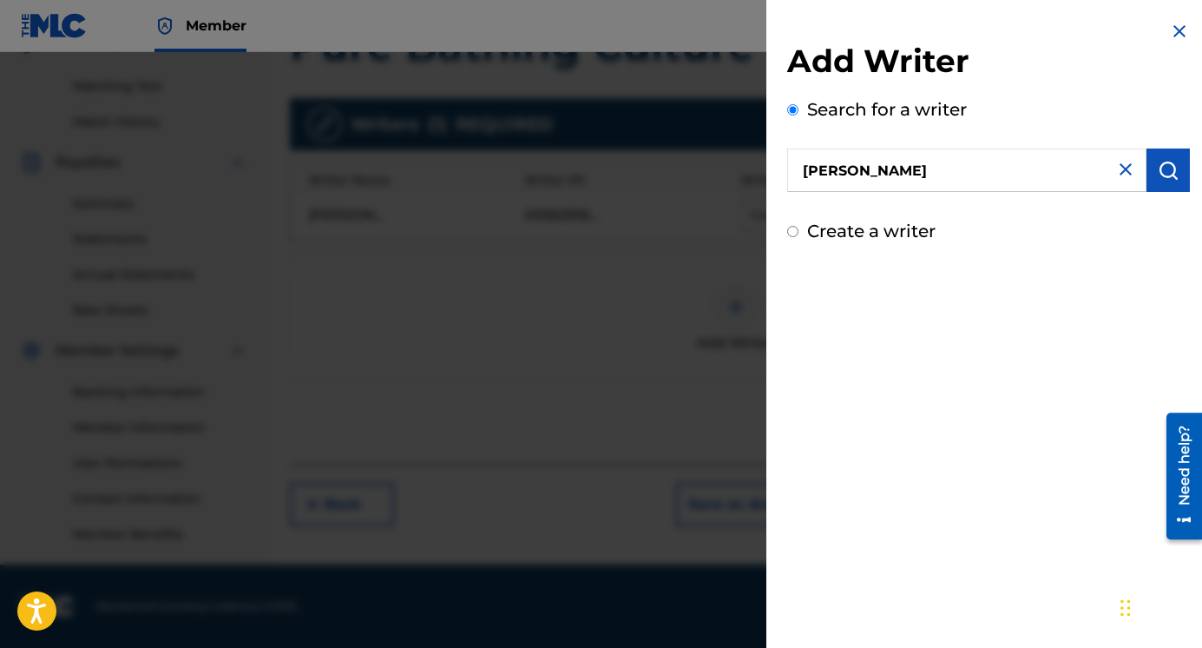
click at [1150, 179] on button "submit" at bounding box center [1168, 169] width 43 height 43
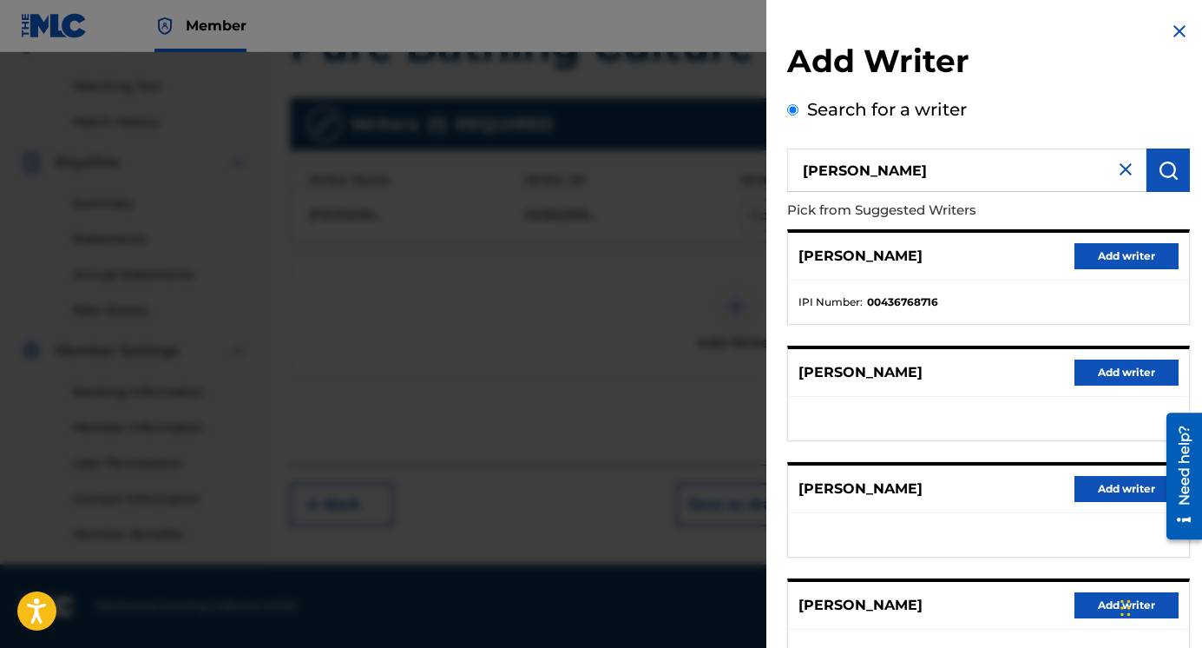
click at [1107, 250] on button "Add writer" at bounding box center [1127, 256] width 104 height 26
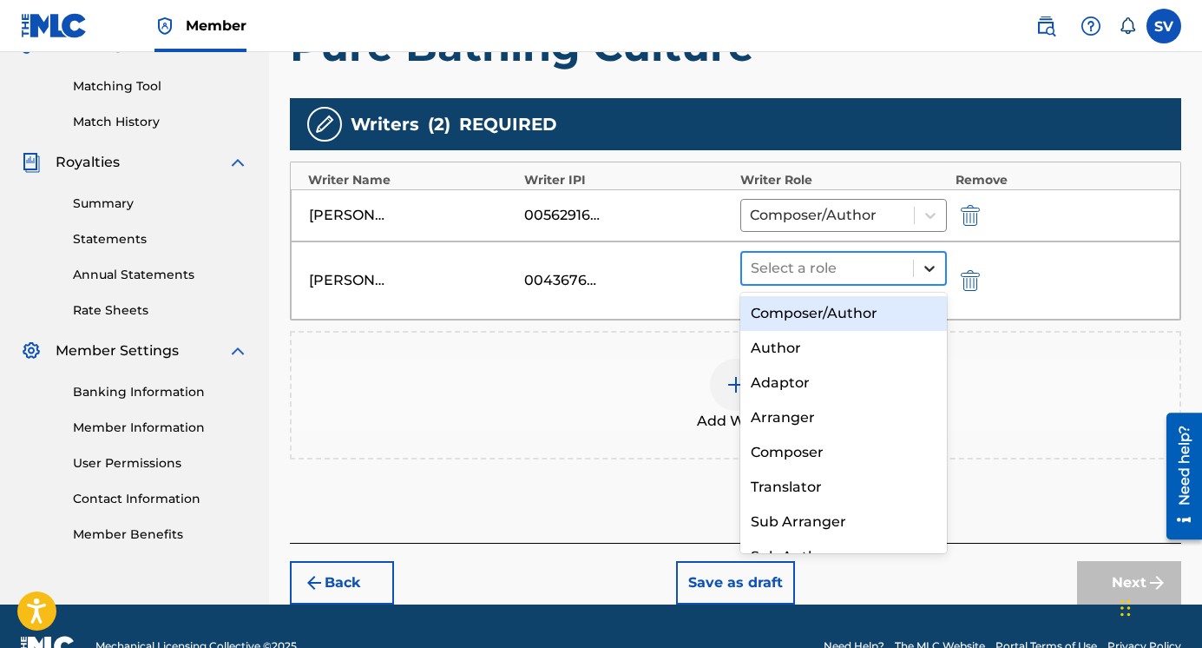
click at [928, 279] on div at bounding box center [929, 268] width 31 height 31
click at [891, 316] on div "Composer/Author" at bounding box center [843, 313] width 207 height 35
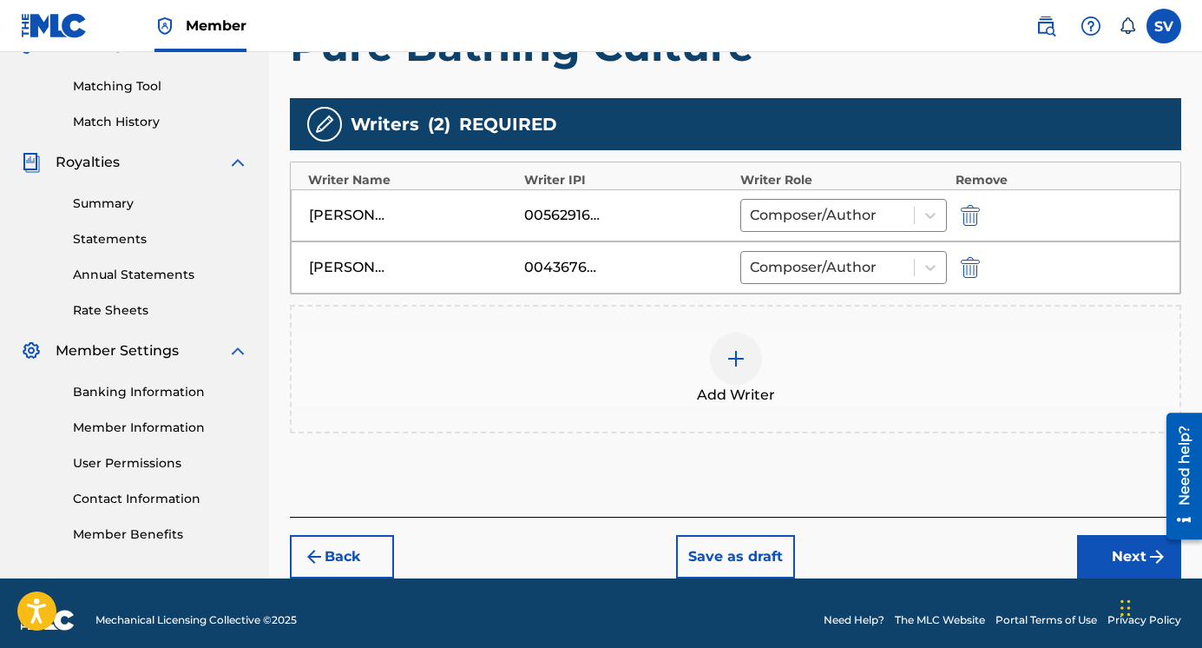
scroll to position [443, 0]
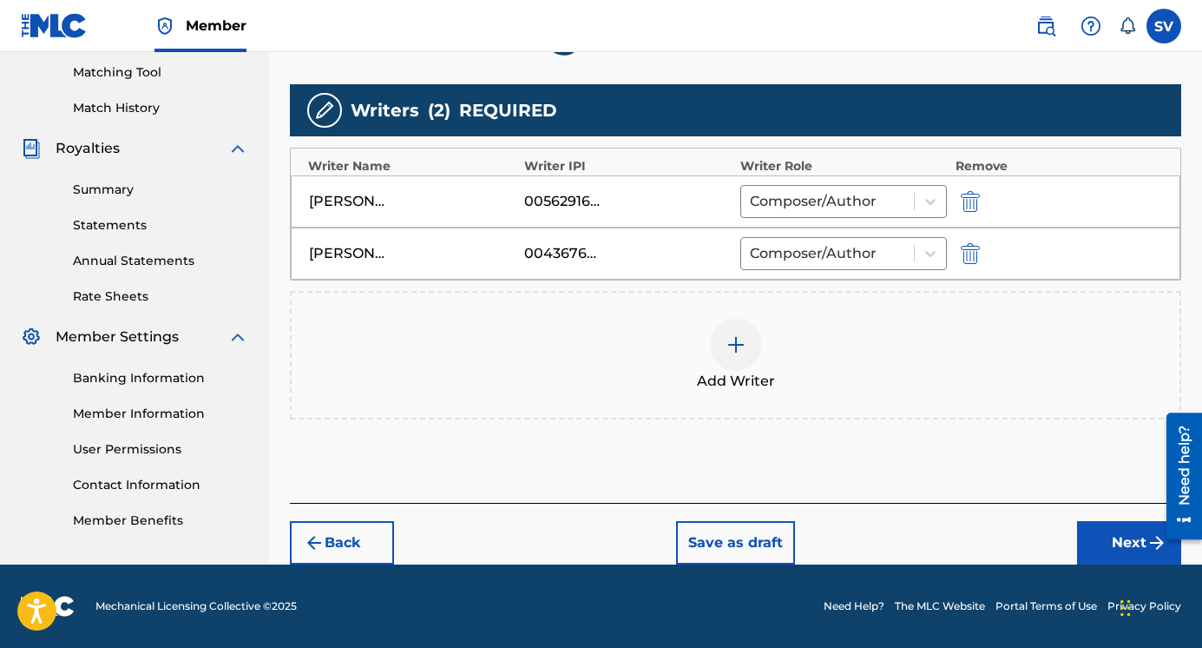
click at [1127, 549] on button "Next" at bounding box center [1129, 542] width 104 height 43
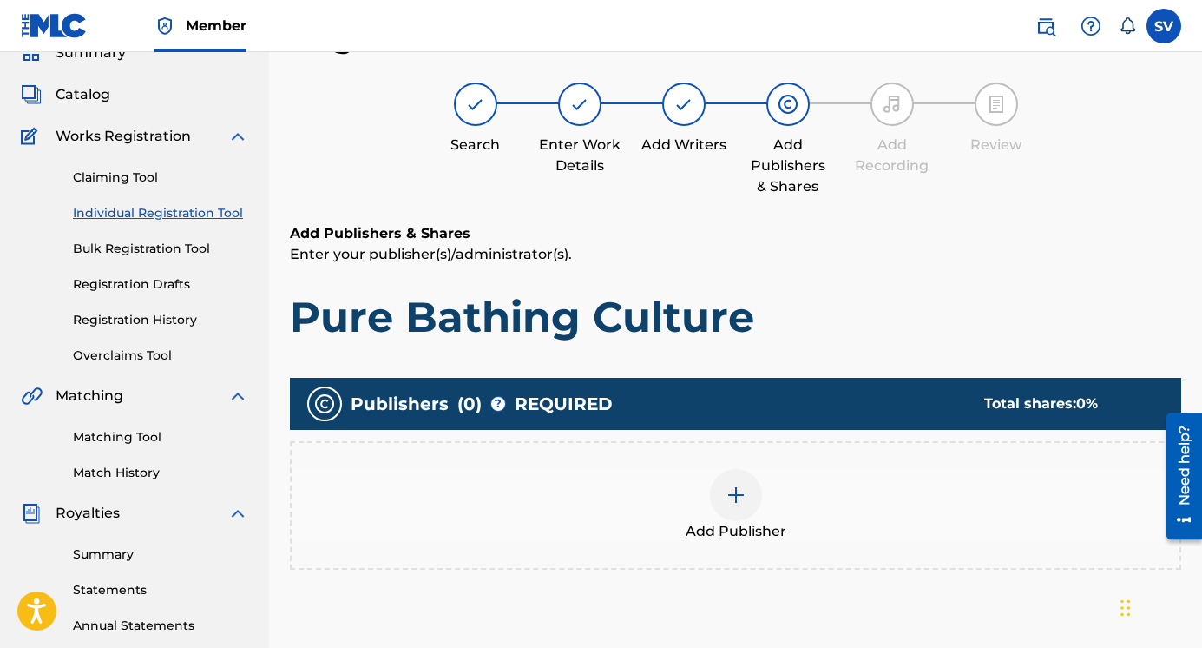
scroll to position [78, 0]
click at [747, 490] on div at bounding box center [736, 495] width 52 height 52
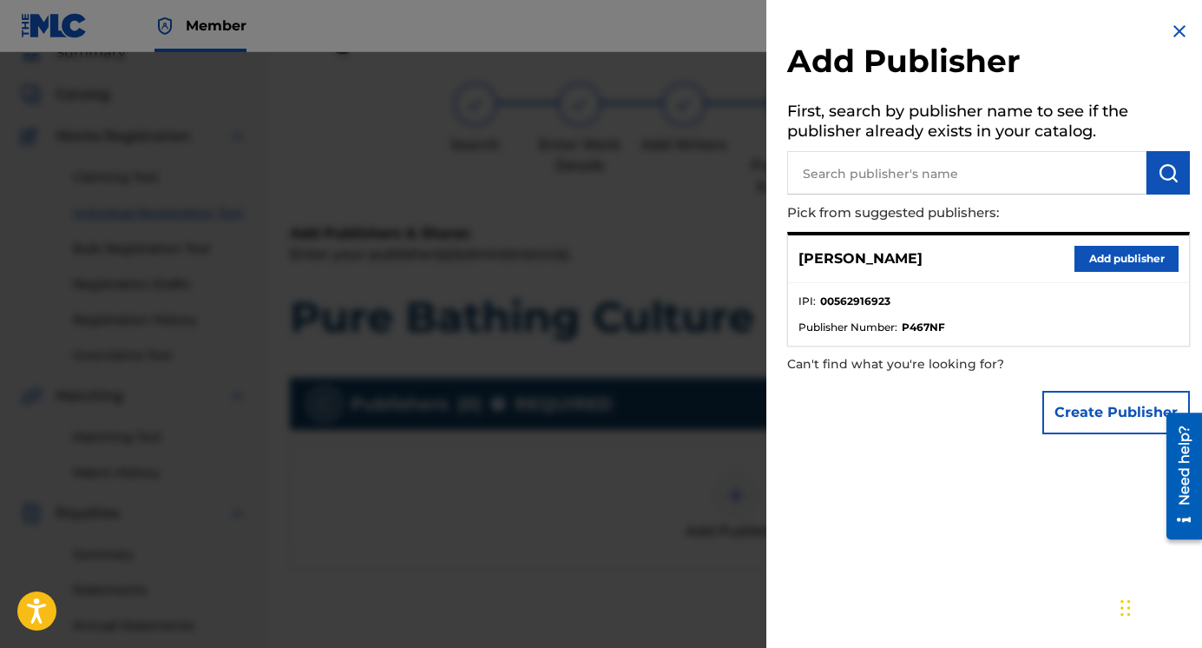
click at [865, 186] on input "text" at bounding box center [966, 172] width 359 height 43
type input "[PERSON_NAME]"
click at [1150, 174] on button "submit" at bounding box center [1168, 172] width 43 height 43
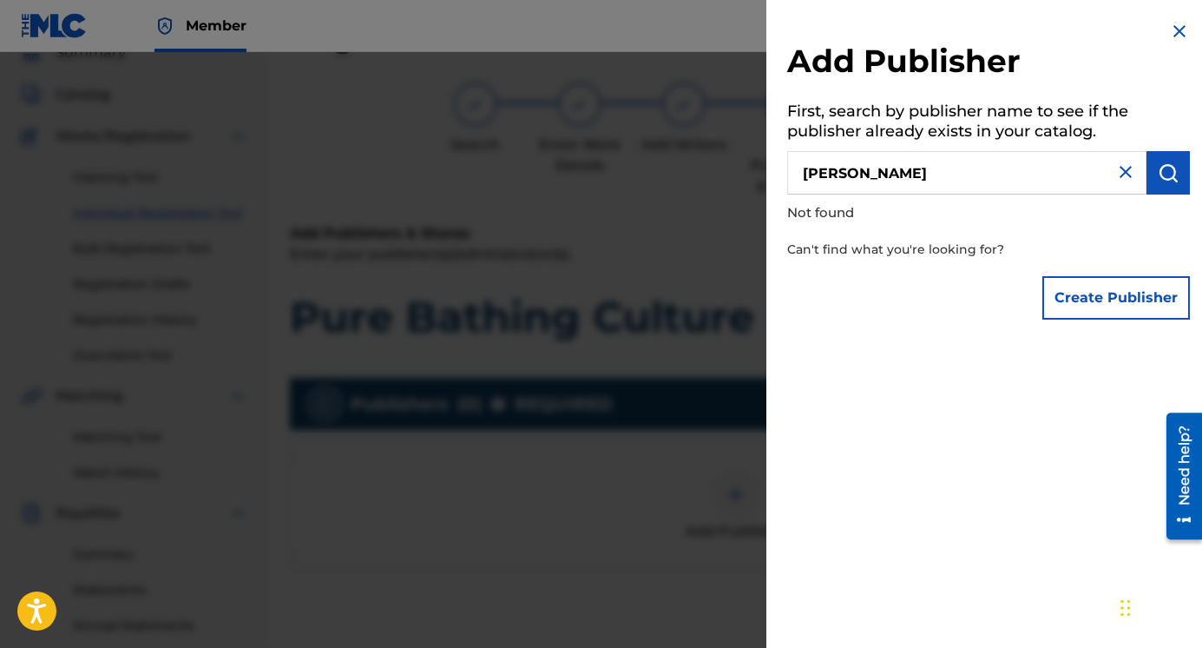
click at [1124, 291] on button "Create Publisher" at bounding box center [1117, 297] width 148 height 43
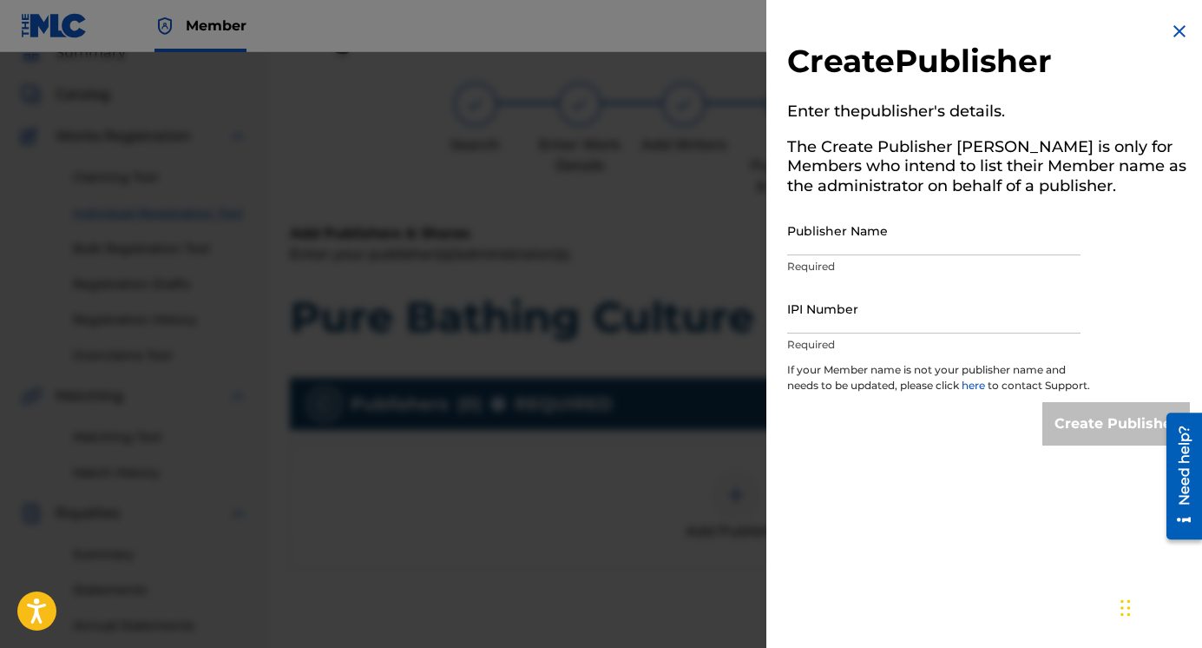
click at [844, 240] on input "Publisher Name" at bounding box center [933, 230] width 293 height 49
type input "[PERSON_NAME]"
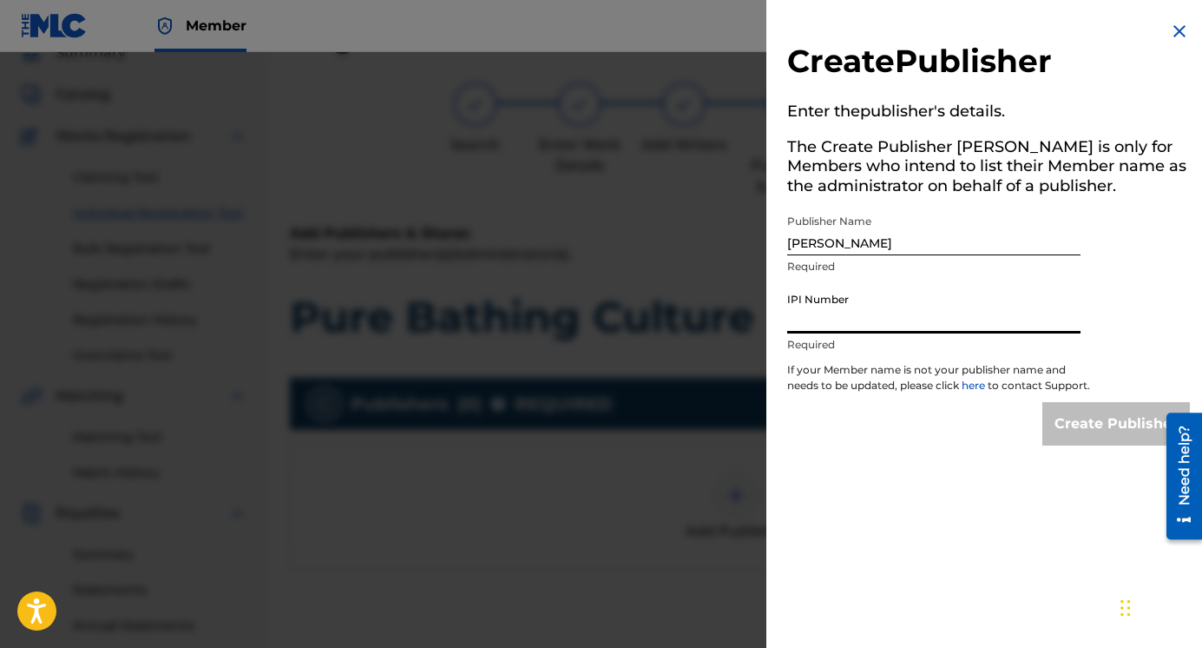
click at [865, 321] on input "IPI Number" at bounding box center [933, 308] width 293 height 49
type input "00436768716"
click at [892, 317] on input "00436768716" at bounding box center [933, 308] width 293 height 49
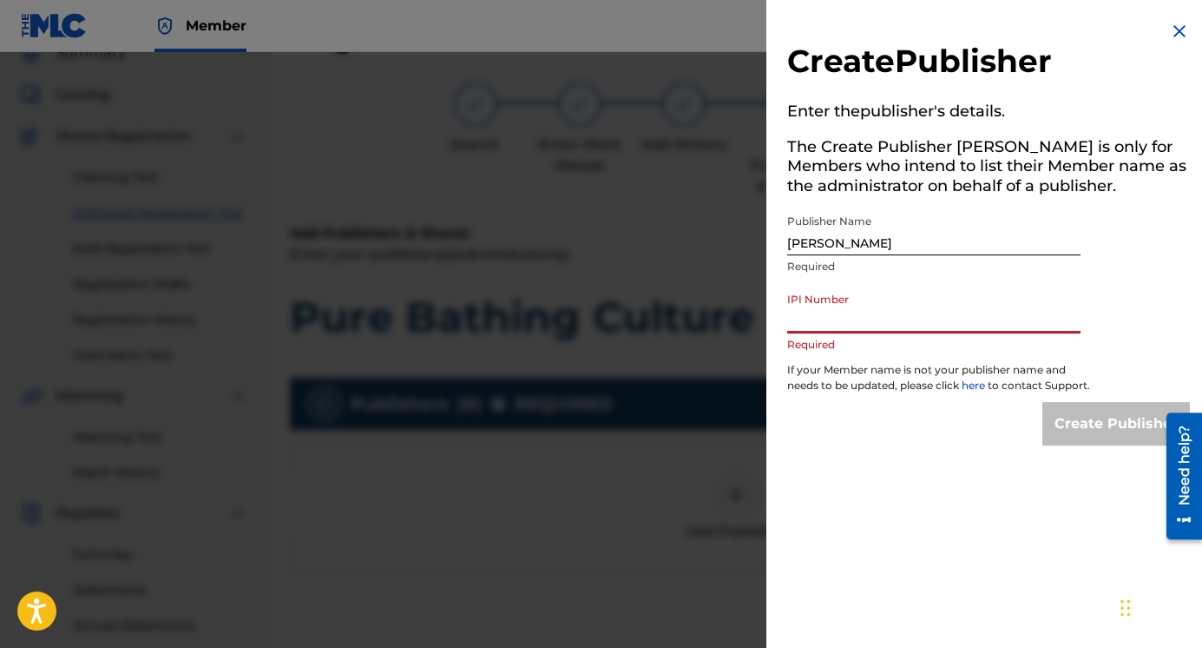
paste input "00776179298"
type input "00776179298"
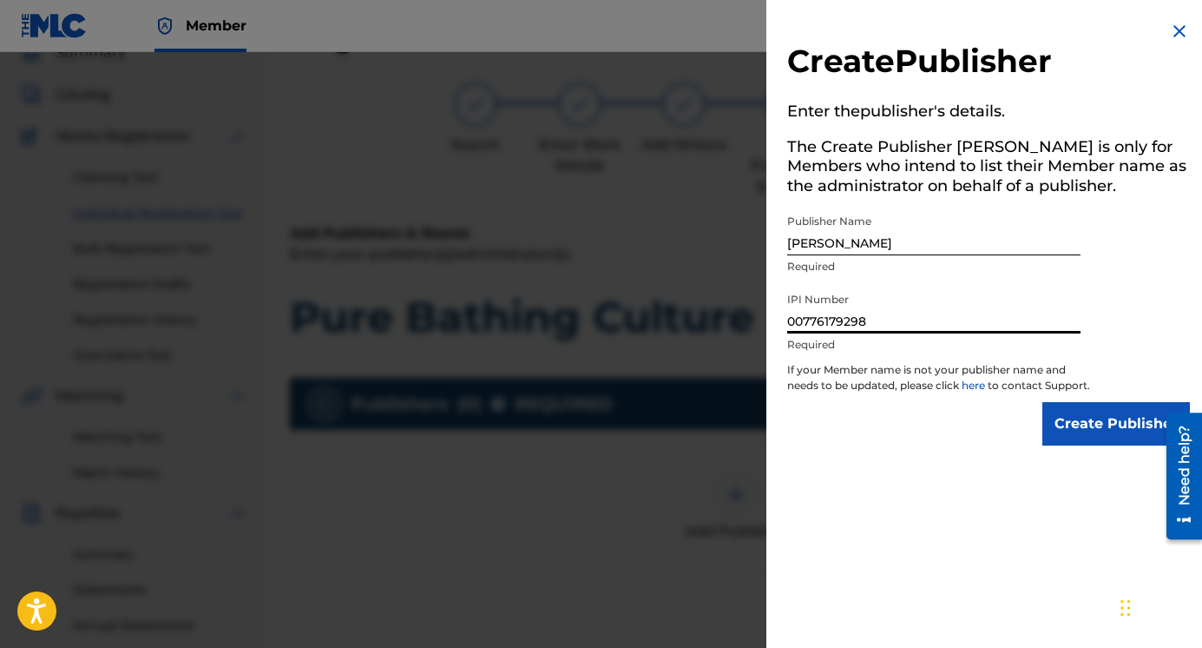
click at [1079, 439] on input "Create Publisher" at bounding box center [1117, 423] width 148 height 43
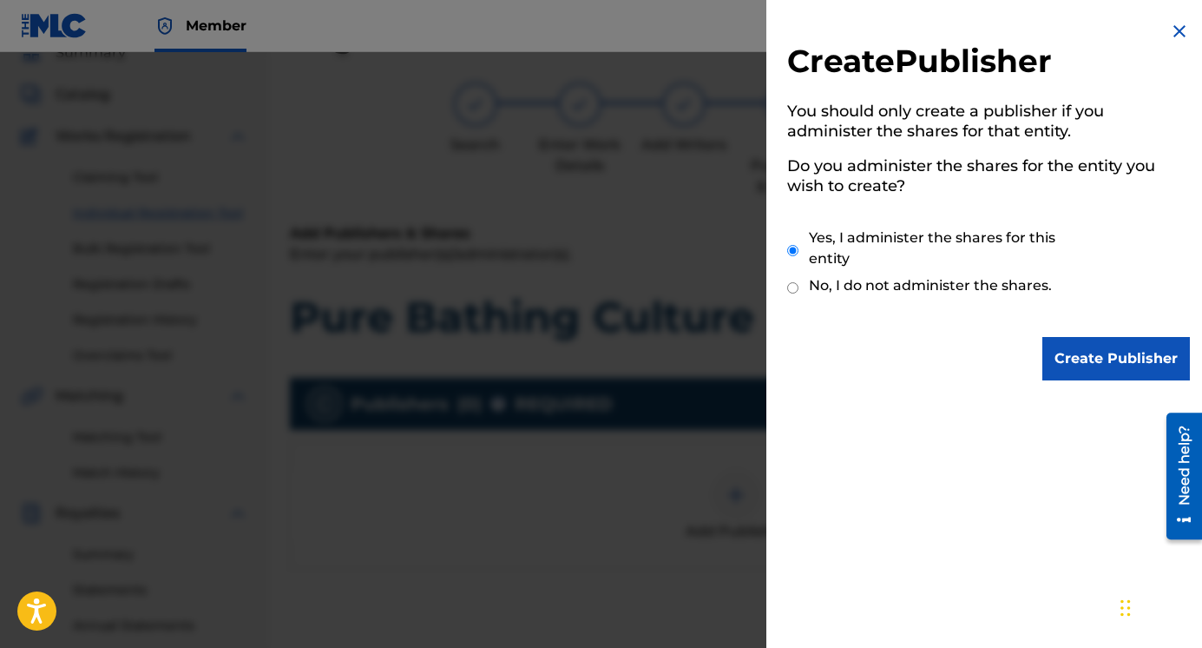
click at [1081, 370] on input "Create Publisher" at bounding box center [1117, 358] width 148 height 43
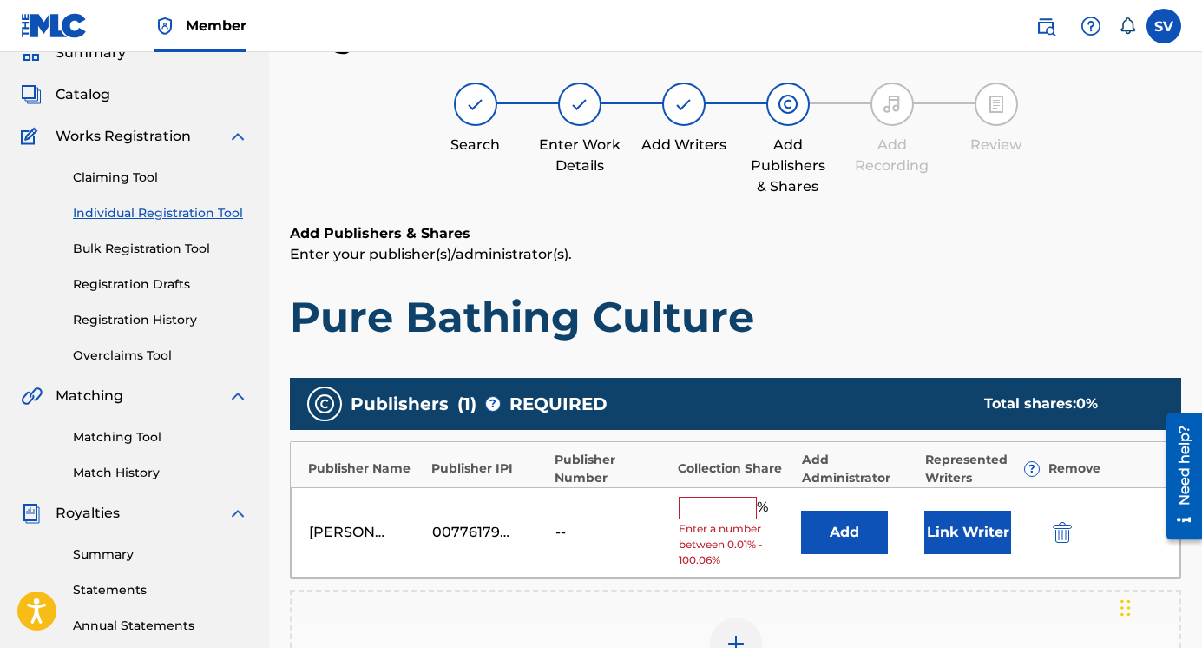
click at [733, 514] on input "text" at bounding box center [718, 508] width 78 height 23
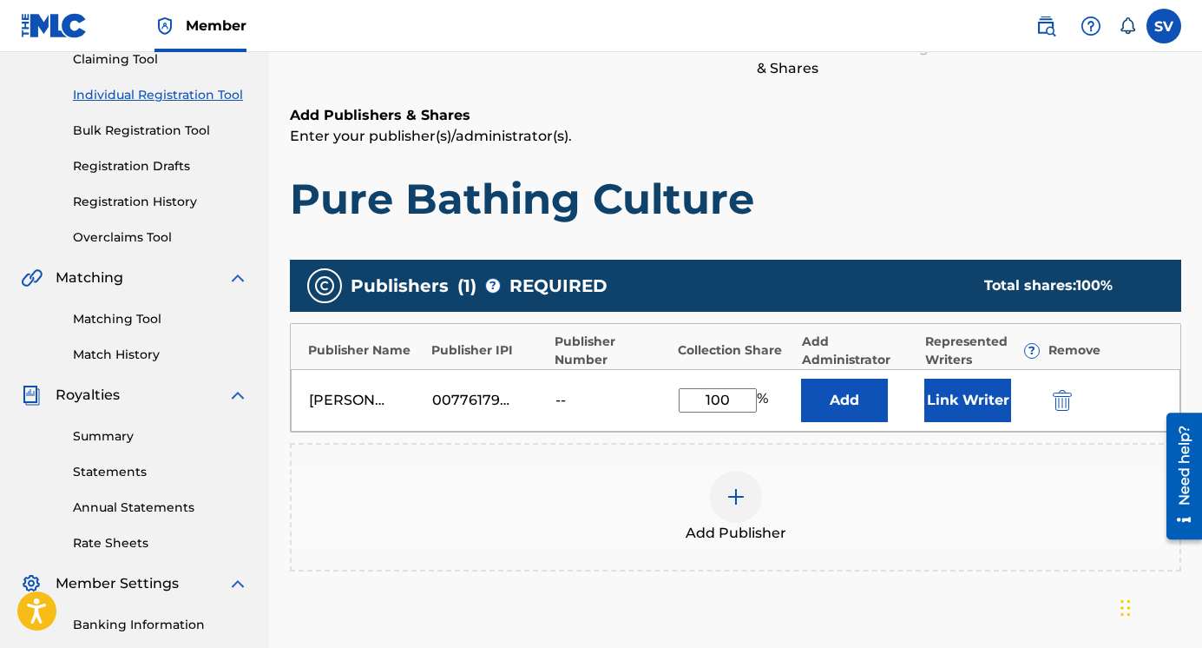
scroll to position [201, 0]
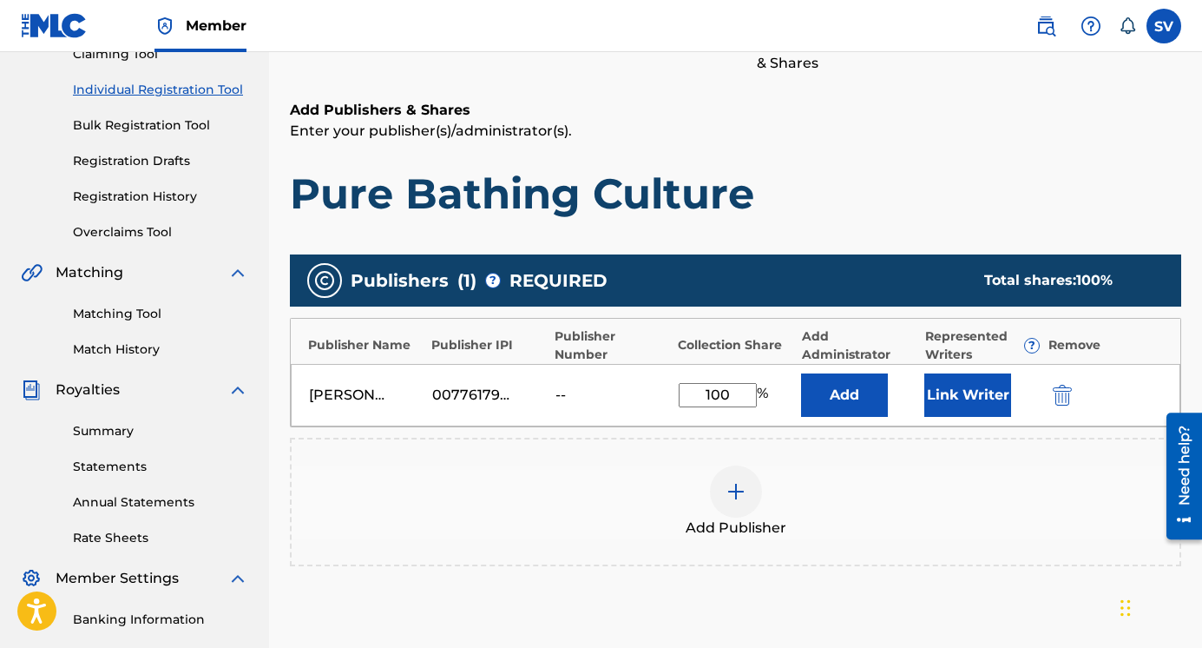
type input "100"
click at [898, 179] on h1 "Pure Bathing Culture" at bounding box center [736, 194] width 892 height 52
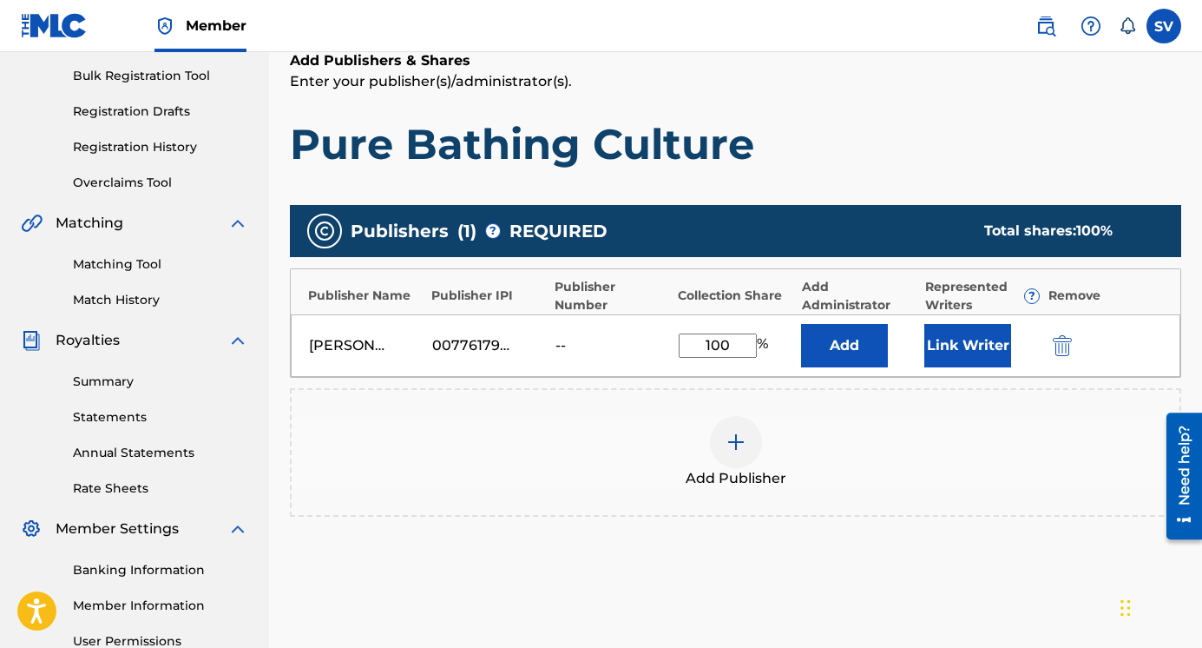
scroll to position [281, 0]
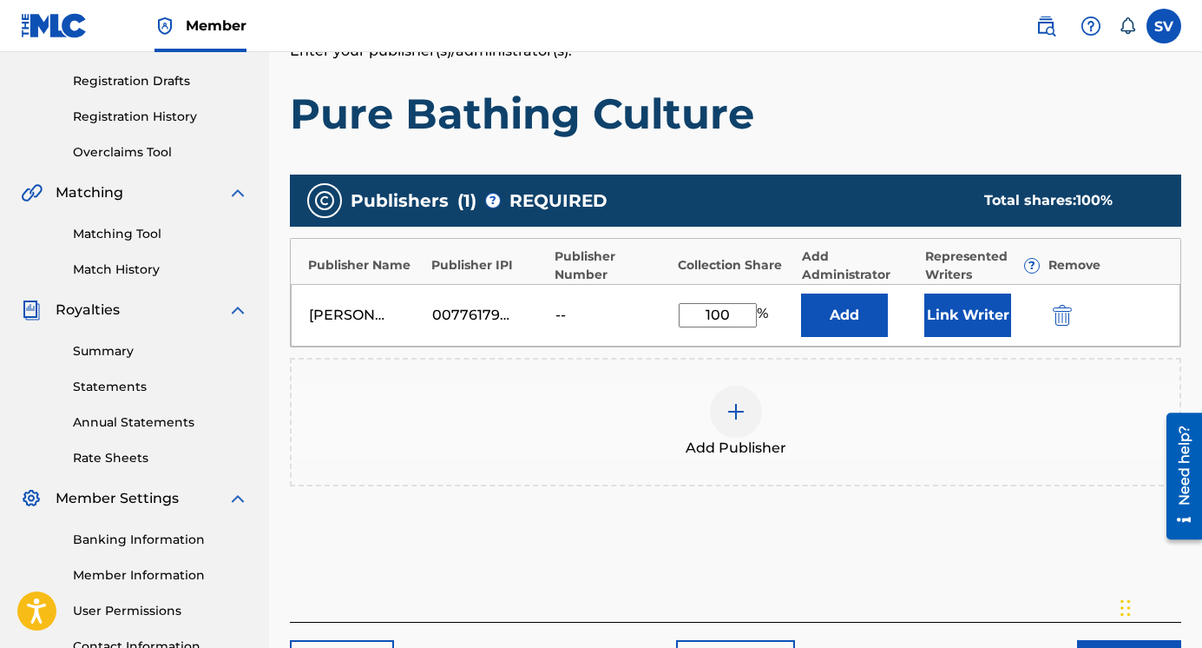
click at [963, 307] on button "Link Writer" at bounding box center [967, 314] width 87 height 43
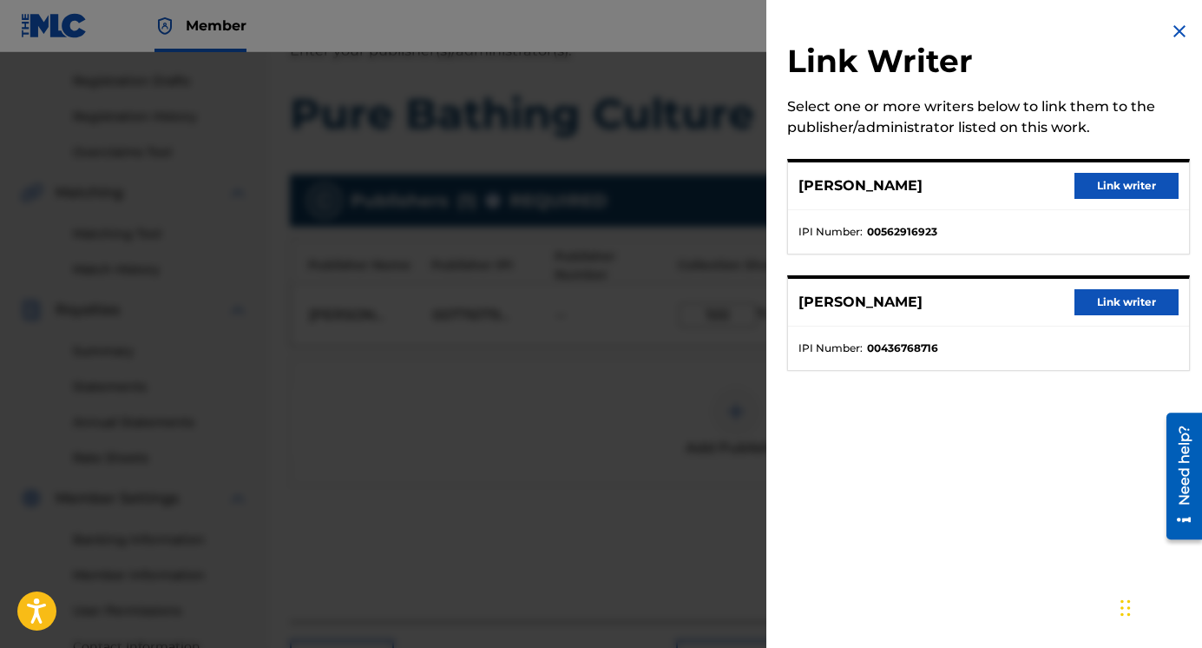
click at [1093, 194] on button "Link writer" at bounding box center [1127, 186] width 104 height 26
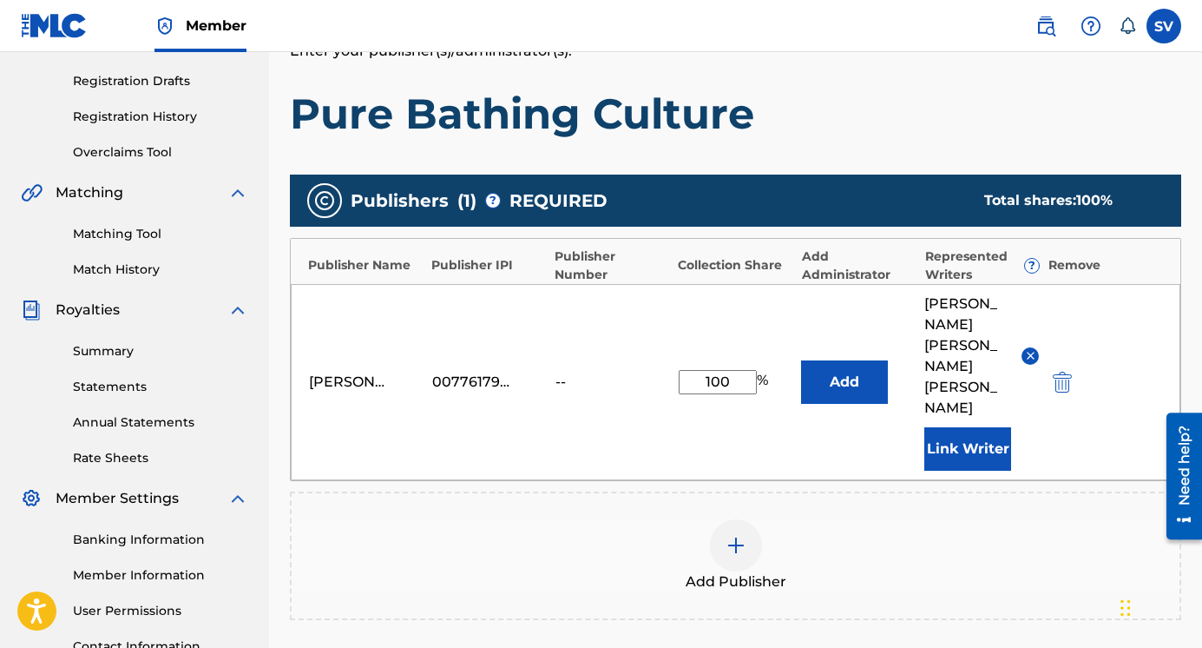
click at [979, 427] on button "Link Writer" at bounding box center [967, 448] width 87 height 43
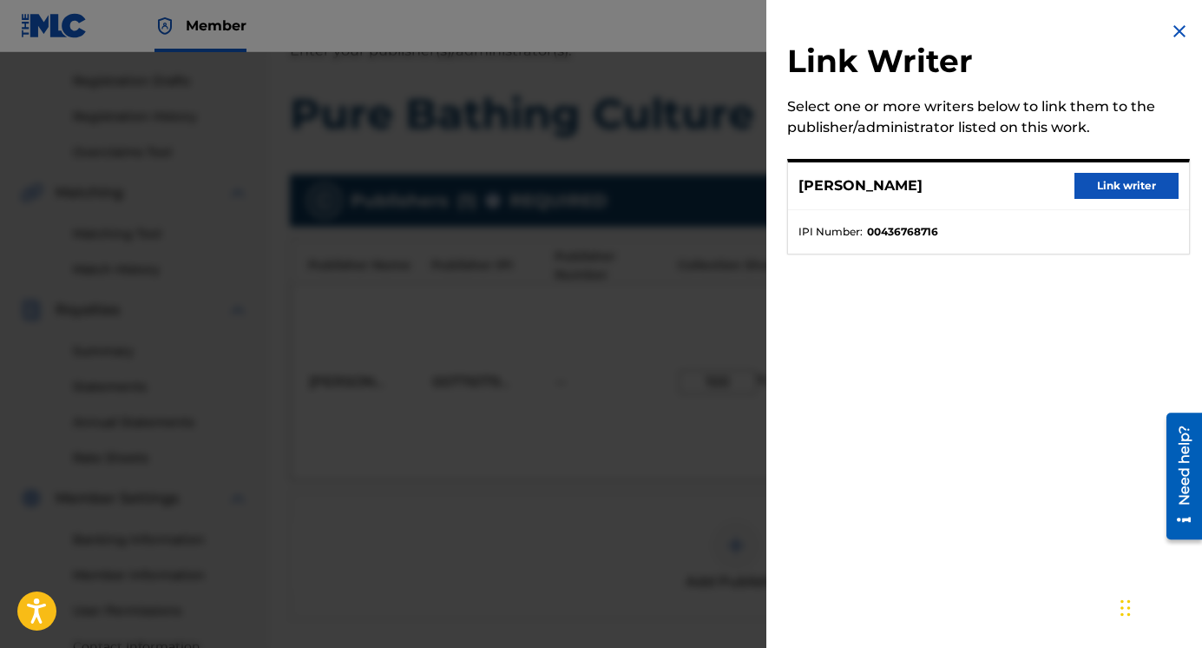
click at [1105, 189] on button "Link writer" at bounding box center [1127, 186] width 104 height 26
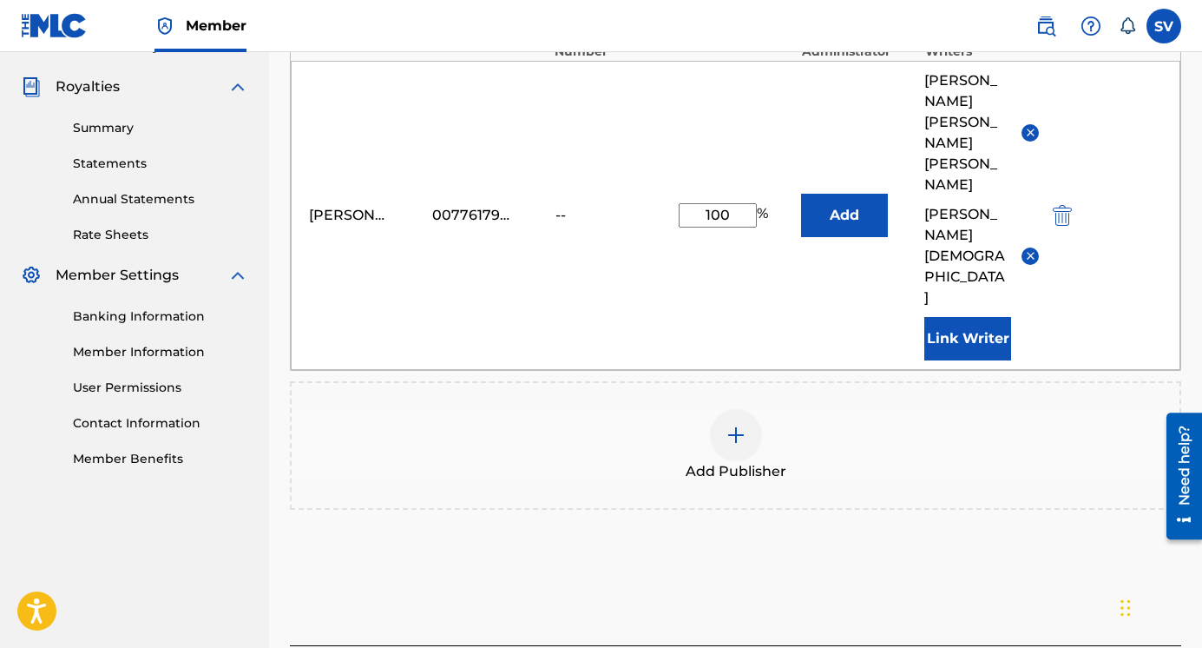
scroll to position [512, 0]
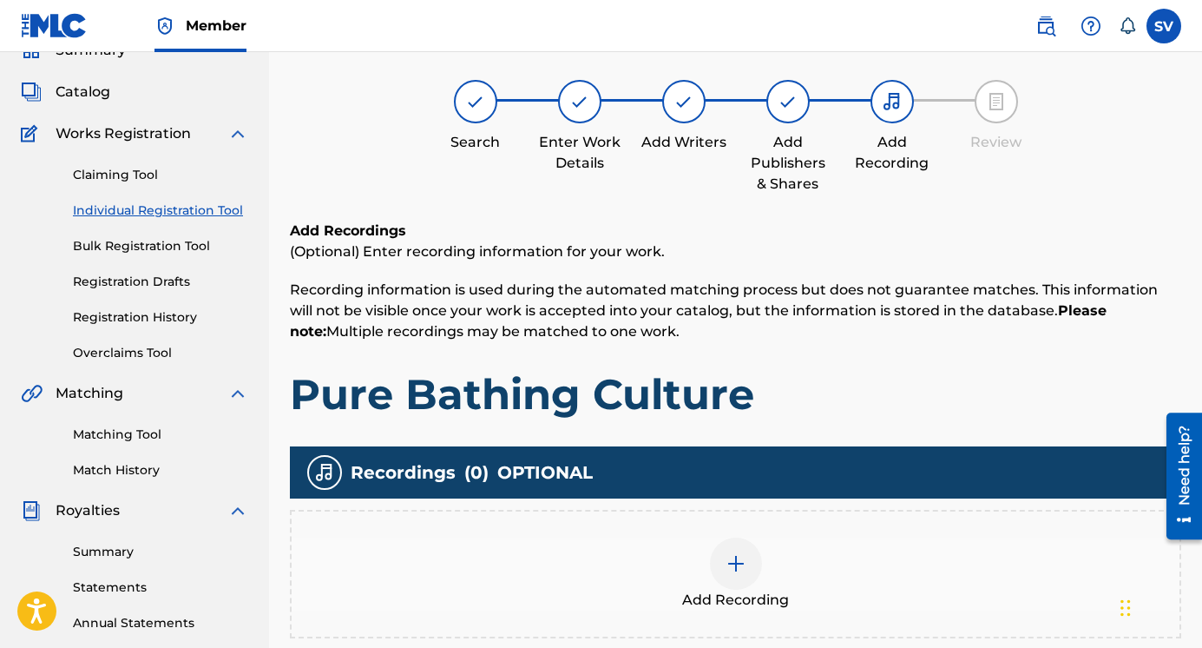
scroll to position [78, 0]
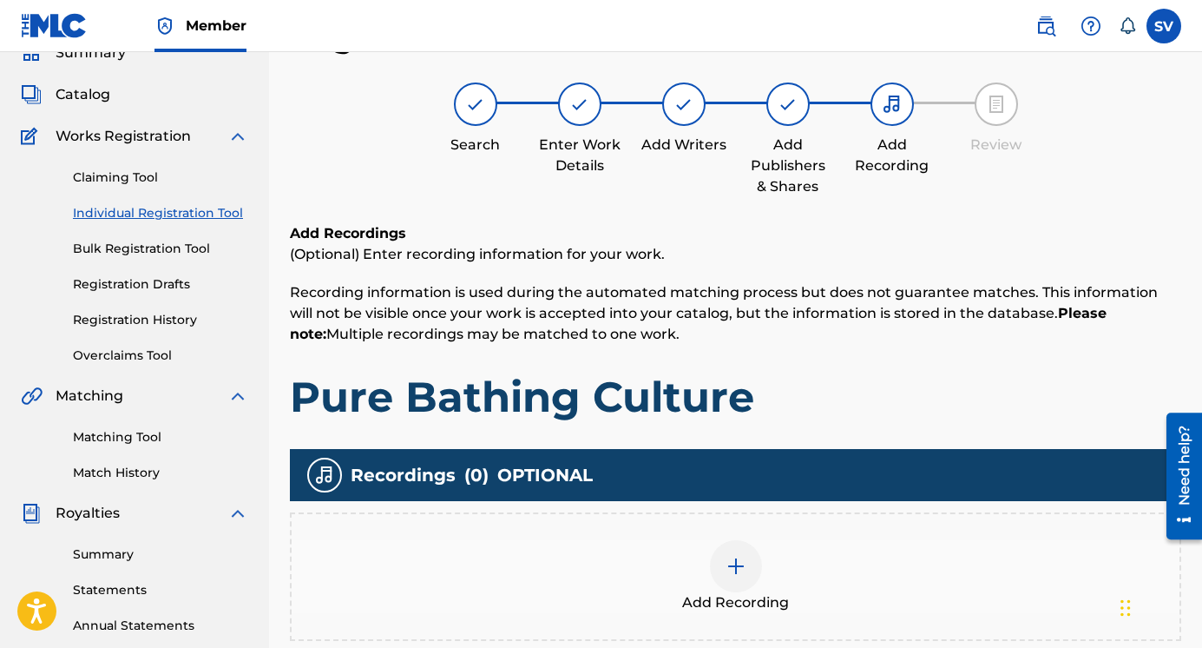
click at [734, 578] on div at bounding box center [736, 566] width 52 height 52
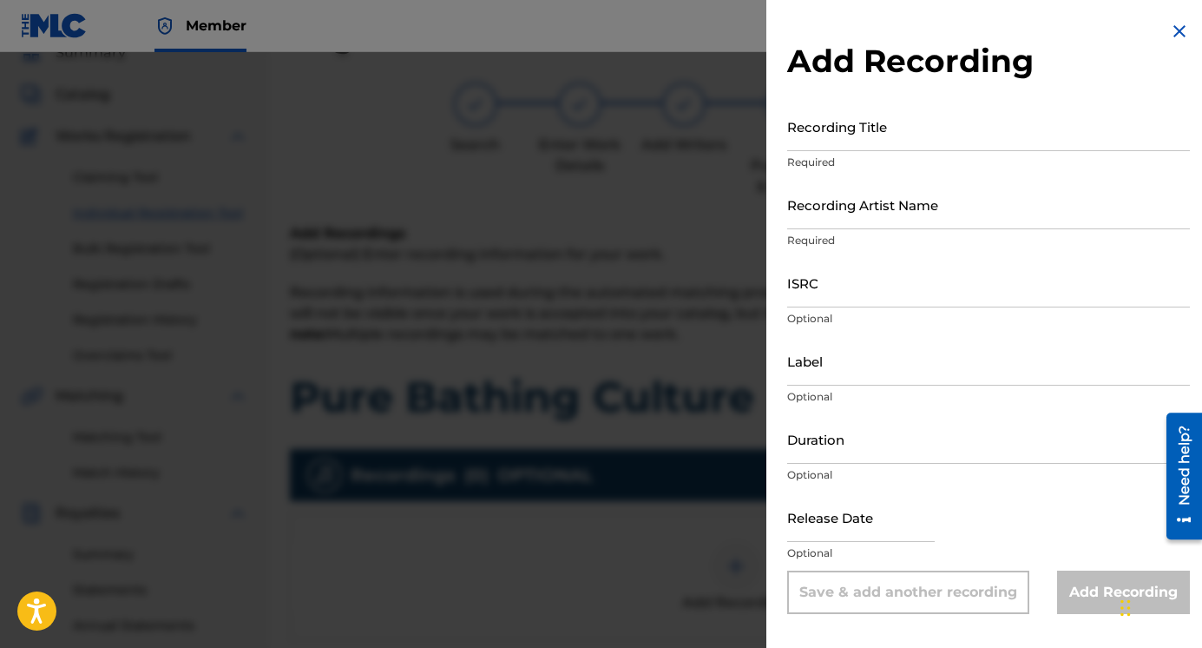
click at [843, 146] on input "Recording Title" at bounding box center [988, 126] width 403 height 49
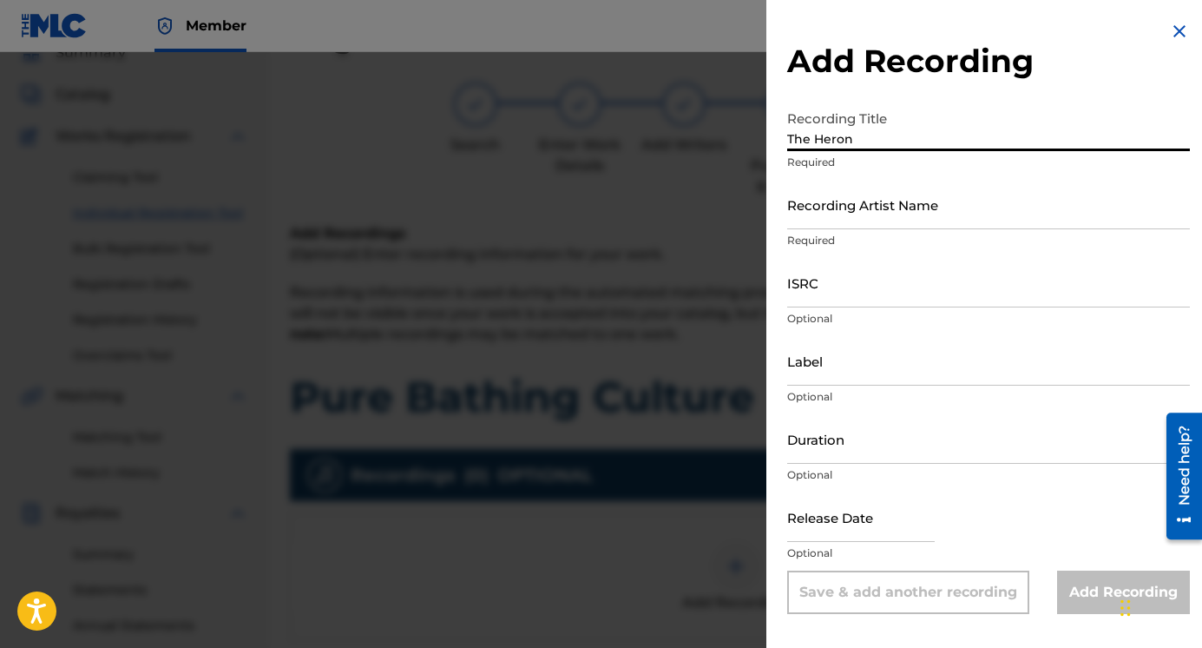
type input "The Heron"
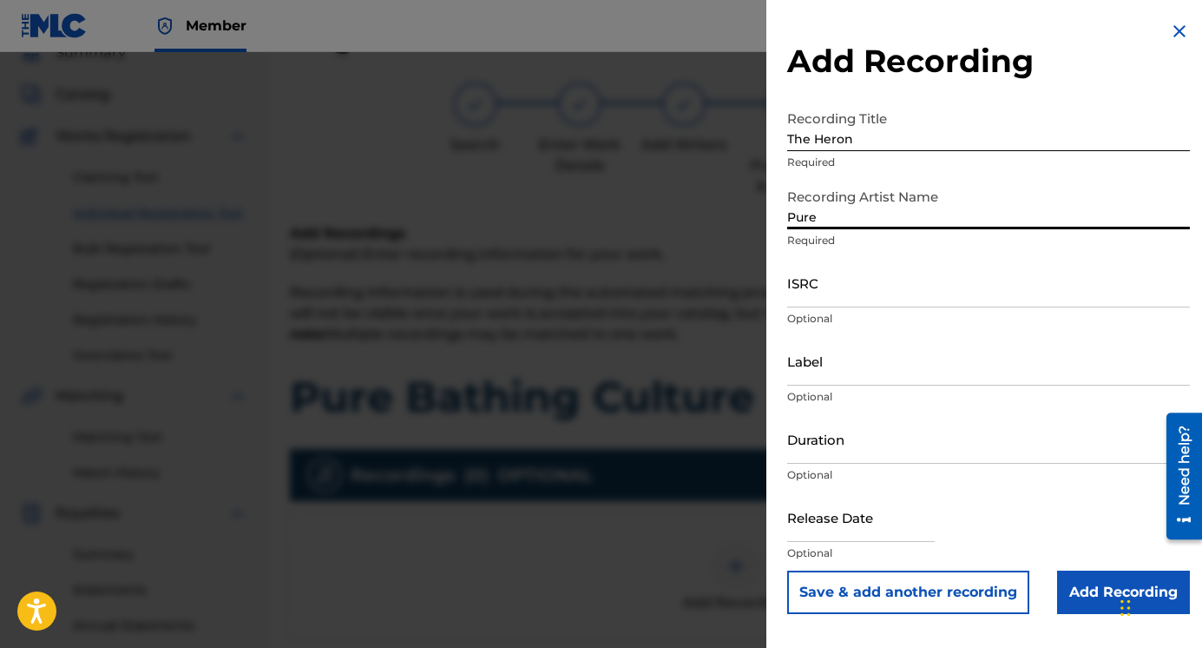
type input "Pure Bathing Culture"
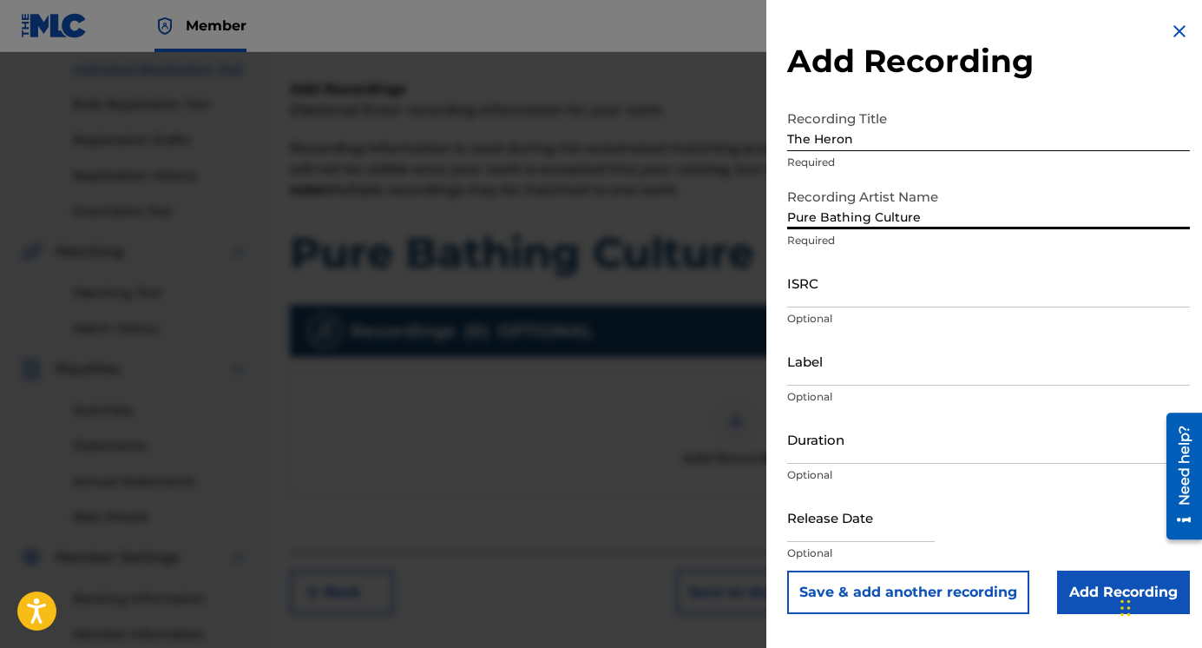
scroll to position [314, 0]
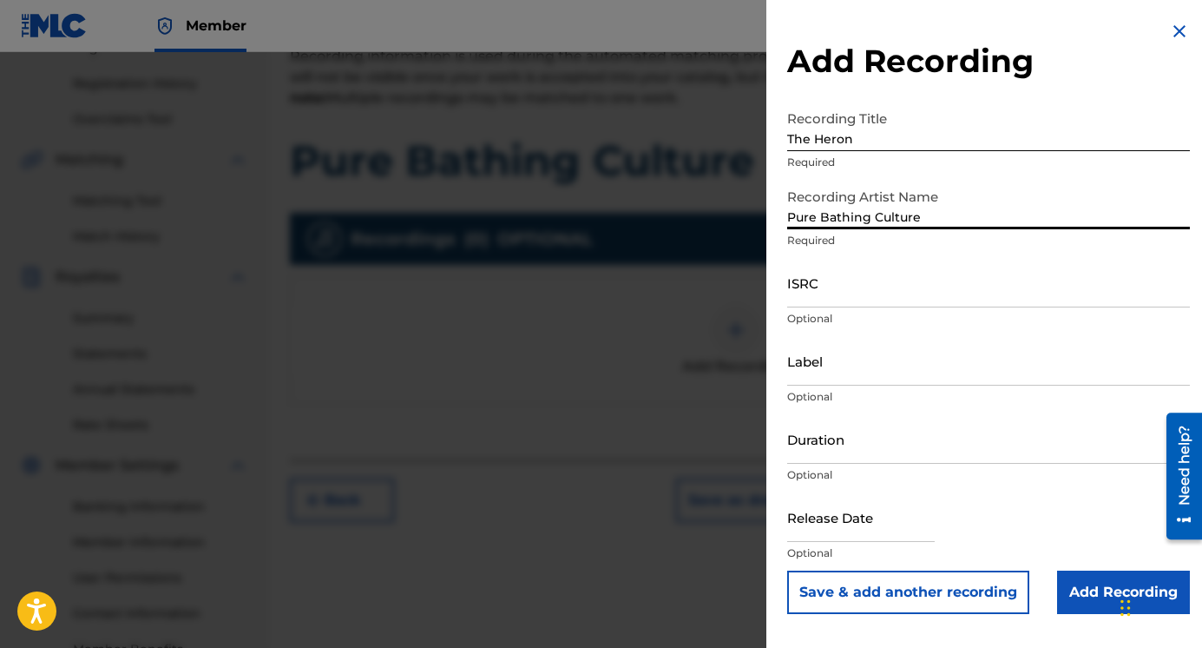
click at [950, 600] on button "Save & add another recording" at bounding box center [908, 591] width 242 height 43
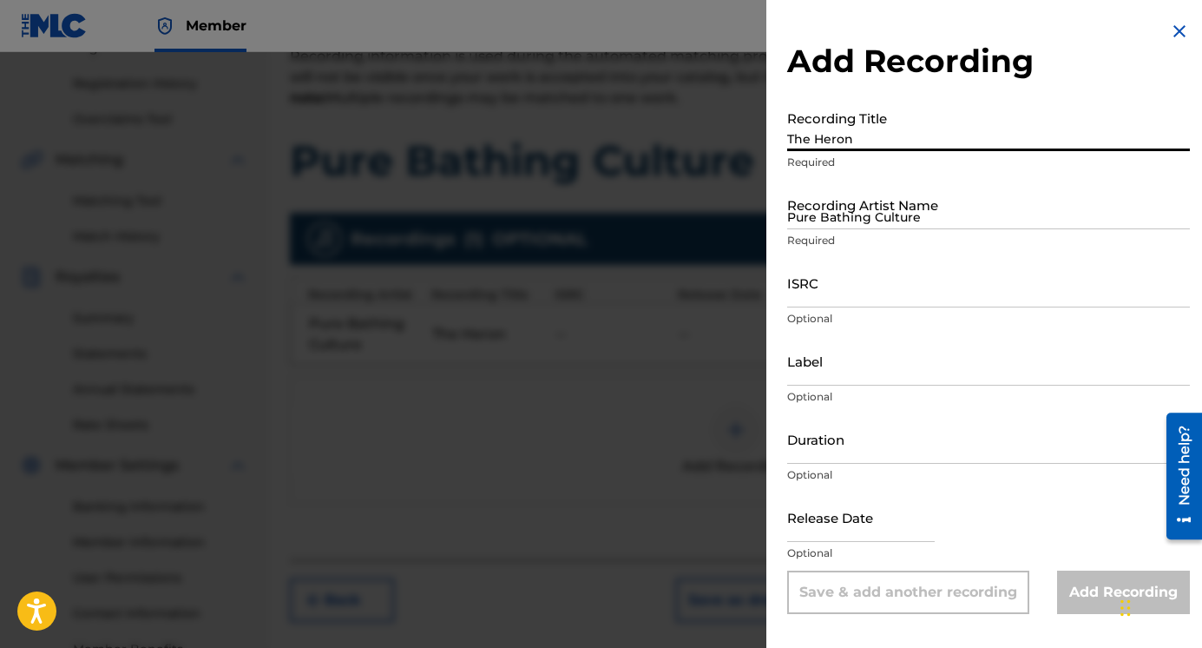
click at [902, 143] on input "The Heron" at bounding box center [988, 126] width 403 height 49
type input "The River"
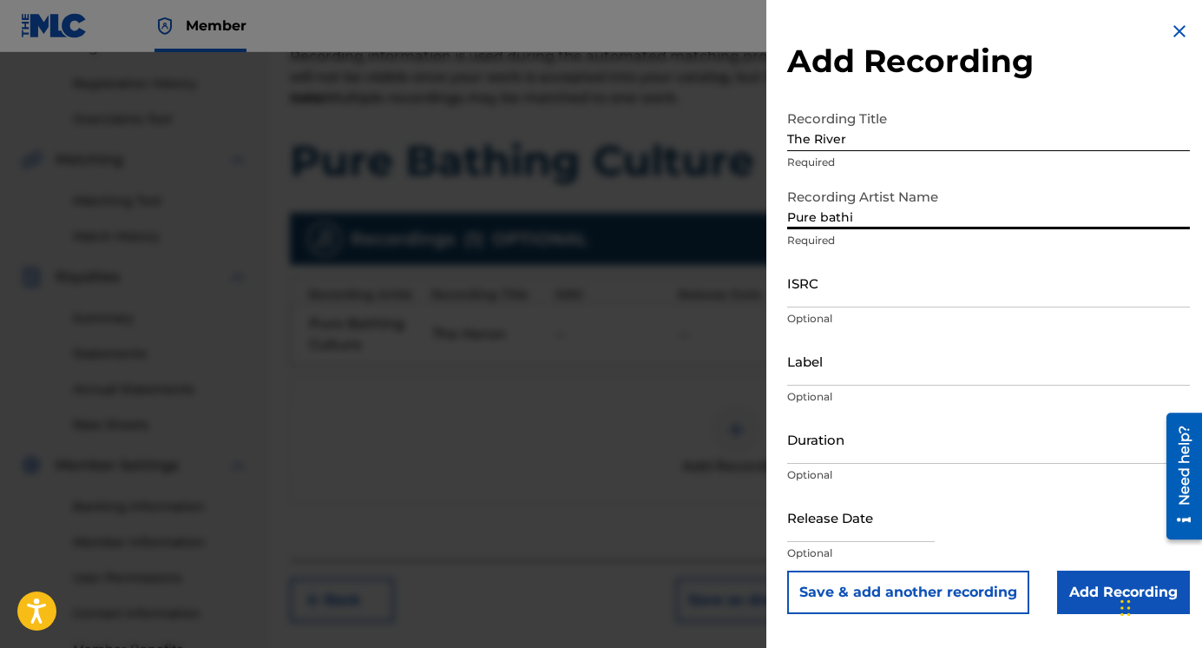
type input "Pure Bathing Culture"
click at [910, 585] on button "Save & add another recording" at bounding box center [908, 591] width 242 height 43
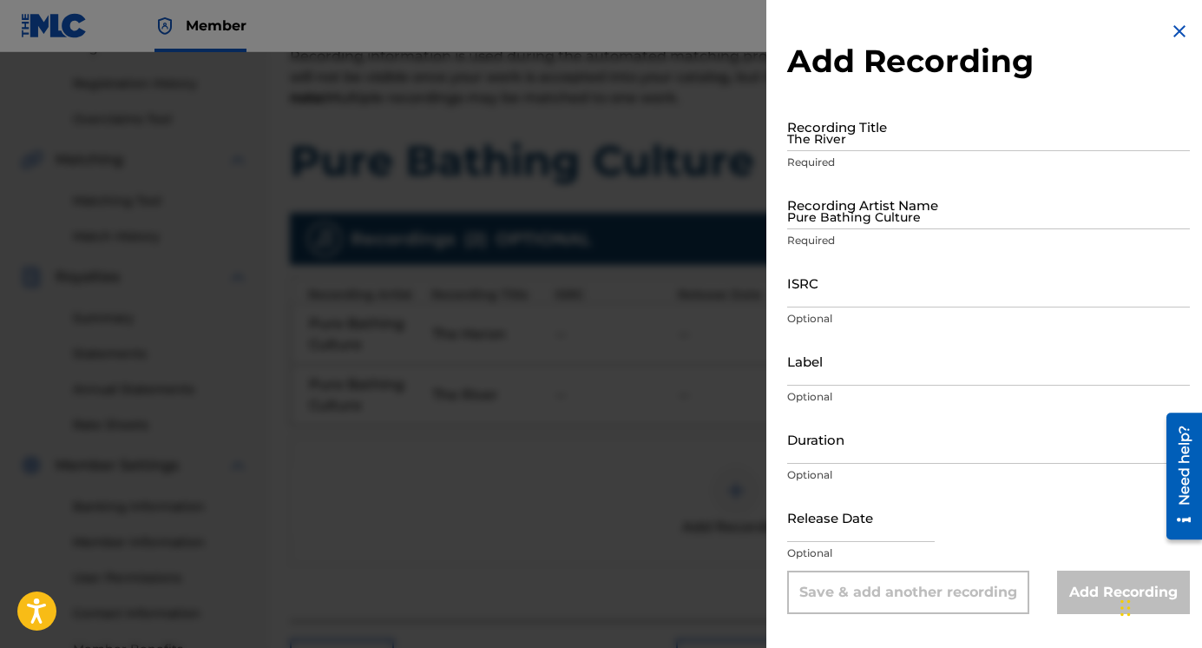
click at [878, 141] on input "The River" at bounding box center [988, 126] width 403 height 49
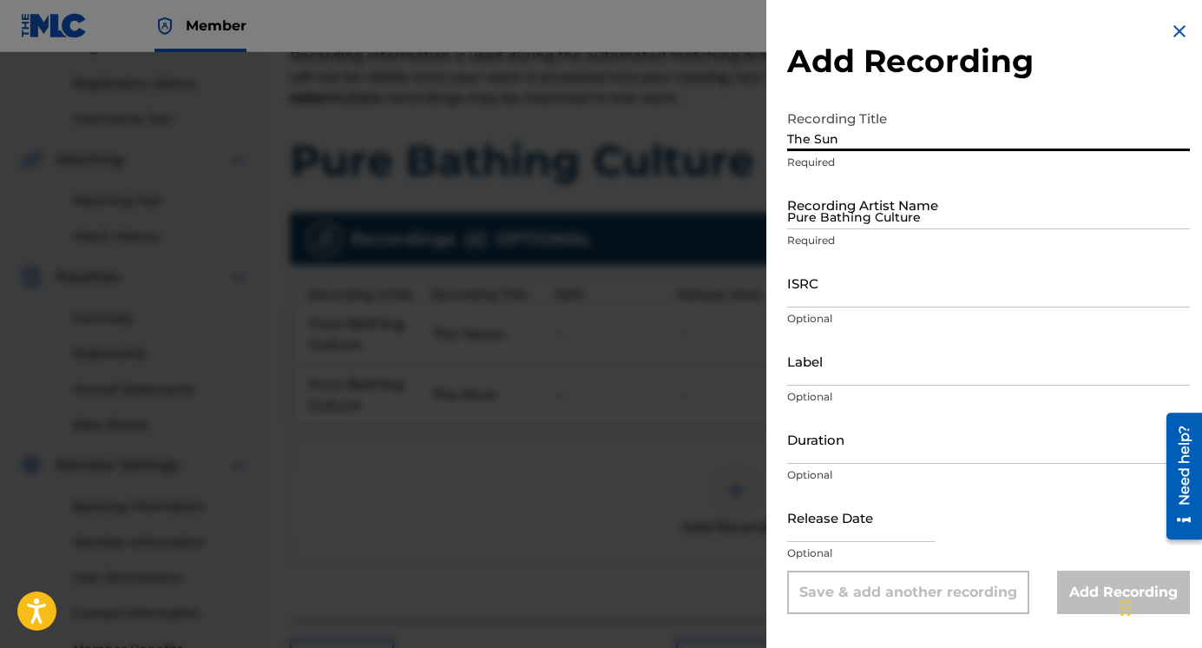
type input "The Sun"
click at [887, 207] on input "Pure Bathing Culture" at bounding box center [988, 204] width 403 height 49
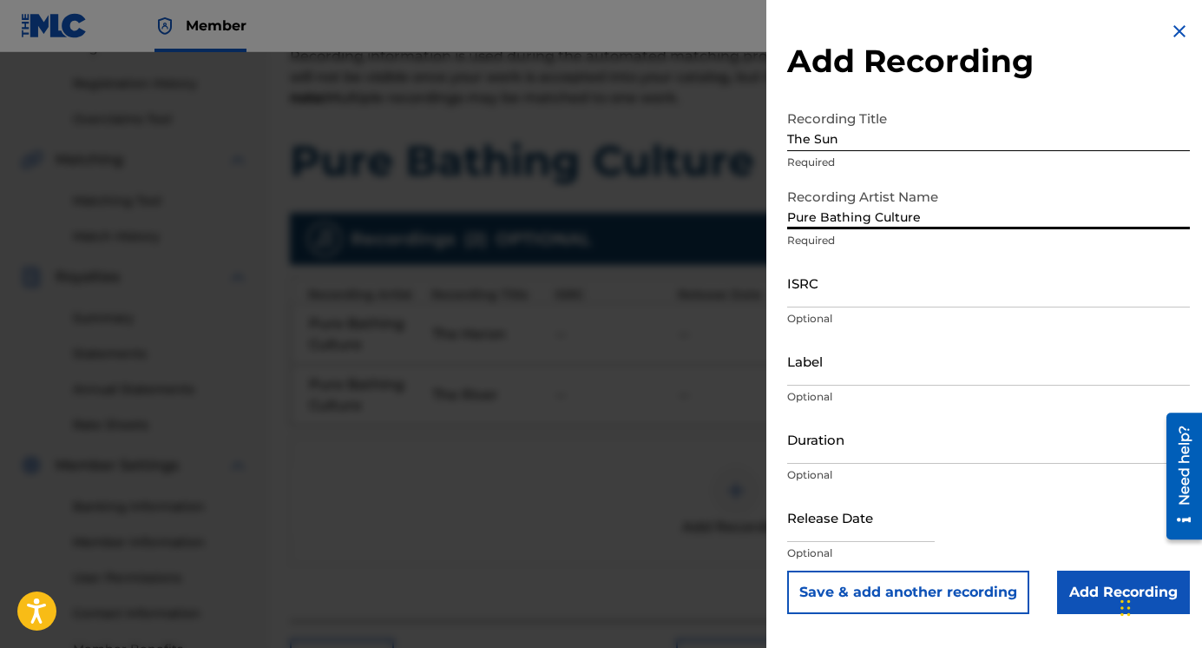
type input "Pure Bathing Culture"
click at [914, 595] on button "Save & add another recording" at bounding box center [908, 591] width 242 height 43
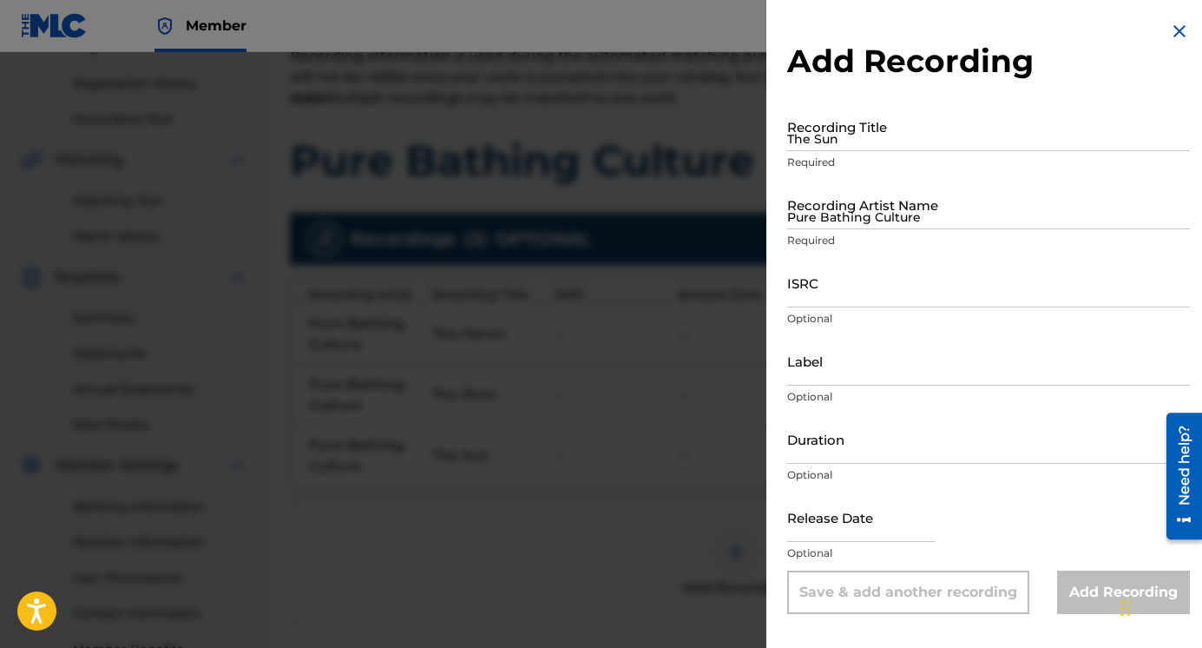
click at [877, 143] on input "The Sun" at bounding box center [988, 126] width 403 height 49
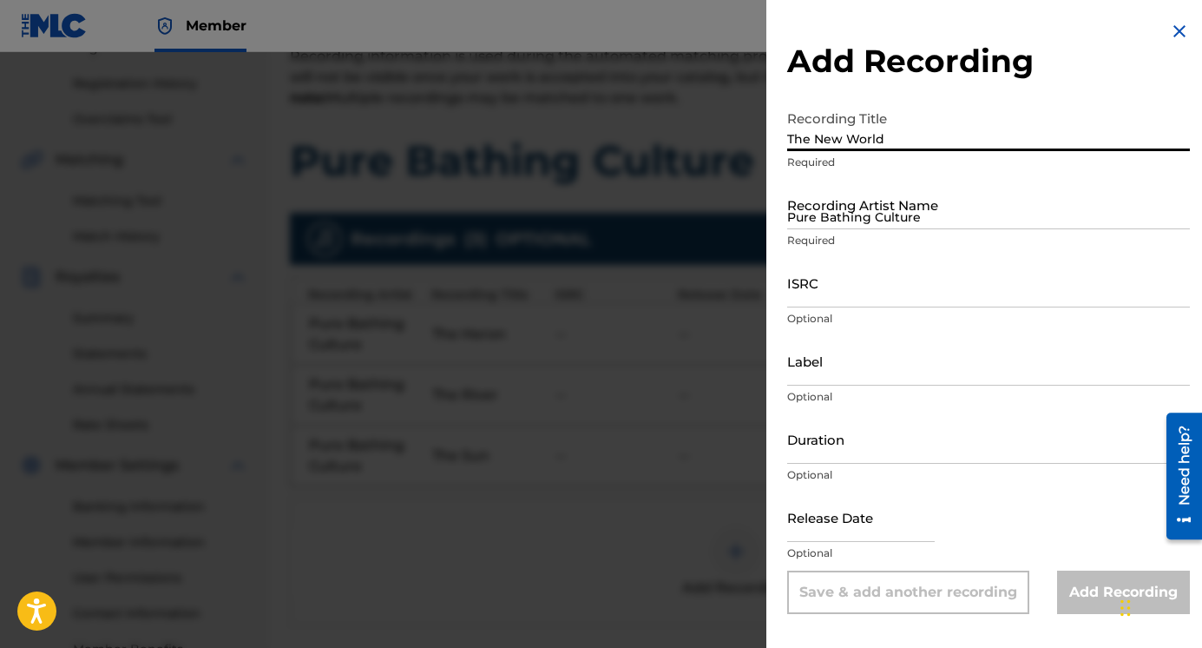
type input "The New World"
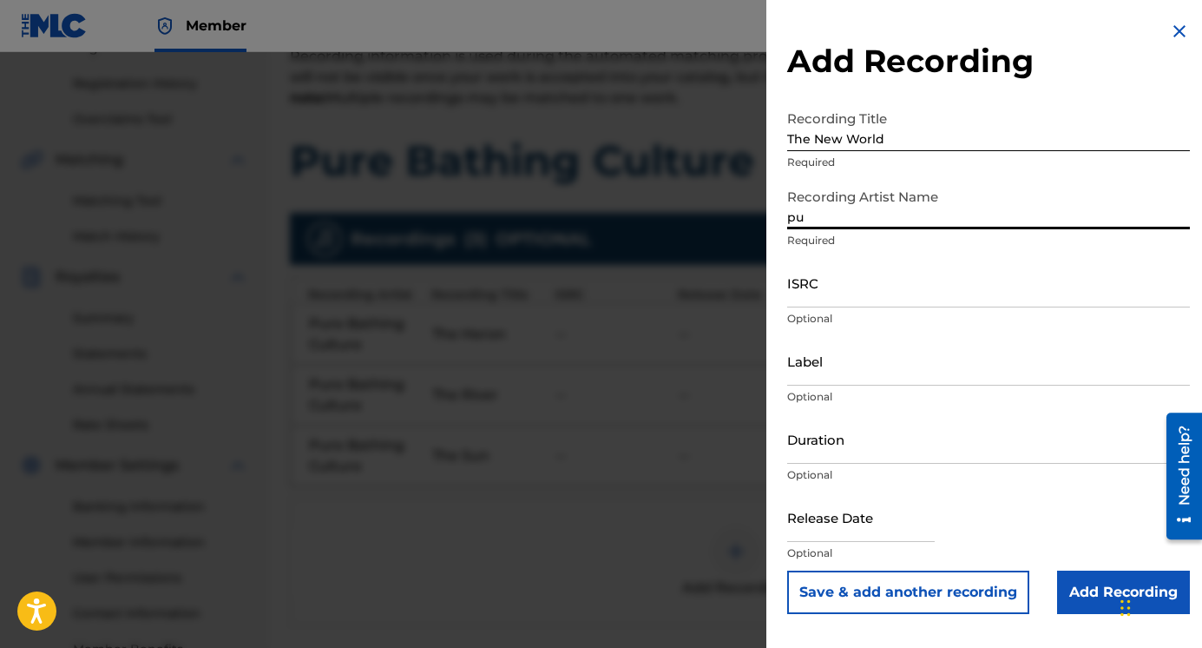
type input "p"
type input "Pure Bathing Culture"
click at [891, 135] on input "The New World" at bounding box center [988, 126] width 403 height 49
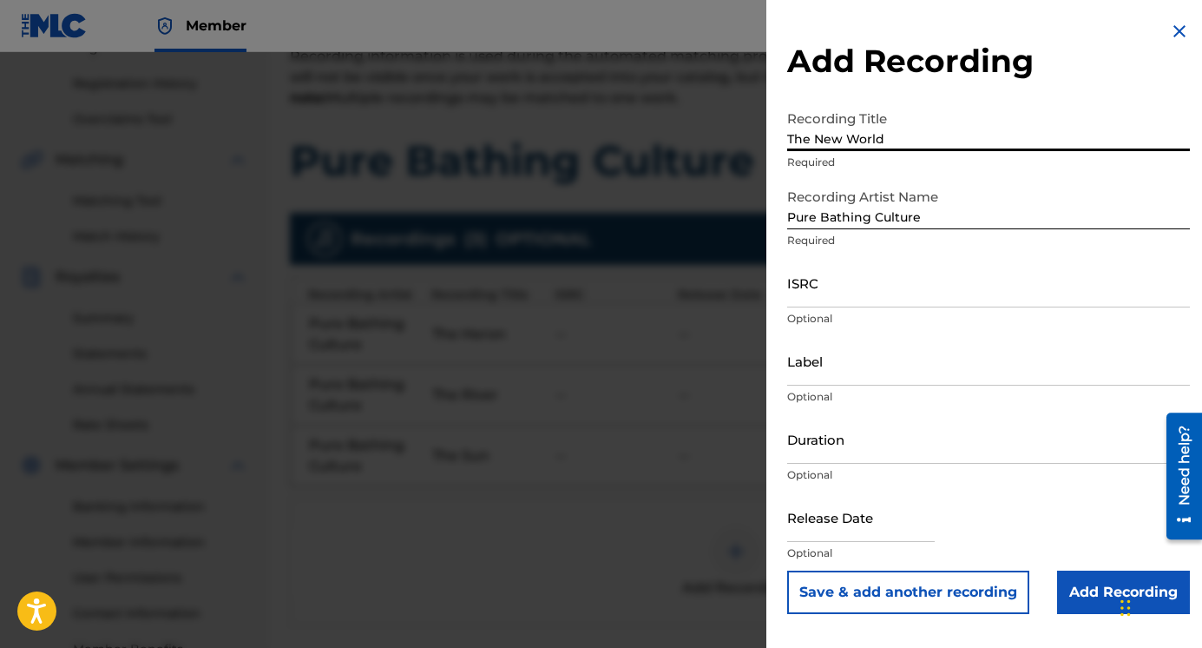
click at [891, 135] on input "The New World" at bounding box center [988, 126] width 403 height 49
type input "The Memento"
click at [945, 602] on button "Save & add another recording" at bounding box center [908, 591] width 242 height 43
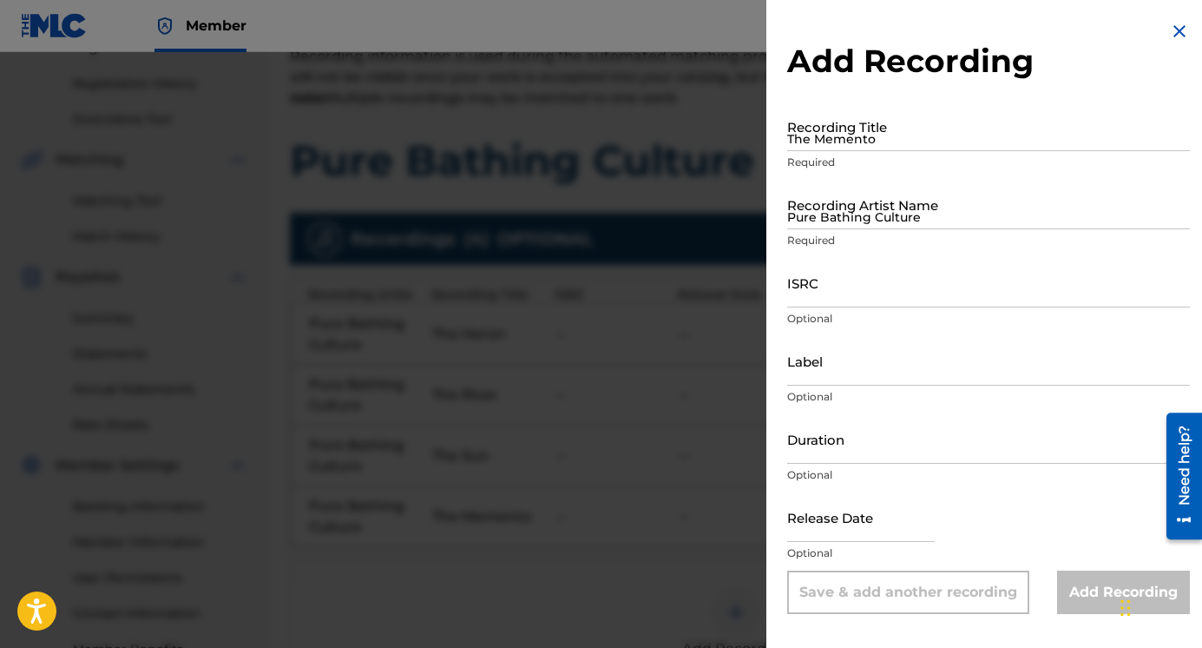
click at [849, 148] on input "The Memento" at bounding box center [988, 126] width 403 height 49
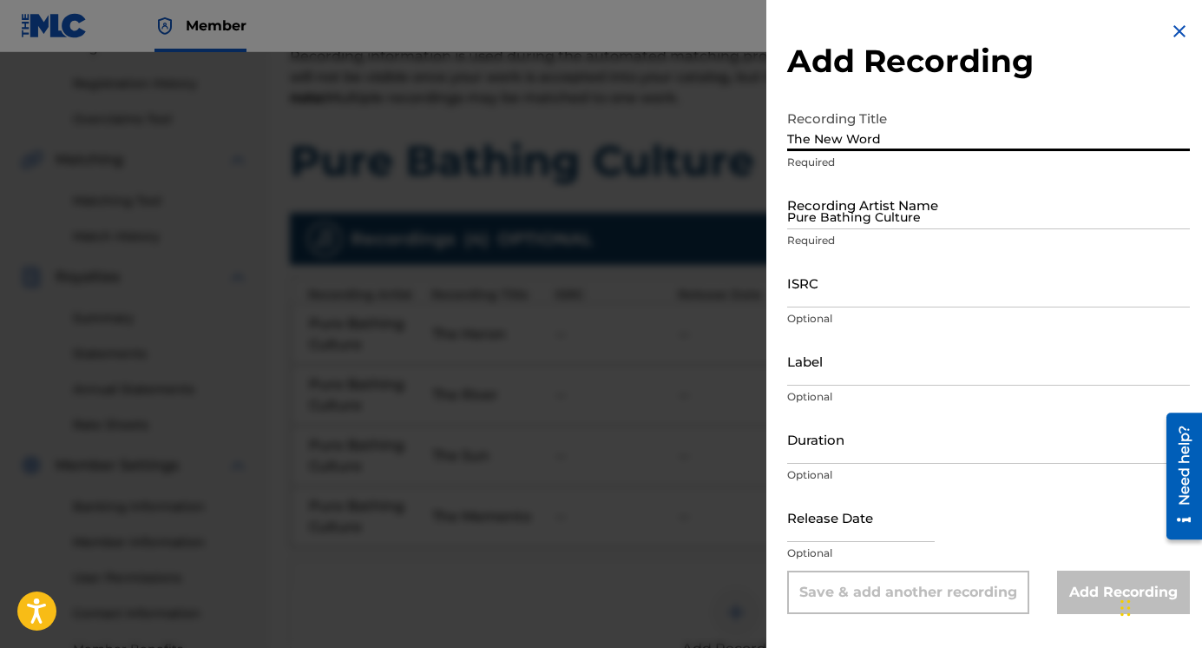
type input "The New Word"
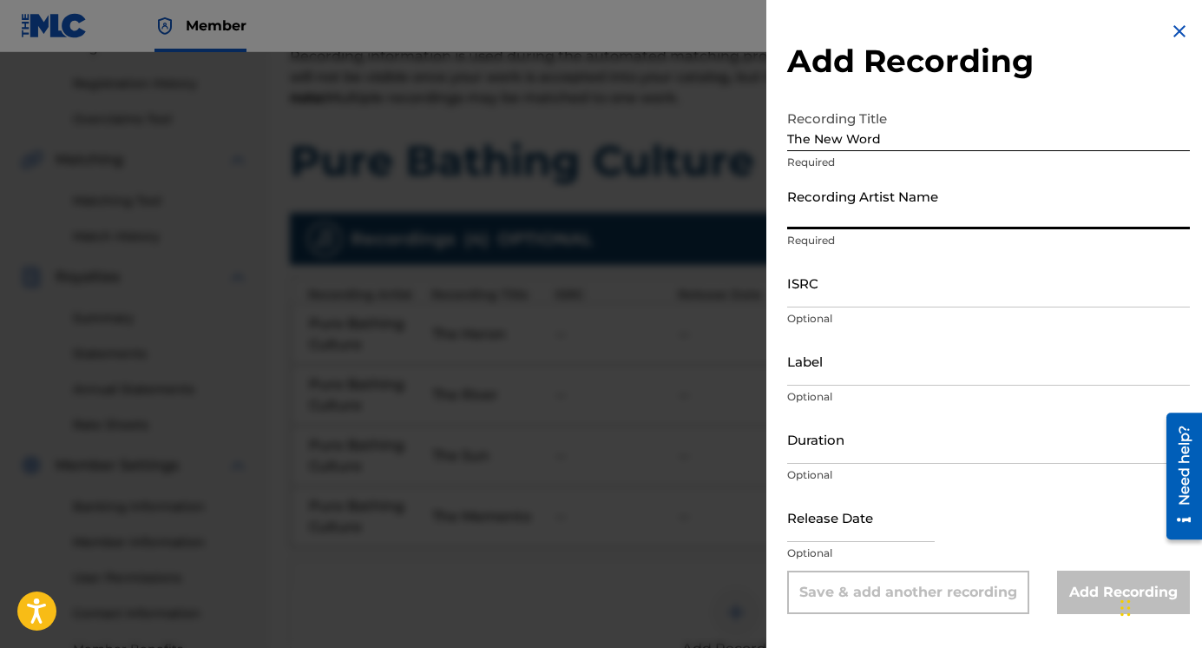
click at [871, 140] on input "The New Word" at bounding box center [988, 126] width 403 height 49
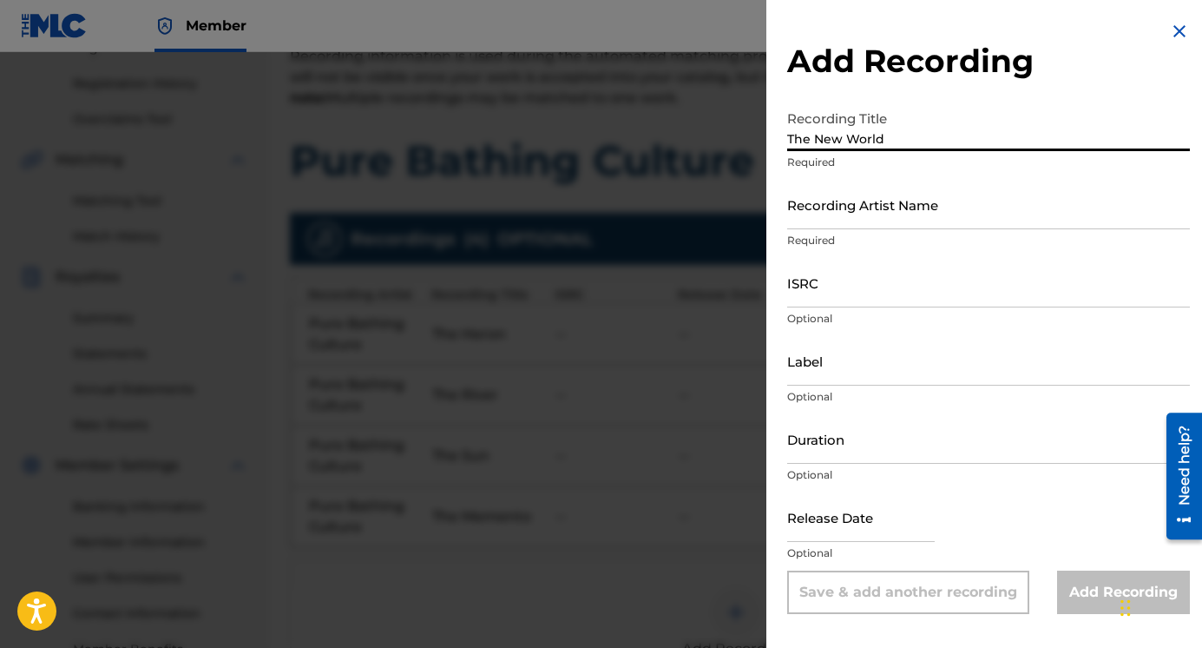
type input "The New World"
click at [836, 212] on input "Recording Artist Name" at bounding box center [988, 204] width 403 height 49
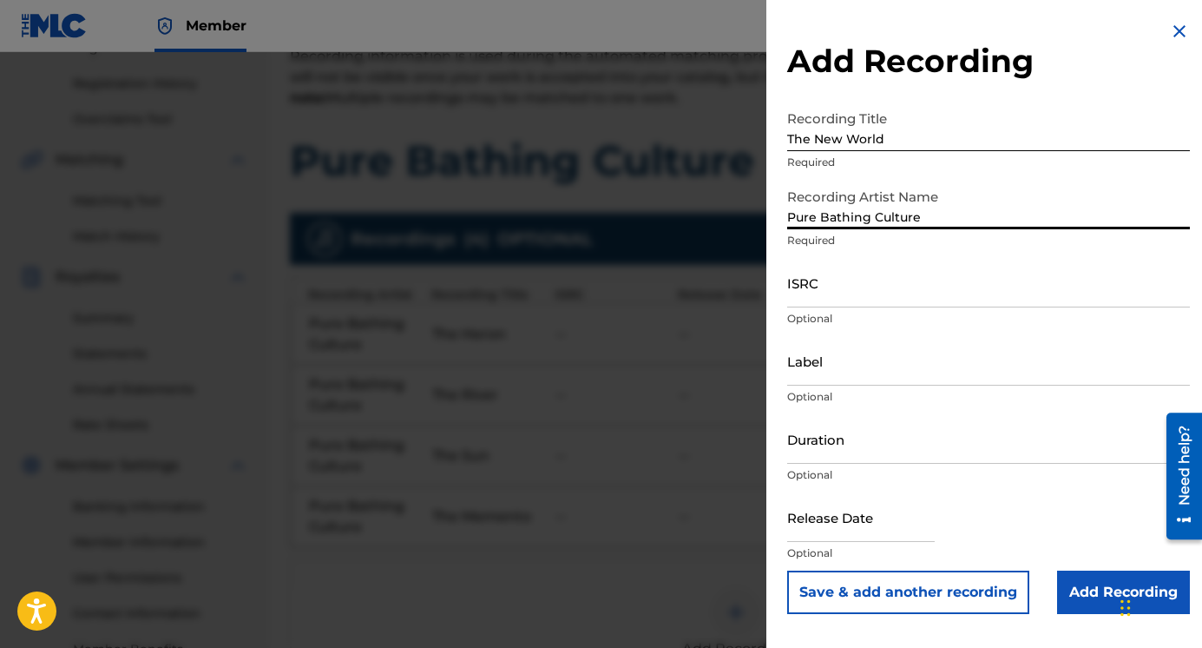
type input "Pure Bathing Culture"
click at [958, 583] on button "Save & add another recording" at bounding box center [908, 591] width 242 height 43
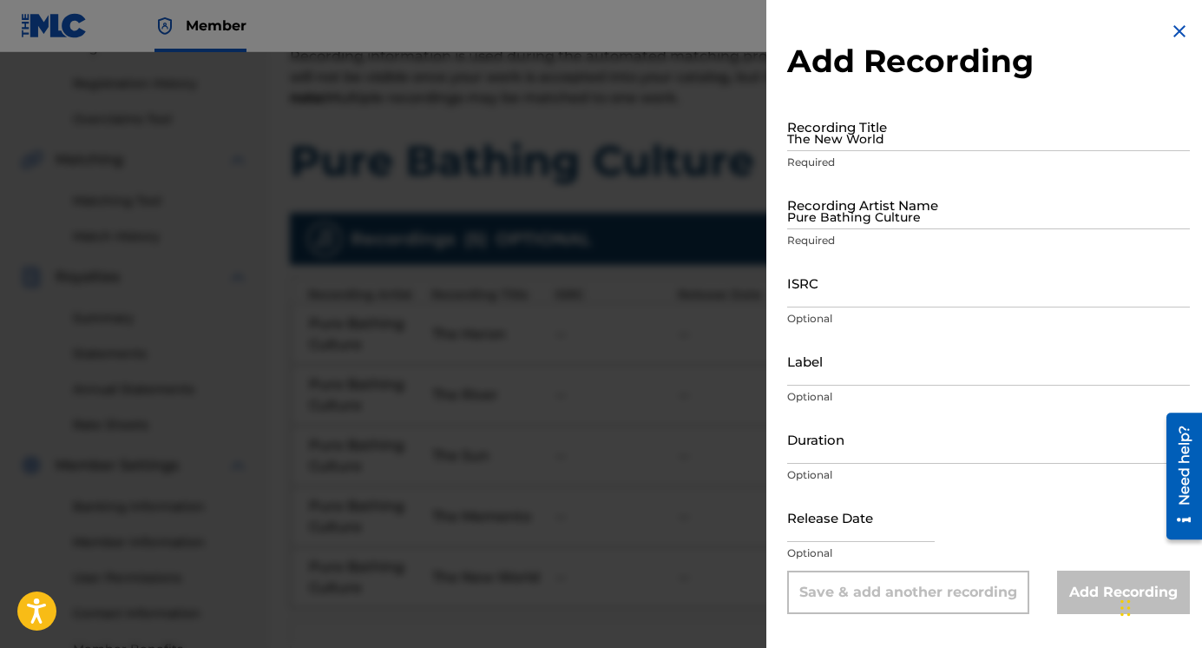
click at [871, 141] on input "The New World" at bounding box center [988, 126] width 403 height 49
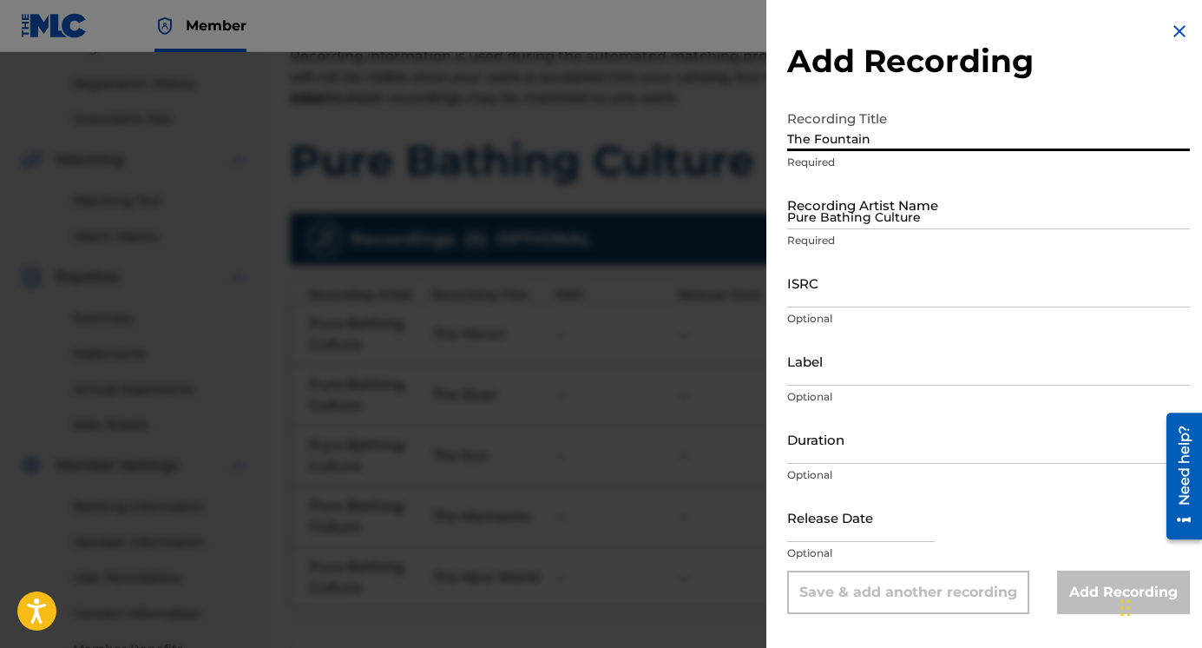
type input "The Fountain"
click at [813, 219] on input "Pure Bathing Culture" at bounding box center [988, 204] width 403 height 49
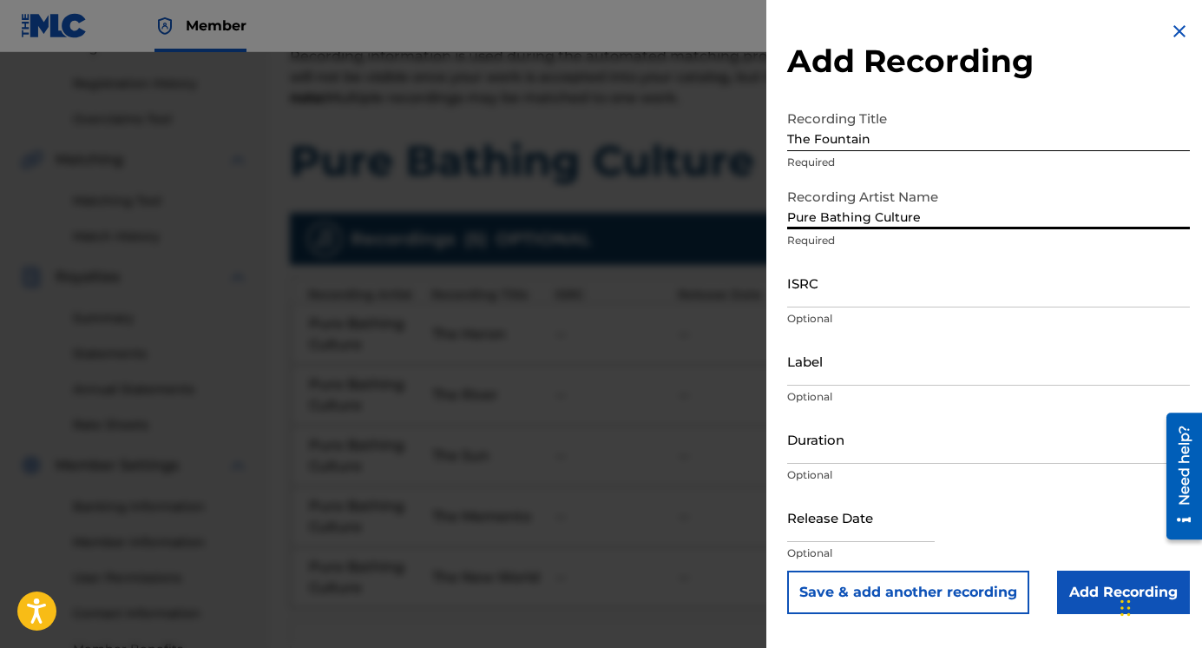
type input "Pure Bathing Culture"
click at [849, 581] on button "Save & add another recording" at bounding box center [908, 591] width 242 height 43
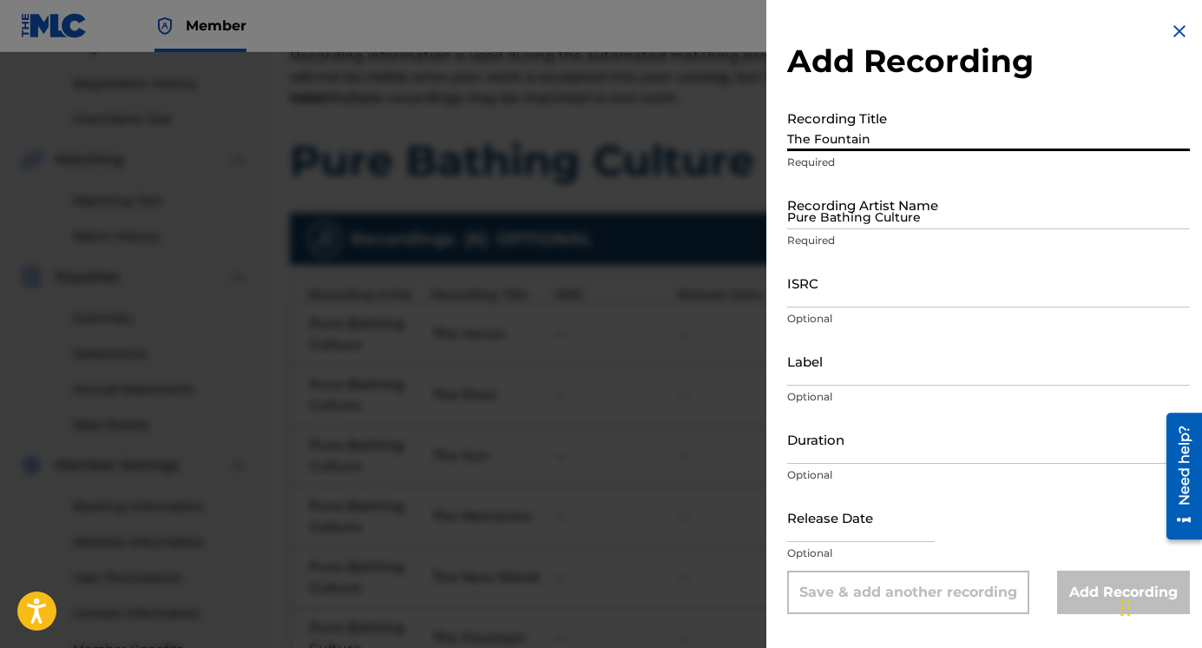
click at [815, 138] on input "The Fountain" at bounding box center [988, 126] width 403 height 49
type input "The Child"
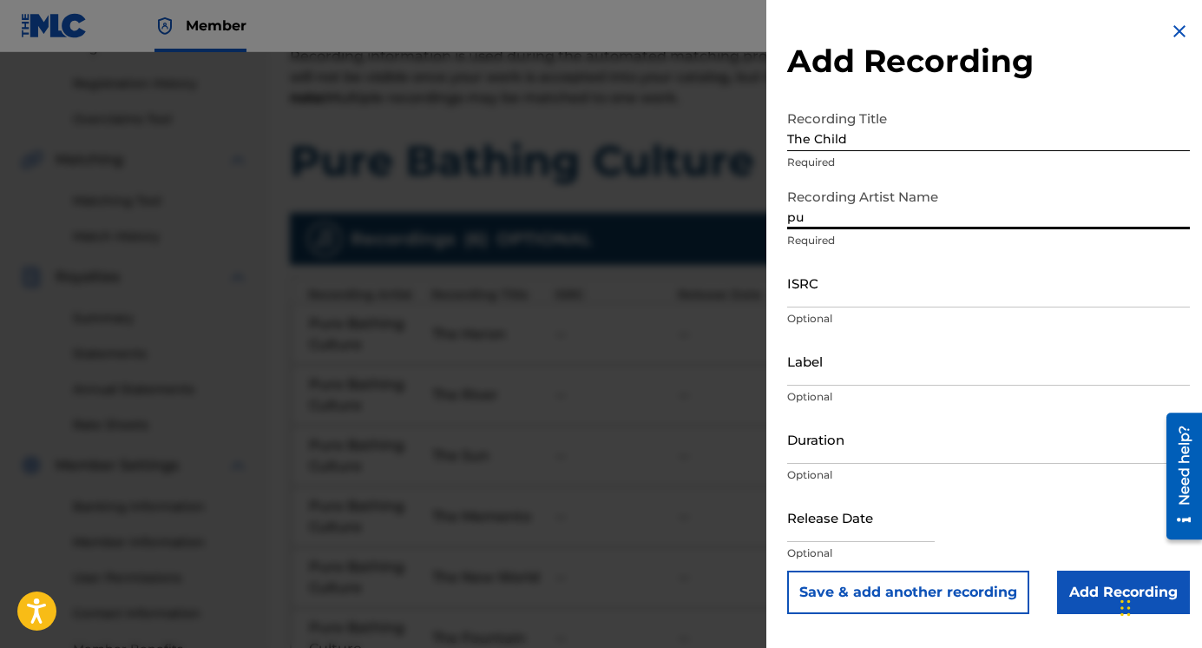
type input "p"
type input "Pure Bathing Culture"
click at [833, 604] on button "Save & add another recording" at bounding box center [908, 591] width 242 height 43
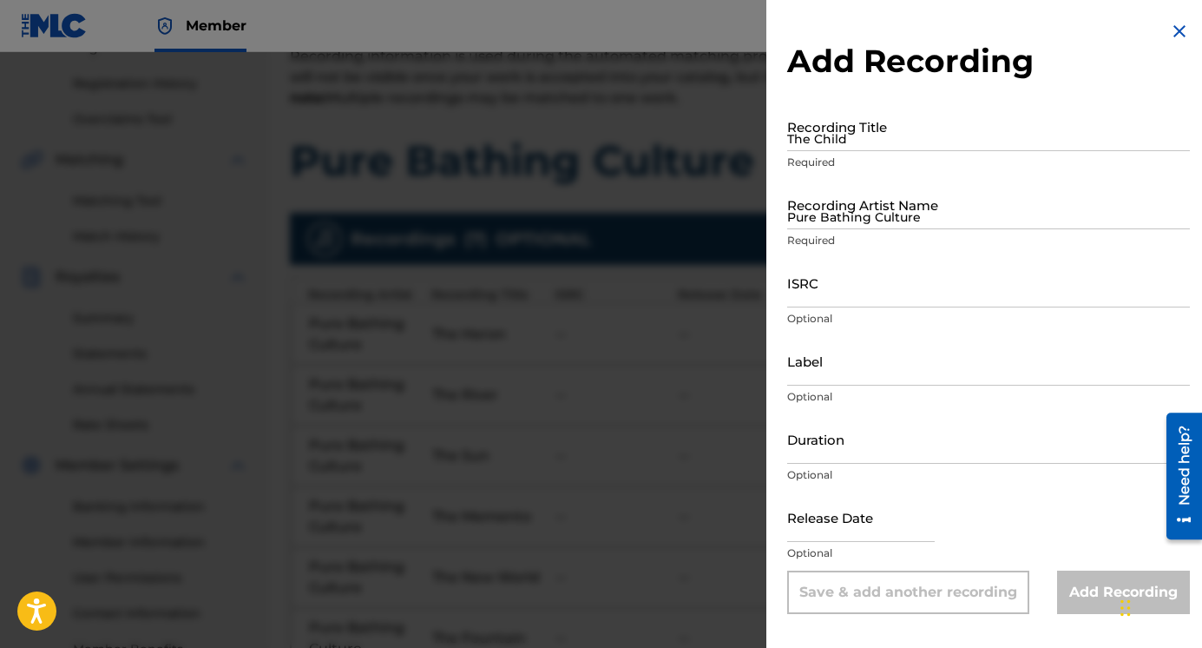
click at [832, 147] on input "The Child" at bounding box center [988, 126] width 403 height 49
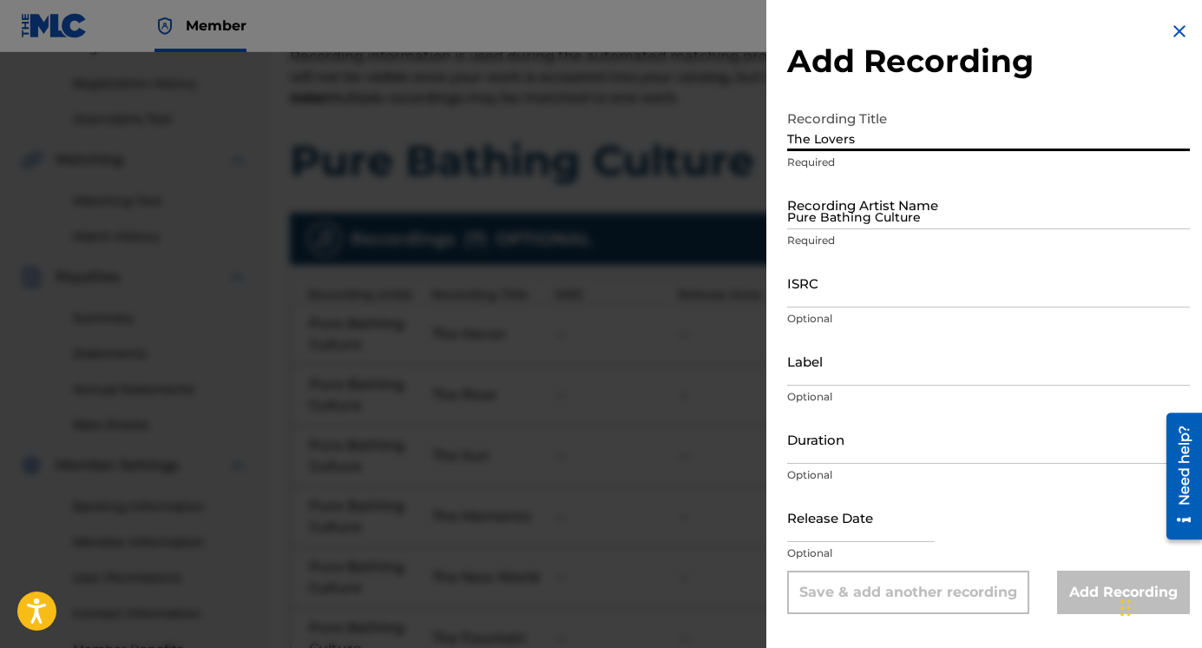
type input "The Lovers"
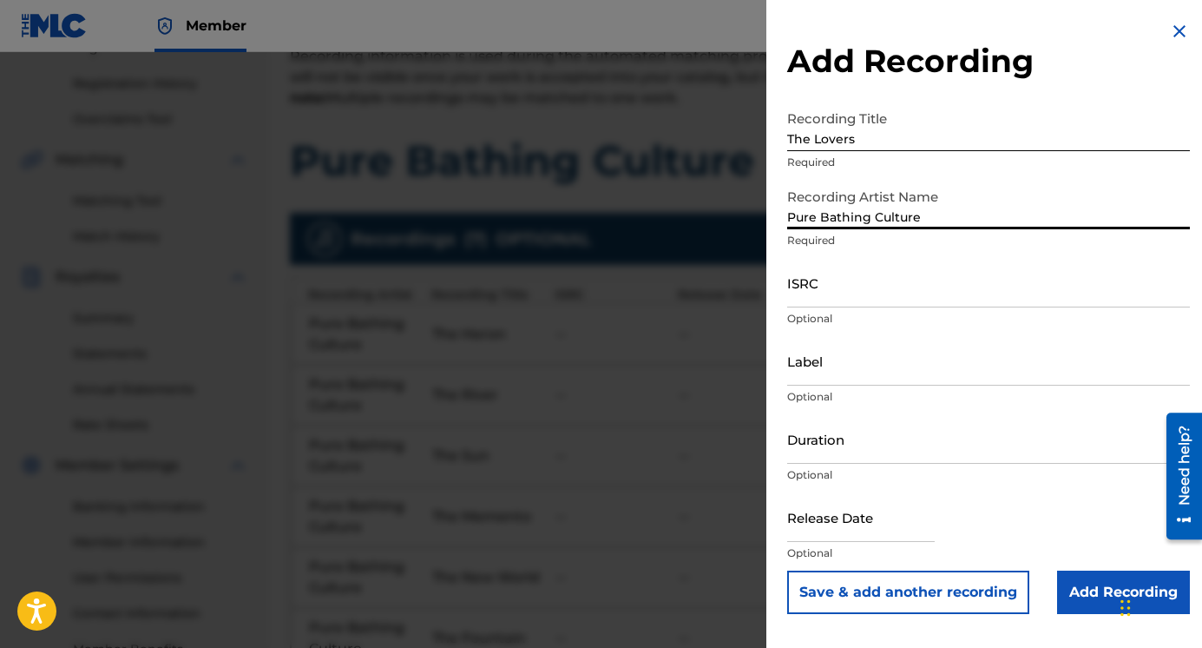
type input "Pure Bathing Culture"
click at [910, 586] on button "Save & add another recording" at bounding box center [908, 591] width 242 height 43
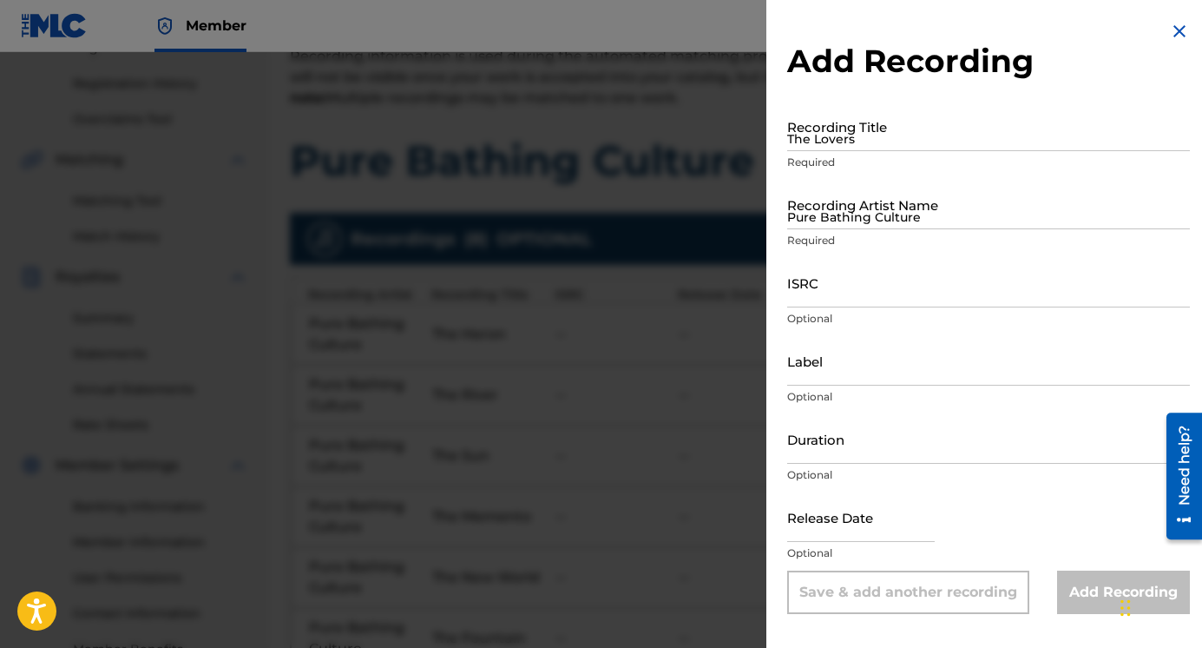
click at [811, 127] on input "The Lovers" at bounding box center [988, 126] width 403 height 49
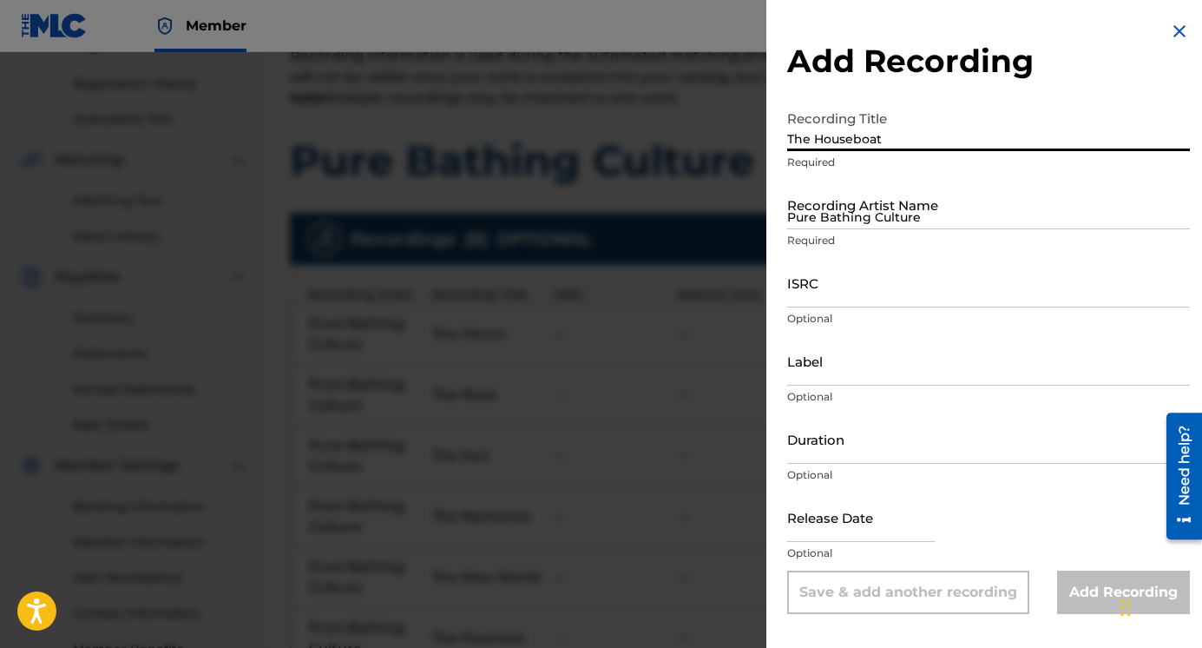
type input "The Houseboat"
click at [847, 216] on input "Pure Bathing Culture" at bounding box center [988, 204] width 403 height 49
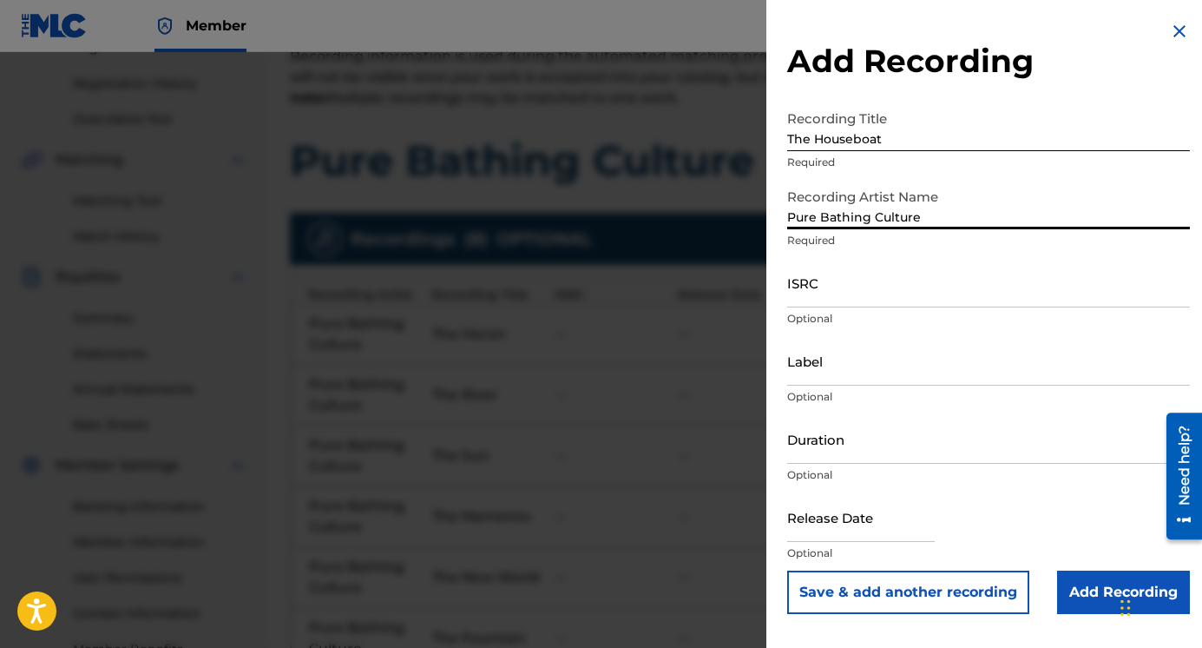
type input "Pure Bathing Culture"
click at [862, 595] on button "Save & add another recording" at bounding box center [908, 591] width 242 height 43
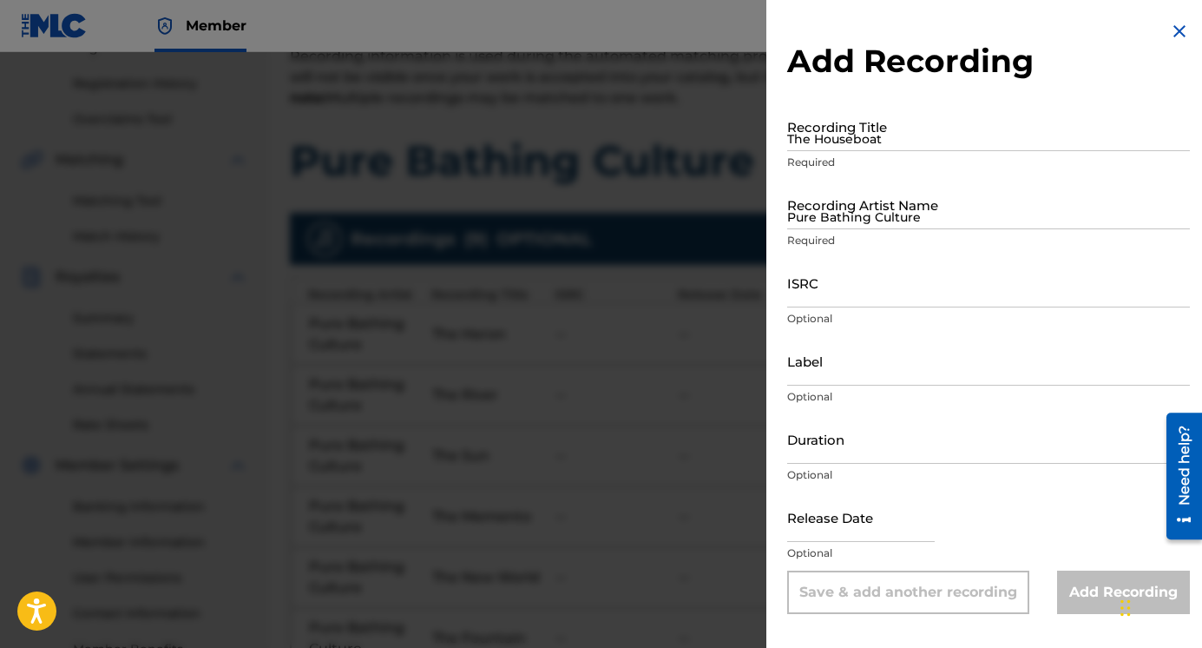
click at [819, 143] on input "The Houseboat" at bounding box center [988, 126] width 403 height 49
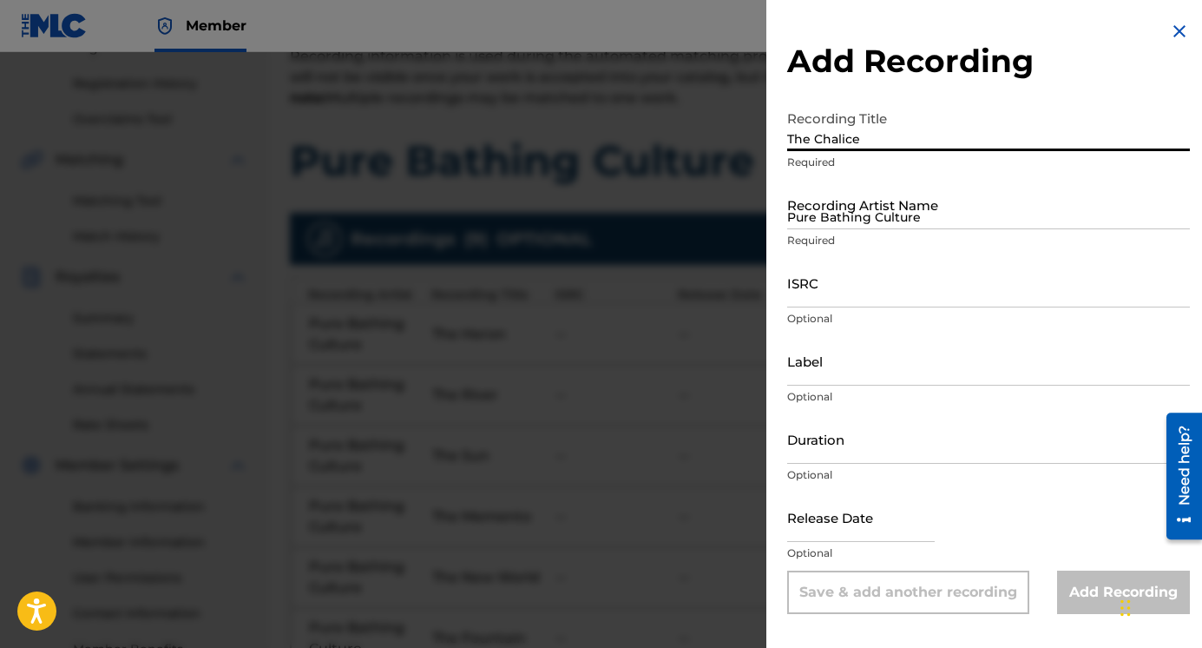
type input "The Chalice"
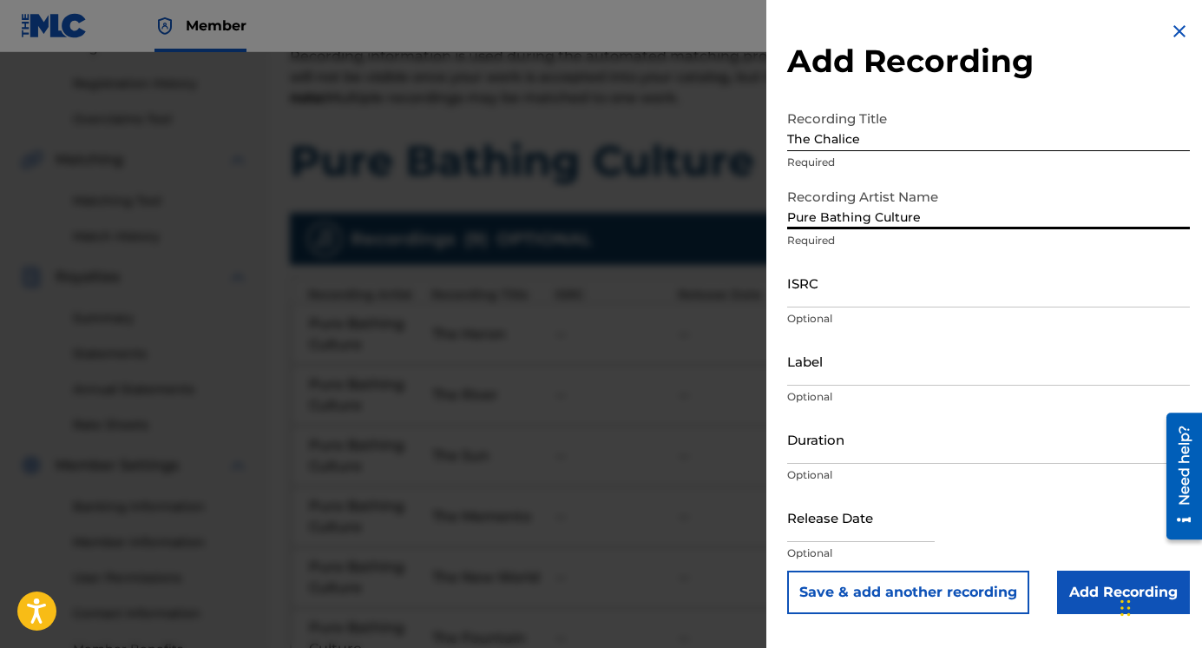
type input "Pure Bathing Culture"
click at [878, 595] on button "Save & add another recording" at bounding box center [908, 591] width 242 height 43
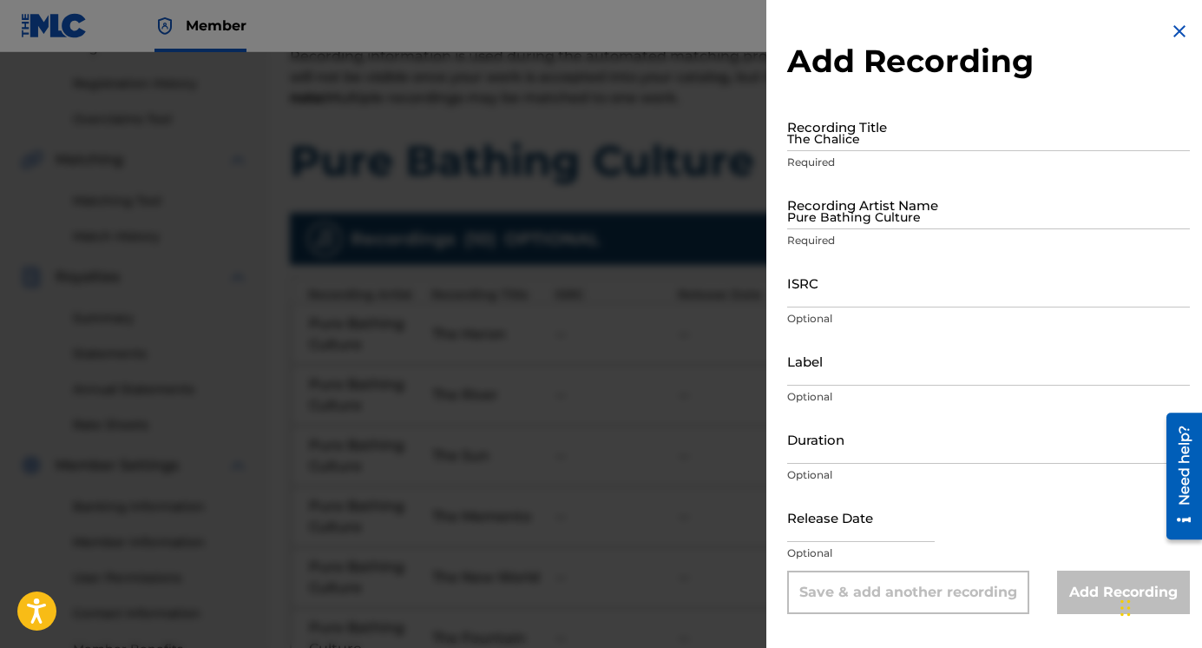
click at [858, 129] on input "The Chalice" at bounding box center [988, 126] width 403 height 49
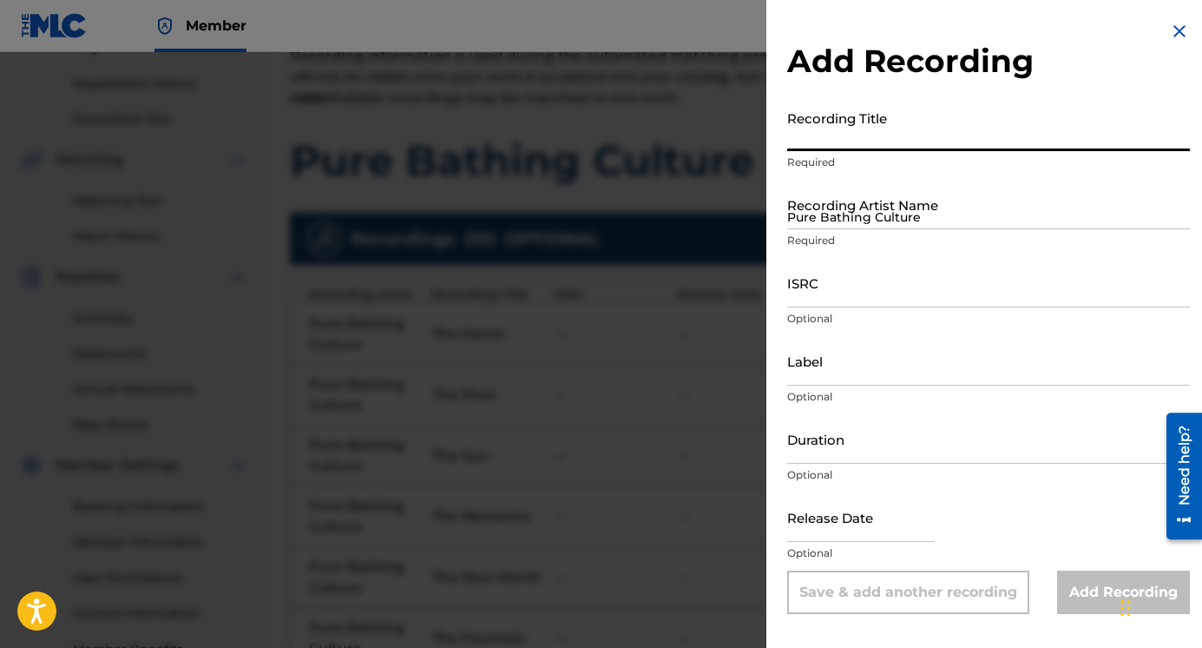
type input "T"
type input "In Gardens Under Evergreen"
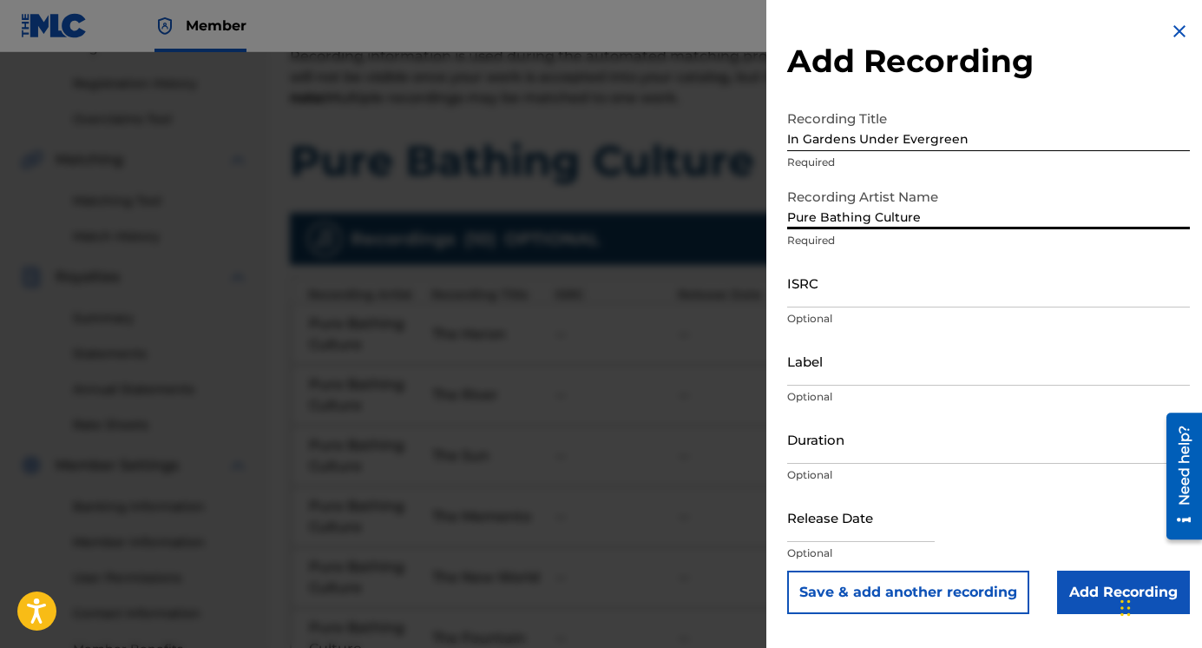
type input "Pure Bathing Culture"
click at [871, 581] on button "Save & add another recording" at bounding box center [908, 591] width 242 height 43
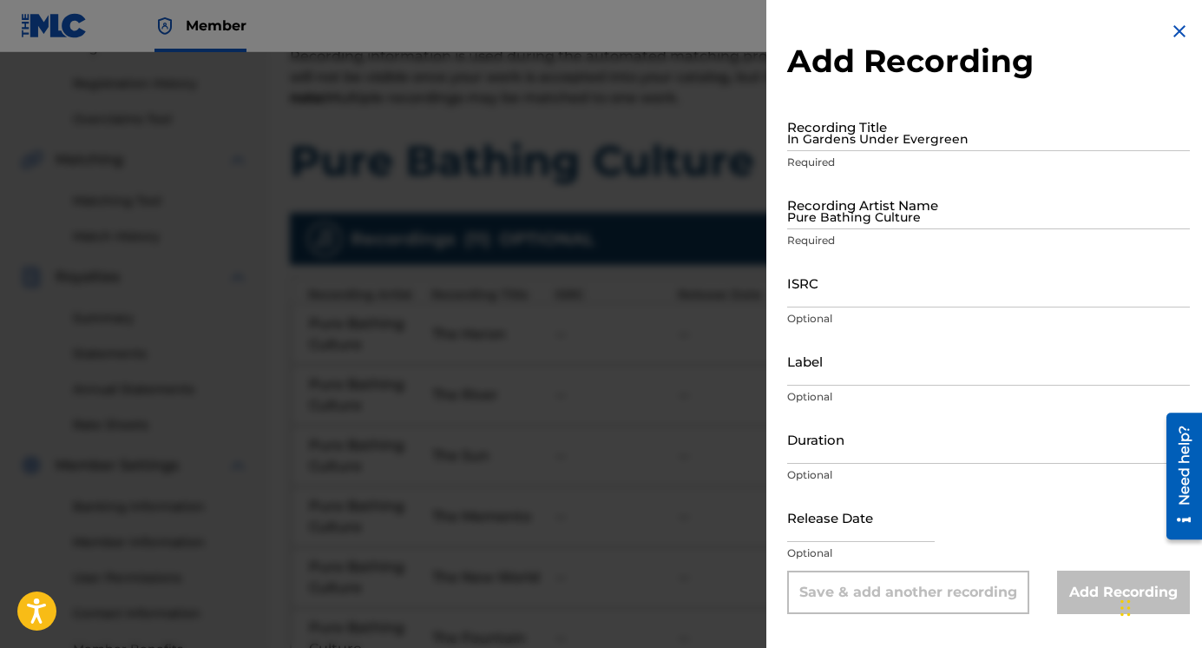
click at [838, 135] on input "In Gardens Under Evergreen" at bounding box center [988, 126] width 403 height 49
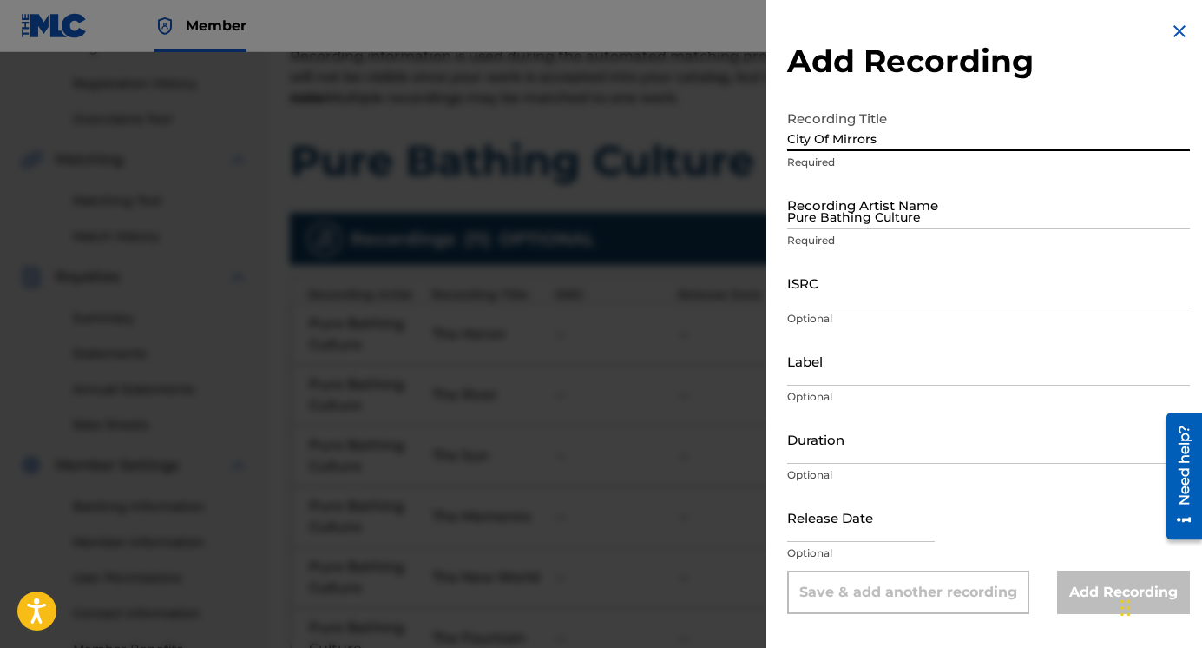
type input "City Of Mirrors"
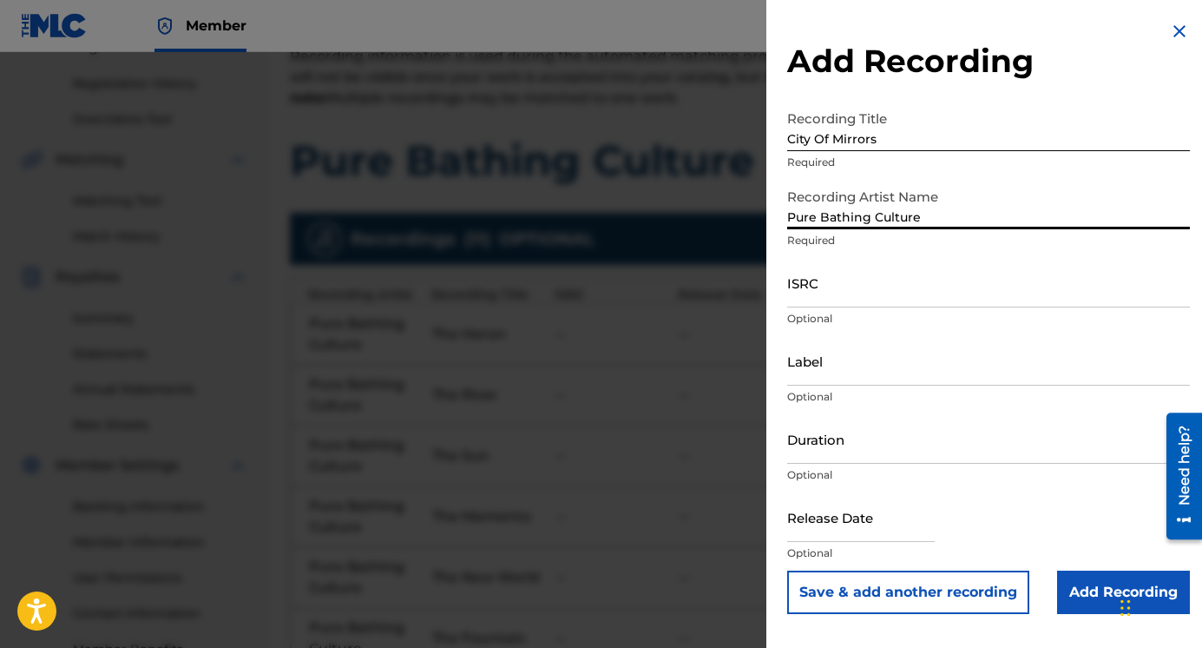
type input "Pure Bathing Culture"
click at [880, 594] on button "Save & add another recording" at bounding box center [908, 591] width 242 height 43
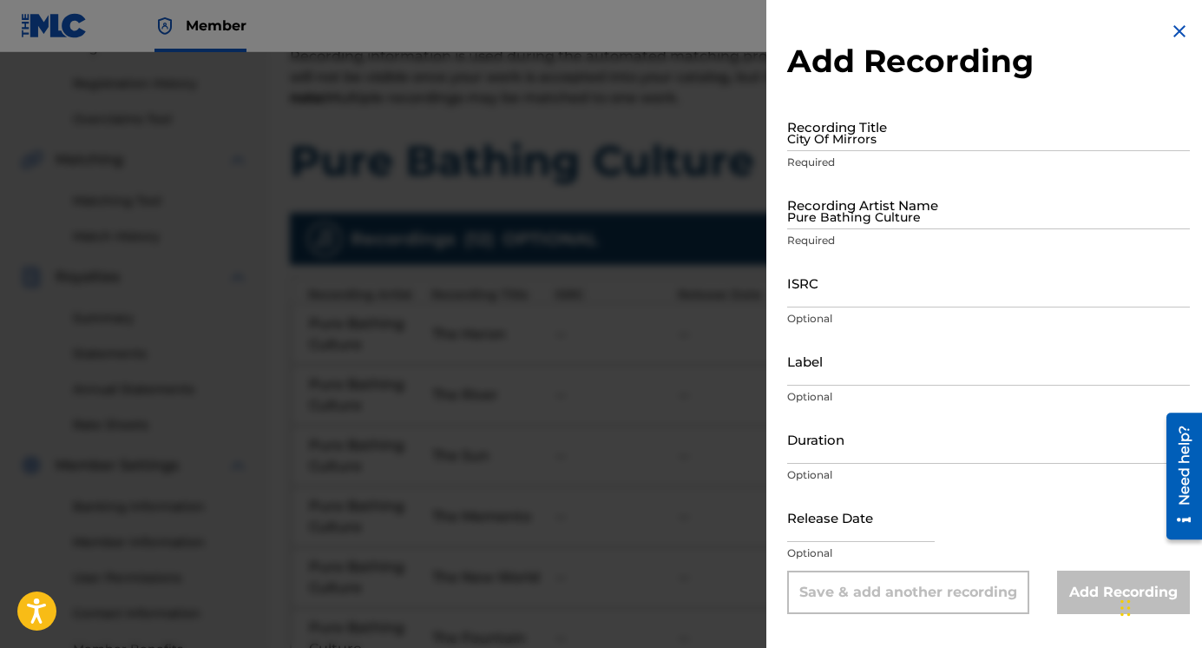
click at [842, 138] on input "City Of Mirrors" at bounding box center [988, 126] width 403 height 49
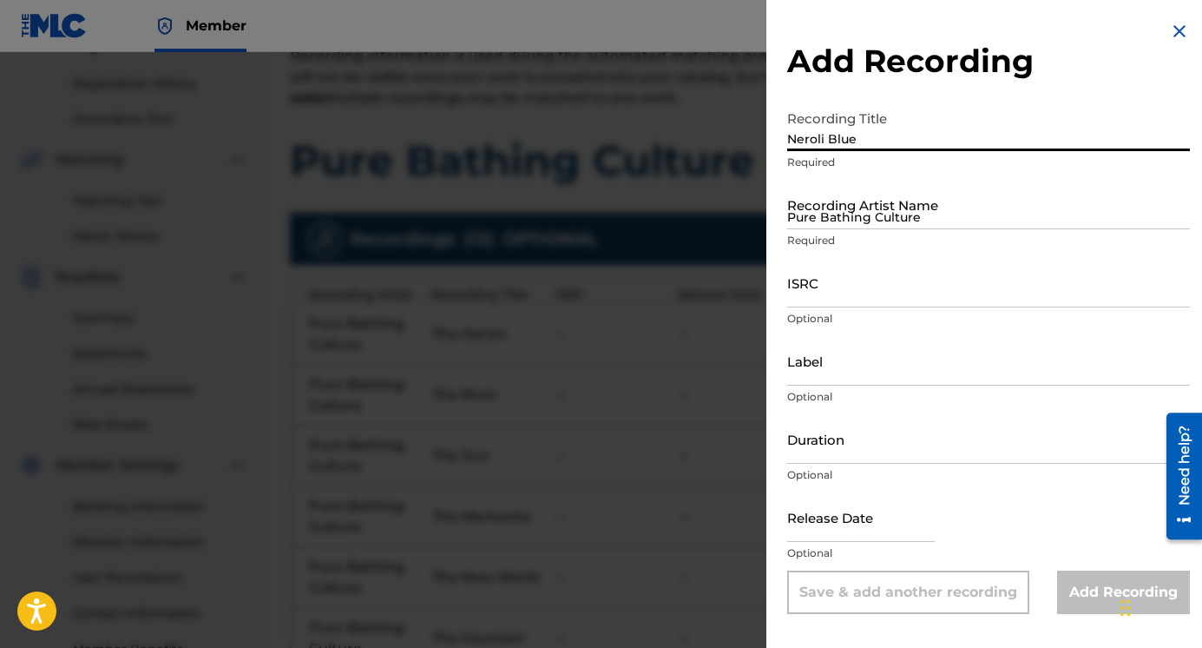
type input "Neroli Blue"
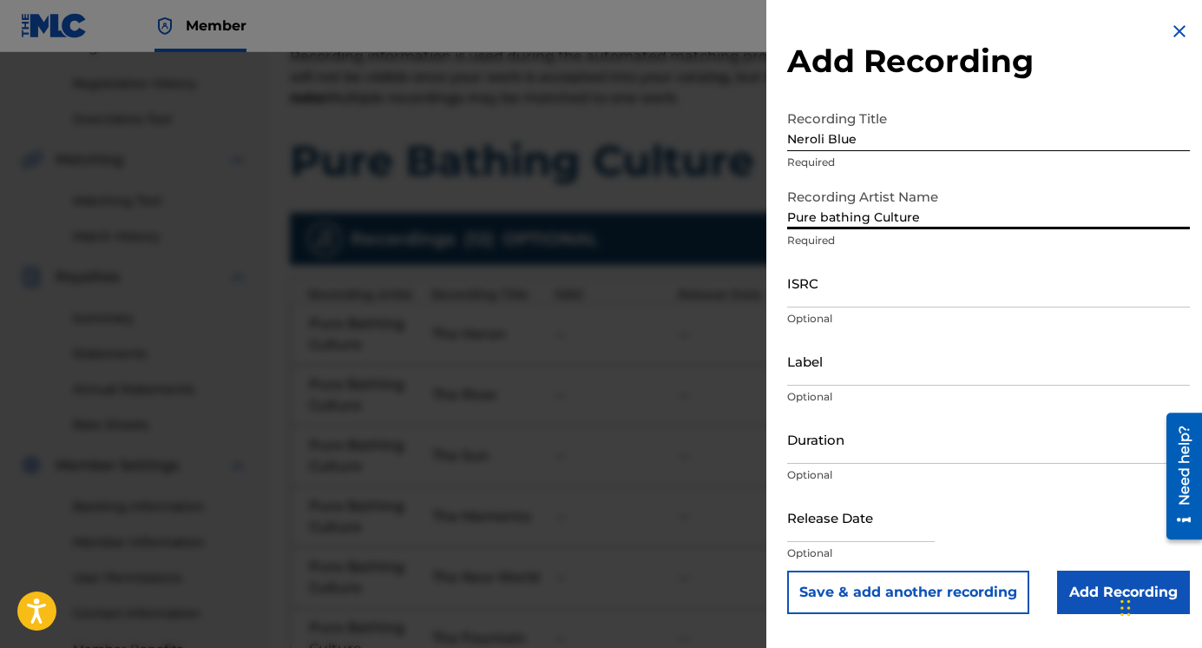
type input "Pure Bathing Culture"
click at [841, 600] on button "Save & add another recording" at bounding box center [908, 591] width 242 height 43
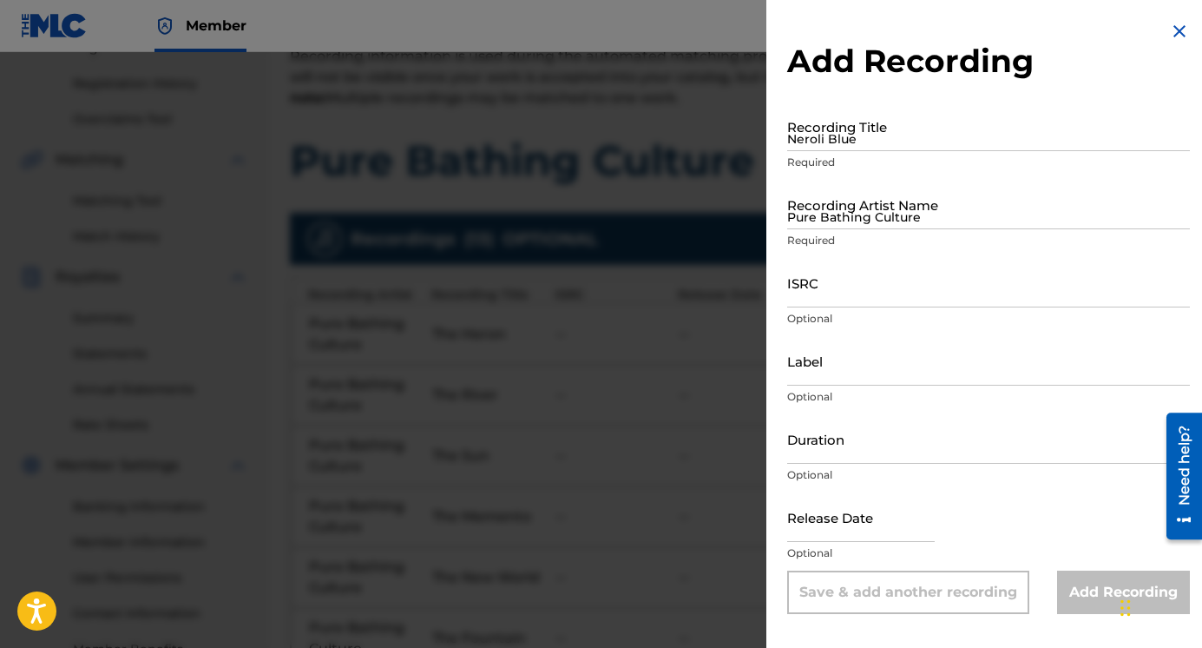
click at [844, 138] on input "Neroli Blue" at bounding box center [988, 126] width 403 height 49
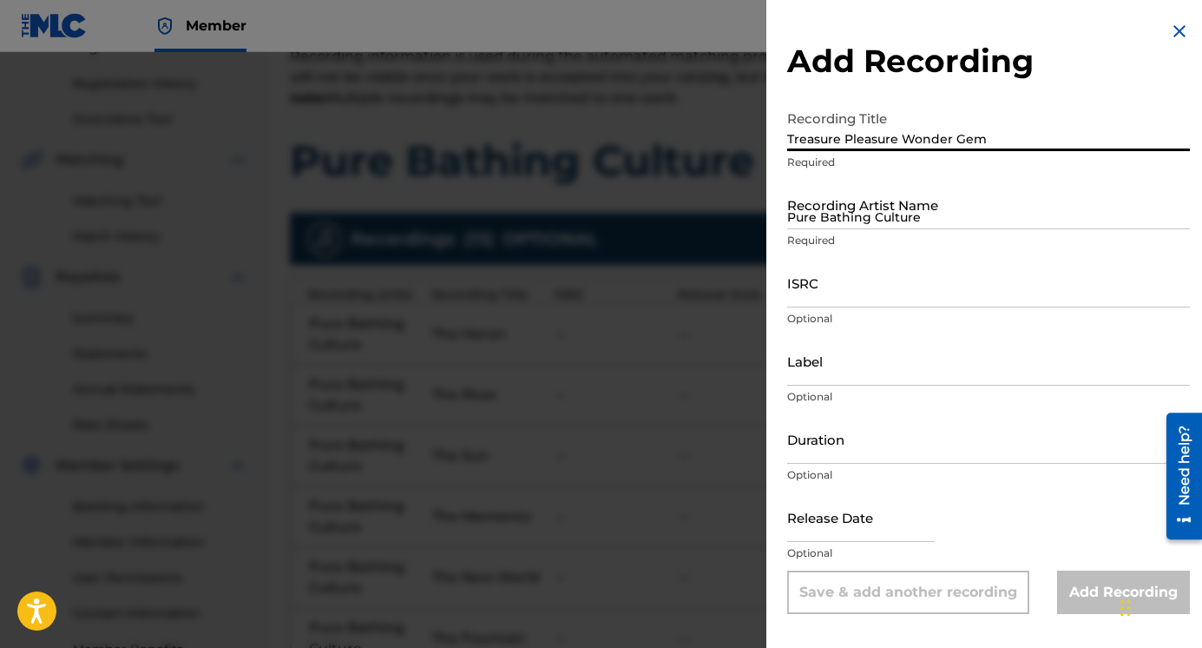
type input "Treasure Pleasure Wonder Gem"
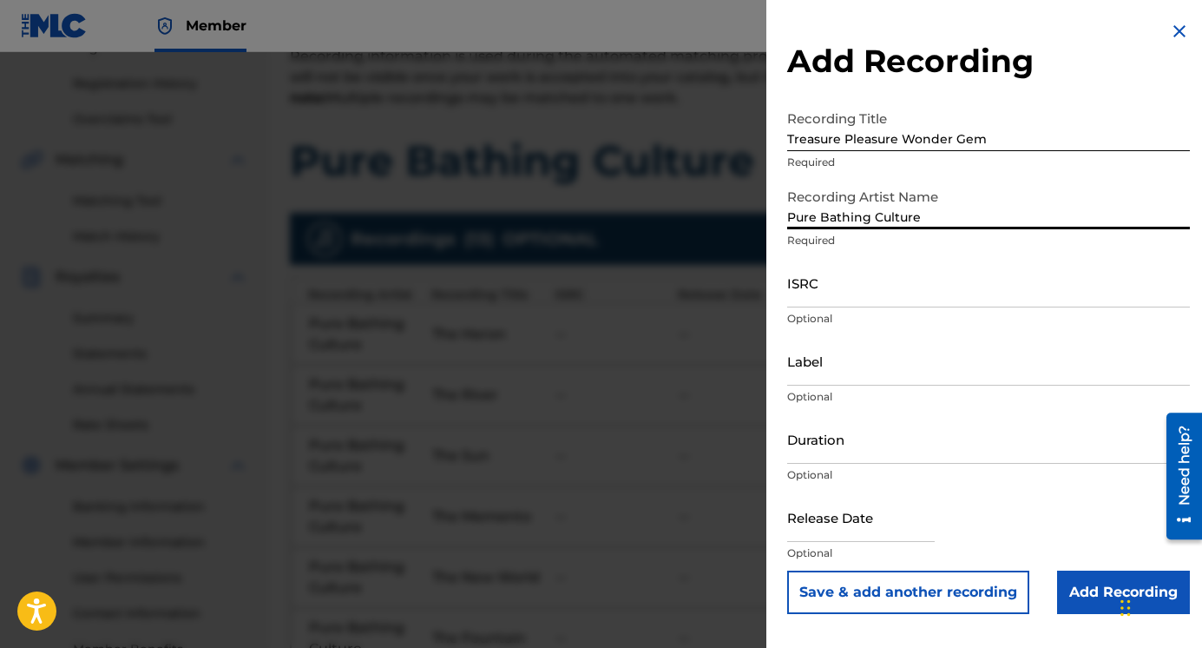
type input "Pure Bathing Culture"
click at [819, 600] on button "Save & add another recording" at bounding box center [908, 591] width 242 height 43
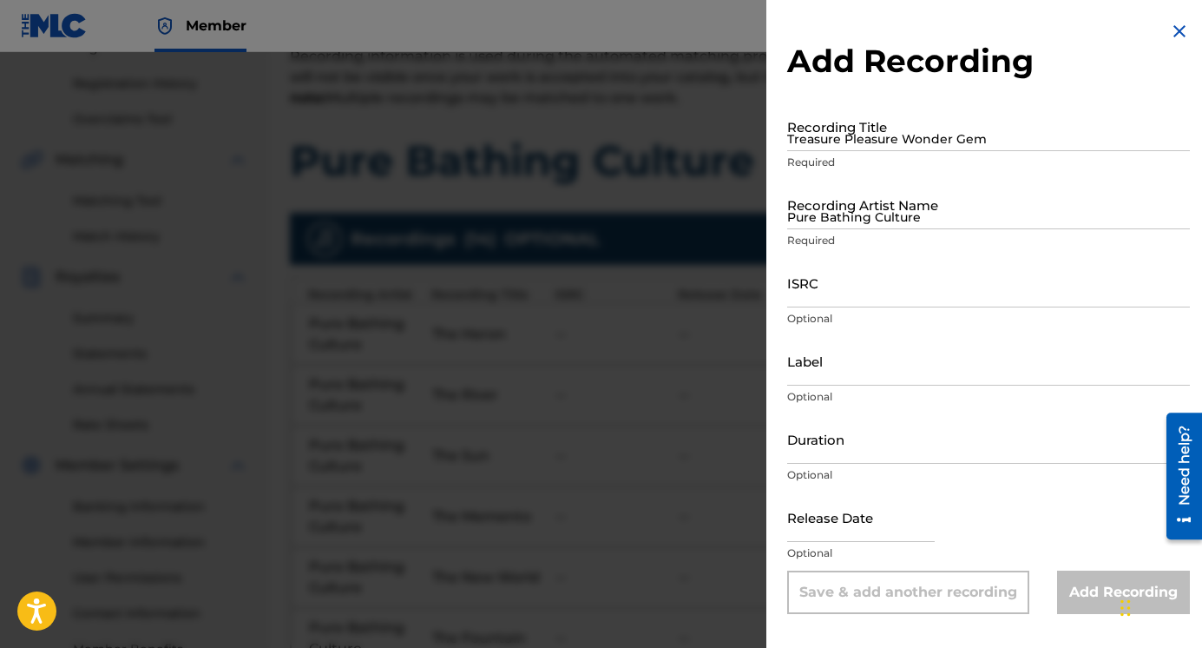
click at [864, 147] on input "Treasure Pleasure Wonder Gem" at bounding box center [988, 126] width 403 height 49
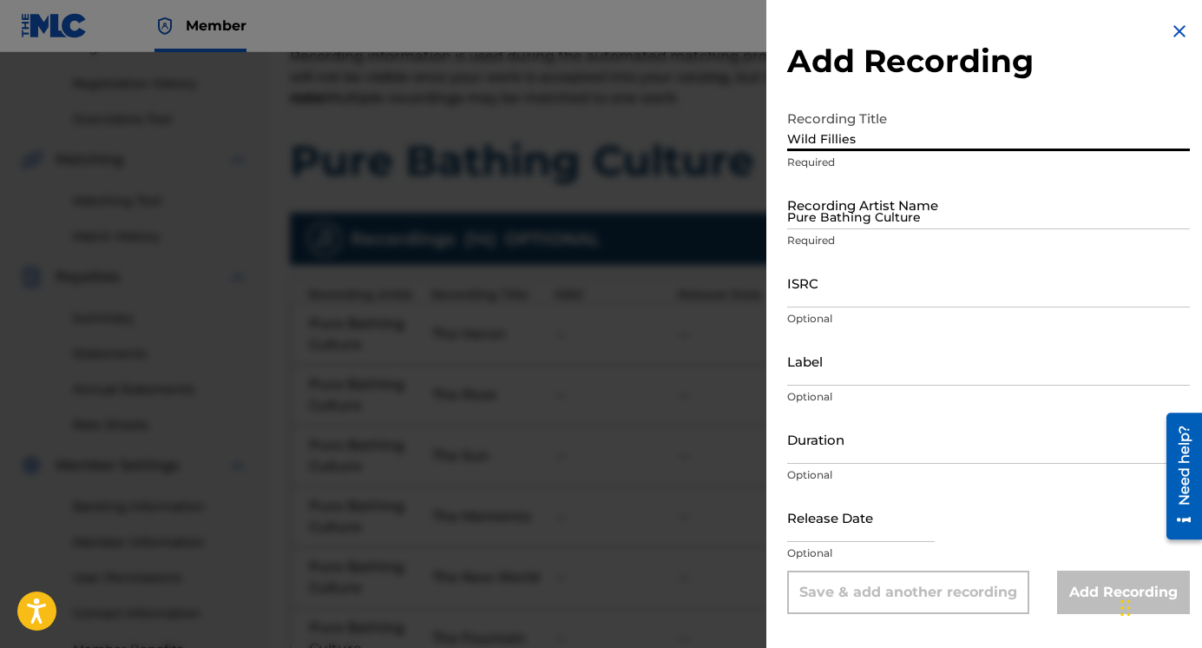
type input "Wild Fillies"
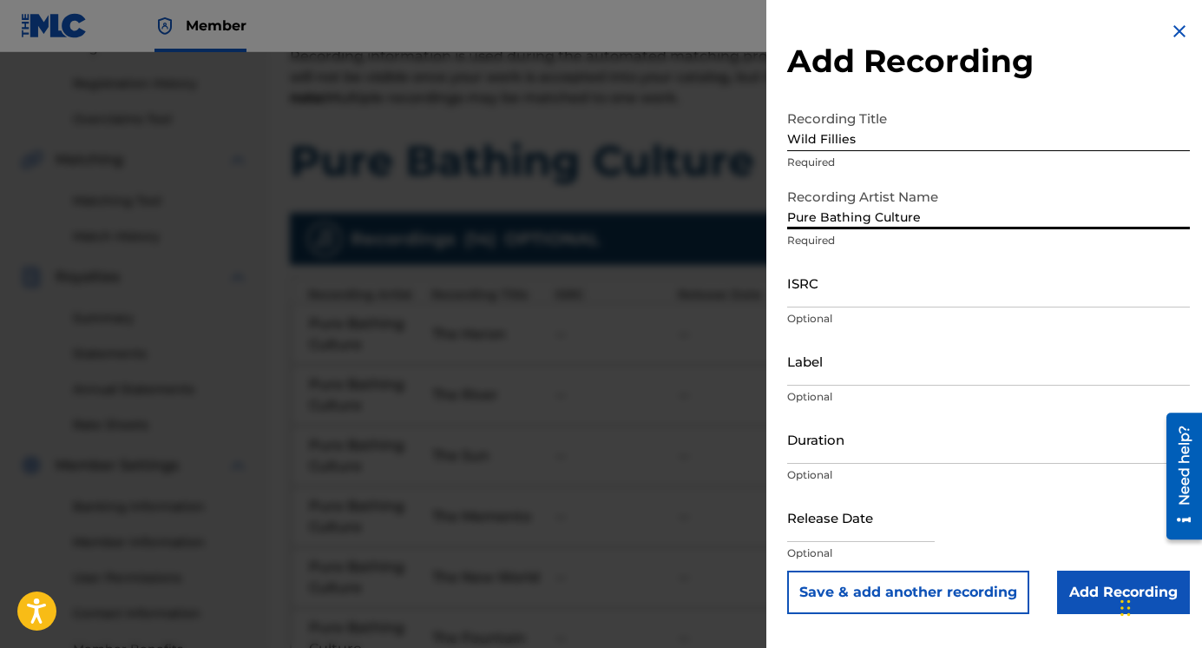
type input "Pure Bathing Culture"
click at [859, 595] on button "Save & add another recording" at bounding box center [908, 591] width 242 height 43
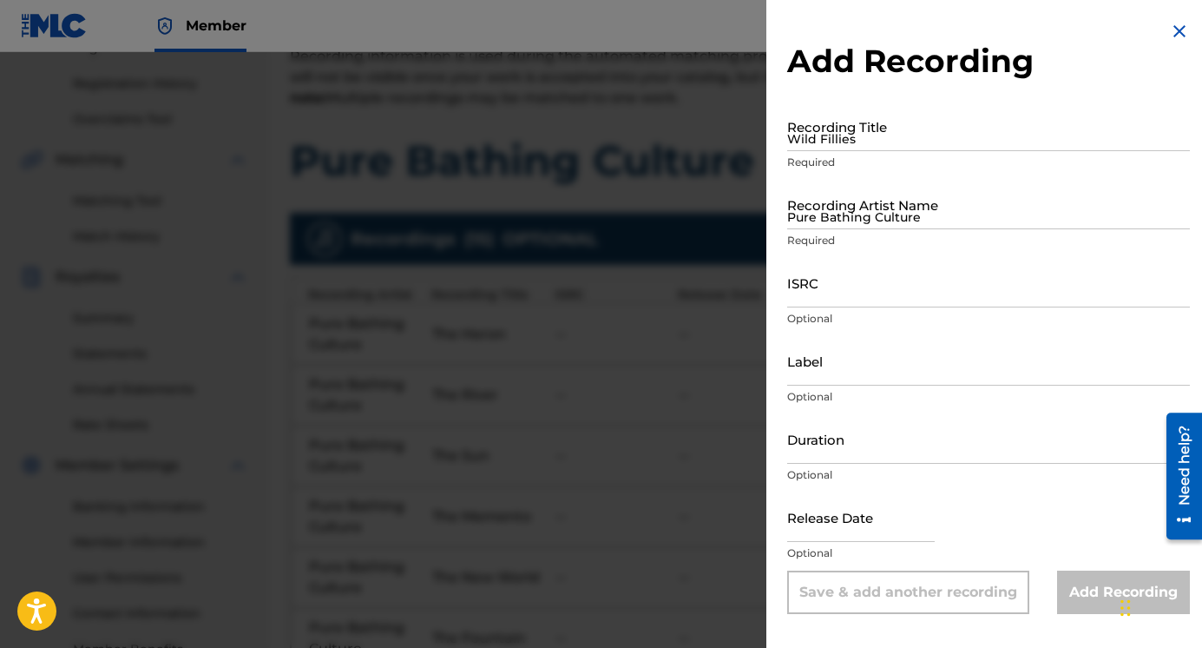
click at [814, 149] on input "Wild Fillies" at bounding box center [988, 126] width 403 height 49
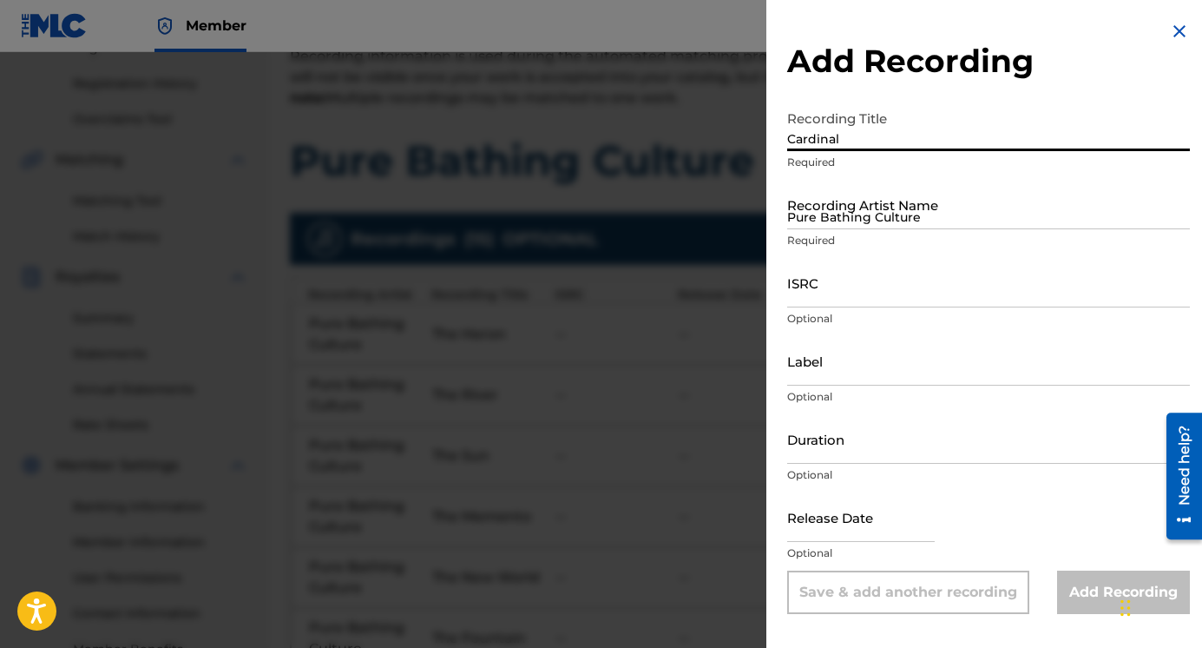
type input "Cardinal"
click at [835, 219] on input "Pure Bathing Culture" at bounding box center [988, 204] width 403 height 49
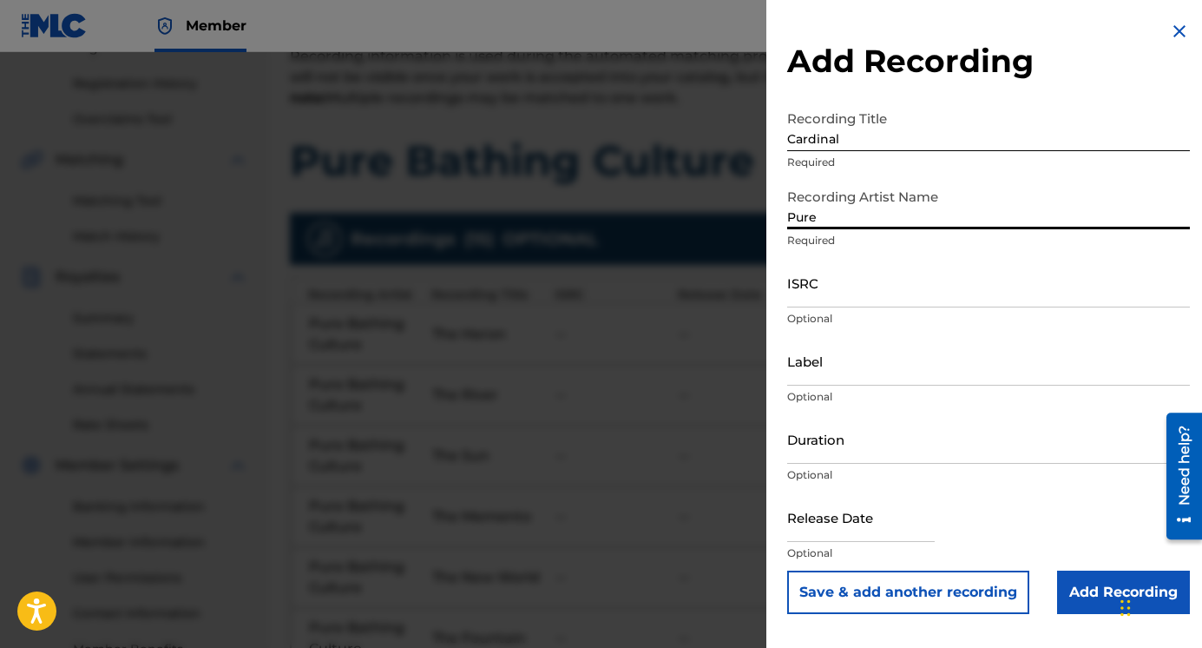
type input "Pure Bathing Culture"
click at [855, 587] on button "Save & add another recording" at bounding box center [908, 591] width 242 height 43
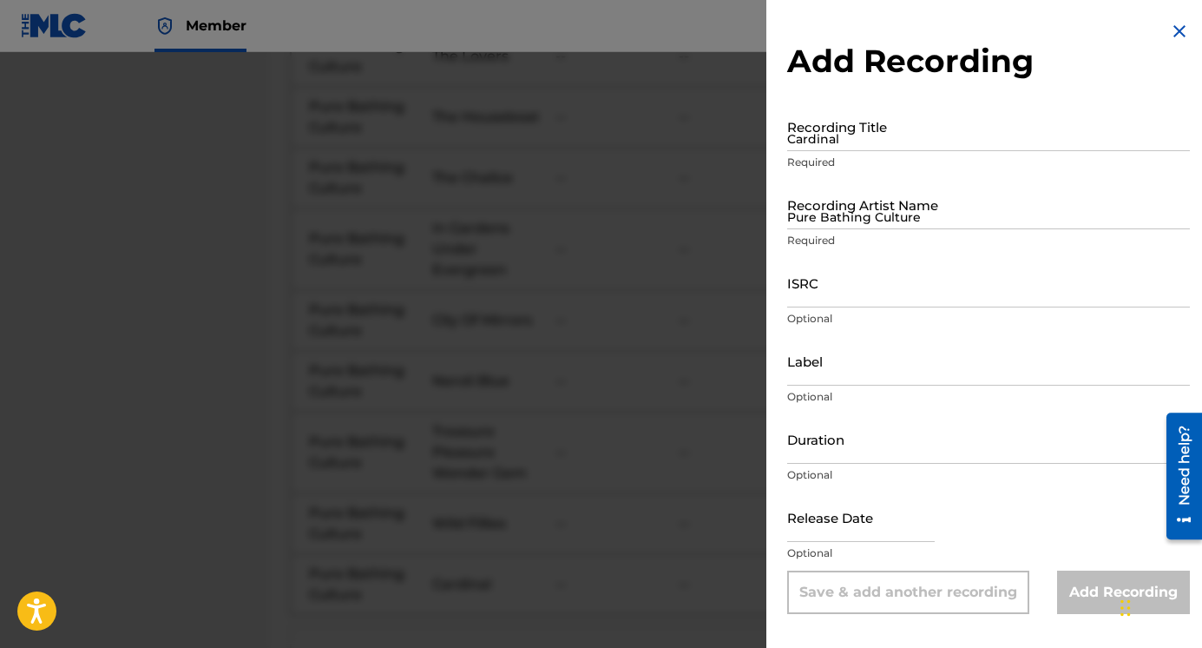
scroll to position [1208, 0]
click at [1169, 29] on img at bounding box center [1179, 31] width 21 height 21
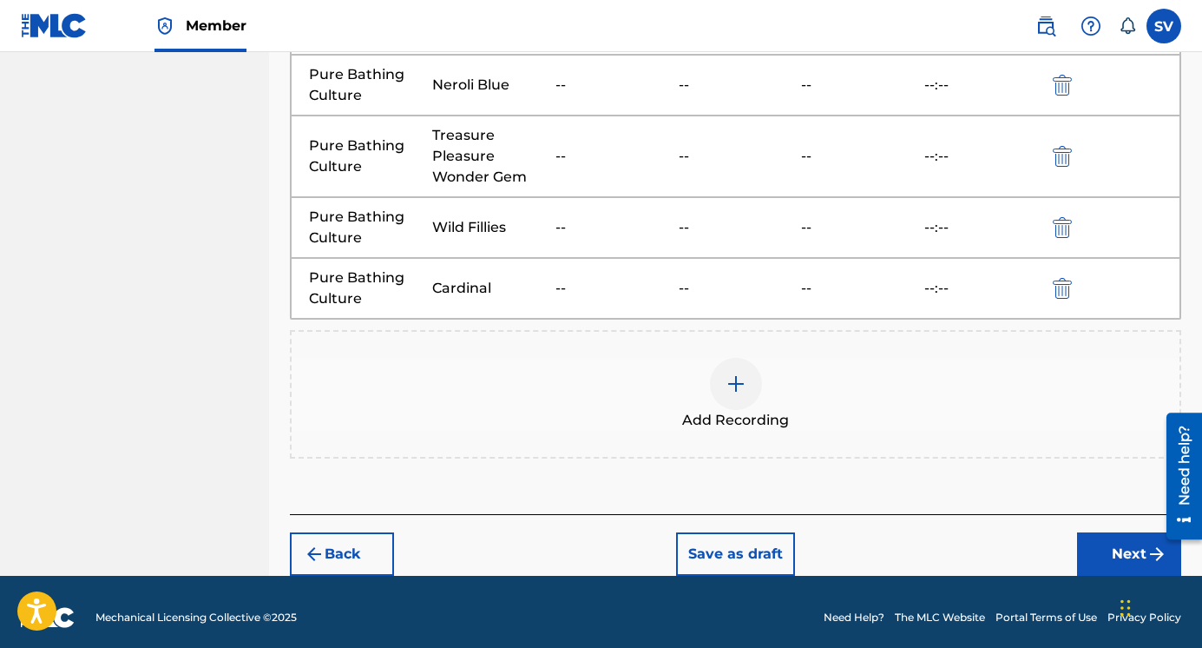
scroll to position [1319, 0]
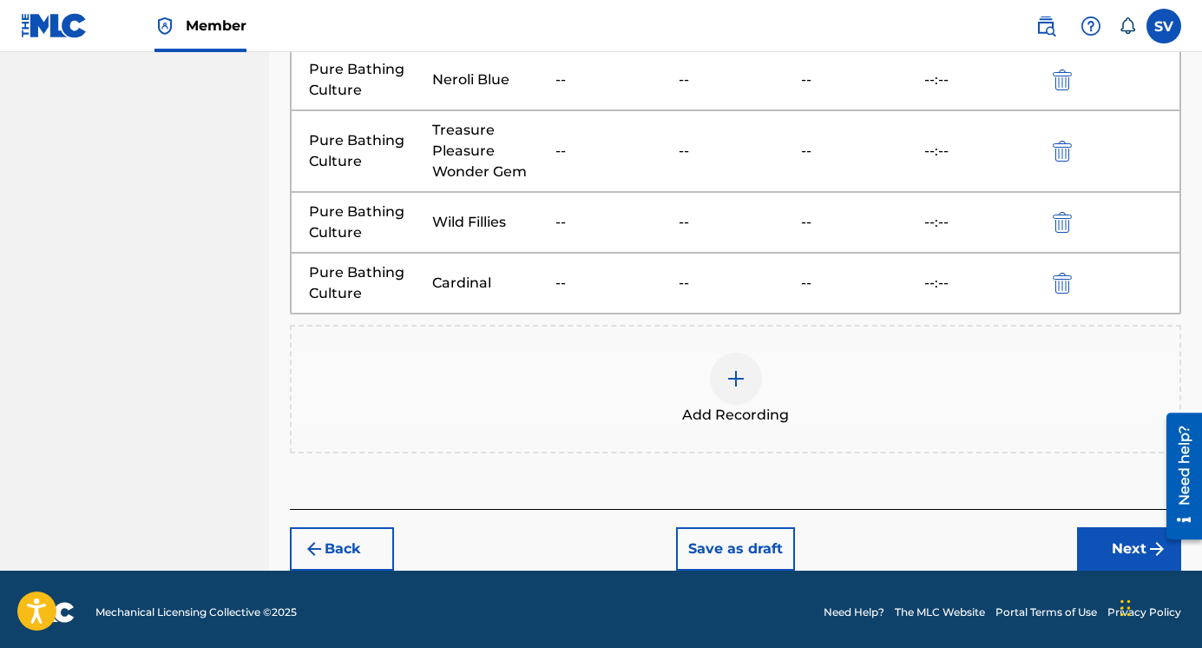
click at [1091, 549] on button "Next" at bounding box center [1129, 548] width 104 height 43
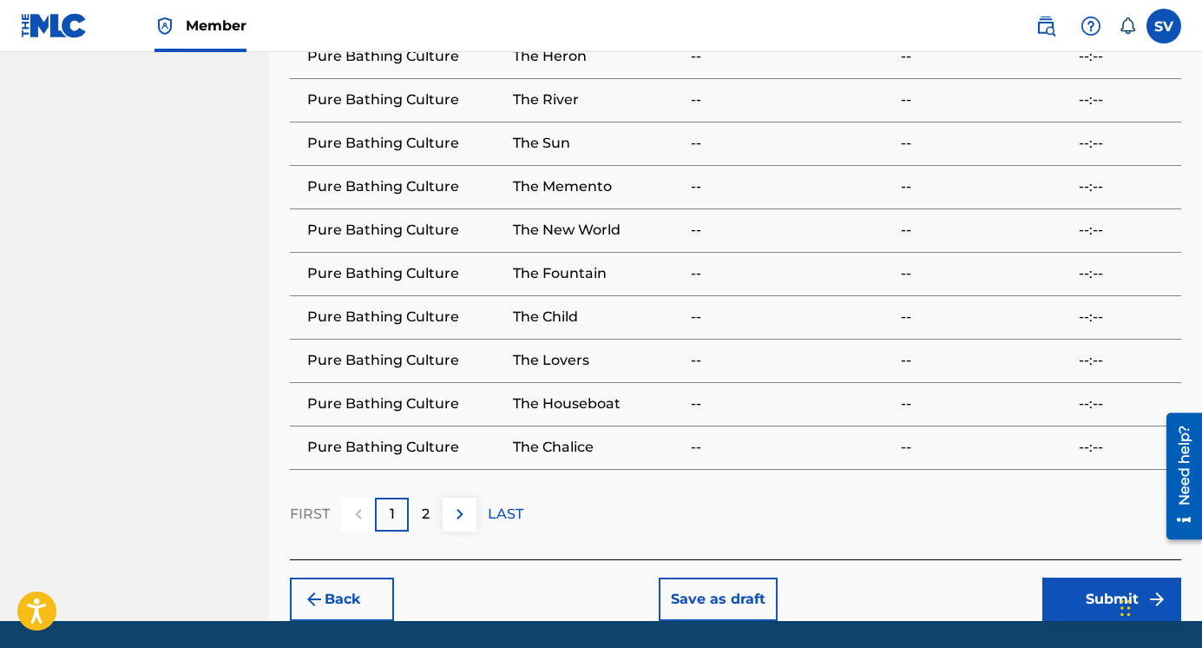
scroll to position [1313, 0]
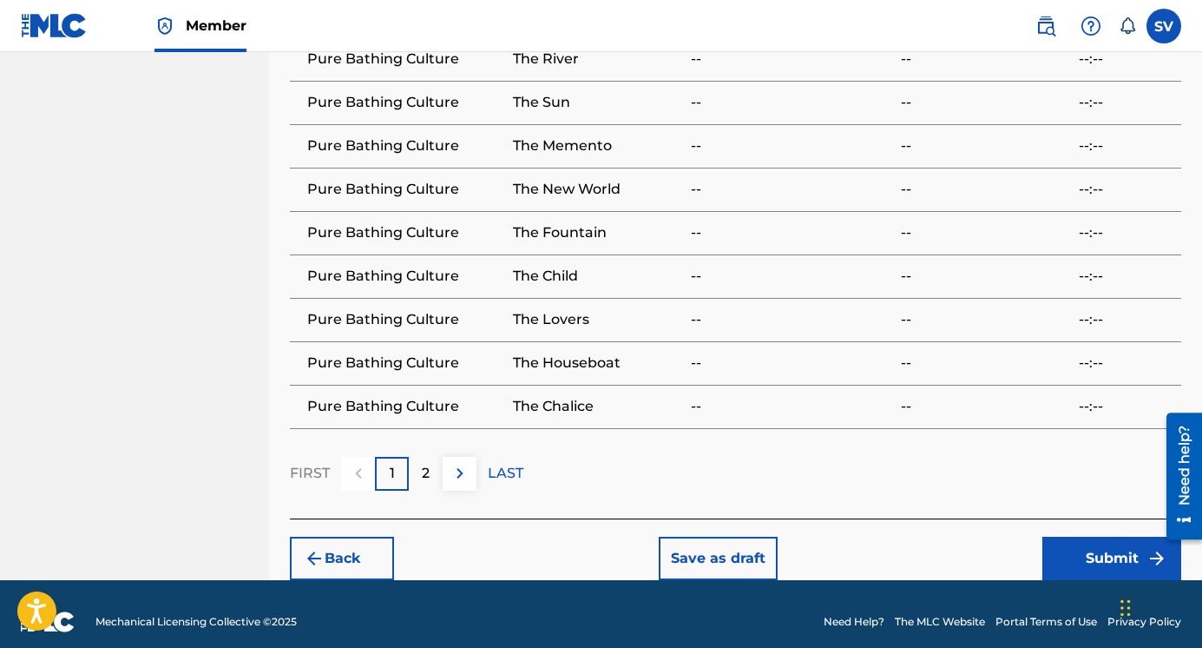
click at [1076, 580] on button "Submit" at bounding box center [1112, 557] width 139 height 43
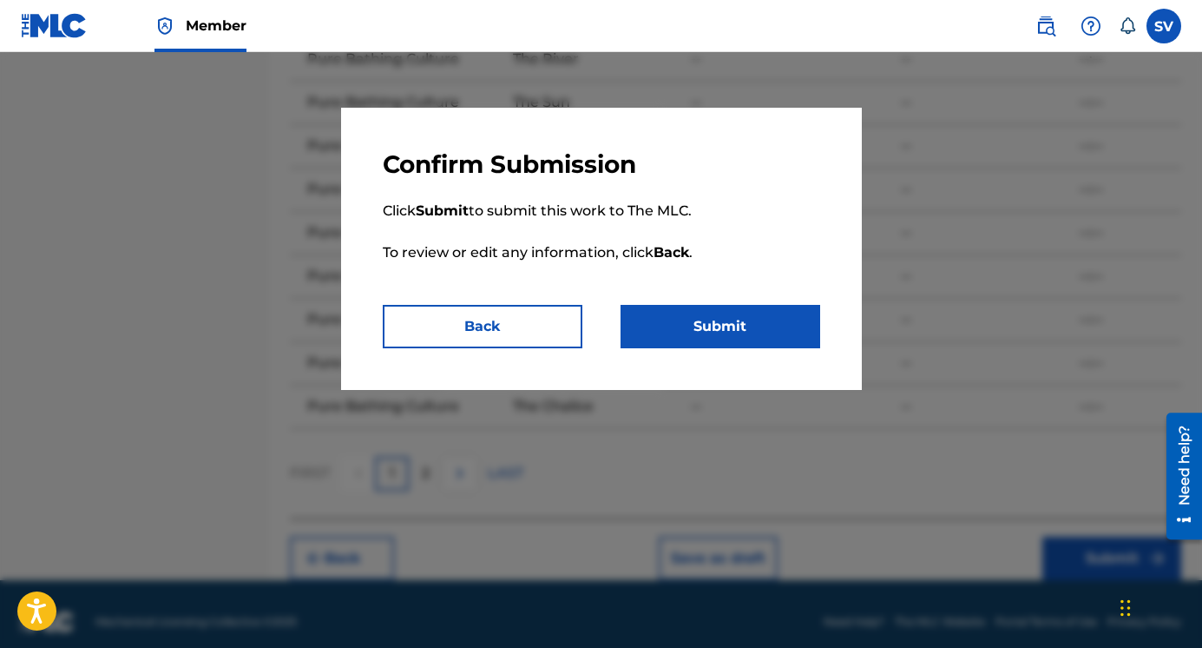
click at [742, 339] on button "Submit" at bounding box center [721, 326] width 200 height 43
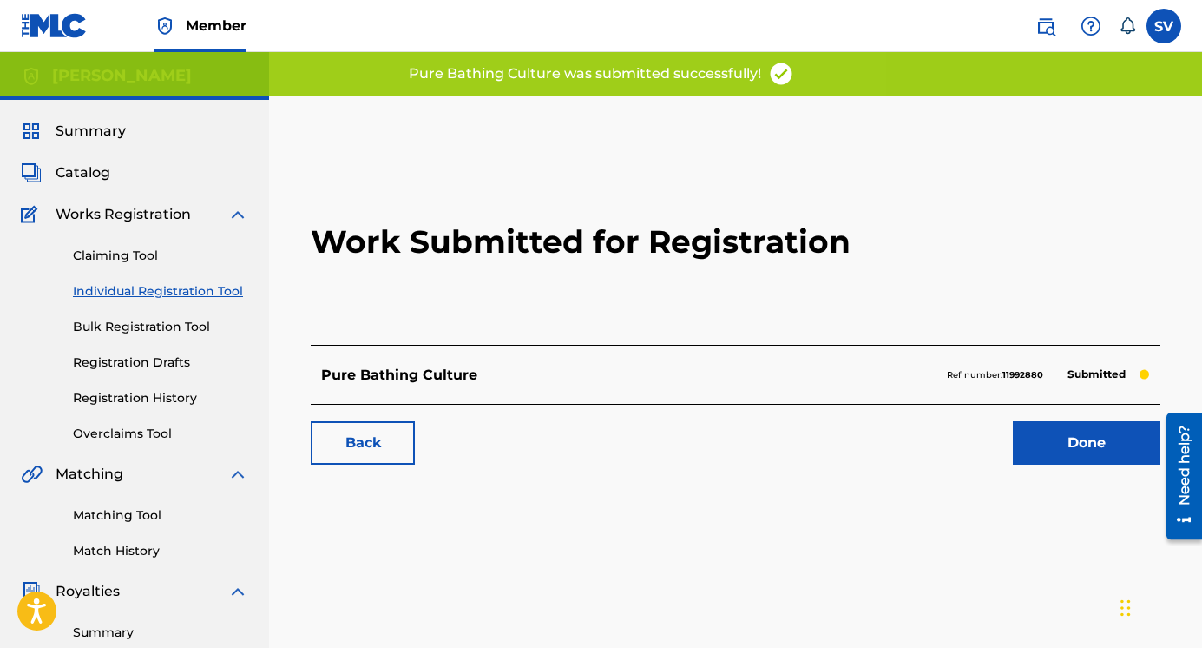
click at [1096, 448] on link "Done" at bounding box center [1087, 442] width 148 height 43
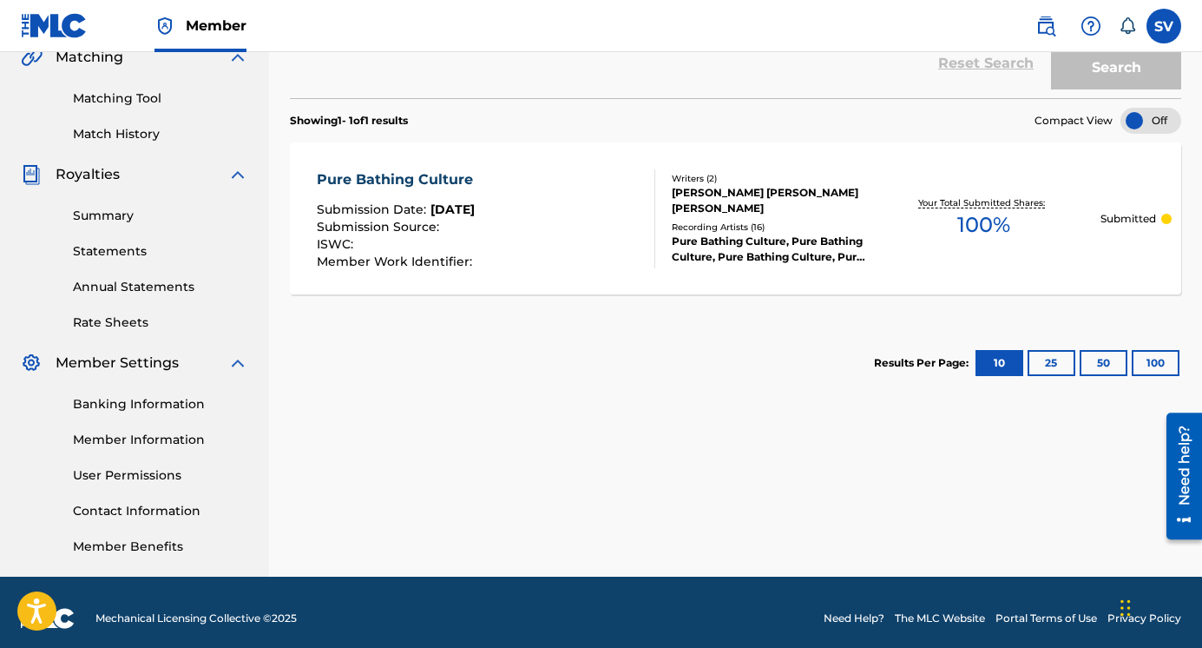
scroll to position [419, 0]
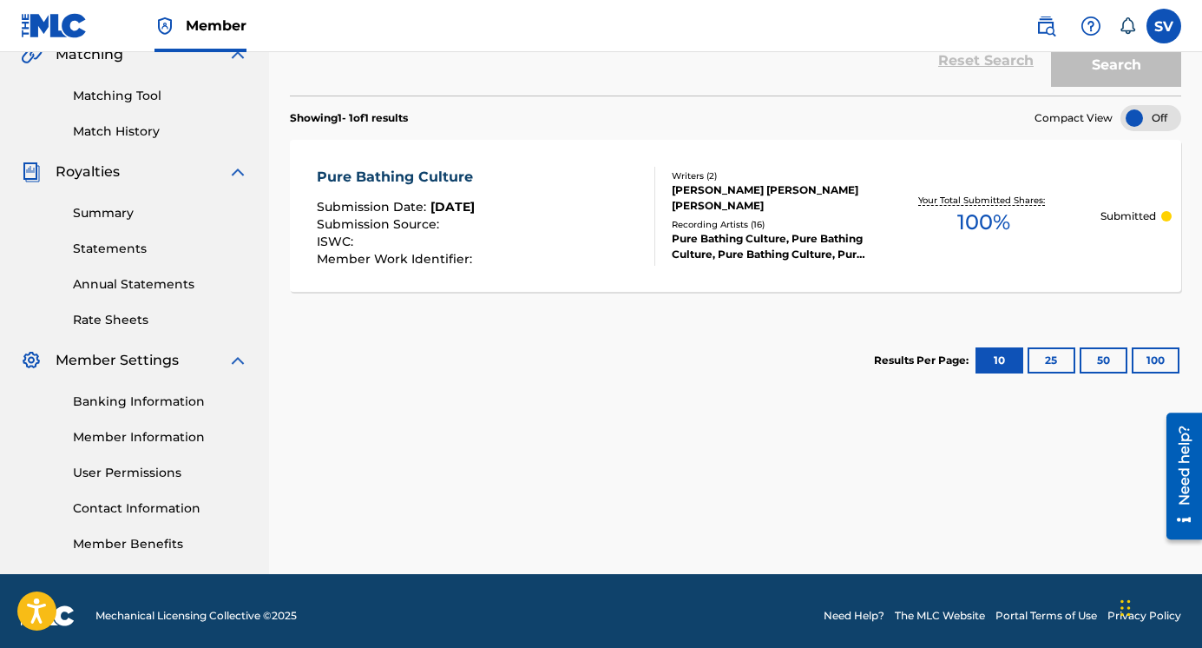
click at [128, 401] on link "Banking Information" at bounding box center [160, 401] width 175 height 18
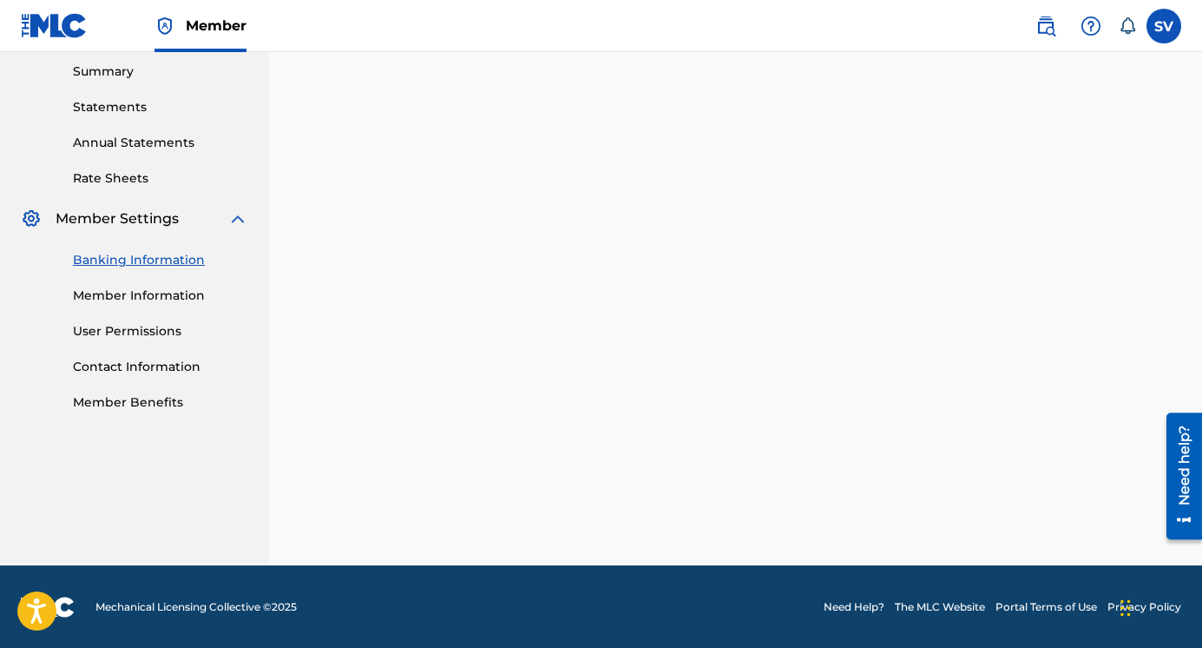
scroll to position [585, 0]
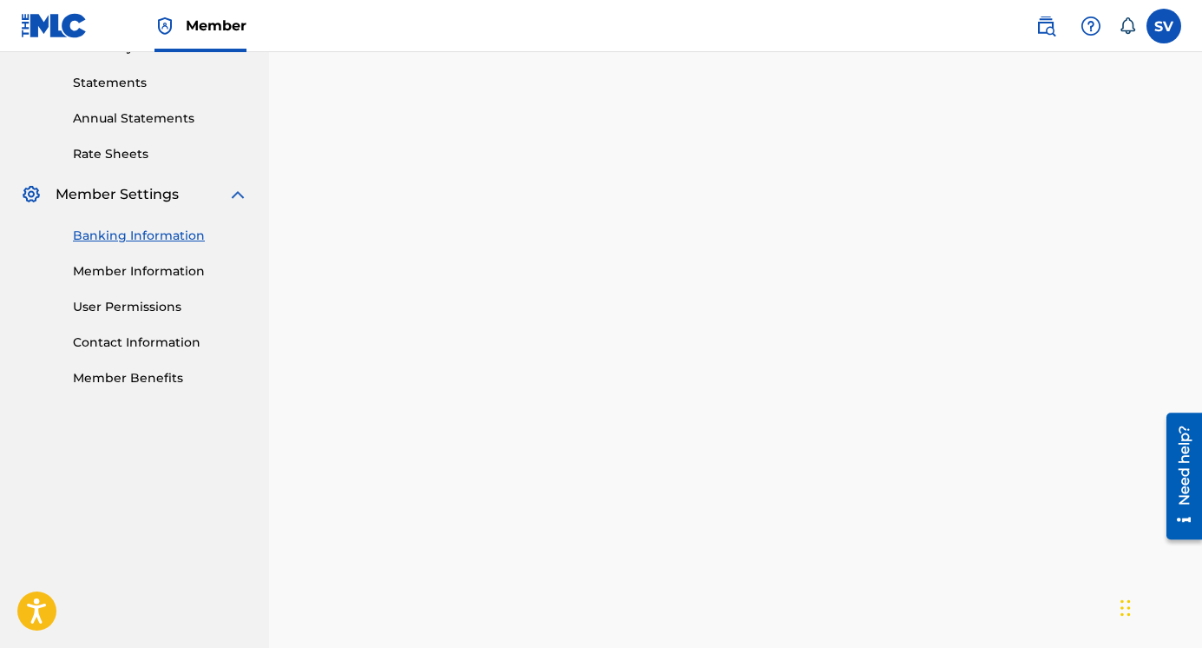
click at [167, 236] on link "Banking Information" at bounding box center [160, 236] width 175 height 18
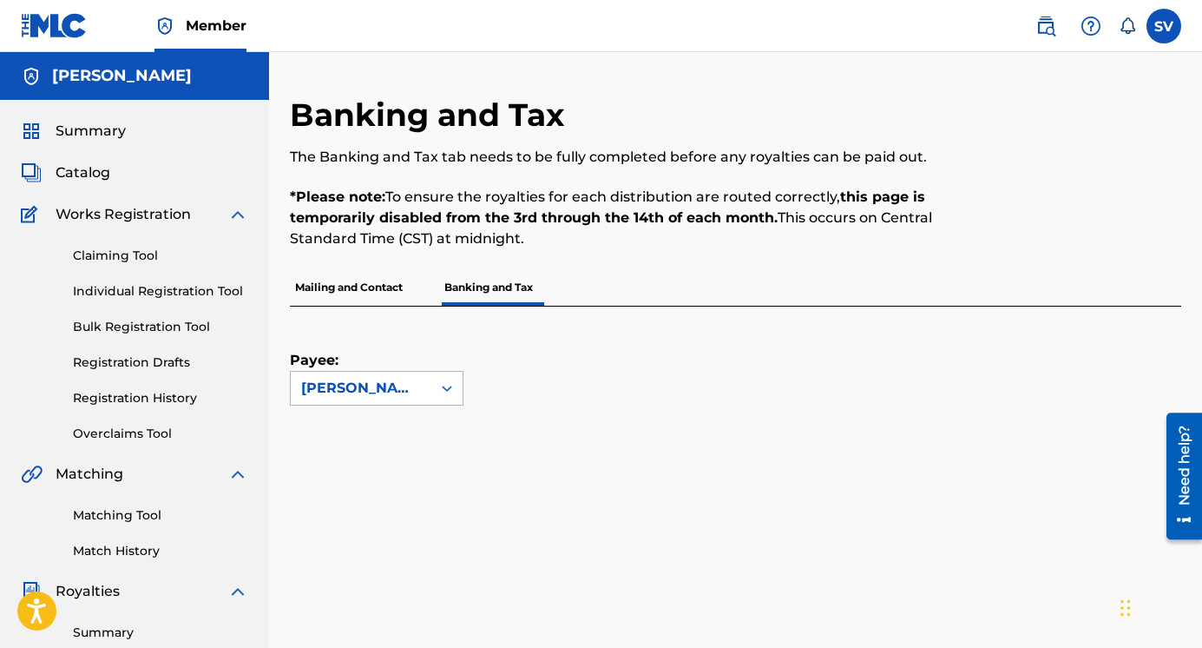
click at [380, 385] on div "[PERSON_NAME]" at bounding box center [361, 388] width 120 height 21
click at [537, 365] on div "Payee: Use Up and Down to choose options, press Enter to select the currently f…" at bounding box center [715, 355] width 850 height 99
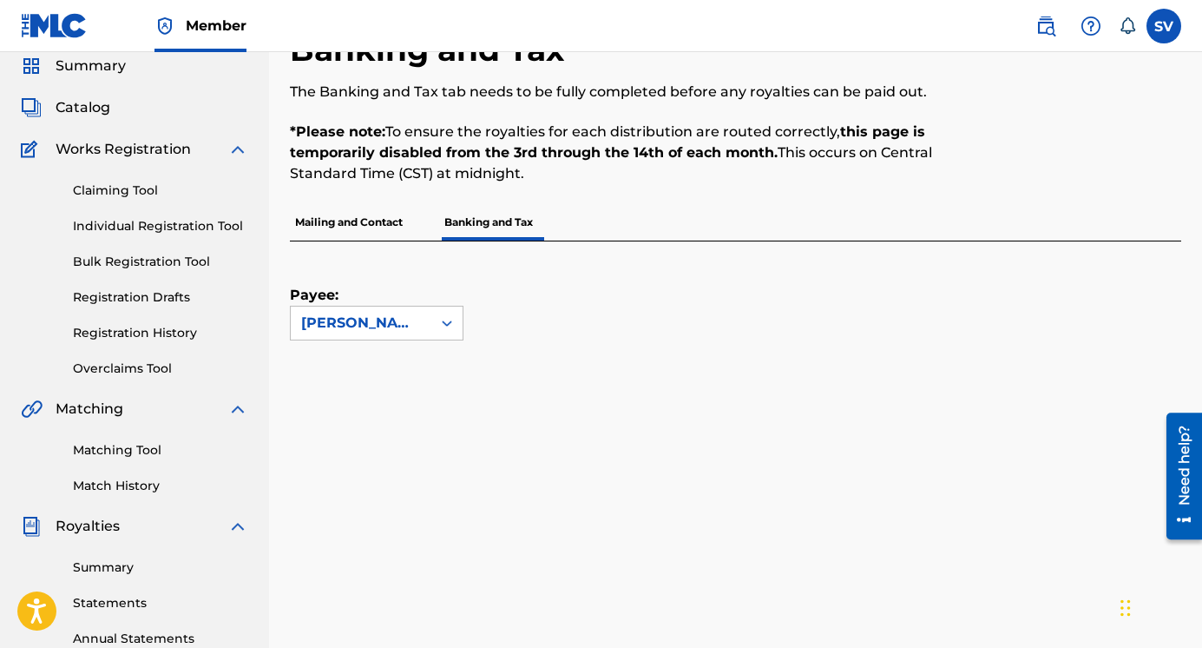
scroll to position [42, 0]
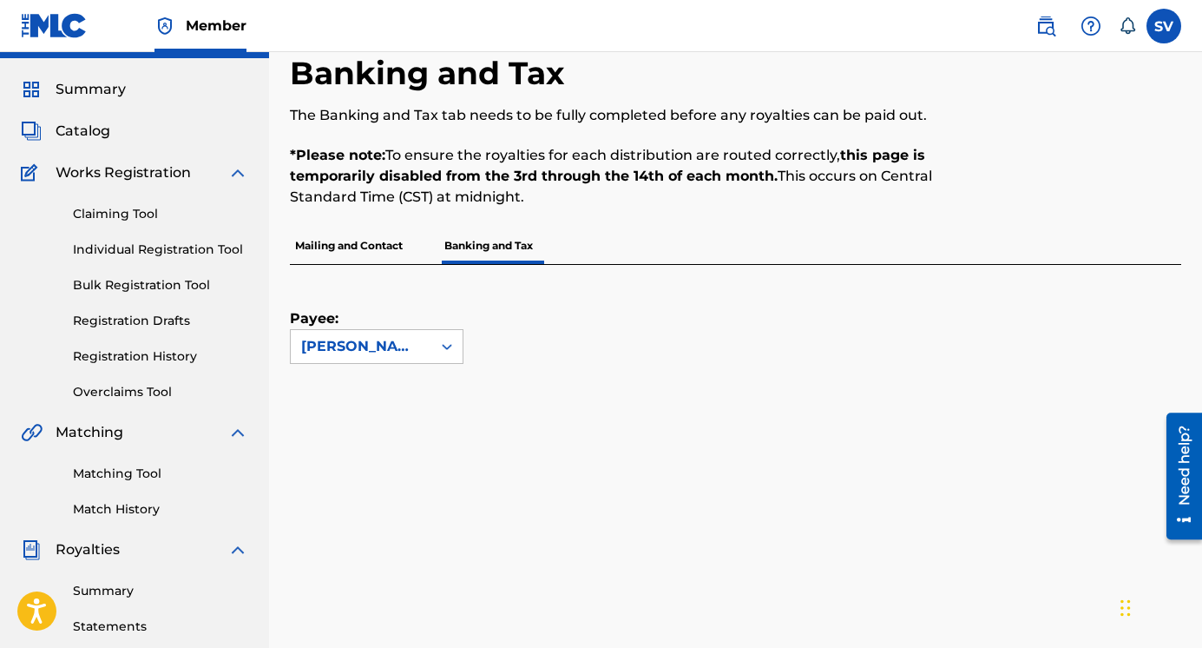
click at [361, 245] on p "Mailing and Contact" at bounding box center [349, 245] width 118 height 36
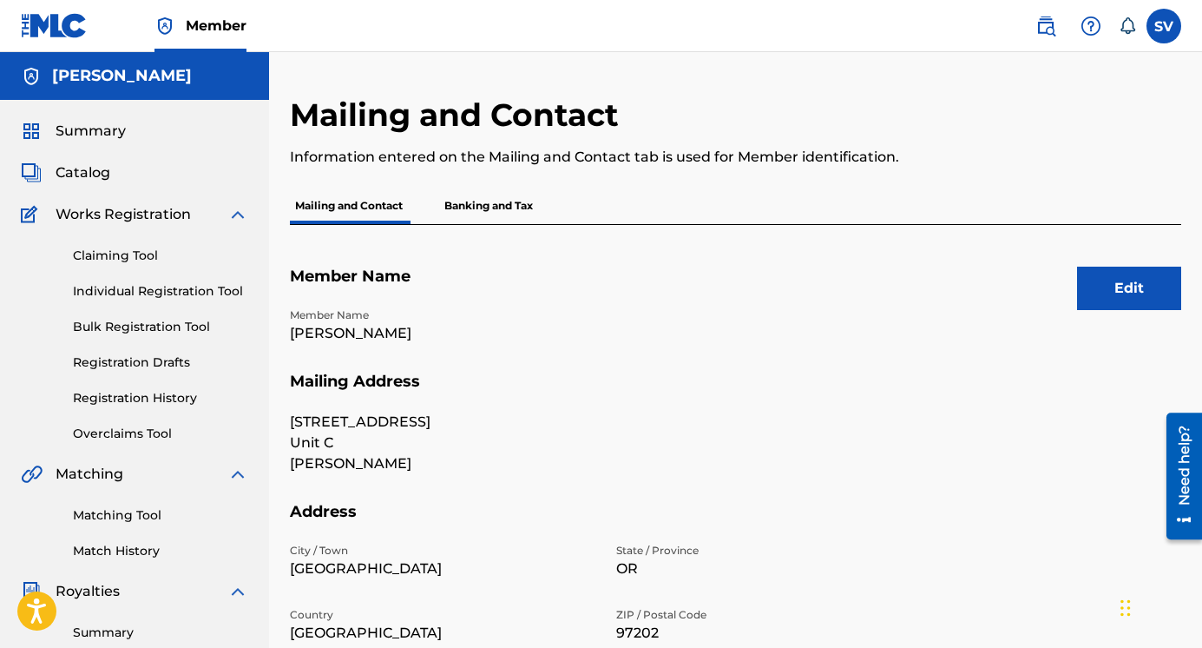
click at [1111, 301] on button "Edit" at bounding box center [1129, 287] width 104 height 43
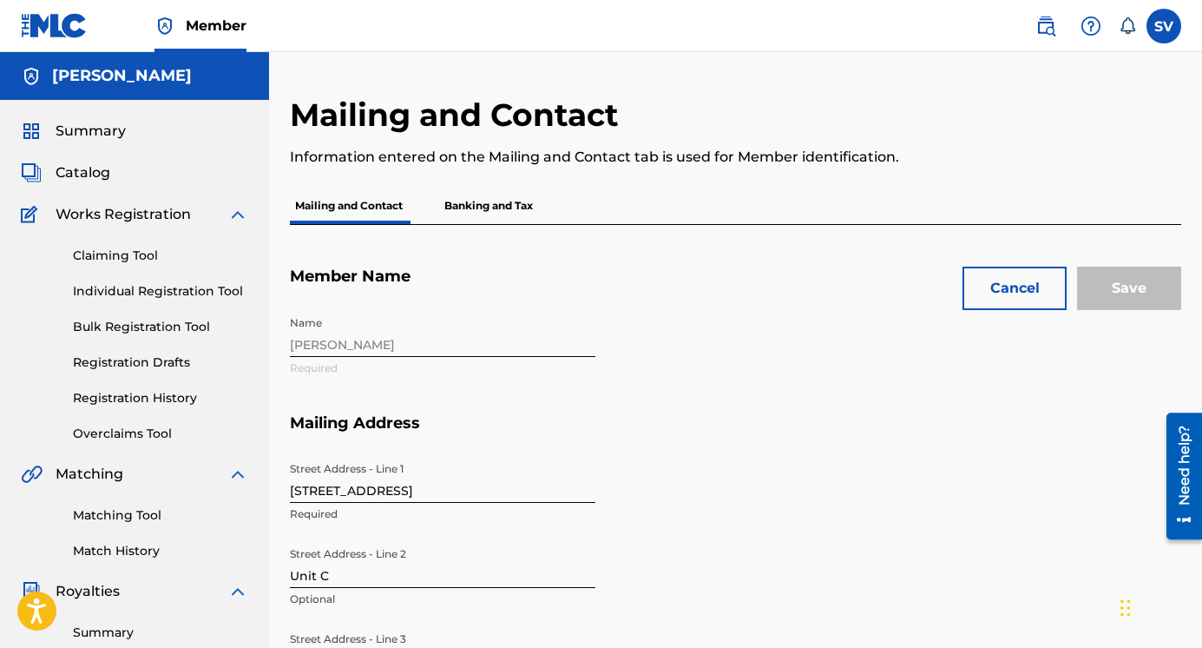
click at [411, 337] on div "Name Sarah Versprille Required" at bounding box center [606, 360] width 632 height 106
click at [500, 214] on p "Banking and Tax" at bounding box center [488, 206] width 99 height 36
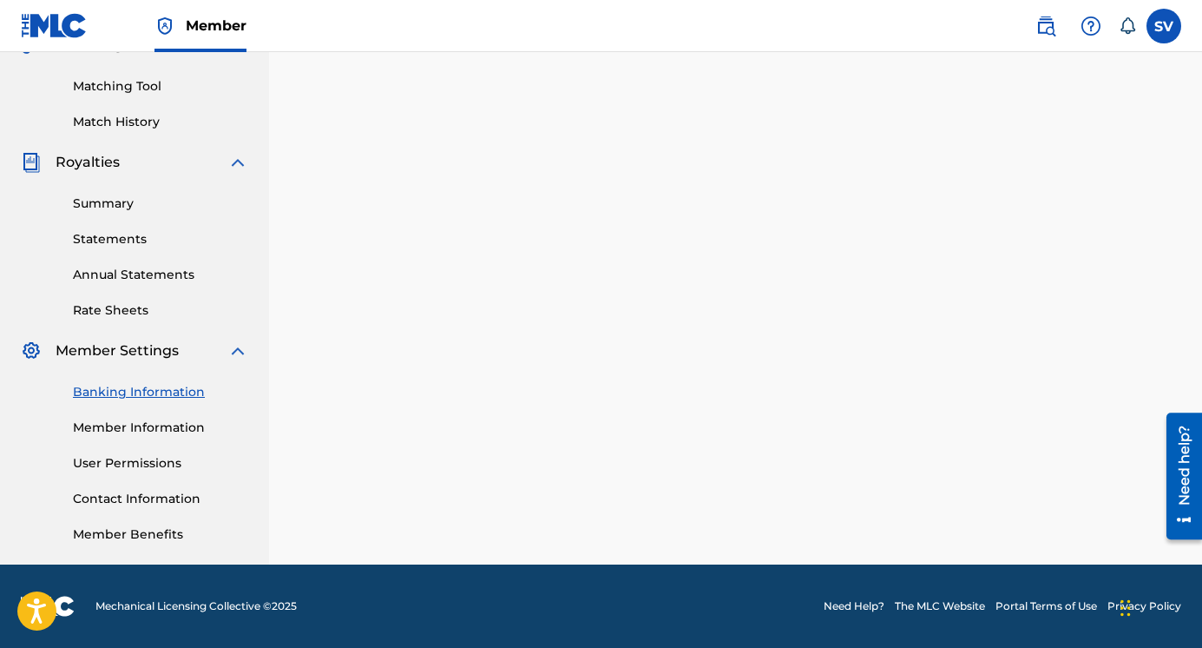
scroll to position [429, 0]
click at [1168, 28] on label at bounding box center [1164, 26] width 35 height 35
click at [1164, 26] on input "SV Sarah Versprille sarahversprille@gmail.com Notification Preferences Profile …" at bounding box center [1164, 26] width 0 height 0
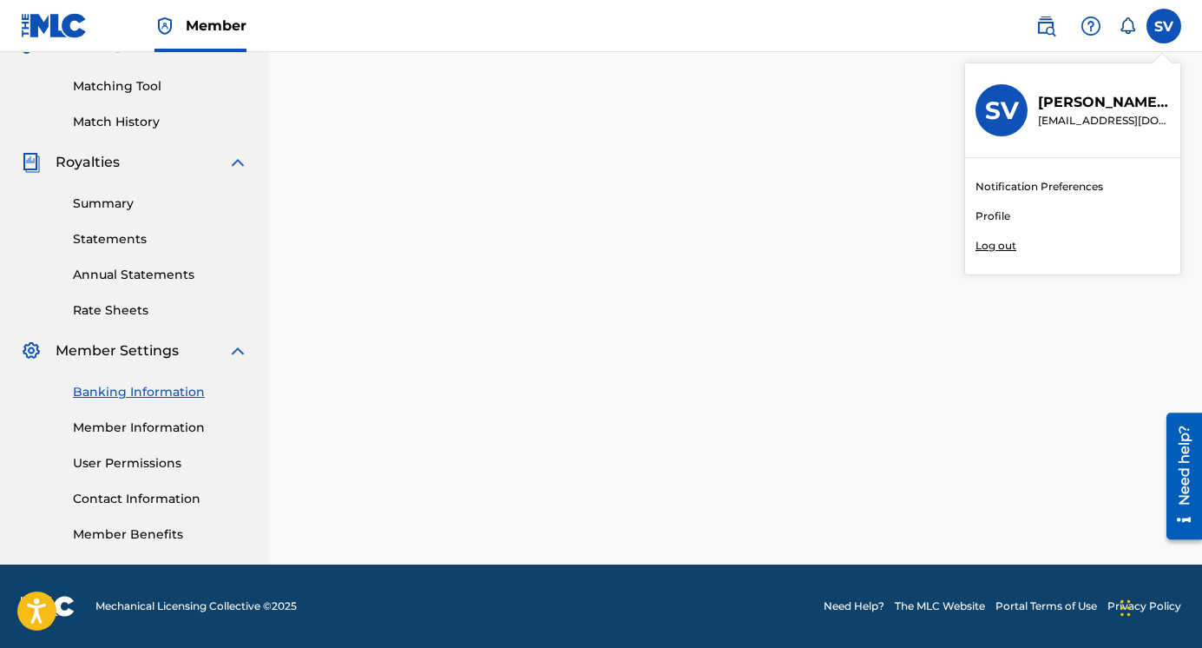
click at [1003, 248] on p "Log out" at bounding box center [996, 246] width 41 height 16
click at [1164, 26] on input "SV Sarah Versprille sarahversprille@gmail.com Notification Preferences Profile …" at bounding box center [1164, 26] width 0 height 0
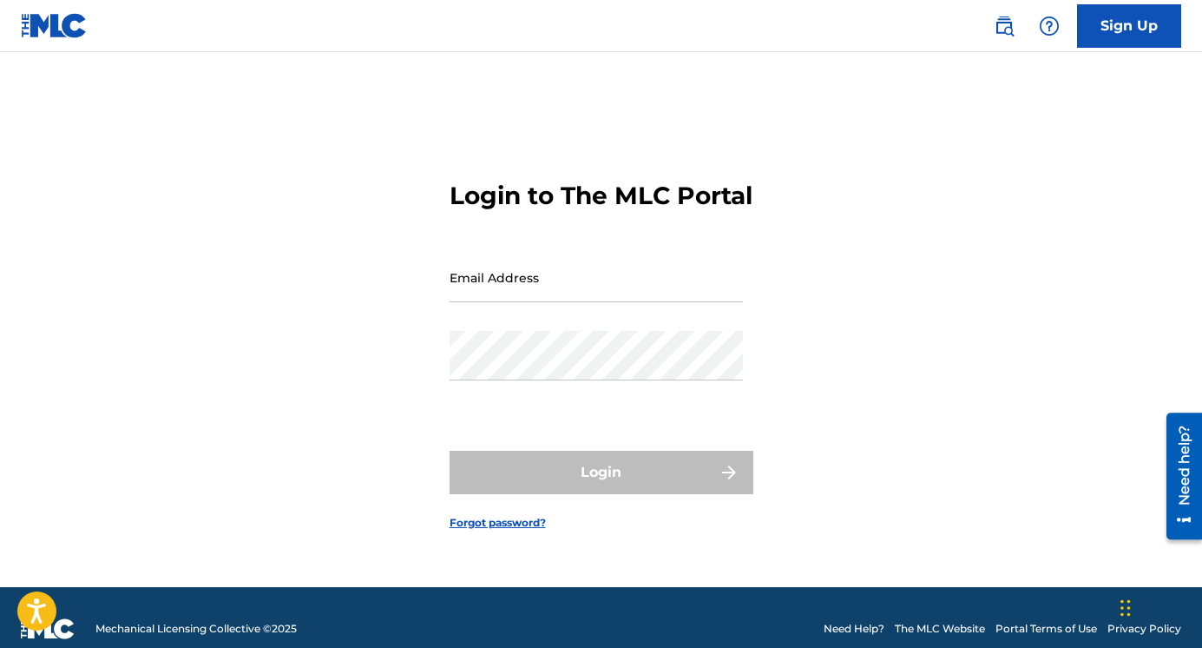
click at [633, 302] on input "Email Address" at bounding box center [596, 277] width 293 height 49
type input "[EMAIL_ADDRESS][DOMAIN_NAME]"
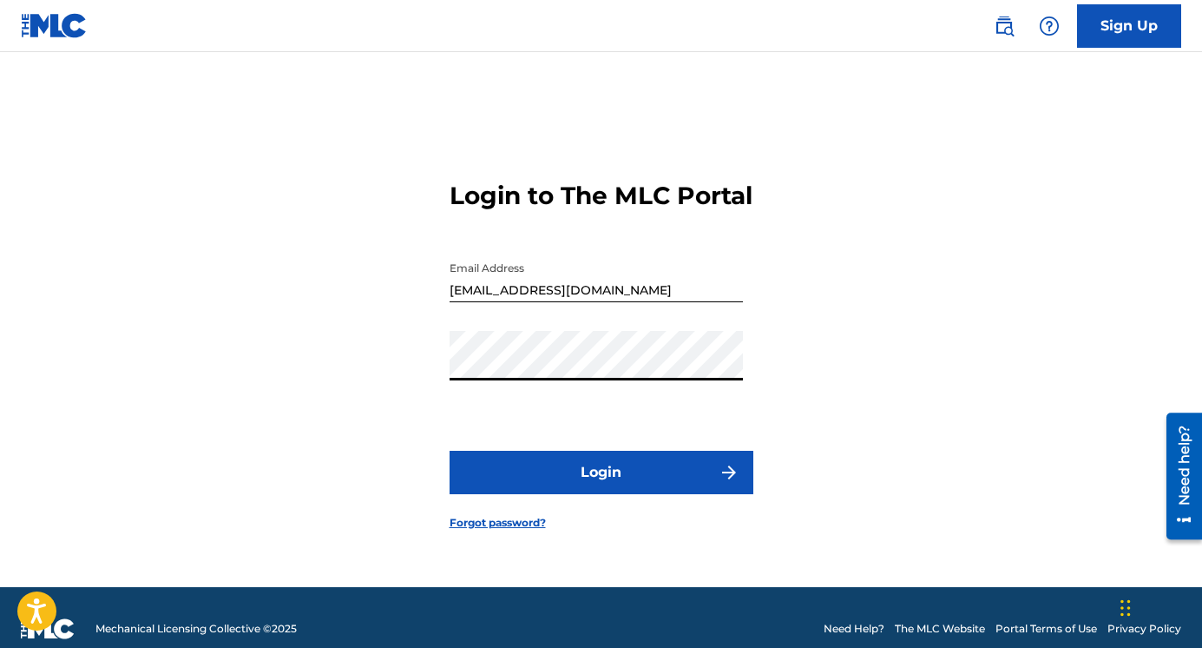
click at [609, 494] on button "Login" at bounding box center [602, 472] width 304 height 43
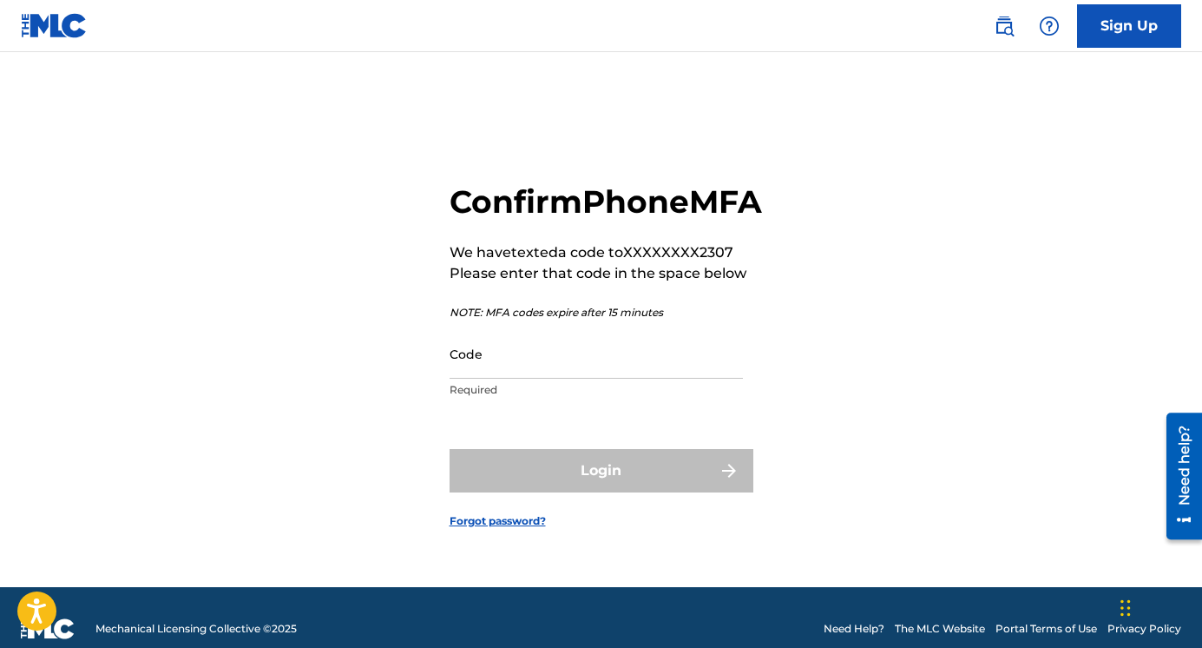
click at [605, 378] on input "Code" at bounding box center [596, 353] width 293 height 49
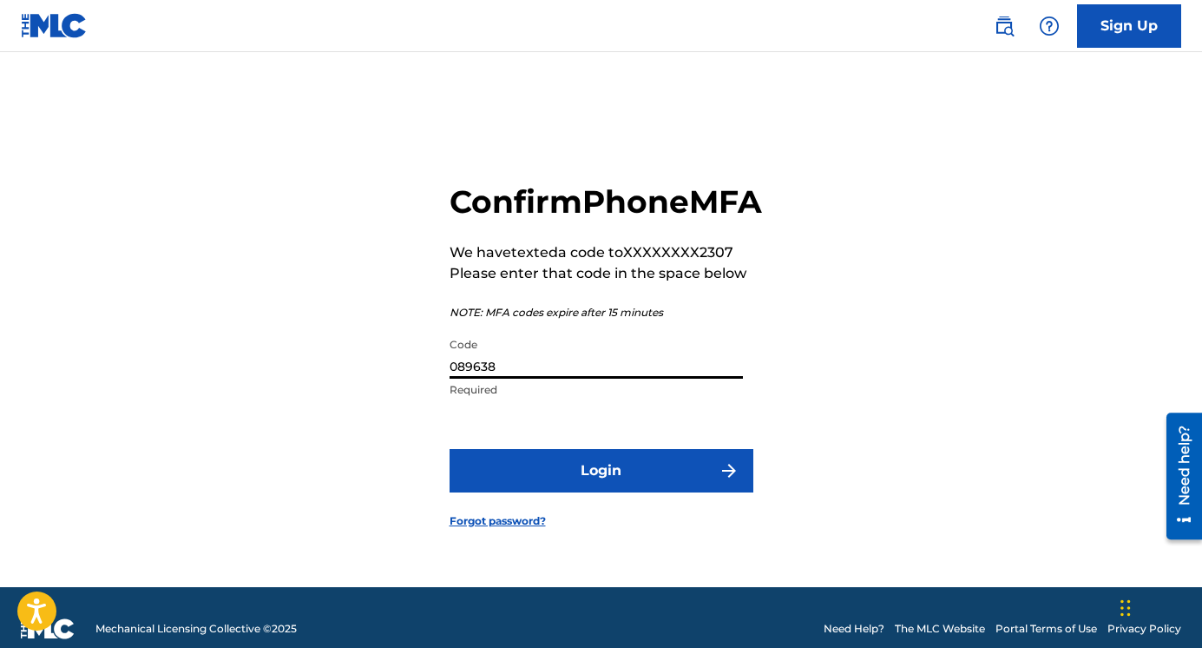
type input "089638"
click at [616, 492] on button "Login" at bounding box center [602, 470] width 304 height 43
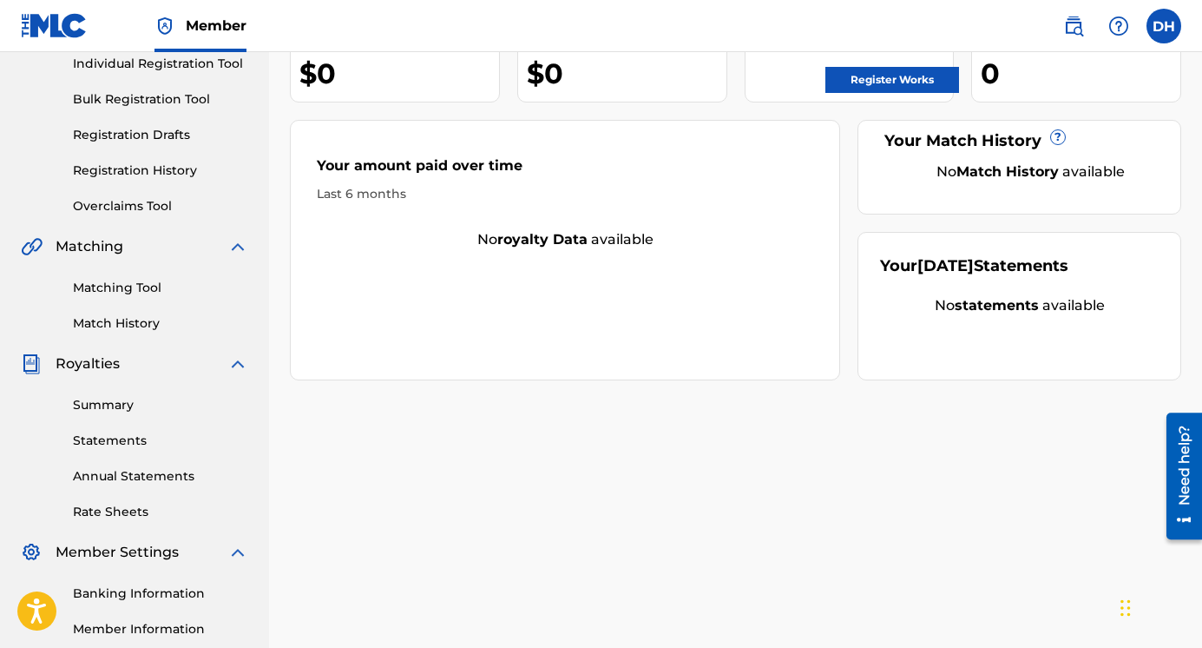
scroll to position [296, 0]
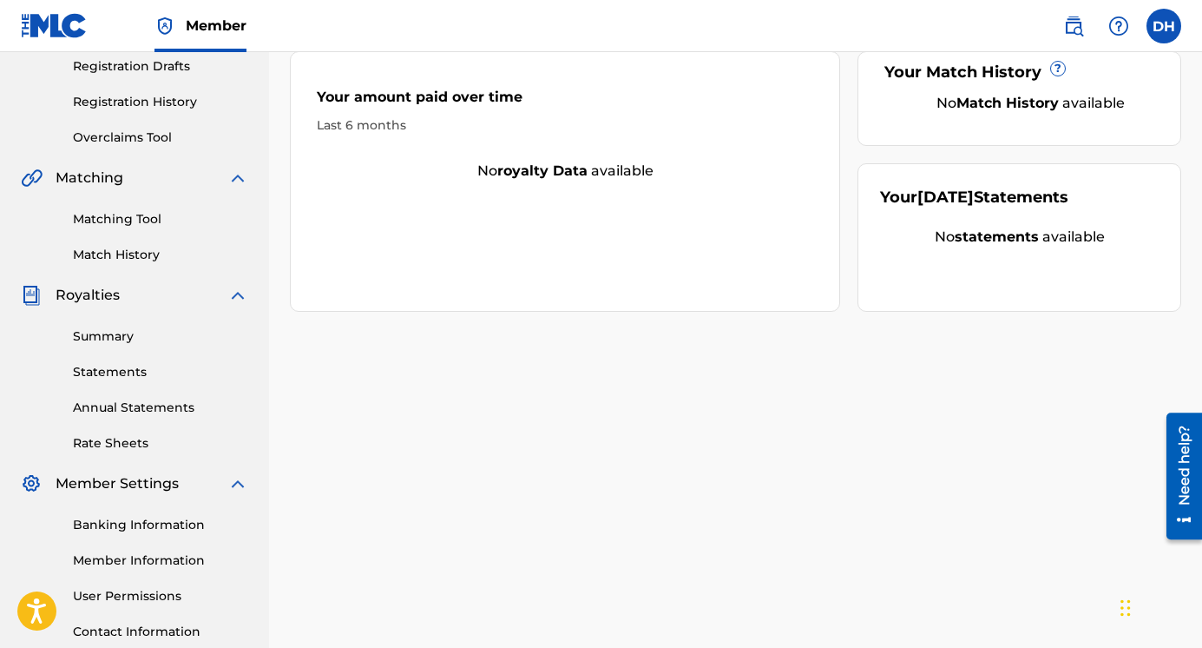
click at [119, 527] on link "Banking Information" at bounding box center [160, 525] width 175 height 18
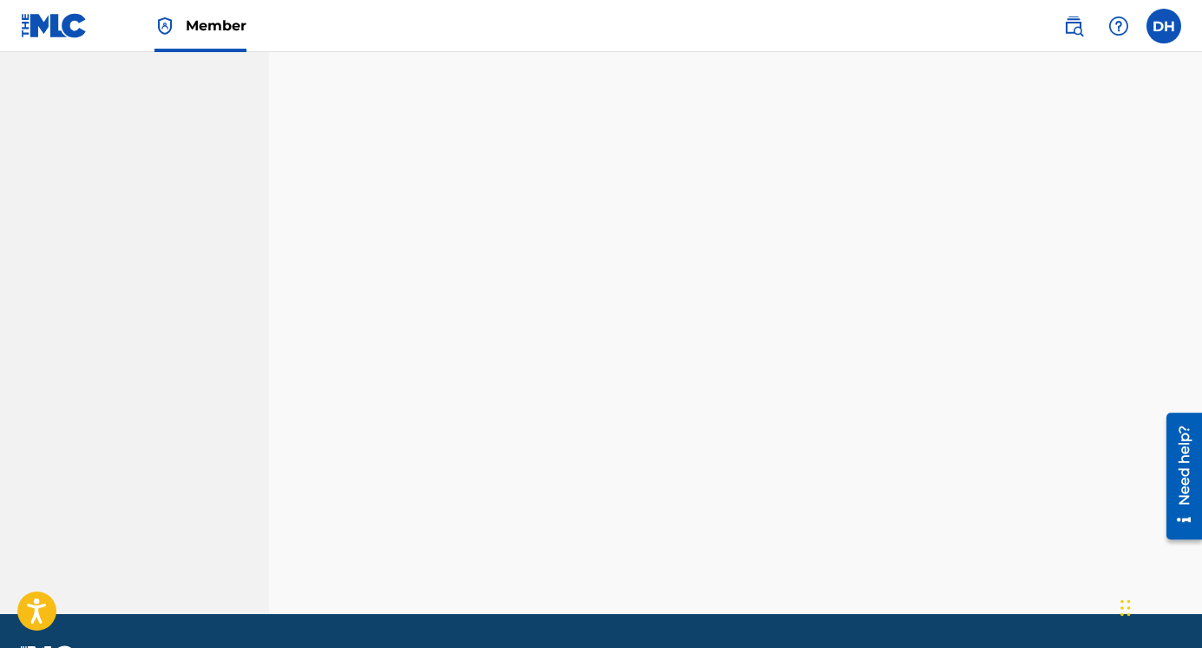
scroll to position [429, 0]
